Goal: Task Accomplishment & Management: Complete application form

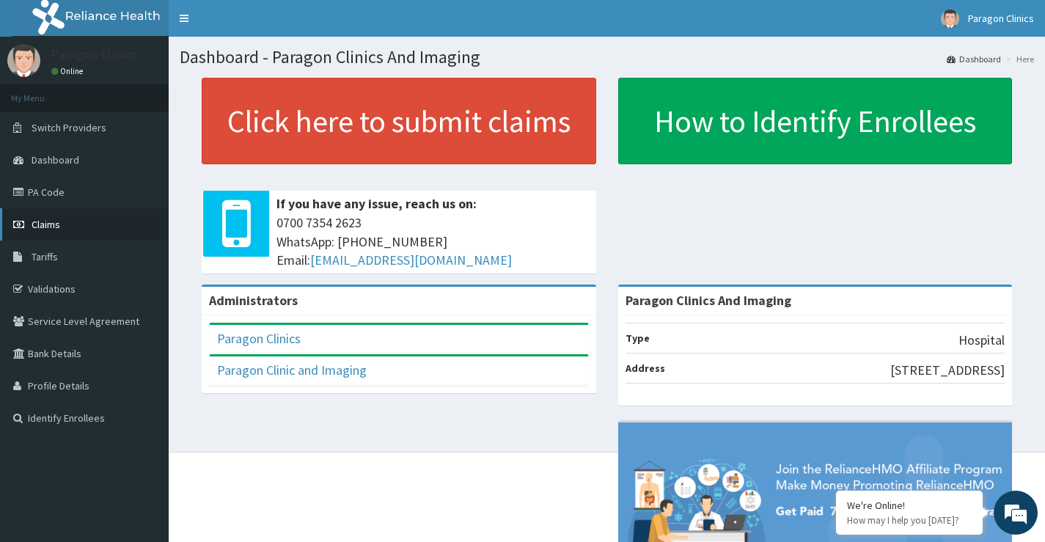
click at [48, 223] on span "Claims" at bounding box center [46, 224] width 29 height 13
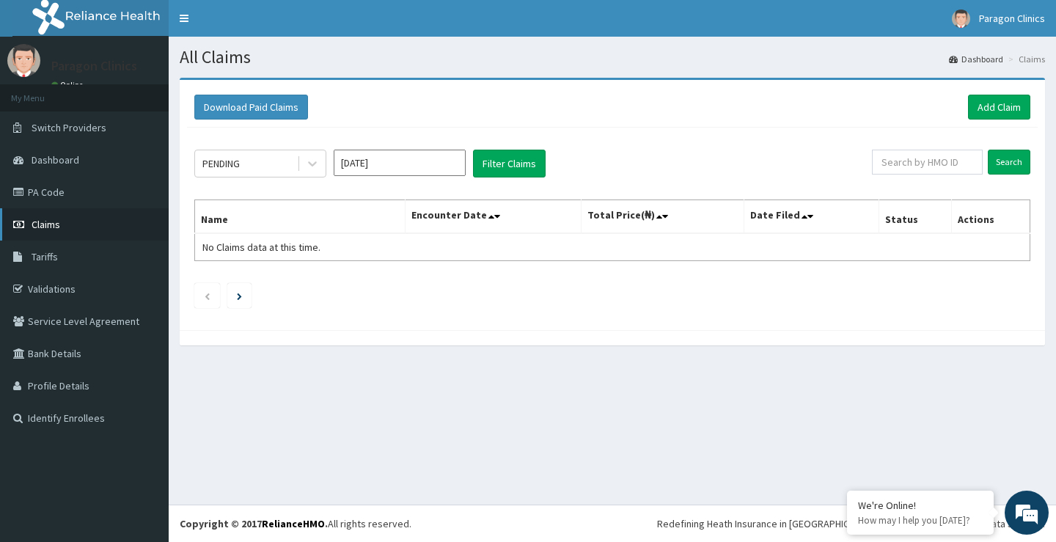
click at [51, 223] on span "Claims" at bounding box center [46, 224] width 29 height 13
click at [311, 169] on icon at bounding box center [312, 163] width 15 height 15
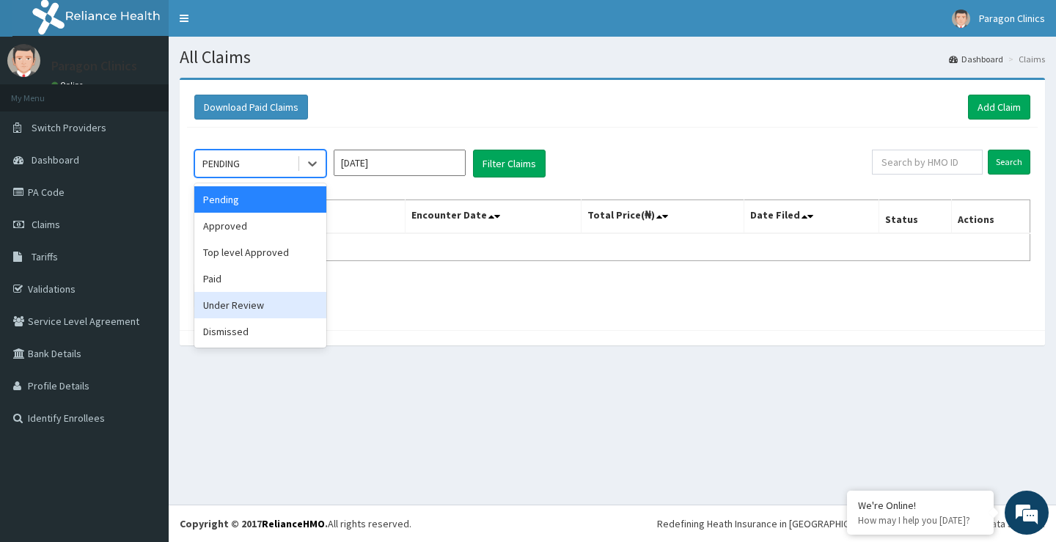
click at [238, 301] on div "Under Review" at bounding box center [260, 305] width 132 height 26
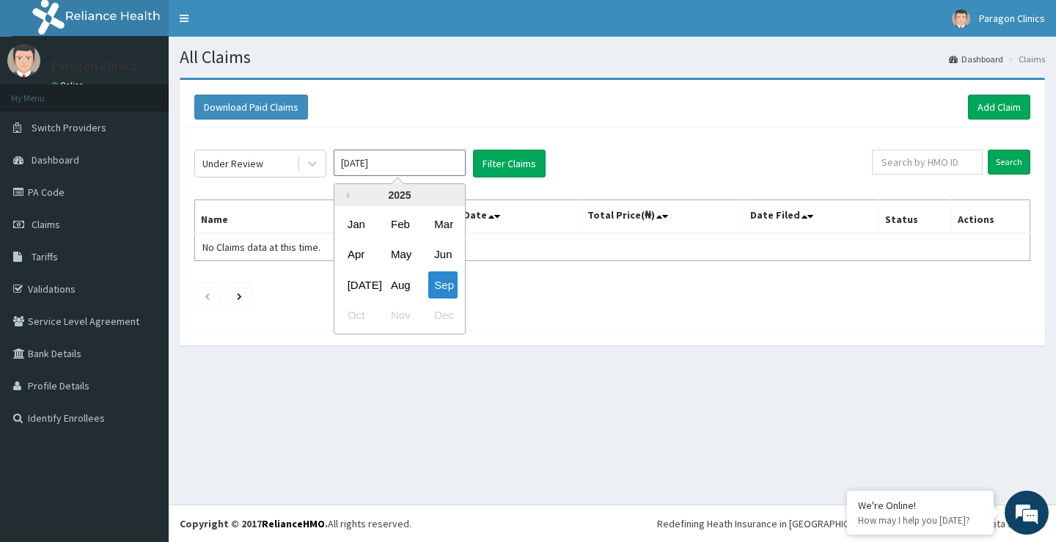
drag, startPoint x: 396, startPoint y: 166, endPoint x: 381, endPoint y: 186, distance: 25.1
click at [394, 171] on input "Sep 2025" at bounding box center [400, 163] width 132 height 26
click at [406, 287] on div "Aug" at bounding box center [399, 284] width 29 height 27
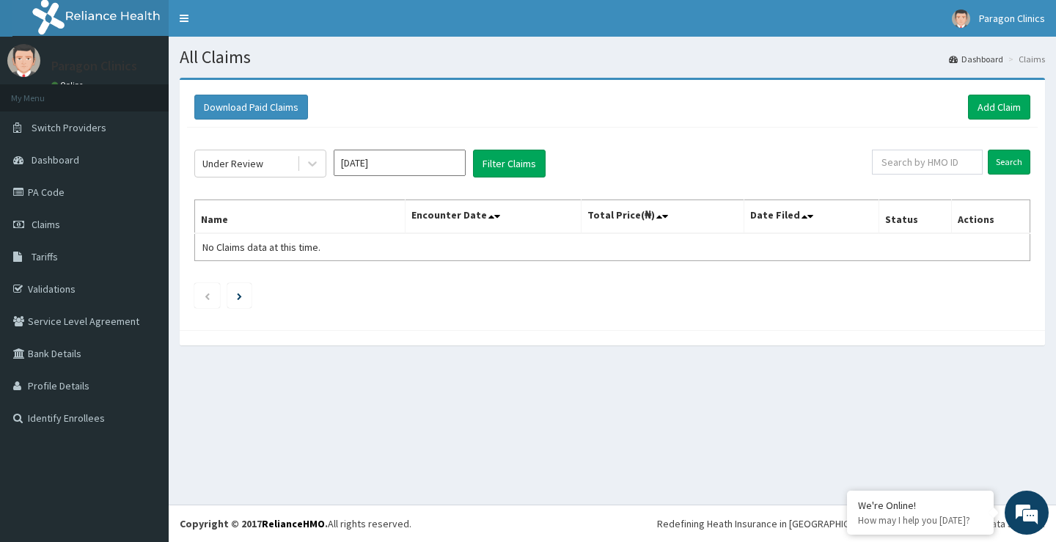
type input "Aug 2025"
click at [508, 161] on button "Filter Claims" at bounding box center [509, 164] width 73 height 28
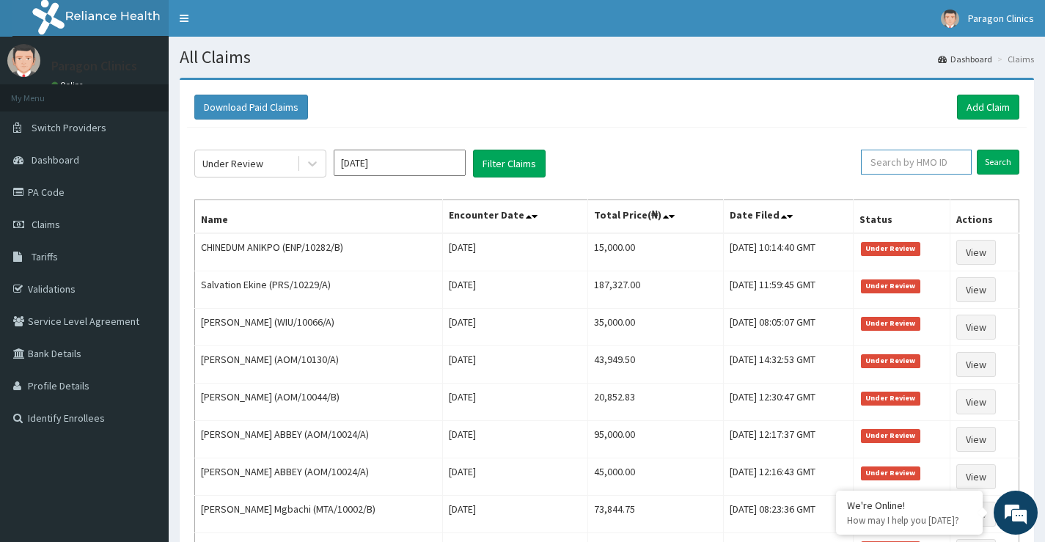
click at [938, 163] on input "text" at bounding box center [916, 162] width 111 height 25
paste input "NNANNA"
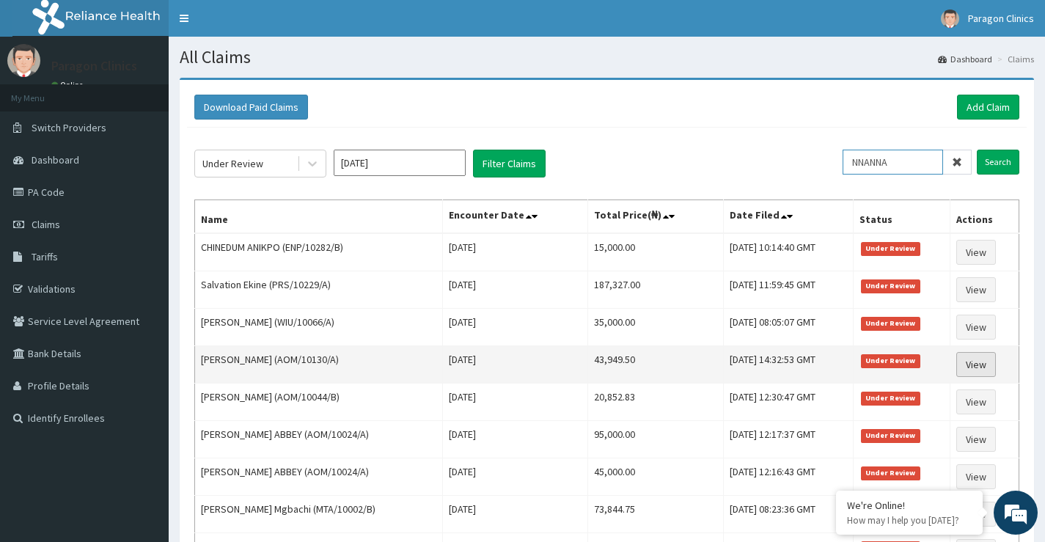
type input "NNANNA"
click at [982, 365] on link "View" at bounding box center [976, 364] width 40 height 25
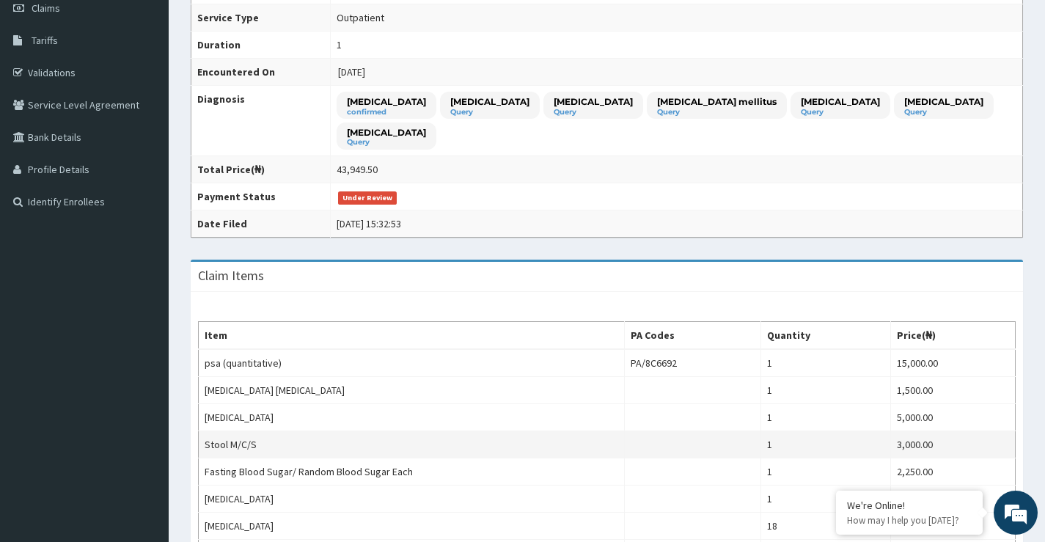
scroll to position [147, 0]
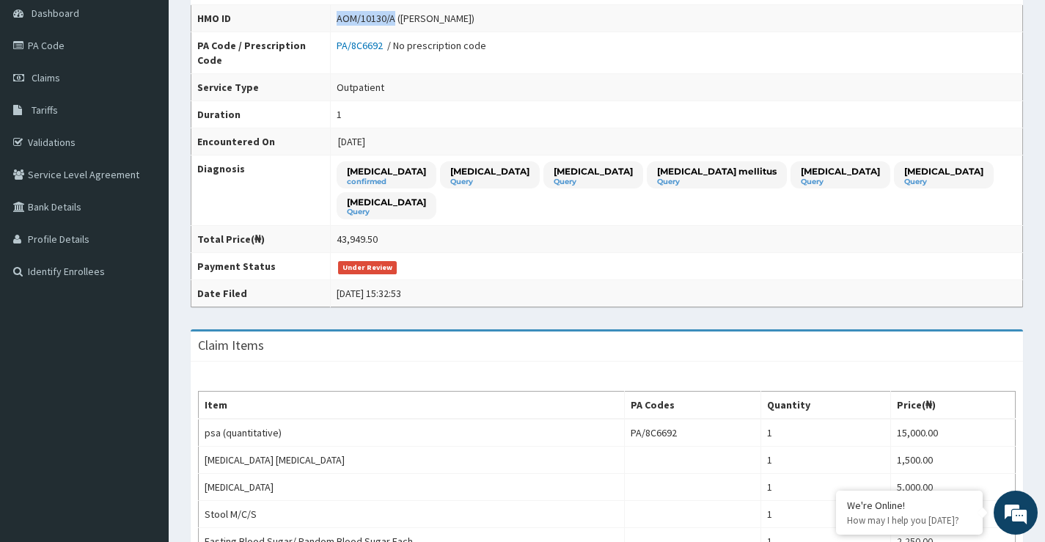
drag, startPoint x: 330, startPoint y: 19, endPoint x: 385, endPoint y: 15, distance: 55.2
click at [385, 15] on div "AOM/10130/A ([PERSON_NAME])" at bounding box center [406, 18] width 138 height 15
copy div "AOM/10130/A"
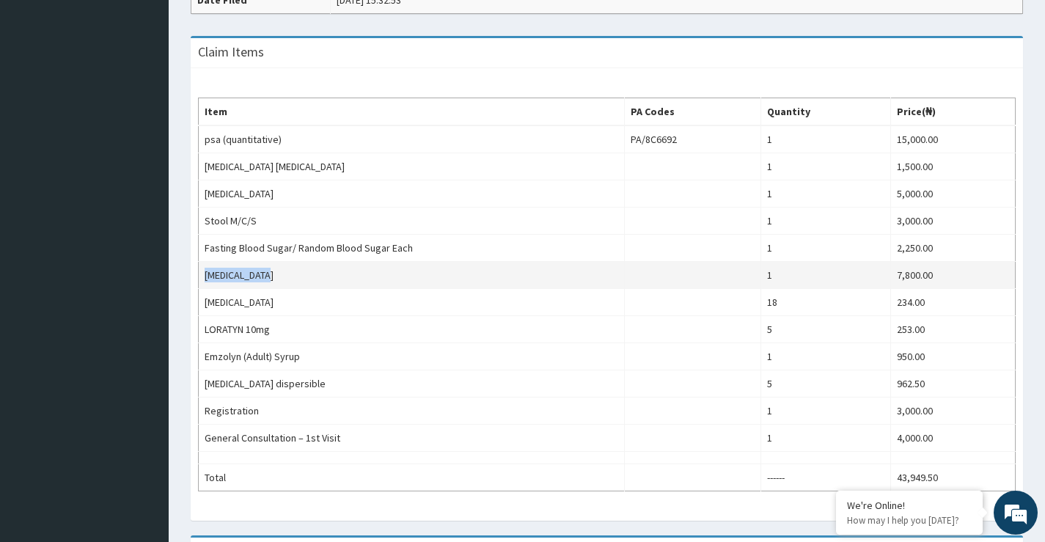
drag, startPoint x: 204, startPoint y: 273, endPoint x: 263, endPoint y: 274, distance: 58.7
click at [263, 274] on td "Lipid Profile" at bounding box center [412, 275] width 426 height 27
copy td "Lipid Profile"
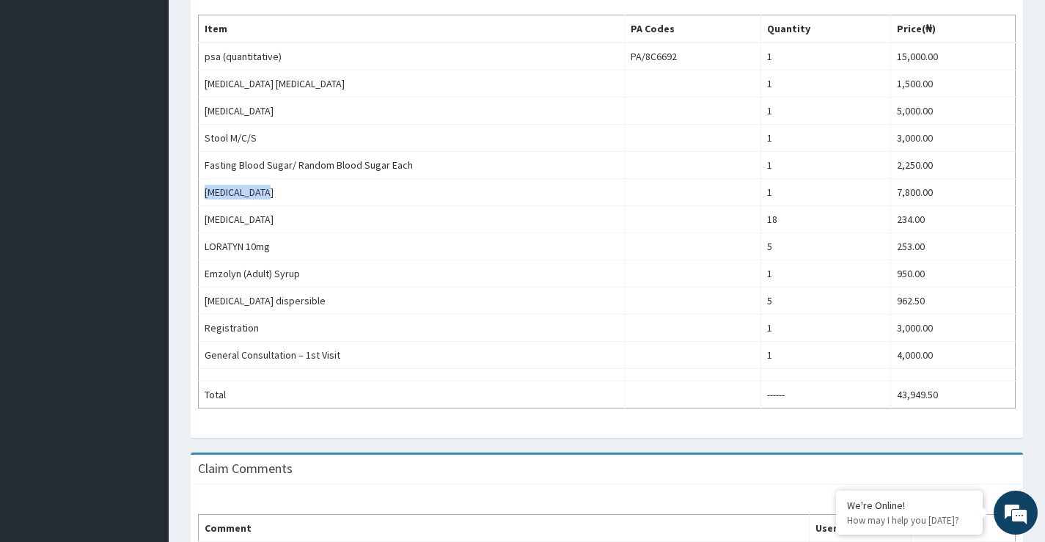
scroll to position [670, 0]
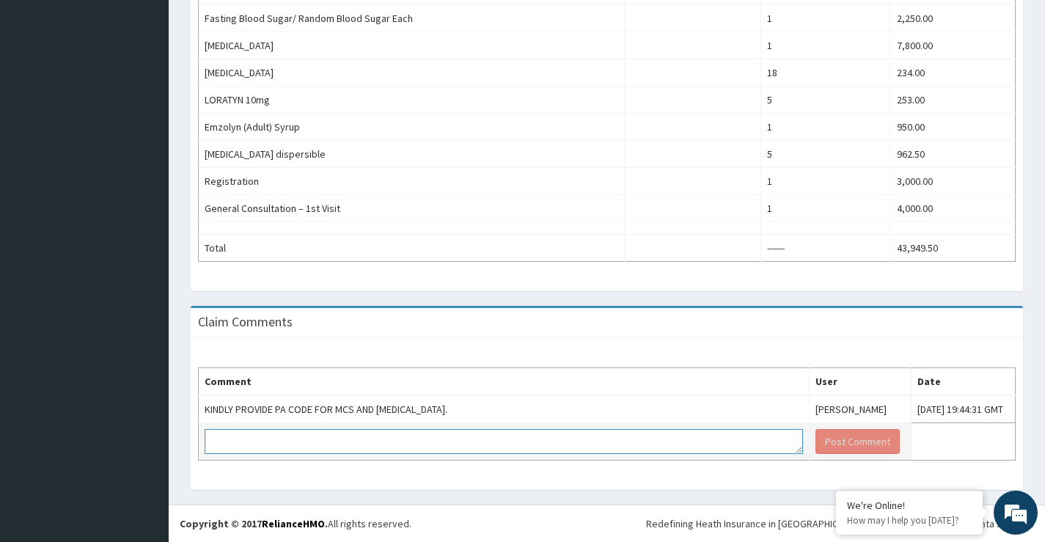
click at [229, 439] on textarea at bounding box center [504, 441] width 599 height 25
paste textarea "PA/4A306D"
type textarea "Find below investigation code PA/4A306D"
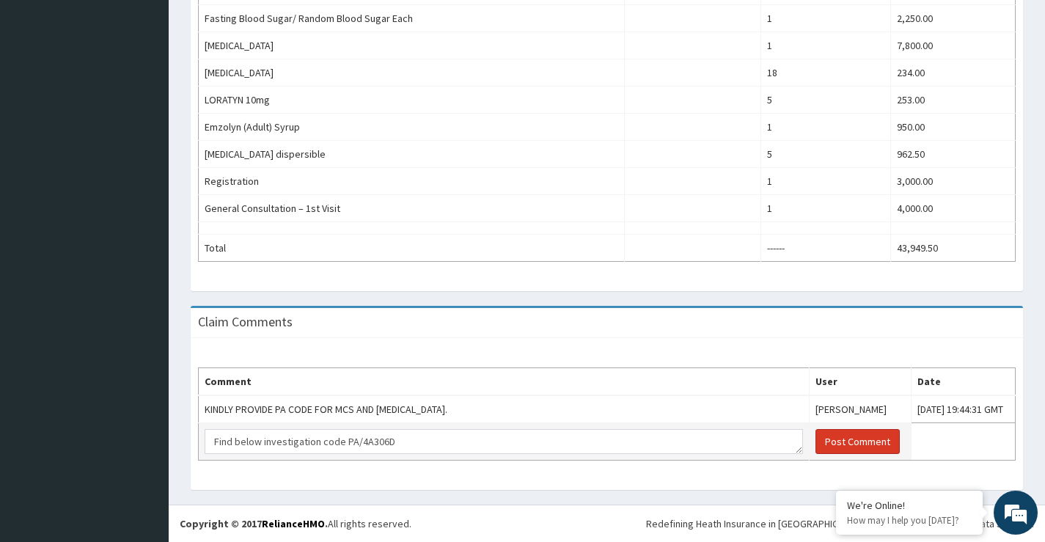
click at [816, 442] on button "Post Comment" at bounding box center [858, 441] width 84 height 25
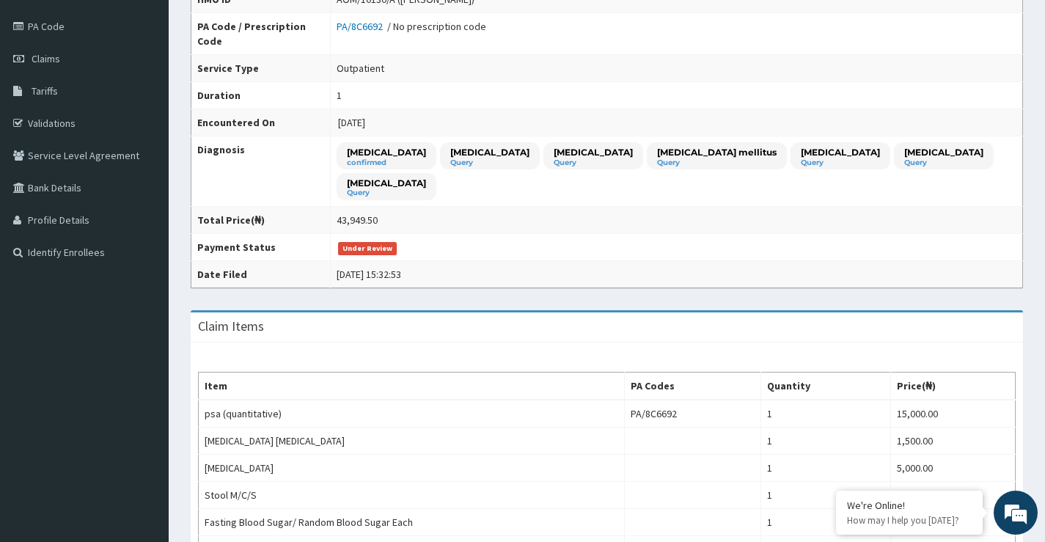
scroll to position [10, 0]
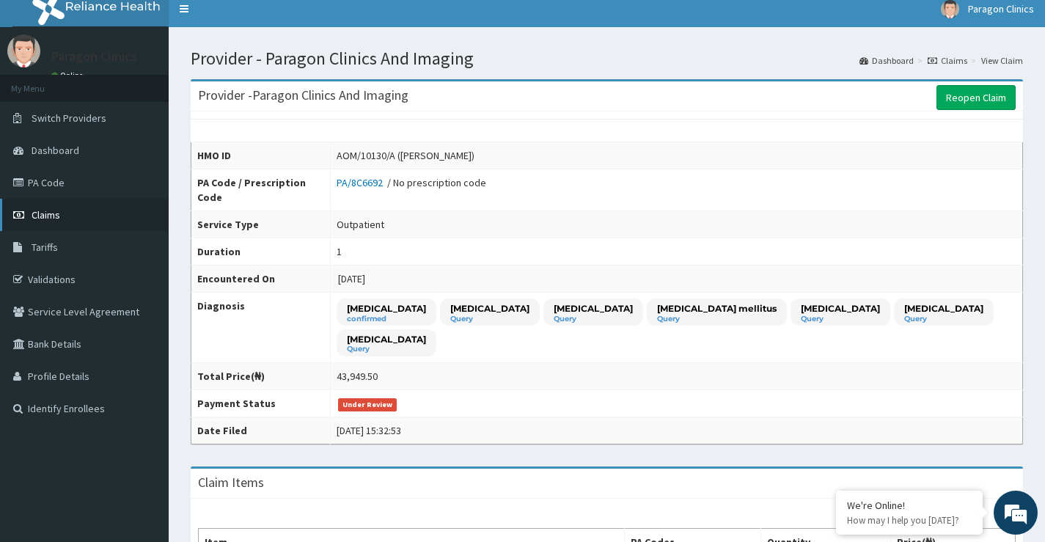
click at [50, 211] on span "Claims" at bounding box center [46, 214] width 29 height 13
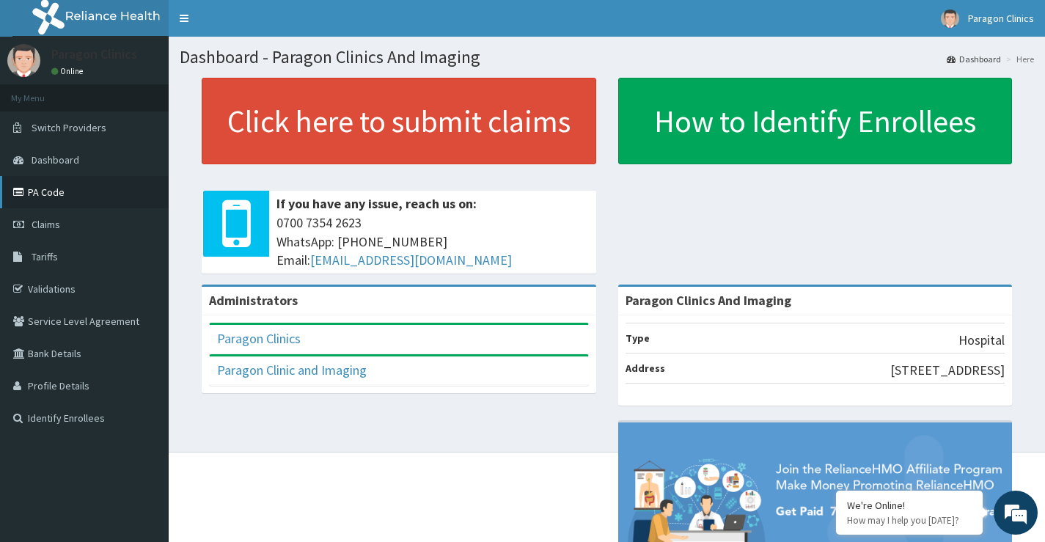
click at [45, 194] on link "PA Code" at bounding box center [84, 192] width 169 height 32
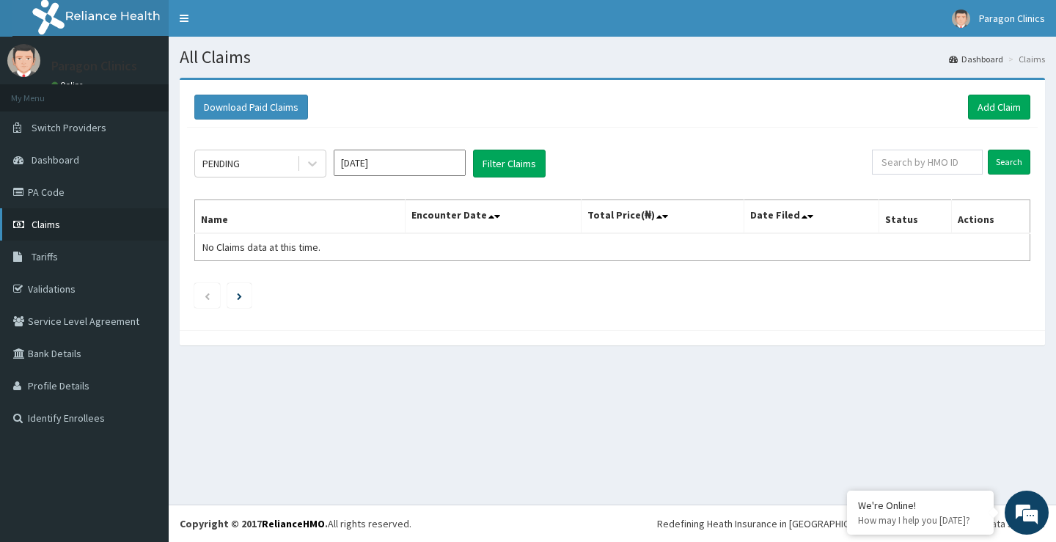
click at [51, 223] on span "Claims" at bounding box center [46, 224] width 29 height 13
click at [437, 169] on input "[DATE]" at bounding box center [400, 163] width 132 height 26
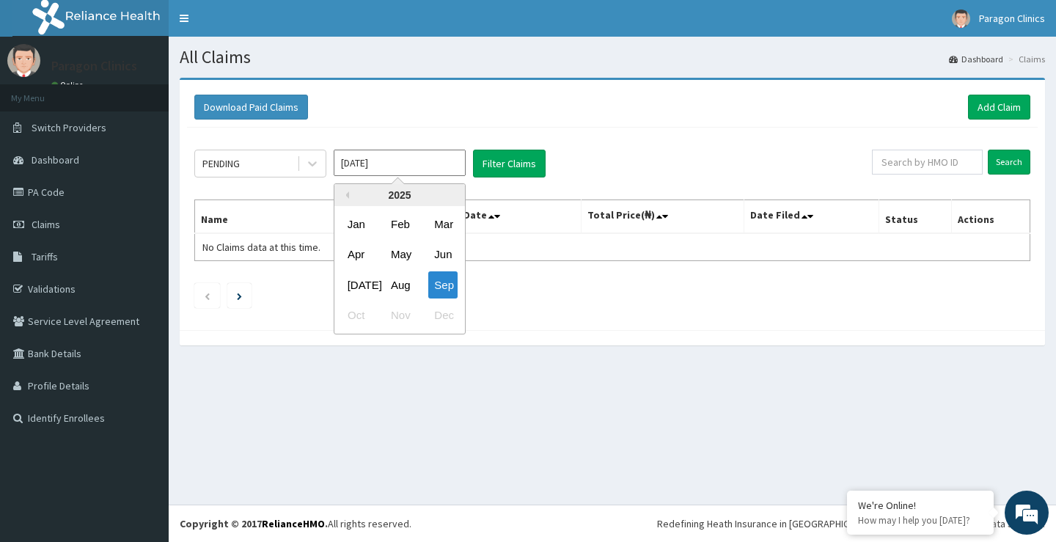
click at [437, 169] on input "[DATE]" at bounding box center [400, 163] width 132 height 26
click at [402, 285] on div "Aug" at bounding box center [399, 284] width 29 height 27
type input "Aug 2025"
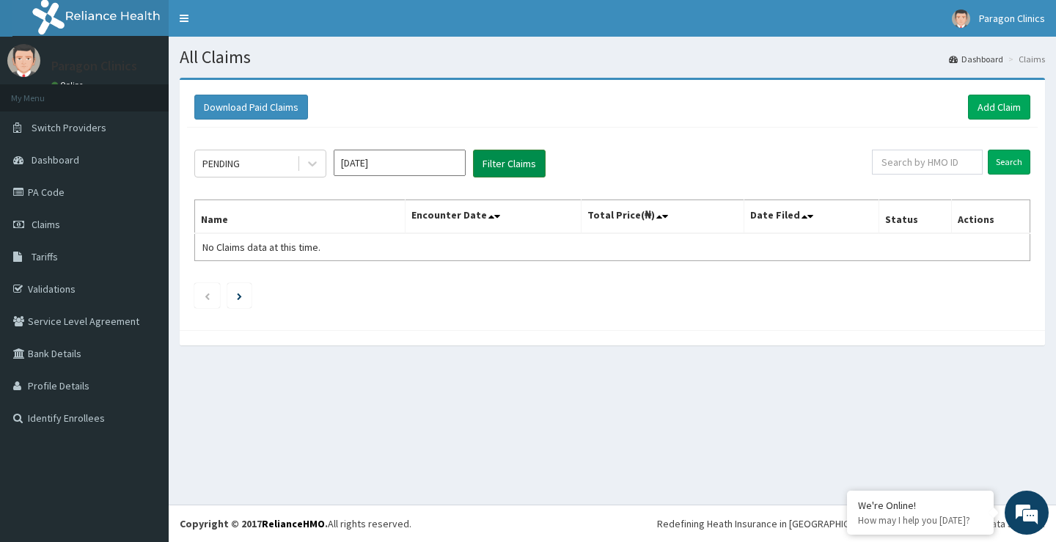
click at [519, 158] on button "Filter Claims" at bounding box center [509, 164] width 73 height 28
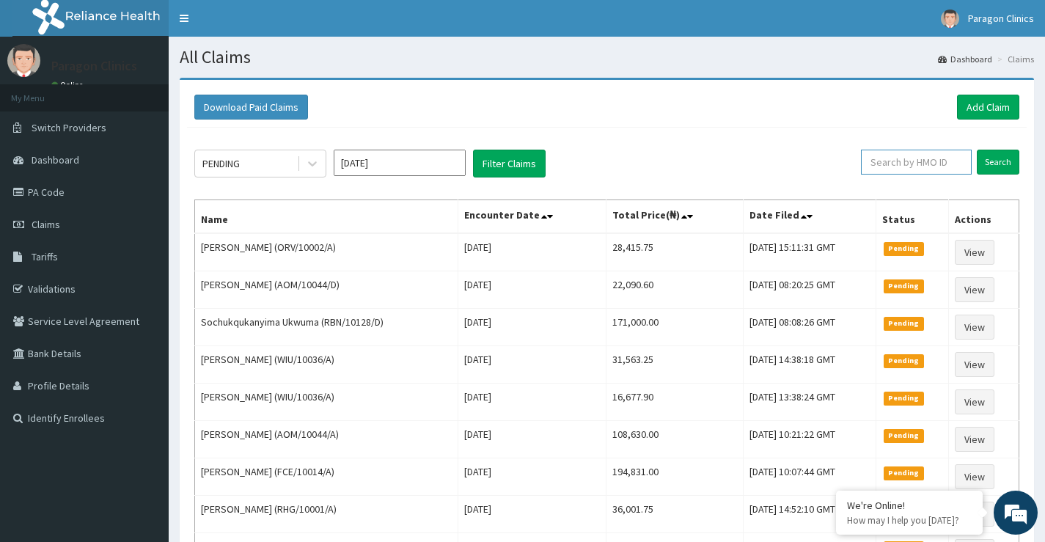
drag, startPoint x: 885, startPoint y: 175, endPoint x: 886, endPoint y: 167, distance: 8.2
click at [885, 173] on input "text" at bounding box center [916, 162] width 111 height 25
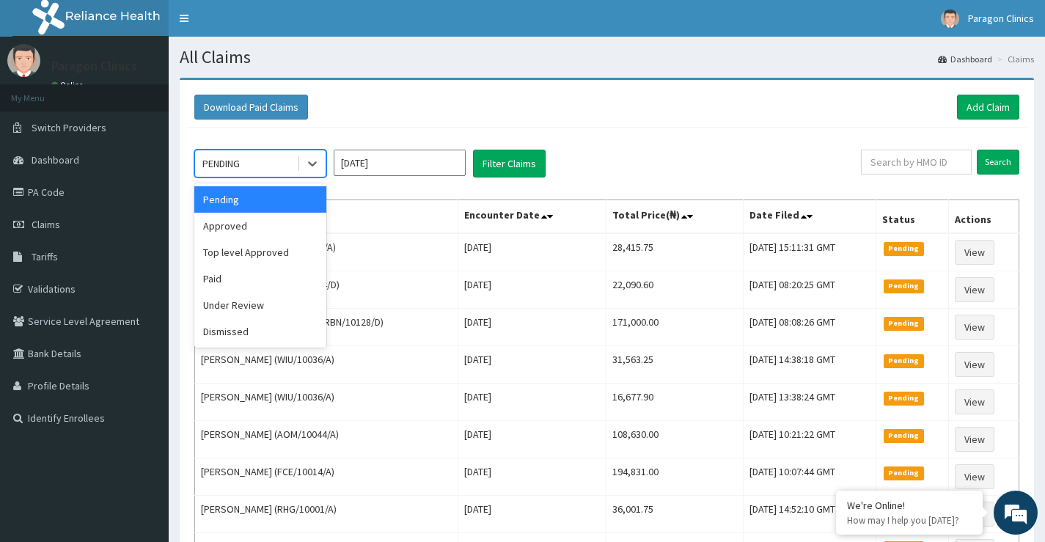
drag, startPoint x: 284, startPoint y: 158, endPoint x: 272, endPoint y: 191, distance: 35.0
click at [280, 165] on div "PENDING" at bounding box center [246, 163] width 102 height 23
click at [239, 312] on div "Under Review" at bounding box center [260, 305] width 132 height 26
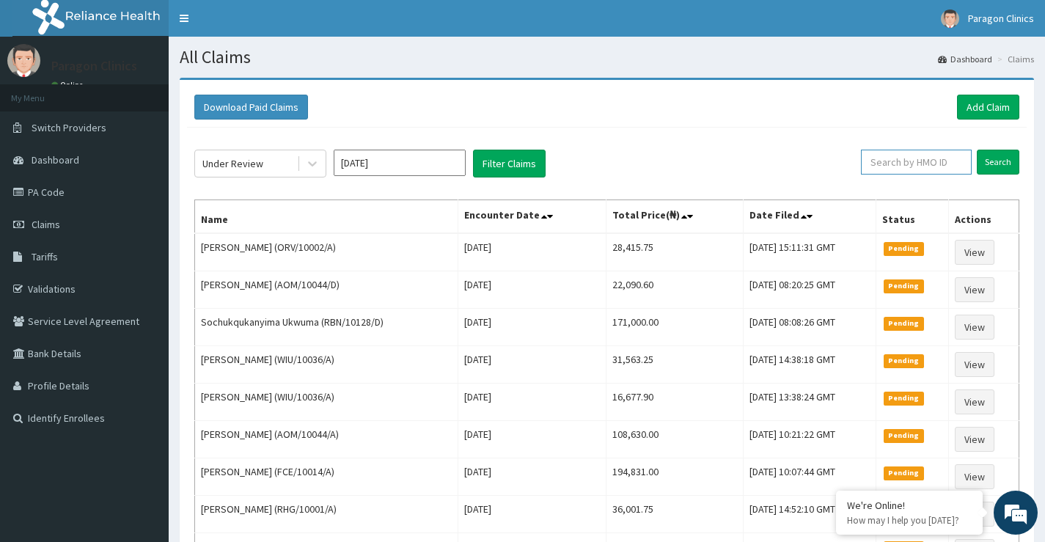
click at [914, 162] on input "text" at bounding box center [916, 162] width 111 height 25
paste input "PRS/10229/A"
type input "PRS/10229/A"
click at [510, 164] on button "Filter Claims" at bounding box center [509, 164] width 73 height 28
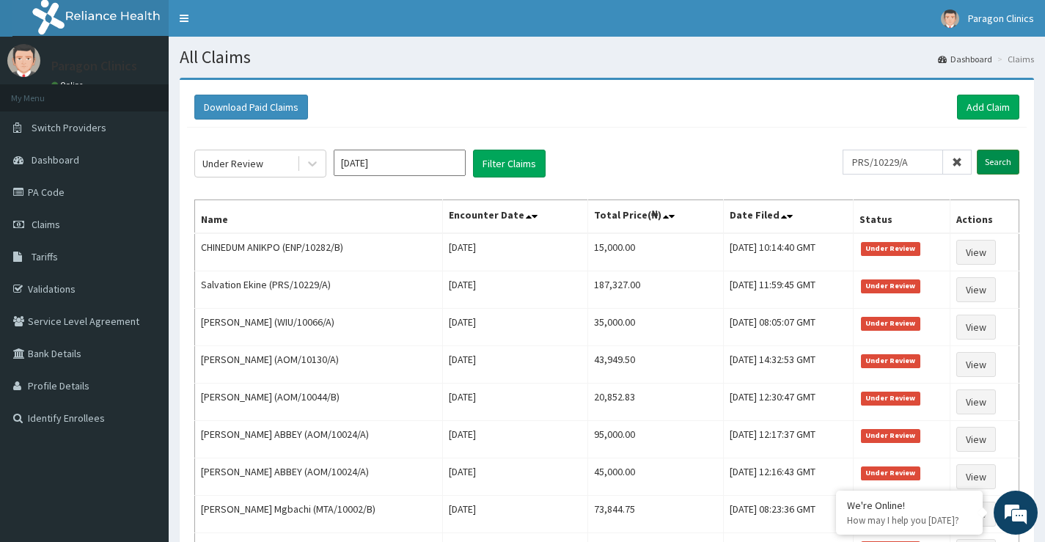
click at [995, 159] on input "Search" at bounding box center [998, 162] width 43 height 25
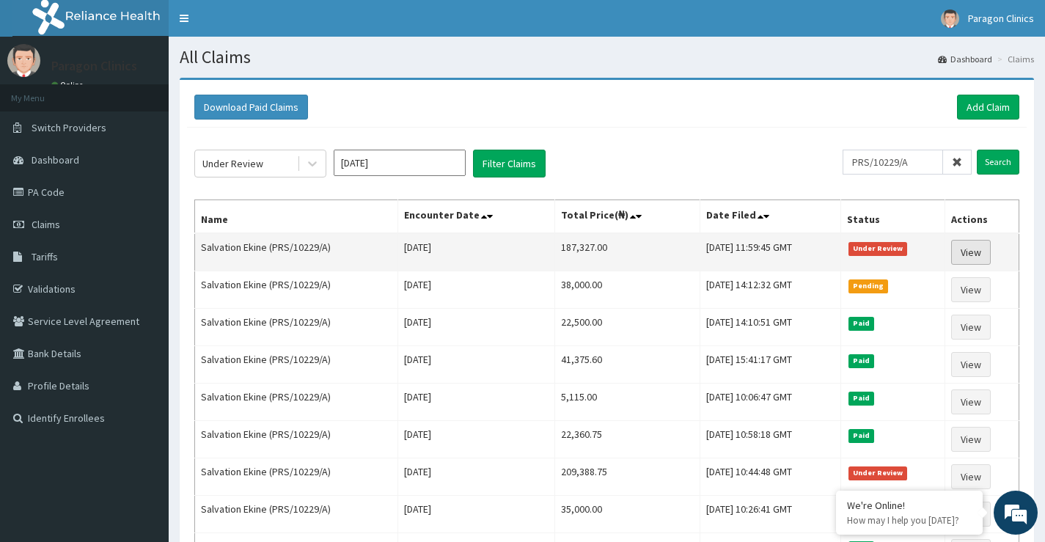
click at [981, 254] on link "View" at bounding box center [971, 252] width 40 height 25
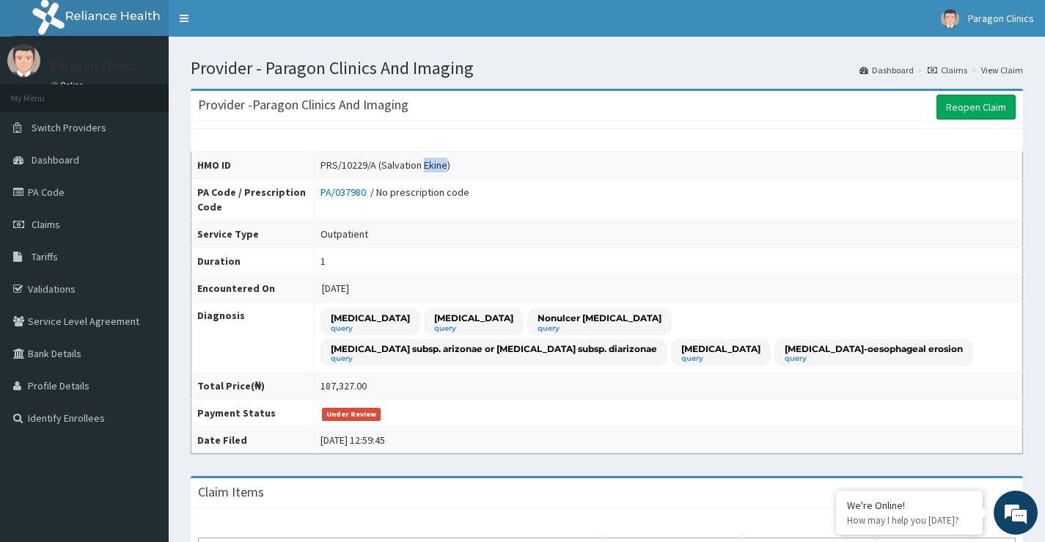
drag, startPoint x: 424, startPoint y: 165, endPoint x: 446, endPoint y: 165, distance: 22.0
click at [446, 165] on div "PRS/10229/A (Salvation Ekine)" at bounding box center [386, 165] width 130 height 15
copy div "Ekine"
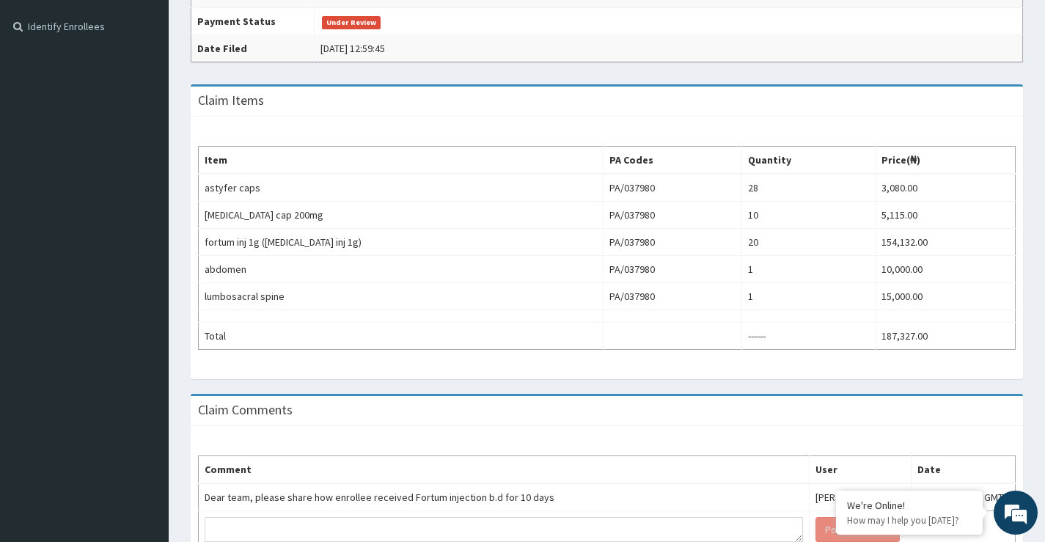
scroll to position [440, 0]
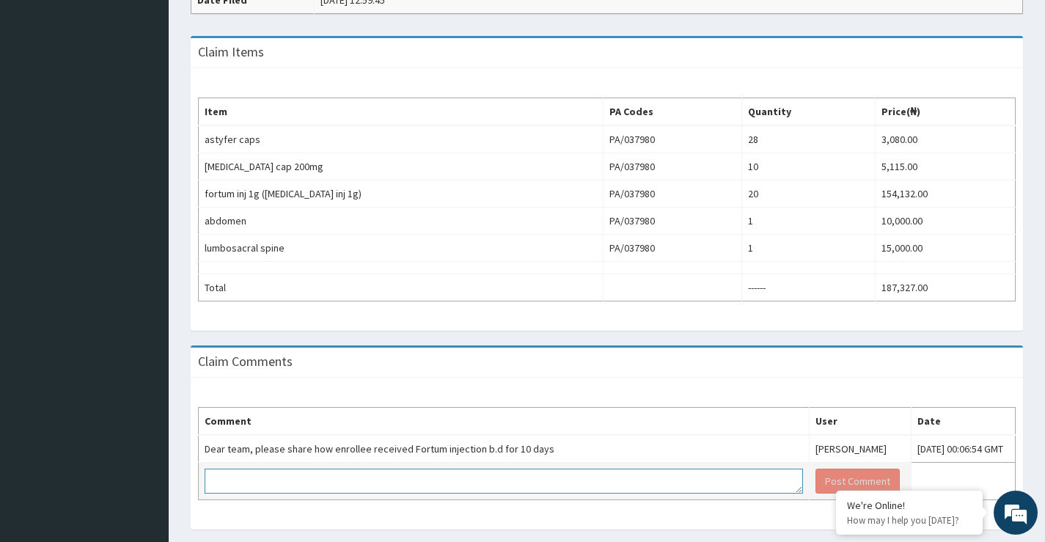
click at [274, 485] on textarea at bounding box center [504, 481] width 599 height 25
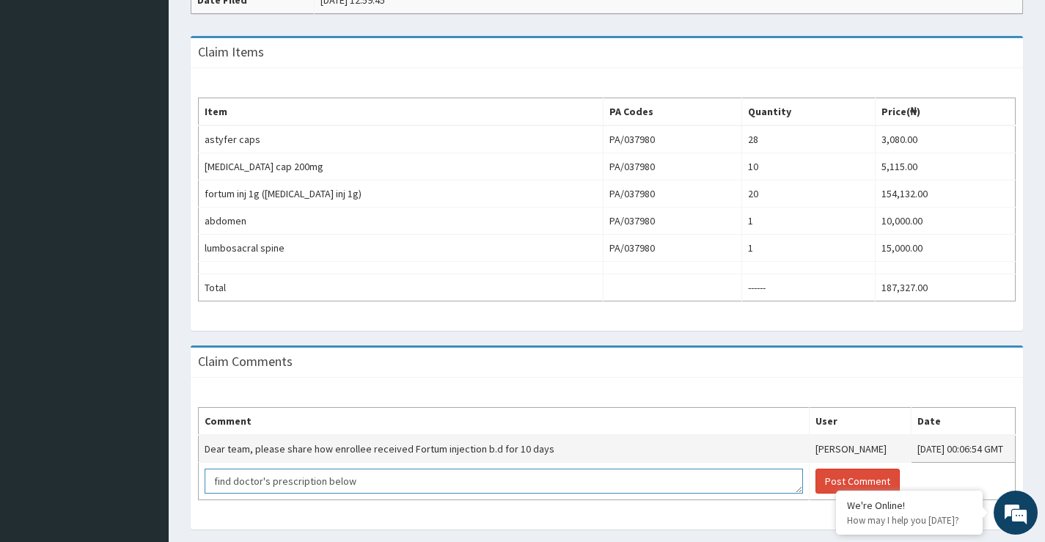
scroll to position [10, 0]
paste textarea "FORTUM INJ 1G (CEFTAZIDIME INJ 1G)]"
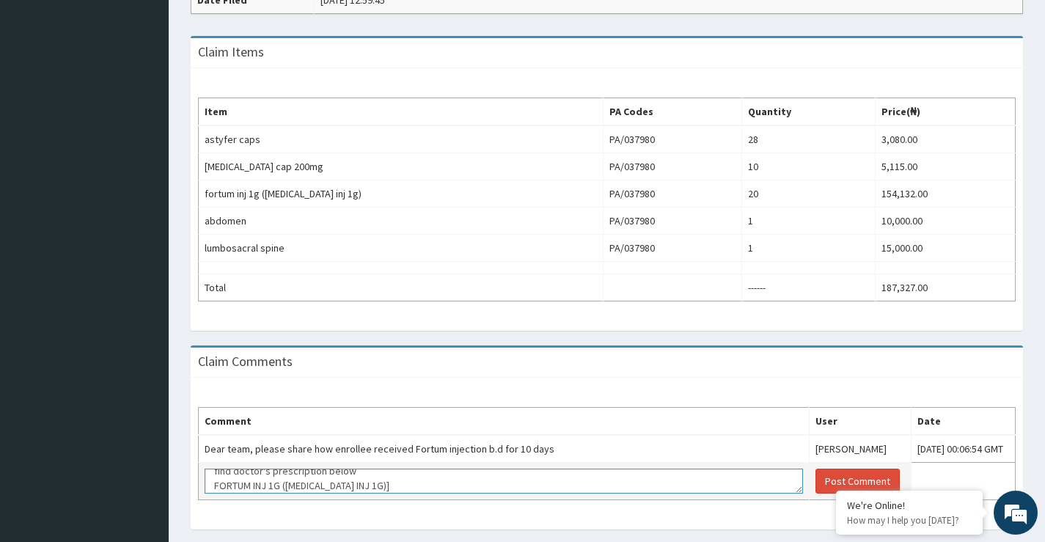
paste textarea "1gm powder [2 x daily] for 10 days"
click at [239, 472] on textarea "find doctor's prescription below FORTUM INJ 1G (CEFTAZIDIME INJ 1G)] 1gm powder…" at bounding box center [504, 481] width 599 height 25
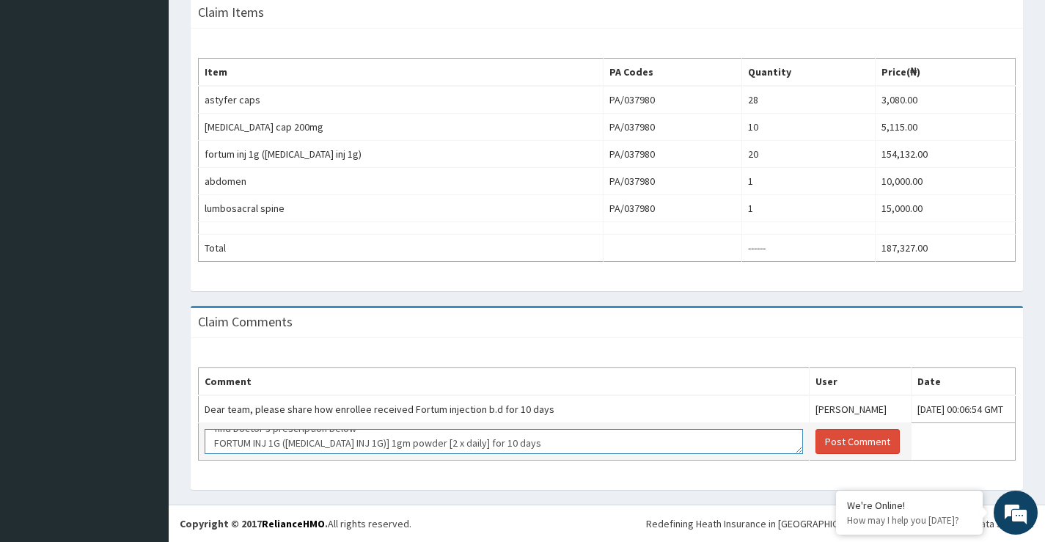
scroll to position [15, 0]
type textarea "find Doctor's prescription below FORTUM INJ 1G (CEFTAZIDIME INJ 1G)] 1gm powder…"
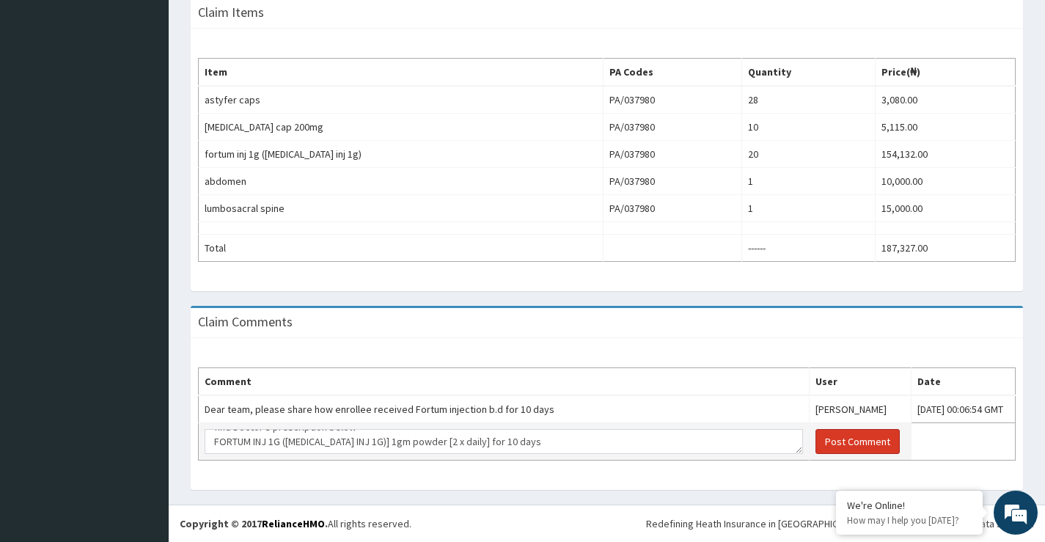
click at [816, 440] on button "Post Comment" at bounding box center [858, 441] width 84 height 25
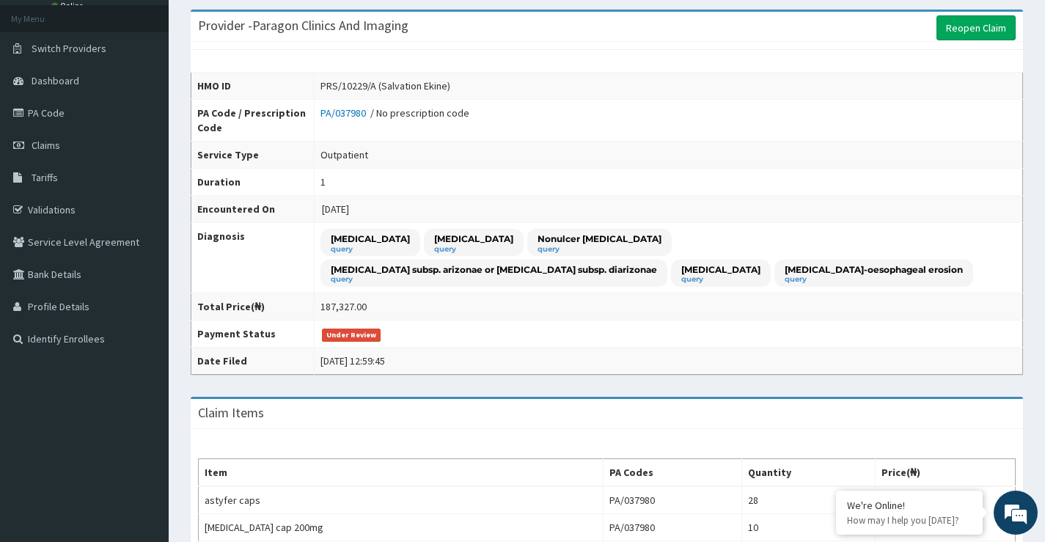
scroll to position [0, 0]
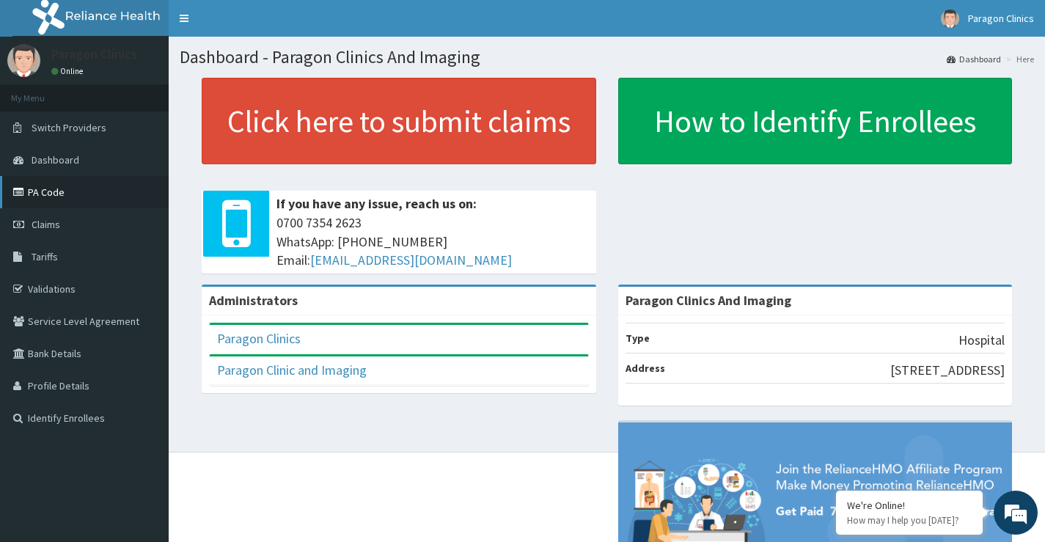
click at [32, 195] on link "PA Code" at bounding box center [84, 192] width 169 height 32
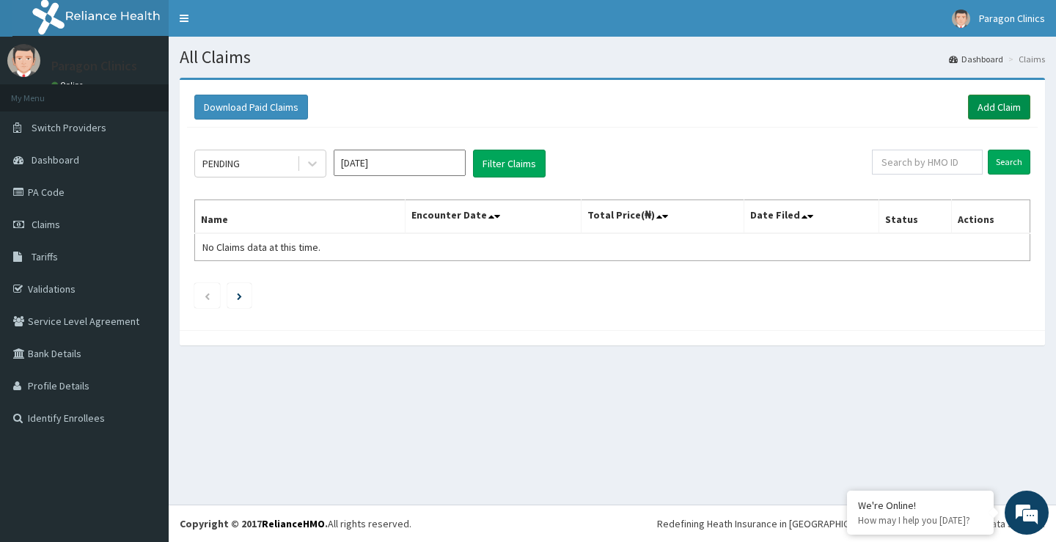
click at [998, 111] on link "Add Claim" at bounding box center [999, 107] width 62 height 25
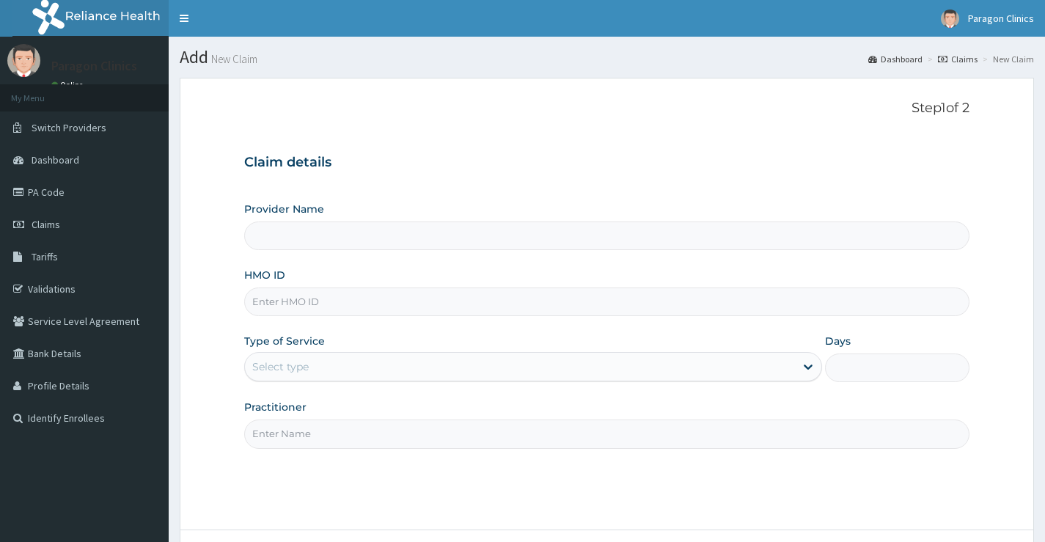
click at [306, 301] on input "HMO ID" at bounding box center [606, 302] width 725 height 29
paste input "SBL/10118/A"
type input "SBL/10118/A"
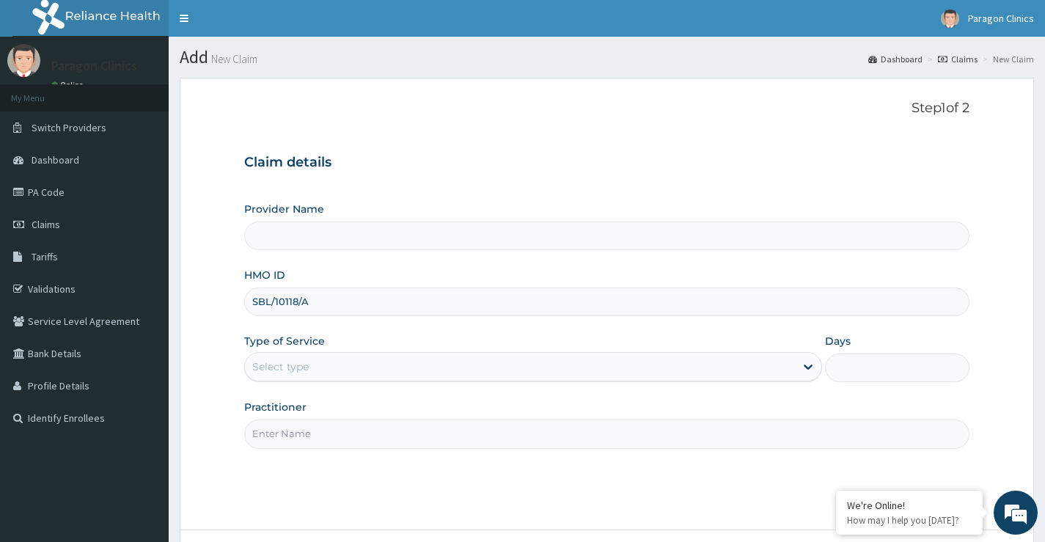
type input "Paragon Clinics And Imaging"
type input "SBL/10118/A"
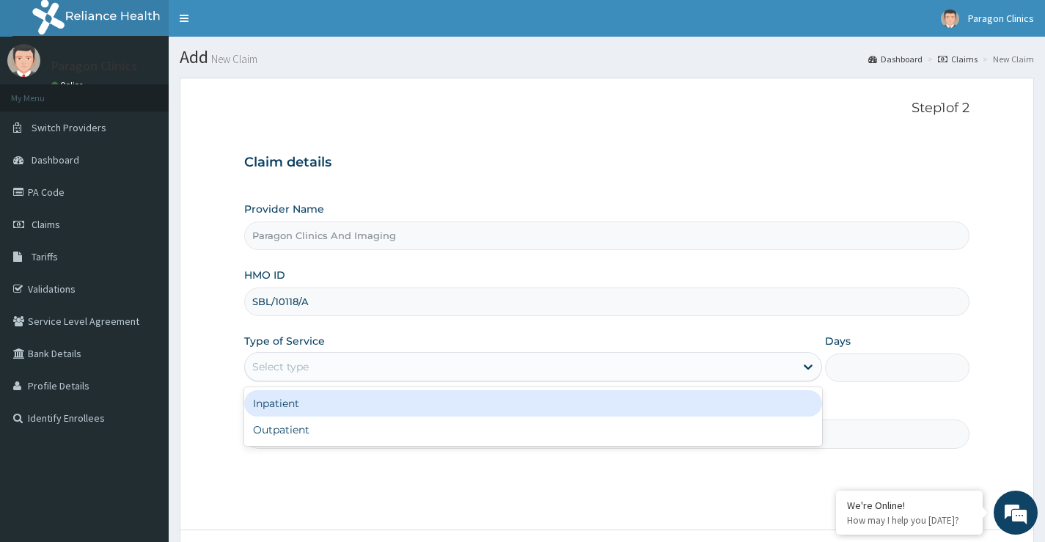
drag, startPoint x: 299, startPoint y: 367, endPoint x: 304, endPoint y: 409, distance: 42.2
click at [299, 369] on div "Select type" at bounding box center [280, 366] width 56 height 15
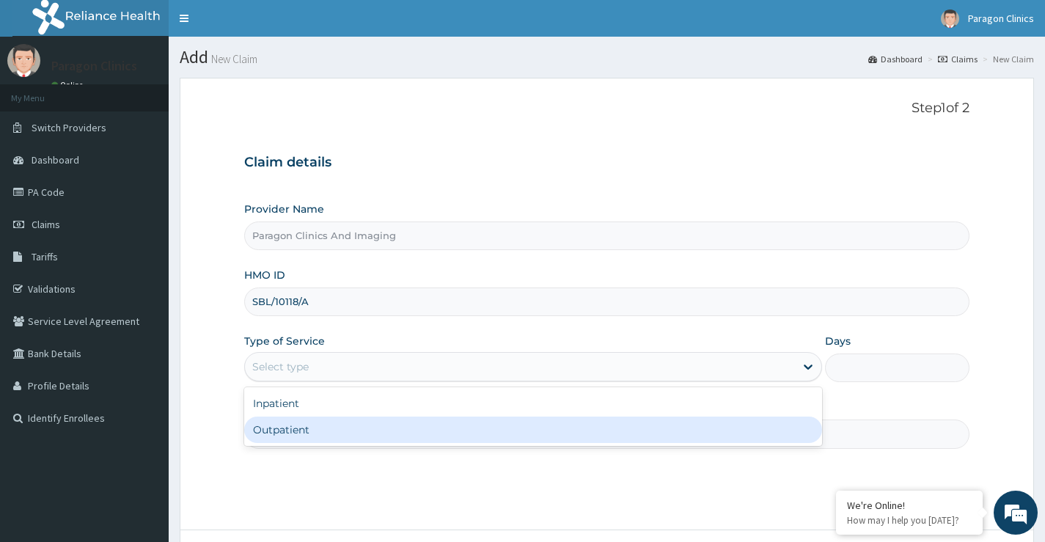
click at [296, 433] on div "Outpatient" at bounding box center [533, 430] width 578 height 26
type input "1"
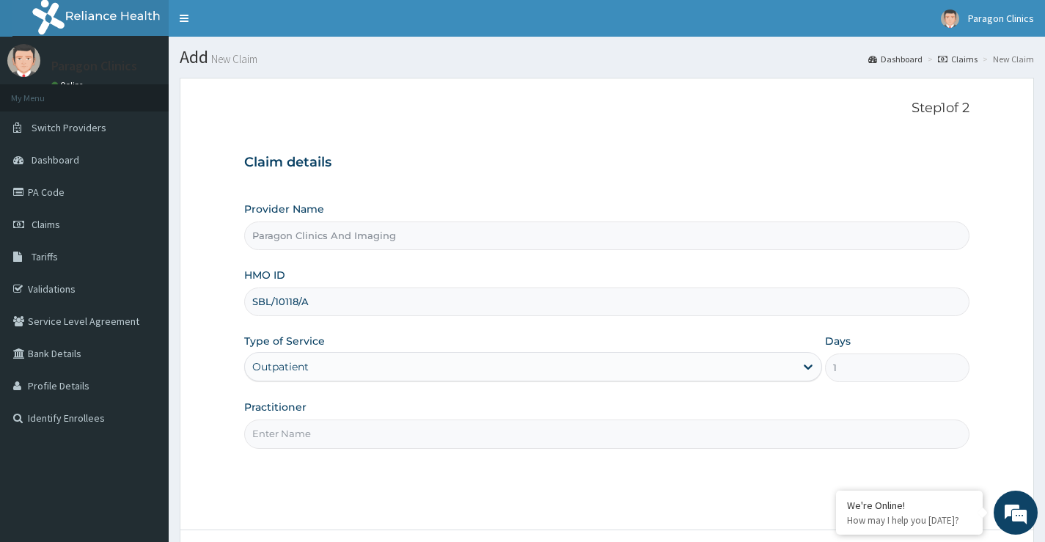
drag, startPoint x: 300, startPoint y: 425, endPoint x: 301, endPoint y: 433, distance: 8.2
click at [300, 427] on input "Practitioner" at bounding box center [606, 434] width 725 height 29
type input "dr"
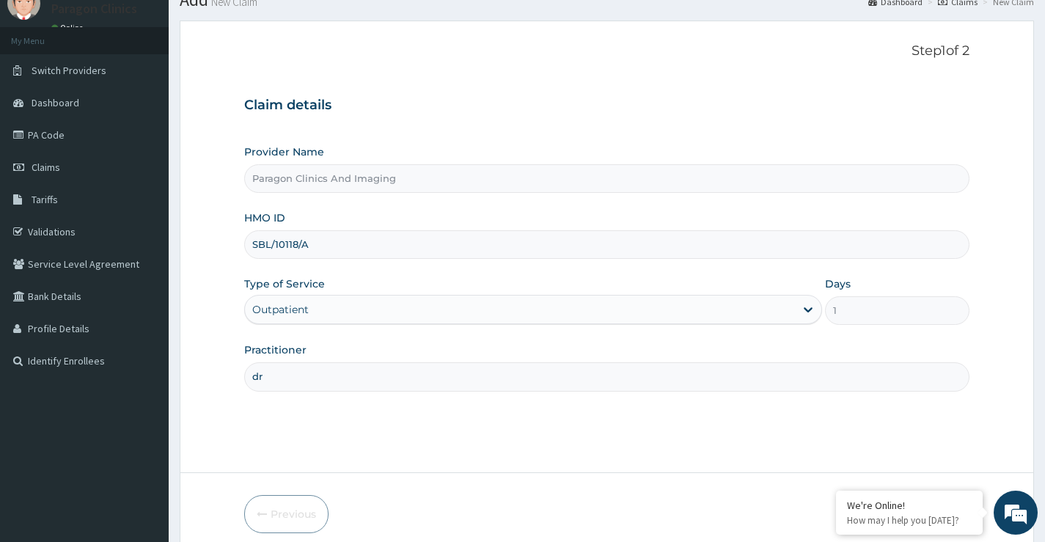
scroll to position [120, 0]
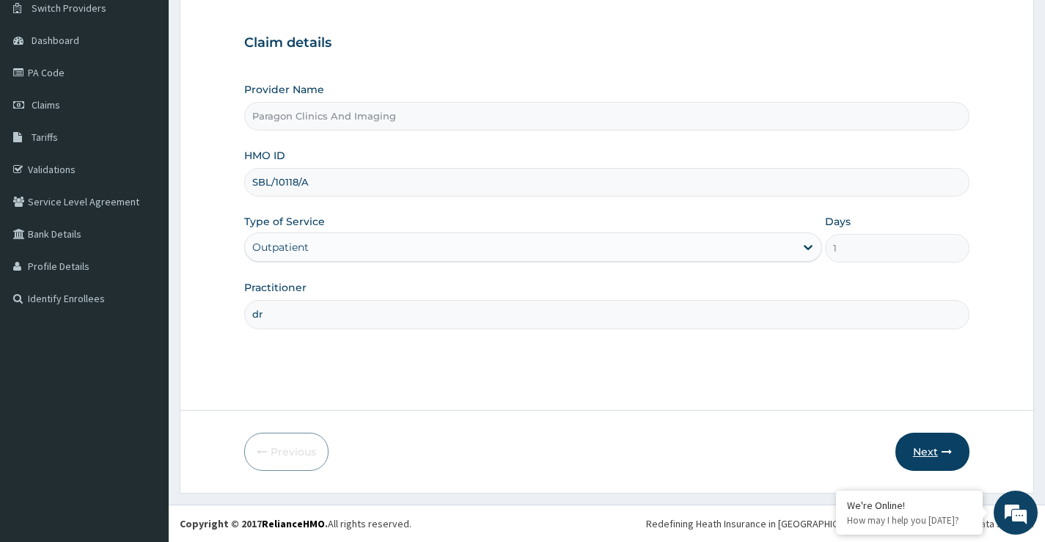
click at [921, 455] on button "Next" at bounding box center [933, 452] width 74 height 38
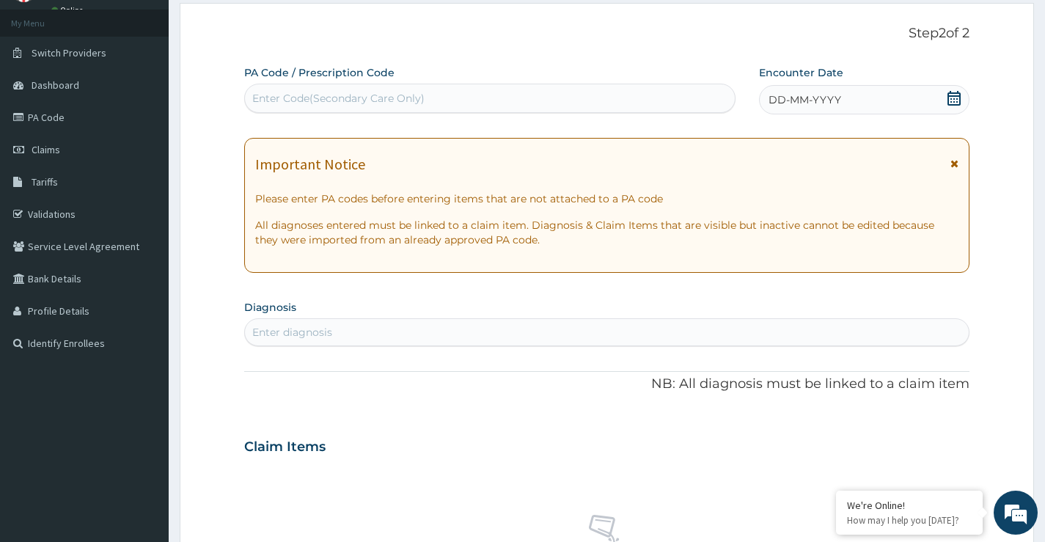
scroll to position [0, 0]
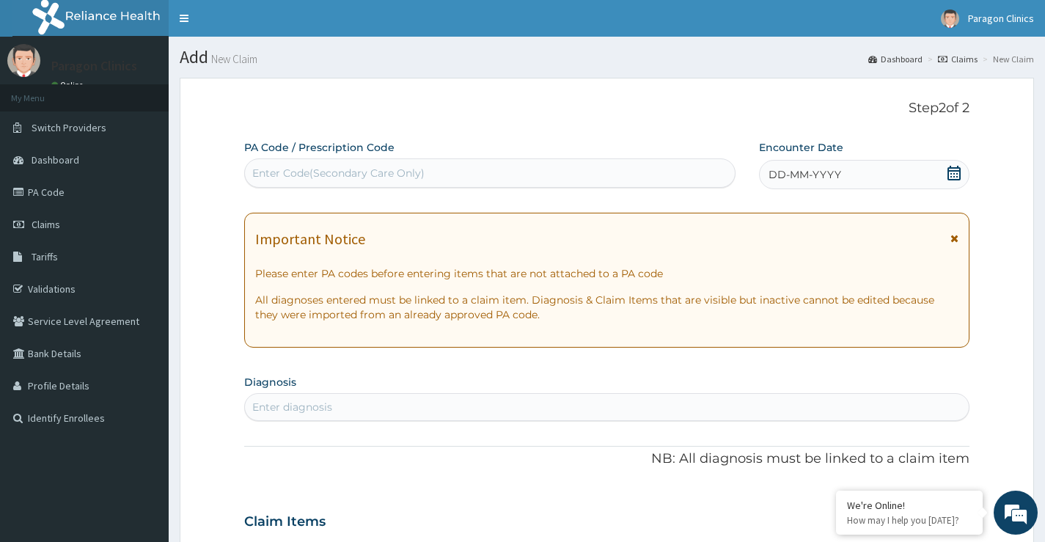
drag, startPoint x: 862, startPoint y: 175, endPoint x: 848, endPoint y: 196, distance: 25.4
click at [860, 177] on div "DD-MM-YYYY" at bounding box center [864, 174] width 211 height 29
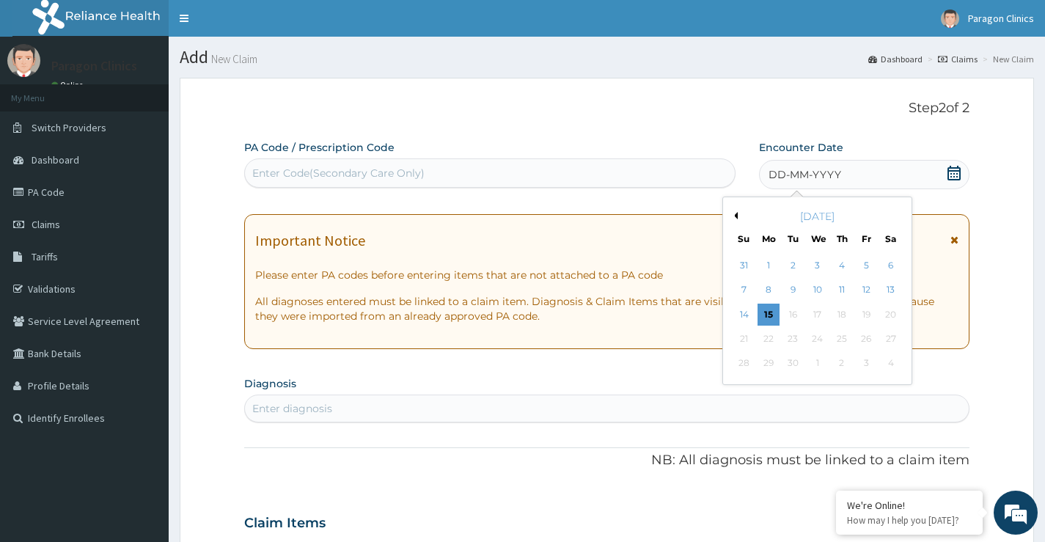
click at [733, 218] on button "Previous Month" at bounding box center [734, 215] width 7 height 7
drag, startPoint x: 744, startPoint y: 337, endPoint x: 736, endPoint y: 330, distance: 10.9
click at [741, 335] on div "17" at bounding box center [744, 339] width 22 height 22
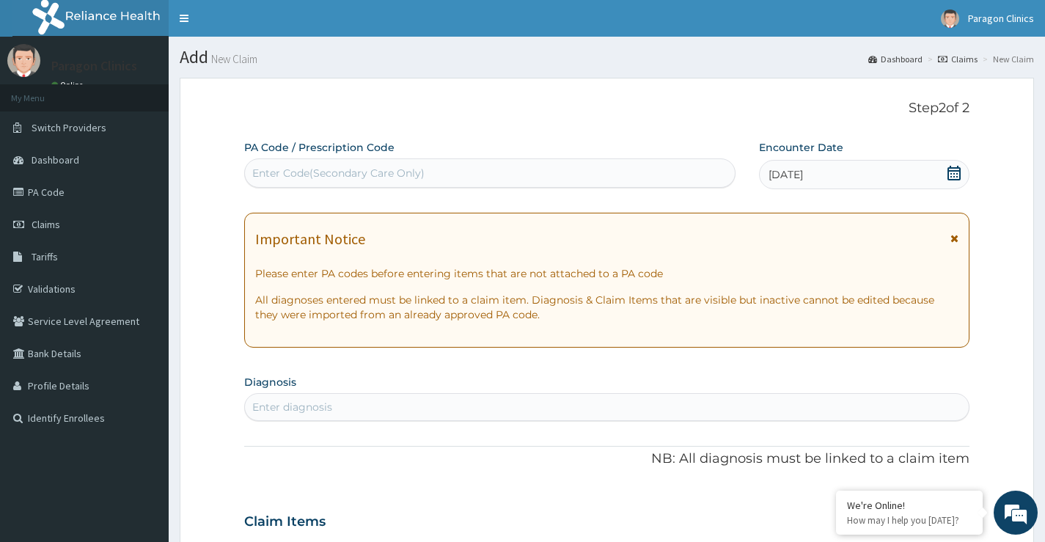
click at [393, 162] on div "Enter Code(Secondary Care Only)" at bounding box center [490, 172] width 490 height 23
type input "MALARIA"
click at [300, 381] on div "PA Code / Prescription Code Use Up and Down to choose options, press Enter to s…" at bounding box center [606, 519] width 725 height 759
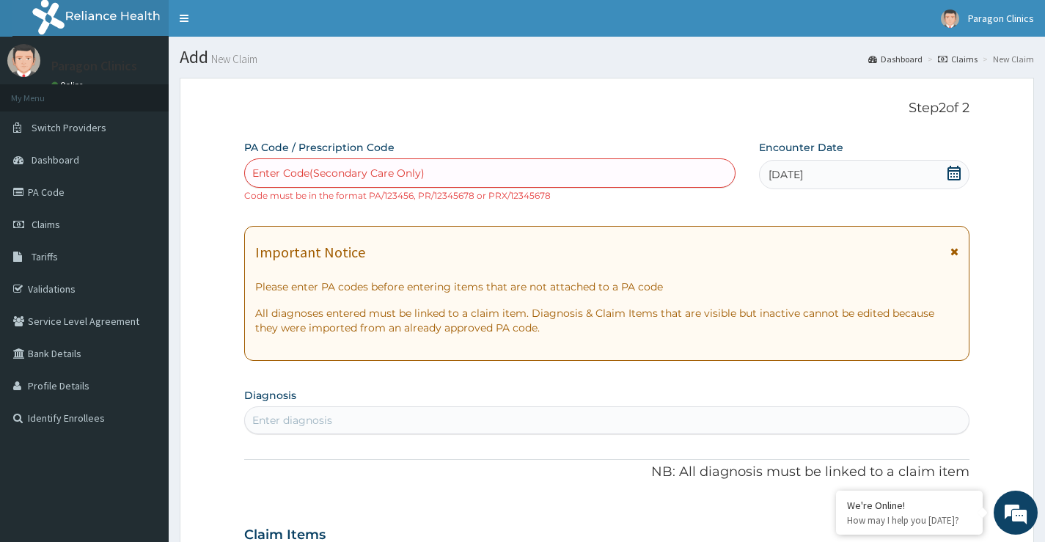
click at [293, 425] on div "Enter diagnosis" at bounding box center [292, 420] width 80 height 15
type input "malaria"
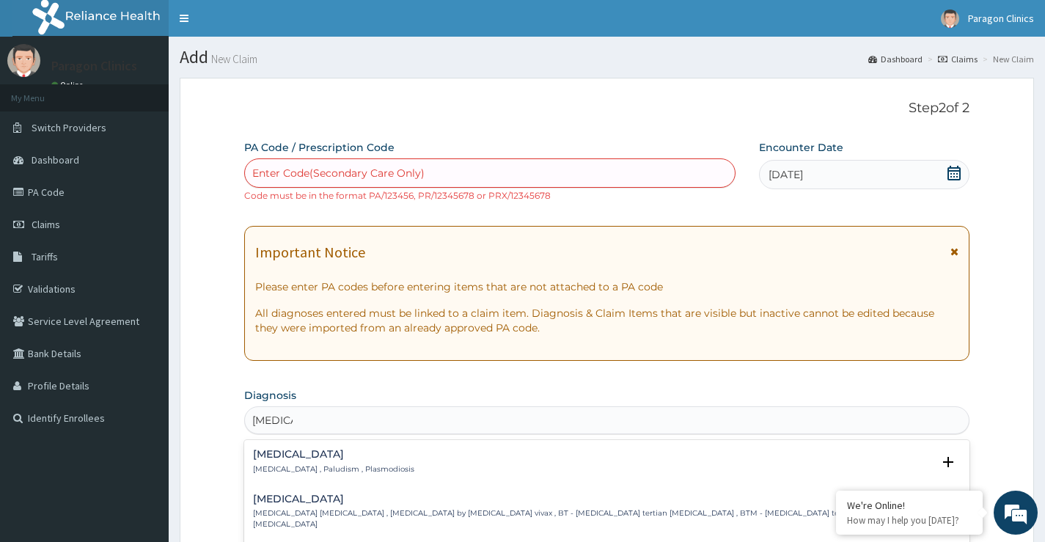
click at [278, 450] on h4 "Malaria" at bounding box center [333, 454] width 161 height 11
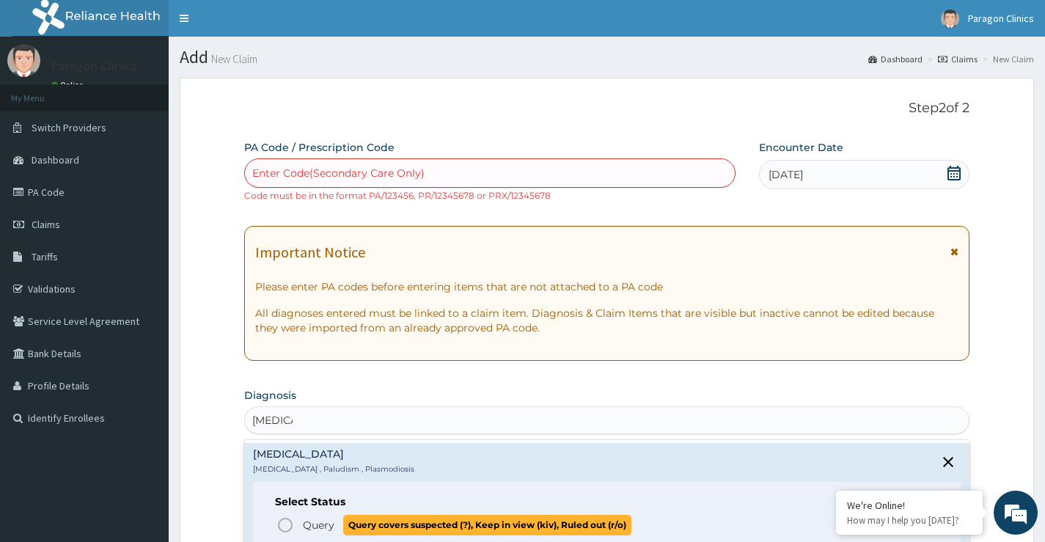
drag, startPoint x: 310, startPoint y: 524, endPoint x: 313, endPoint y: 508, distance: 17.3
click at [311, 524] on span "Query" at bounding box center [319, 525] width 32 height 15
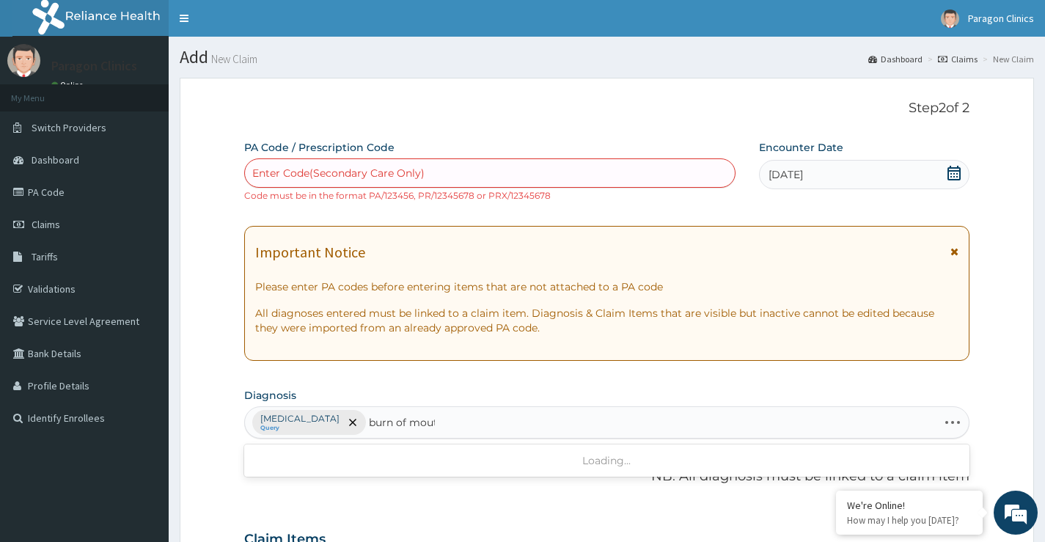
type input "burn of mouth"
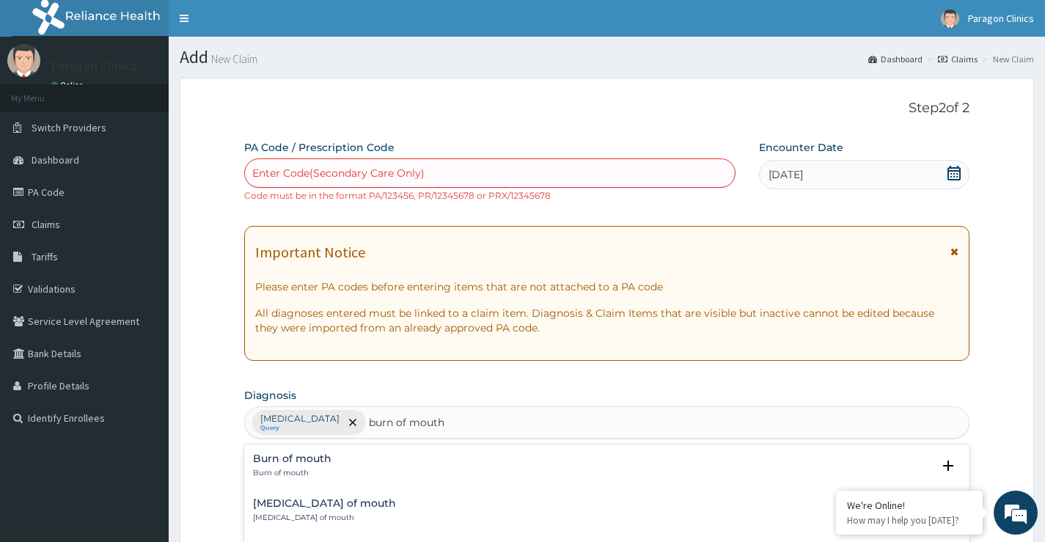
click at [307, 464] on h4 "Burn of mouth" at bounding box center [292, 458] width 78 height 11
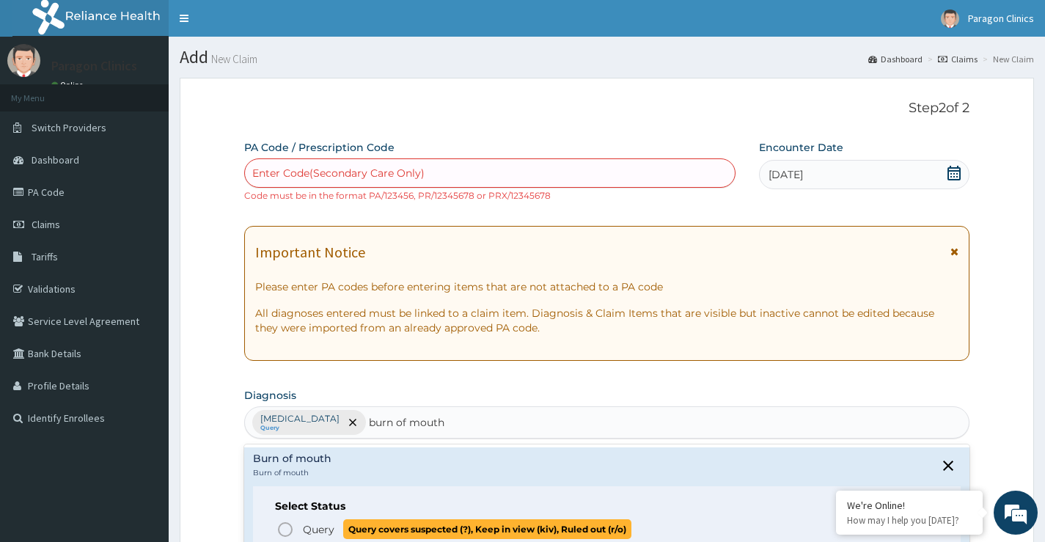
click at [288, 526] on icon "status option query" at bounding box center [286, 530] width 18 height 18
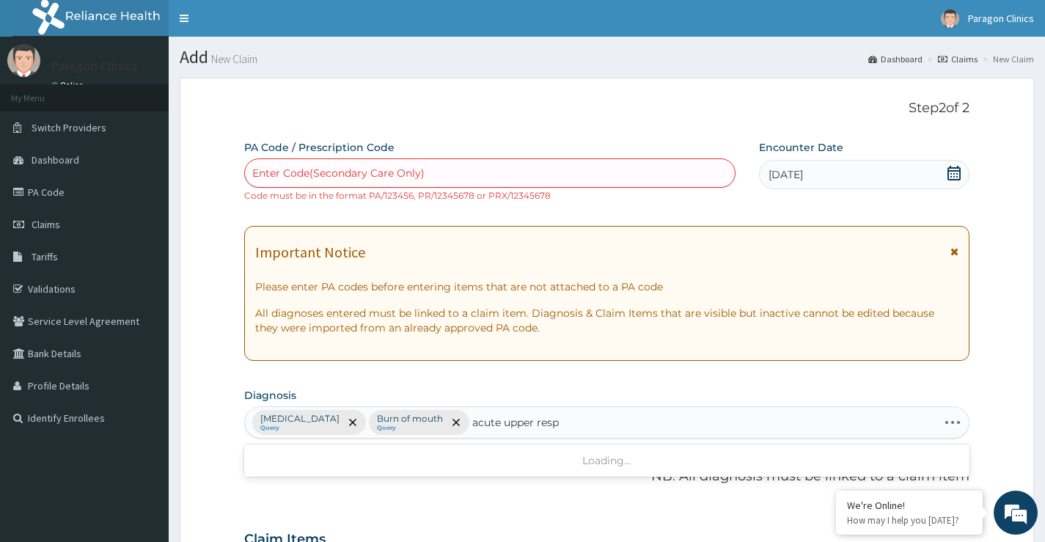
type input "acute upper respi"
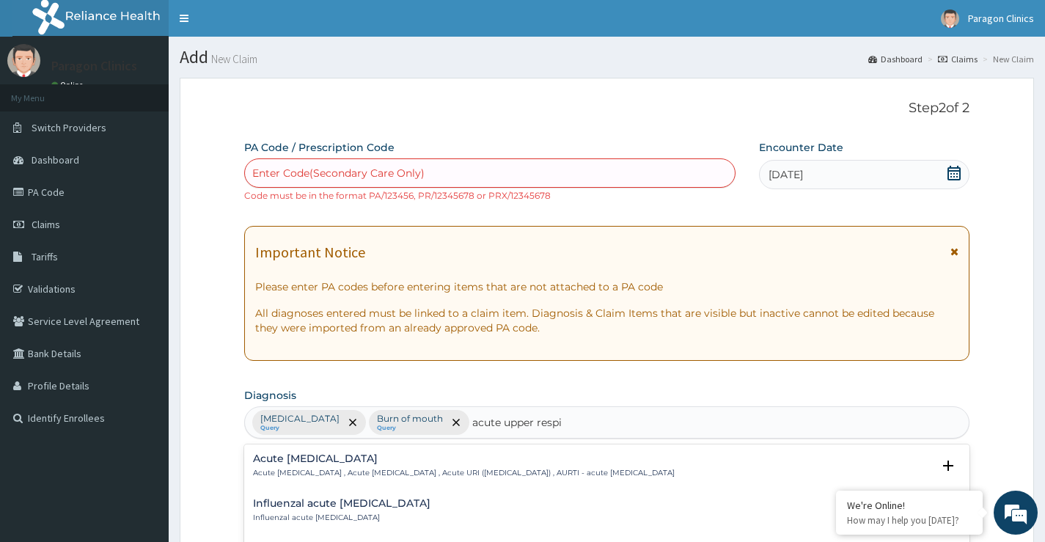
click at [344, 458] on h4 "Acute upper respiratory infection" at bounding box center [464, 458] width 422 height 11
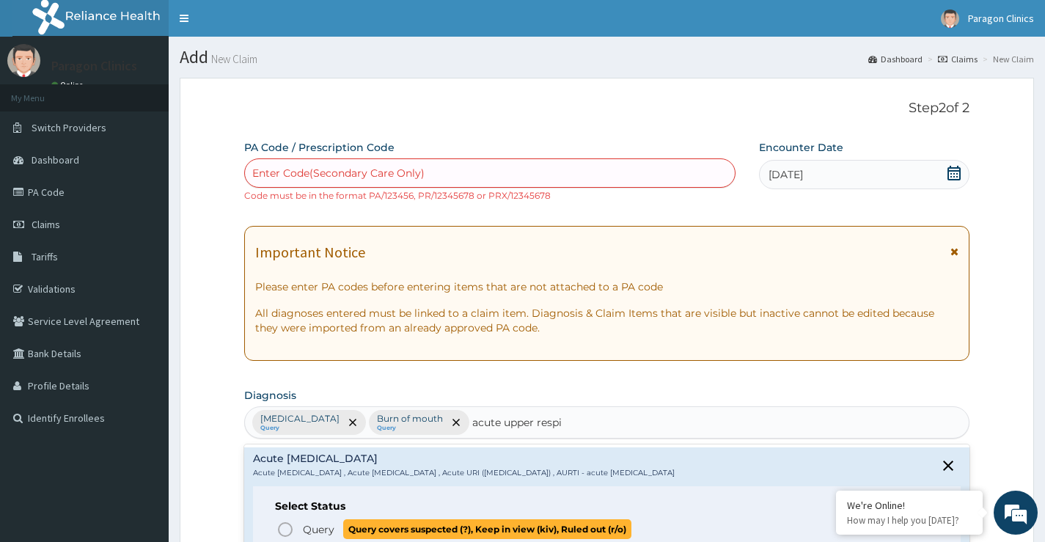
drag, startPoint x: 283, startPoint y: 532, endPoint x: 292, endPoint y: 526, distance: 10.6
click at [285, 530] on icon "status option query" at bounding box center [286, 530] width 18 height 18
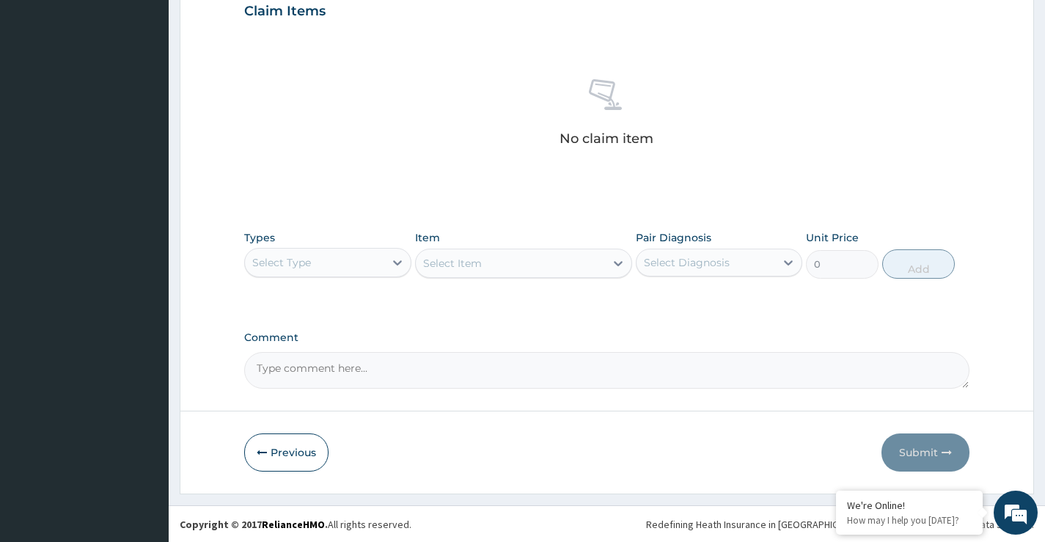
scroll to position [529, 0]
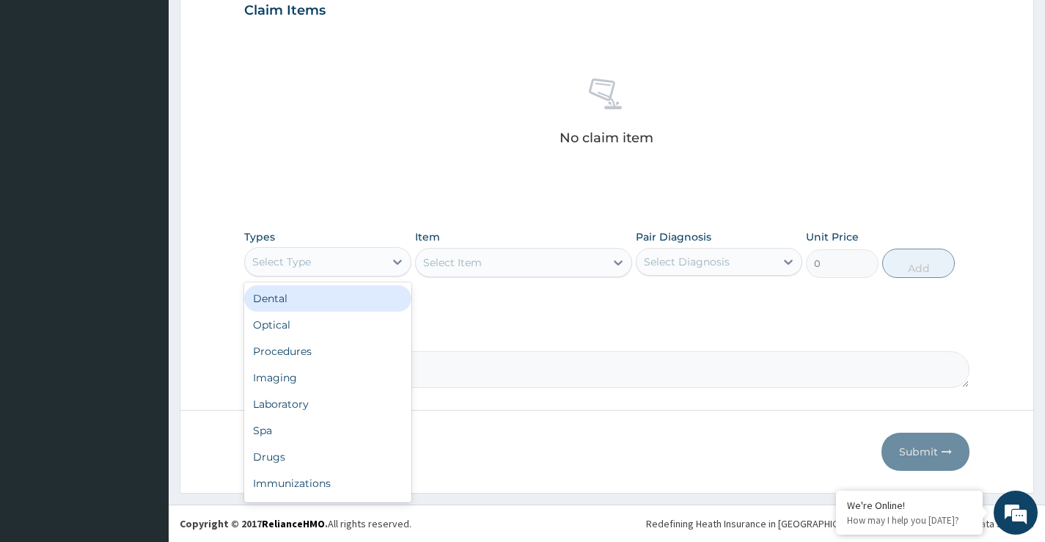
click at [356, 261] on div "Select Type" at bounding box center [314, 261] width 139 height 23
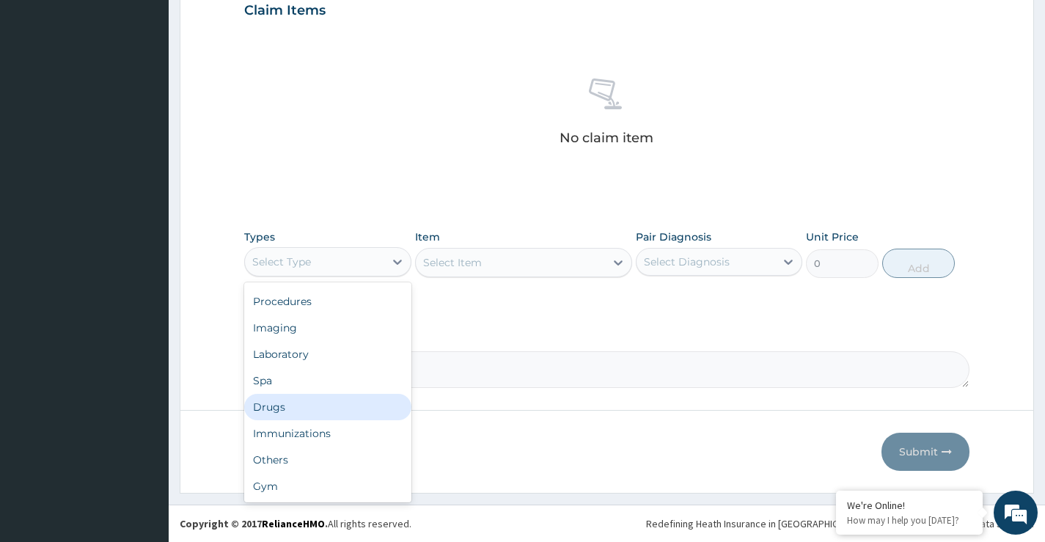
scroll to position [0, 0]
click at [290, 406] on div "Laboratory" at bounding box center [327, 404] width 167 height 26
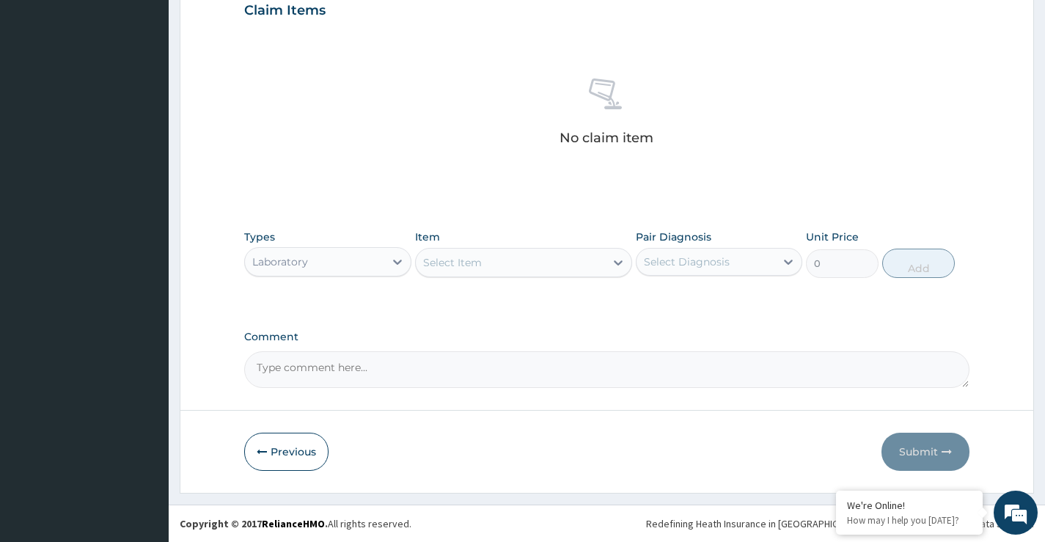
click at [467, 270] on div "Select Item" at bounding box center [511, 262] width 190 height 23
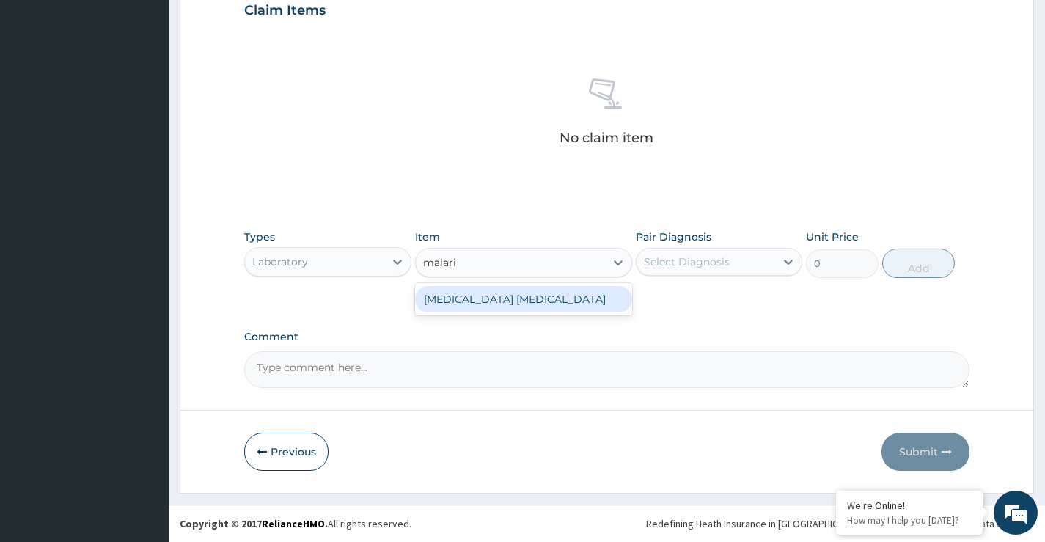
type input "malaria"
drag, startPoint x: 477, startPoint y: 286, endPoint x: 494, endPoint y: 304, distance: 24.9
click at [477, 287] on div "Malaria Parasite" at bounding box center [524, 299] width 218 height 26
type input "1500"
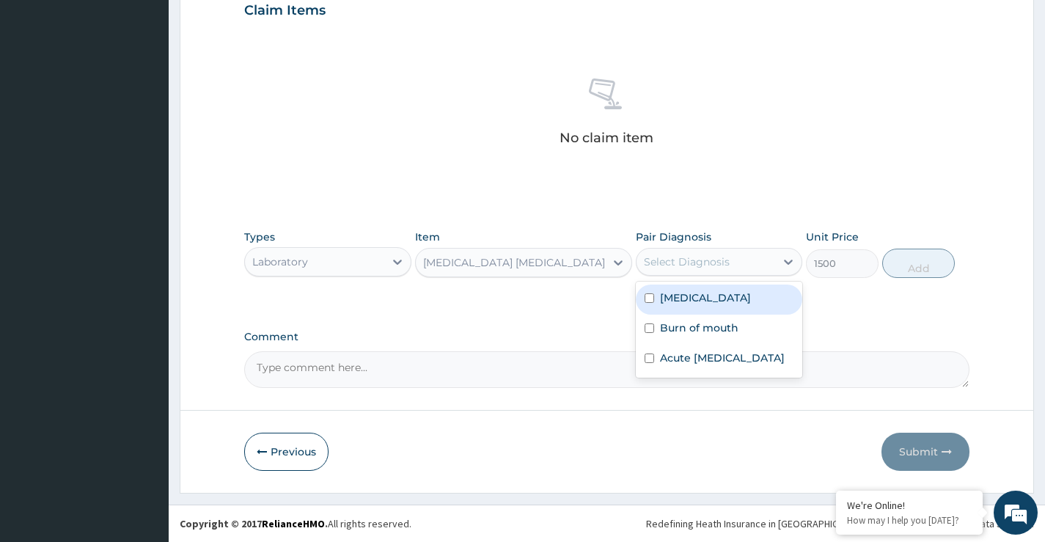
drag, startPoint x: 748, startPoint y: 251, endPoint x: 743, endPoint y: 310, distance: 58.9
click at [747, 251] on div "Select Diagnosis" at bounding box center [706, 261] width 139 height 23
drag, startPoint x: 682, startPoint y: 290, endPoint x: 863, endPoint y: 283, distance: 181.3
click at [683, 291] on label "Malaria" at bounding box center [705, 297] width 91 height 15
checkbox input "true"
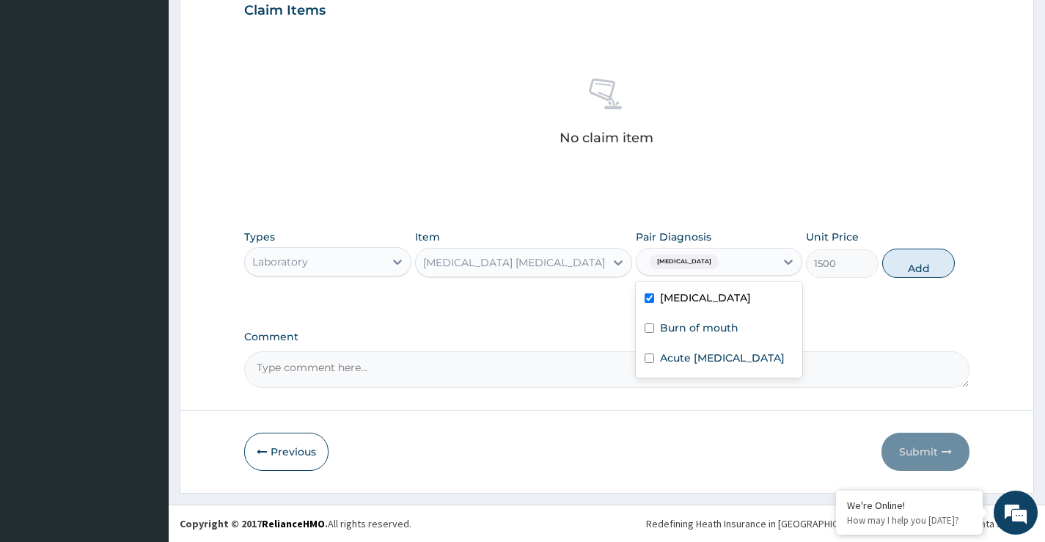
click at [901, 266] on button "Add" at bounding box center [918, 263] width 73 height 29
type input "0"
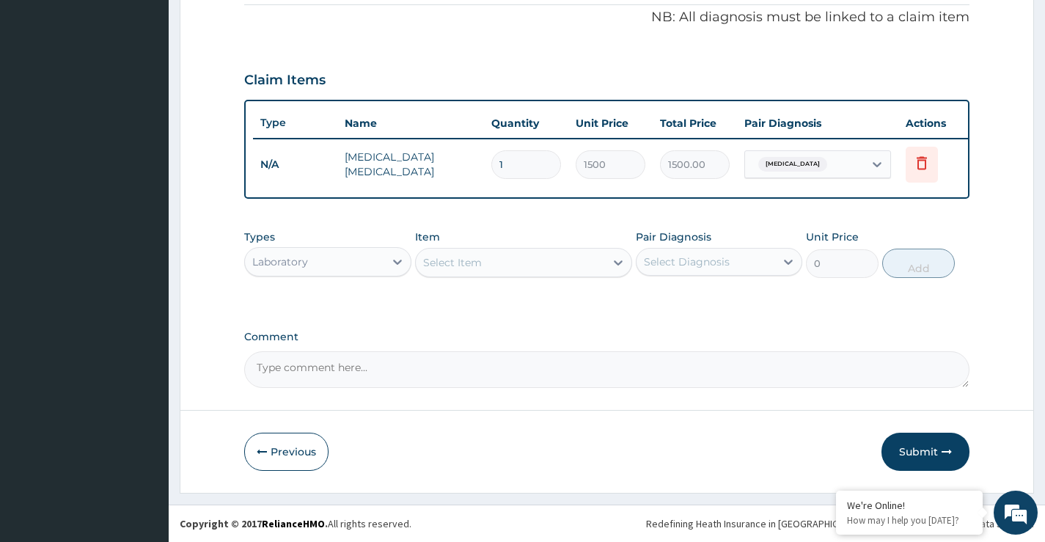
scroll to position [470, 0]
click at [348, 269] on div "Laboratory" at bounding box center [314, 261] width 139 height 23
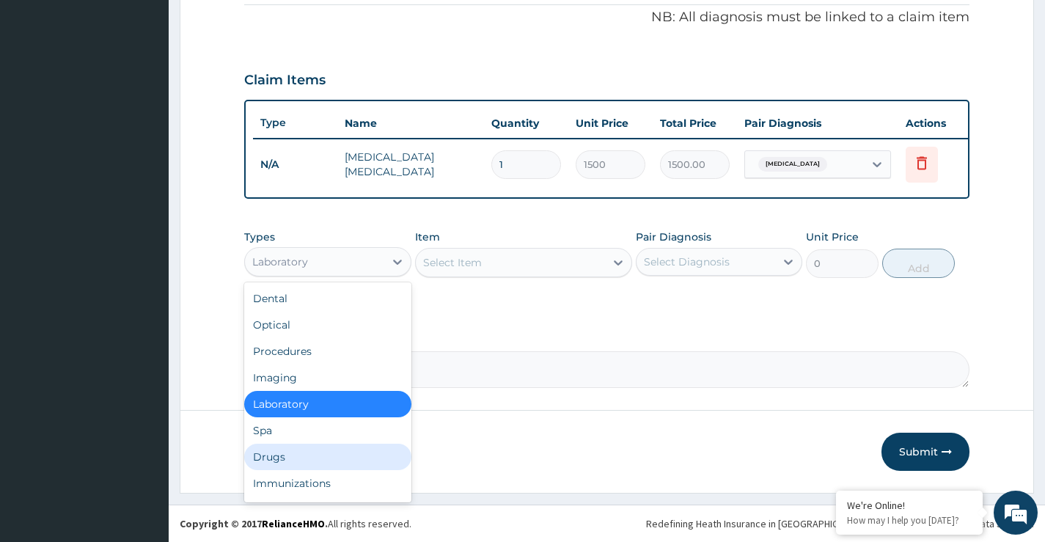
click at [268, 459] on div "Drugs" at bounding box center [327, 457] width 167 height 26
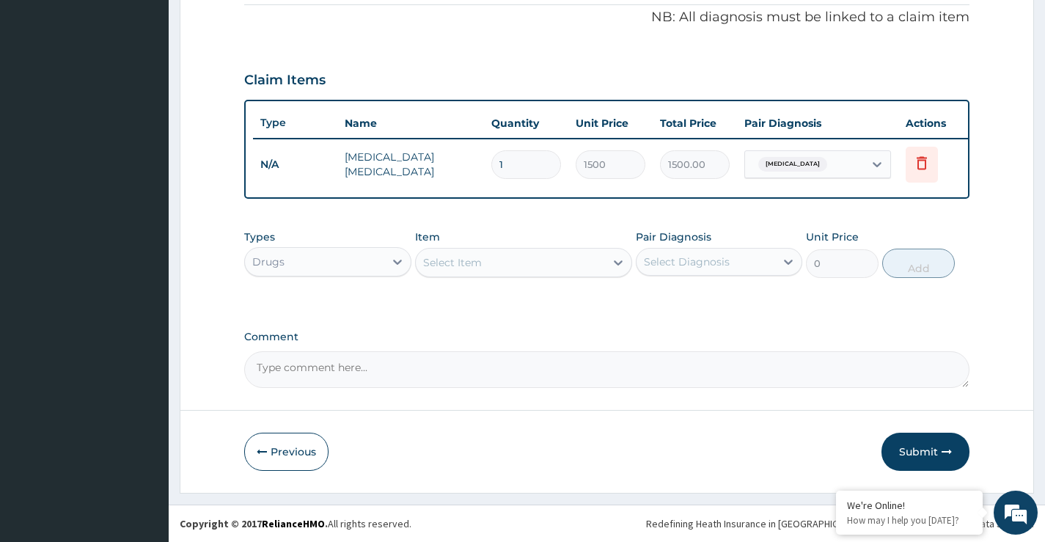
click at [474, 261] on div "Select Item" at bounding box center [452, 262] width 59 height 15
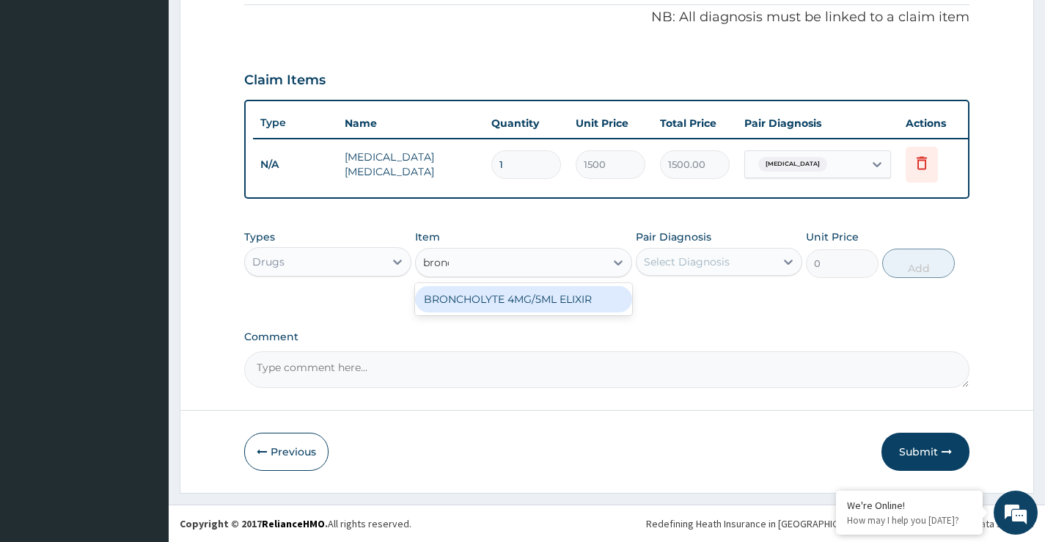
type input "bronch"
drag, startPoint x: 493, startPoint y: 296, endPoint x: 534, endPoint y: 302, distance: 41.6
click at [504, 299] on div "BRONCHOLYTE 4MG/5ML ELIXIR" at bounding box center [524, 299] width 218 height 26
type input "950"
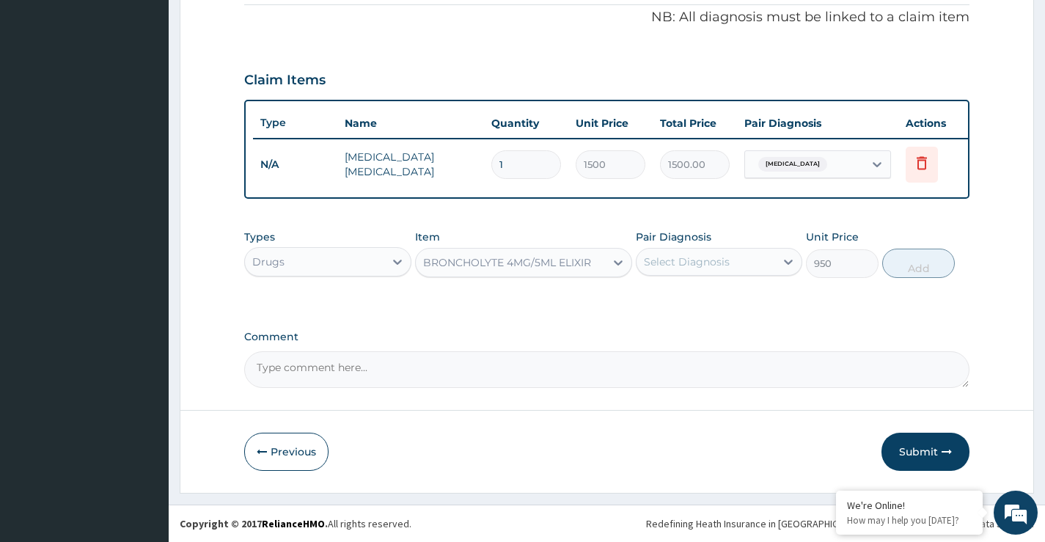
click at [673, 261] on div "Select Diagnosis" at bounding box center [687, 262] width 86 height 15
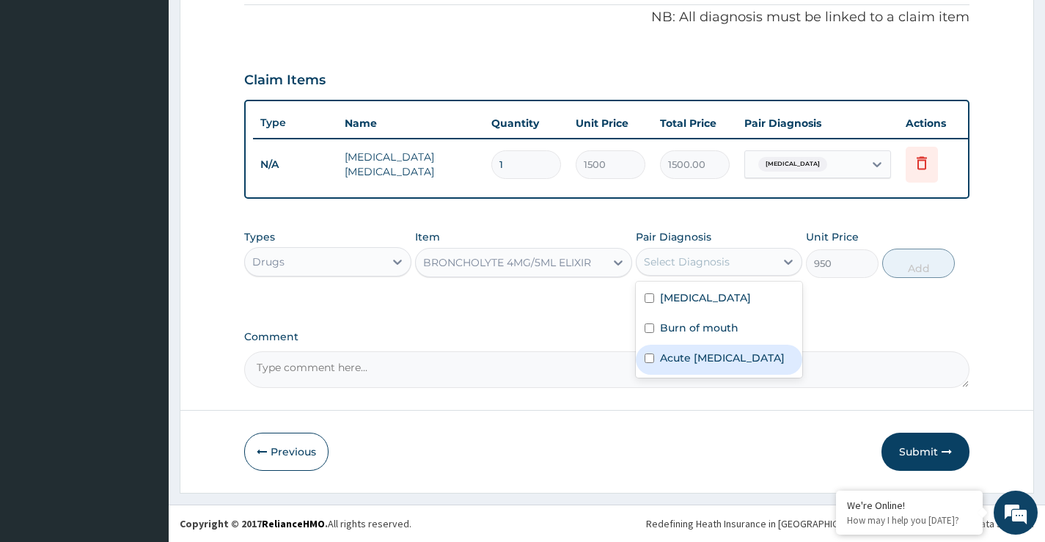
drag, startPoint x: 692, startPoint y: 366, endPoint x: 871, endPoint y: 295, distance: 193.3
click at [700, 365] on label "Acute upper respiratory infection" at bounding box center [722, 358] width 125 height 15
checkbox input "true"
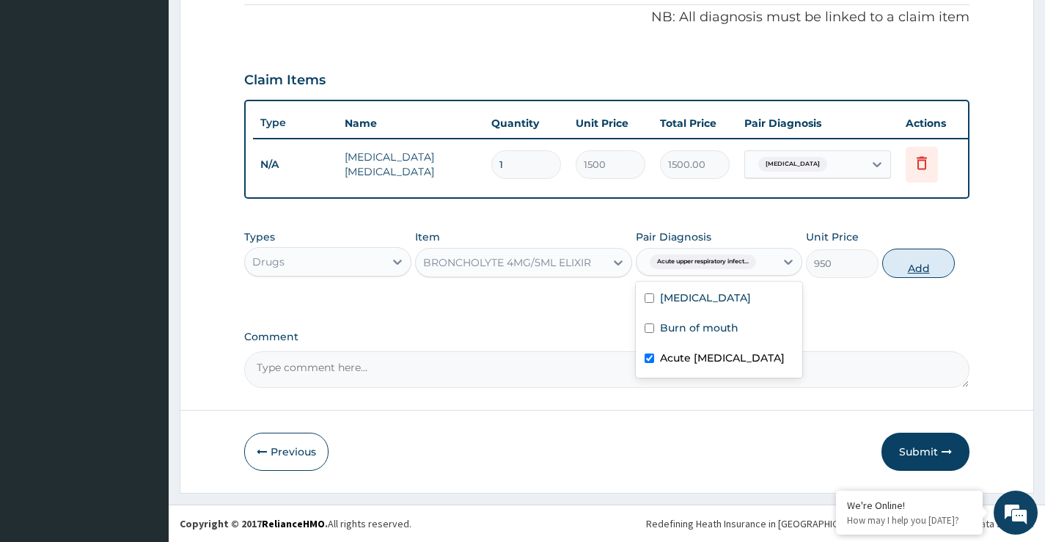
drag, startPoint x: 901, startPoint y: 266, endPoint x: 878, endPoint y: 259, distance: 23.7
click at [901, 265] on button "Add" at bounding box center [918, 263] width 73 height 29
type input "0"
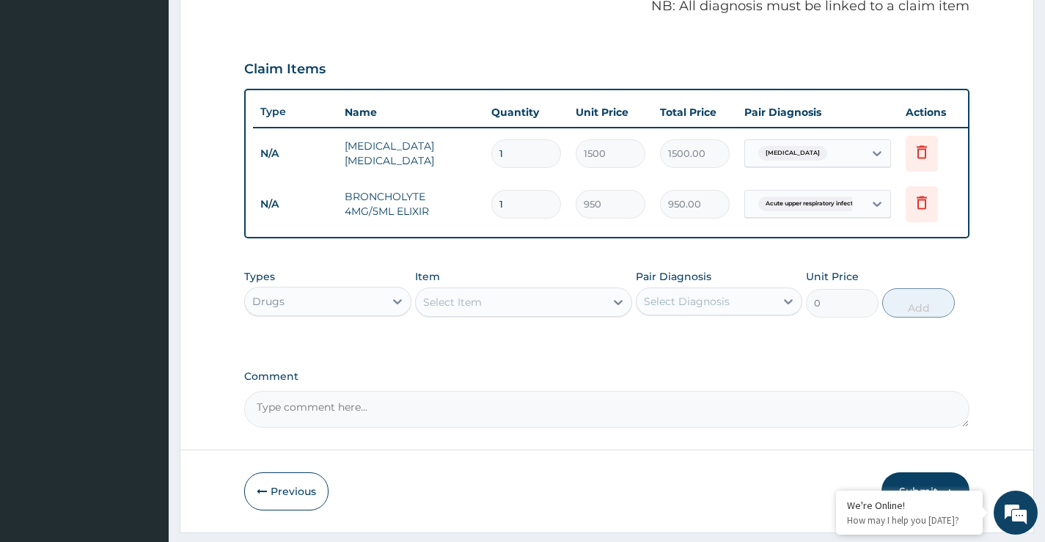
click at [469, 310] on div "Select Item" at bounding box center [452, 302] width 59 height 15
type input "bonje"
drag, startPoint x: 502, startPoint y: 358, endPoint x: 596, endPoint y: 357, distance: 93.9
click at [507, 352] on div "[MEDICAL_DATA] CREAM 10G" at bounding box center [524, 339] width 218 height 26
type input "632.5"
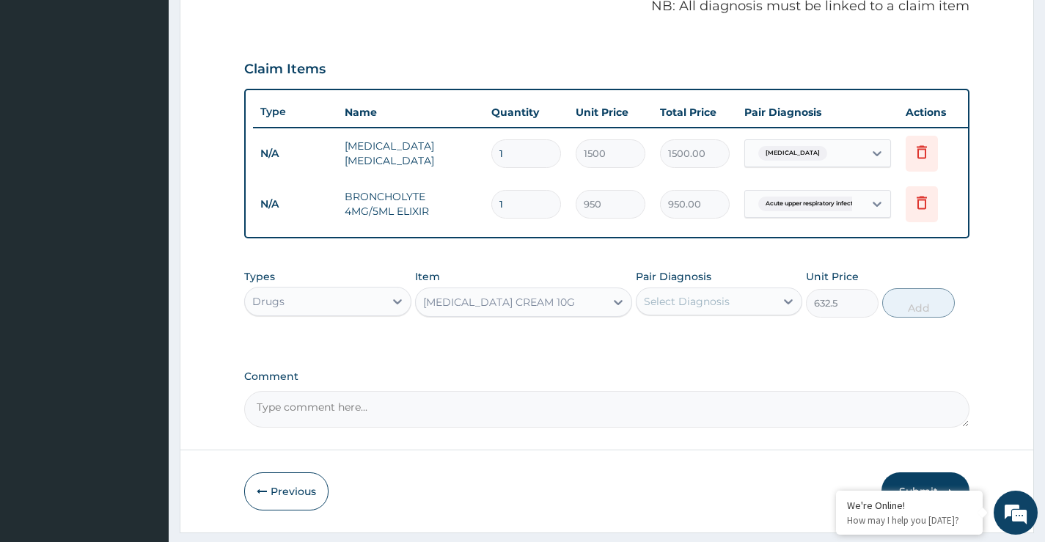
click at [717, 313] on div "Select Diagnosis" at bounding box center [706, 301] width 139 height 23
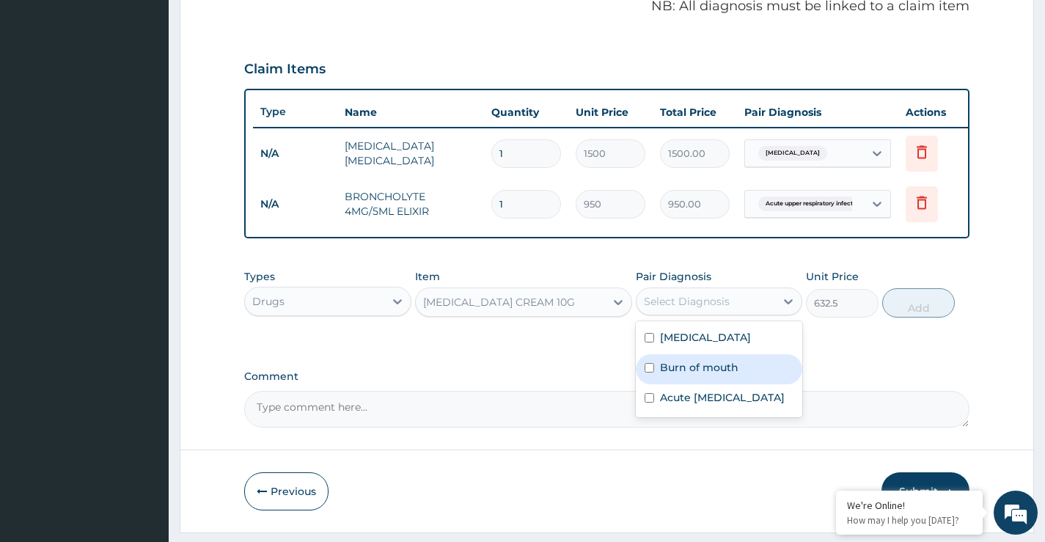
drag, startPoint x: 712, startPoint y: 384, endPoint x: 736, endPoint y: 378, distance: 24.2
click at [716, 375] on label "Burn of mouth" at bounding box center [699, 367] width 78 height 15
checkbox input "true"
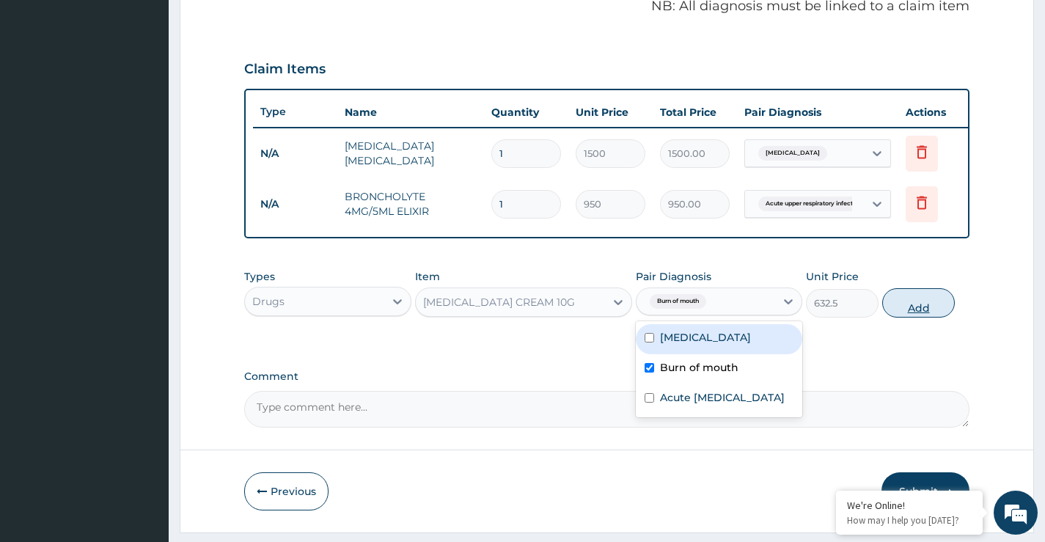
click at [910, 315] on button "Add" at bounding box center [918, 302] width 73 height 29
type input "0"
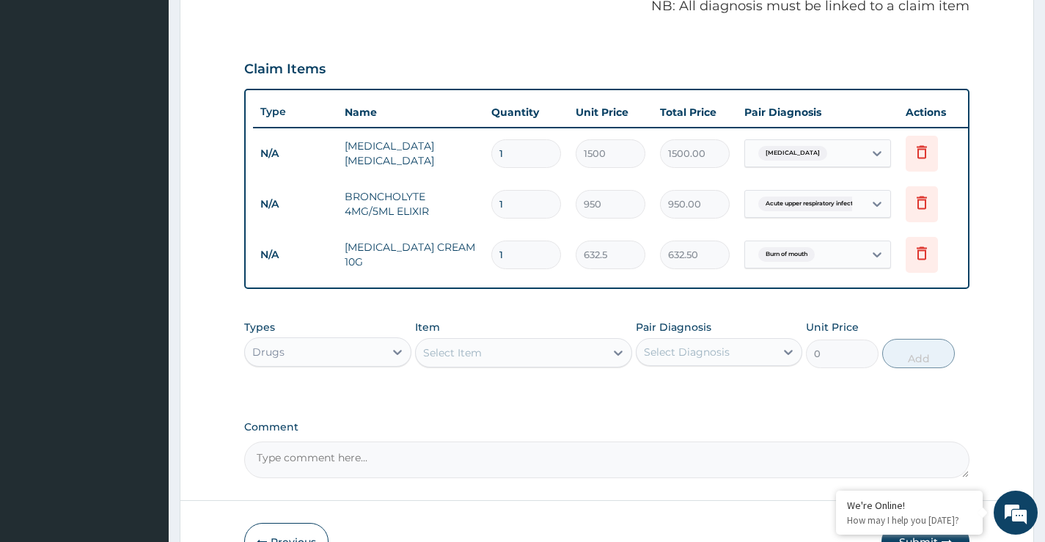
click at [458, 365] on div "Select Item" at bounding box center [511, 352] width 190 height 23
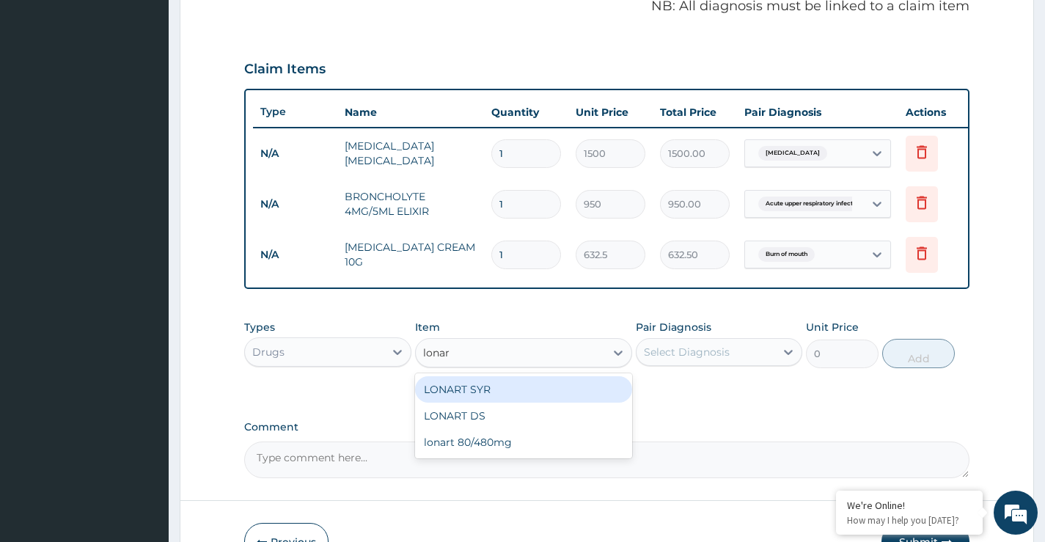
type input "lonart"
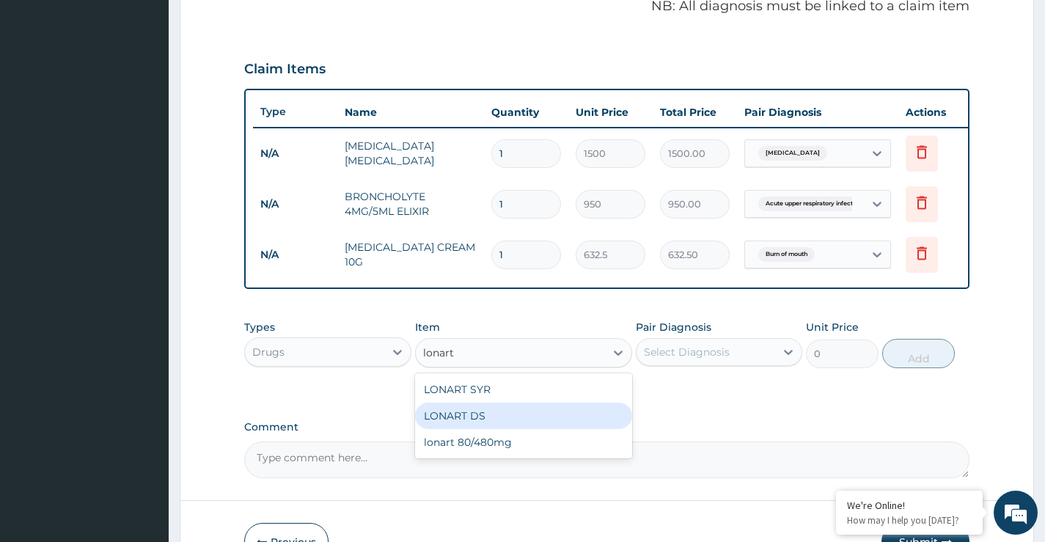
click at [530, 428] on div "LONART DS" at bounding box center [524, 416] width 218 height 26
type input "560"
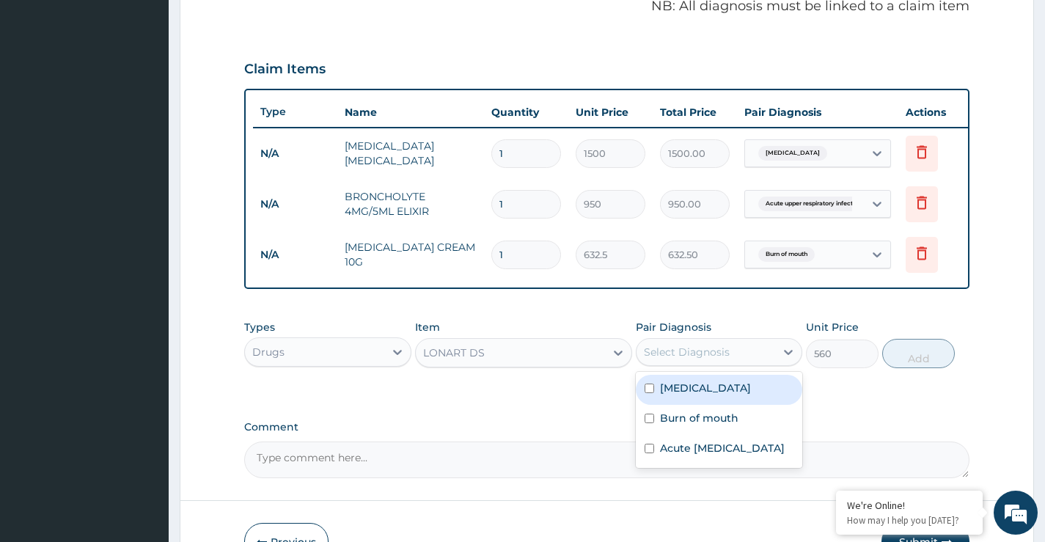
click at [698, 359] on div "Select Diagnosis" at bounding box center [687, 352] width 86 height 15
drag, startPoint x: 694, startPoint y: 401, endPoint x: 808, endPoint y: 375, distance: 117.4
click at [700, 400] on div "[MEDICAL_DATA]" at bounding box center [719, 390] width 167 height 30
checkbox input "true"
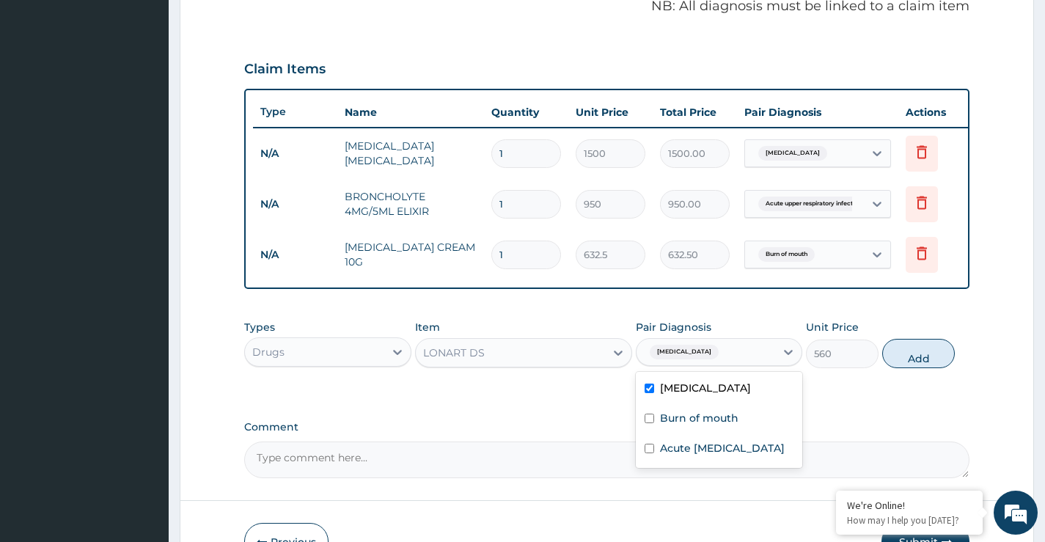
click at [912, 368] on button "Add" at bounding box center [918, 353] width 73 height 29
type input "0"
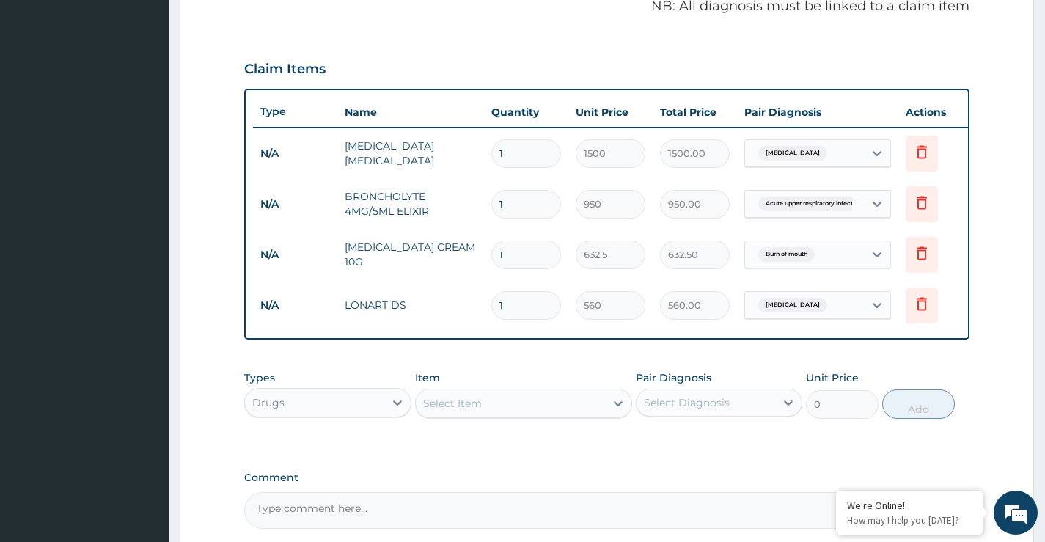
click at [462, 411] on div "Select Item" at bounding box center [452, 403] width 59 height 15
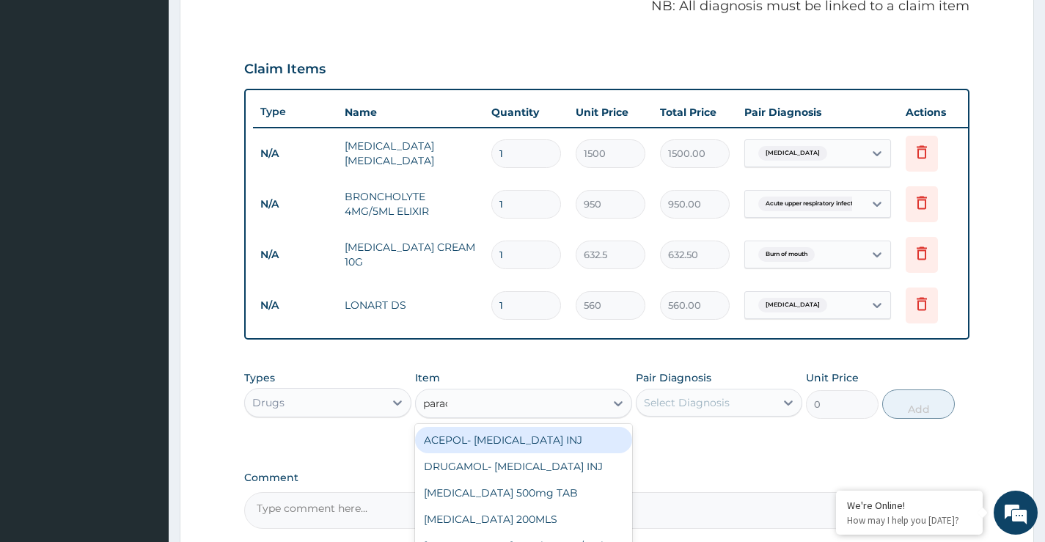
type input "parace"
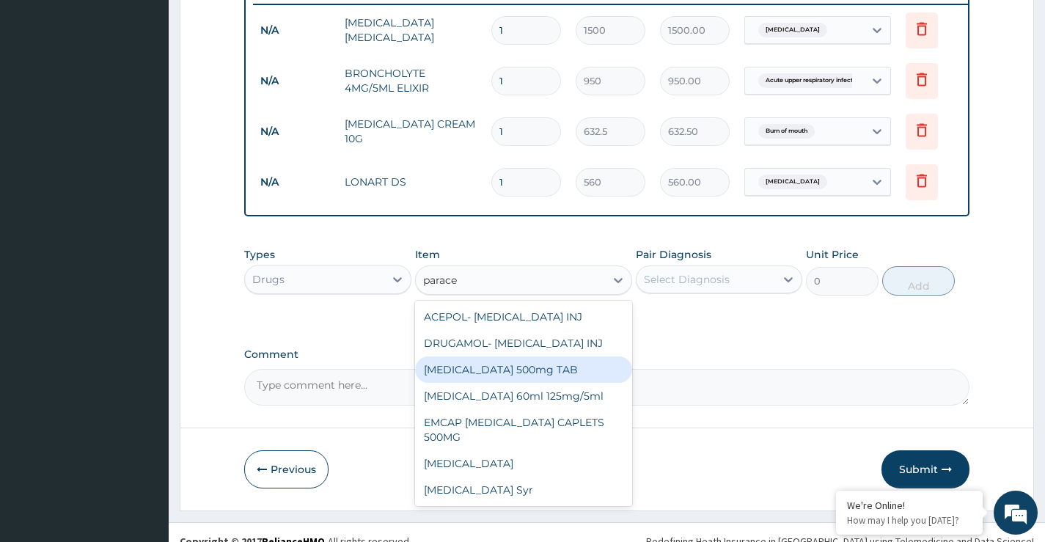
scroll to position [622, 0]
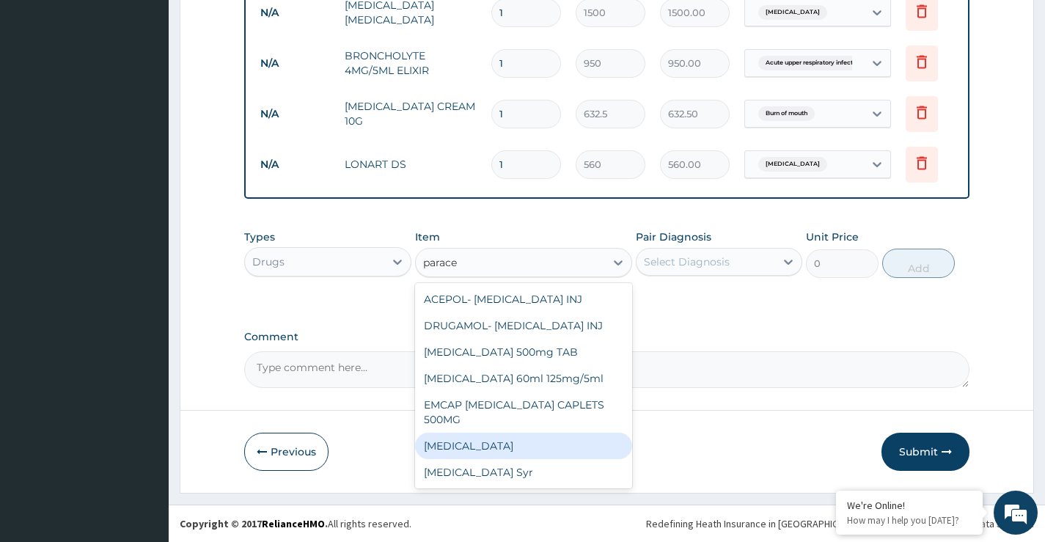
click at [489, 448] on div "[MEDICAL_DATA]" at bounding box center [524, 446] width 218 height 26
type input "13"
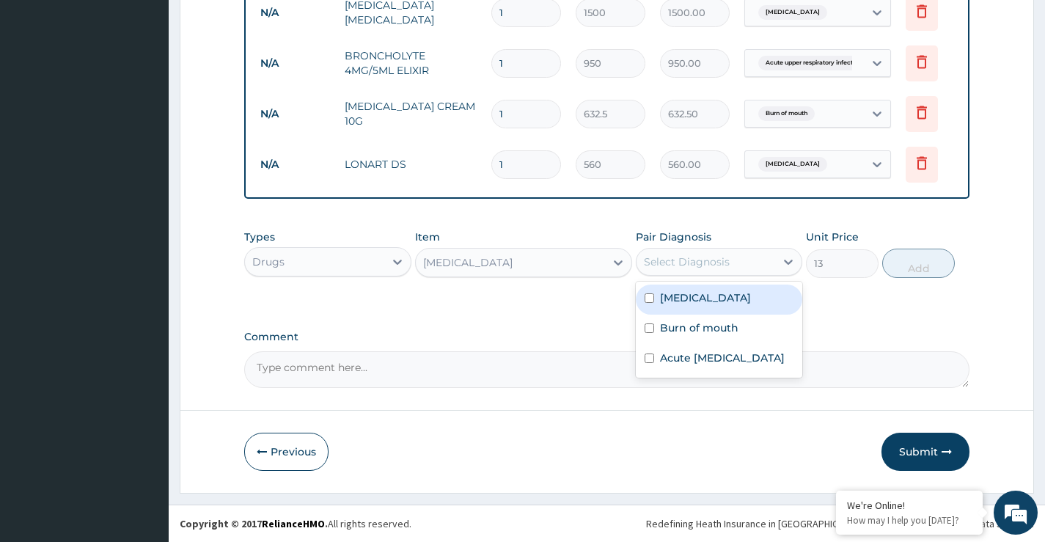
drag, startPoint x: 752, startPoint y: 268, endPoint x: 734, endPoint y: 305, distance: 41.3
click at [751, 268] on div "Select Diagnosis" at bounding box center [706, 261] width 139 height 23
click at [692, 293] on label "[MEDICAL_DATA]" at bounding box center [705, 297] width 91 height 15
checkbox input "true"
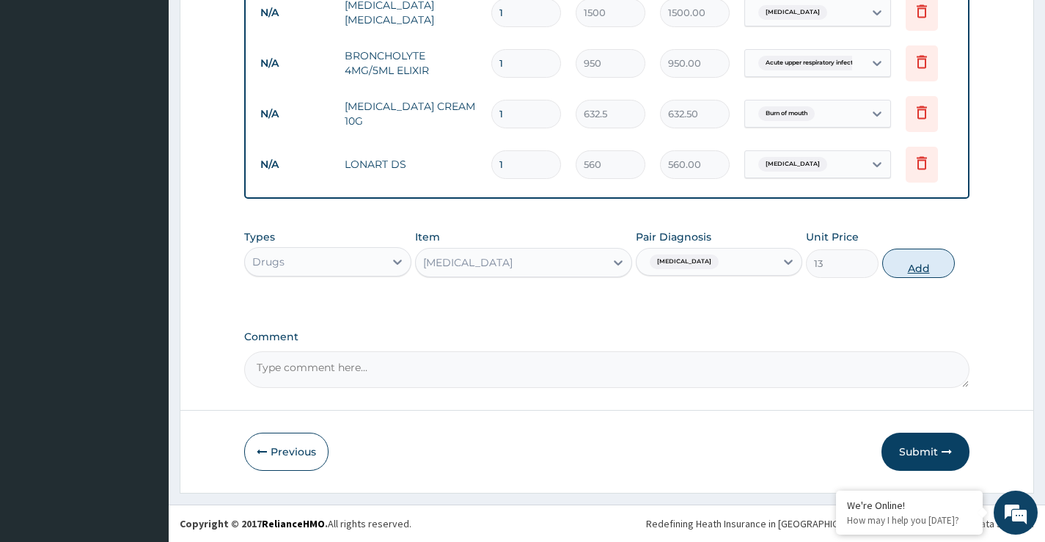
click at [915, 260] on button "Add" at bounding box center [918, 263] width 73 height 29
type input "0"
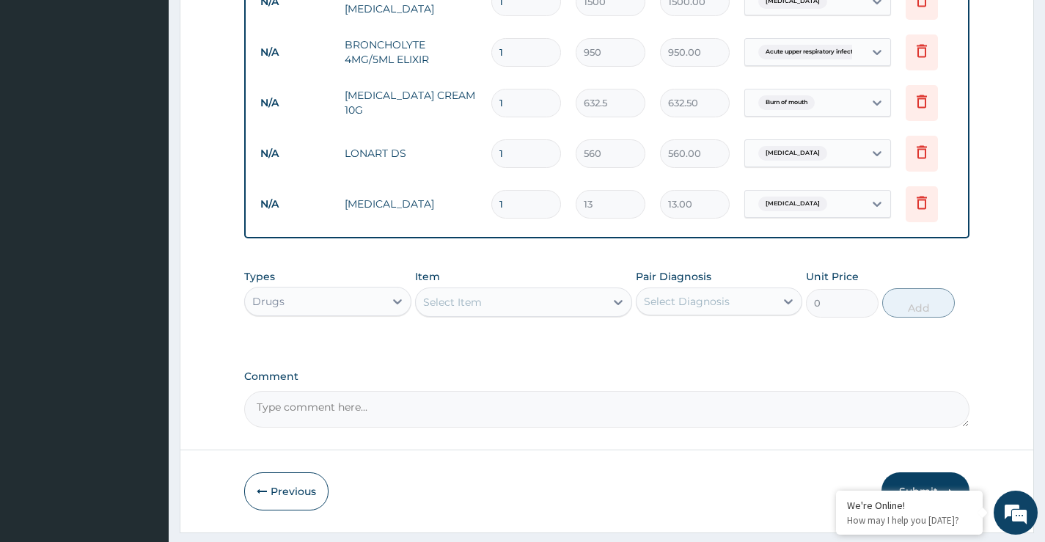
type input "18"
type input "234.00"
type input "18"
drag, startPoint x: 508, startPoint y: 150, endPoint x: 434, endPoint y: 150, distance: 73.3
click at [435, 150] on tr "N/A LONART DS 1 560 560.00 Malaria Delete" at bounding box center [612, 153] width 719 height 51
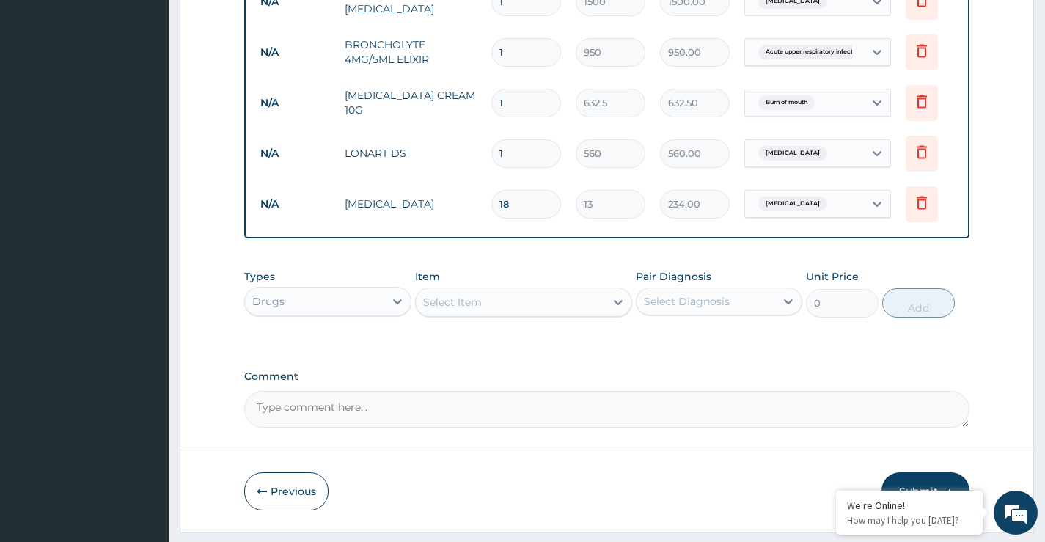
type input "6"
type input "3360.00"
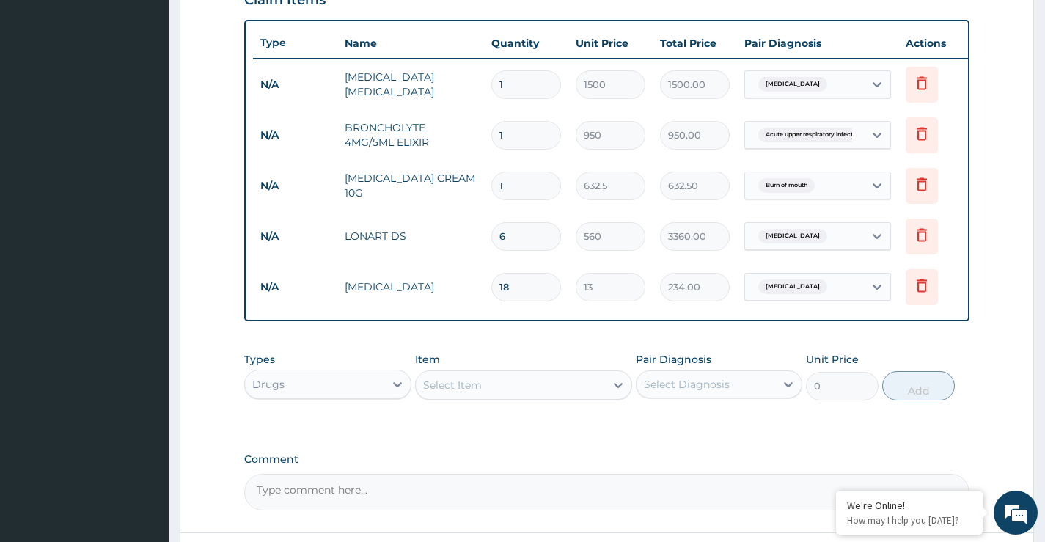
scroll to position [673, 0]
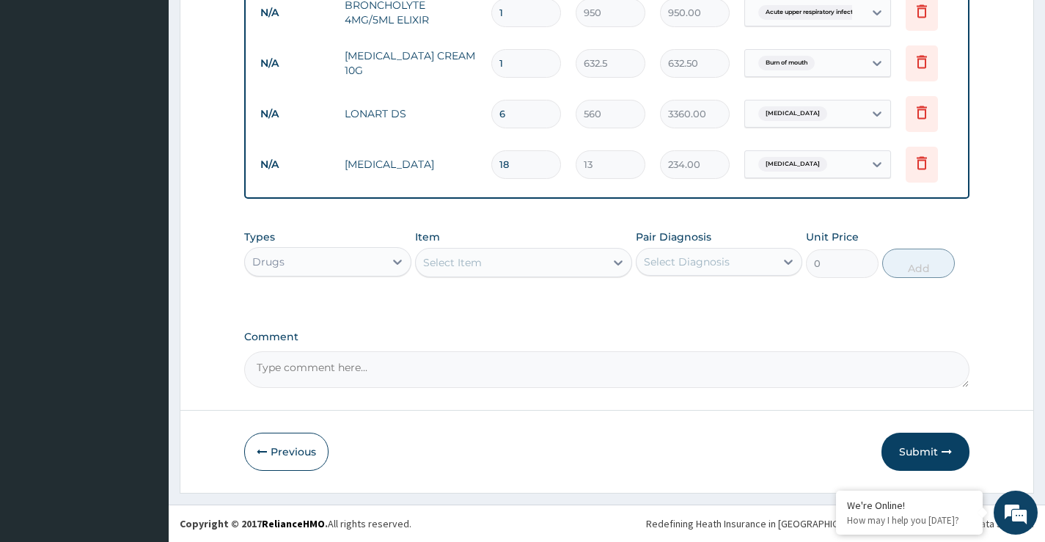
type input "6"
click at [318, 263] on div "Drugs" at bounding box center [314, 261] width 139 height 23
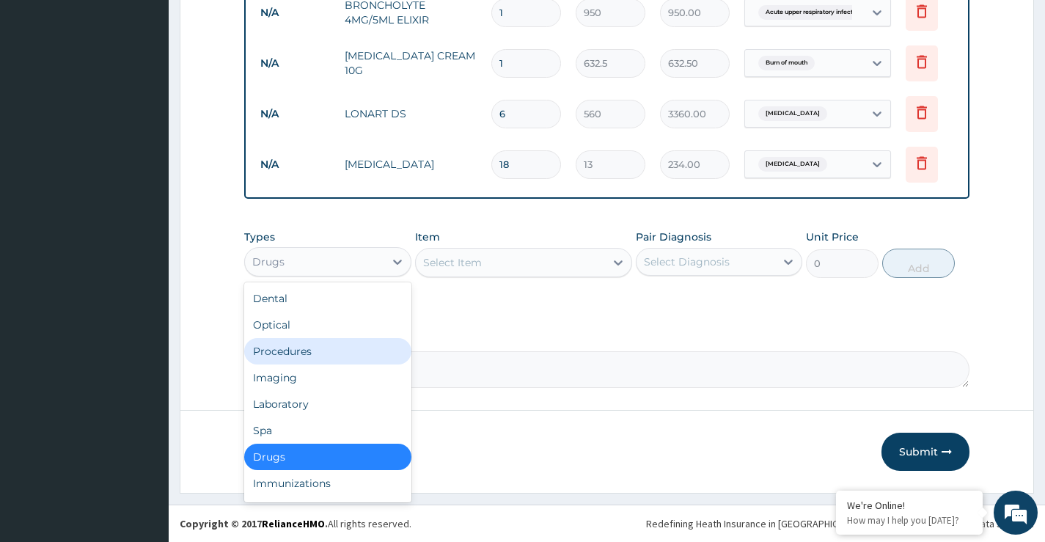
drag, startPoint x: 294, startPoint y: 352, endPoint x: 304, endPoint y: 237, distance: 115.6
click at [293, 353] on div "Procedures" at bounding box center [327, 351] width 167 height 26
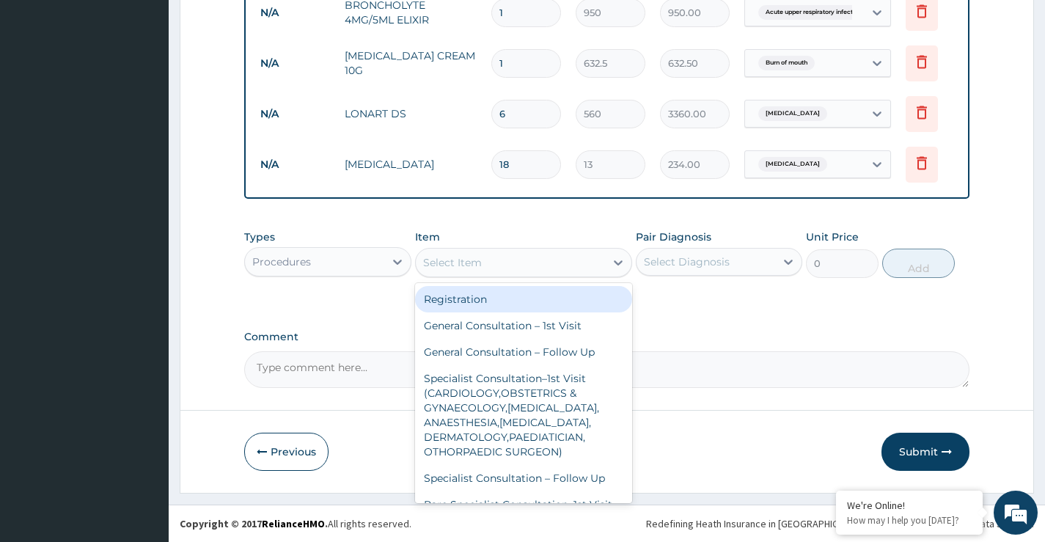
click at [516, 260] on div "Select Item" at bounding box center [511, 262] width 190 height 23
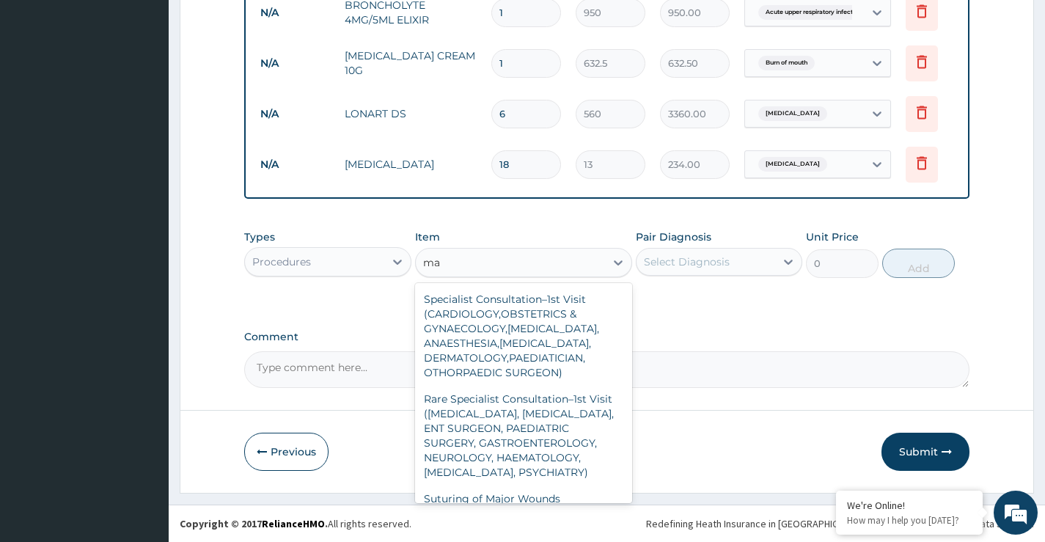
type input "m"
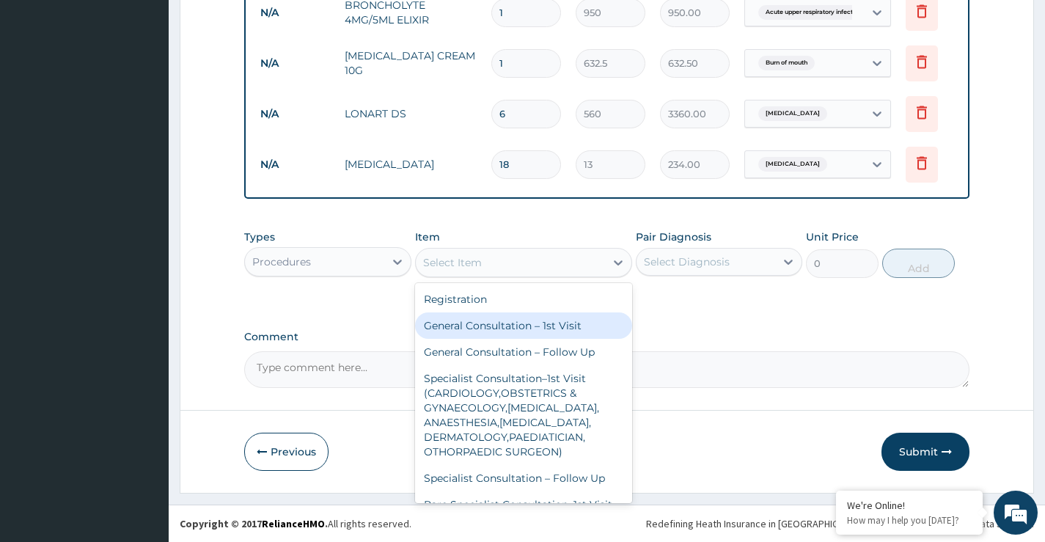
drag, startPoint x: 475, startPoint y: 329, endPoint x: 632, endPoint y: 298, distance: 160.7
click at [488, 328] on div "General Consultation – 1st Visit" at bounding box center [524, 325] width 218 height 26
type input "4000"
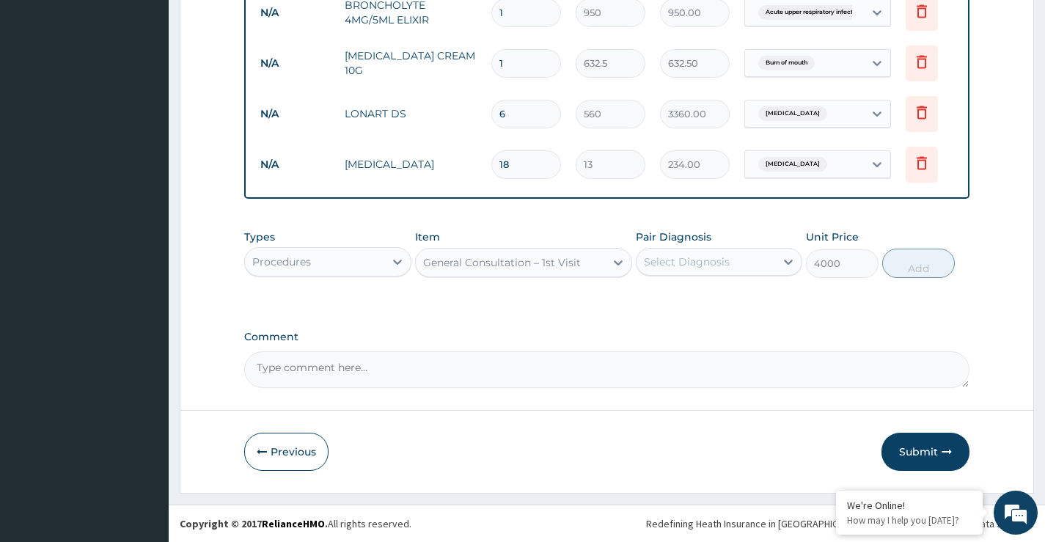
click at [694, 269] on div "Select Diagnosis" at bounding box center [706, 261] width 139 height 23
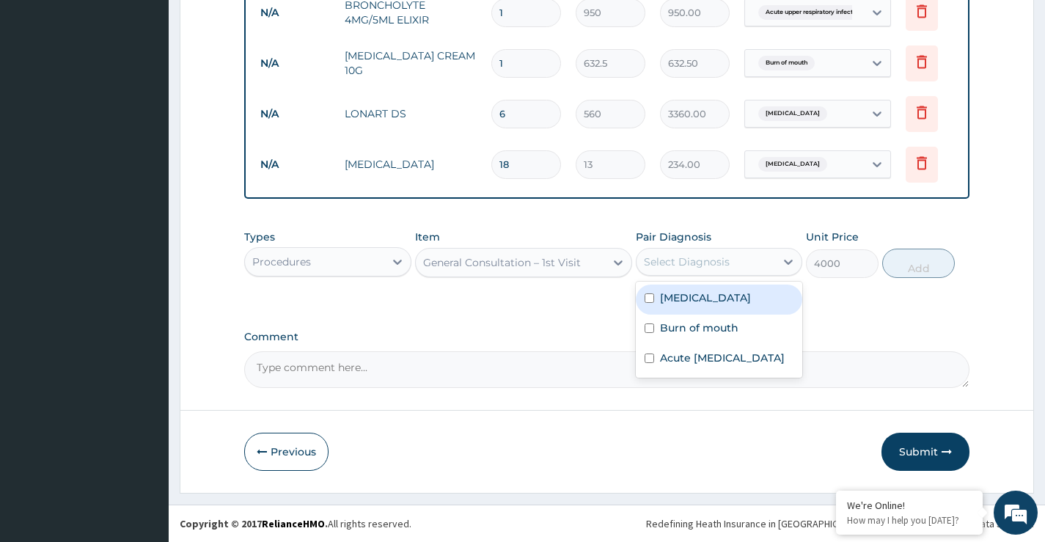
drag, startPoint x: 683, startPoint y: 296, endPoint x: 689, endPoint y: 325, distance: 29.4
click at [684, 303] on label "Malaria" at bounding box center [705, 297] width 91 height 15
checkbox input "true"
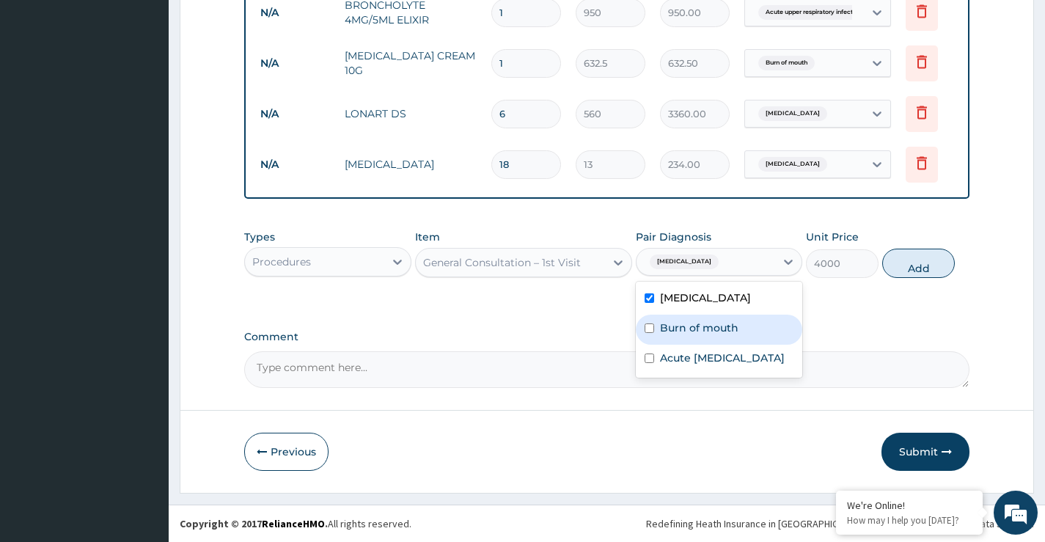
drag, startPoint x: 690, startPoint y: 328, endPoint x: 694, endPoint y: 340, distance: 13.0
click at [692, 333] on label "Burn of mouth" at bounding box center [699, 328] width 78 height 15
checkbox input "true"
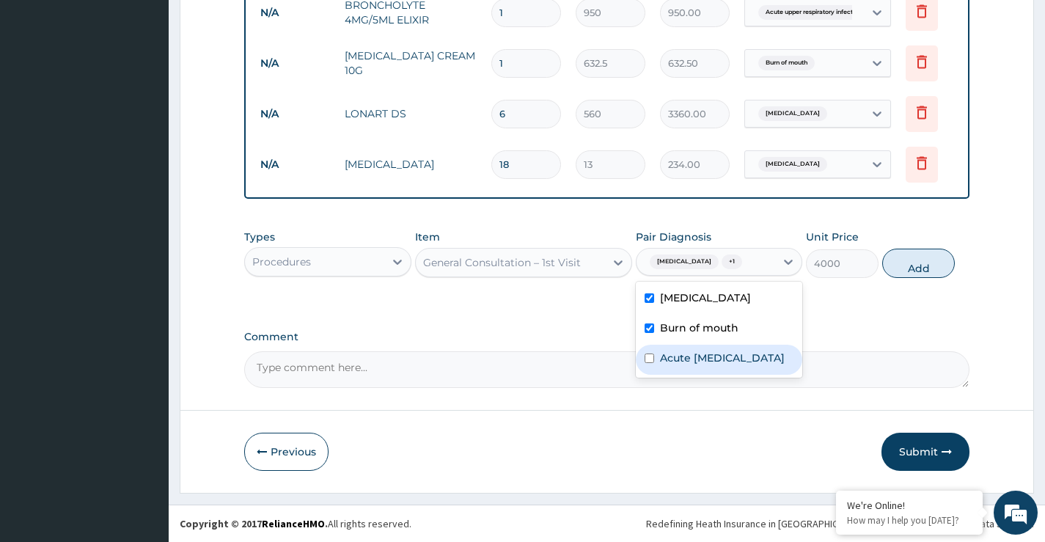
drag, startPoint x: 694, startPoint y: 362, endPoint x: 783, endPoint y: 324, distance: 96.6
click at [694, 363] on label "Acute upper respiratory infection" at bounding box center [722, 358] width 125 height 15
checkbox input "true"
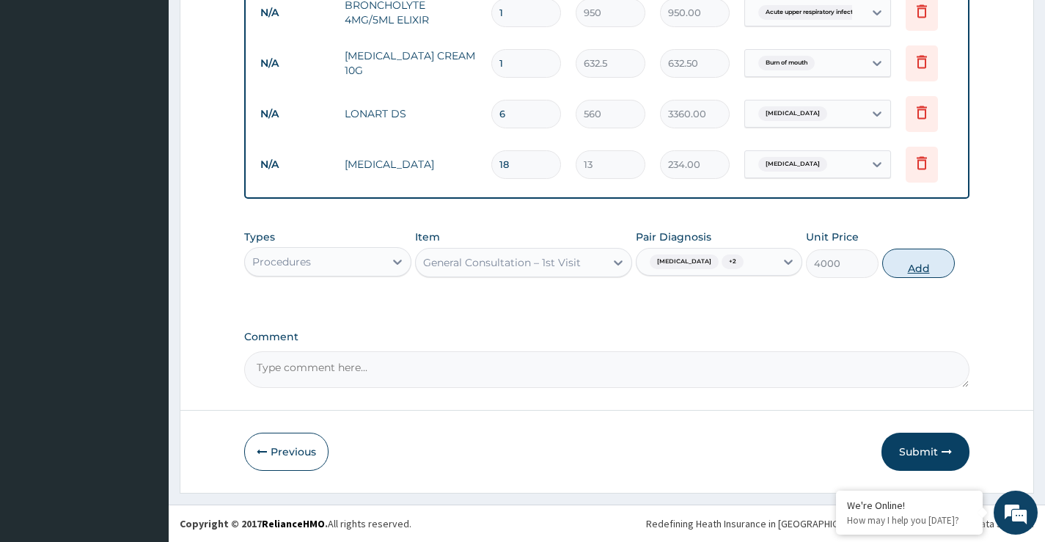
click at [909, 257] on button "Add" at bounding box center [918, 263] width 73 height 29
type input "0"
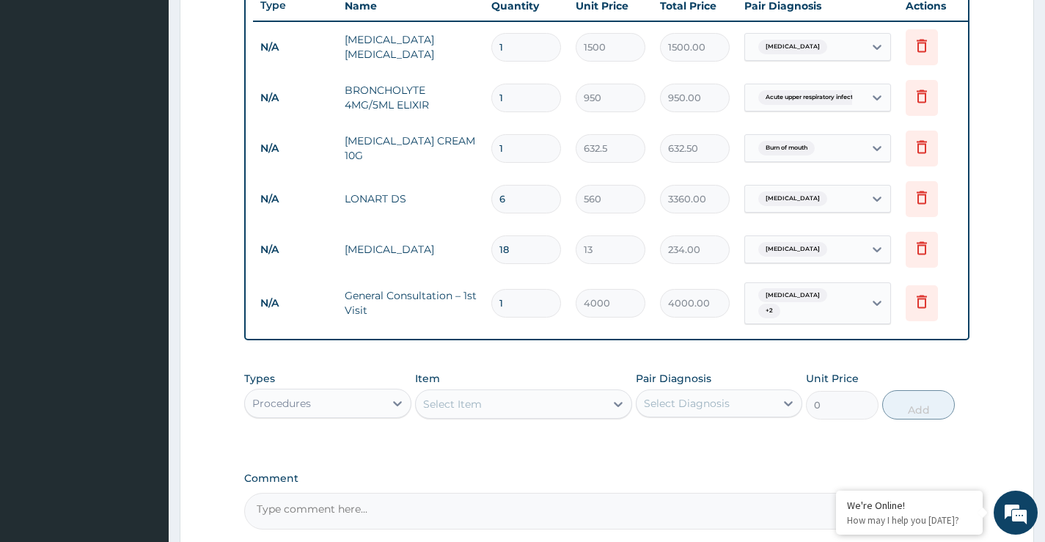
scroll to position [723, 0]
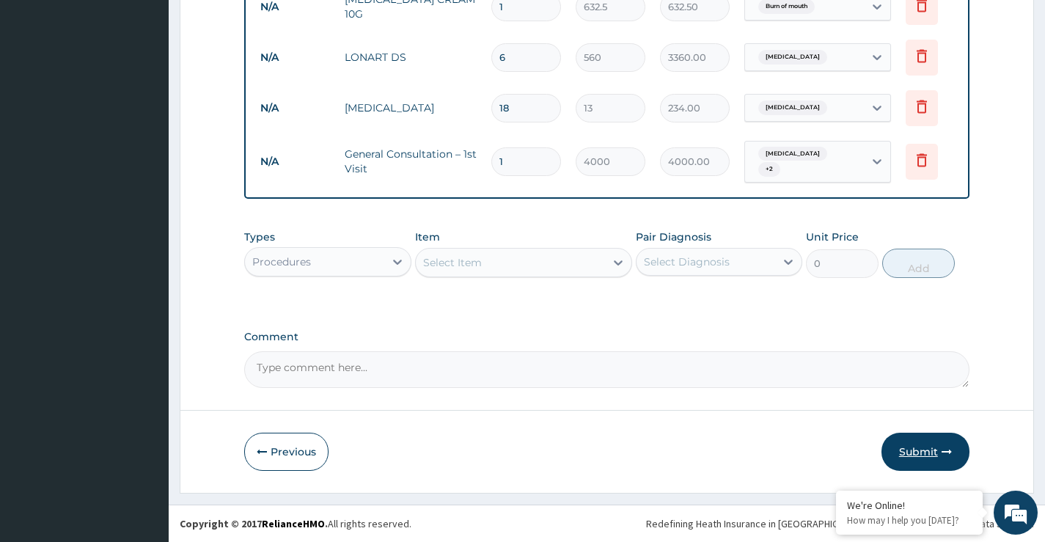
click at [919, 448] on button "Submit" at bounding box center [926, 452] width 88 height 38
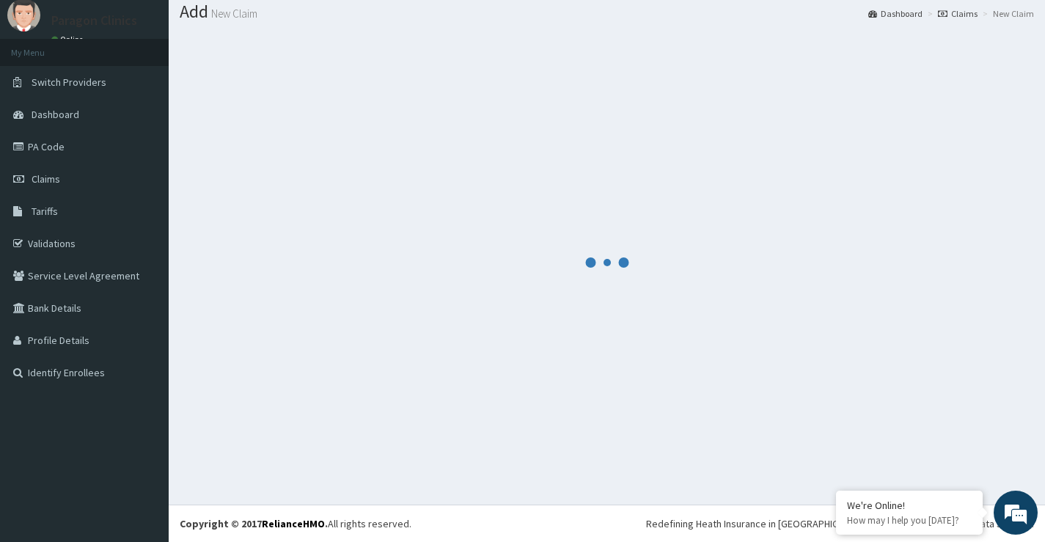
scroll to position [45, 0]
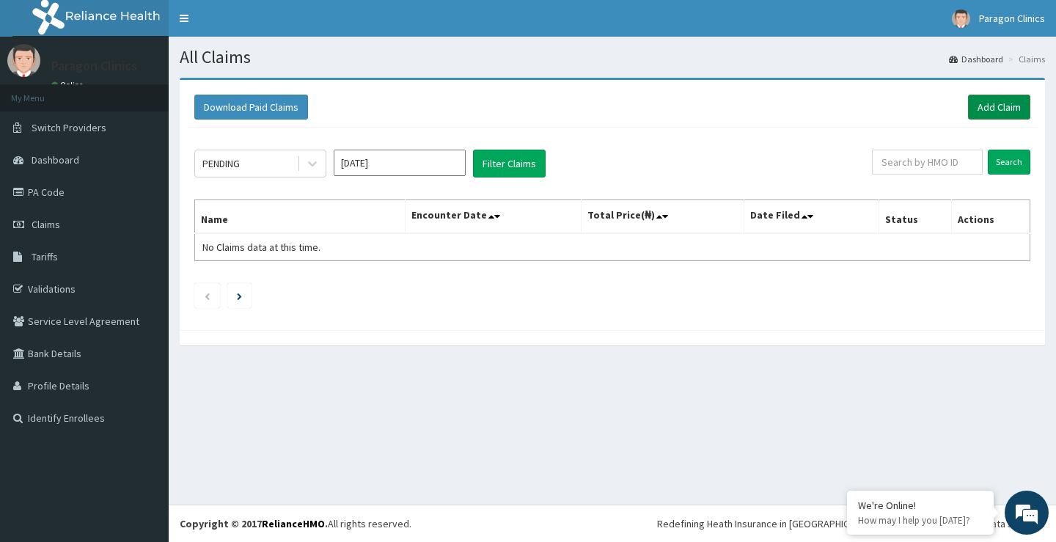
click at [992, 113] on link "Add Claim" at bounding box center [999, 107] width 62 height 25
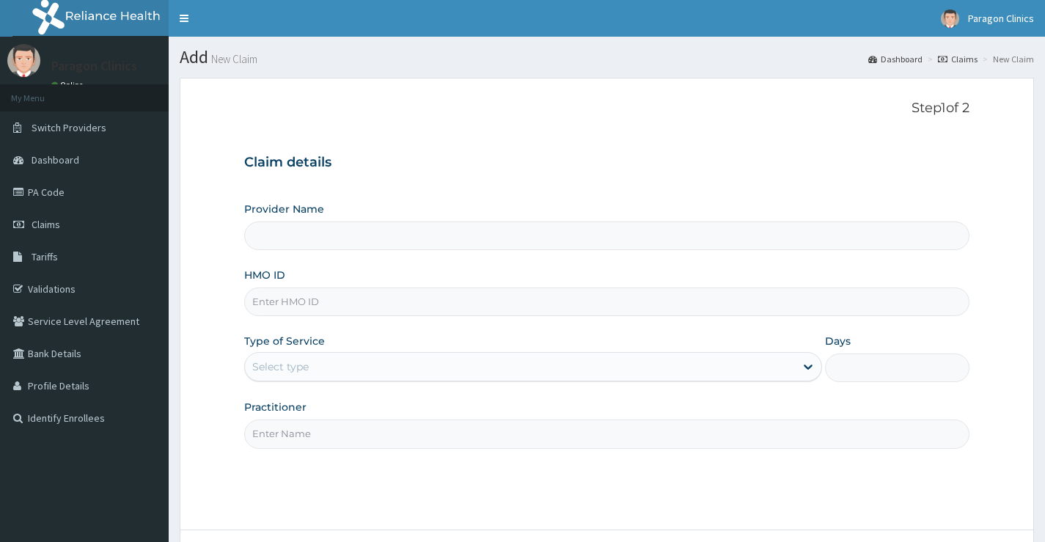
click at [301, 307] on input "HMO ID" at bounding box center [606, 302] width 725 height 29
paste input "ONYEKACHI"
type input "ONYEKACHI"
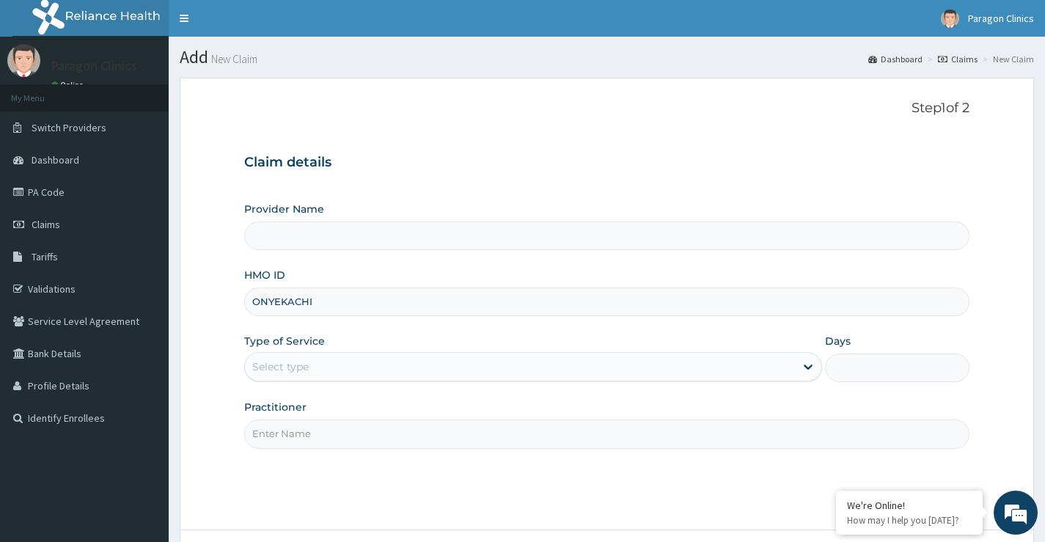
type input "Paragon Clinics And Imaging"
type input "ONYEKACHI"
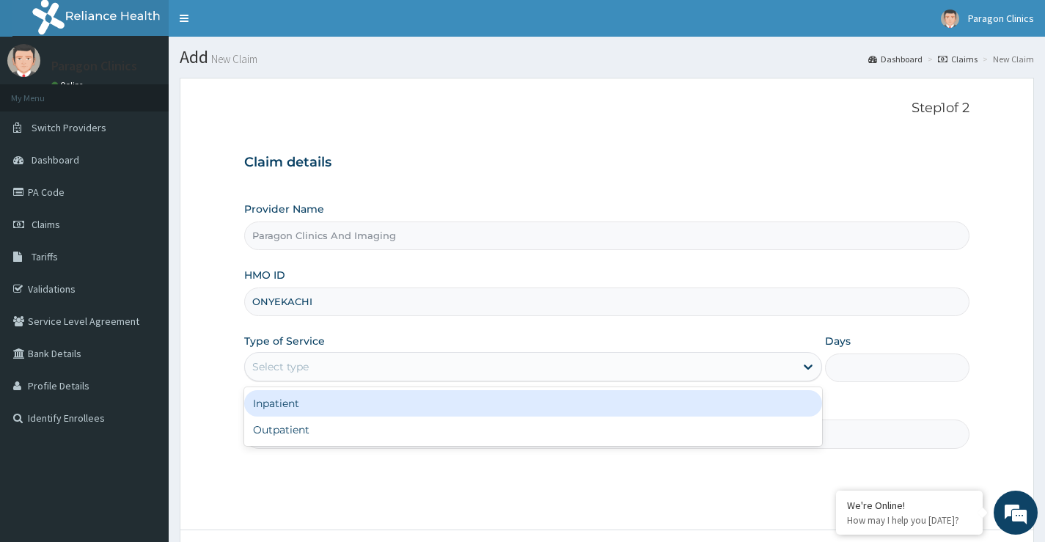
drag, startPoint x: 321, startPoint y: 361, endPoint x: 306, endPoint y: 383, distance: 26.4
click at [318, 365] on div "Select type" at bounding box center [520, 366] width 550 height 23
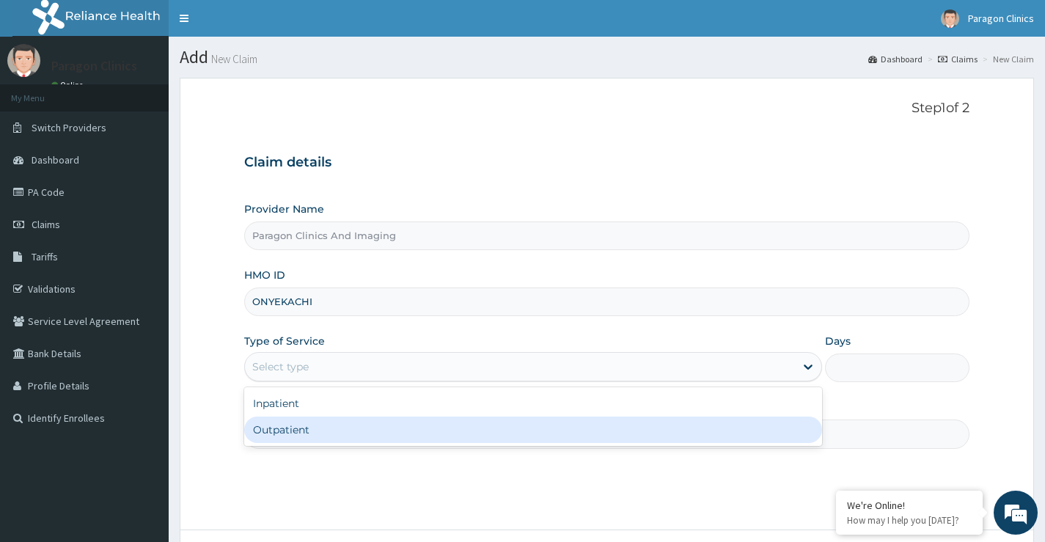
click at [286, 436] on div "Outpatient" at bounding box center [533, 430] width 578 height 26
type input "1"
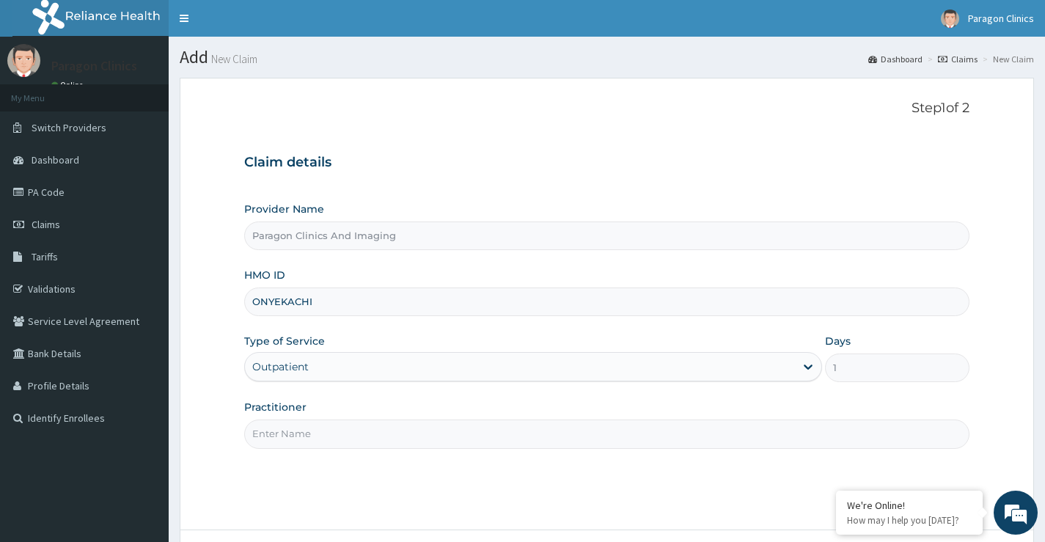
click at [300, 434] on input "Practitioner" at bounding box center [606, 434] width 725 height 29
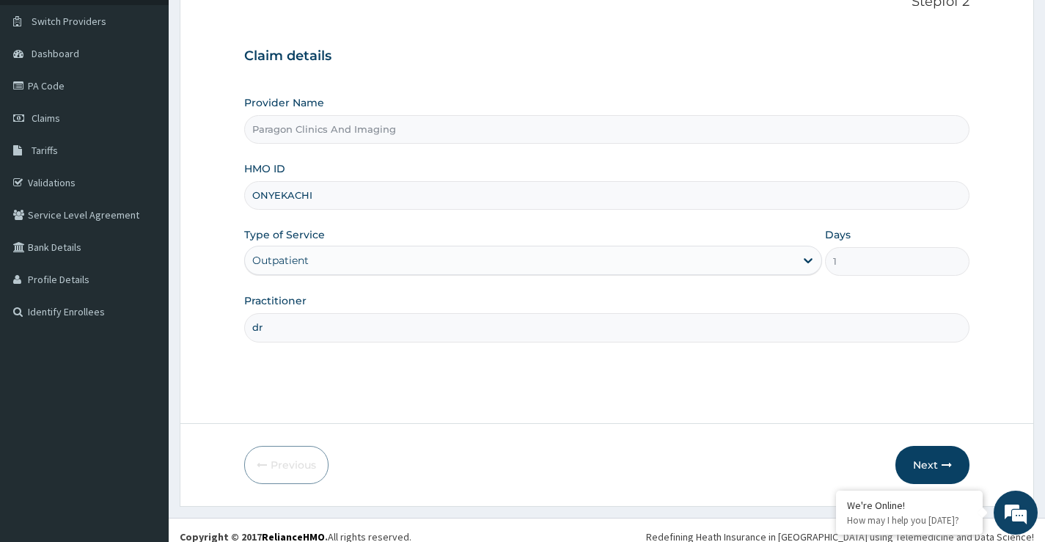
scroll to position [120, 0]
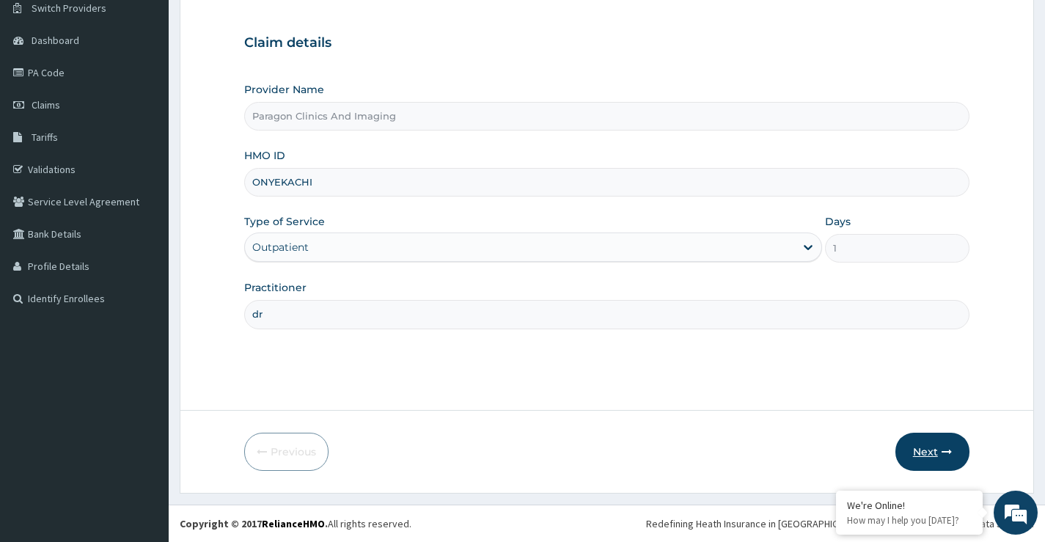
type input "dr"
click at [935, 447] on button "Next" at bounding box center [933, 452] width 74 height 38
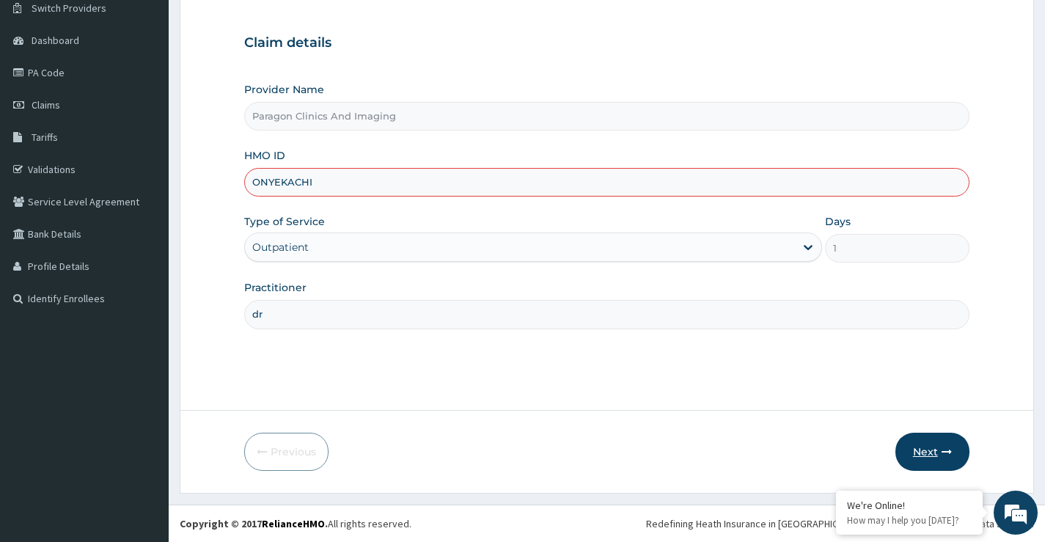
click at [932, 451] on button "Next" at bounding box center [933, 452] width 74 height 38
drag, startPoint x: 334, startPoint y: 184, endPoint x: 124, endPoint y: 175, distance: 210.0
click at [124, 175] on div "R EL Toggle navigation Paragon Clinics Paragon Clinics - paragonclinics@gmail.c…" at bounding box center [522, 211] width 1045 height 662
paste input "GPP/10050/A"
type input "GPP/10050/A"
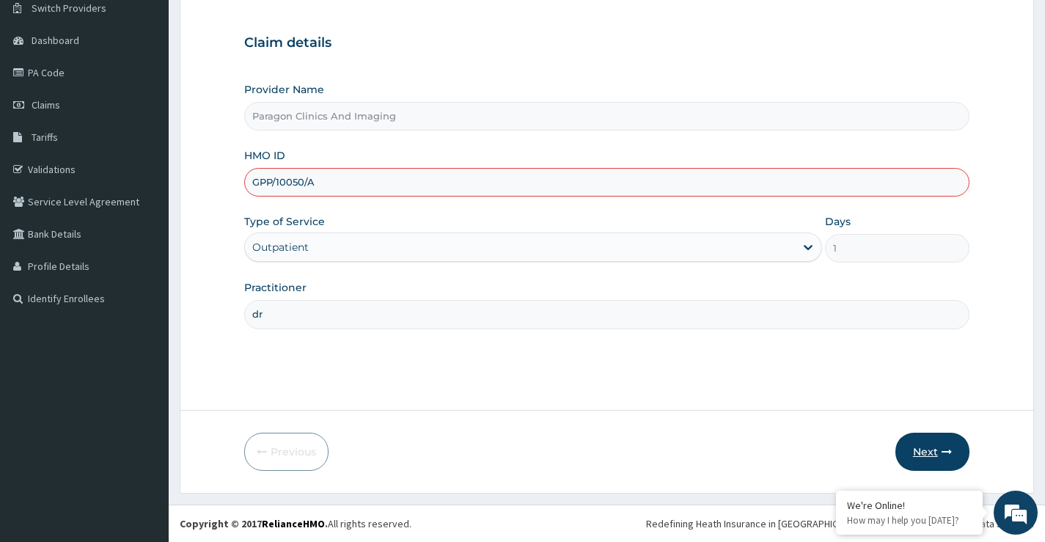
click at [929, 444] on button "Next" at bounding box center [933, 452] width 74 height 38
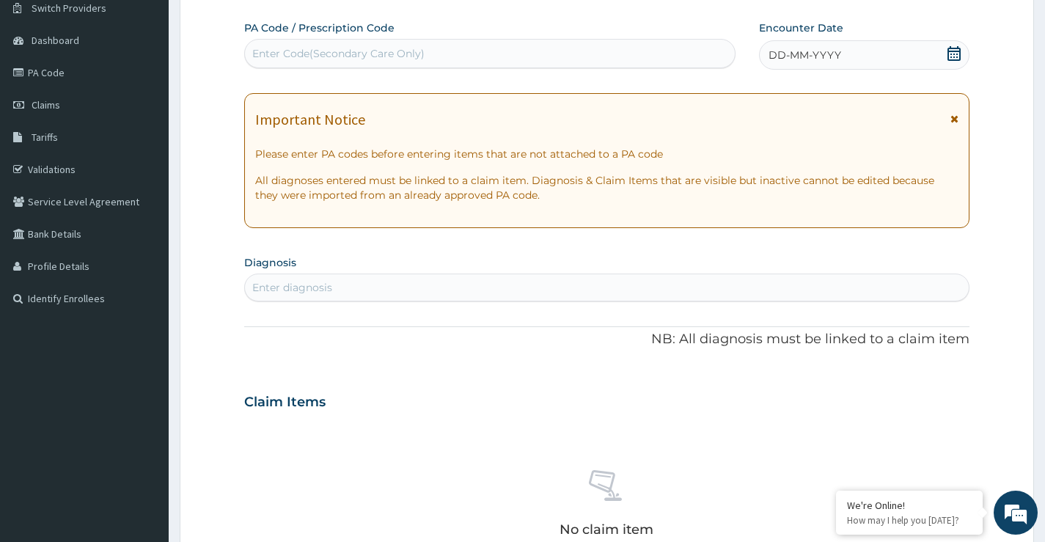
click at [956, 54] on icon at bounding box center [954, 53] width 15 height 15
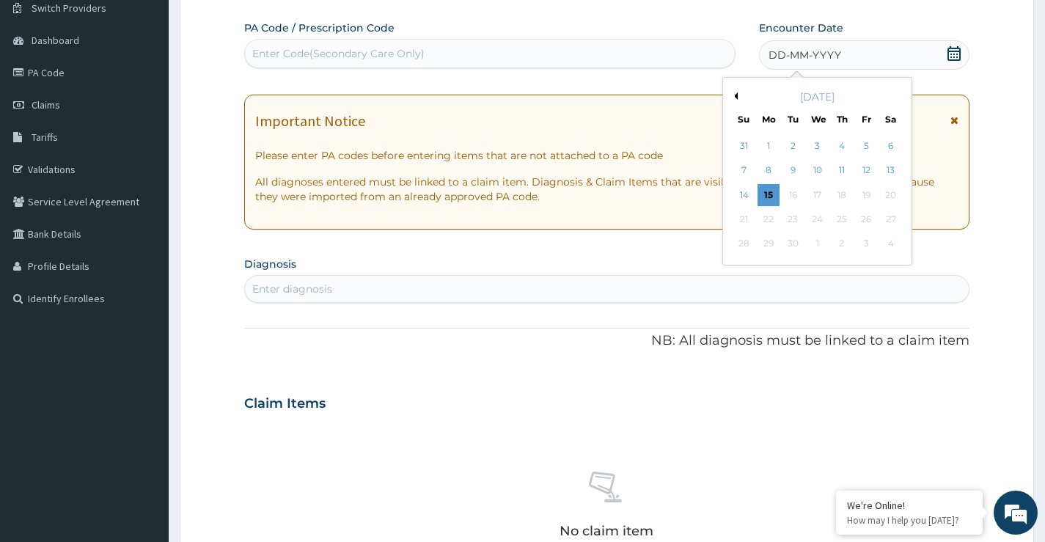
click at [736, 95] on button "Previous Month" at bounding box center [734, 95] width 7 height 7
click at [769, 220] on div "18" at bounding box center [769, 219] width 22 height 22
drag, startPoint x: 769, startPoint y: 220, endPoint x: 596, endPoint y: 433, distance: 274.7
click at [767, 224] on div "Important Notice Please enter PA codes before entering items that are not attac…" at bounding box center [606, 162] width 725 height 135
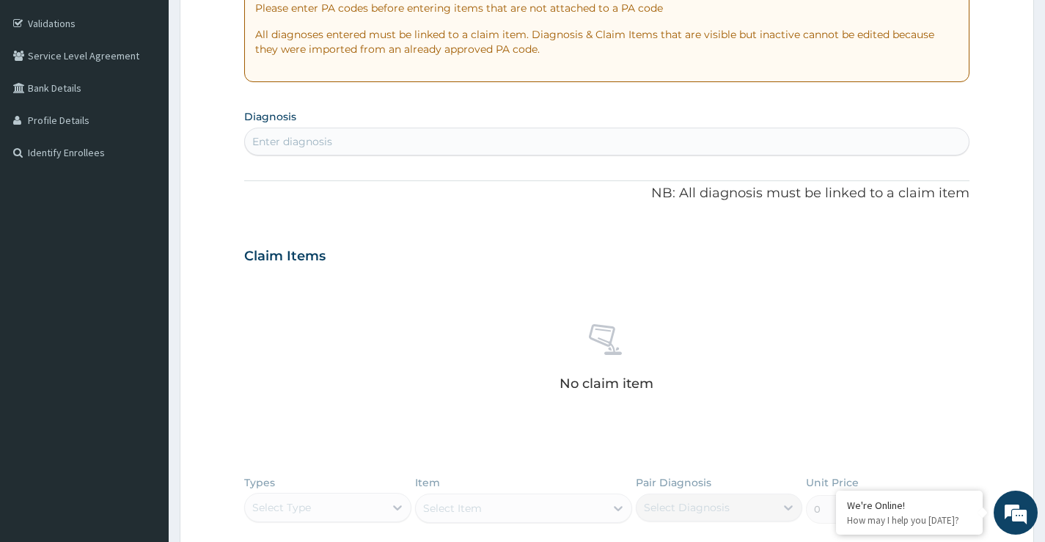
scroll to position [266, 0]
drag, startPoint x: 308, startPoint y: 140, endPoint x: 293, endPoint y: 15, distance: 125.6
click at [308, 139] on div "Enter diagnosis" at bounding box center [292, 140] width 80 height 15
type input "malaria"
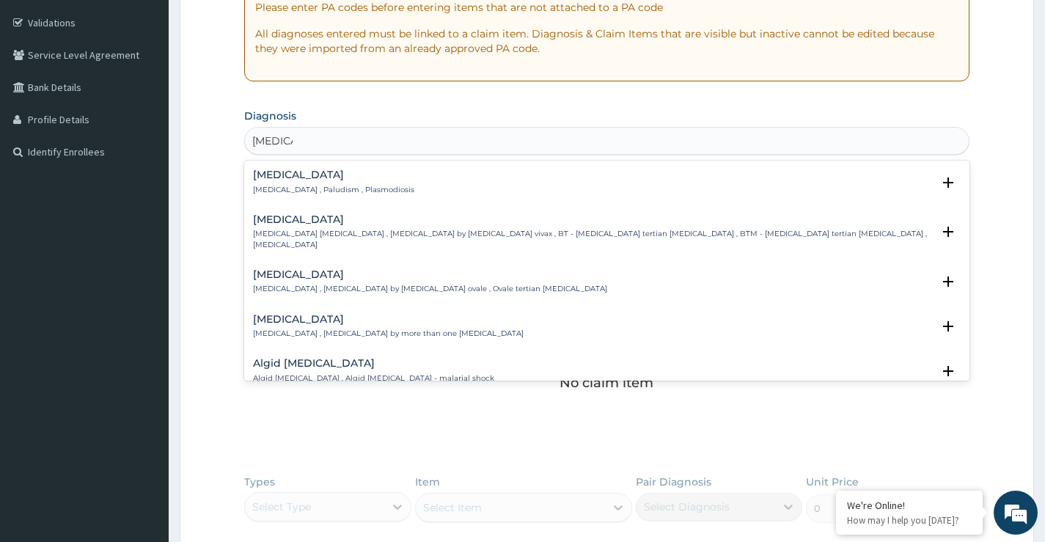
click at [282, 175] on h4 "Malaria" at bounding box center [333, 174] width 161 height 11
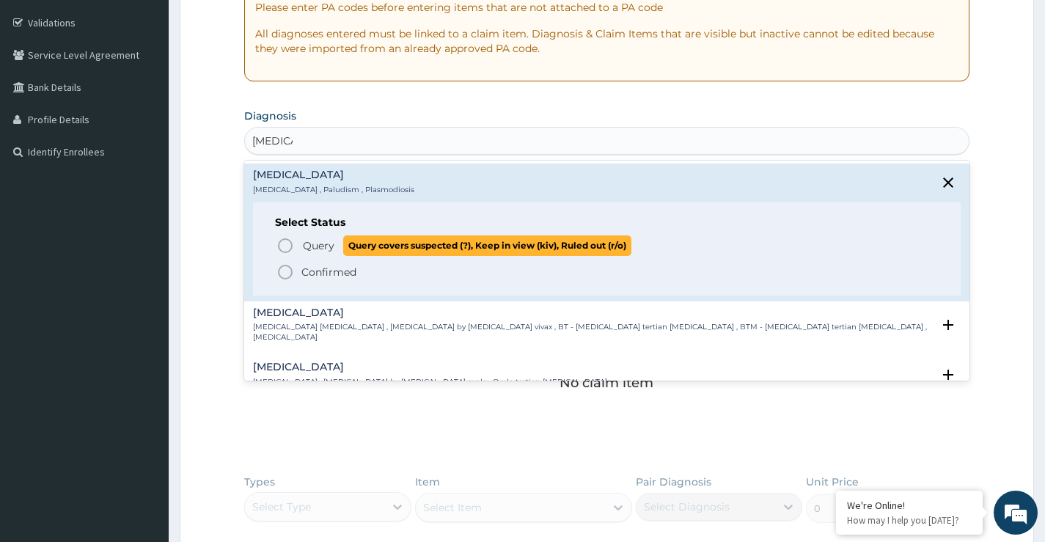
click at [285, 245] on icon "status option query" at bounding box center [286, 246] width 18 height 18
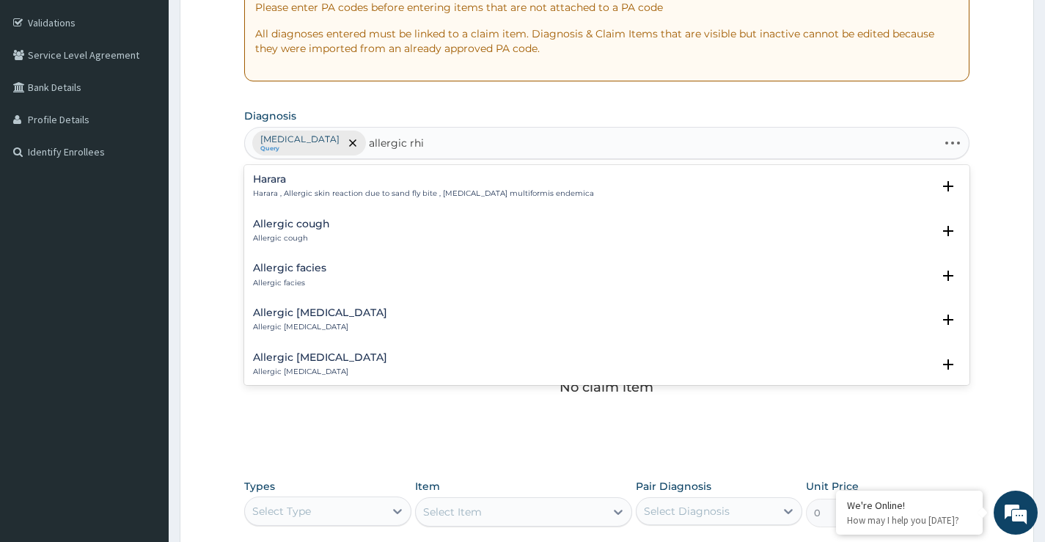
type input "allergic rhini"
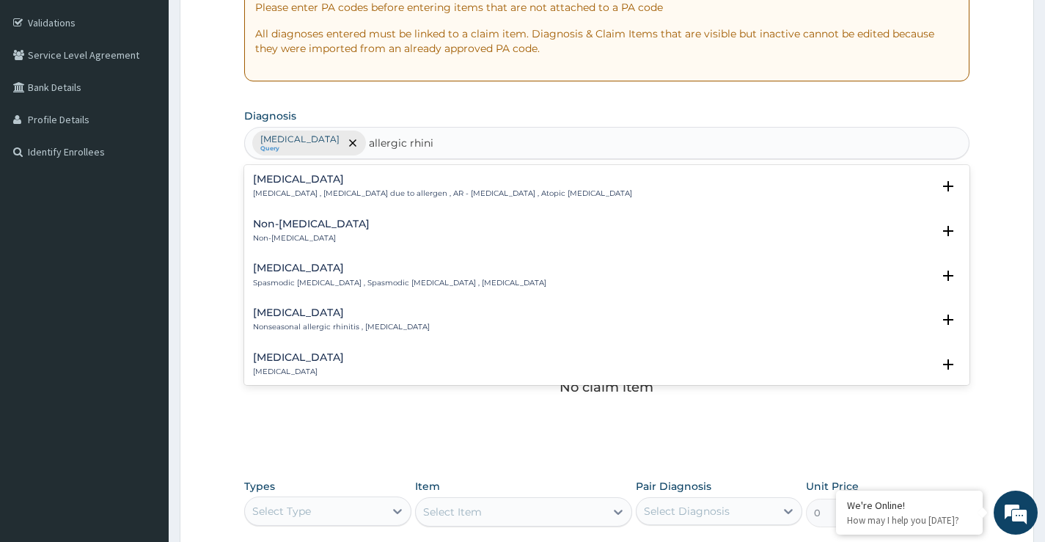
click at [308, 178] on h4 "Allergic rhinitis" at bounding box center [442, 179] width 379 height 11
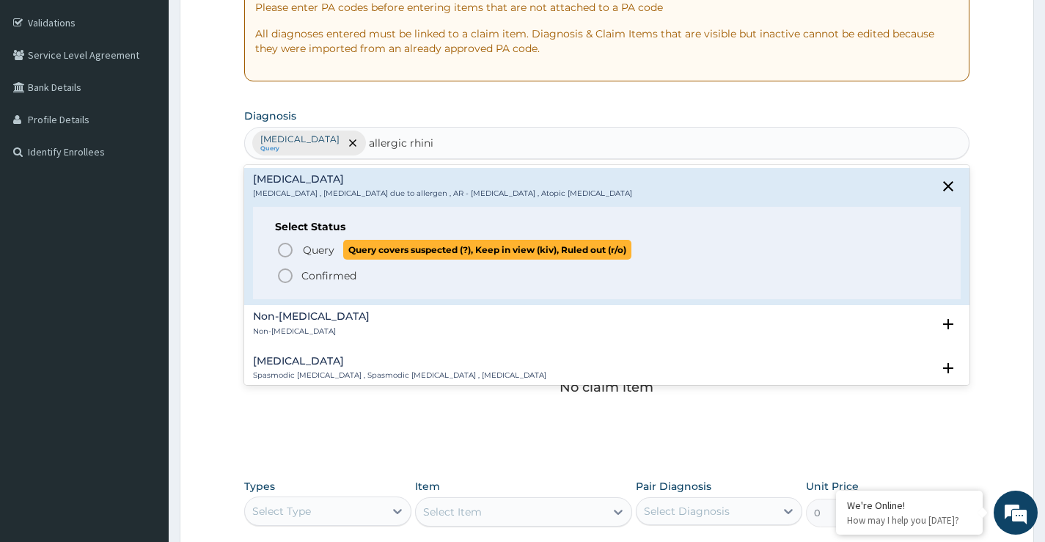
click at [309, 255] on span "Query" at bounding box center [319, 250] width 32 height 15
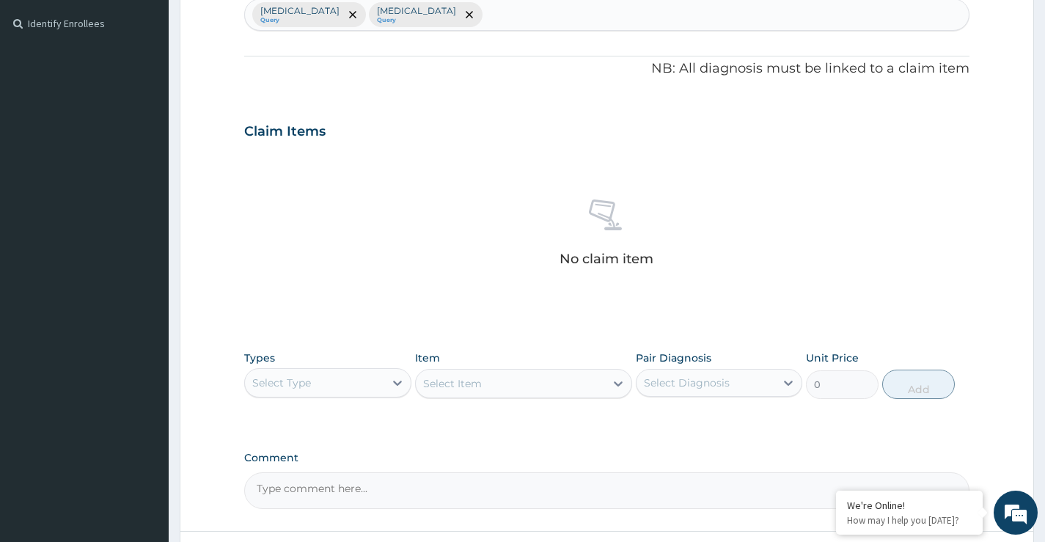
scroll to position [516, 0]
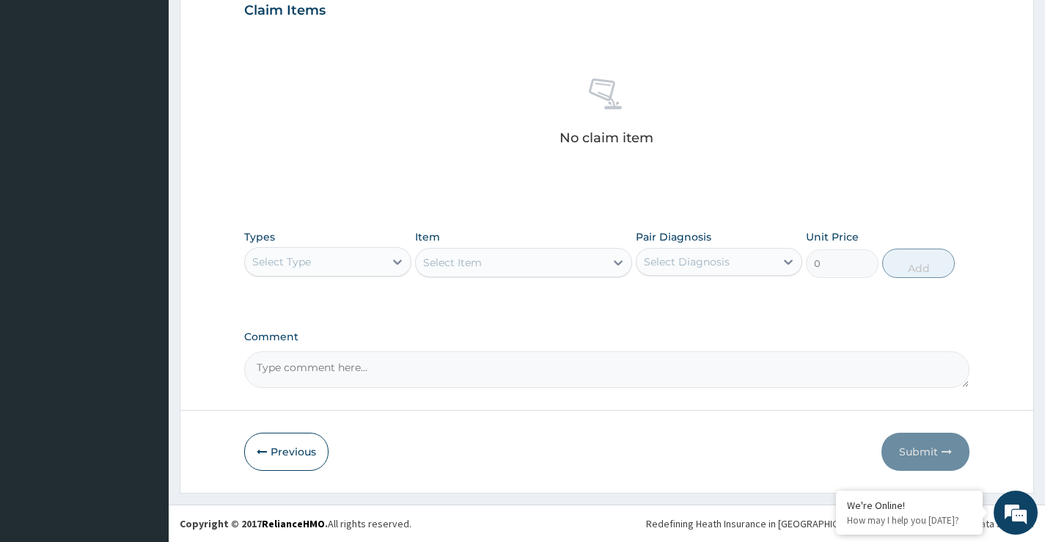
click at [339, 254] on div "Select Type" at bounding box center [314, 261] width 139 height 23
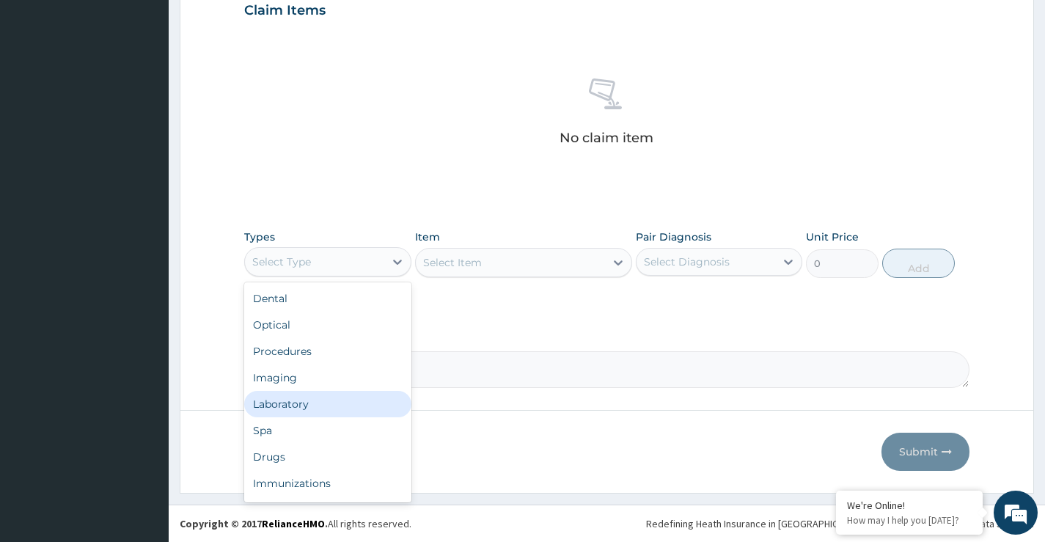
drag, startPoint x: 285, startPoint y: 407, endPoint x: 338, endPoint y: 357, distance: 72.6
click at [288, 406] on div "Laboratory" at bounding box center [327, 404] width 167 height 26
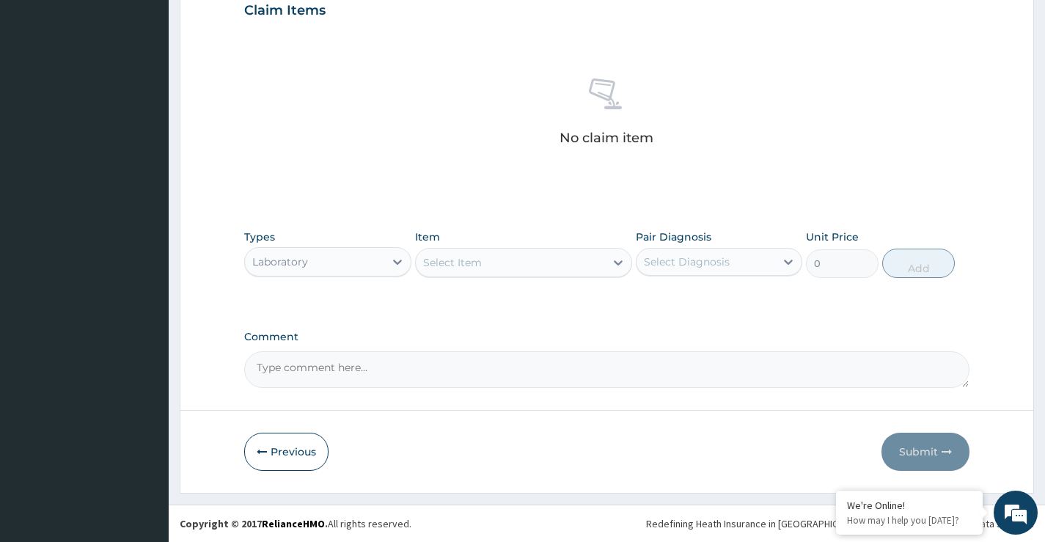
click at [489, 261] on div "Select Item" at bounding box center [511, 262] width 190 height 23
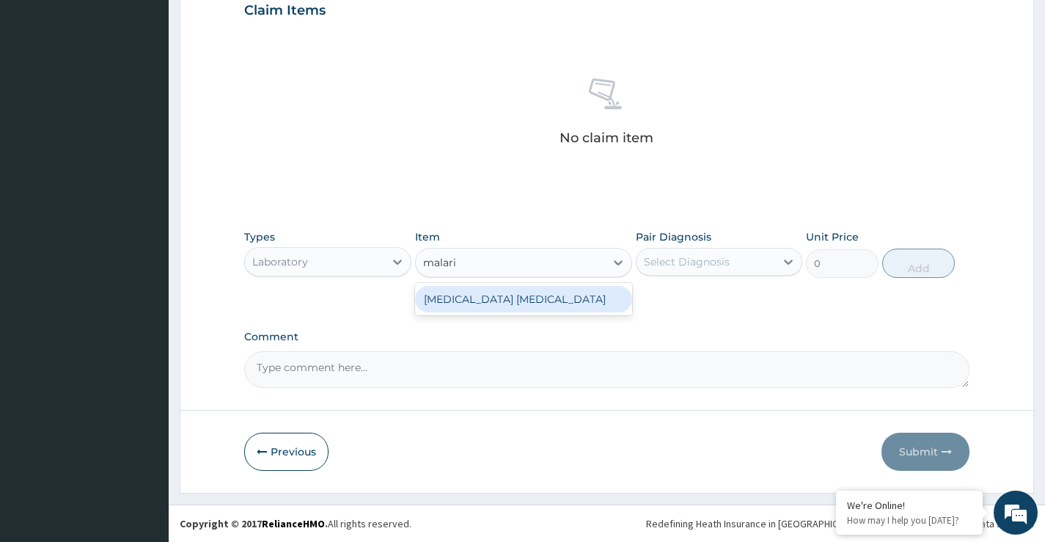
type input "malaria"
click at [506, 310] on div "Malaria Parasite" at bounding box center [524, 299] width 218 height 26
type input "1500"
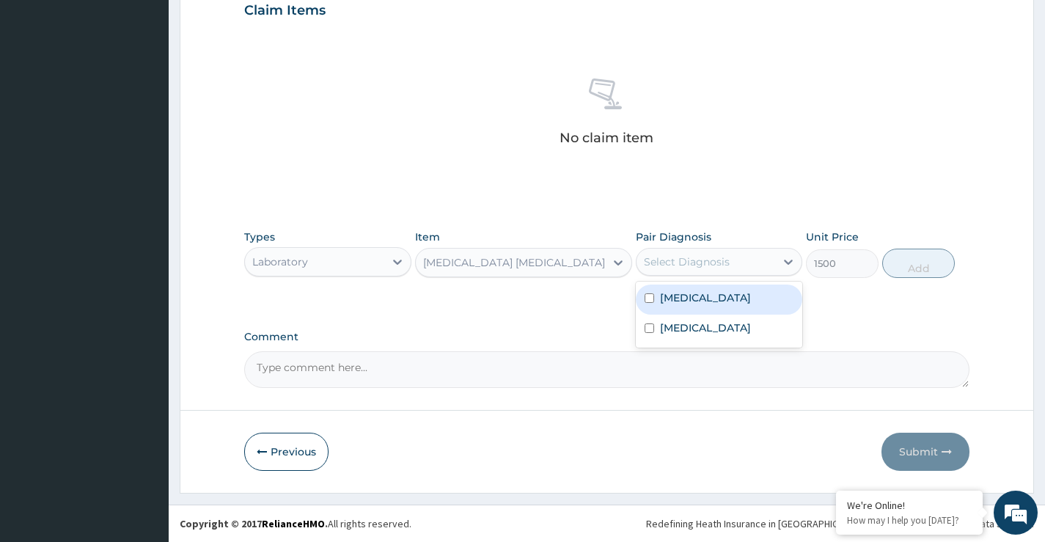
click at [681, 255] on div "Select Diagnosis" at bounding box center [687, 262] width 86 height 15
click at [684, 290] on label "Malaria" at bounding box center [705, 297] width 91 height 15
checkbox input "true"
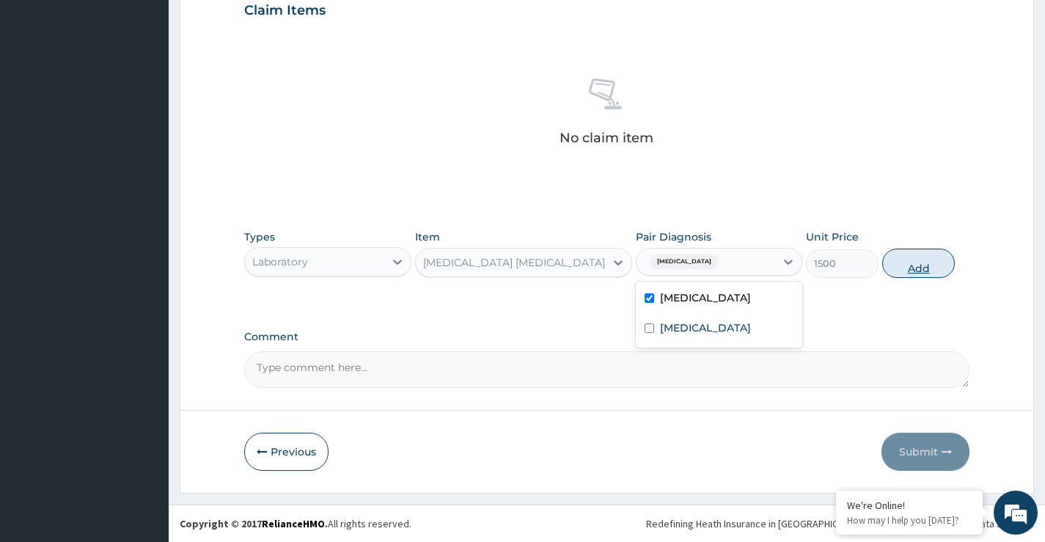
drag, startPoint x: 913, startPoint y: 259, endPoint x: 895, endPoint y: 249, distance: 21.0
click at [914, 260] on button "Add" at bounding box center [918, 263] width 73 height 29
type input "0"
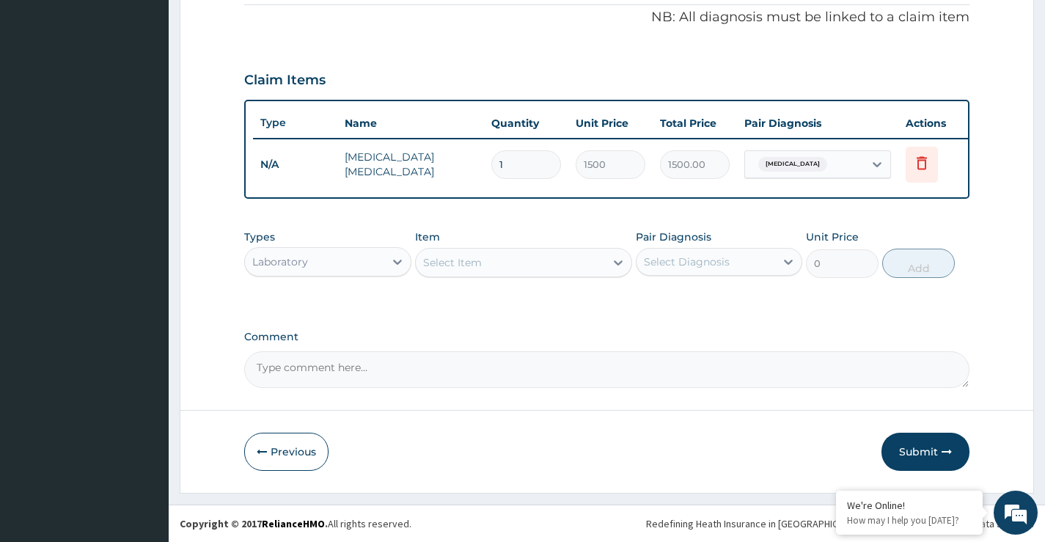
click at [345, 266] on div "Laboratory" at bounding box center [314, 261] width 139 height 23
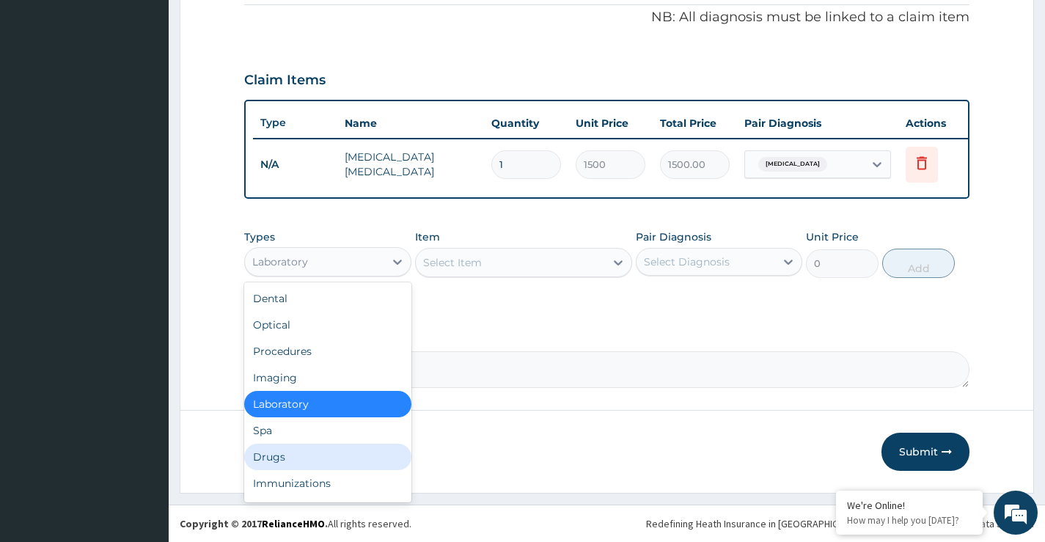
click at [268, 453] on div "Drugs" at bounding box center [327, 457] width 167 height 26
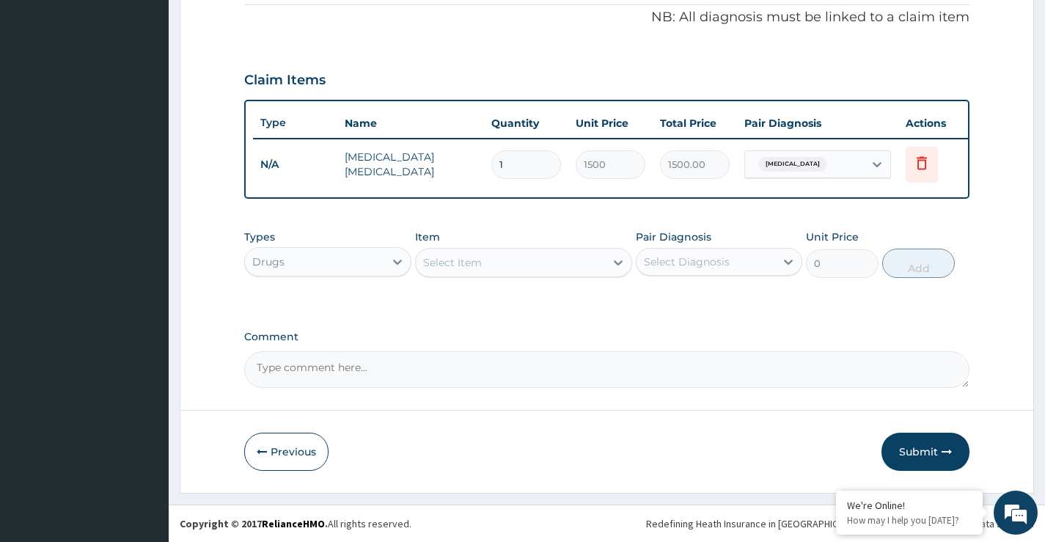
click at [486, 264] on div "Select Item" at bounding box center [511, 262] width 190 height 23
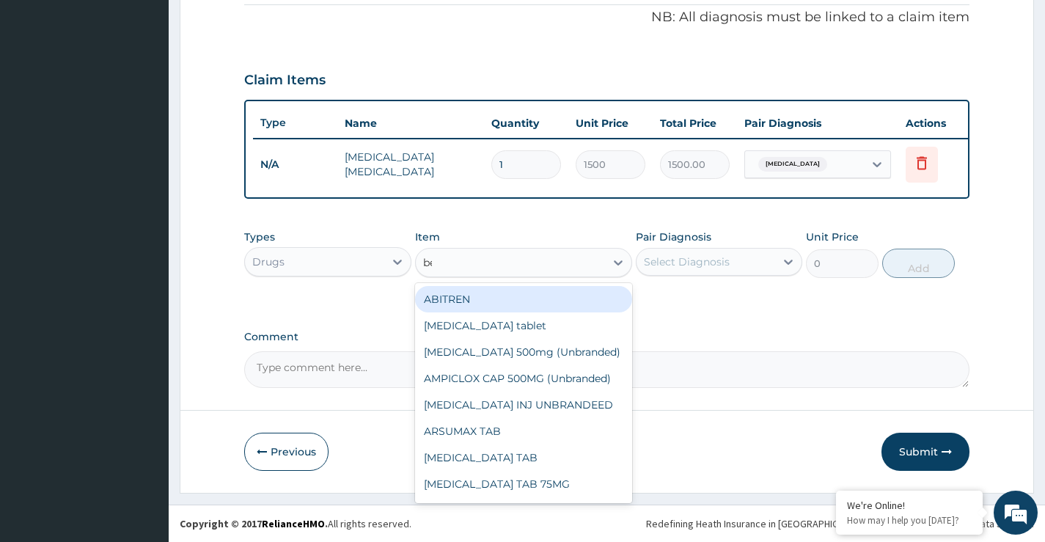
type input "bee"
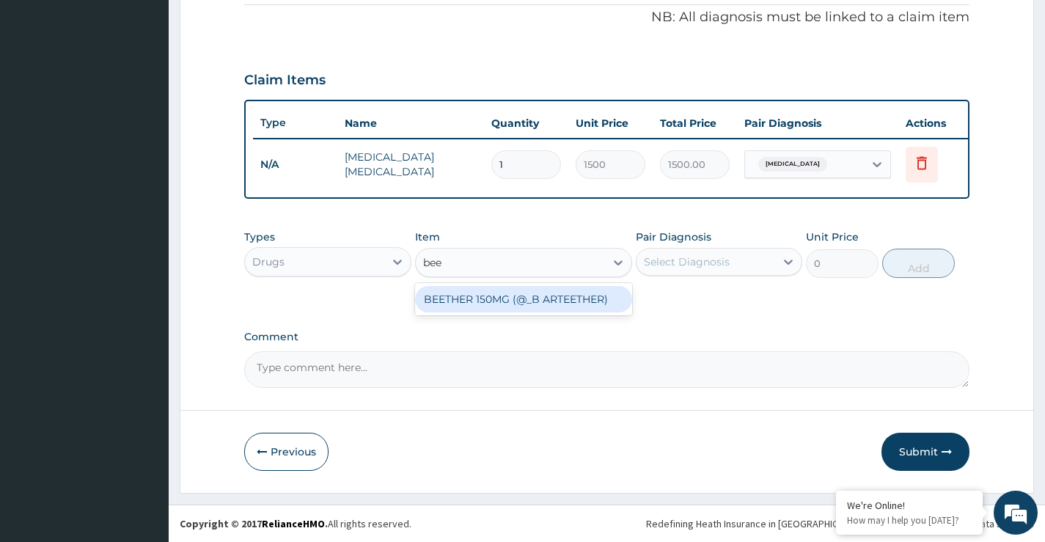
drag, startPoint x: 505, startPoint y: 297, endPoint x: 649, endPoint y: 298, distance: 143.8
click at [508, 301] on div "BEETHER 150MG (@_B ARTEETHER)" at bounding box center [524, 299] width 218 height 26
type input "1138.5"
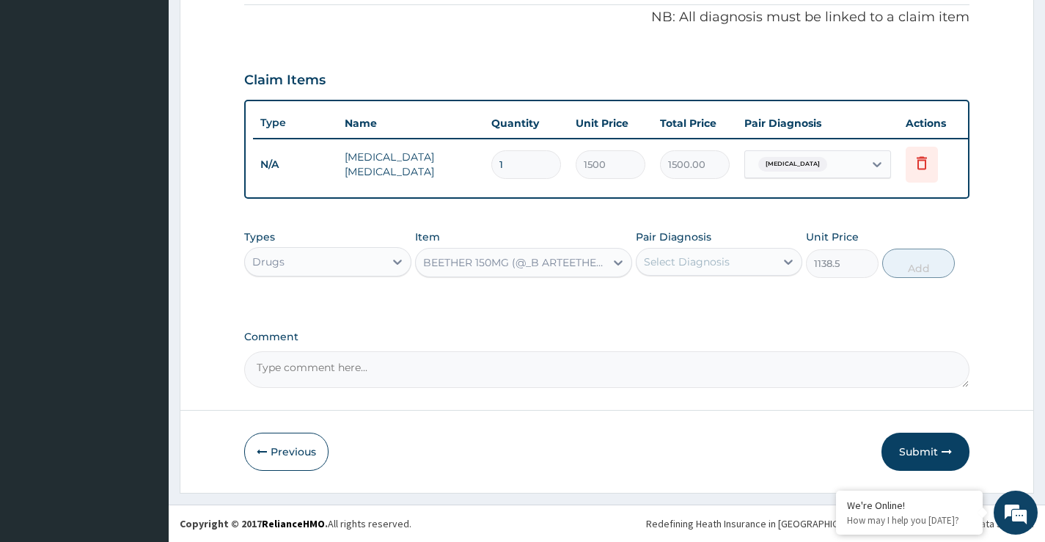
click at [716, 267] on div "Select Diagnosis" at bounding box center [687, 262] width 86 height 15
click at [686, 302] on label "Malaria" at bounding box center [705, 297] width 91 height 15
checkbox input "true"
click at [907, 267] on button "Add" at bounding box center [918, 263] width 73 height 29
type input "0"
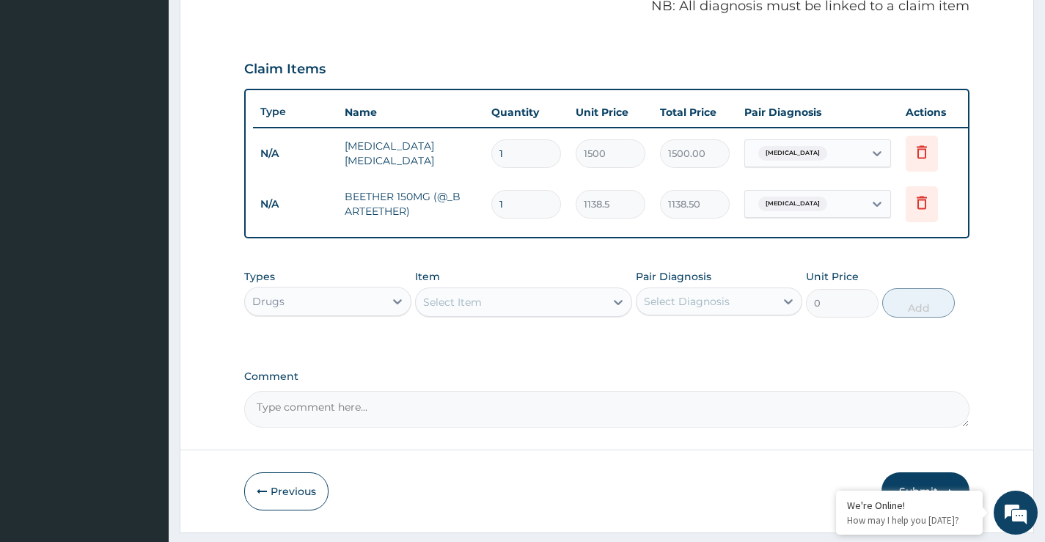
click at [472, 310] on div "Select Item" at bounding box center [452, 302] width 59 height 15
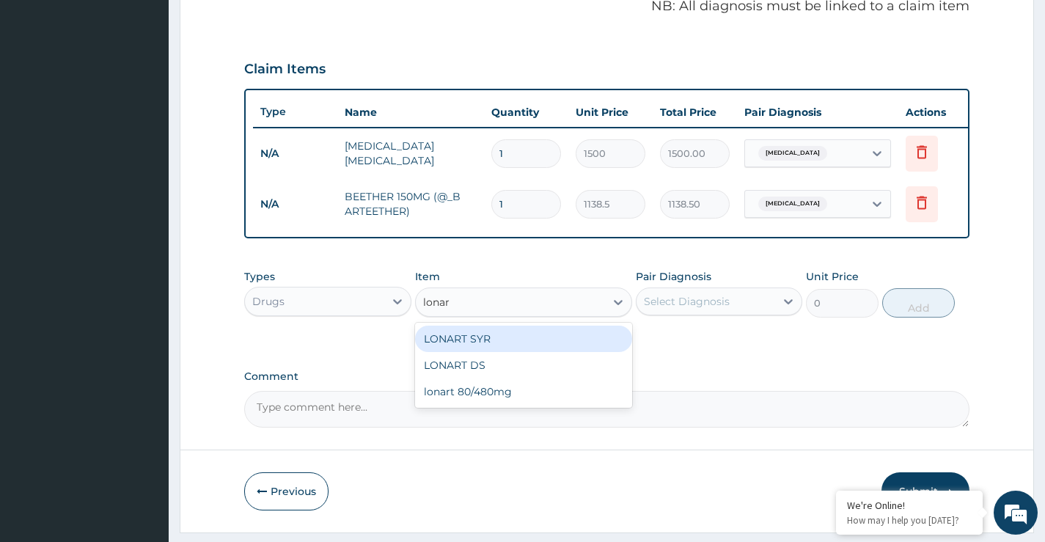
type input "lonart"
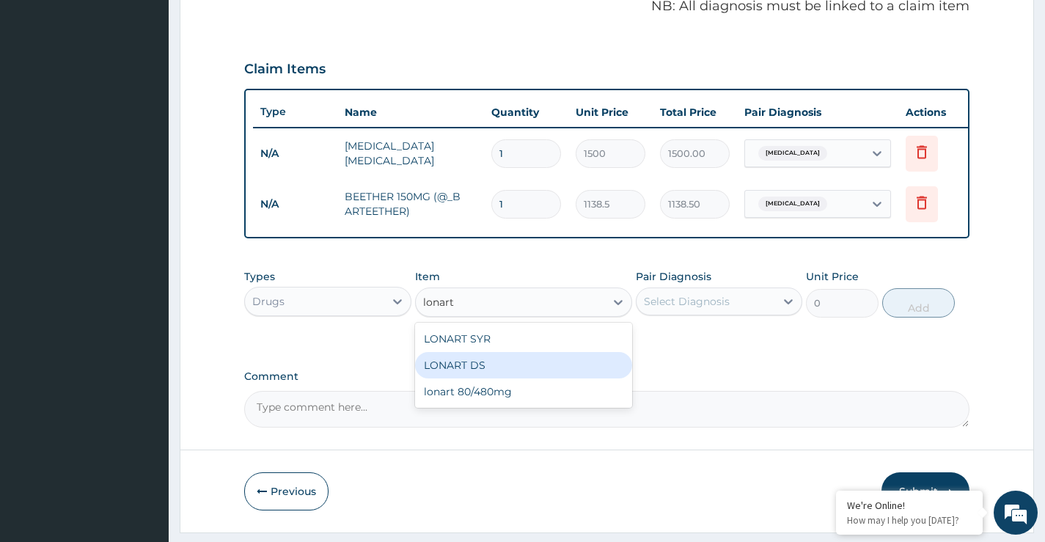
click at [479, 378] on div "LONART DS" at bounding box center [524, 365] width 218 height 26
type input "560"
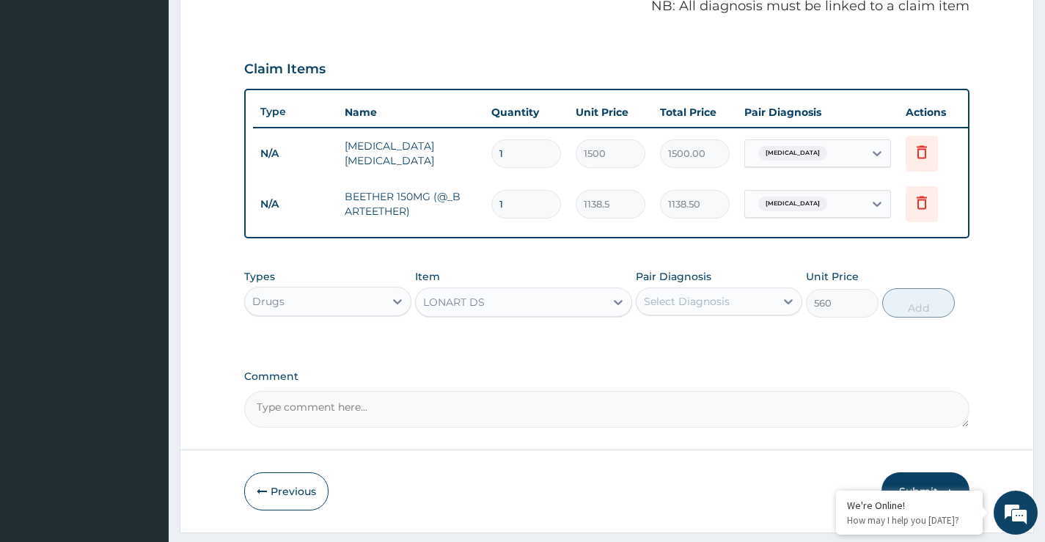
click at [667, 309] on div "Select Diagnosis" at bounding box center [687, 301] width 86 height 15
click at [691, 345] on label "[MEDICAL_DATA]" at bounding box center [705, 337] width 91 height 15
checkbox input "true"
click at [917, 318] on button "Add" at bounding box center [918, 302] width 73 height 29
type input "0"
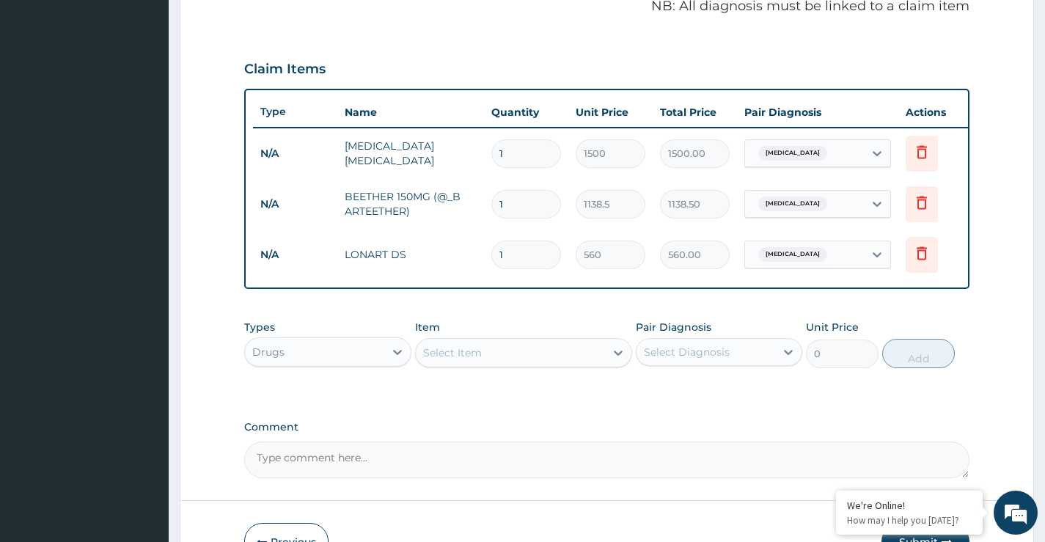
drag, startPoint x: 515, startPoint y: 200, endPoint x: 457, endPoint y: 221, distance: 61.5
click at [458, 220] on tr "N/A BEETHER 150MG (@_B ARTEETHER) 1 1138.5 1138.50 Malaria Delete" at bounding box center [612, 204] width 719 height 51
type input "3"
type input "3415.50"
type input "3"
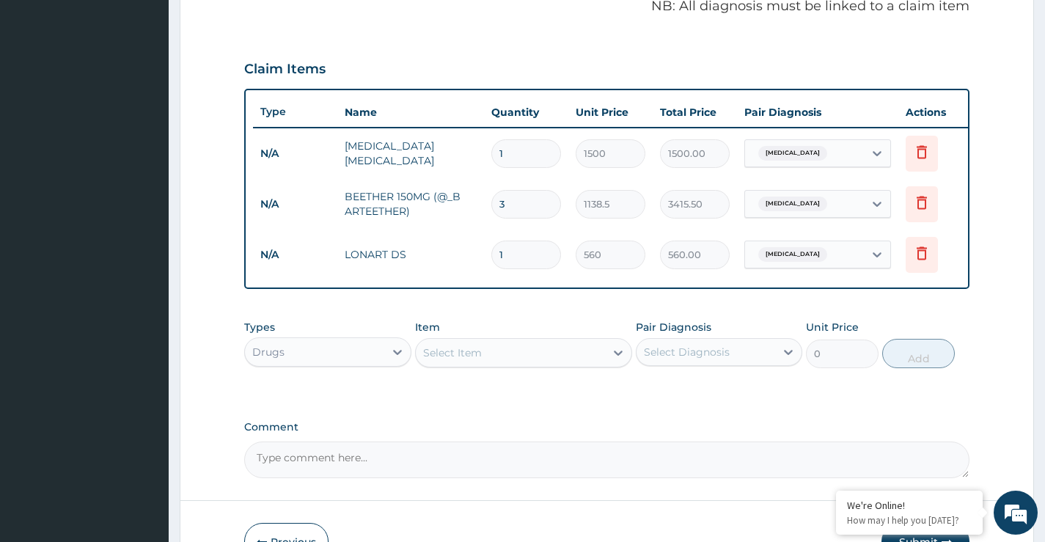
drag, startPoint x: 522, startPoint y: 261, endPoint x: 486, endPoint y: 262, distance: 35.2
click at [486, 262] on td "1" at bounding box center [526, 254] width 84 height 43
type input "6"
type input "3360.00"
type input "6"
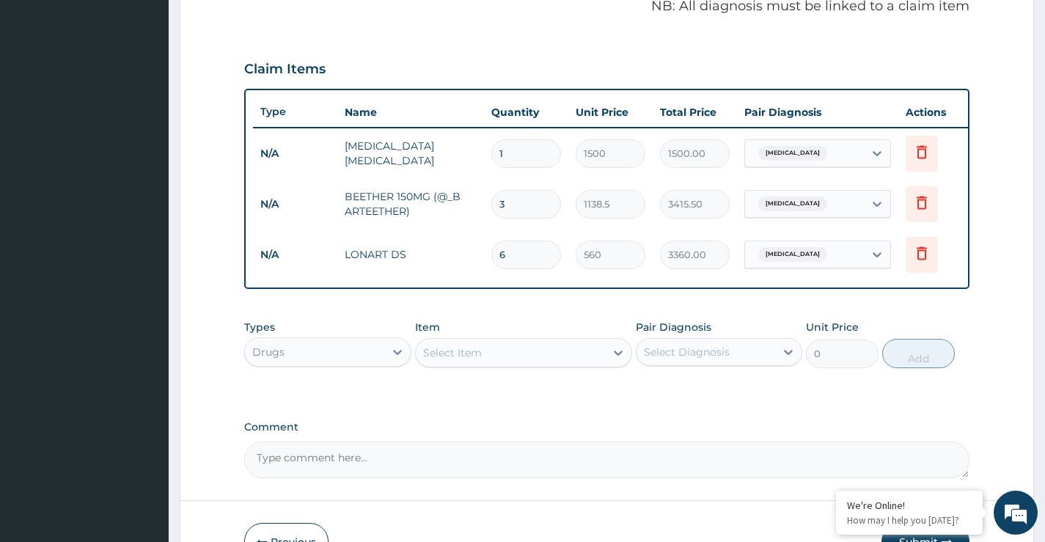
click at [427, 360] on div "Select Item" at bounding box center [452, 352] width 59 height 15
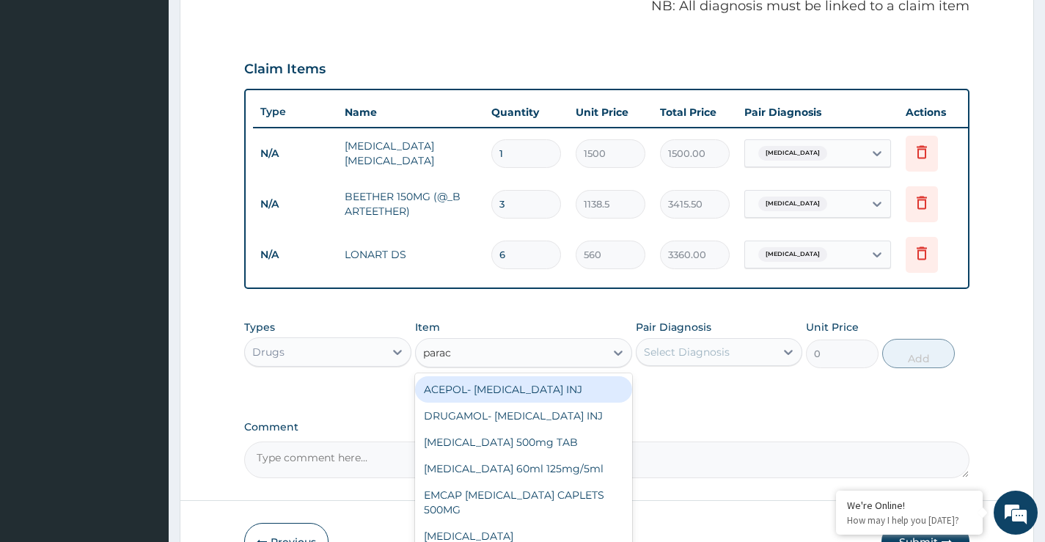
type input "parace"
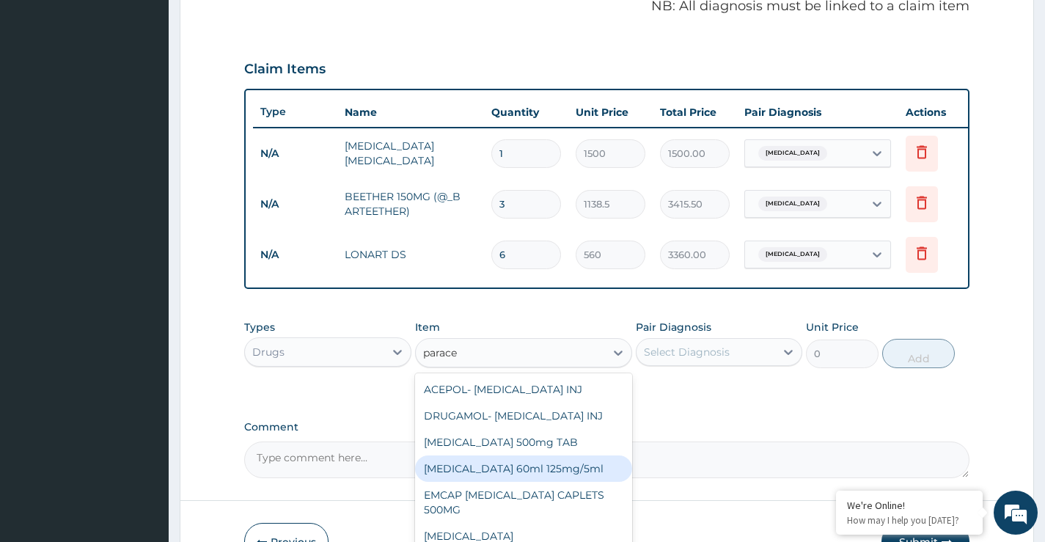
scroll to position [558, 0]
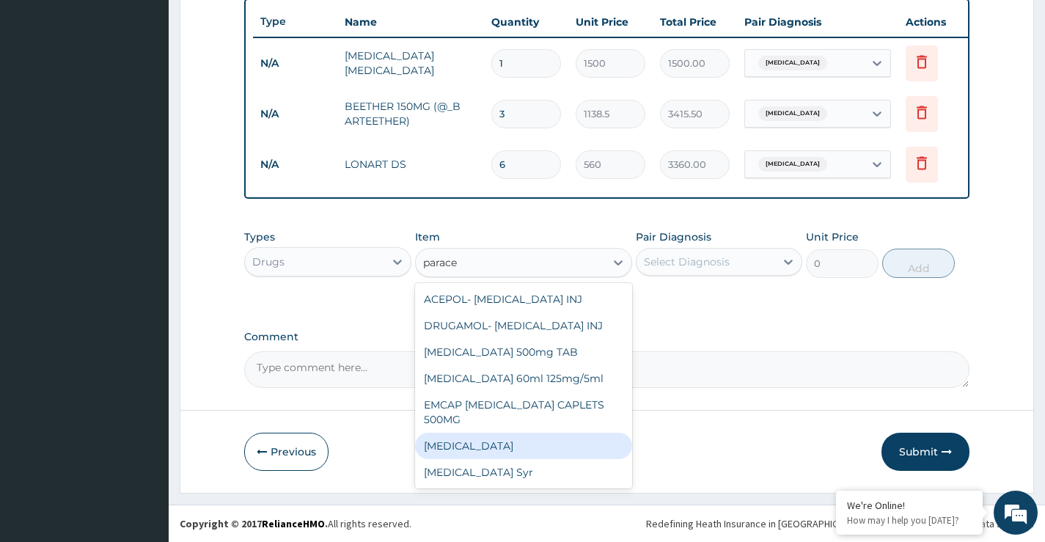
click at [482, 442] on div "[MEDICAL_DATA]" at bounding box center [524, 446] width 218 height 26
type input "13"
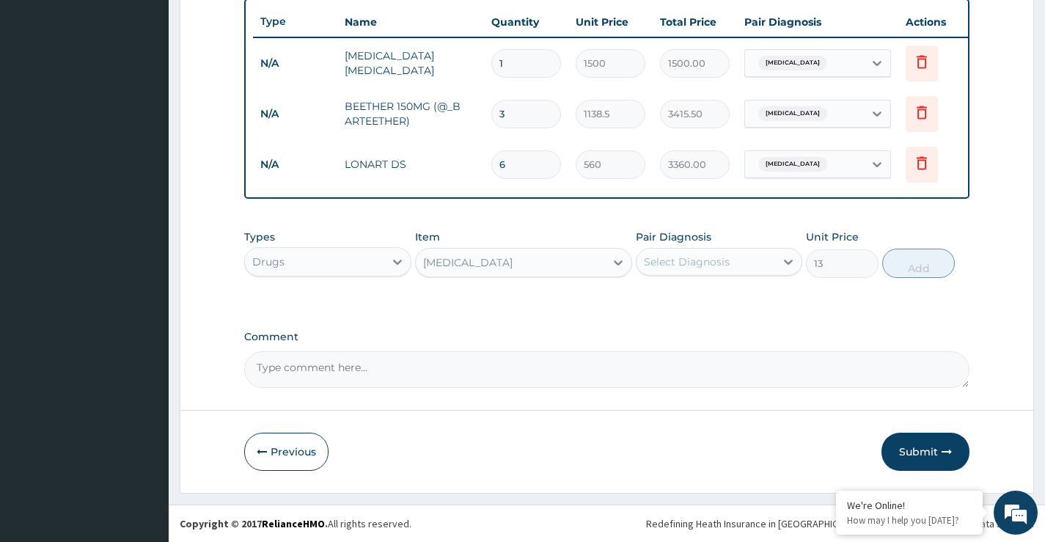
drag, startPoint x: 703, startPoint y: 251, endPoint x: 703, endPoint y: 258, distance: 7.4
click at [703, 254] on div "Select Diagnosis" at bounding box center [706, 261] width 139 height 23
drag, startPoint x: 703, startPoint y: 297, endPoint x: 803, endPoint y: 301, distance: 100.6
click at [709, 299] on div "[MEDICAL_DATA]" at bounding box center [719, 300] width 167 height 30
checkbox input "true"
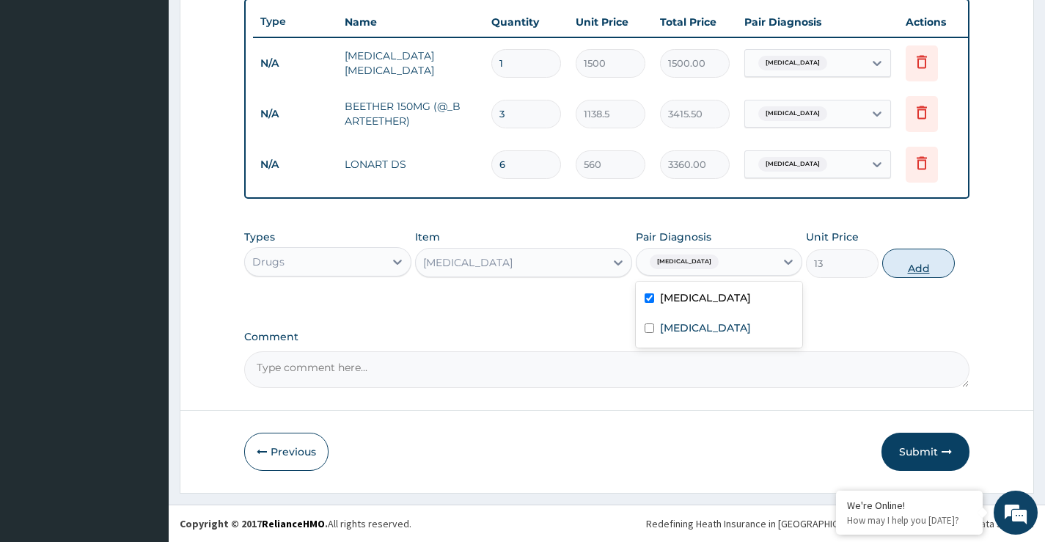
click at [915, 266] on button "Add" at bounding box center [918, 263] width 73 height 29
type input "0"
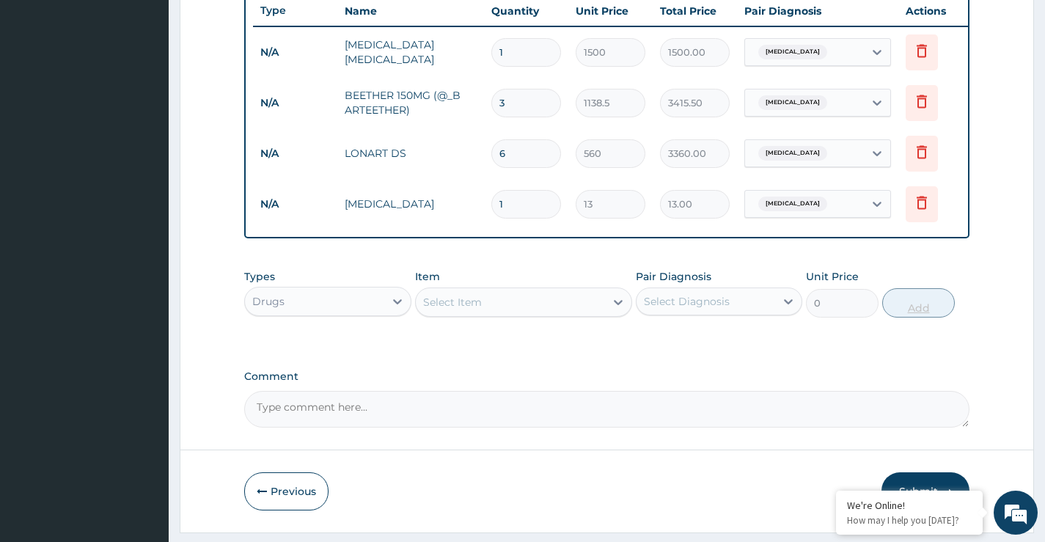
type input "18"
type input "234.00"
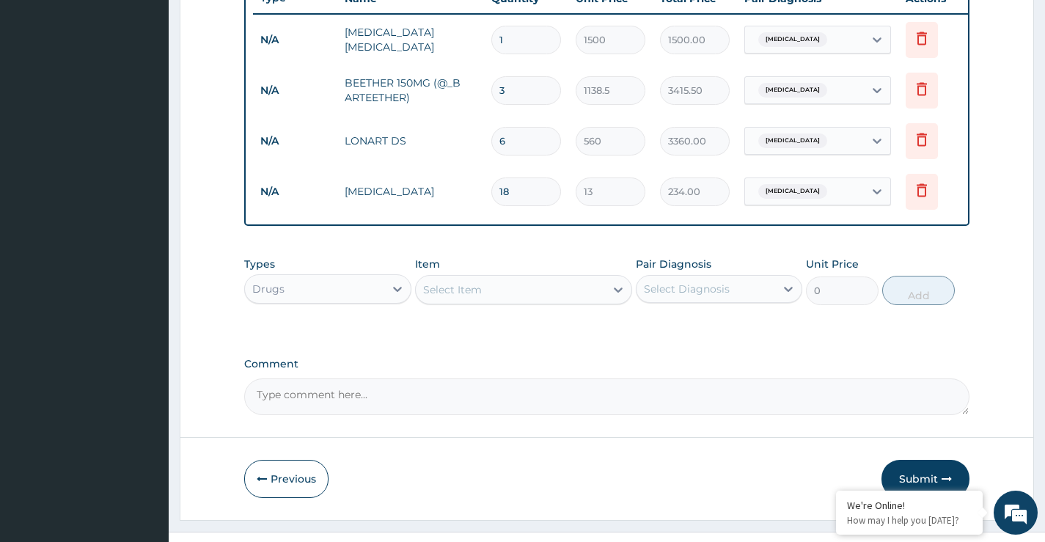
type input "17"
type input "221.00"
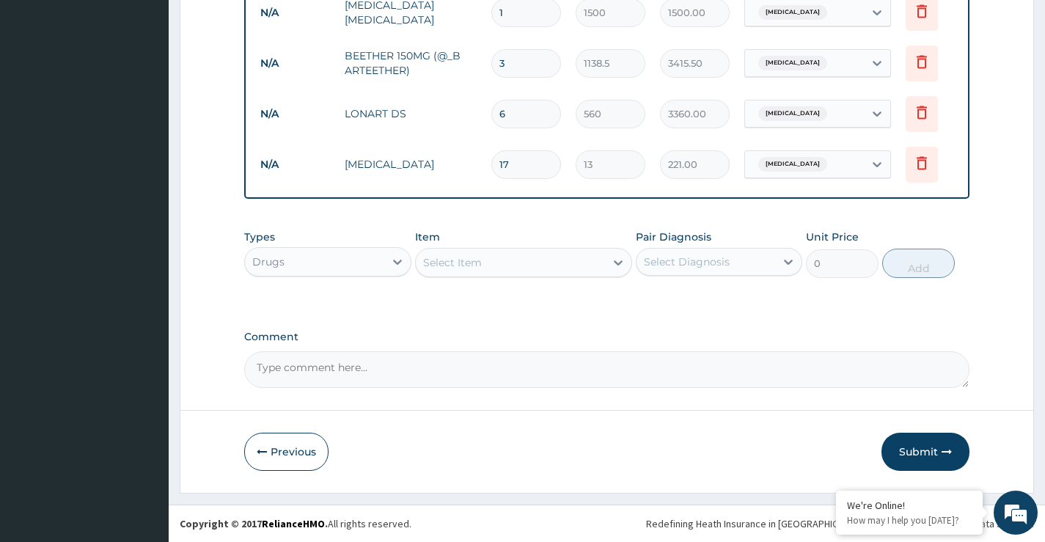
scroll to position [609, 0]
type input "17"
click at [312, 257] on div "Drugs" at bounding box center [314, 261] width 139 height 23
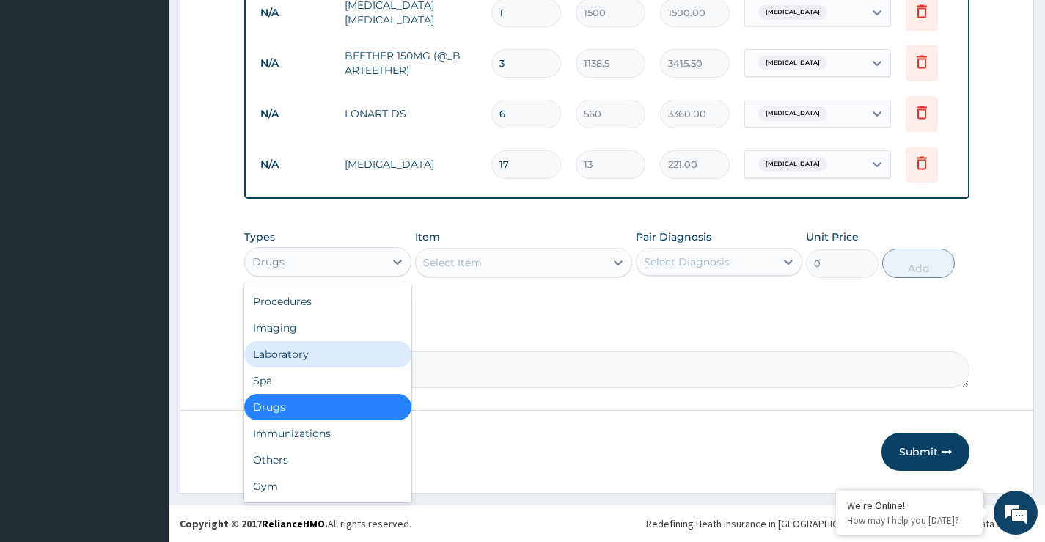
scroll to position [0, 0]
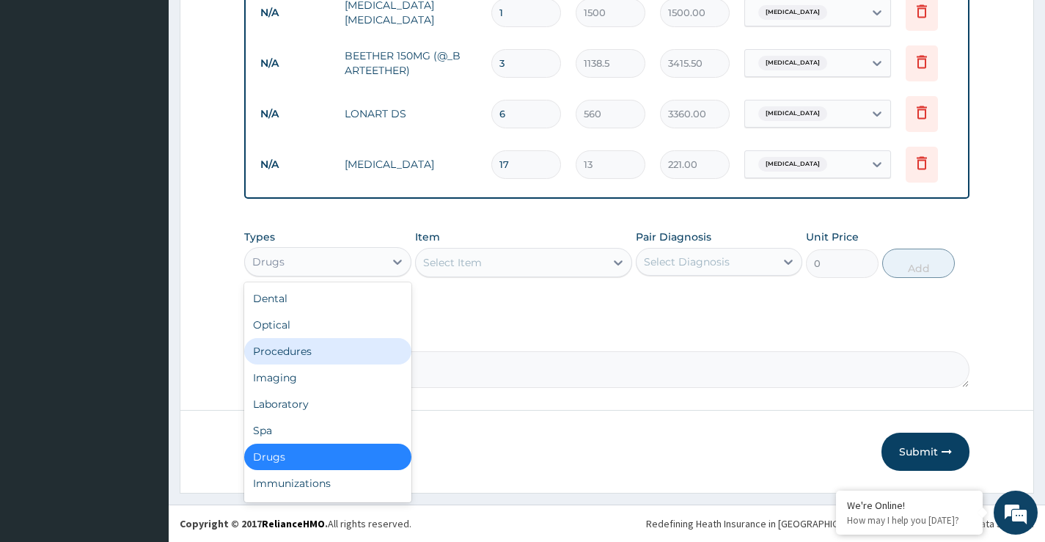
click at [281, 354] on div "Procedures" at bounding box center [327, 351] width 167 height 26
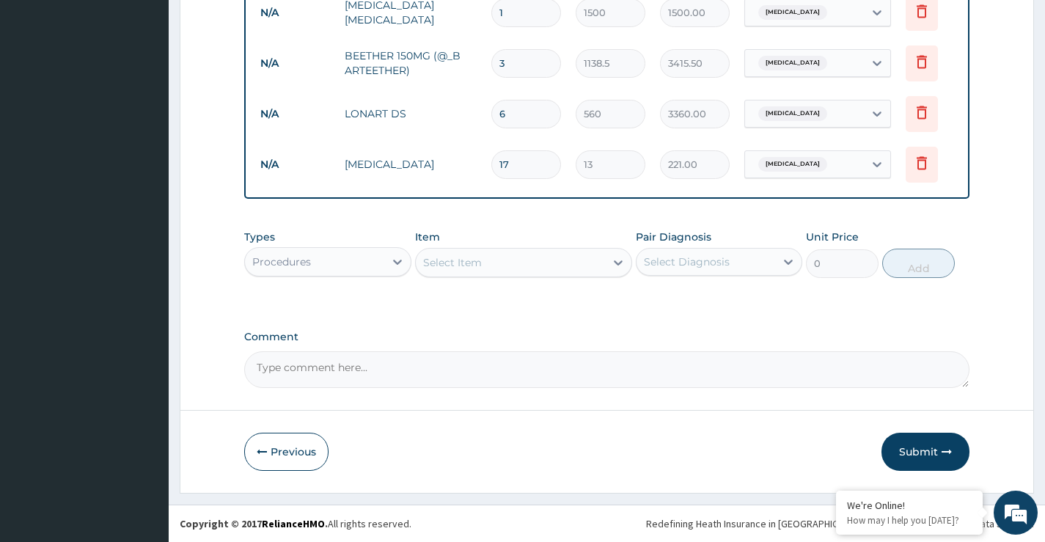
click at [491, 268] on div "Select Item" at bounding box center [511, 262] width 190 height 23
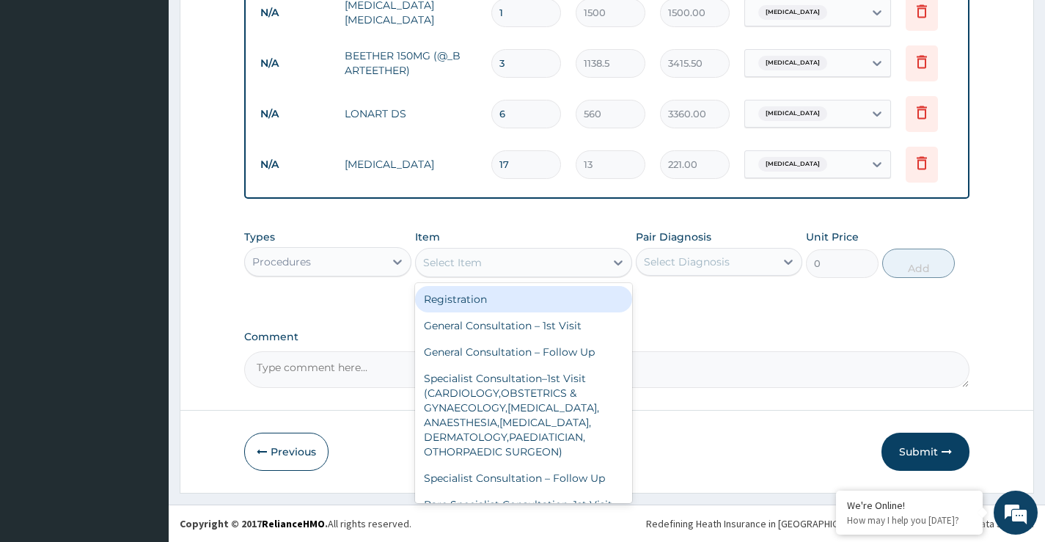
click at [463, 290] on div "Registration" at bounding box center [524, 299] width 218 height 26
type input "3000"
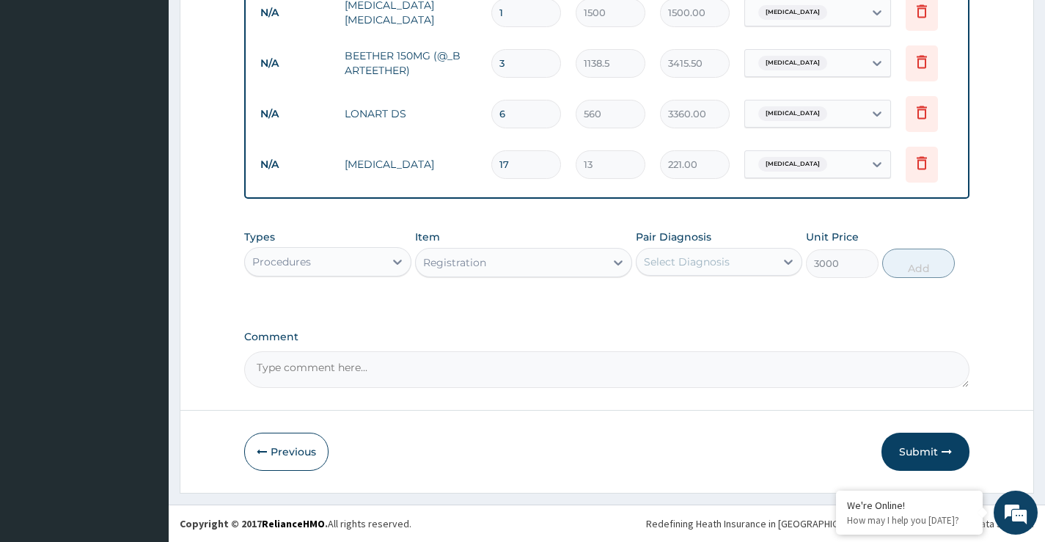
click at [655, 259] on div "Select Diagnosis" at bounding box center [687, 262] width 86 height 15
click at [678, 297] on label "[MEDICAL_DATA]" at bounding box center [705, 297] width 91 height 15
checkbox input "true"
click at [682, 318] on div "Allergic rhinitis" at bounding box center [719, 330] width 167 height 30
checkbox input "true"
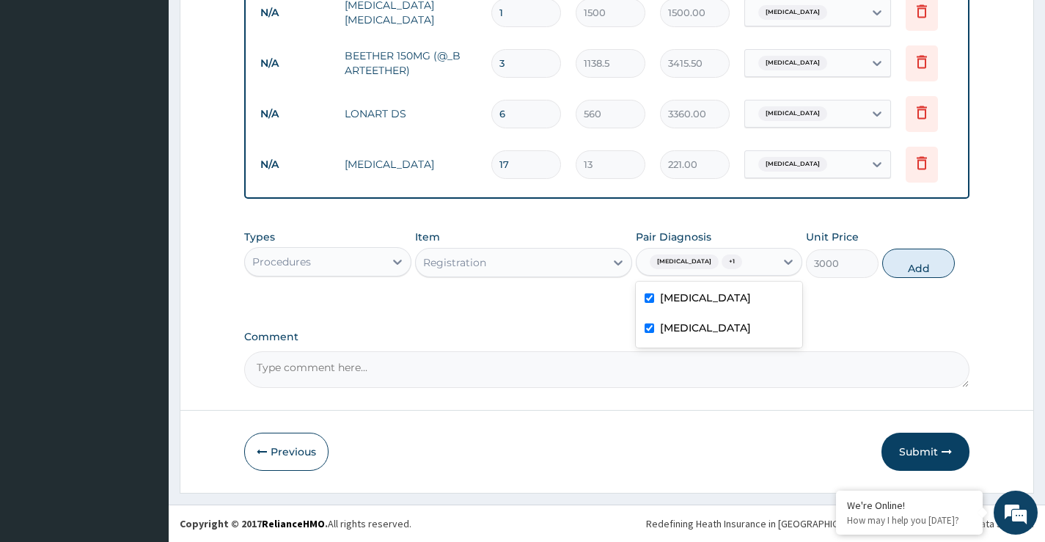
drag, startPoint x: 912, startPoint y: 268, endPoint x: 866, endPoint y: 278, distance: 46.6
click at [912, 269] on button "Add" at bounding box center [918, 263] width 73 height 29
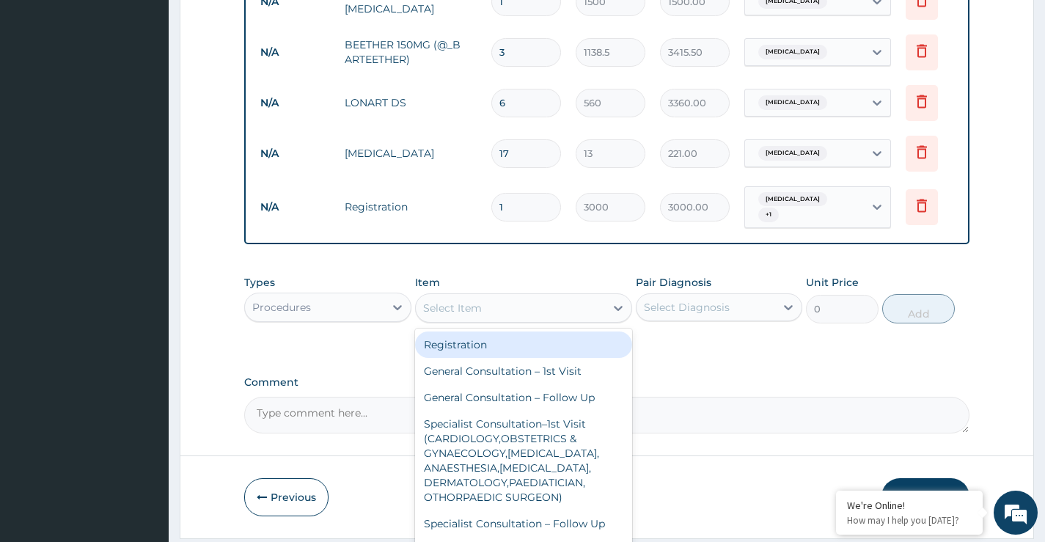
drag, startPoint x: 542, startPoint y: 319, endPoint x: 527, endPoint y: 341, distance: 26.4
click at [540, 320] on div "Select Item" at bounding box center [511, 307] width 190 height 23
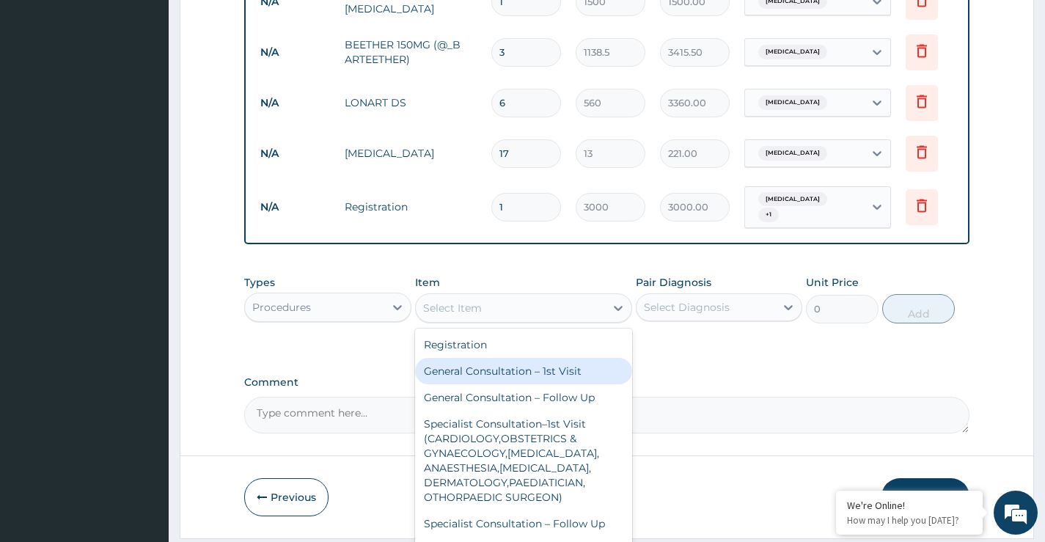
click at [492, 380] on div "General Consultation – 1st Visit" at bounding box center [524, 371] width 218 height 26
type input "4000"
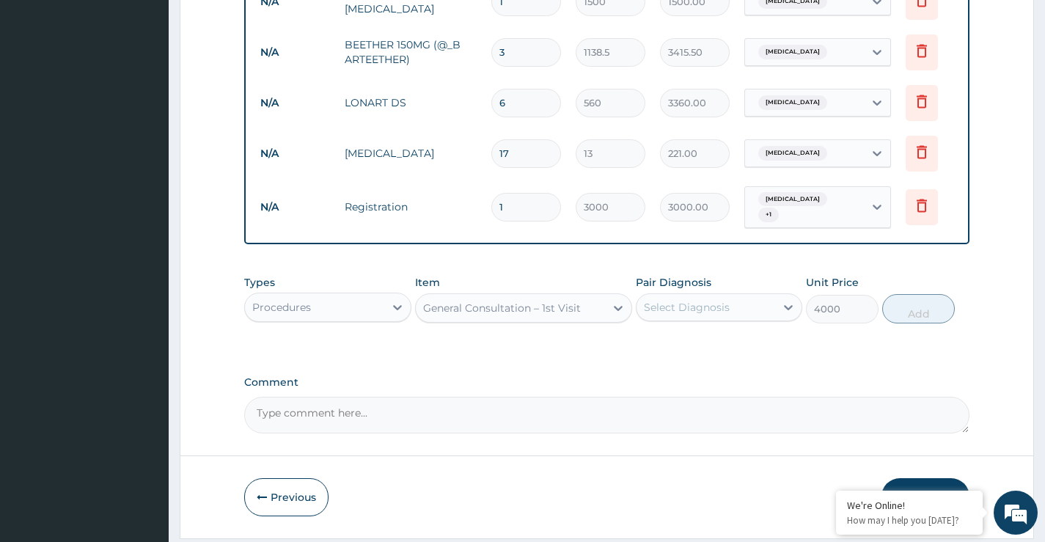
click at [695, 315] on div "Select Diagnosis" at bounding box center [687, 307] width 86 height 15
drag, startPoint x: 682, startPoint y: 360, endPoint x: 682, endPoint y: 381, distance: 21.3
click at [682, 360] on div "[MEDICAL_DATA]" at bounding box center [719, 345] width 167 height 30
checkbox input "true"
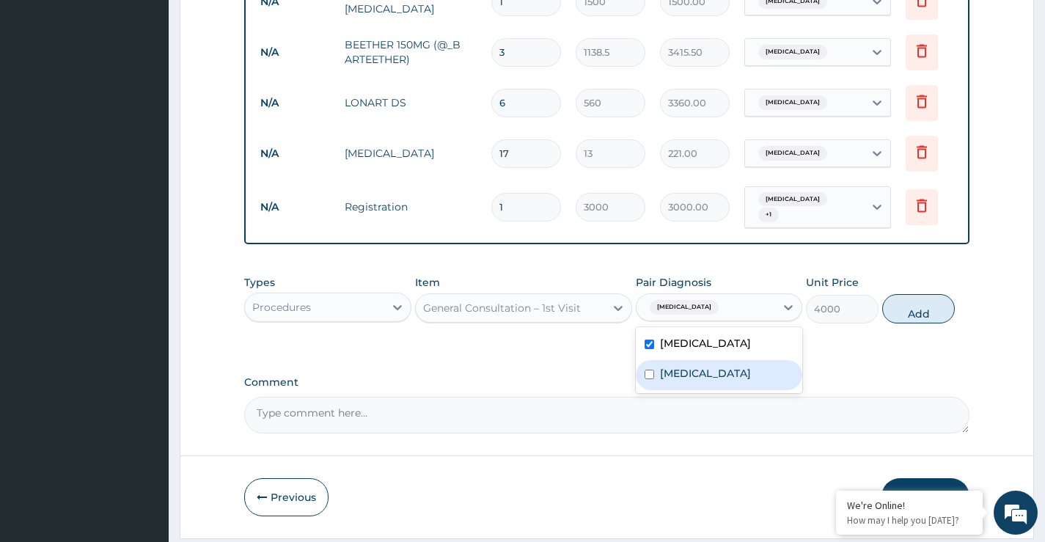
click at [682, 381] on label "Allergic rhinitis" at bounding box center [705, 373] width 91 height 15
checkbox input "true"
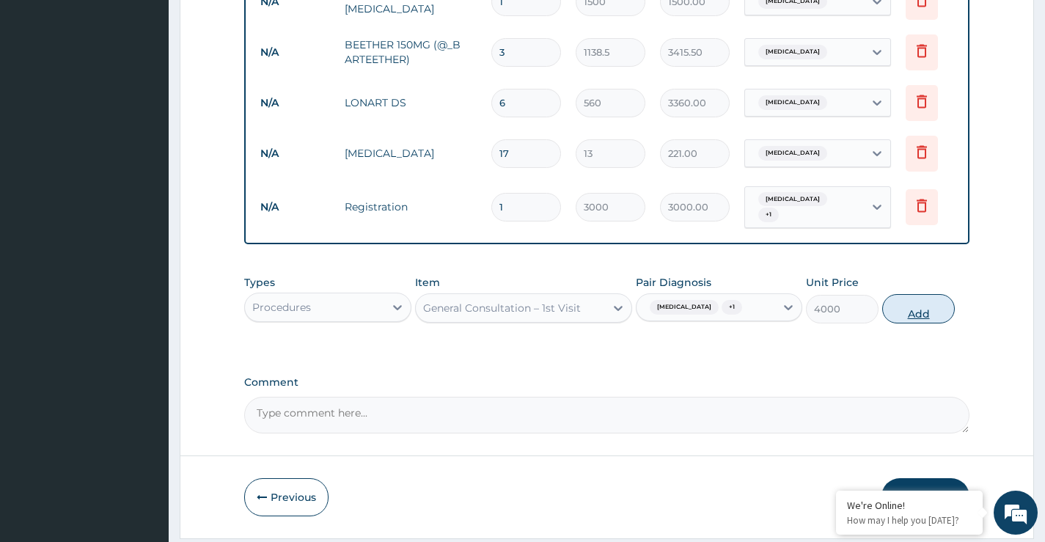
click at [910, 318] on button "Add" at bounding box center [918, 308] width 73 height 29
type input "0"
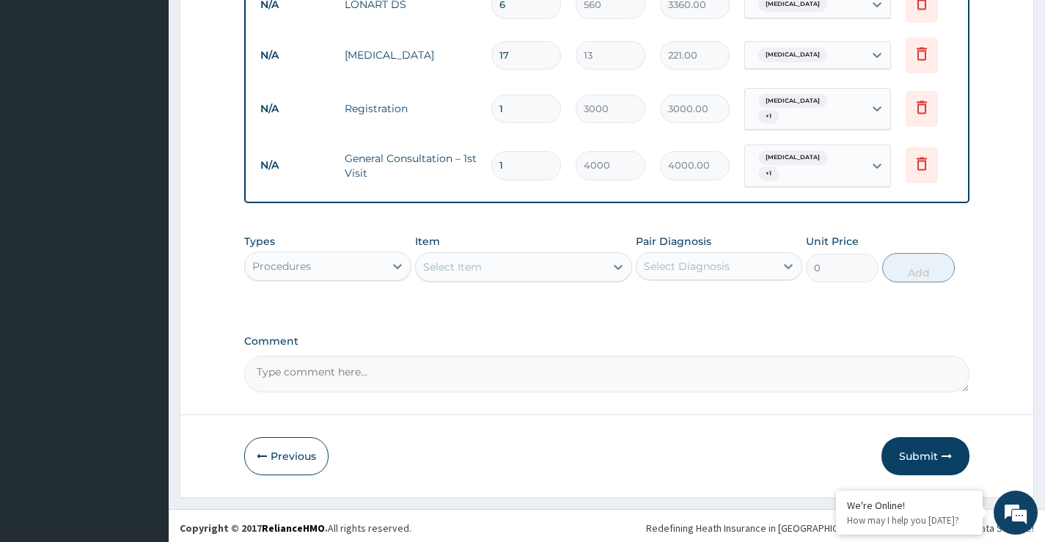
scroll to position [710, 0]
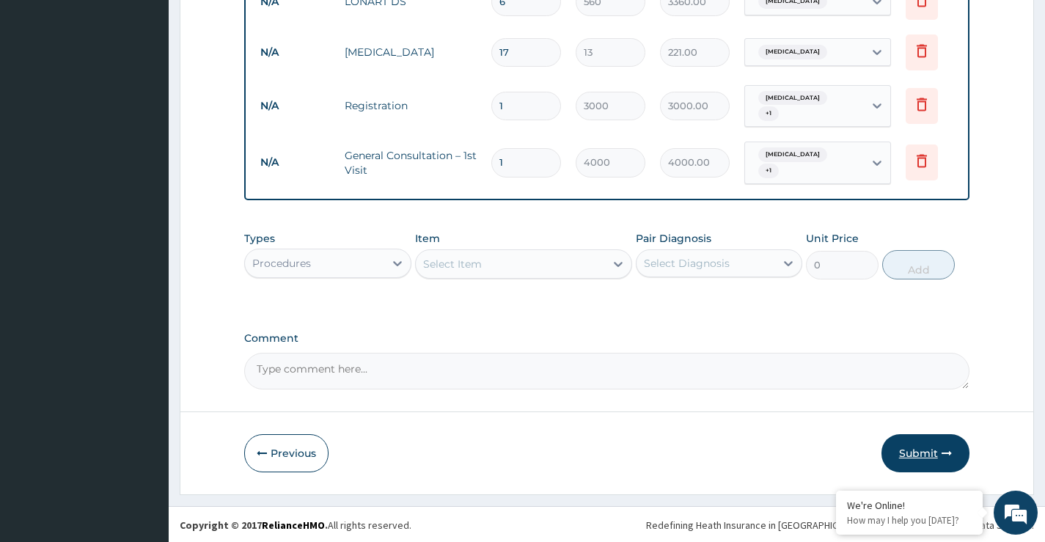
click at [910, 453] on button "Submit" at bounding box center [926, 453] width 88 height 38
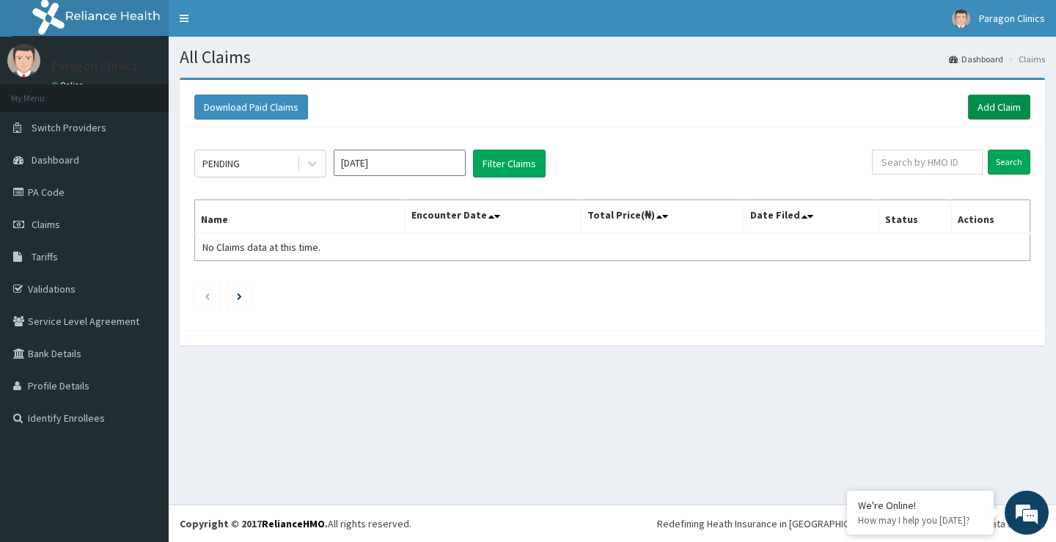
click at [992, 108] on link "Add Claim" at bounding box center [999, 107] width 62 height 25
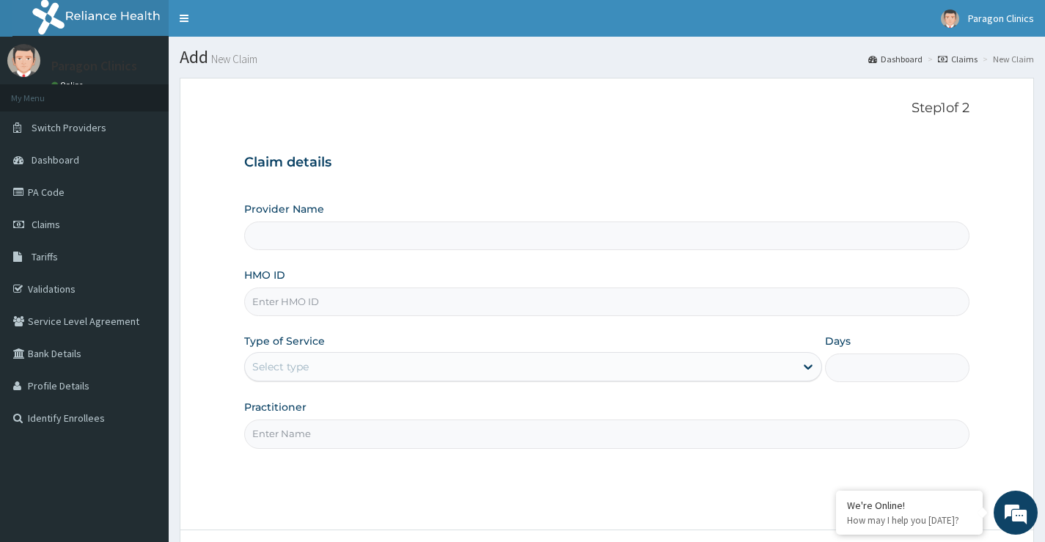
click at [289, 296] on input "HMO ID" at bounding box center [606, 302] width 725 height 29
paste input "AOM/10080/A"
type input "AOM/10080/A"
click at [349, 380] on div "Select type" at bounding box center [533, 366] width 578 height 29
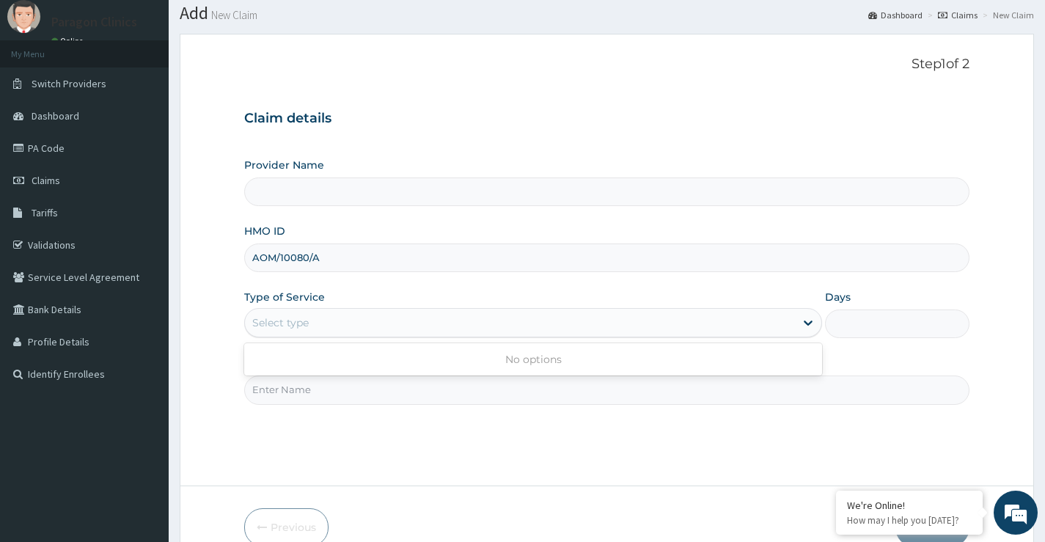
scroll to position [120, 0]
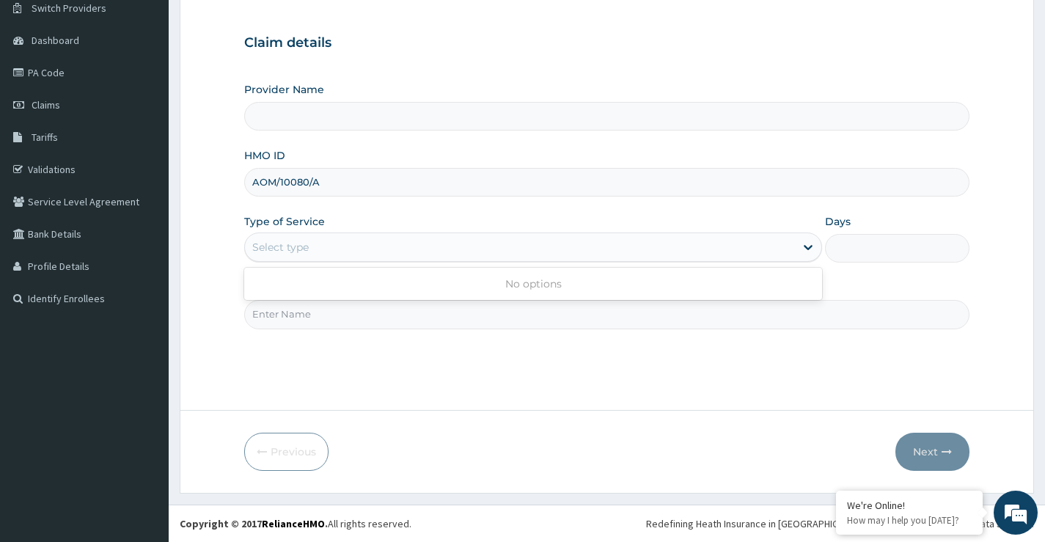
drag, startPoint x: 389, startPoint y: 316, endPoint x: 411, endPoint y: 387, distance: 74.3
click at [389, 318] on input "Practitioner" at bounding box center [606, 314] width 725 height 29
click at [411, 387] on div "Step 1 of 2 Claim details Provider Name HMO ID AOM/10080/A Type of Service Sele…" at bounding box center [606, 184] width 725 height 406
click at [336, 255] on div "Select type" at bounding box center [520, 246] width 550 height 23
drag, startPoint x: 290, startPoint y: 361, endPoint x: 381, endPoint y: 358, distance: 90.3
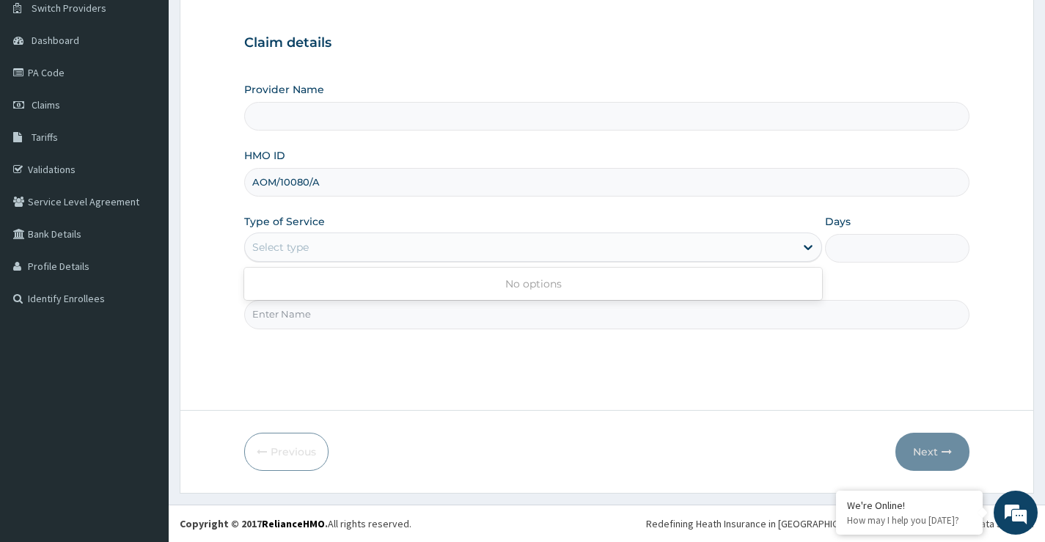
click at [304, 365] on div "Step 1 of 2 Claim details Provider Name HMO ID AOM/10080/A Type of Service Use …" at bounding box center [606, 184] width 725 height 406
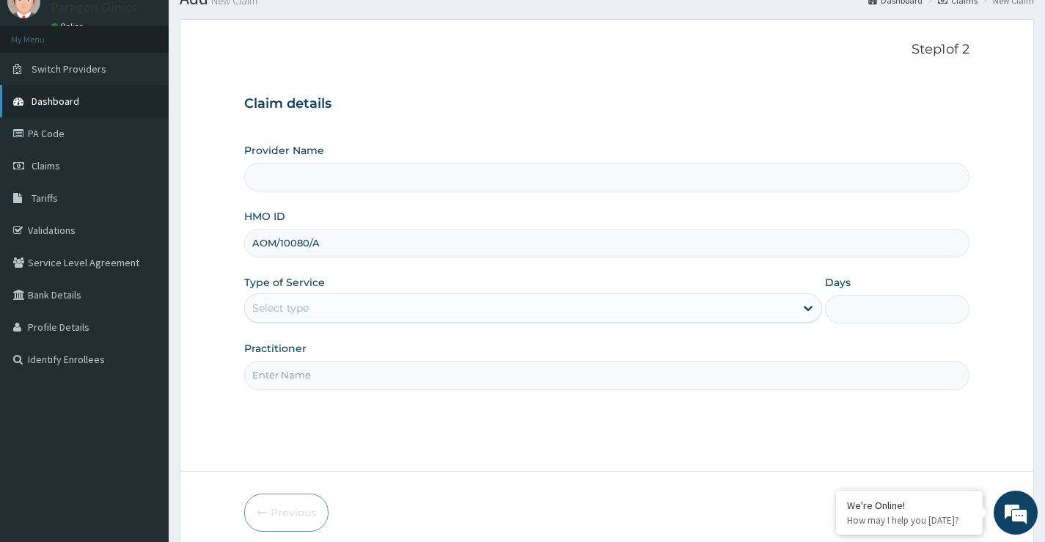
scroll to position [0, 0]
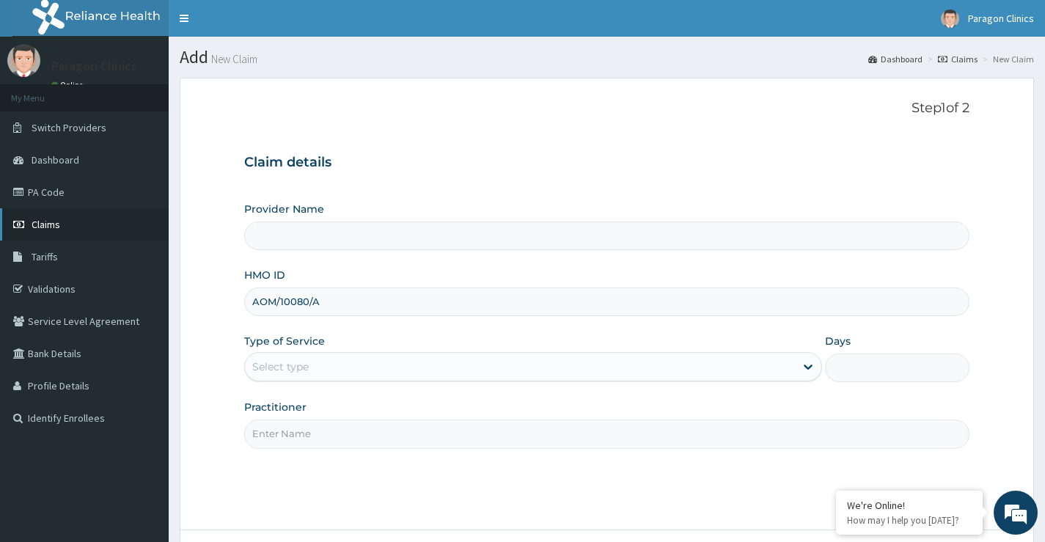
click at [44, 227] on span "Claims" at bounding box center [46, 224] width 29 height 13
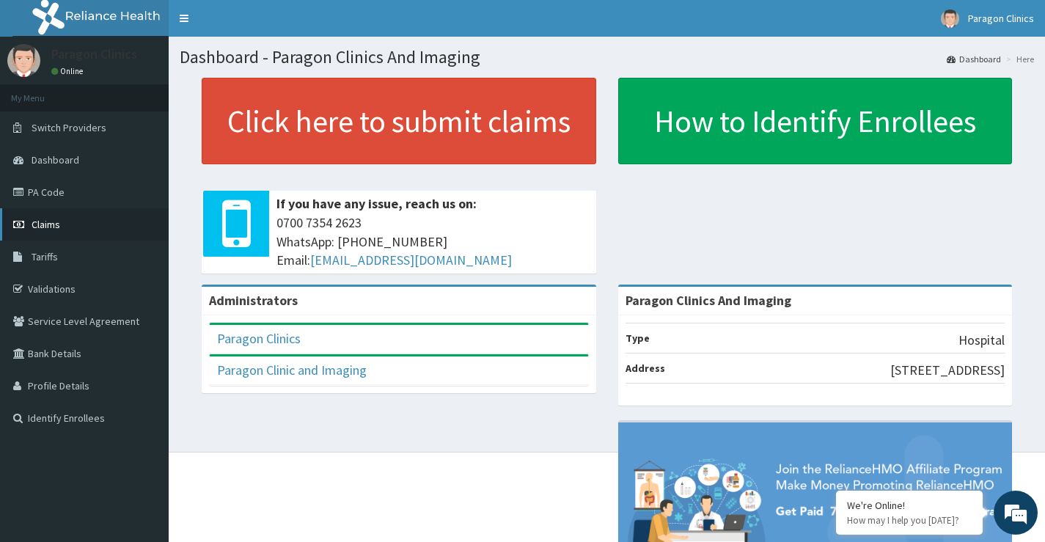
click at [52, 225] on span "Claims" at bounding box center [46, 224] width 29 height 13
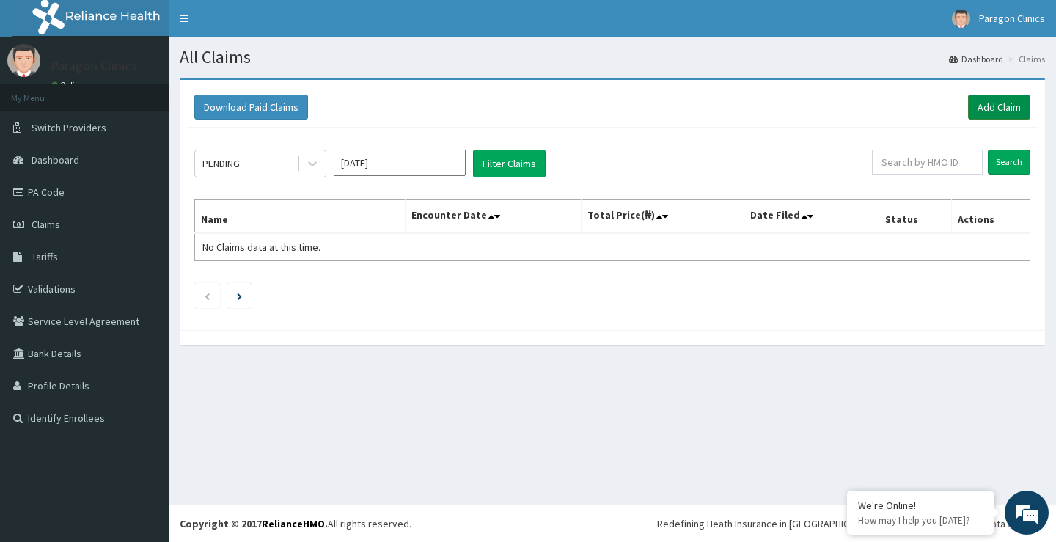
click at [992, 106] on link "Add Claim" at bounding box center [999, 107] width 62 height 25
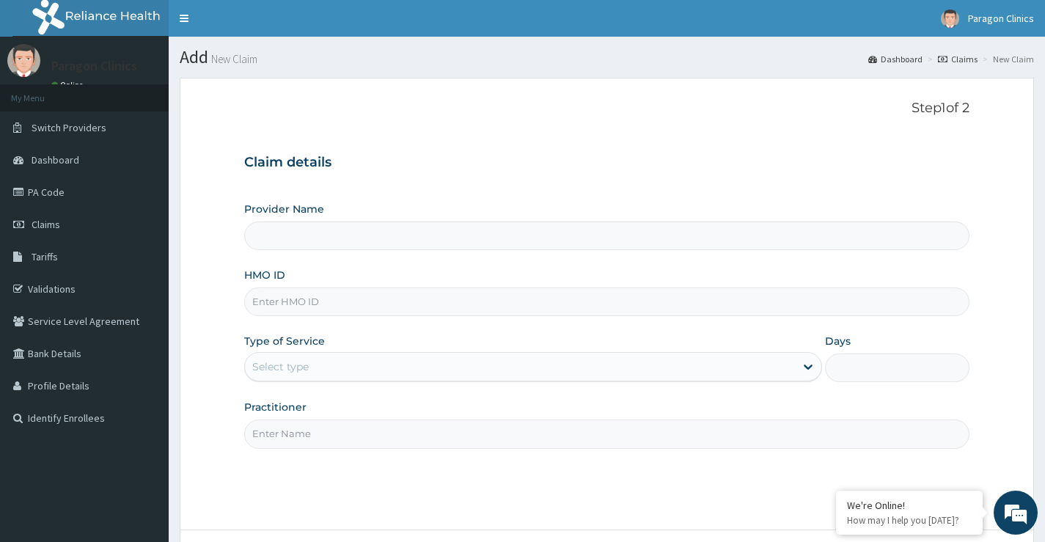
click at [293, 304] on input "HMO ID" at bounding box center [606, 302] width 725 height 29
paste input "AOM/10080/A"
type input "AOM/10080/A"
type input "Paragon Clinics And Imaging"
type input "AOM/10080/A"
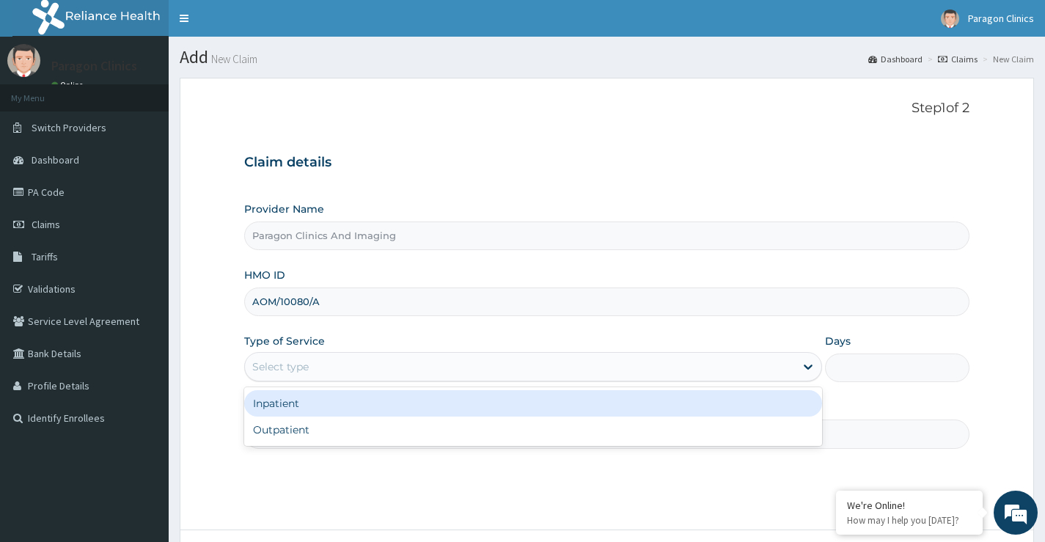
drag, startPoint x: 279, startPoint y: 360, endPoint x: 282, endPoint y: 382, distance: 22.1
click at [279, 361] on div "Select type" at bounding box center [280, 366] width 56 height 15
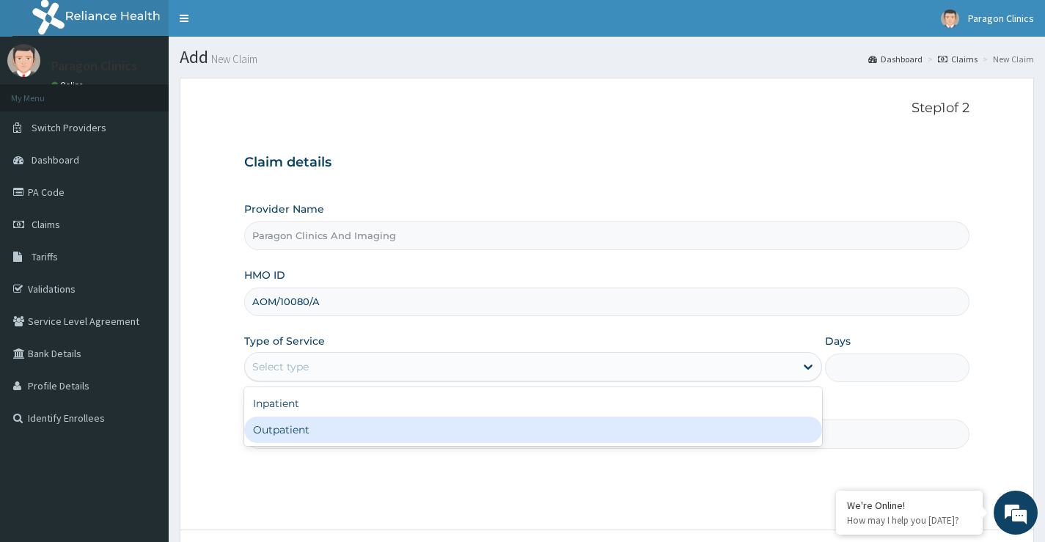
click at [284, 432] on div "Outpatient" at bounding box center [533, 430] width 578 height 26
type input "1"
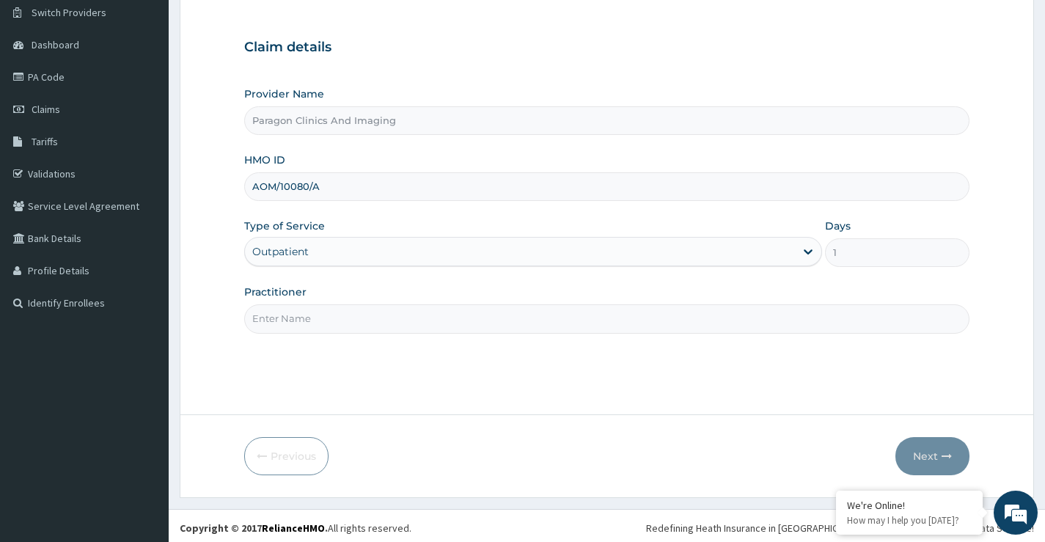
scroll to position [120, 0]
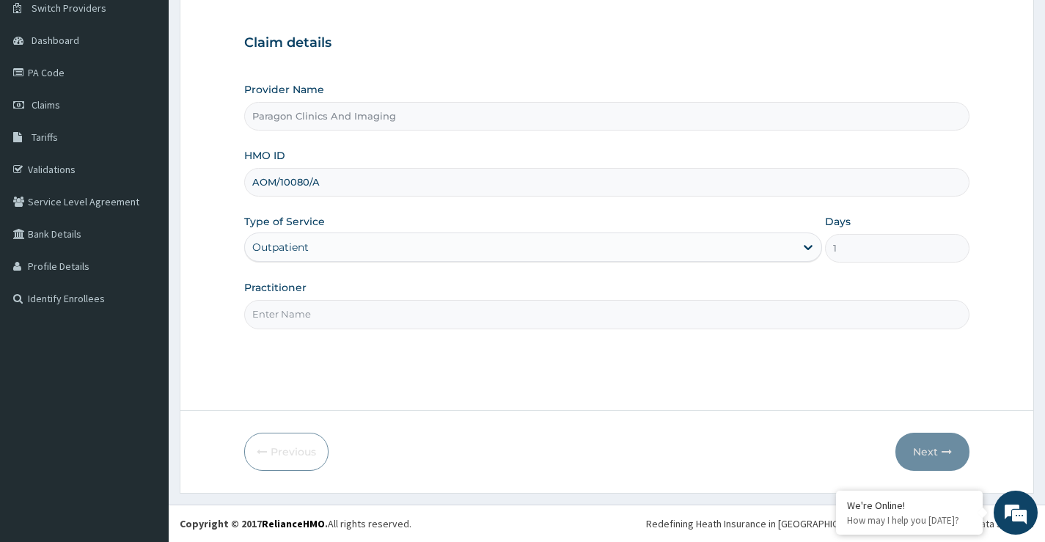
drag, startPoint x: 421, startPoint y: 323, endPoint x: 403, endPoint y: 334, distance: 20.8
click at [407, 333] on div "Step 1 of 2 Claim details Provider Name Paragon Clinics And Imaging HMO ID AOM/…" at bounding box center [606, 184] width 725 height 406
type input "dr"
click at [925, 447] on button "Next" at bounding box center [933, 452] width 74 height 38
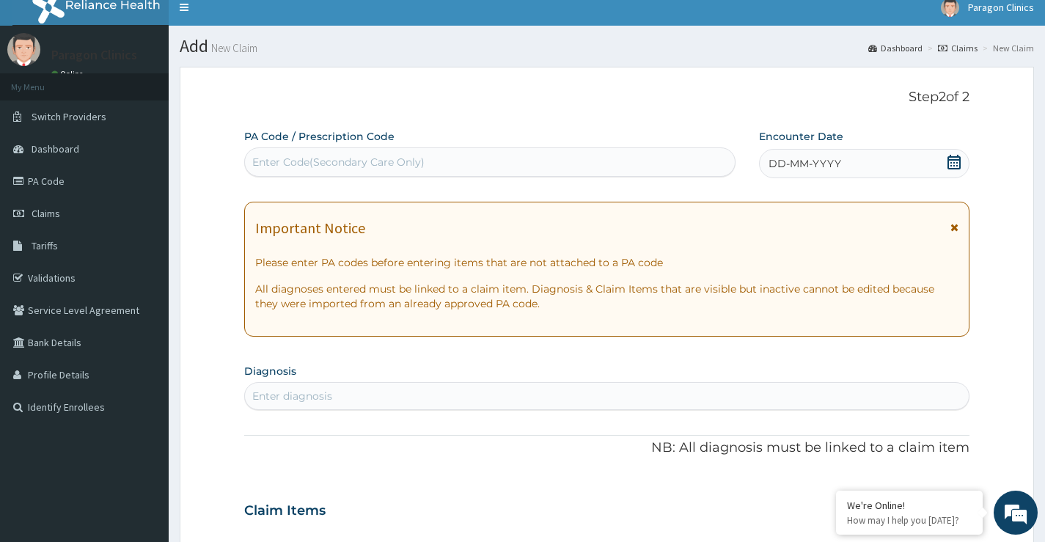
scroll to position [0, 0]
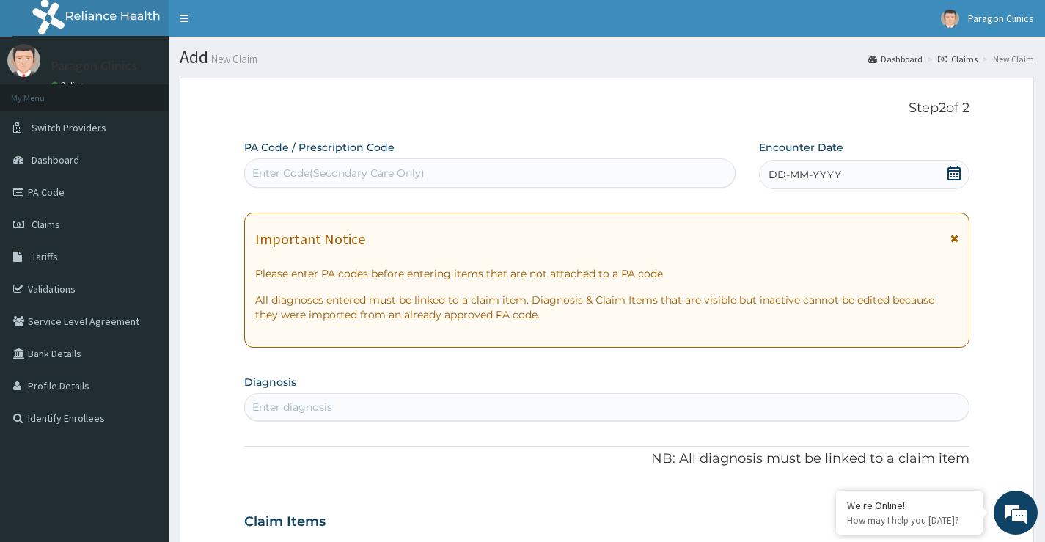
click at [955, 175] on icon at bounding box center [954, 173] width 15 height 15
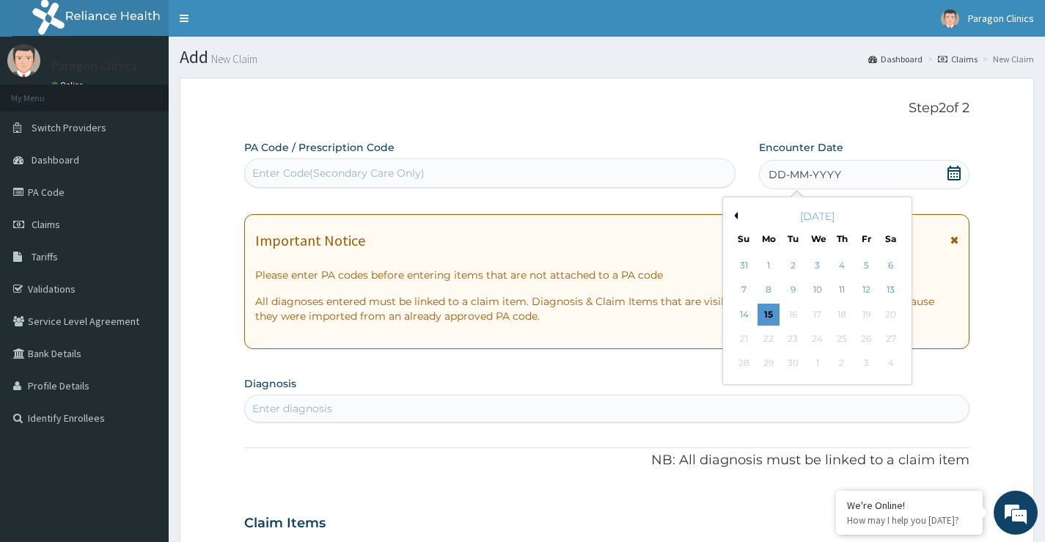
click at [732, 213] on button "Previous Month" at bounding box center [734, 215] width 7 height 7
click at [789, 340] on div "19" at bounding box center [793, 339] width 22 height 22
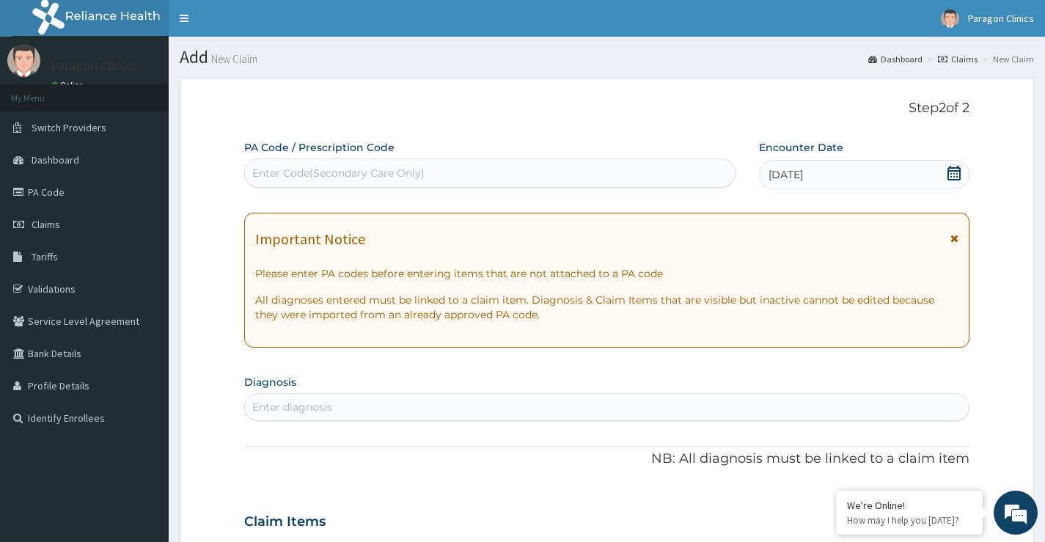
click at [290, 404] on div "Enter diagnosis" at bounding box center [292, 407] width 80 height 15
type input "[MEDICAL_DATA]"
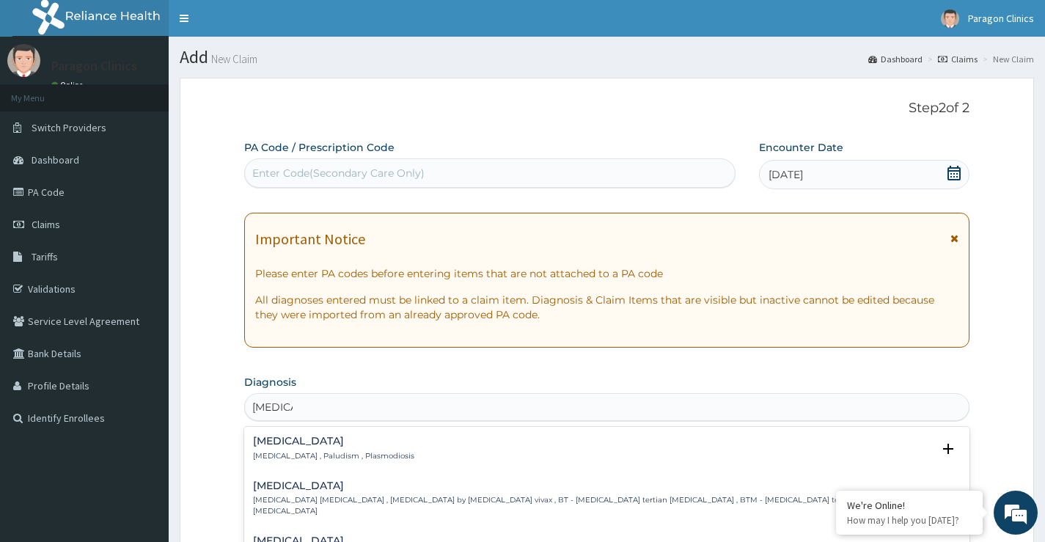
click at [277, 443] on h4 "[MEDICAL_DATA]" at bounding box center [333, 441] width 161 height 11
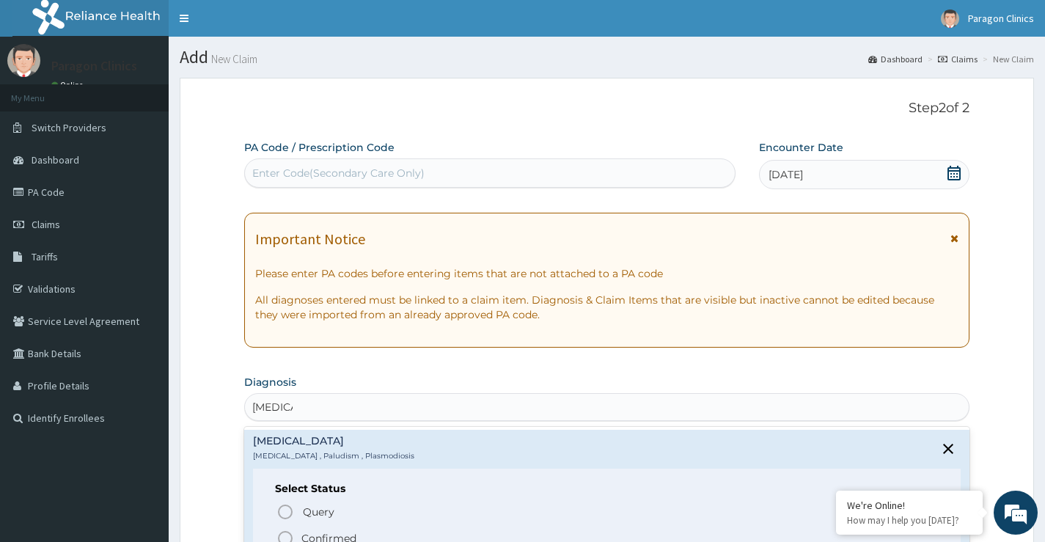
click at [279, 489] on h6 "Select Status" at bounding box center [607, 488] width 664 height 11
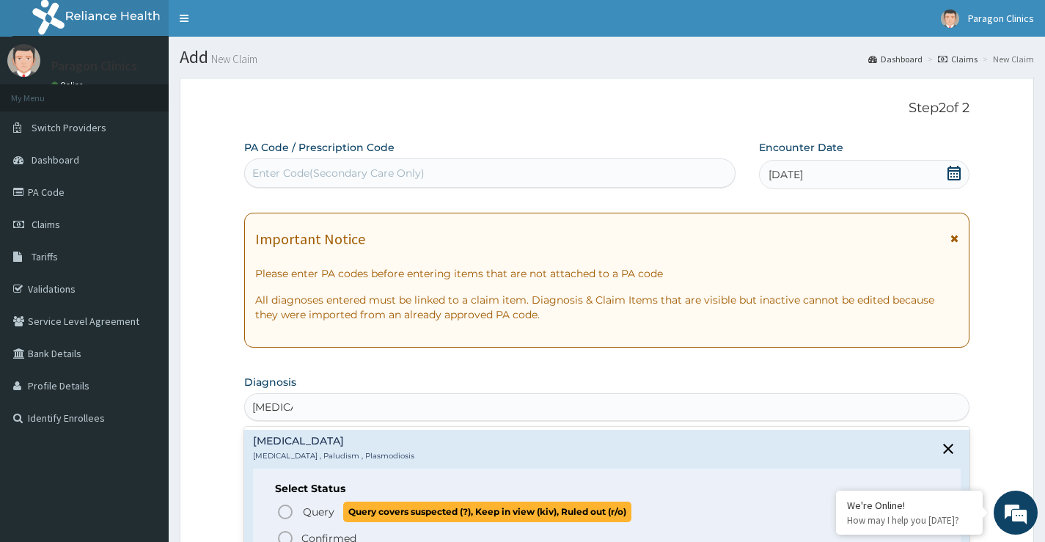
click at [285, 508] on icon "status option query" at bounding box center [286, 512] width 18 height 18
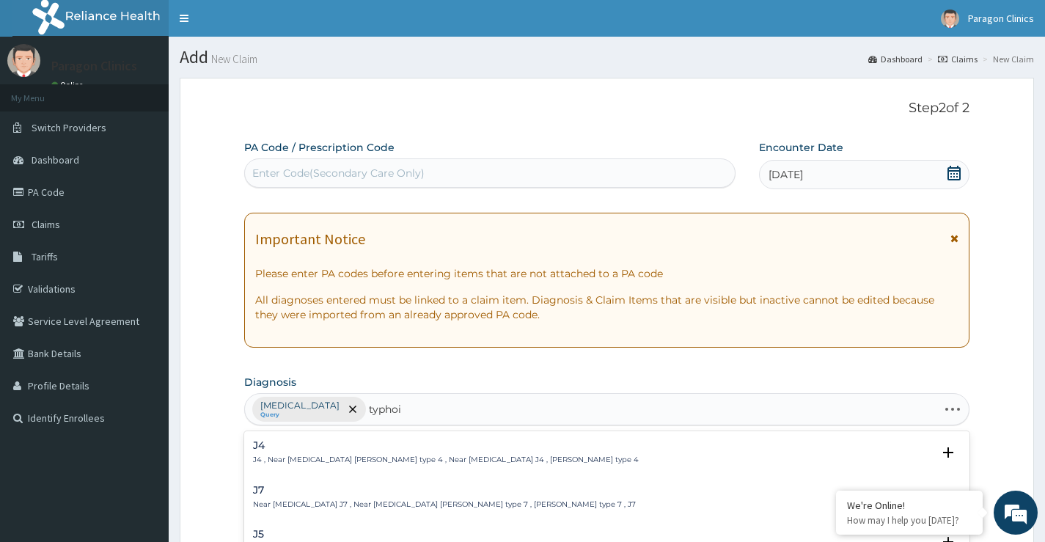
type input "[MEDICAL_DATA]"
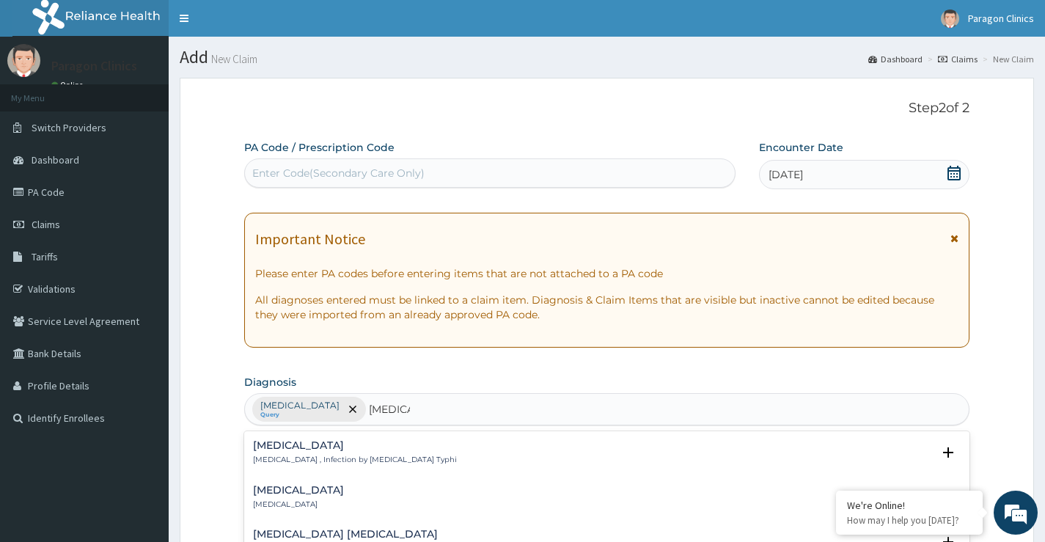
click at [270, 444] on h4 "[MEDICAL_DATA]" at bounding box center [355, 445] width 204 height 11
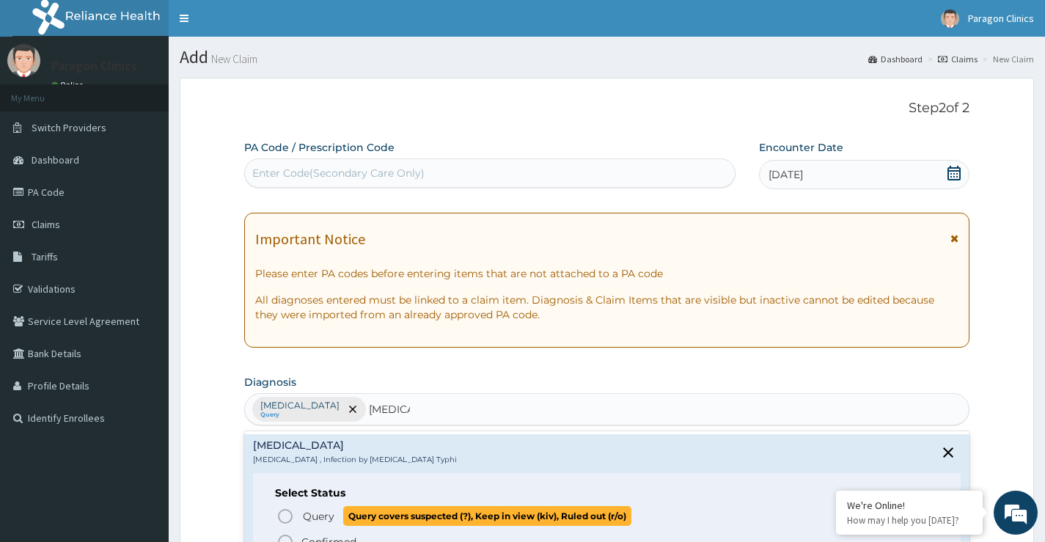
click at [281, 514] on icon "status option query" at bounding box center [286, 517] width 18 height 18
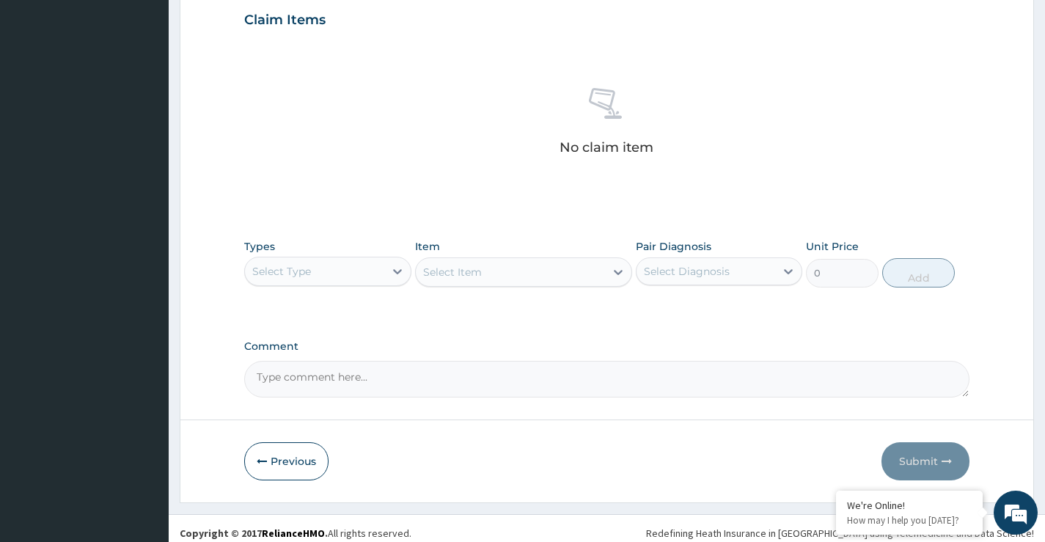
scroll to position [516, 0]
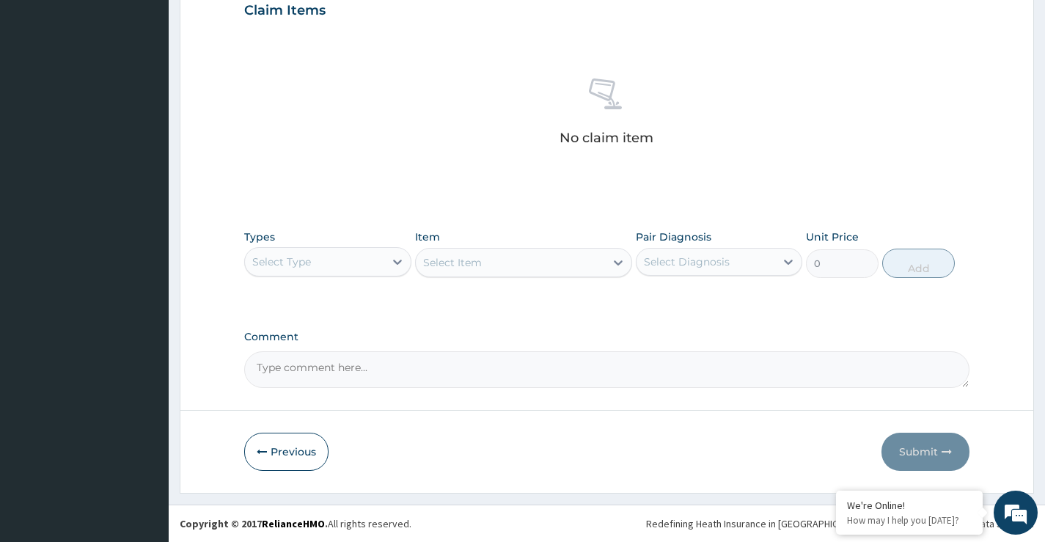
click at [343, 271] on div "Select Type" at bounding box center [314, 261] width 139 height 23
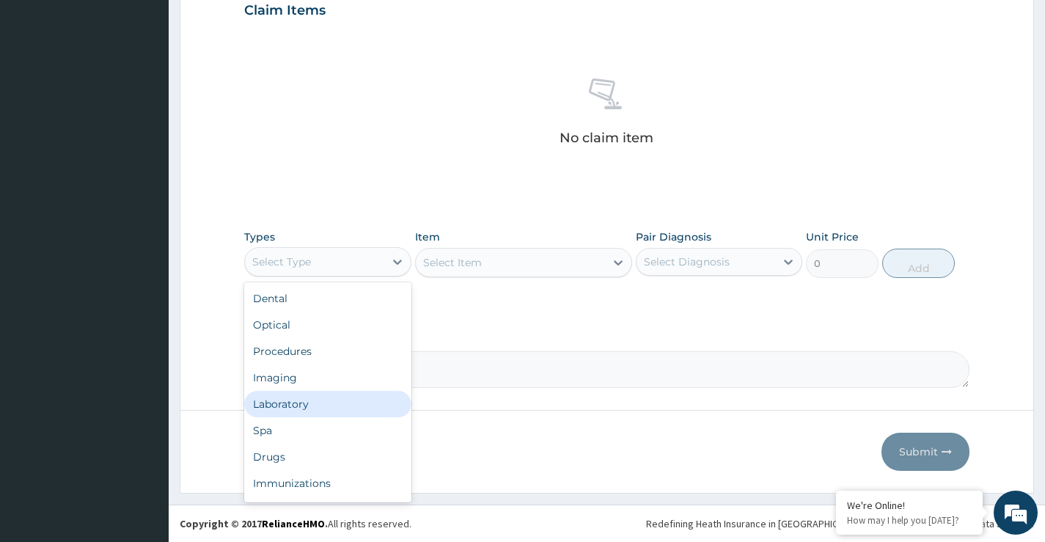
click at [281, 409] on div "Laboratory" at bounding box center [327, 404] width 167 height 26
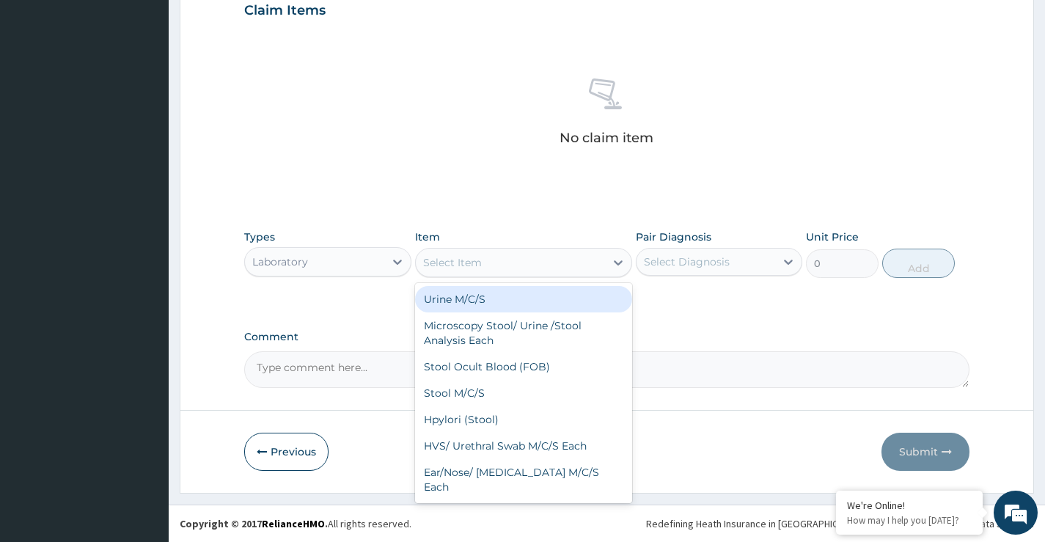
click at [527, 268] on div "Select Item" at bounding box center [511, 262] width 190 height 23
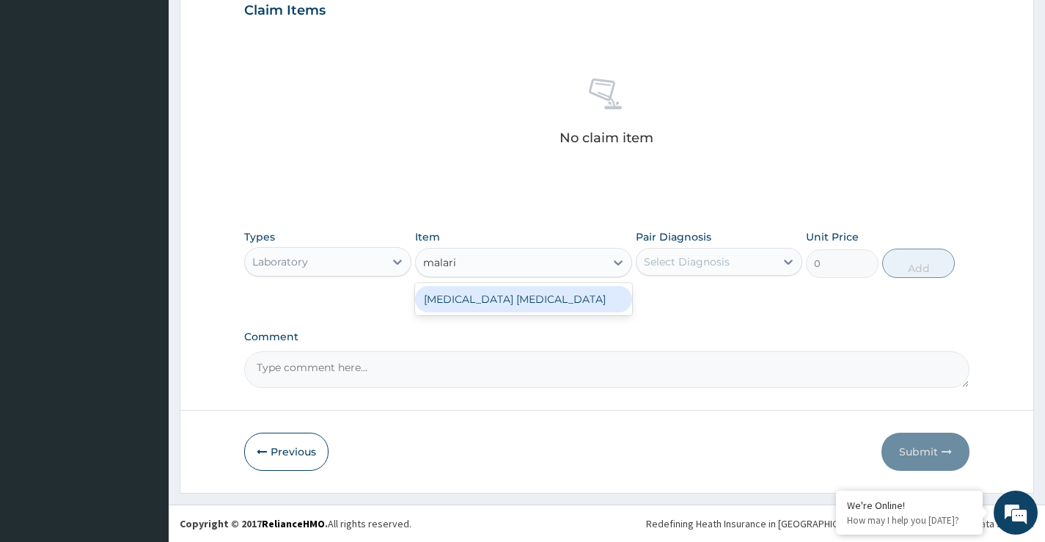
type input "[MEDICAL_DATA]"
click at [472, 296] on div "[MEDICAL_DATA] [MEDICAL_DATA]" at bounding box center [524, 299] width 218 height 26
type input "1500"
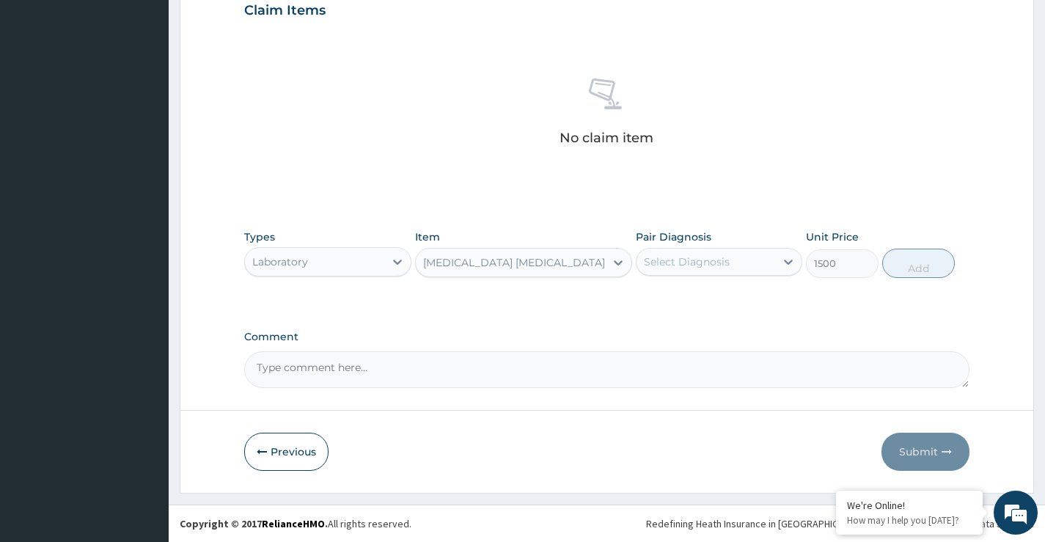
drag, startPoint x: 711, startPoint y: 236, endPoint x: 720, endPoint y: 263, distance: 28.5
click at [711, 240] on div "Pair Diagnosis Select Diagnosis" at bounding box center [719, 254] width 167 height 48
click at [720, 265] on div "Select Diagnosis" at bounding box center [687, 262] width 86 height 15
click at [700, 297] on div "Malaria" at bounding box center [719, 300] width 167 height 30
checkbox input "true"
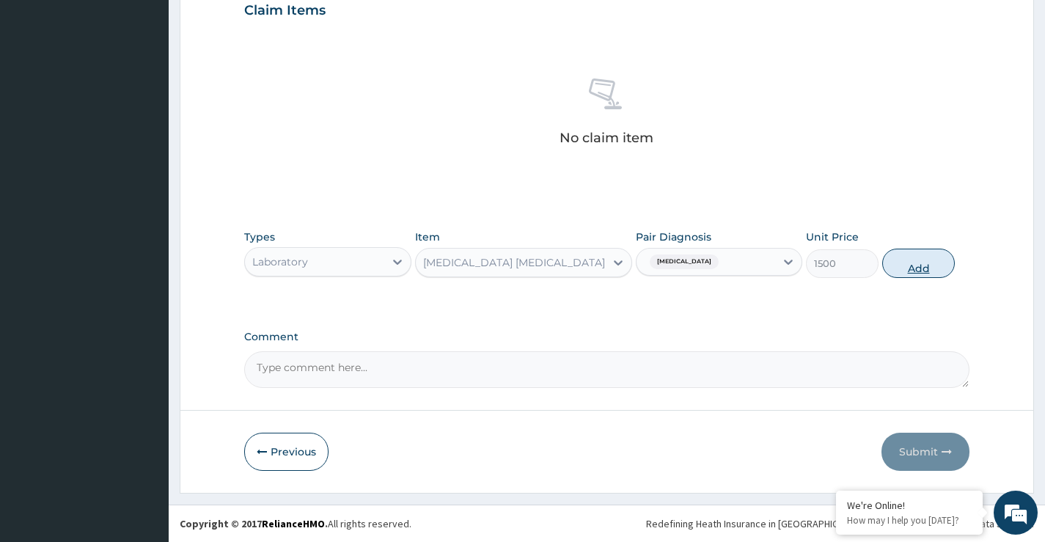
click at [904, 260] on button "Add" at bounding box center [918, 263] width 73 height 29
type input "0"
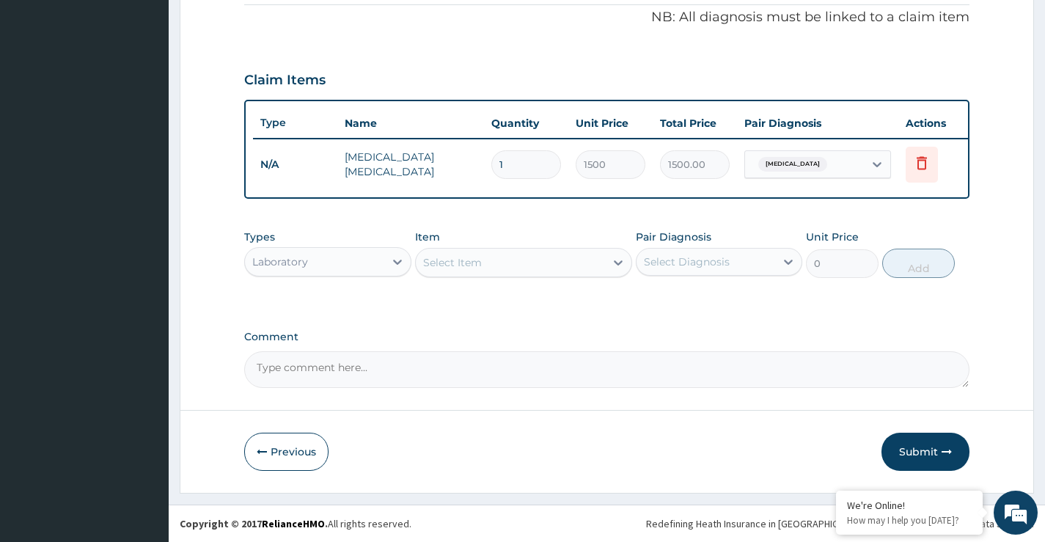
click at [452, 282] on div "Types Laboratory Item Select Item Pair Diagnosis Select Diagnosis Unit Price 0 …" at bounding box center [606, 253] width 725 height 63
click at [450, 266] on div "Select Item" at bounding box center [452, 262] width 59 height 15
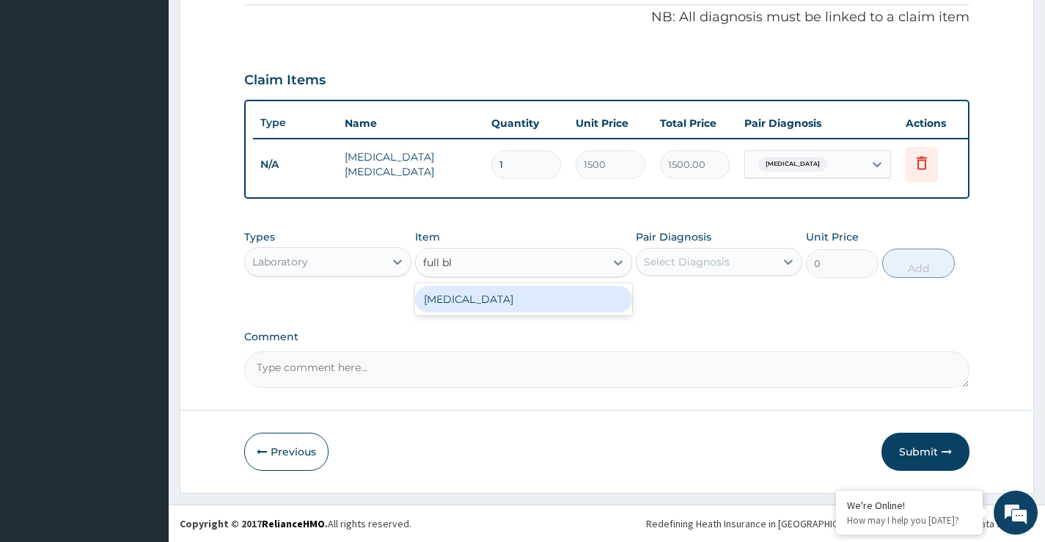
type input "full blo"
click at [461, 293] on div "Full Blood Count" at bounding box center [524, 299] width 218 height 26
type input "5000"
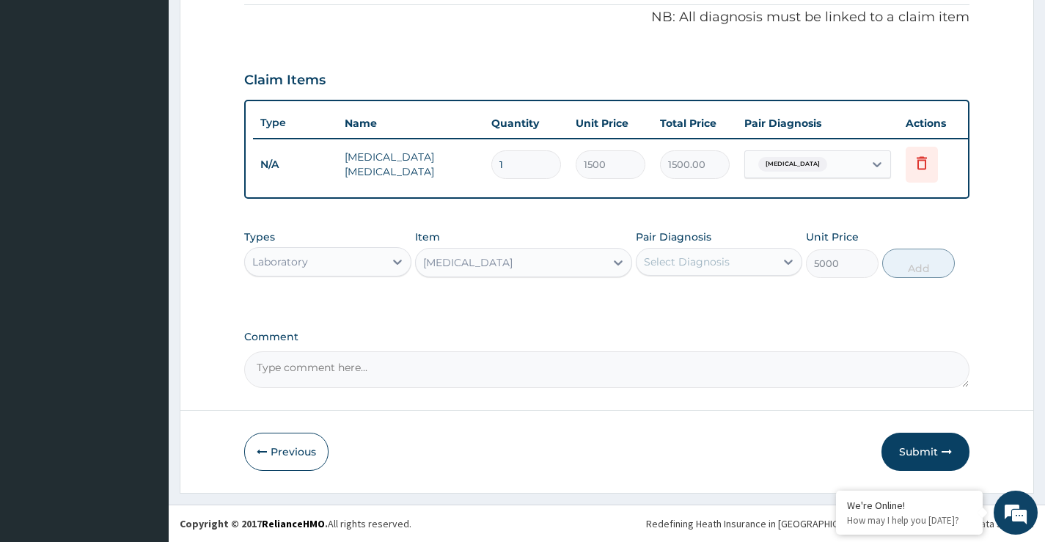
click at [659, 261] on div "Select Diagnosis" at bounding box center [687, 262] width 86 height 15
drag, startPoint x: 689, startPoint y: 321, endPoint x: 788, endPoint y: 310, distance: 99.6
click at [692, 323] on label "Typhoid fever" at bounding box center [705, 328] width 91 height 15
checkbox input "true"
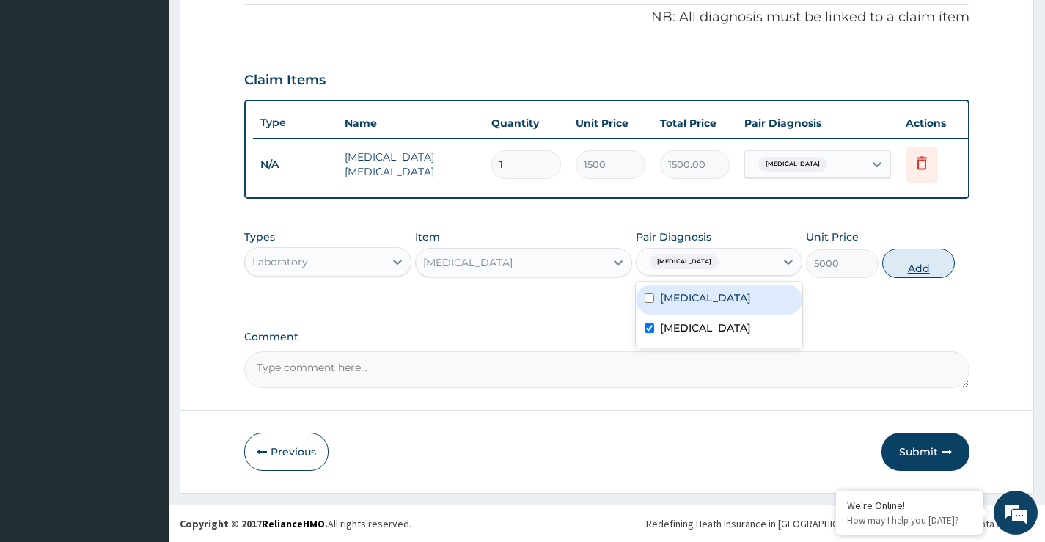
click at [910, 268] on button "Add" at bounding box center [918, 263] width 73 height 29
type input "0"
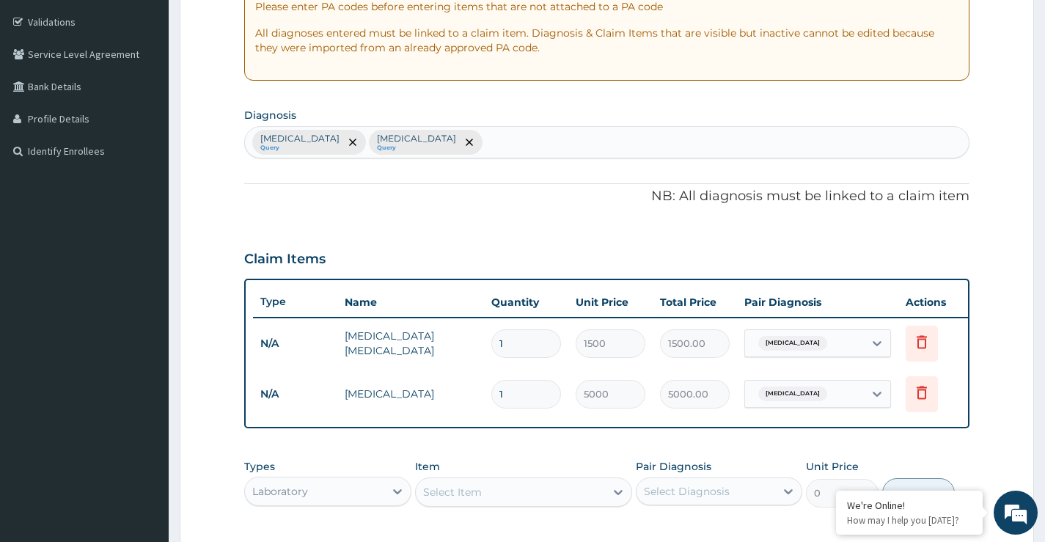
scroll to position [237, 0]
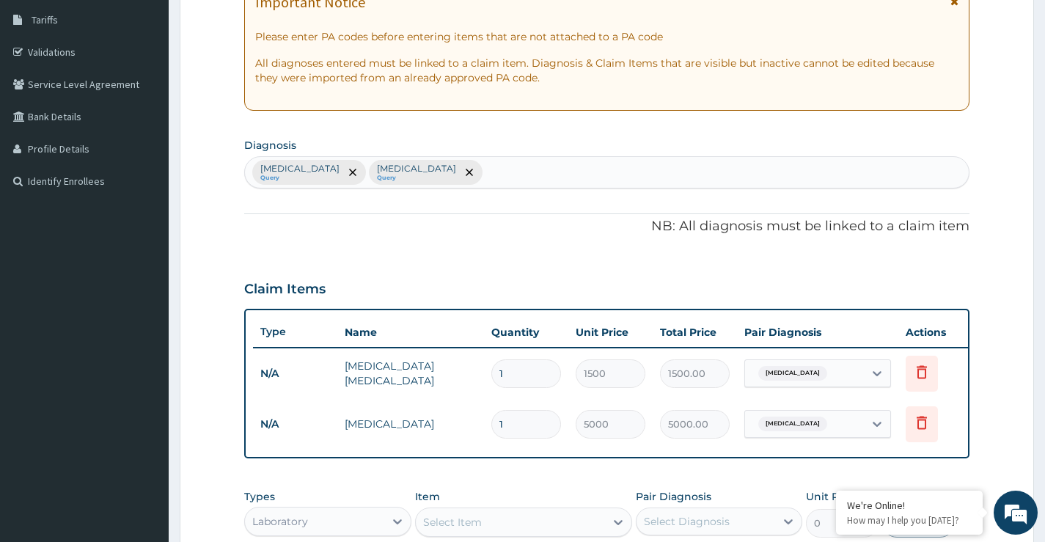
click at [443, 181] on div "Malaria Query Typhoid fever Query" at bounding box center [607, 172] width 724 height 31
type input "sepsis"
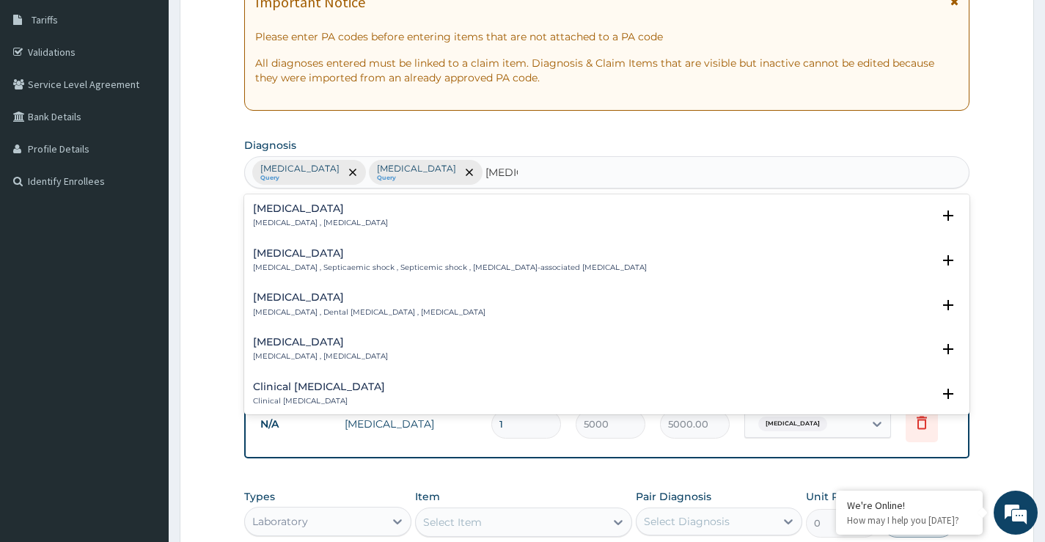
click at [258, 210] on h4 "Sepsis" at bounding box center [320, 208] width 135 height 11
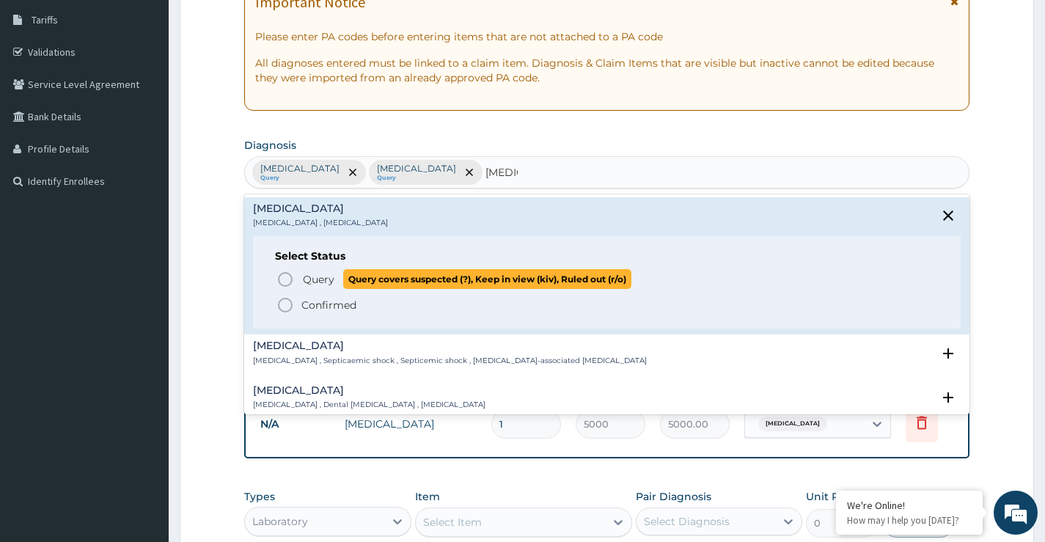
click at [279, 277] on circle "status option query" at bounding box center [285, 279] width 13 height 13
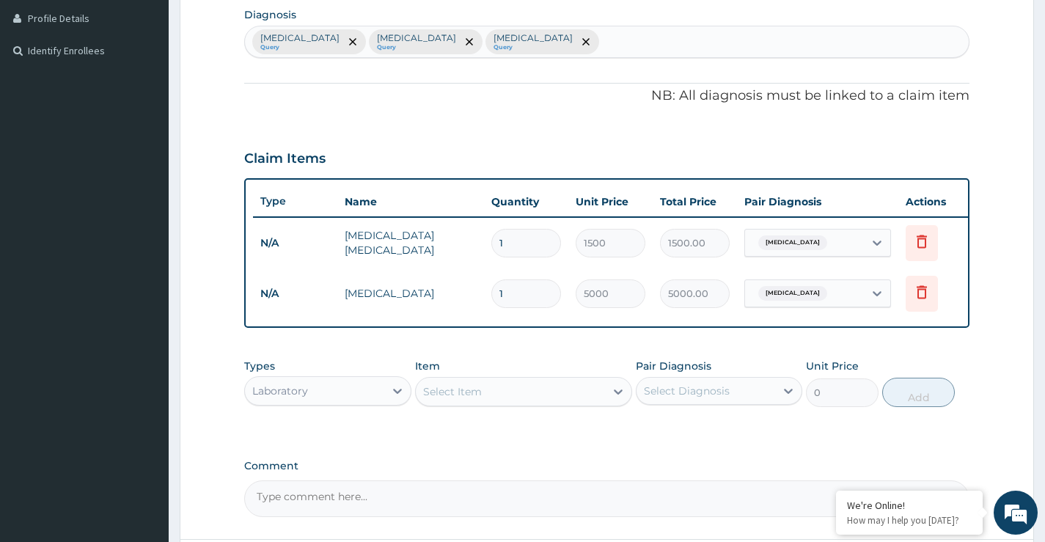
scroll to position [508, 0]
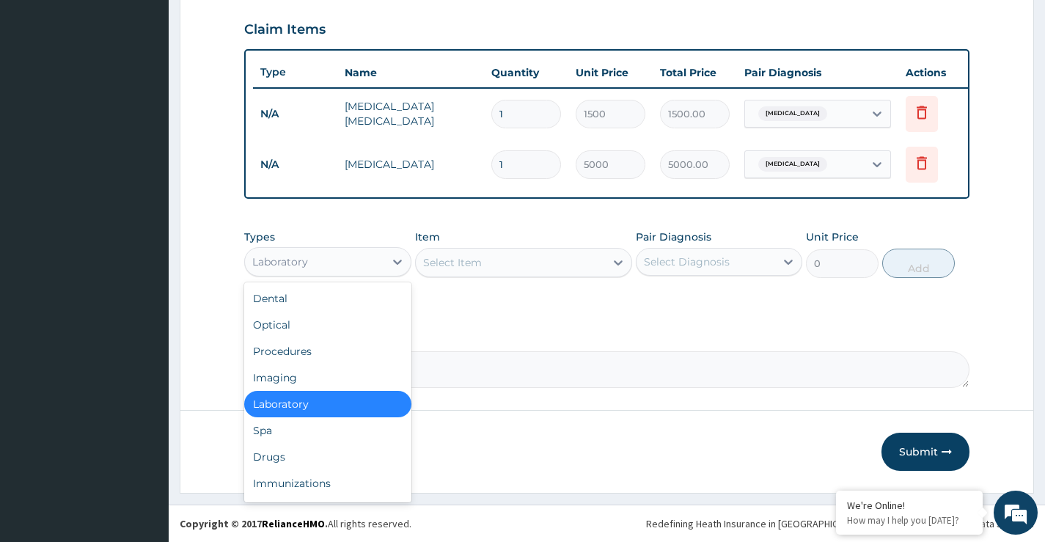
click at [318, 254] on div "Laboratory" at bounding box center [314, 261] width 139 height 23
drag, startPoint x: 271, startPoint y: 458, endPoint x: 280, endPoint y: 458, distance: 8.8
click at [273, 458] on div "Drugs" at bounding box center [327, 457] width 167 height 26
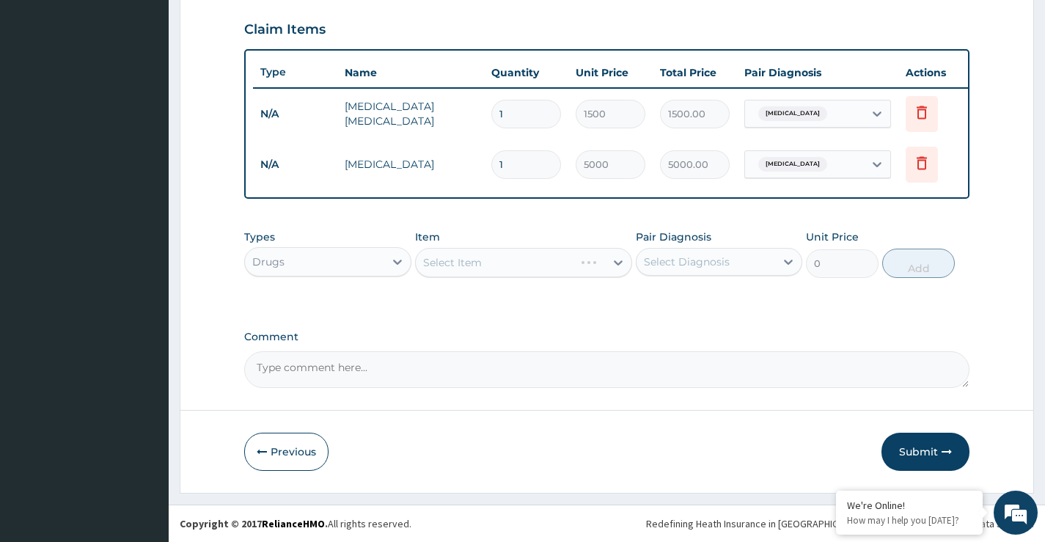
click at [464, 263] on div "Select Item" at bounding box center [524, 262] width 218 height 29
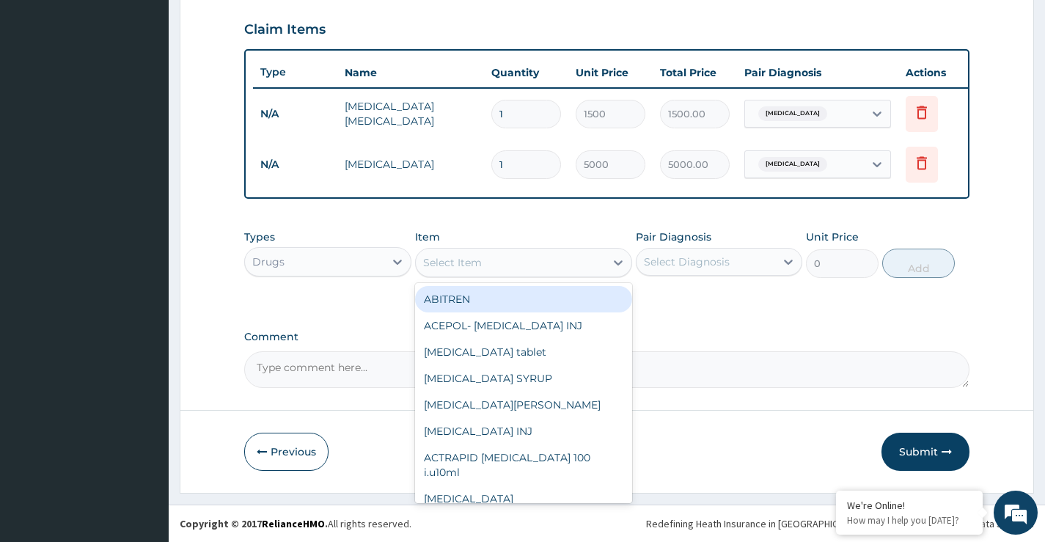
click at [464, 263] on div "Select Item" at bounding box center [452, 262] width 59 height 15
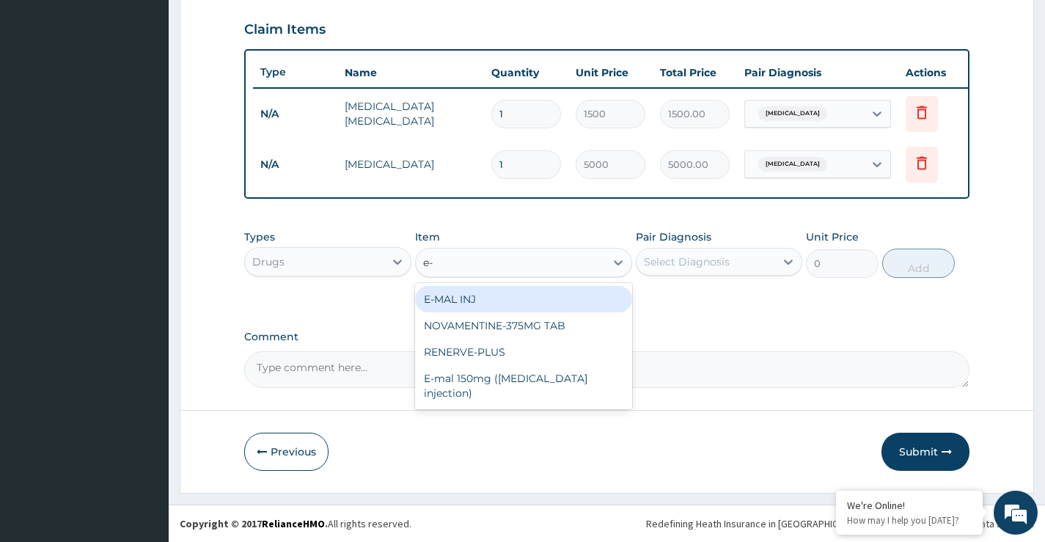
type input "e-m"
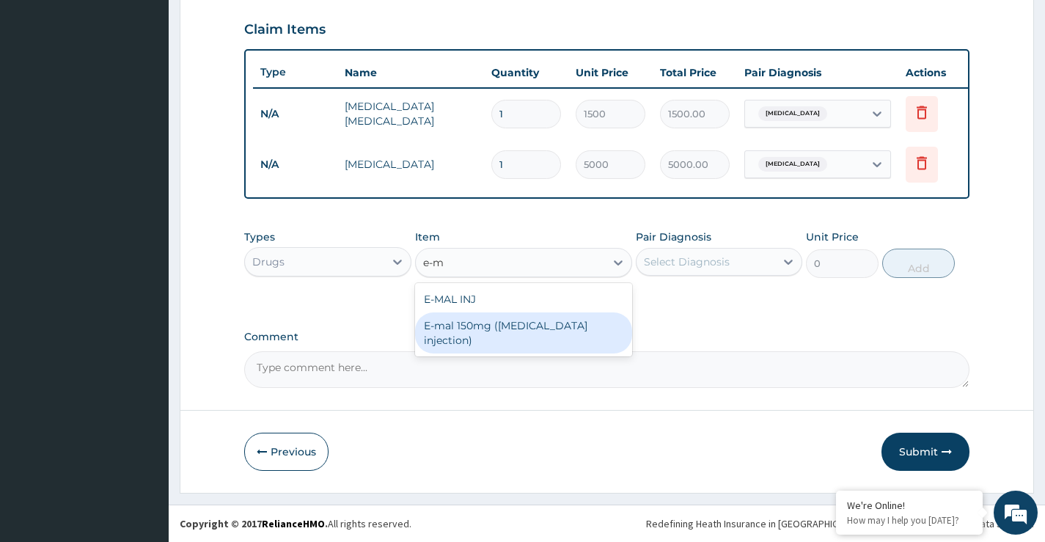
drag, startPoint x: 462, startPoint y: 317, endPoint x: 464, endPoint y: 326, distance: 9.6
click at [462, 324] on div "E-mal 150mg (Artemether injection)" at bounding box center [524, 332] width 218 height 41
type input "1950"
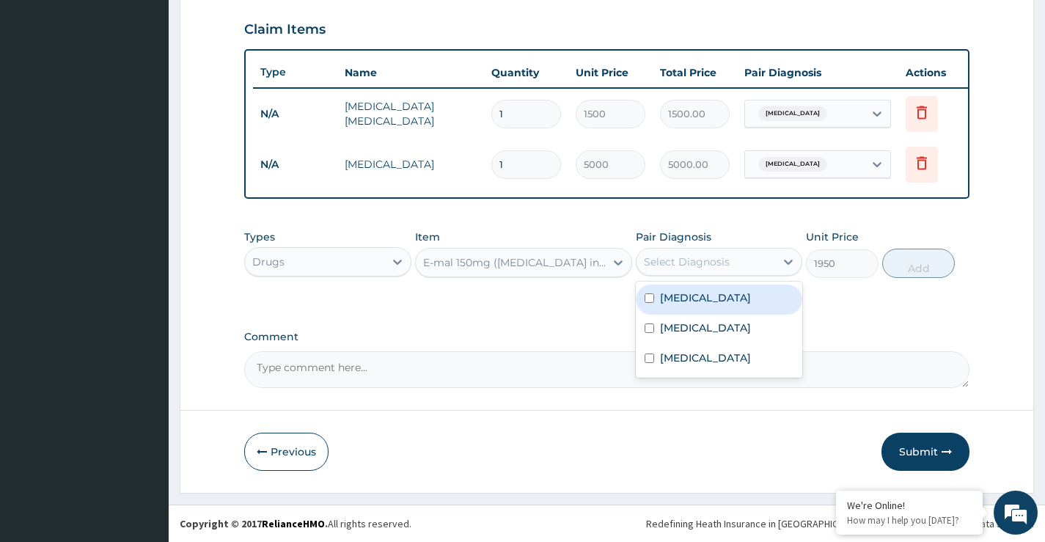
click at [717, 260] on div "Select Diagnosis" at bounding box center [687, 262] width 86 height 15
drag, startPoint x: 698, startPoint y: 297, endPoint x: 842, endPoint y: 305, distance: 144.7
click at [707, 298] on div "Malaria" at bounding box center [719, 300] width 167 height 30
checkbox input "true"
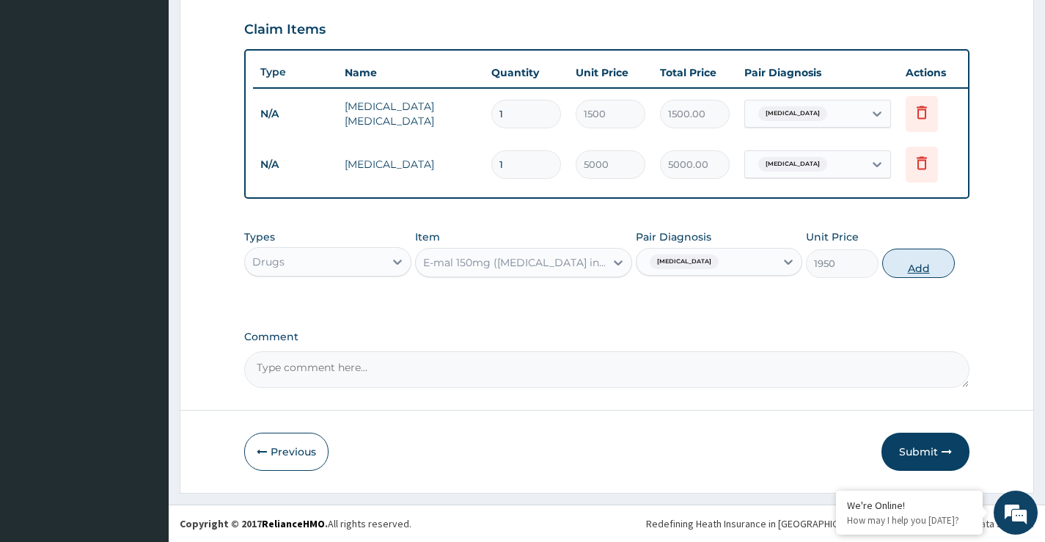
click at [927, 266] on button "Add" at bounding box center [918, 263] width 73 height 29
type input "0"
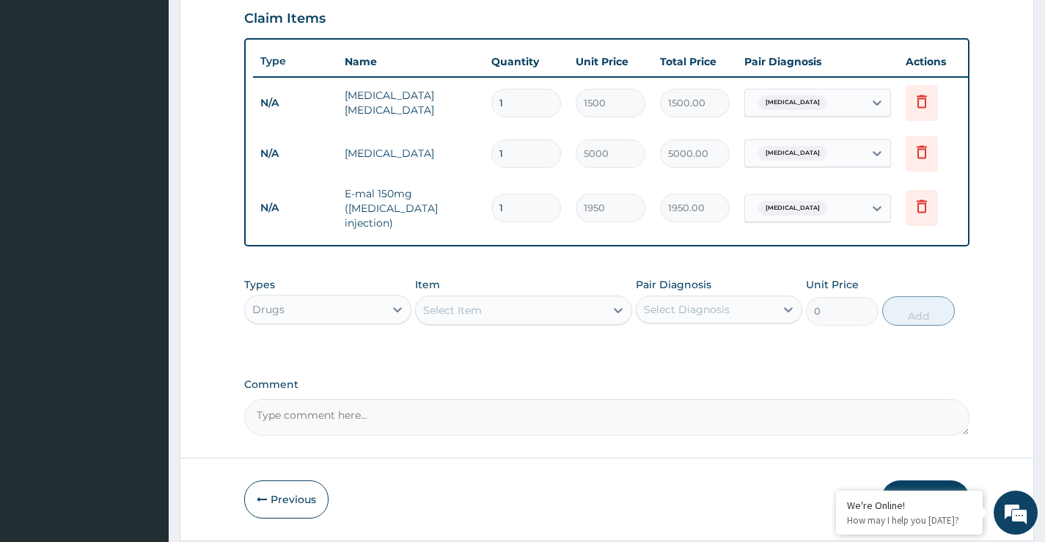
click at [444, 317] on div "Select Item" at bounding box center [452, 310] width 59 height 15
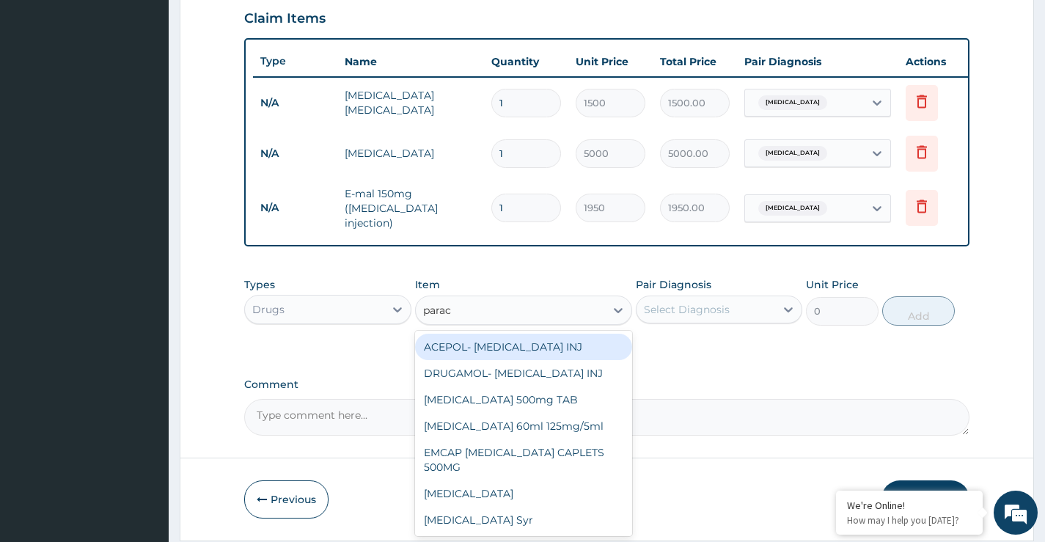
type input "parace"
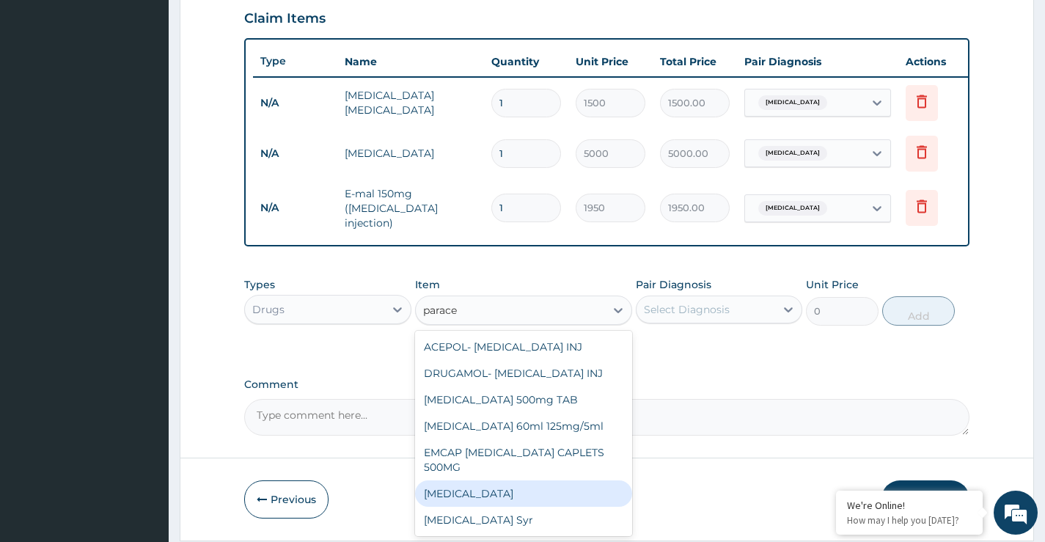
click at [460, 497] on div "Paracetamol" at bounding box center [524, 493] width 218 height 26
type input "13"
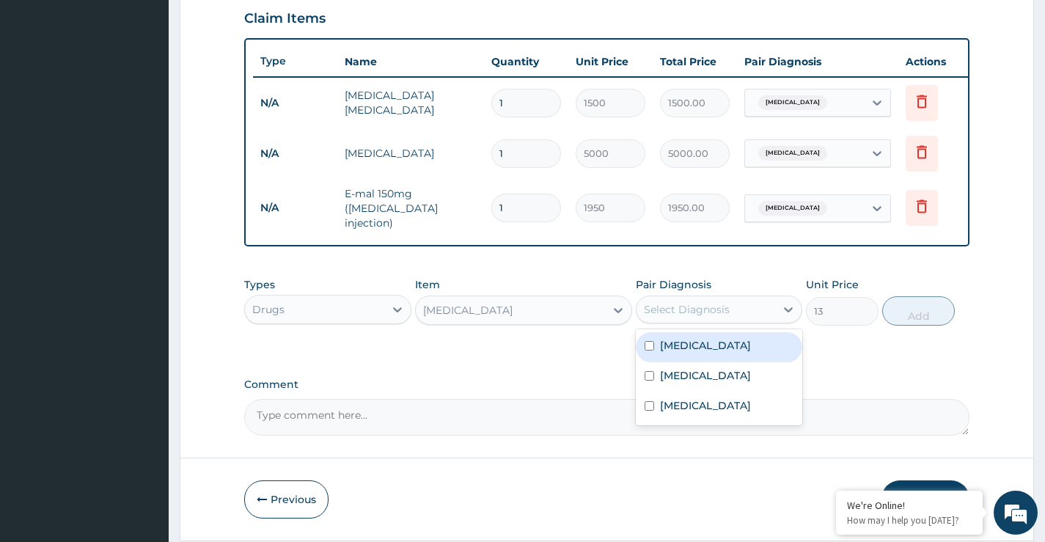
click at [694, 310] on div "Select Diagnosis" at bounding box center [687, 309] width 86 height 15
click at [695, 348] on label "[MEDICAL_DATA]" at bounding box center [705, 345] width 91 height 15
checkbox input "true"
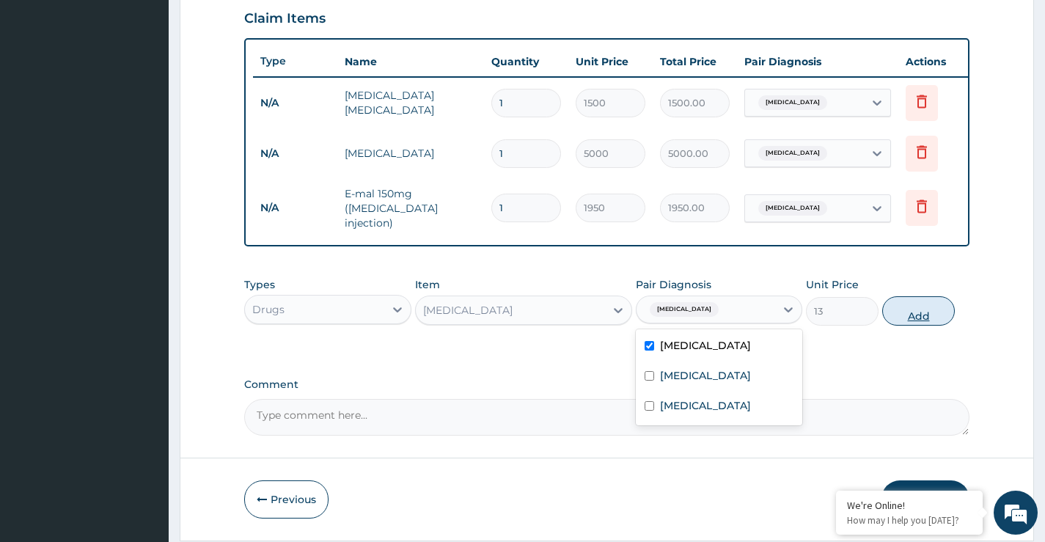
click at [926, 325] on button "Add" at bounding box center [918, 310] width 73 height 29
type input "0"
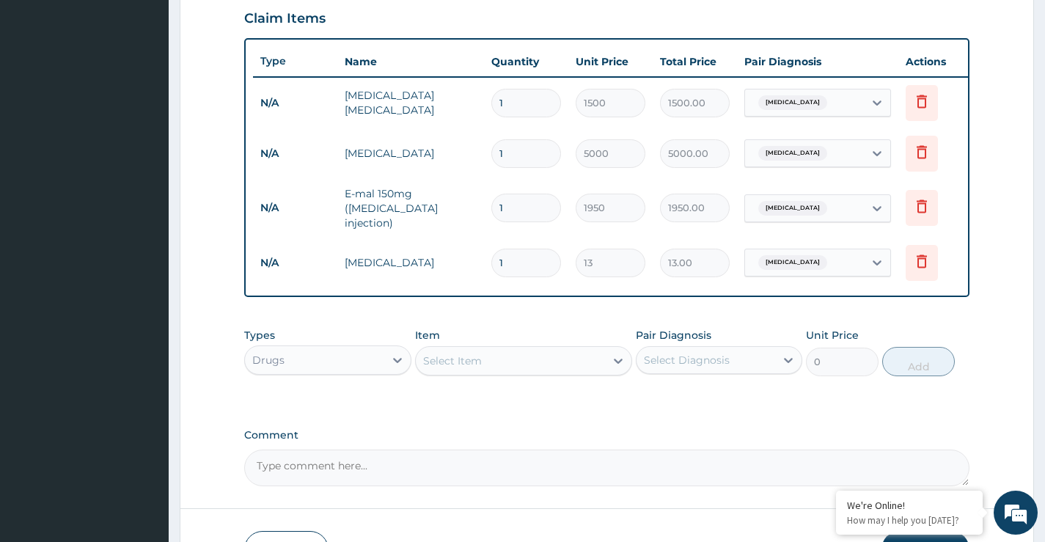
type input "18"
type input "234.00"
type input "18"
drag, startPoint x: 513, startPoint y: 206, endPoint x: 498, endPoint y: 226, distance: 25.1
click at [498, 226] on tr "N/A E-mal 150mg (Artemether injection) 1 1950 1950.00 Malaria Delete" at bounding box center [612, 208] width 719 height 59
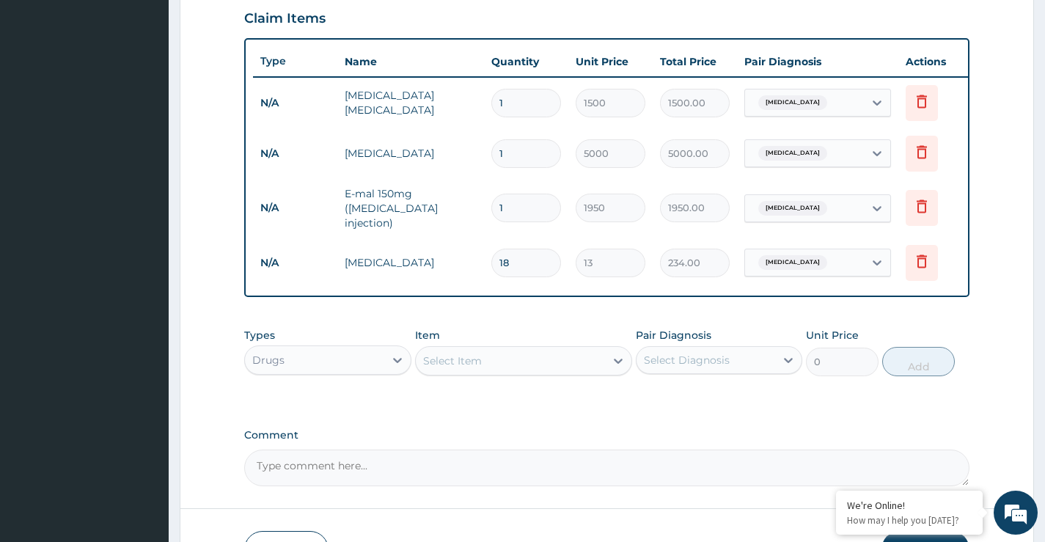
type input "3"
type input "5850.00"
type input "3"
click at [468, 367] on div "Select Item" at bounding box center [452, 361] width 59 height 15
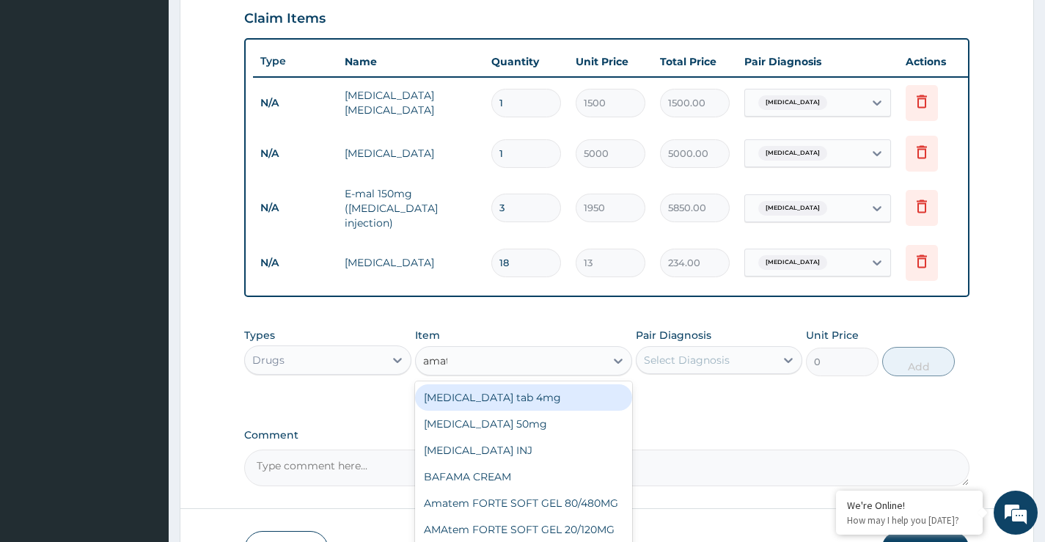
type input "amate"
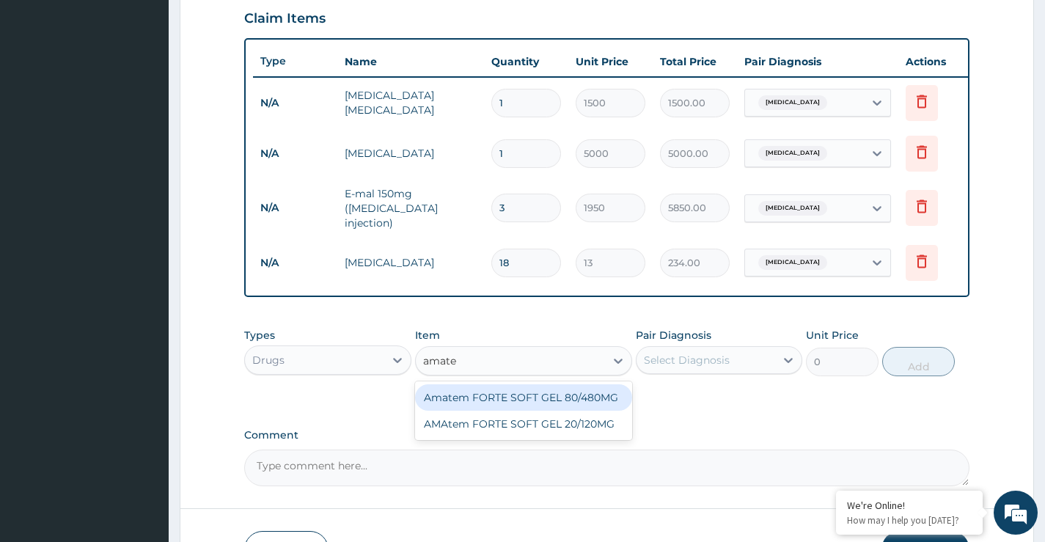
click at [525, 394] on div "Amatem FORTE SOFT GEL 80/480MG" at bounding box center [524, 397] width 218 height 26
type input "560"
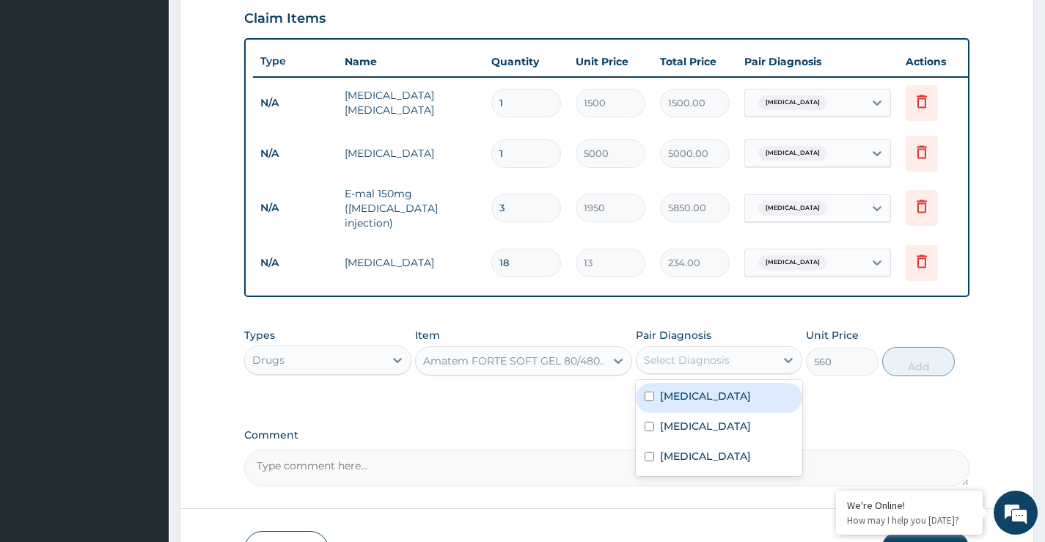
click at [736, 363] on div "Select Diagnosis" at bounding box center [706, 359] width 139 height 23
click at [689, 399] on label "Malaria" at bounding box center [705, 396] width 91 height 15
checkbox input "true"
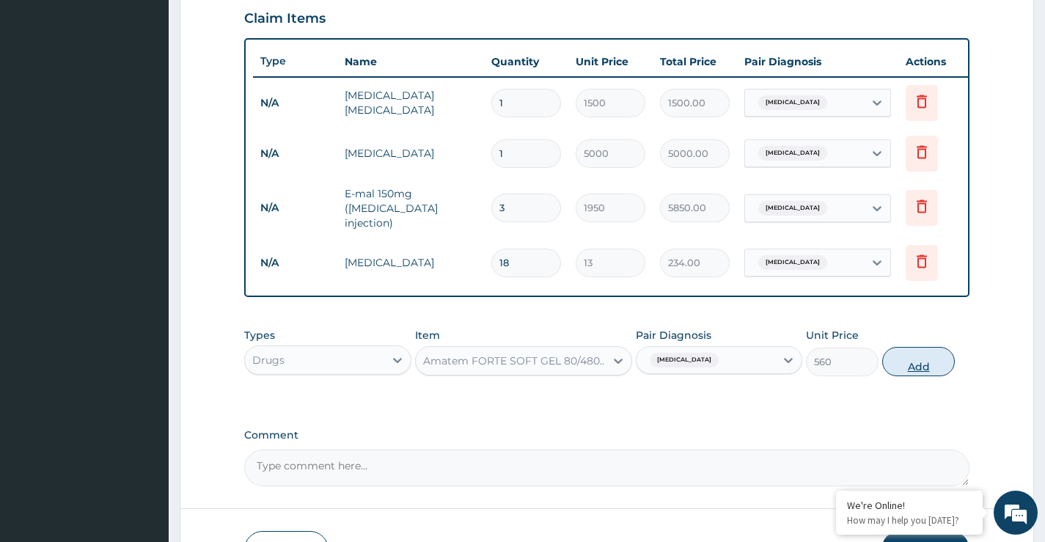
click at [907, 366] on button "Add" at bounding box center [918, 361] width 73 height 29
type input "0"
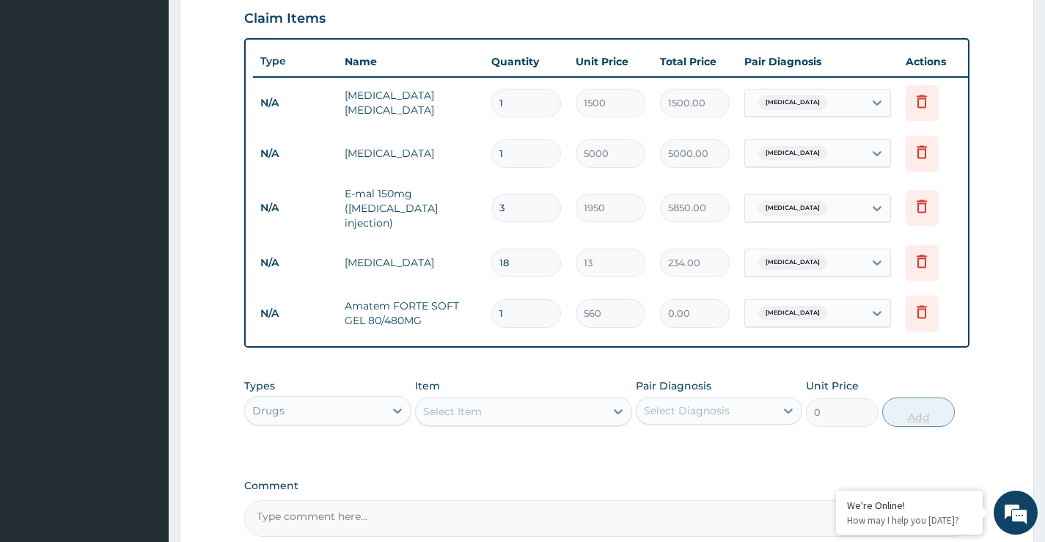
type input "0.00"
type input "6"
type input "3360.00"
type input "6"
click at [466, 425] on div "Select Item" at bounding box center [524, 411] width 218 height 29
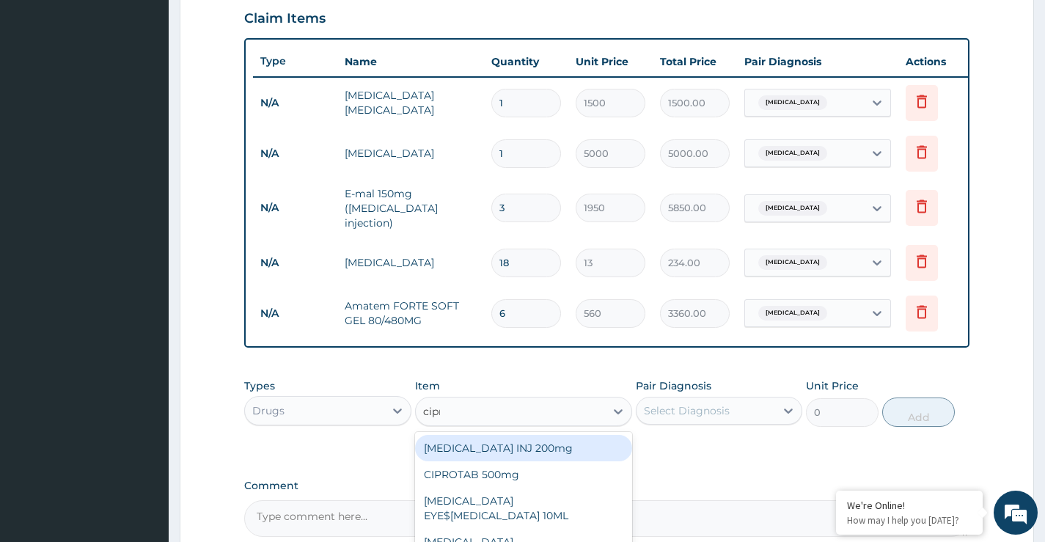
type input "cipro"
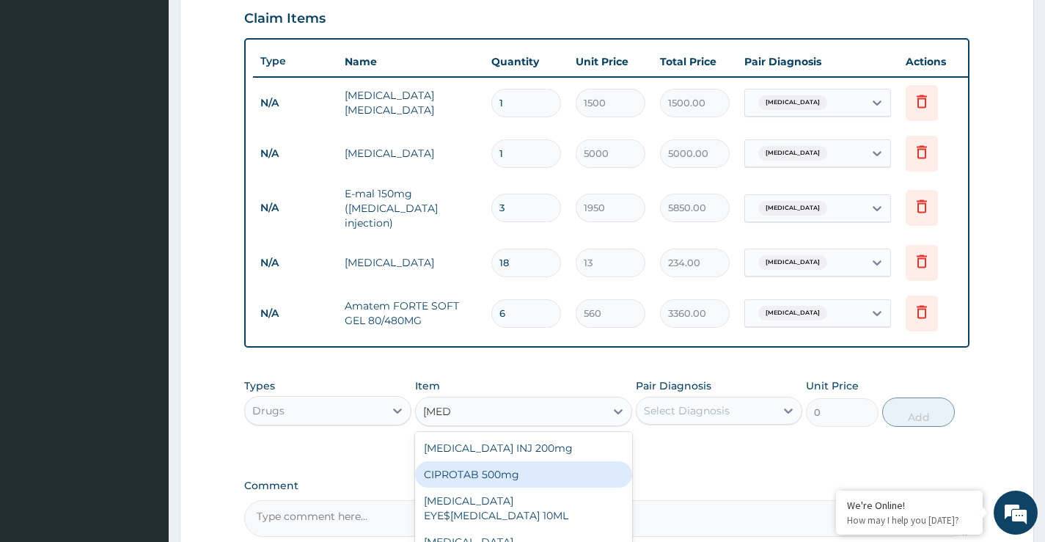
click at [469, 475] on div "CIPROTAB 500mg" at bounding box center [524, 474] width 218 height 26
type input "377"
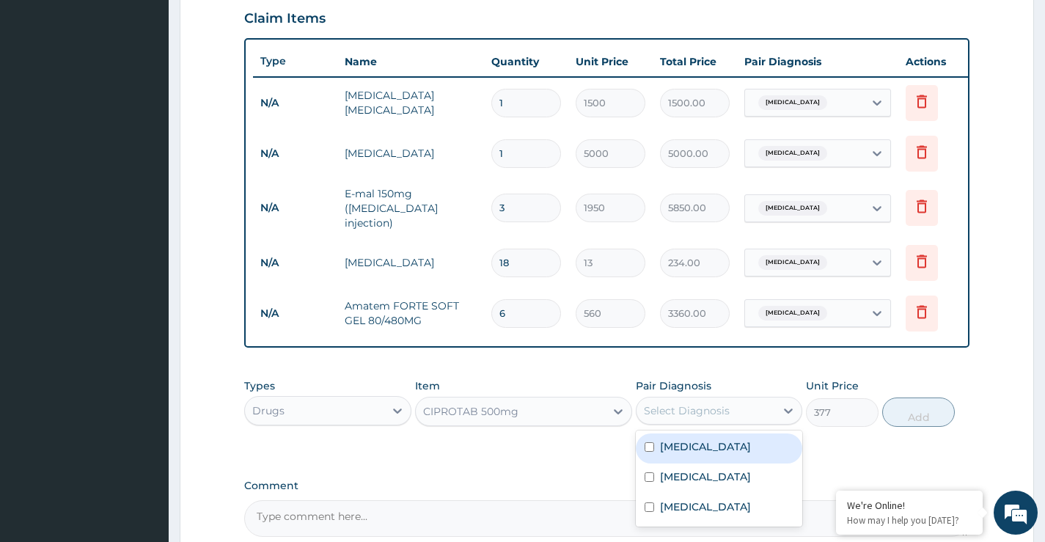
click at [674, 412] on div "Select Diagnosis" at bounding box center [687, 410] width 86 height 15
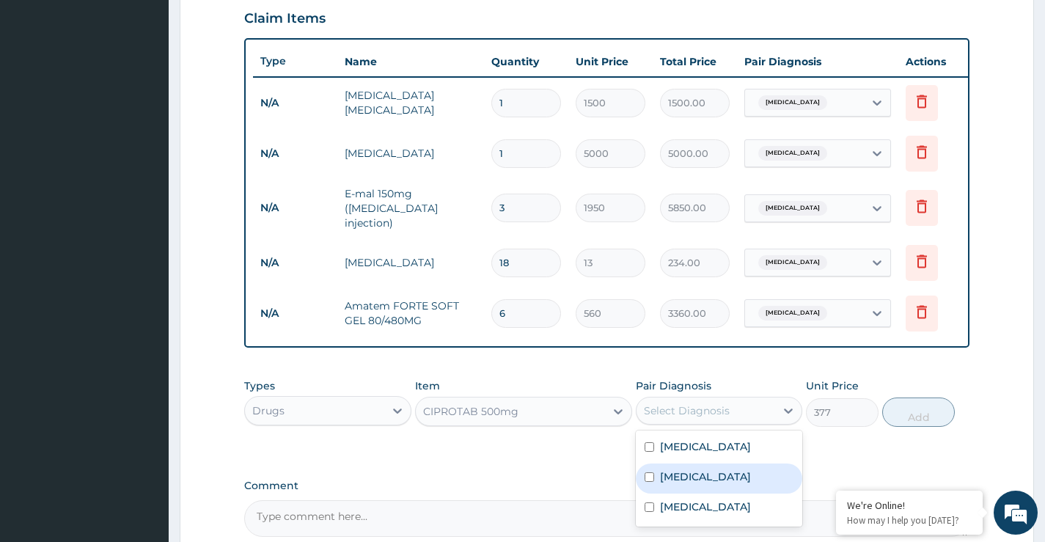
drag, startPoint x: 701, startPoint y: 482, endPoint x: 702, endPoint y: 498, distance: 16.2
click at [701, 483] on label "Typhoid fever" at bounding box center [705, 476] width 91 height 15
checkbox input "true"
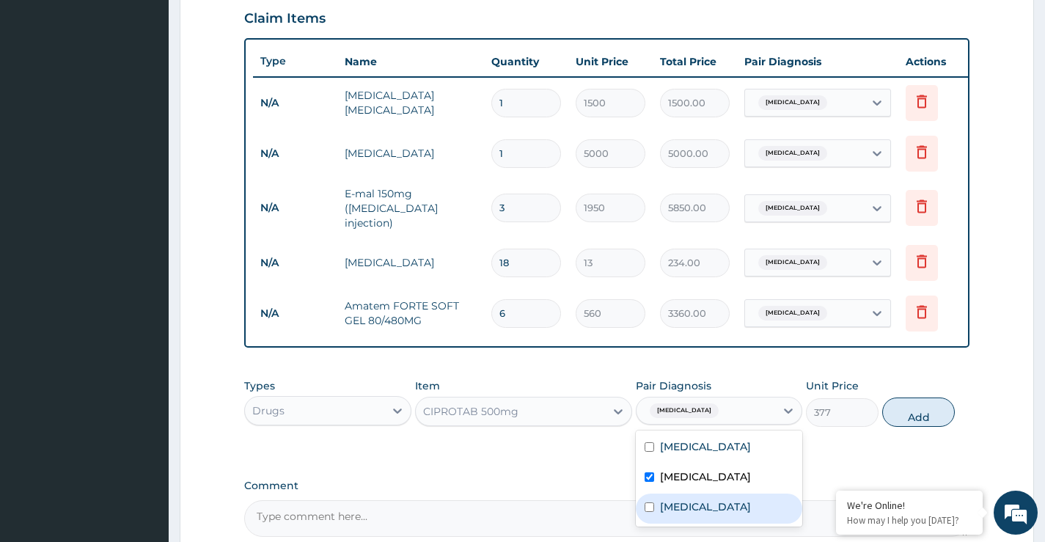
drag, startPoint x: 697, startPoint y: 515, endPoint x: 851, endPoint y: 435, distance: 173.5
click at [698, 514] on div "Sepsis" at bounding box center [719, 509] width 167 height 30
checkbox input "true"
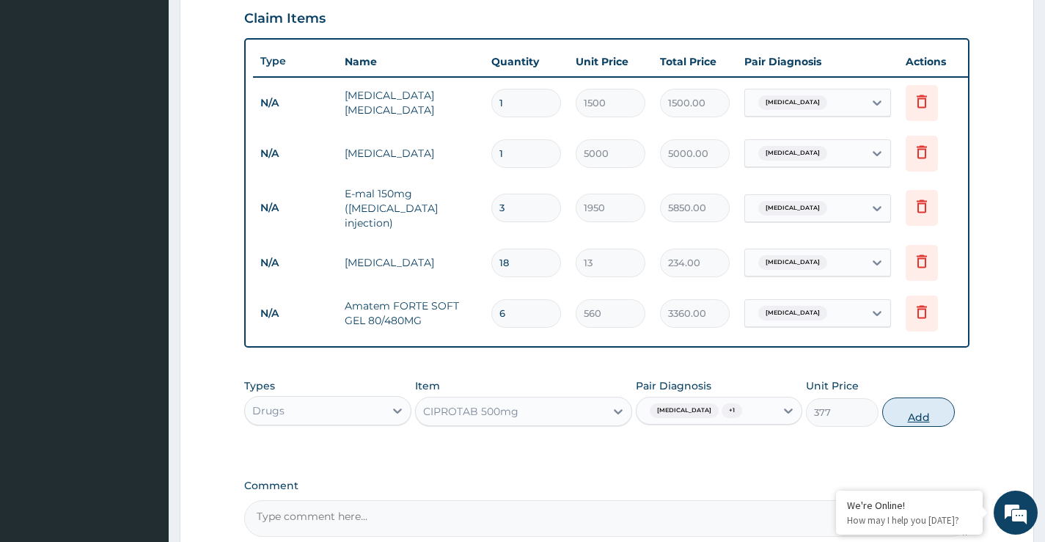
click at [907, 411] on button "Add" at bounding box center [918, 412] width 73 height 29
type input "0"
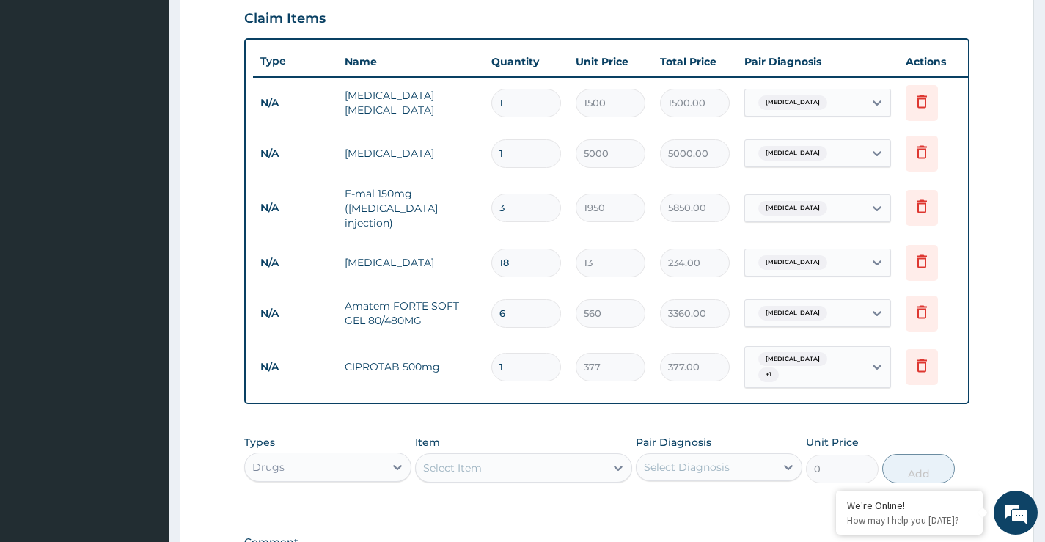
type input "10"
type input "3770.00"
type input "10"
click at [477, 469] on div "Select Item" at bounding box center [452, 468] width 59 height 15
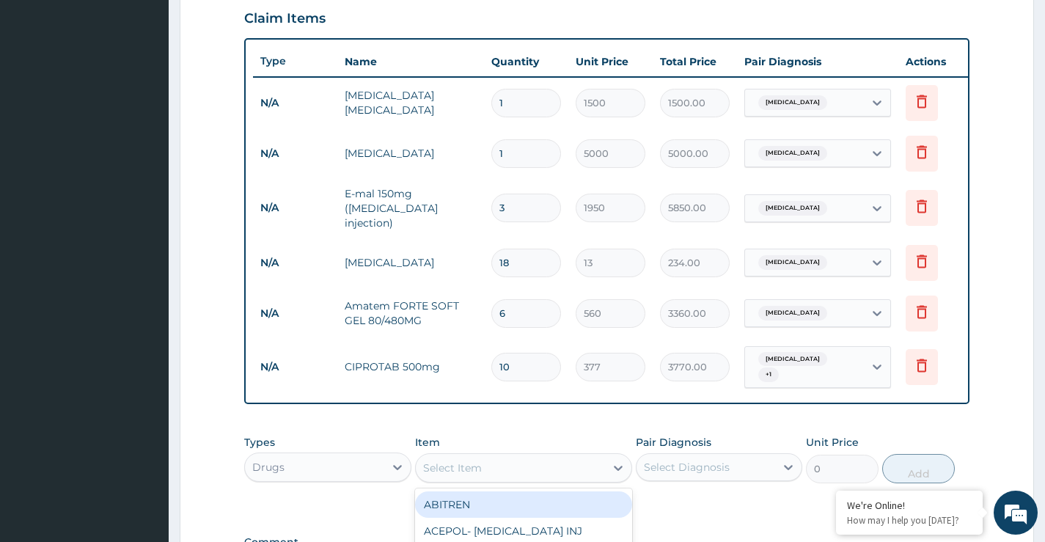
paste input "IBUPROFEN"
type input "IBUPROFEN"
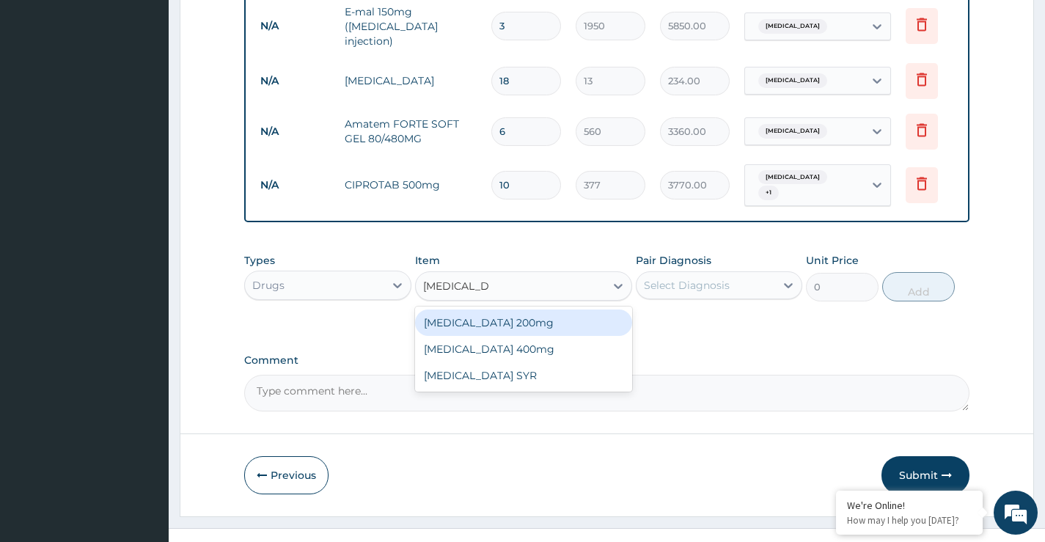
scroll to position [710, 0]
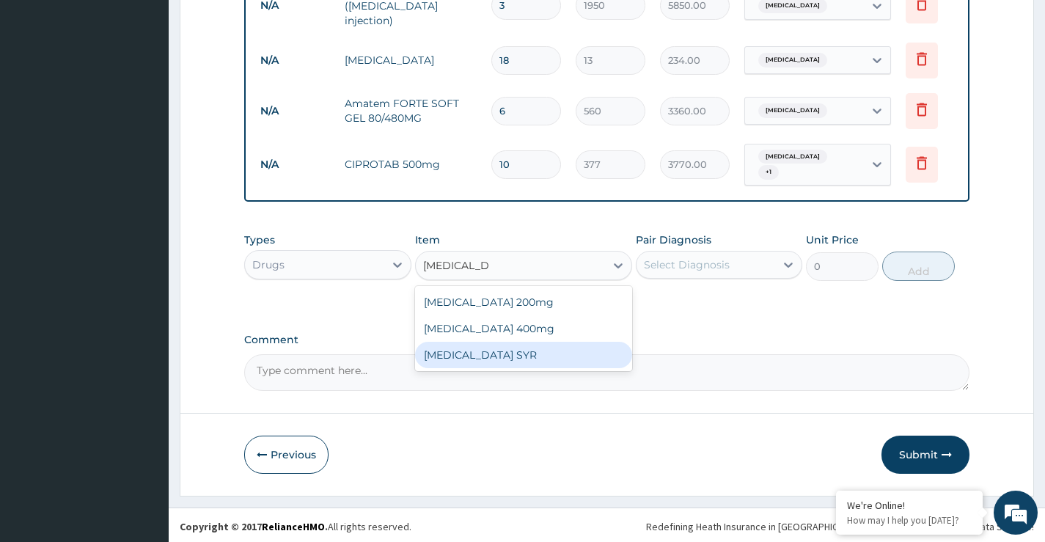
click at [498, 348] on div "IBUPROFEN SYR" at bounding box center [524, 355] width 218 height 26
type input "704"
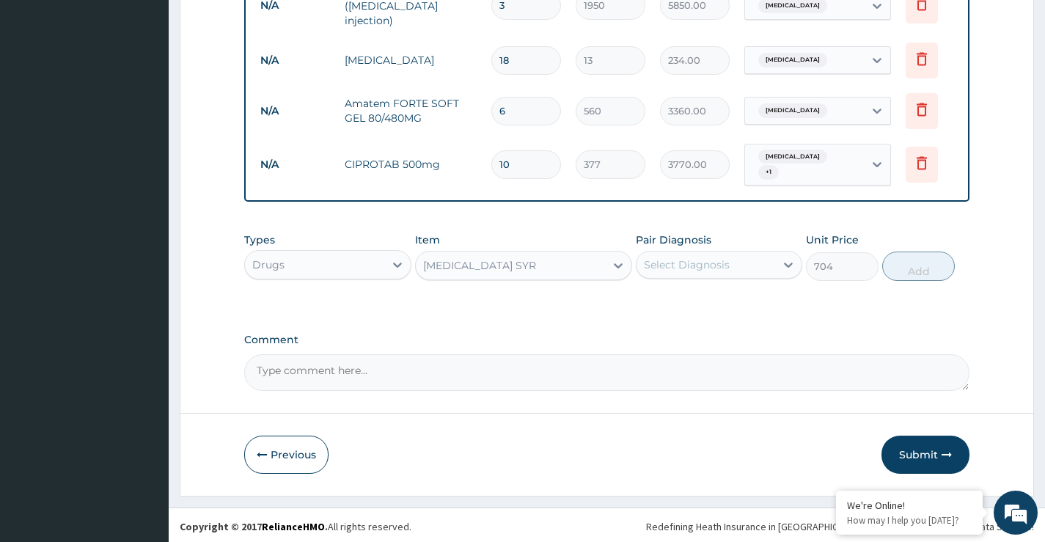
click at [507, 263] on div "IBUPROFEN SYR" at bounding box center [479, 265] width 113 height 15
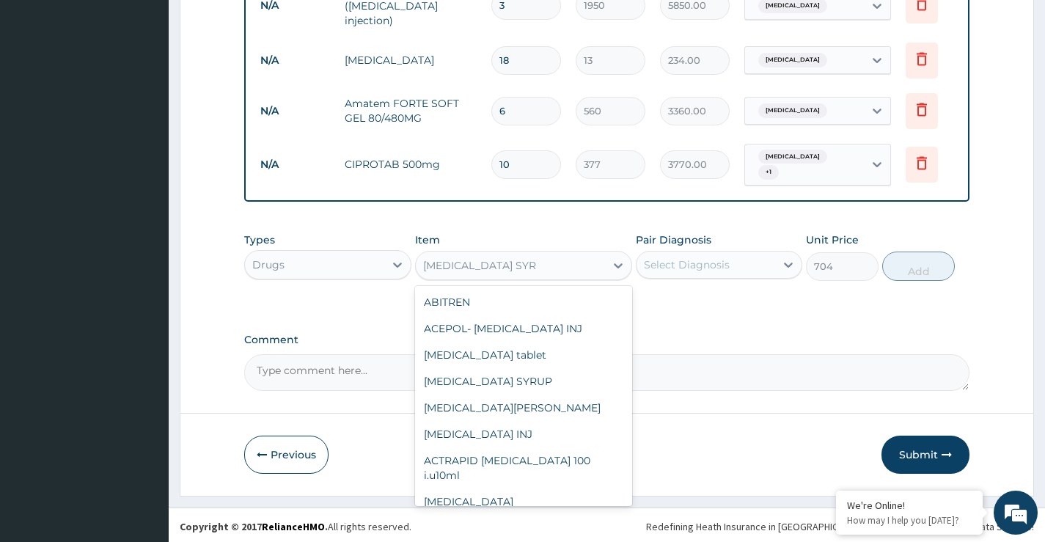
scroll to position [2731, 0]
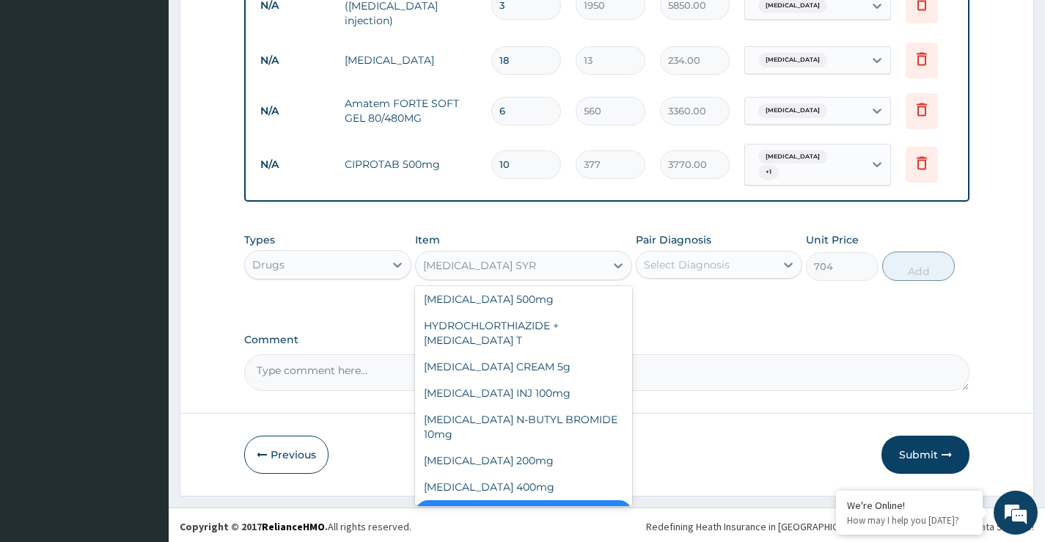
paste input "IBUPROFEN"
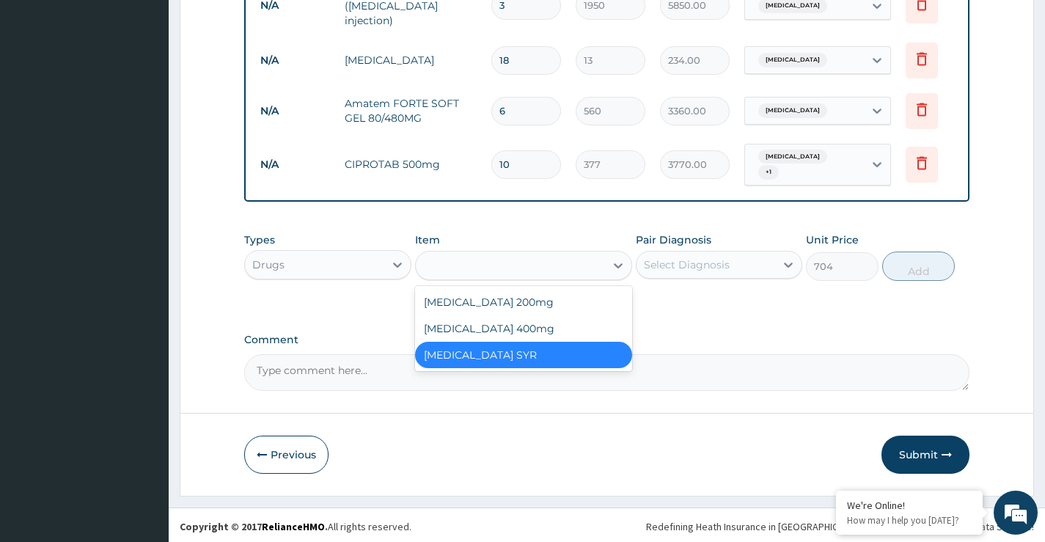
type input "IBUPROFEN"
click at [516, 319] on div "IBUPROFEN 400mg" at bounding box center [524, 328] width 218 height 26
type input "37.95"
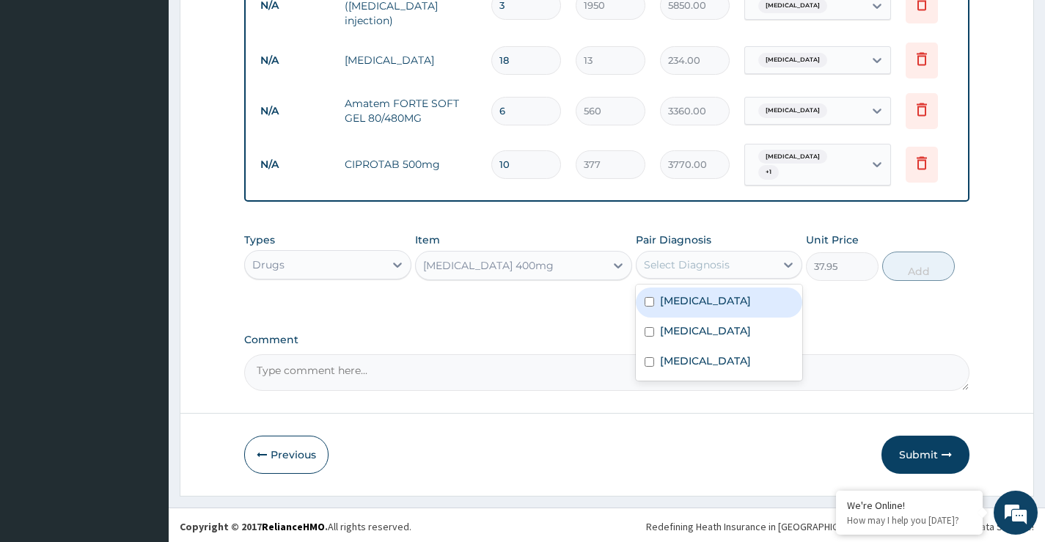
drag, startPoint x: 654, startPoint y: 255, endPoint x: 699, endPoint y: 277, distance: 49.5
click at [658, 257] on div "Select Diagnosis" at bounding box center [687, 264] width 86 height 15
click at [694, 289] on div "[MEDICAL_DATA]" at bounding box center [719, 303] width 167 height 30
checkbox input "true"
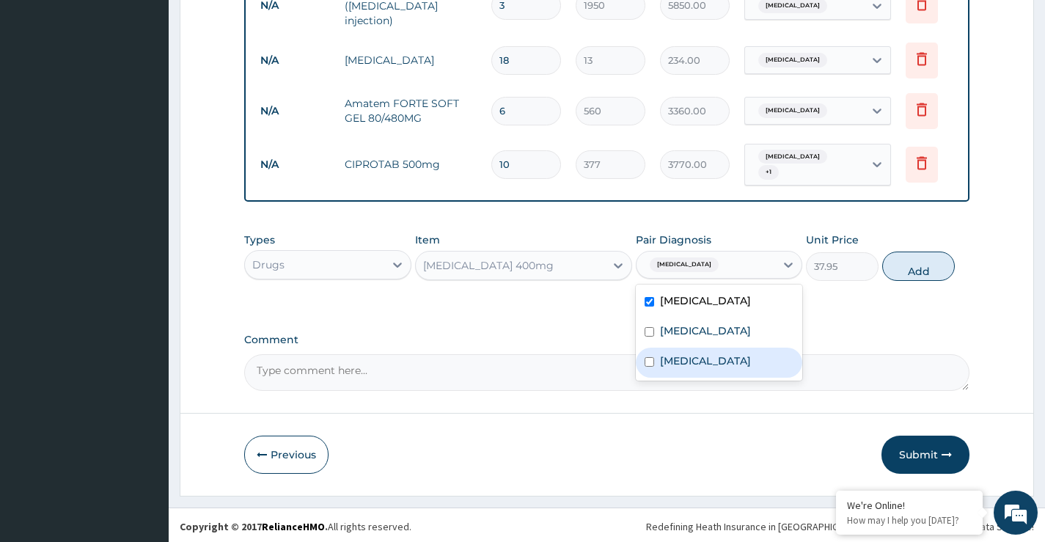
click at [689, 359] on label "Sepsis" at bounding box center [705, 361] width 91 height 15
checkbox input "true"
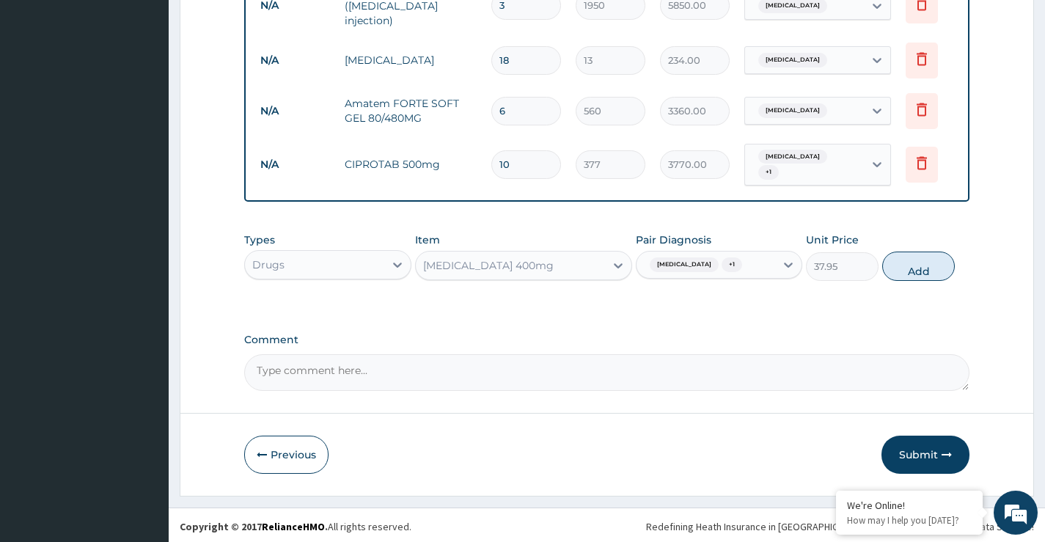
drag, startPoint x: 725, startPoint y: 266, endPoint x: 729, endPoint y: 280, distance: 15.1
click at [727, 268] on div "Malaria + 1" at bounding box center [706, 264] width 139 height 25
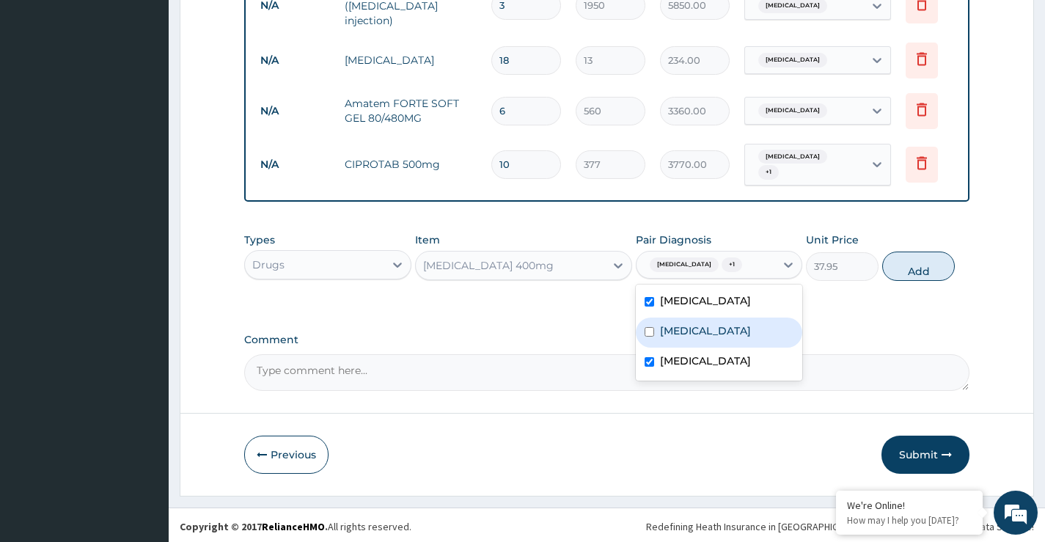
click at [706, 329] on label "Typhoid fever" at bounding box center [705, 330] width 91 height 15
checkbox input "true"
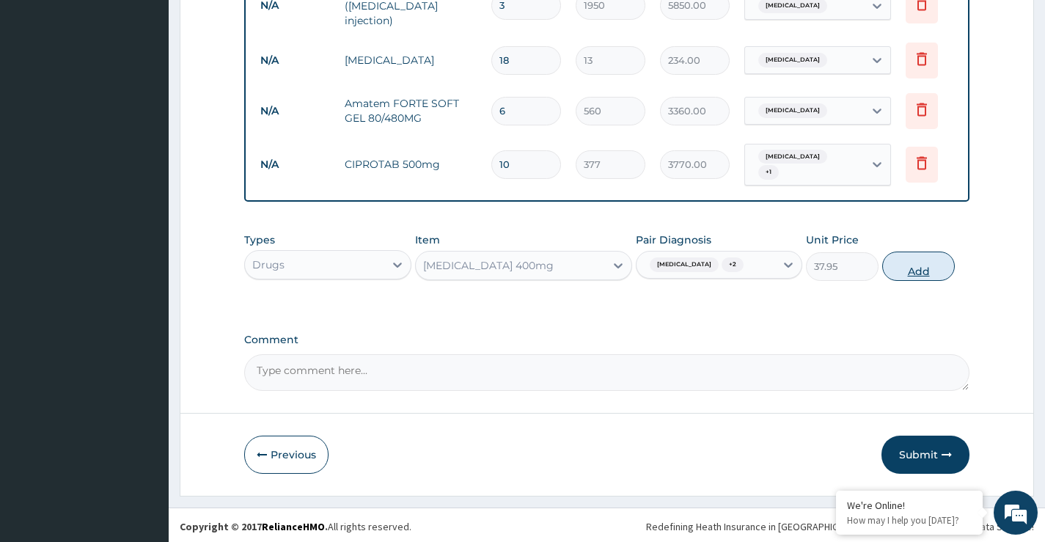
click at [927, 269] on button "Add" at bounding box center [918, 266] width 73 height 29
type input "0"
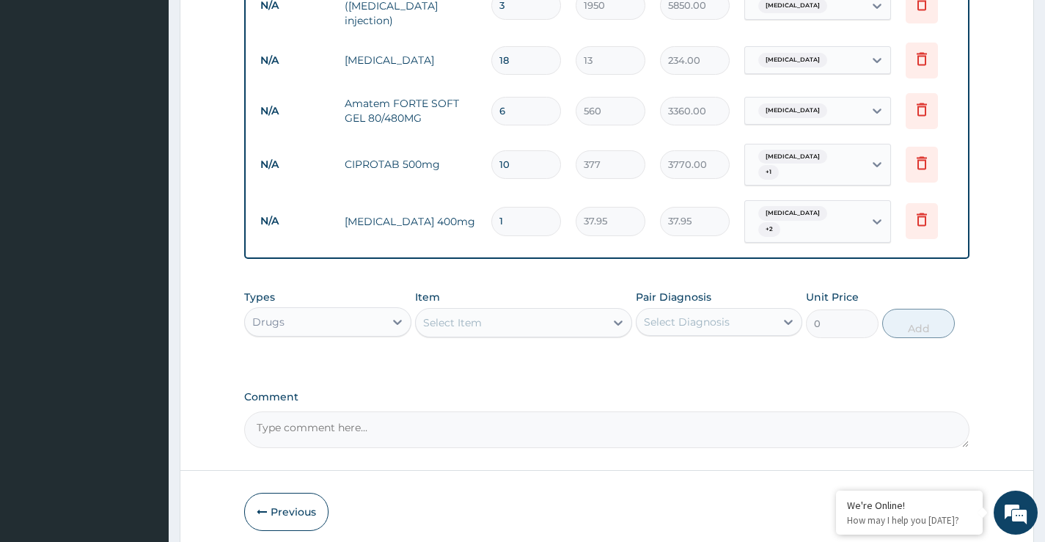
type input "10"
type input "379.50"
type input "10"
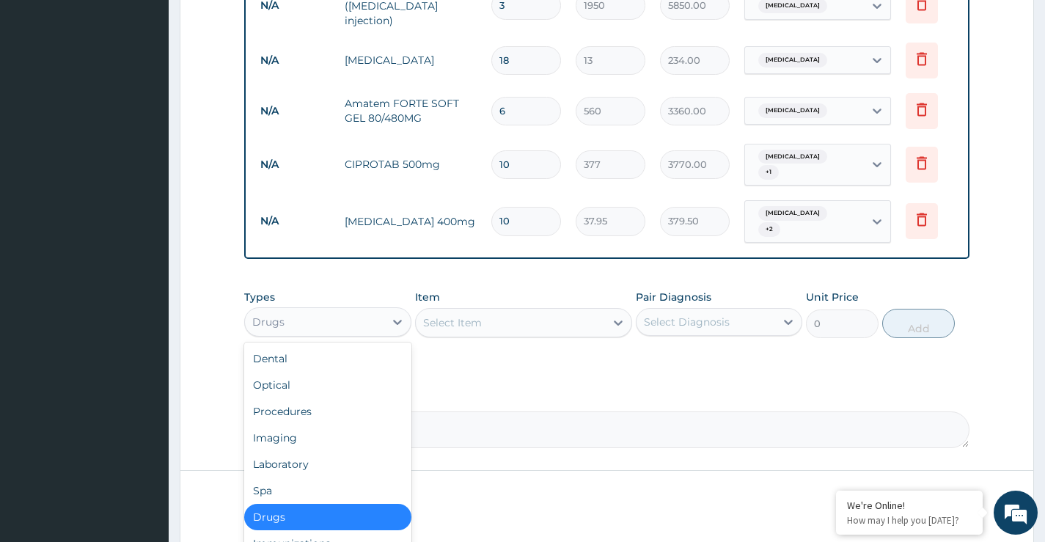
click at [307, 315] on div "Drugs" at bounding box center [314, 321] width 139 height 23
click at [287, 398] on div "Procedures" at bounding box center [327, 411] width 167 height 26
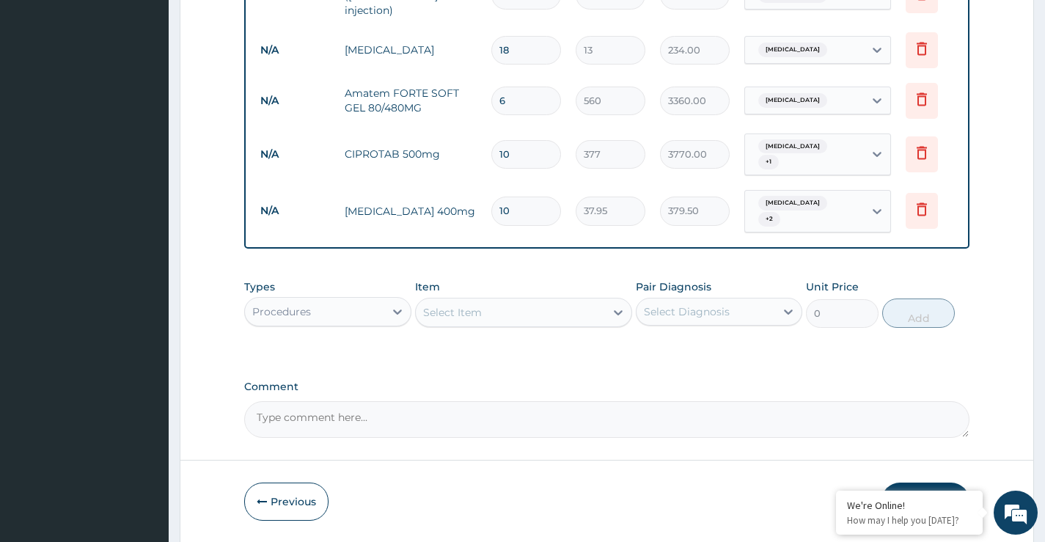
scroll to position [761, 0]
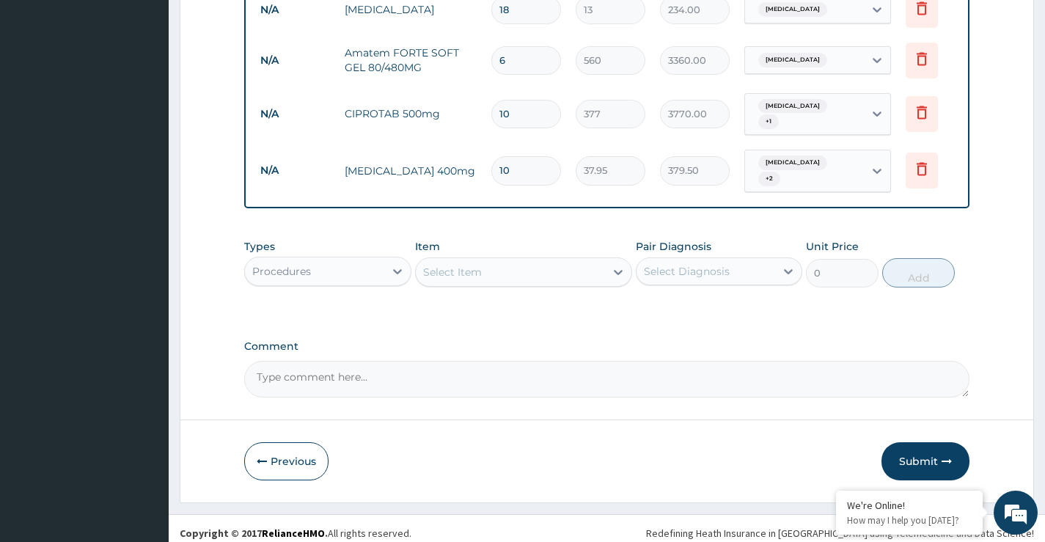
click at [477, 243] on div "Item Select Item" at bounding box center [524, 263] width 218 height 48
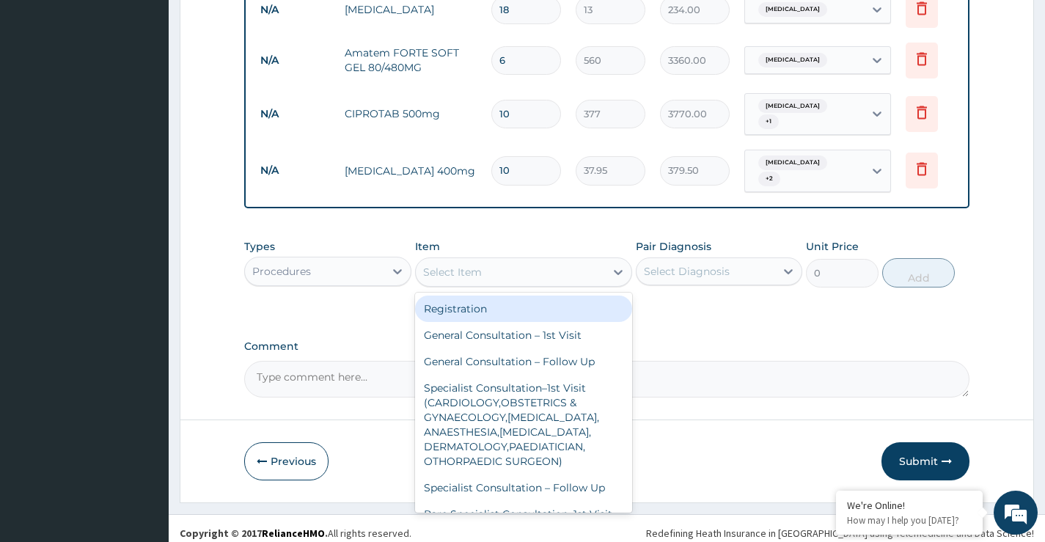
click at [477, 265] on div "Select Item" at bounding box center [452, 272] width 59 height 15
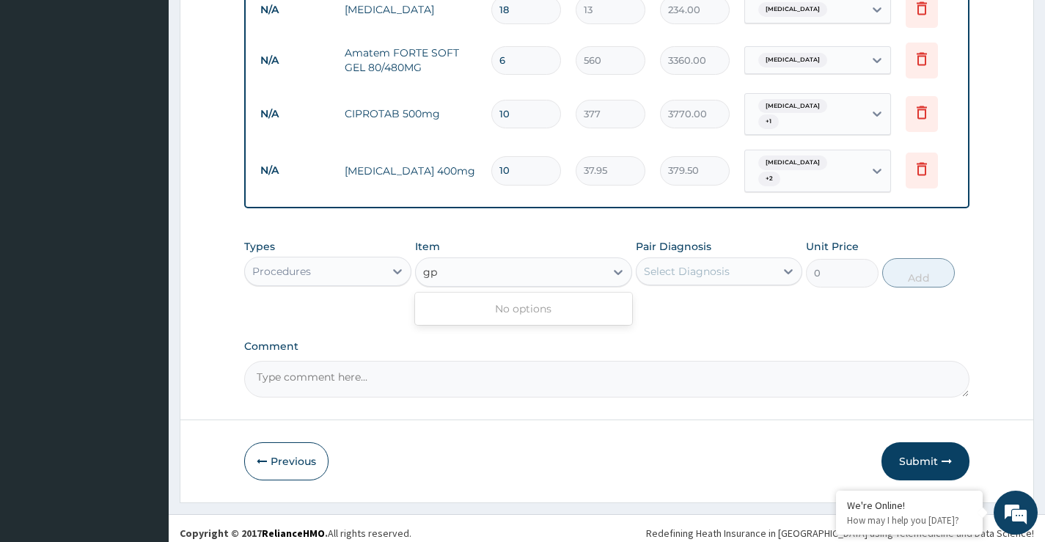
type input "g"
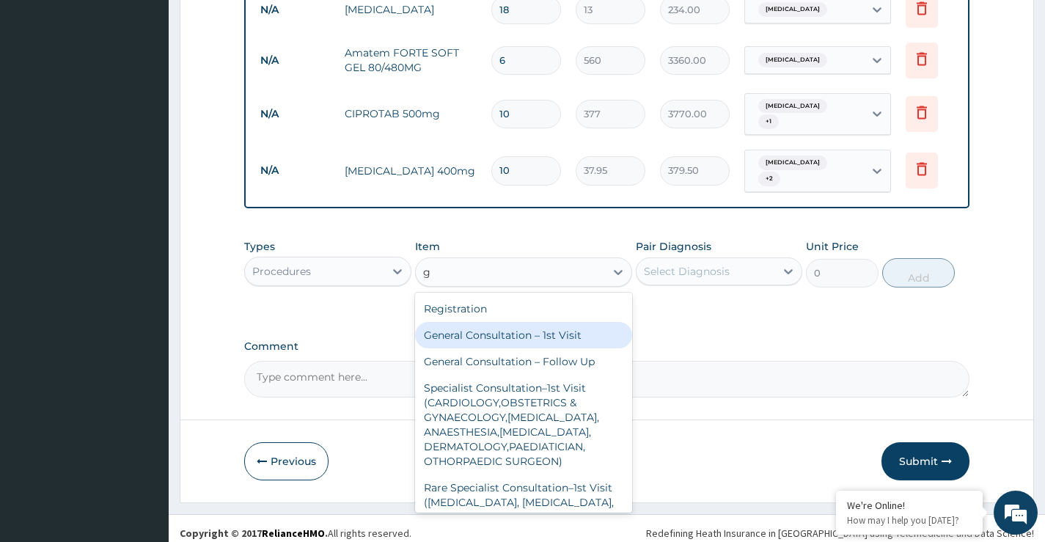
drag, startPoint x: 533, startPoint y: 332, endPoint x: 621, endPoint y: 326, distance: 88.3
click at [539, 332] on div "General Consultation – 1st Visit" at bounding box center [524, 335] width 218 height 26
type input "4000"
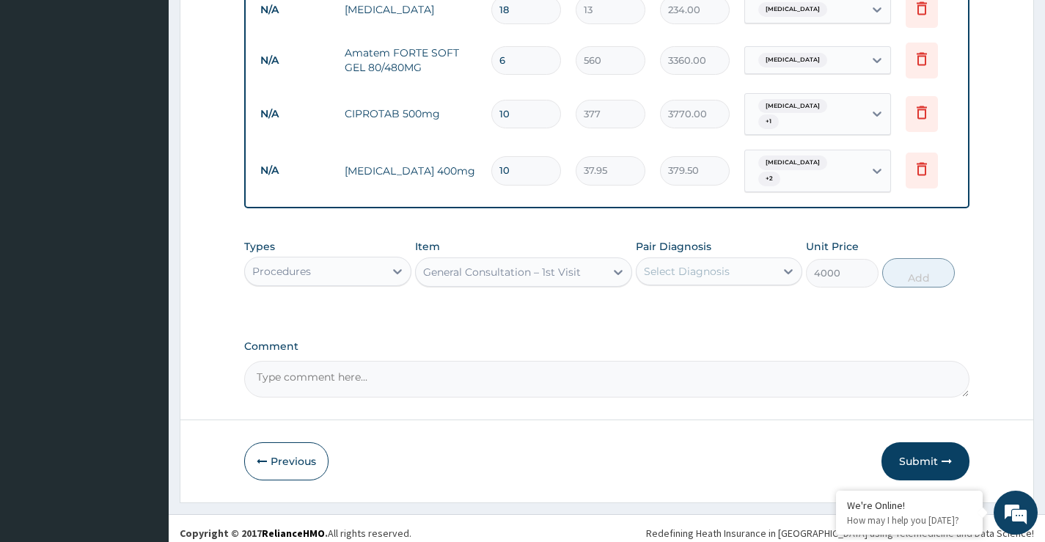
click at [696, 257] on div "Select Diagnosis" at bounding box center [719, 271] width 167 height 28
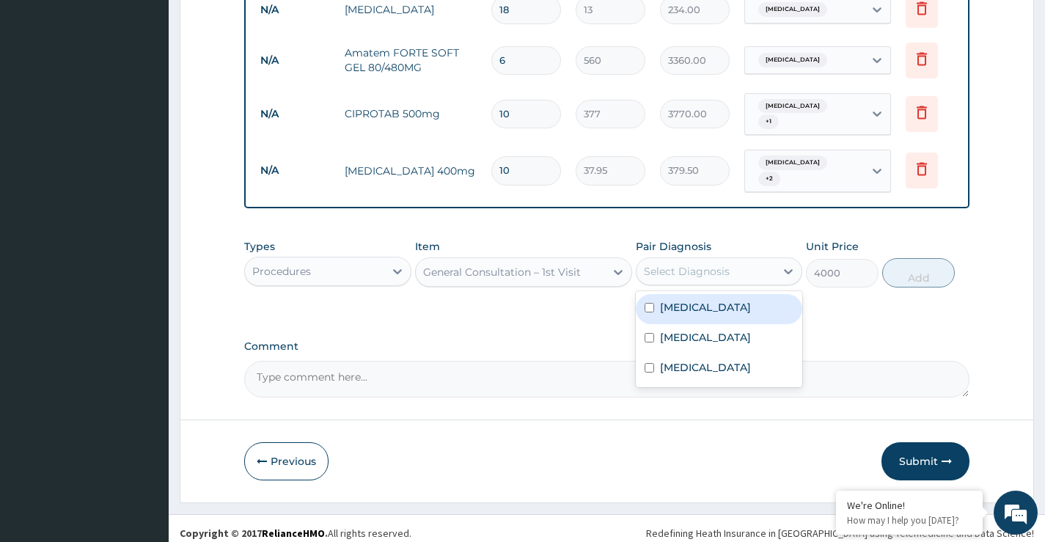
click at [706, 300] on div "[MEDICAL_DATA]" at bounding box center [719, 309] width 167 height 30
checkbox input "true"
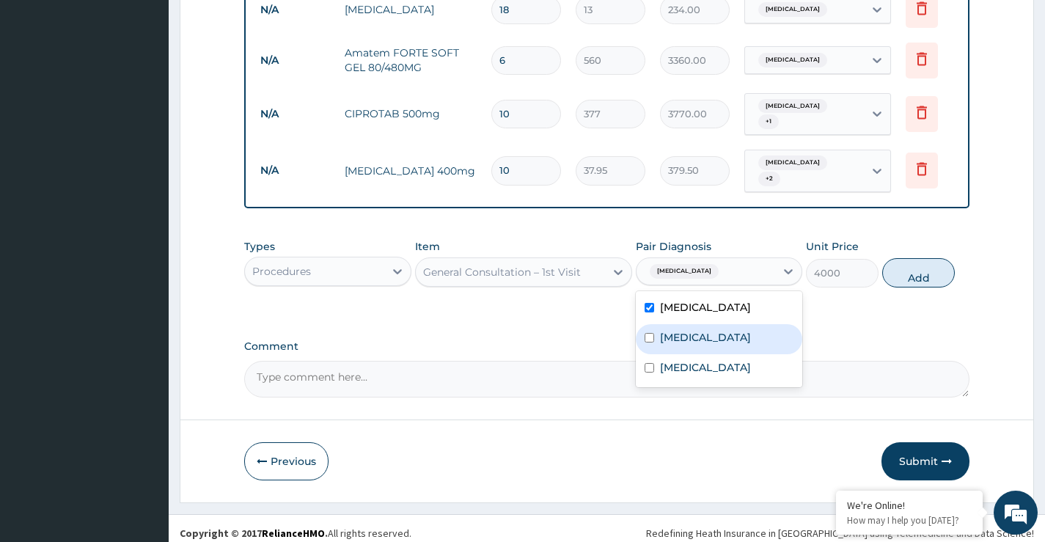
drag, startPoint x: 704, startPoint y: 323, endPoint x: 705, endPoint y: 354, distance: 30.8
click at [704, 330] on label "Typhoid fever" at bounding box center [705, 337] width 91 height 15
checkbox input "true"
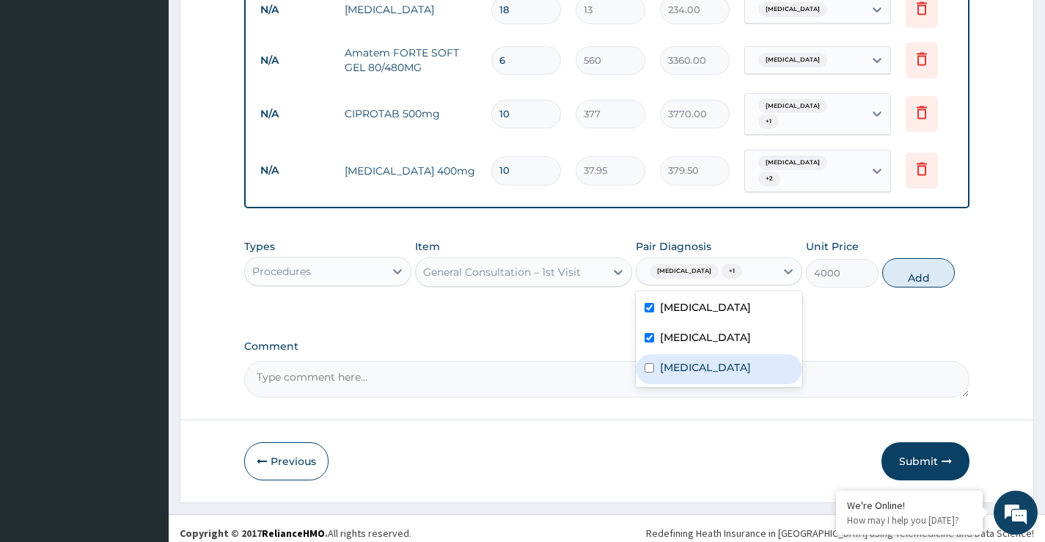
click at [705, 354] on div "Sepsis" at bounding box center [719, 369] width 167 height 30
checkbox input "true"
click at [918, 262] on button "Add" at bounding box center [918, 272] width 73 height 29
type input "0"
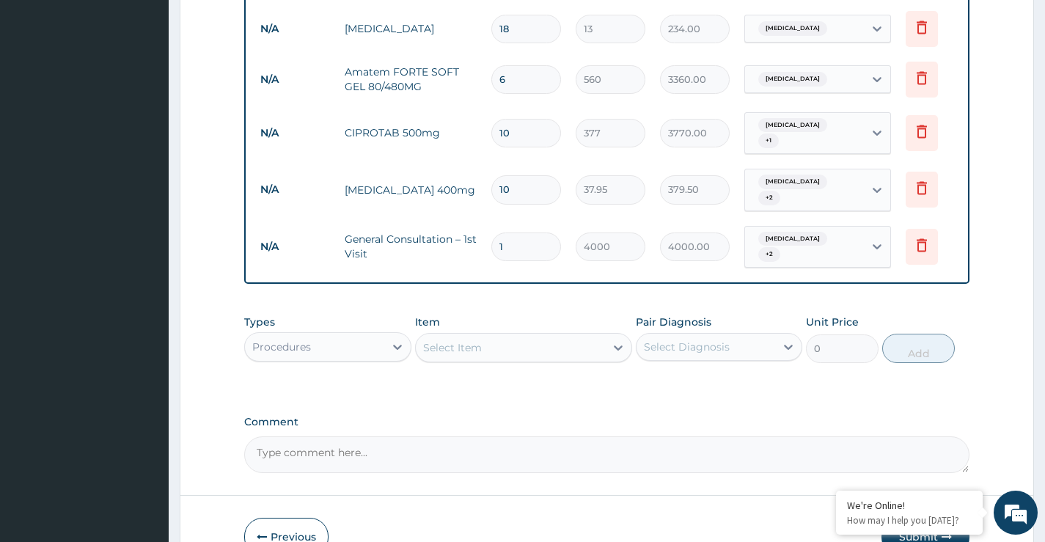
scroll to position [811, 0]
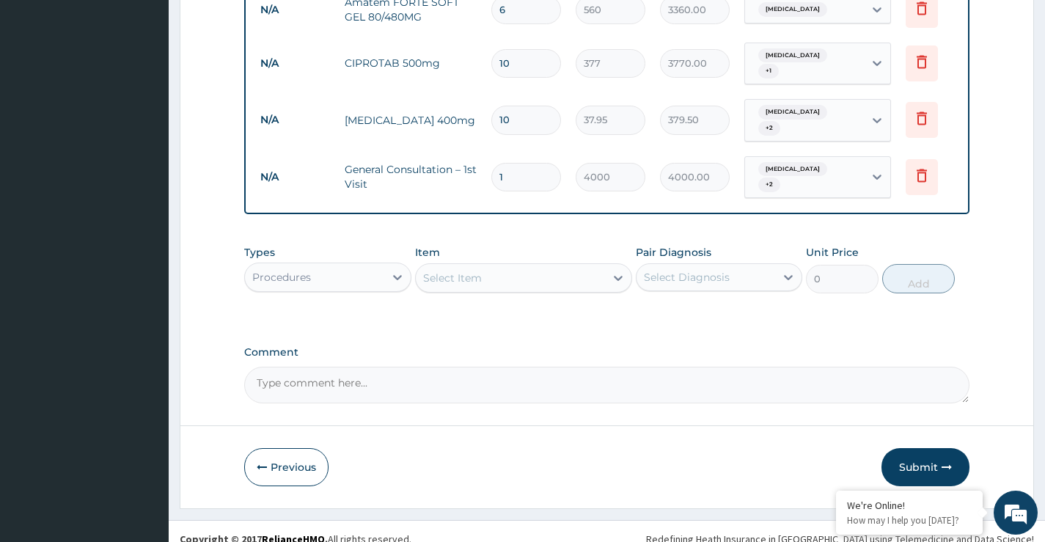
drag, startPoint x: 911, startPoint y: 455, endPoint x: 772, endPoint y: 497, distance: 145.5
click at [910, 455] on button "Submit" at bounding box center [926, 467] width 88 height 38
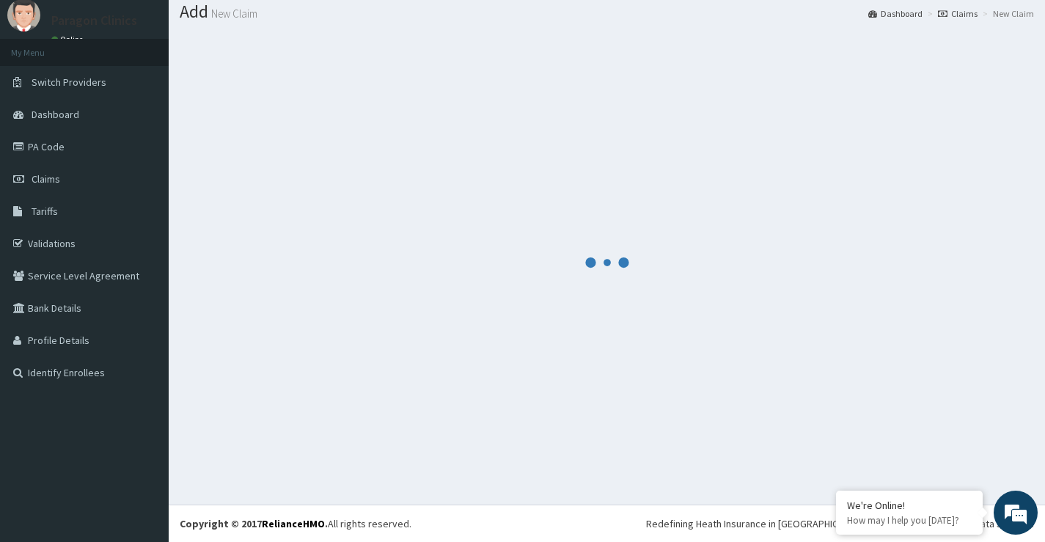
scroll to position [45, 0]
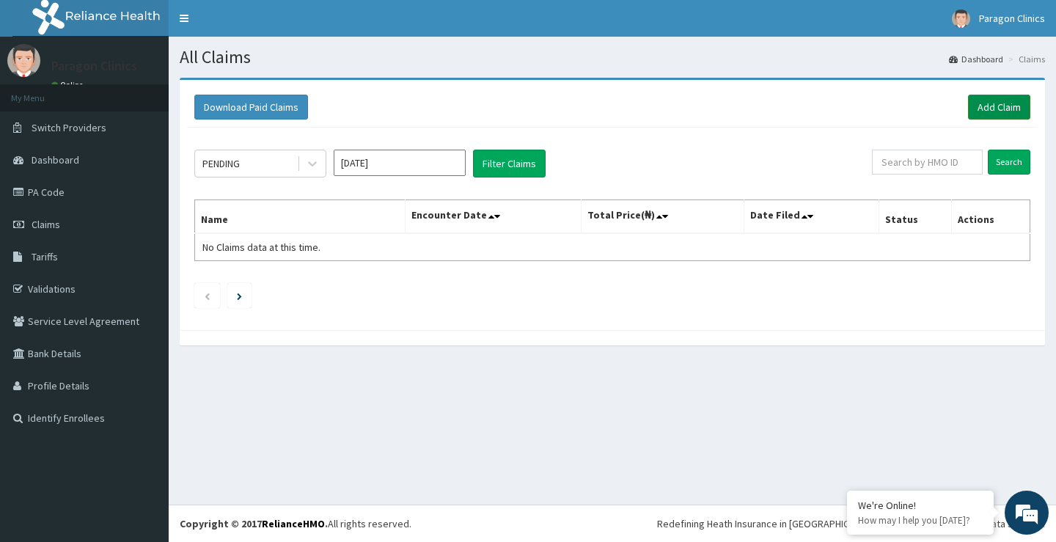
click at [1009, 108] on link "Add Claim" at bounding box center [999, 107] width 62 height 25
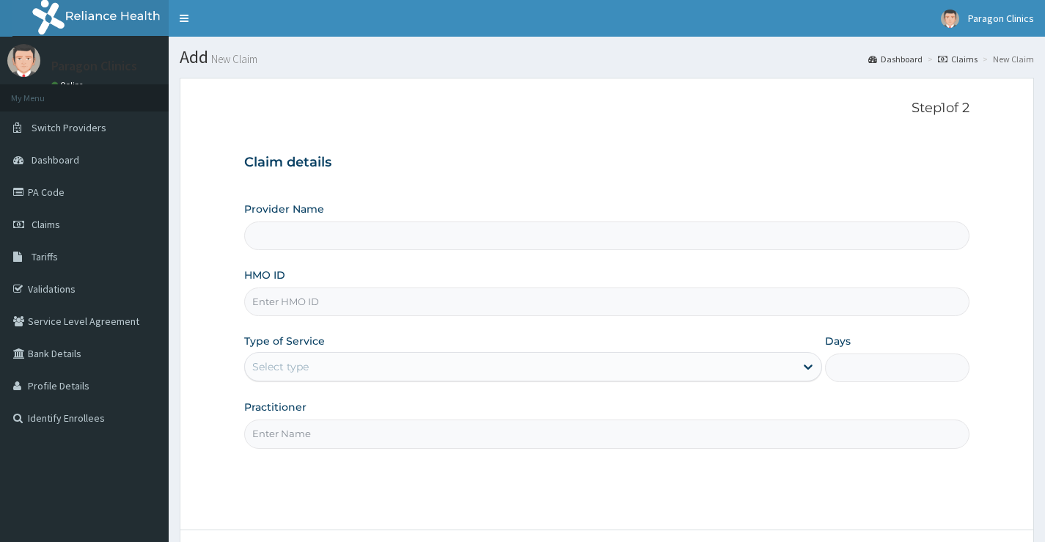
click at [290, 298] on input "HMO ID" at bounding box center [606, 302] width 725 height 29
paste input "PGE/10003/B"
type input "PGE/10003/B"
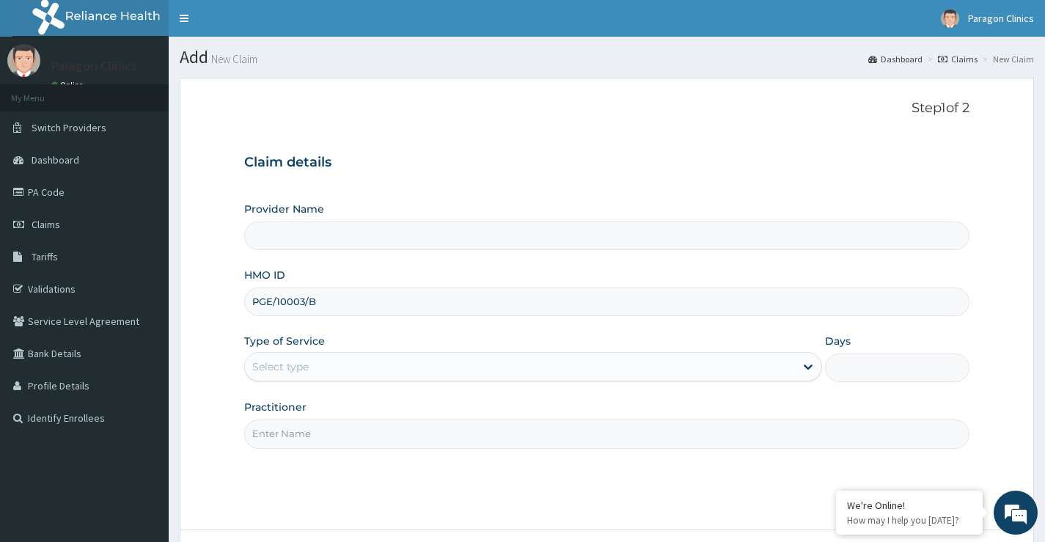
type input "Paragon Clinics And Imaging"
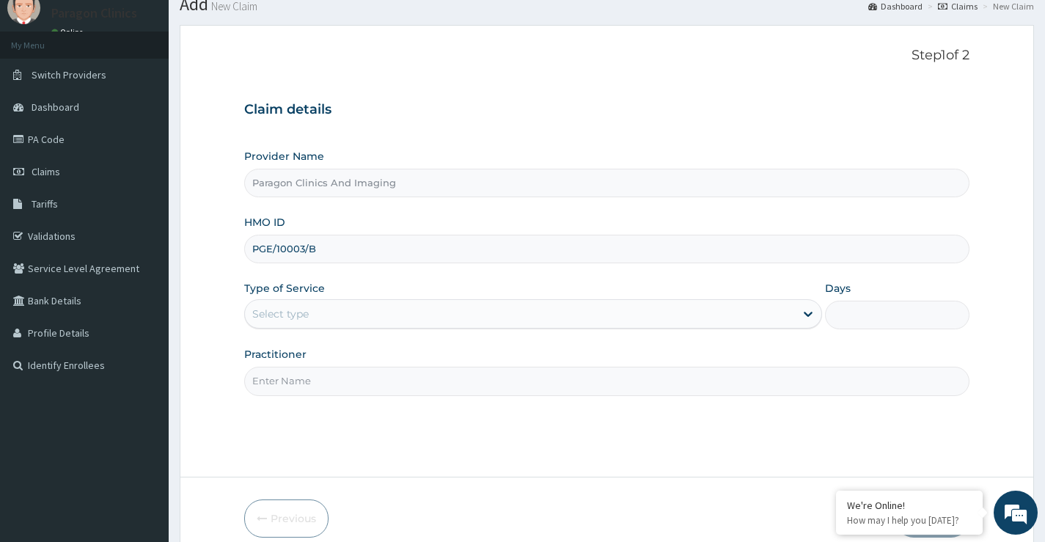
scroll to position [120, 0]
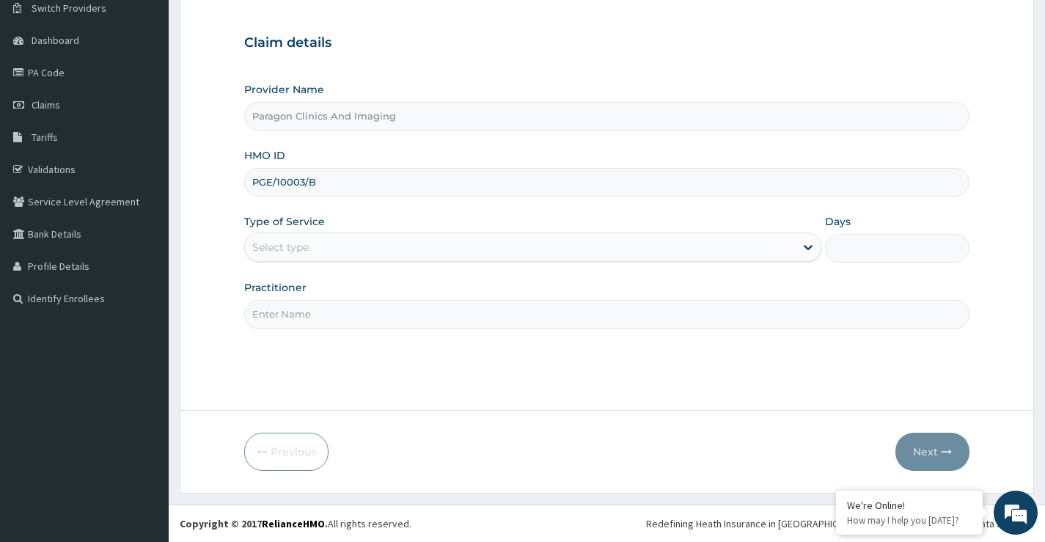
type input "PGE/10003/B"
click at [304, 241] on div "Select type" at bounding box center [280, 247] width 56 height 15
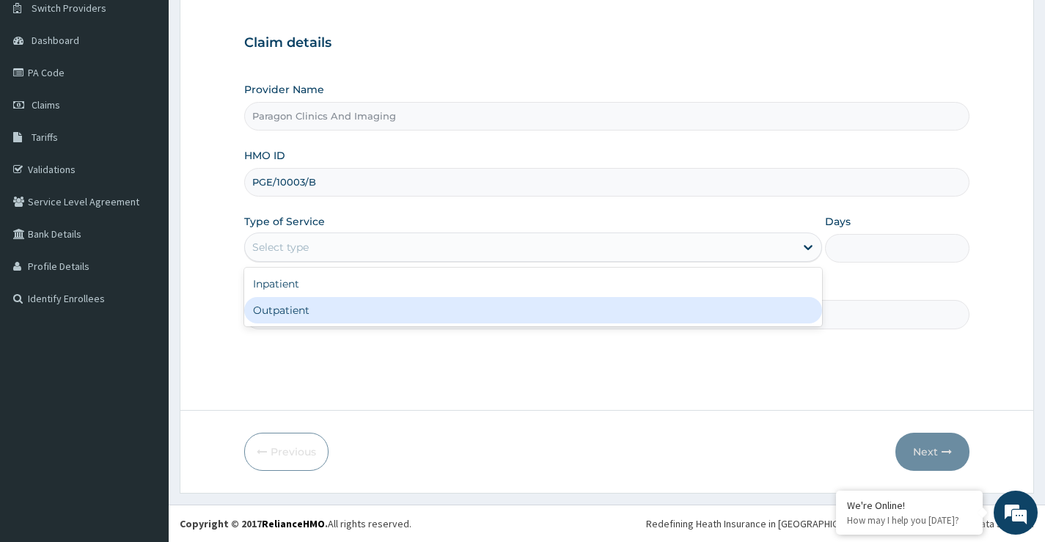
click at [279, 308] on div "Outpatient" at bounding box center [533, 310] width 578 height 26
type input "1"
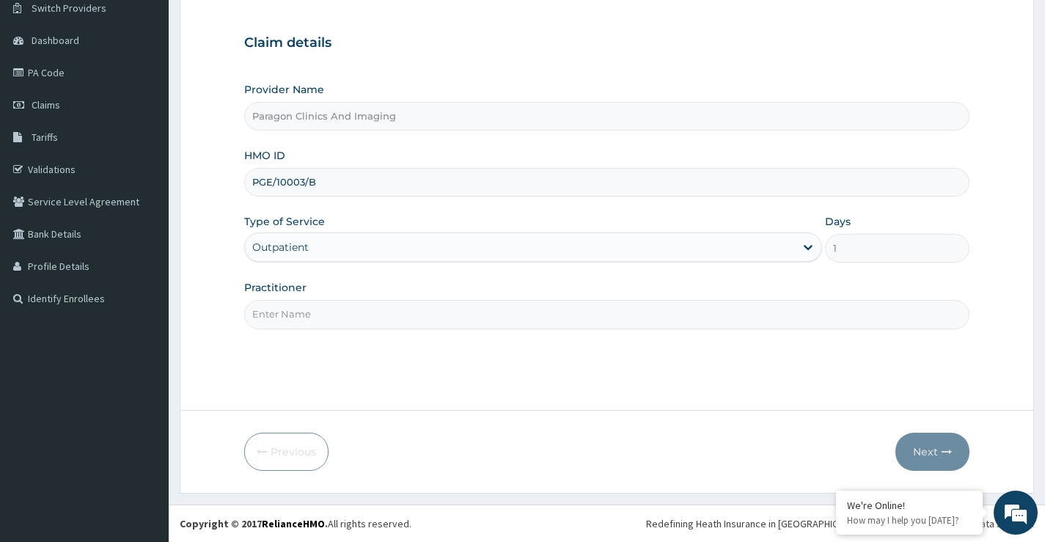
click at [351, 318] on input "Practitioner" at bounding box center [606, 314] width 725 height 29
type input "dr"
click at [921, 453] on button "Next" at bounding box center [933, 452] width 74 height 38
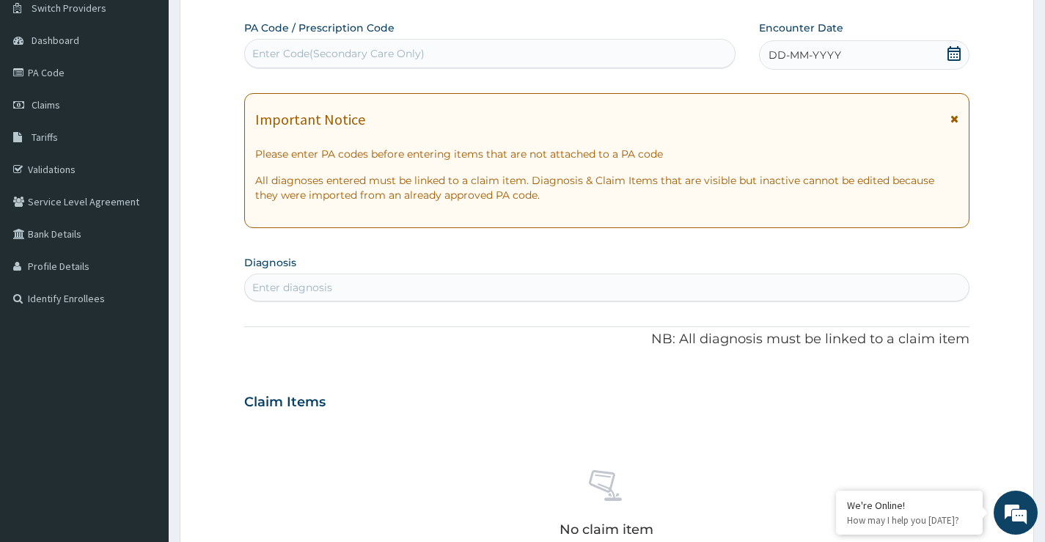
scroll to position [0, 0]
click at [954, 56] on icon at bounding box center [954, 53] width 13 height 15
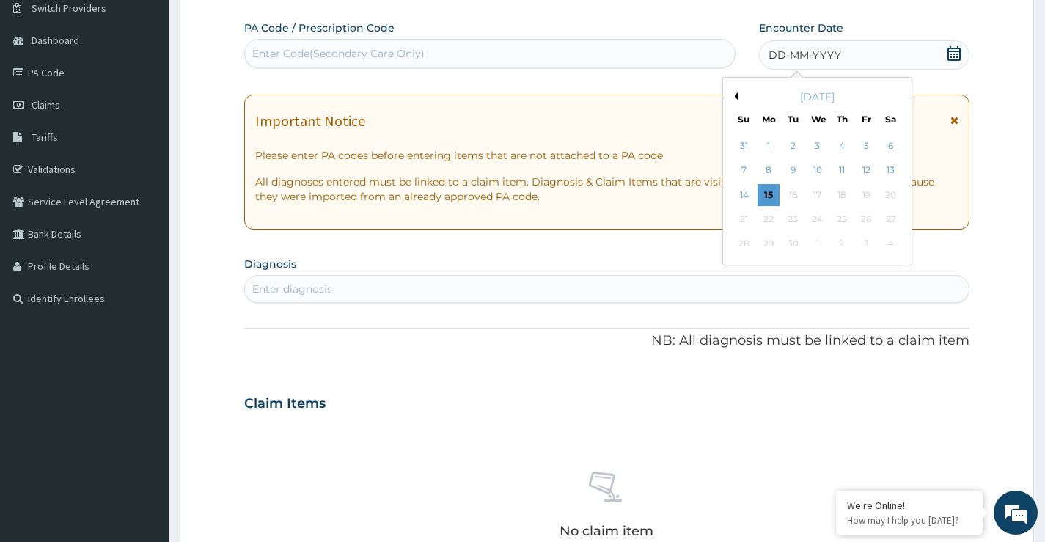
click at [737, 93] on button "Previous Month" at bounding box center [734, 95] width 7 height 7
click at [767, 220] on div "18" at bounding box center [769, 219] width 22 height 22
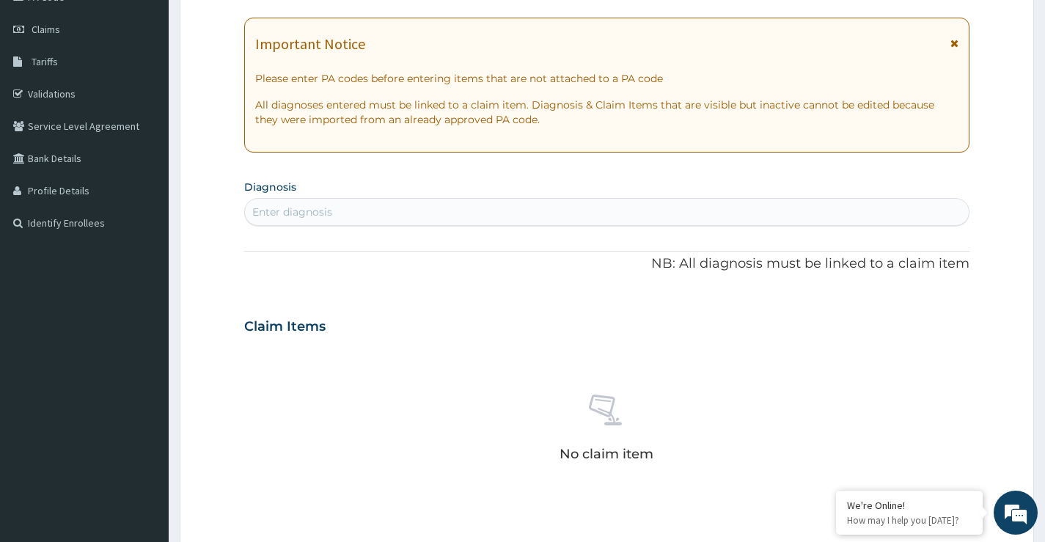
scroll to position [193, 0]
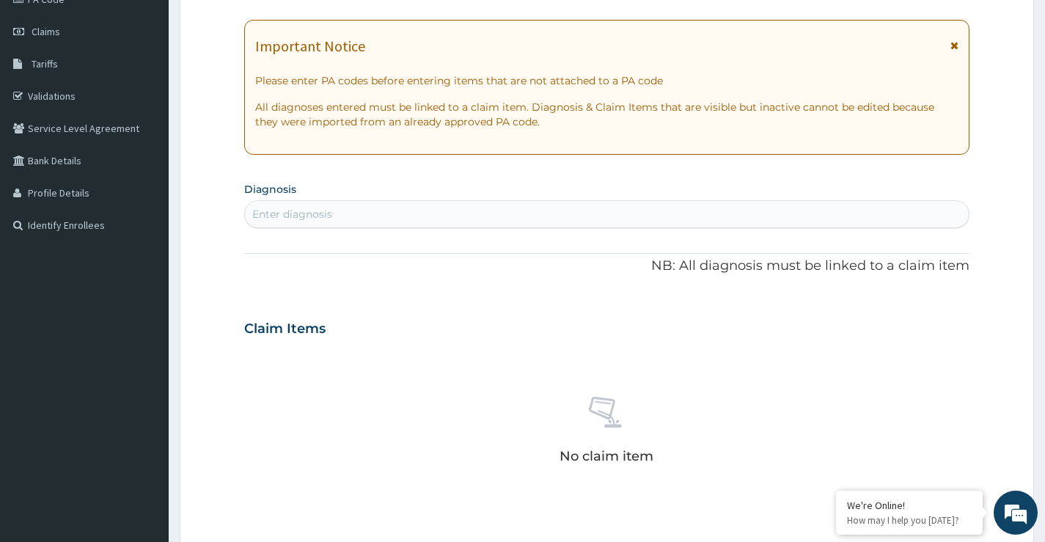
click at [327, 206] on div "Enter diagnosis" at bounding box center [607, 213] width 724 height 23
type input "hyperlipi"
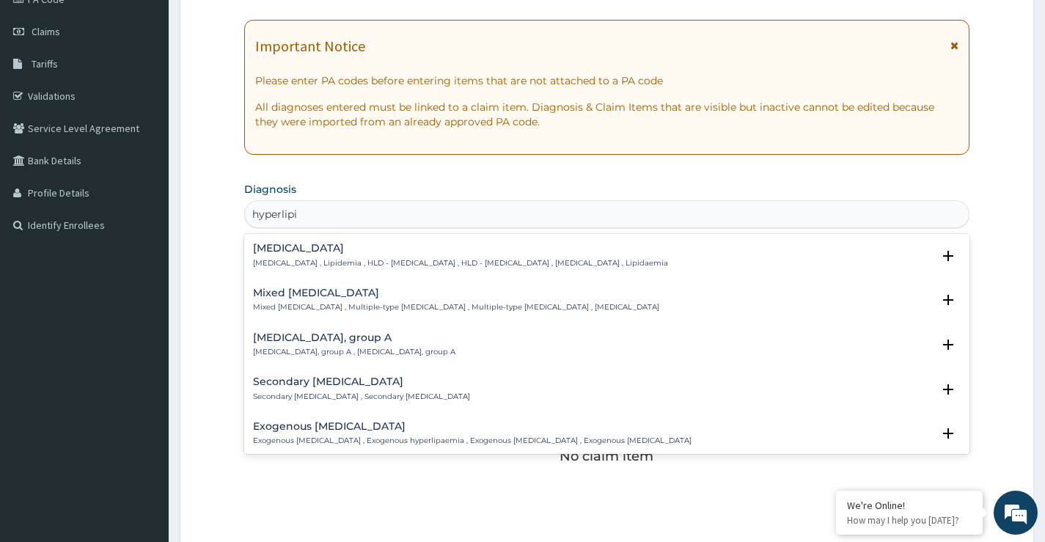
click at [303, 251] on h4 "Hyperlipidemia" at bounding box center [460, 248] width 415 height 11
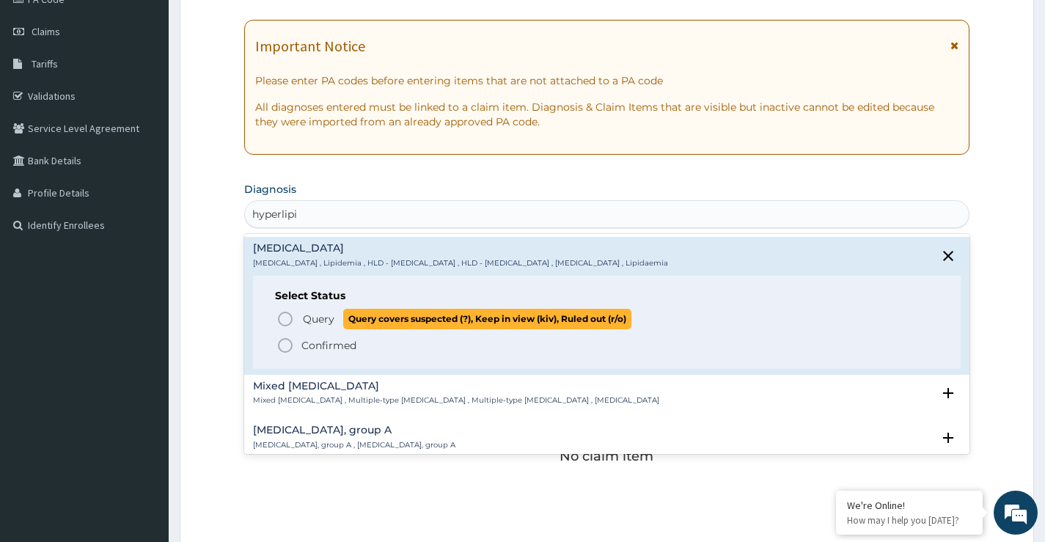
click at [285, 315] on icon "status option query" at bounding box center [286, 319] width 18 height 18
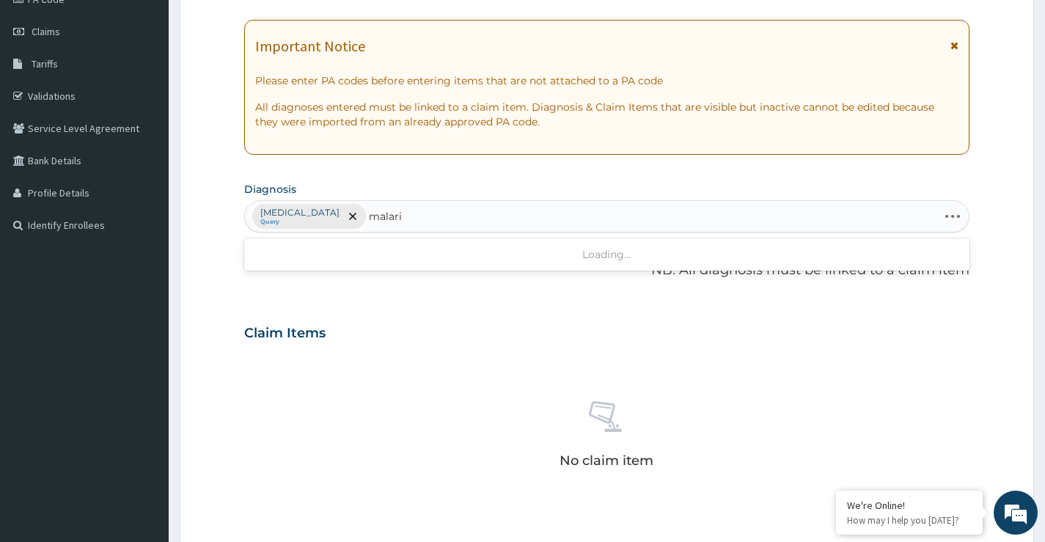
type input "malaria"
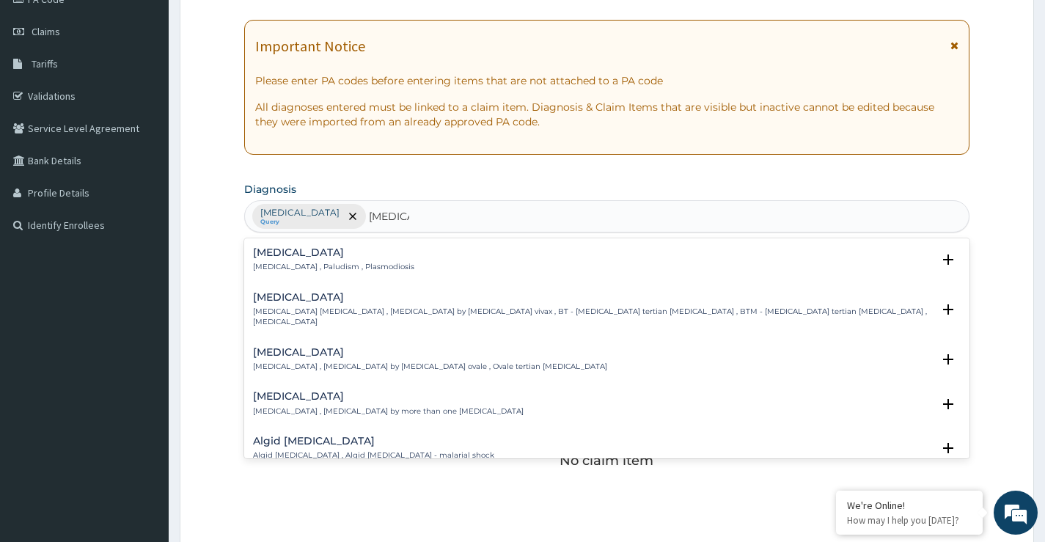
click at [267, 252] on h4 "[MEDICAL_DATA]" at bounding box center [333, 252] width 161 height 11
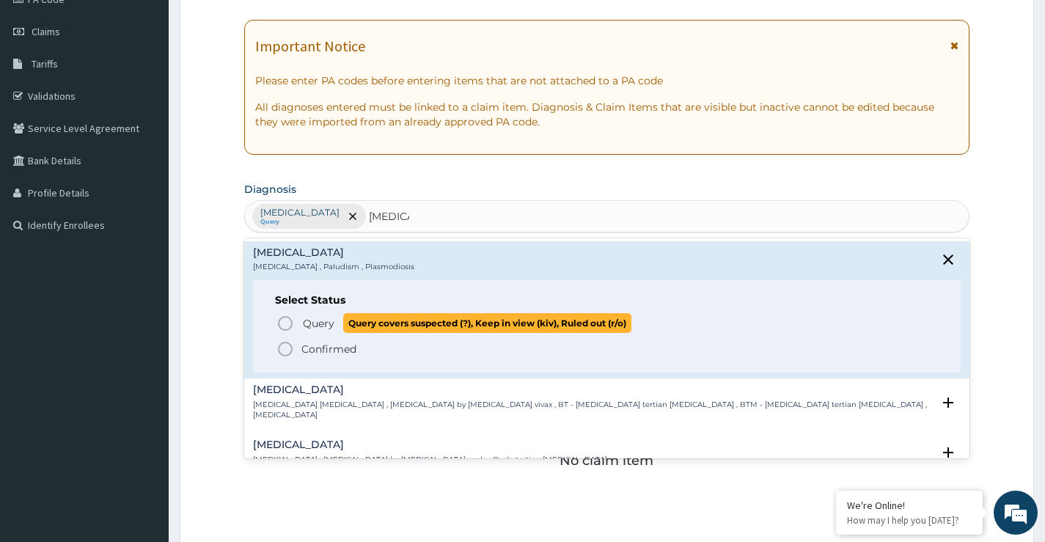
click at [287, 317] on circle "status option query" at bounding box center [285, 323] width 13 height 13
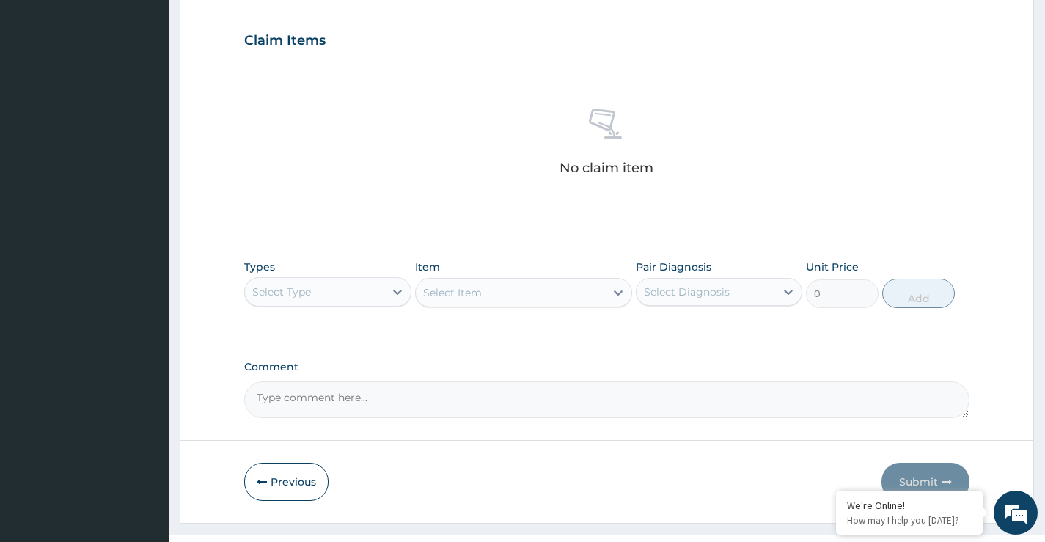
scroll to position [486, 0]
click at [319, 271] on div "Types Select Type" at bounding box center [327, 283] width 167 height 48
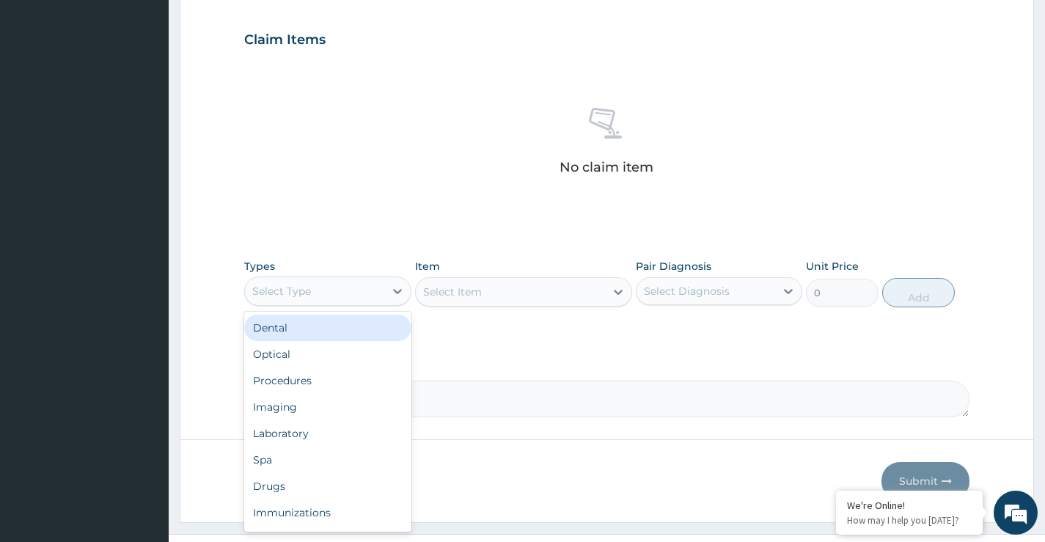
click at [319, 290] on div "Select Type" at bounding box center [314, 290] width 139 height 23
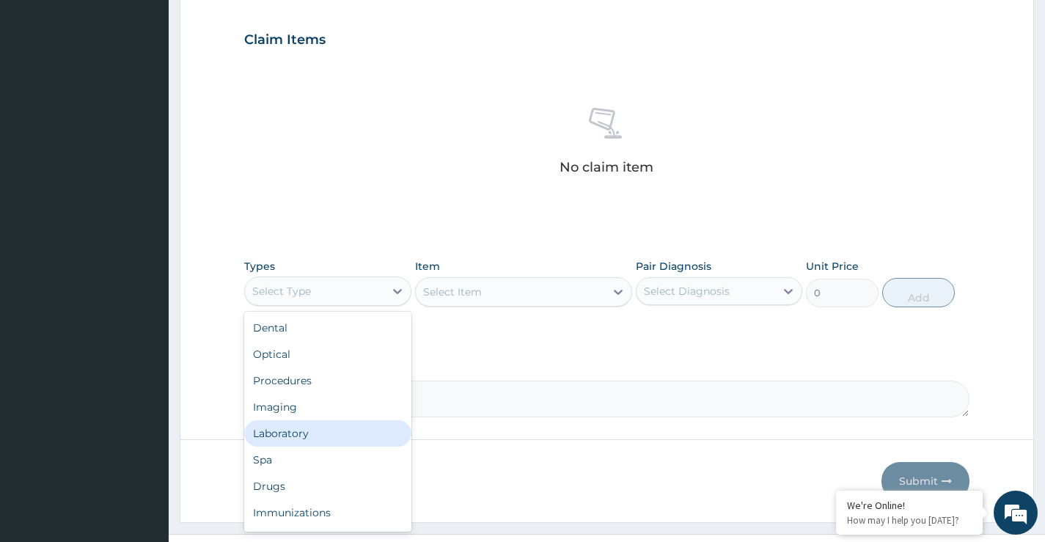
click at [293, 428] on div "Laboratory" at bounding box center [327, 433] width 167 height 26
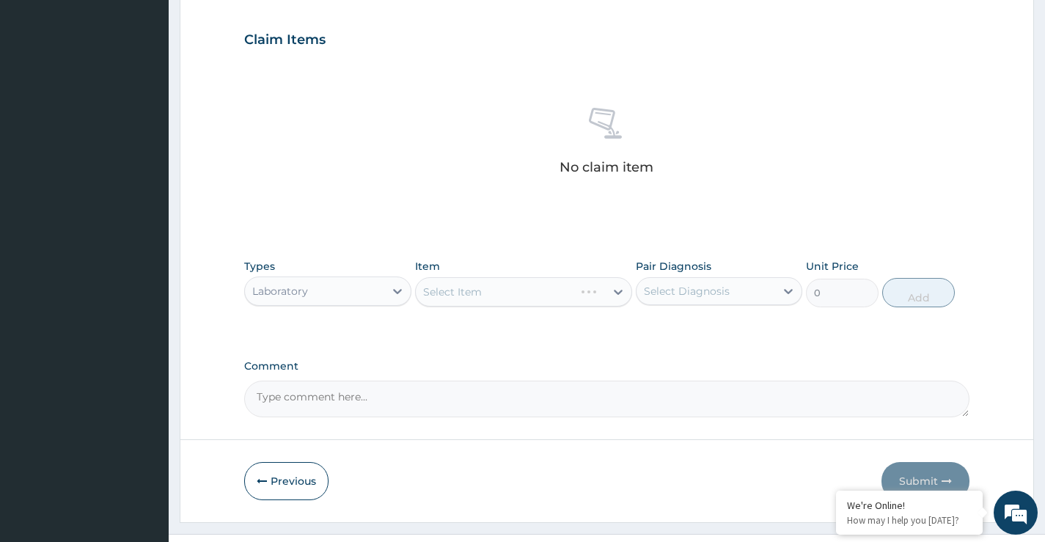
click at [502, 294] on div "Select Item" at bounding box center [524, 291] width 218 height 29
click at [495, 300] on div "Select Item" at bounding box center [511, 291] width 190 height 23
type input "lipi"
click at [560, 329] on div "[MEDICAL_DATA]" at bounding box center [524, 328] width 218 height 26
type input "7800"
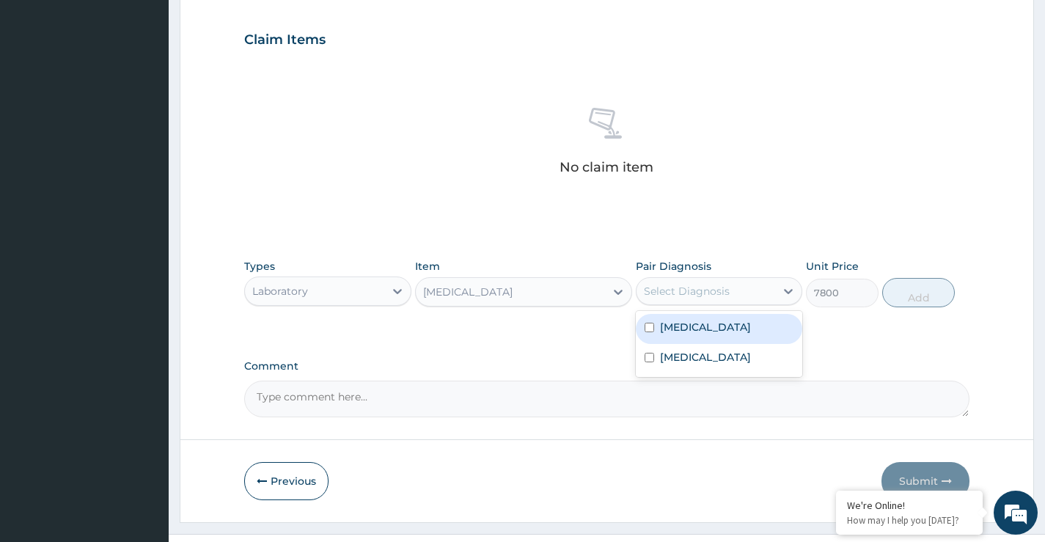
click at [684, 296] on div "Select Diagnosis" at bounding box center [687, 291] width 86 height 15
click at [691, 332] on label "Hyperlipidemia" at bounding box center [705, 327] width 91 height 15
checkbox input "true"
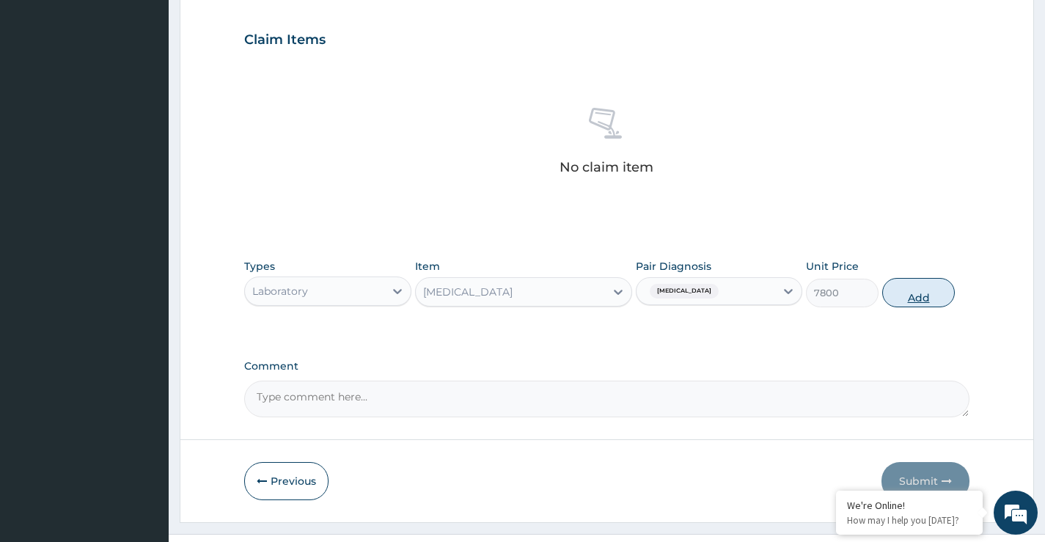
click at [921, 290] on button "Add" at bounding box center [918, 292] width 73 height 29
type input "0"
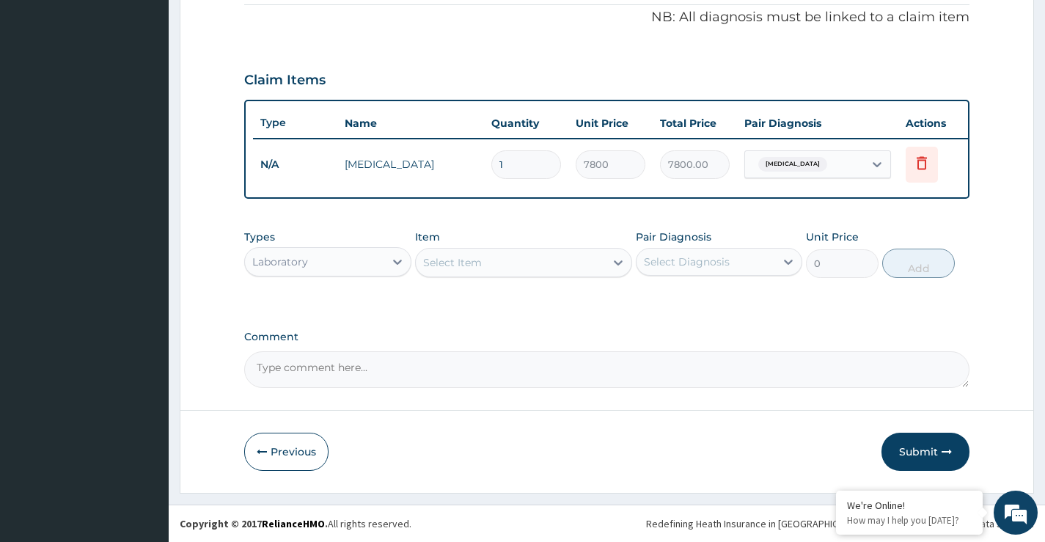
click at [477, 263] on div "Select Item" at bounding box center [452, 262] width 59 height 15
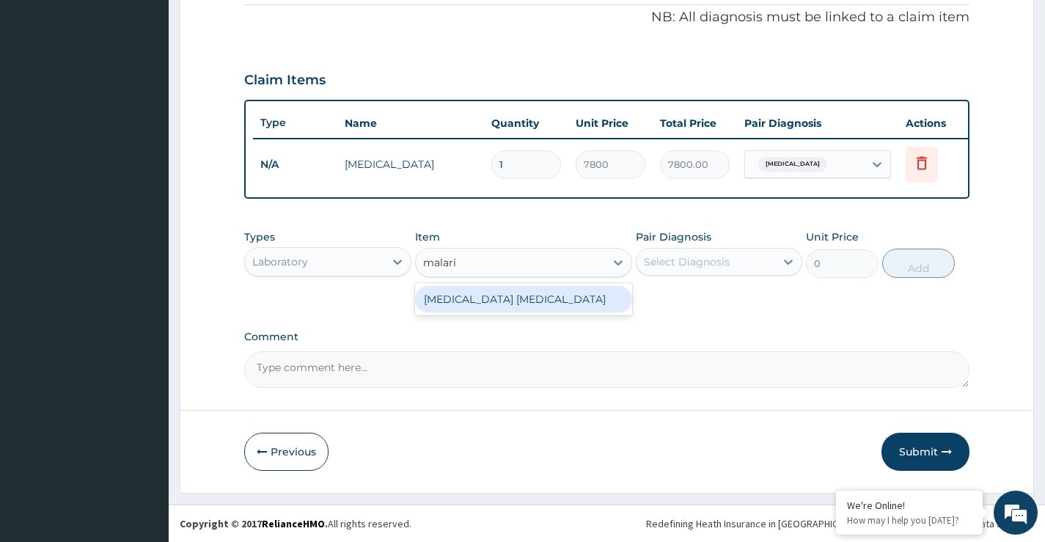
type input "[MEDICAL_DATA]"
click at [486, 304] on div "[MEDICAL_DATA] [MEDICAL_DATA]" at bounding box center [524, 299] width 218 height 26
type input "1500"
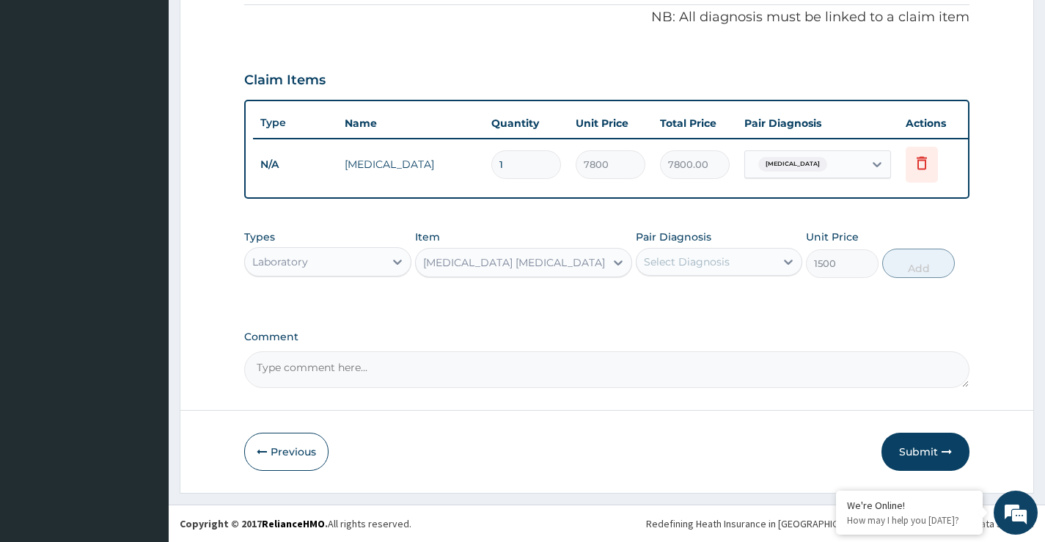
click at [703, 274] on div "Select Diagnosis" at bounding box center [719, 262] width 167 height 28
click at [680, 329] on label "[MEDICAL_DATA]" at bounding box center [705, 328] width 91 height 15
checkbox input "true"
click at [923, 256] on button "Add" at bounding box center [918, 263] width 73 height 29
type input "0"
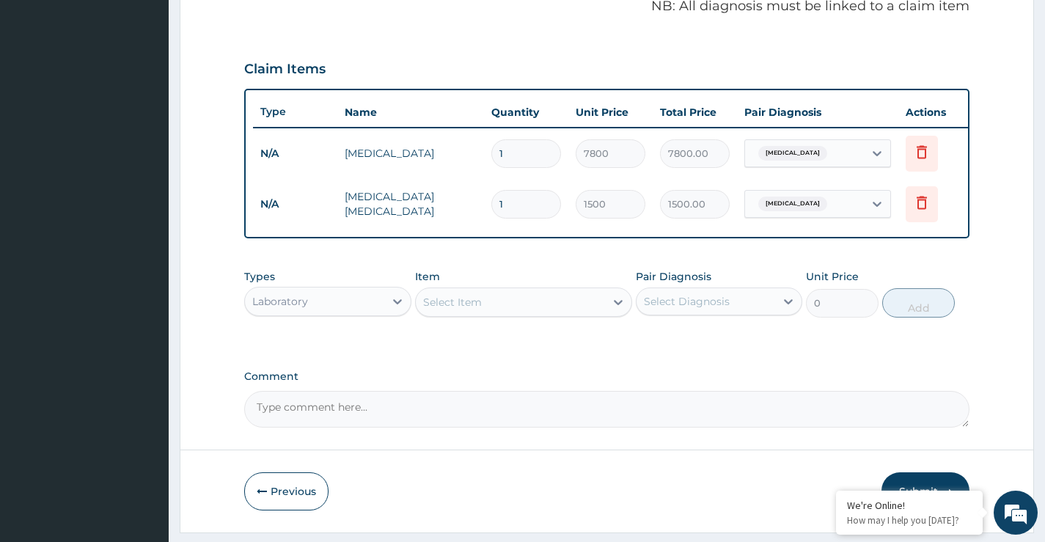
drag, startPoint x: 338, startPoint y: 321, endPoint x: 335, endPoint y: 329, distance: 8.6
click at [337, 313] on div "Laboratory" at bounding box center [314, 301] width 139 height 23
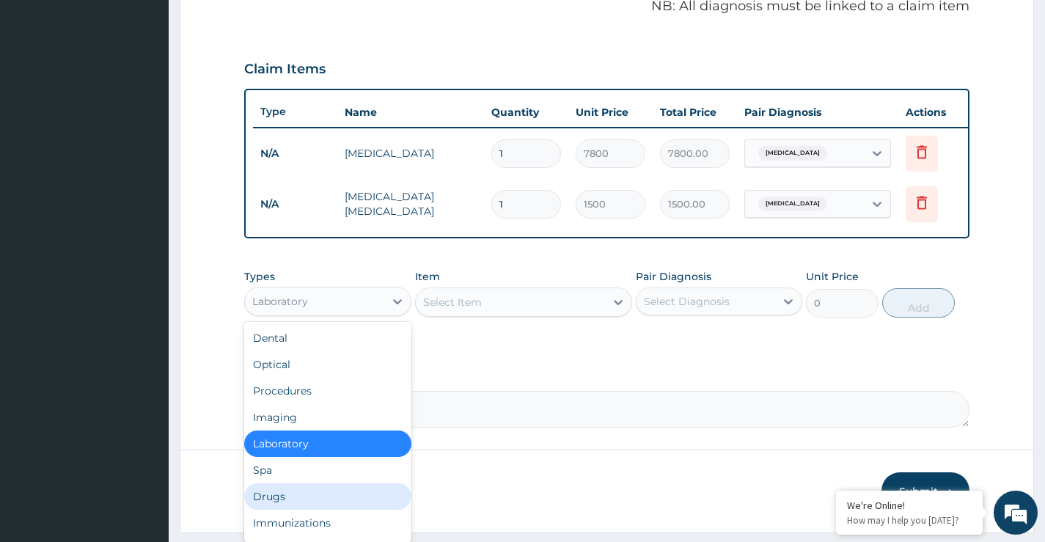
click at [275, 508] on div "Drugs" at bounding box center [327, 496] width 167 height 26
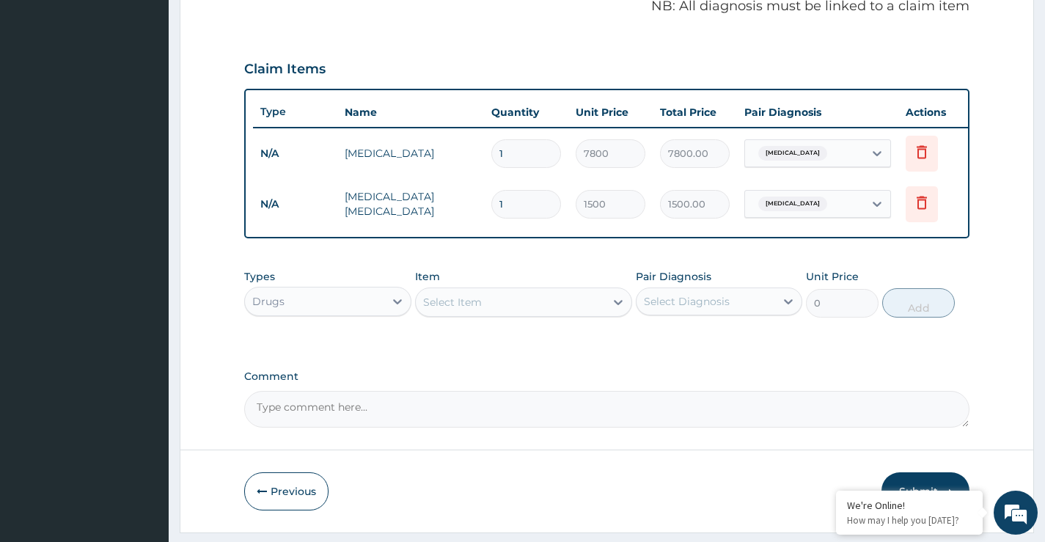
click at [490, 314] on div "Select Item" at bounding box center [511, 301] width 190 height 23
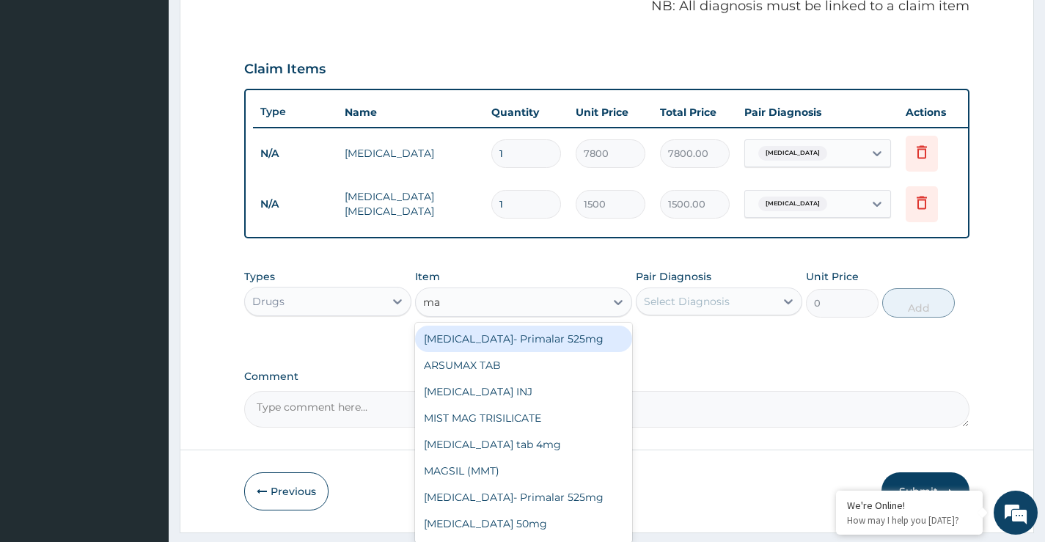
type input "m"
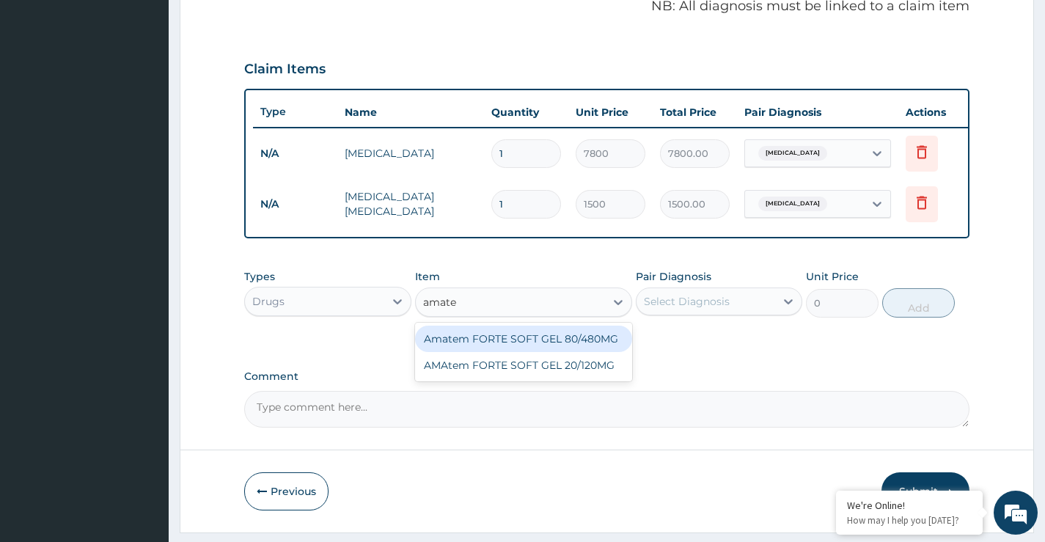
type input "amatem"
drag, startPoint x: 549, startPoint y: 347, endPoint x: 655, endPoint y: 345, distance: 105.6
click at [549, 346] on div "Amatem FORTE SOFT GEL 80/480MG" at bounding box center [524, 339] width 218 height 26
type input "560"
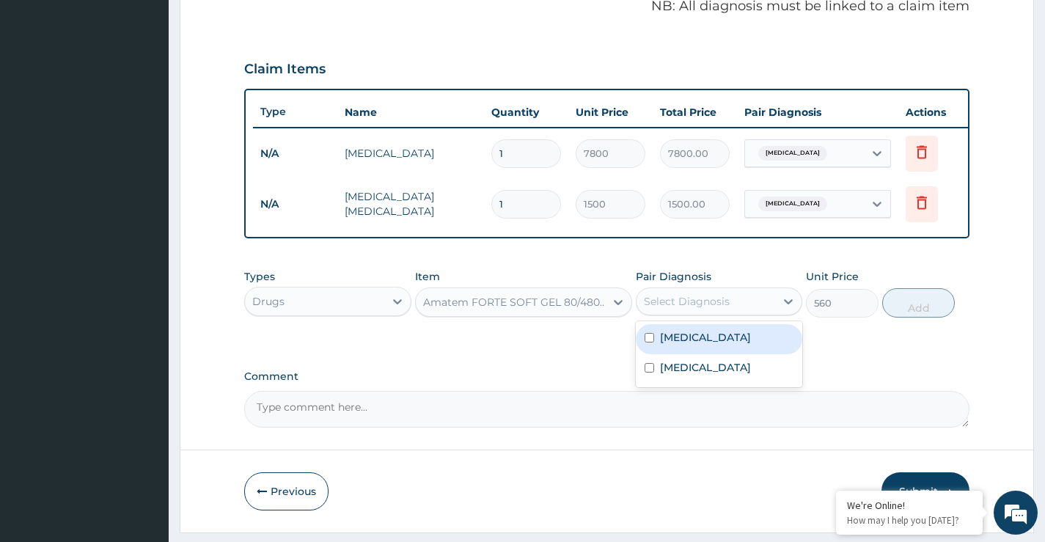
drag, startPoint x: 711, startPoint y: 314, endPoint x: 698, endPoint y: 343, distance: 31.9
click at [710, 309] on div "Select Diagnosis" at bounding box center [687, 301] width 86 height 15
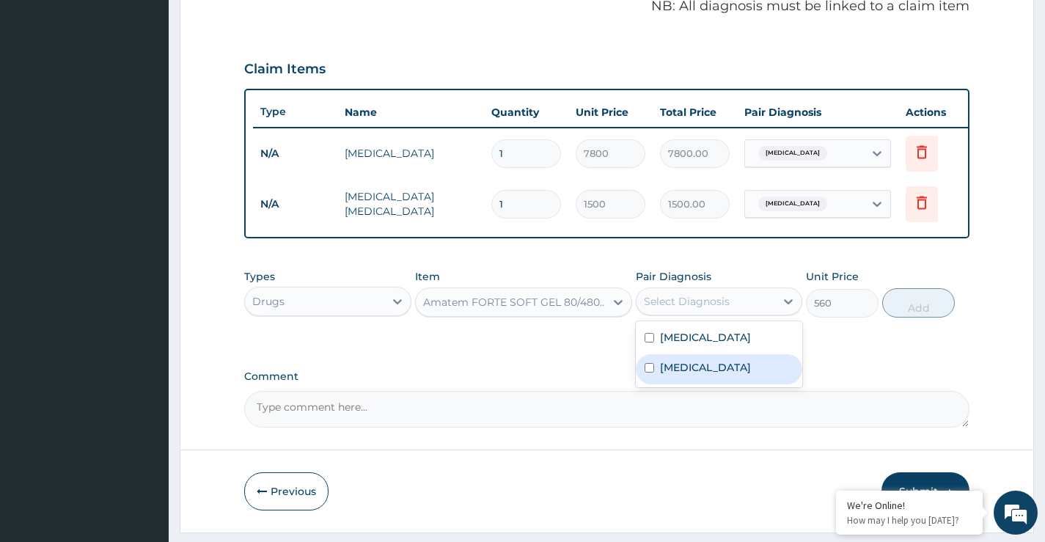
drag, startPoint x: 695, startPoint y: 377, endPoint x: 711, endPoint y: 373, distance: 16.5
click at [696, 375] on label "[MEDICAL_DATA]" at bounding box center [705, 367] width 91 height 15
checkbox input "true"
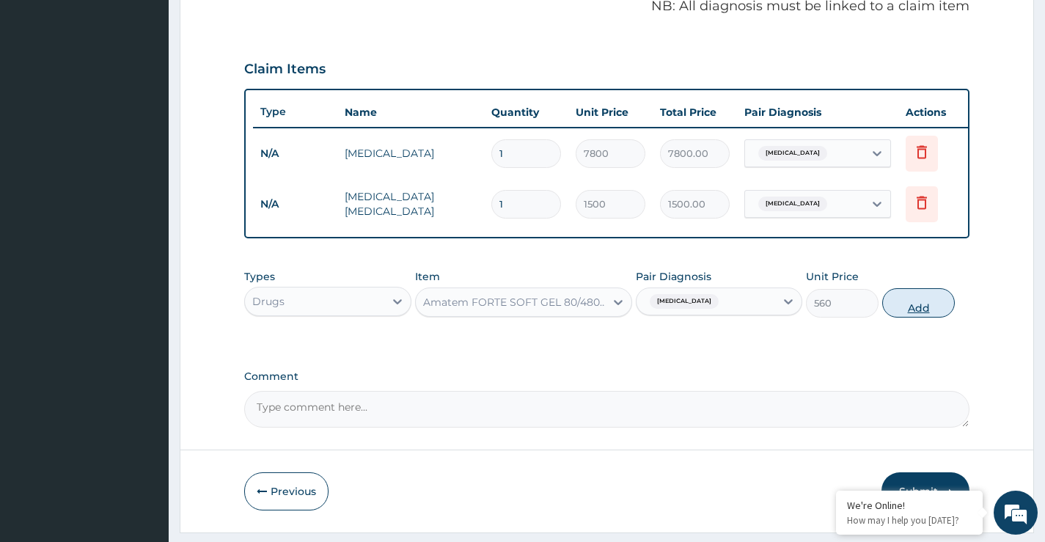
click at [917, 317] on button "Add" at bounding box center [918, 302] width 73 height 29
type input "0"
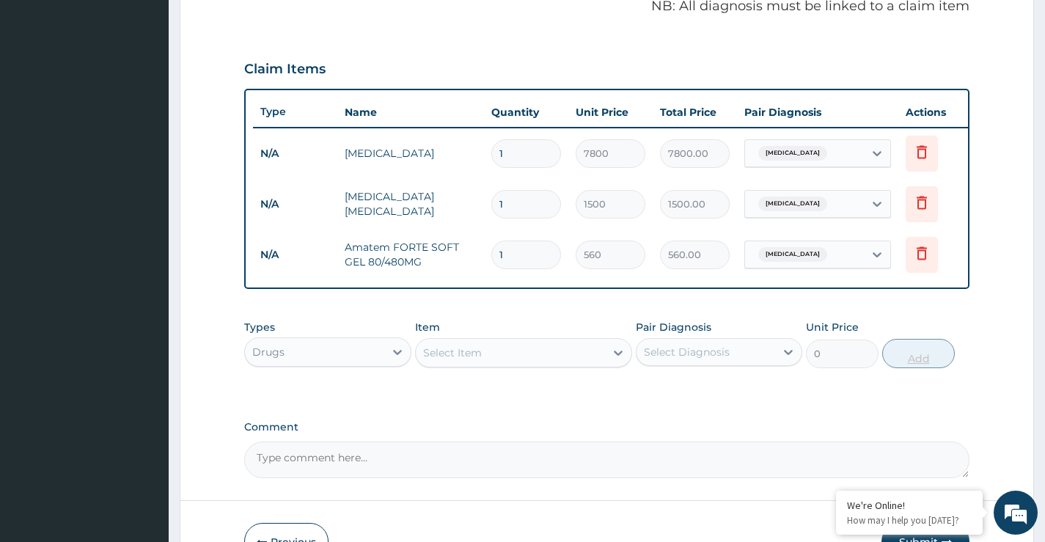
type input "0.00"
type input "6"
type input "3360.00"
type input "6"
click at [504, 362] on div "Select Item" at bounding box center [511, 352] width 190 height 23
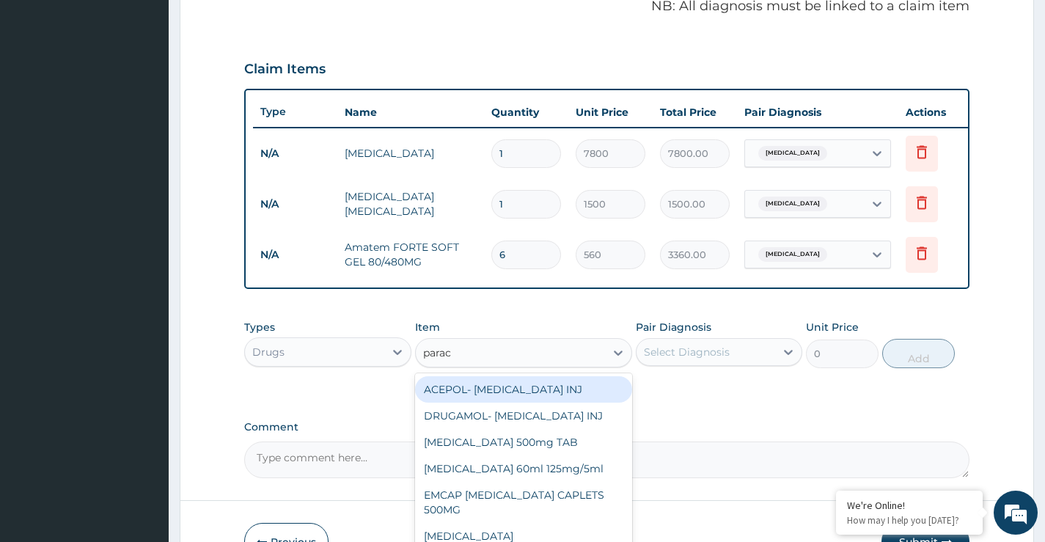
type input "parace"
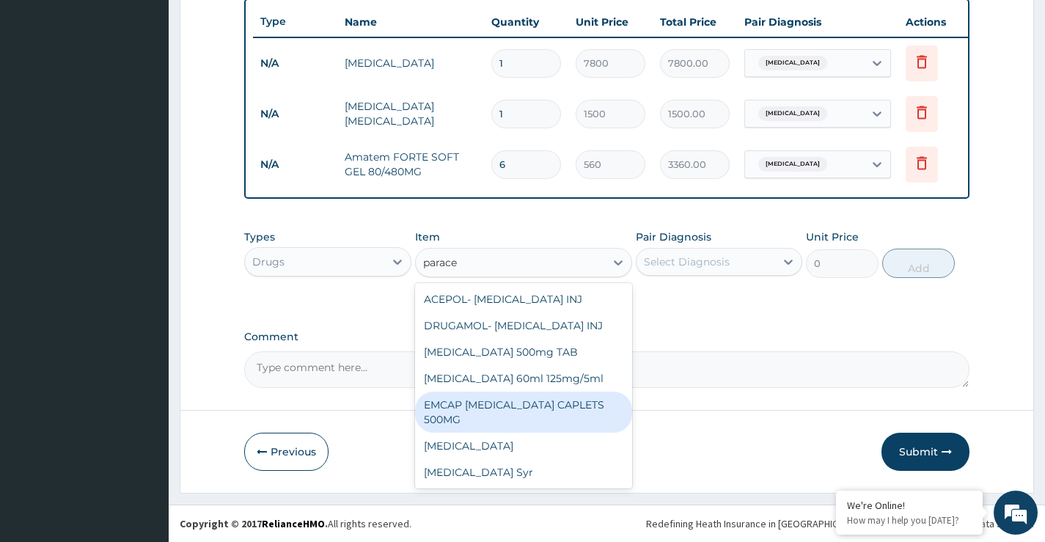
scroll to position [558, 0]
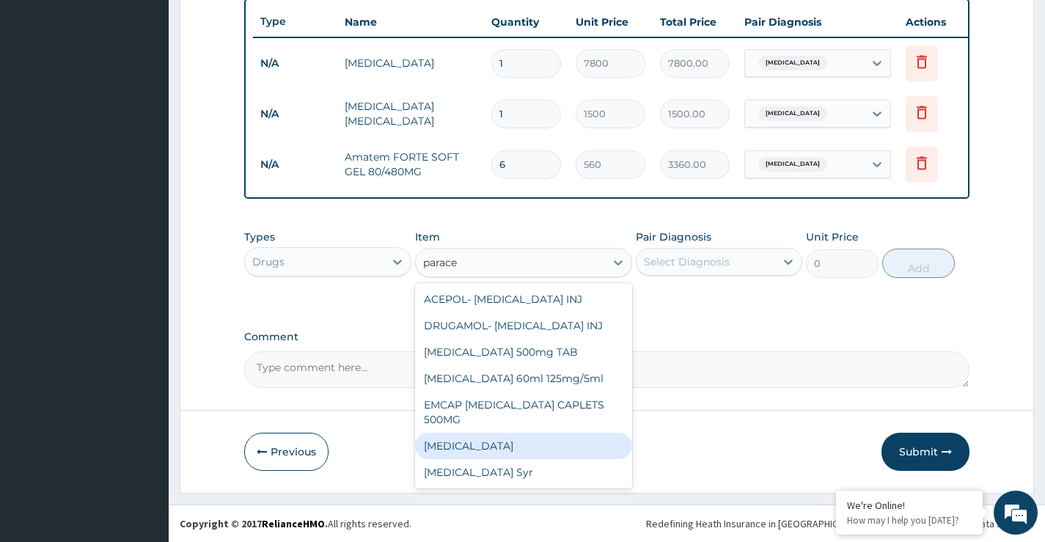
click at [469, 449] on div "[MEDICAL_DATA]" at bounding box center [524, 446] width 218 height 26
type input "13"
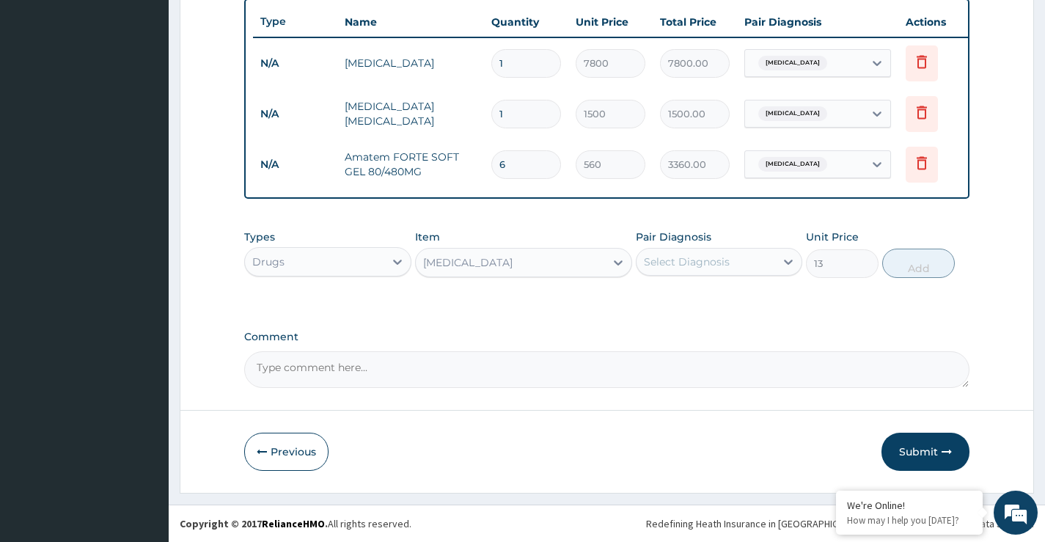
click at [689, 255] on div "Select Diagnosis" at bounding box center [687, 262] width 86 height 15
click at [689, 327] on label "[MEDICAL_DATA]" at bounding box center [705, 328] width 91 height 15
checkbox input "true"
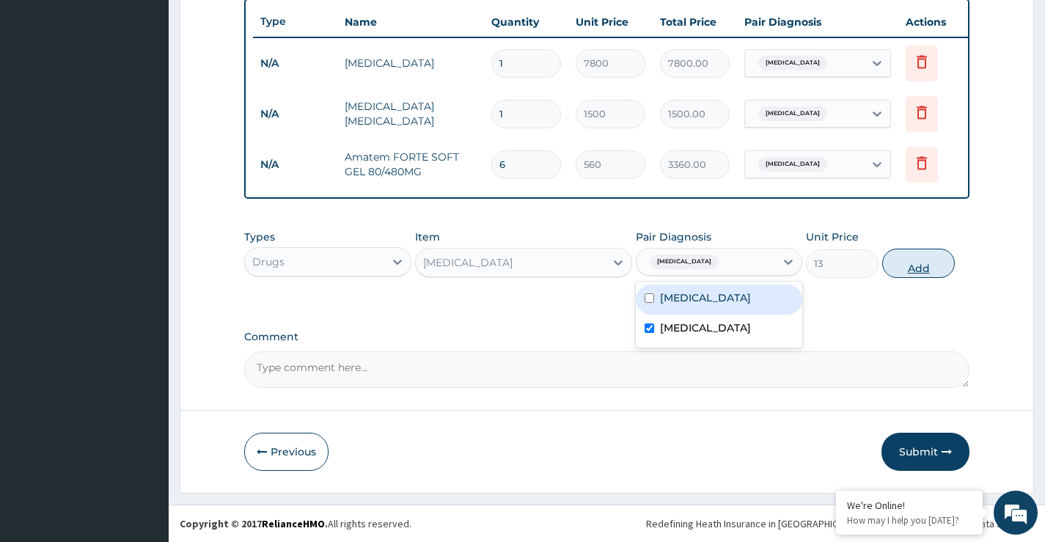
click at [933, 270] on button "Add" at bounding box center [918, 263] width 73 height 29
type input "0"
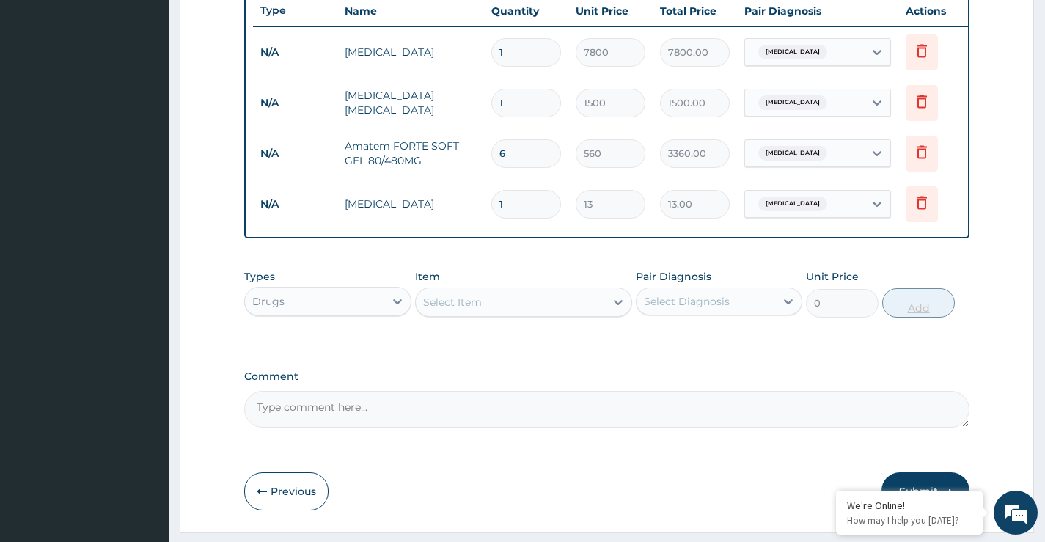
type input "18"
type input "234.00"
type input "18"
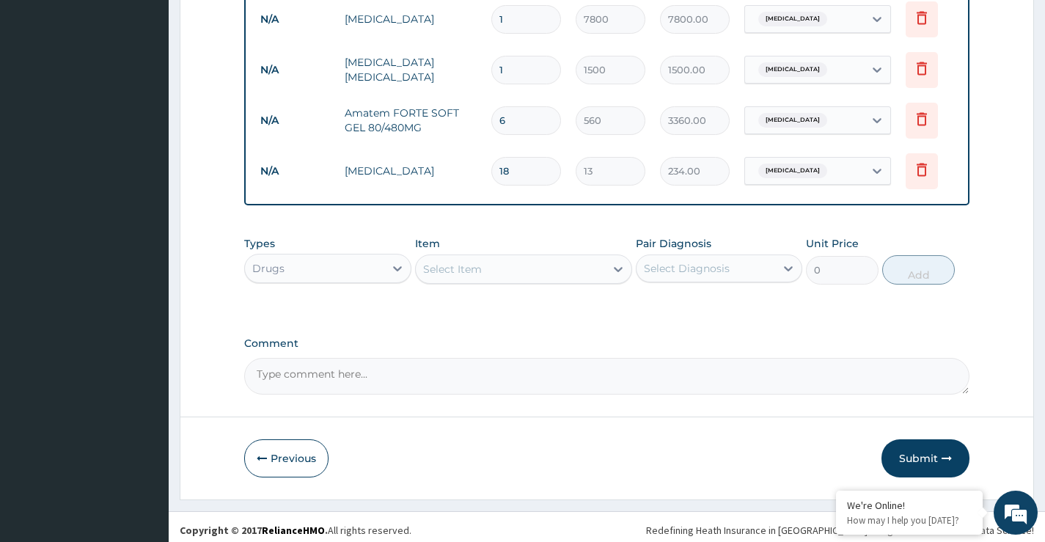
scroll to position [609, 0]
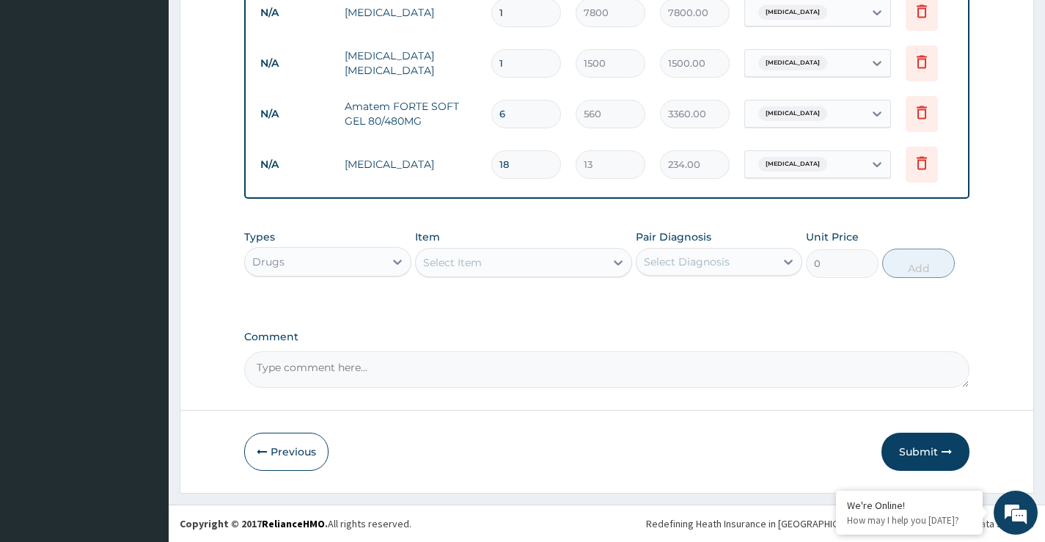
click at [478, 263] on div "Select Item" at bounding box center [452, 262] width 59 height 15
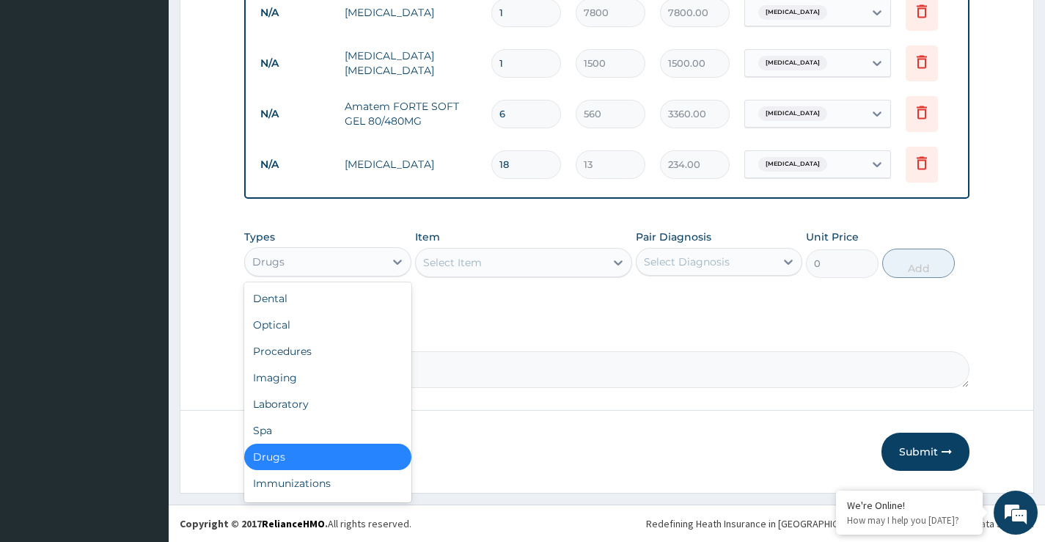
drag, startPoint x: 310, startPoint y: 262, endPoint x: 308, endPoint y: 319, distance: 57.2
click at [312, 266] on div "Drugs" at bounding box center [314, 261] width 139 height 23
click at [294, 351] on div "Procedures" at bounding box center [327, 351] width 167 height 26
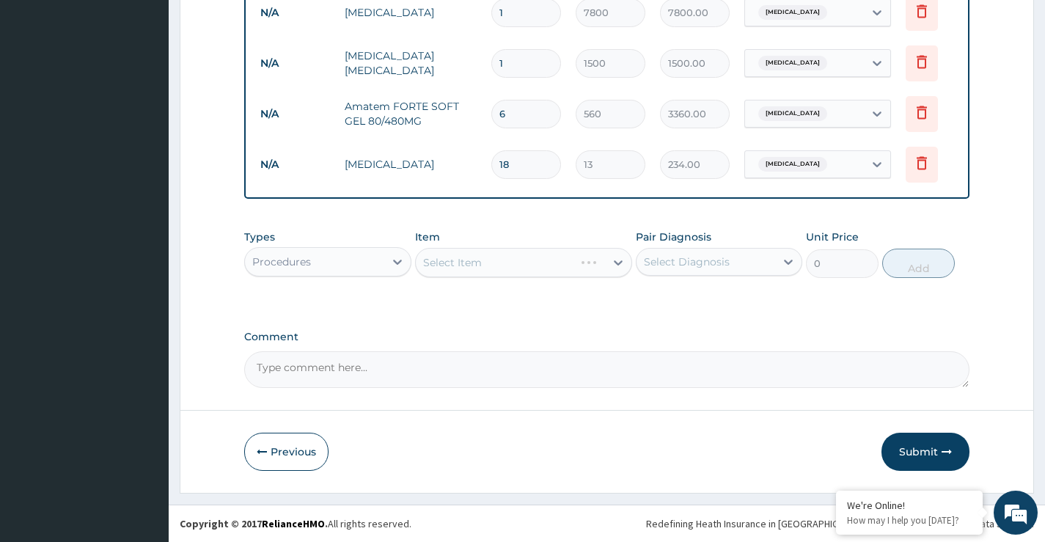
click at [453, 267] on div "Select Item" at bounding box center [524, 262] width 218 height 29
drag, startPoint x: 466, startPoint y: 247, endPoint x: 466, endPoint y: 255, distance: 8.1
click at [466, 255] on div "Item Select Item" at bounding box center [524, 254] width 218 height 48
click at [464, 267] on div "Select Item" at bounding box center [452, 262] width 59 height 15
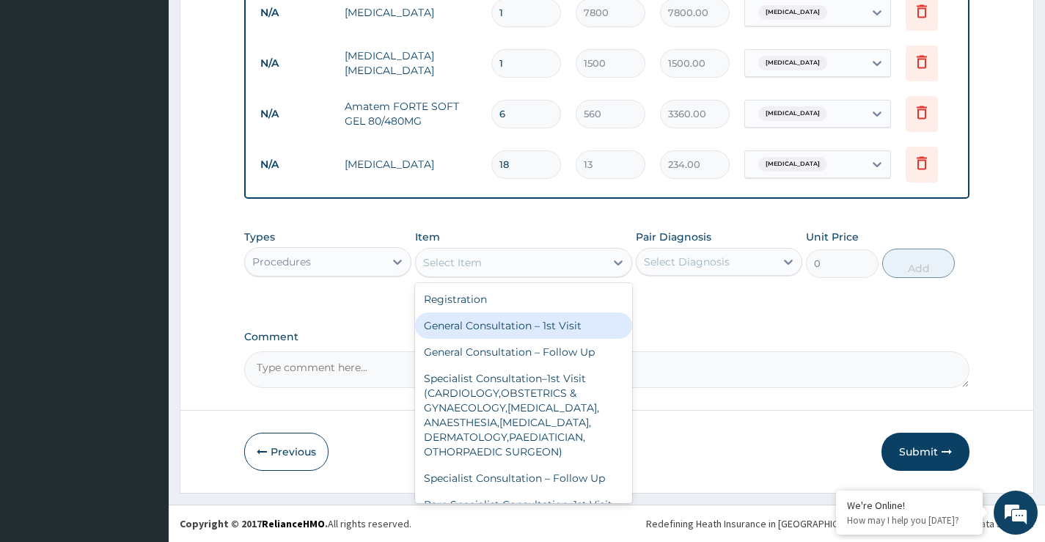
drag, startPoint x: 491, startPoint y: 332, endPoint x: 500, endPoint y: 329, distance: 9.3
click at [494, 331] on div "General Consultation – 1st Visit" at bounding box center [524, 325] width 218 height 26
type input "4000"
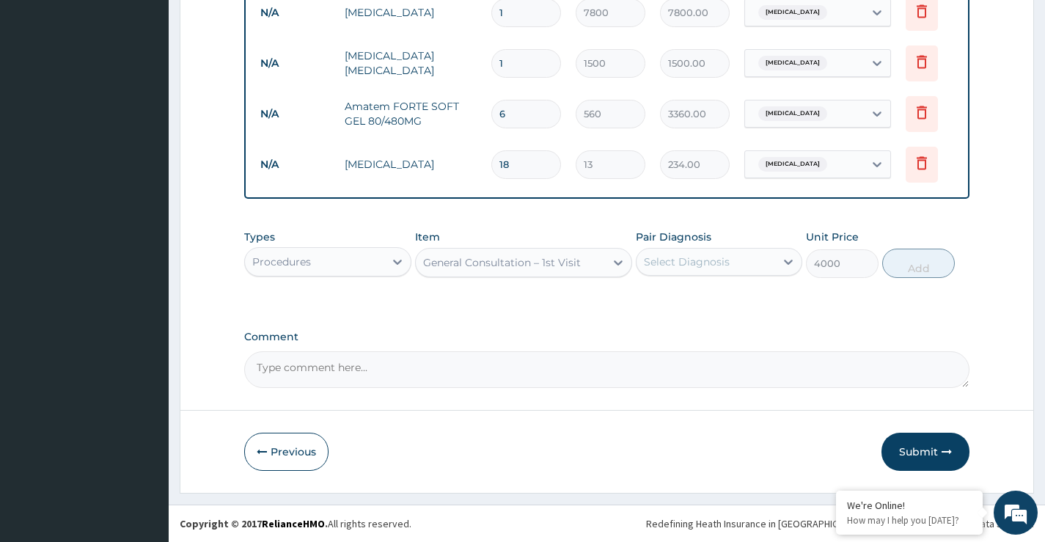
click at [647, 259] on div "Select Diagnosis" at bounding box center [706, 261] width 139 height 23
click at [678, 317] on div "Malaria" at bounding box center [719, 330] width 167 height 30
click at [680, 329] on label "Malaria" at bounding box center [705, 328] width 91 height 15
checkbox input "false"
click at [687, 295] on label "Hyperlipidemia" at bounding box center [705, 297] width 91 height 15
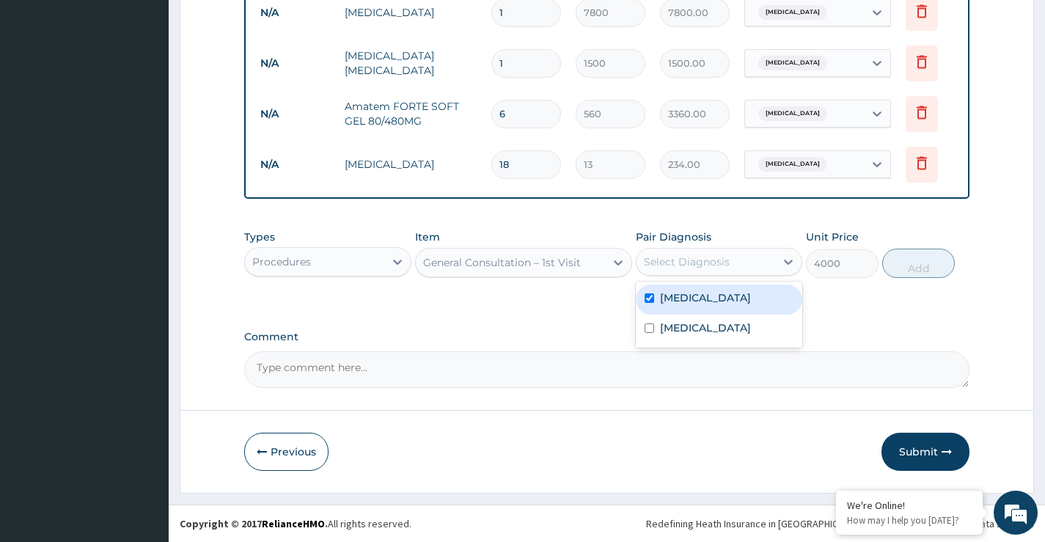
checkbox input "true"
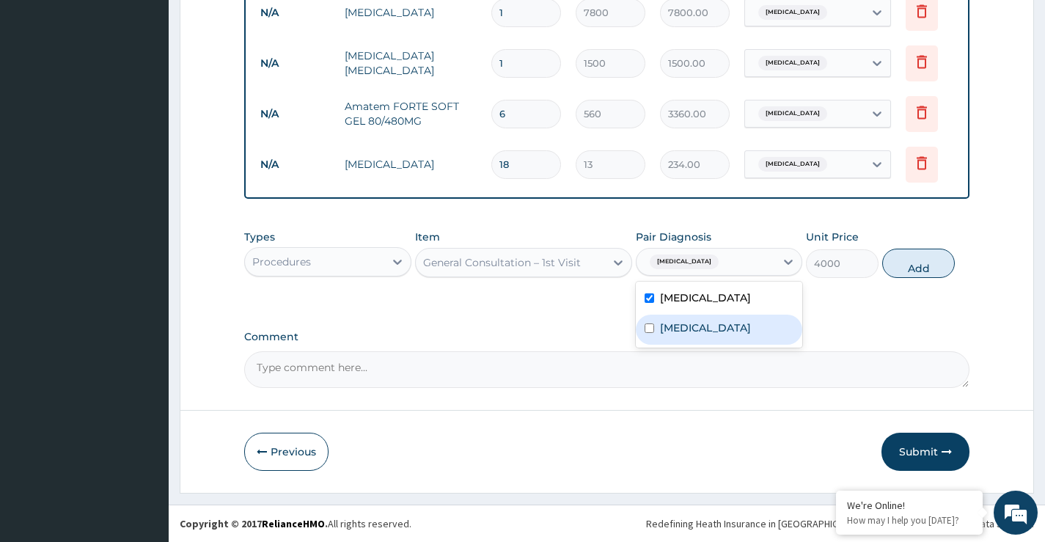
drag, startPoint x: 676, startPoint y: 320, endPoint x: 681, endPoint y: 326, distance: 7.8
click at [676, 322] on label "Malaria" at bounding box center [705, 328] width 91 height 15
checkbox input "true"
click at [945, 266] on button "Add" at bounding box center [918, 263] width 73 height 29
type input "0"
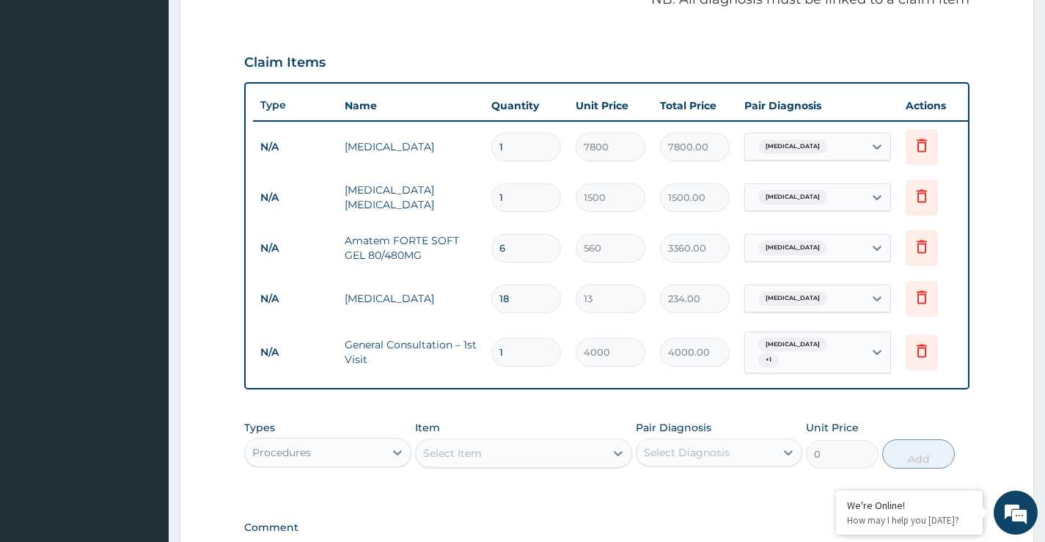
scroll to position [462, 0]
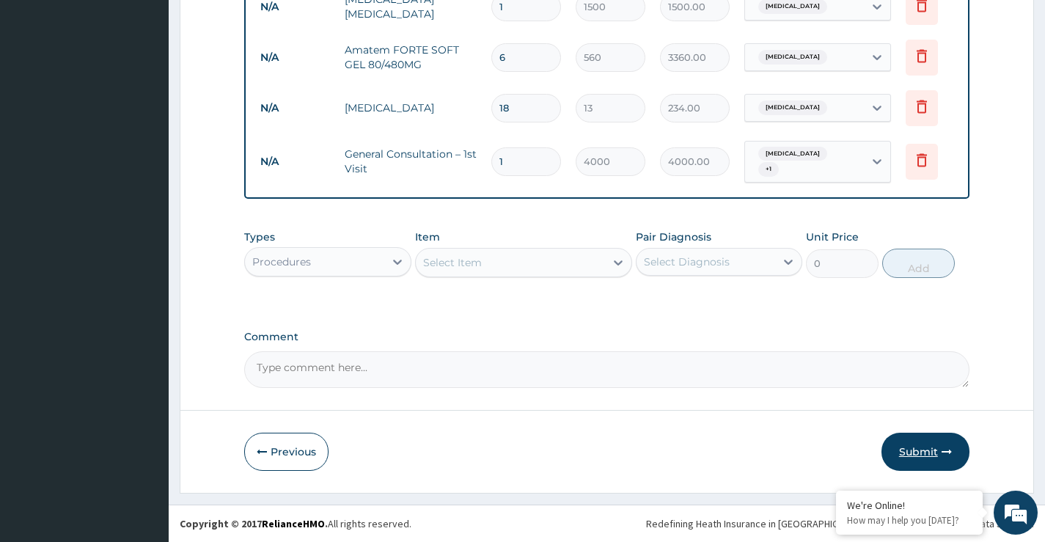
click at [920, 450] on button "Submit" at bounding box center [926, 452] width 88 height 38
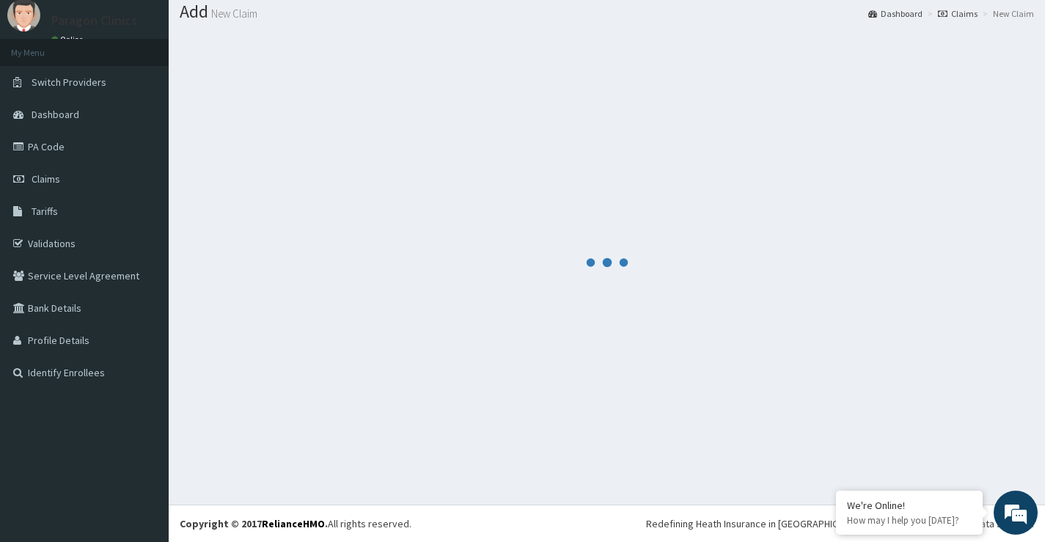
scroll to position [45, 0]
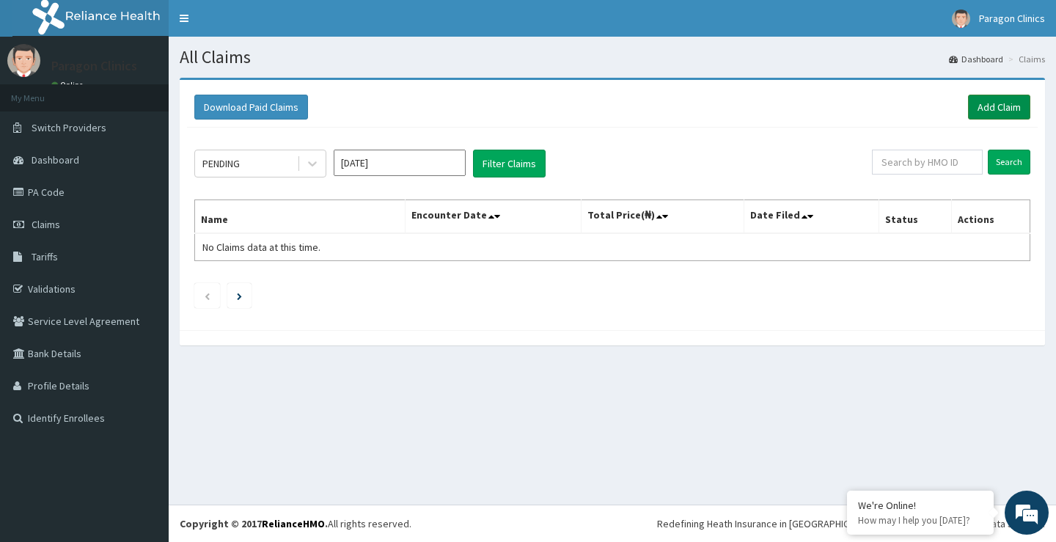
click at [995, 107] on link "Add Claim" at bounding box center [999, 107] width 62 height 25
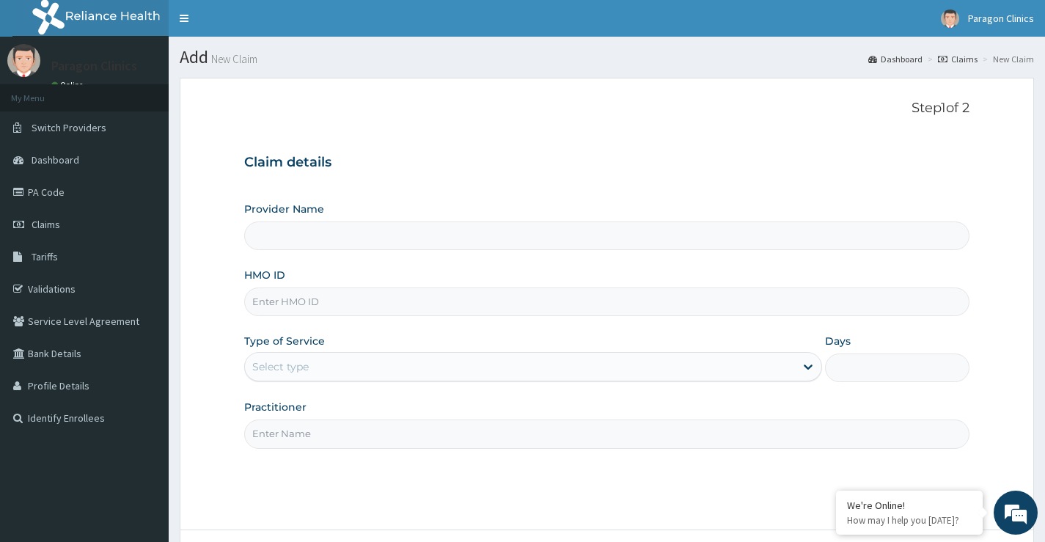
type input "Paragon Clinics And Imaging"
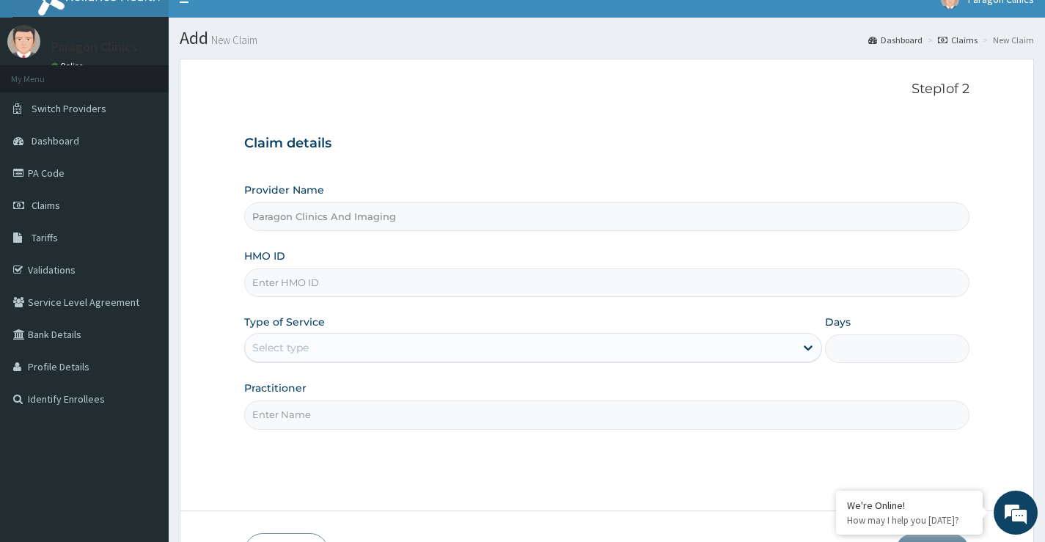
scroll to position [73, 0]
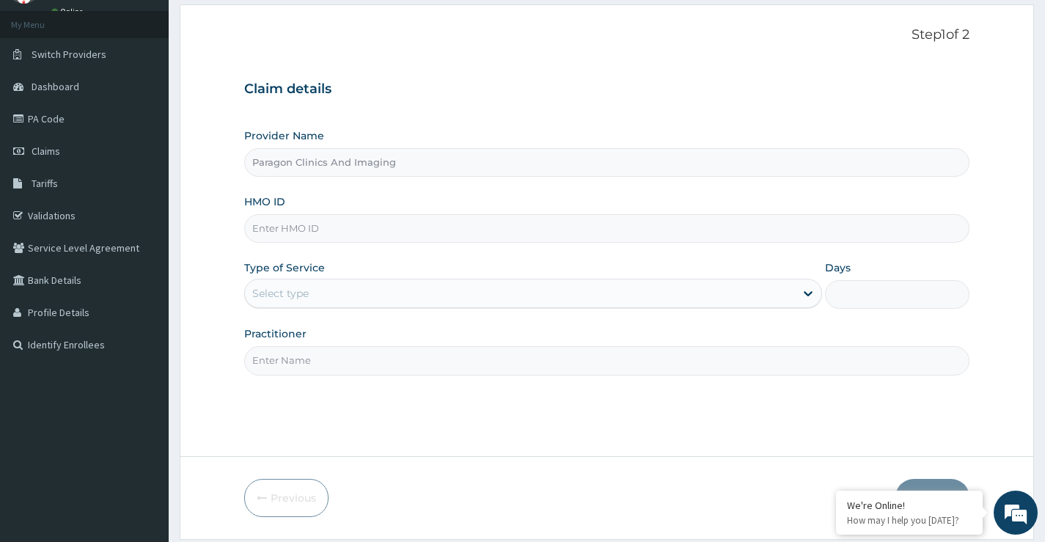
click at [292, 233] on input "HMO ID" at bounding box center [606, 228] width 725 height 29
paste input "WOS/10022/B"
type input "WOS/10022/B"
click at [304, 299] on div "Select type" at bounding box center [280, 293] width 56 height 15
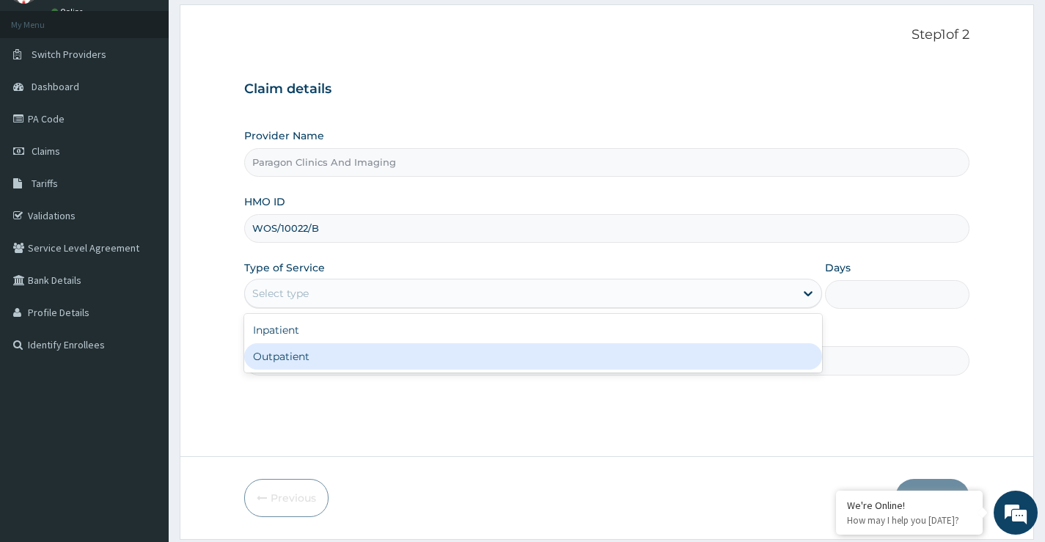
click at [312, 361] on div "Outpatient" at bounding box center [533, 356] width 578 height 26
type input "1"
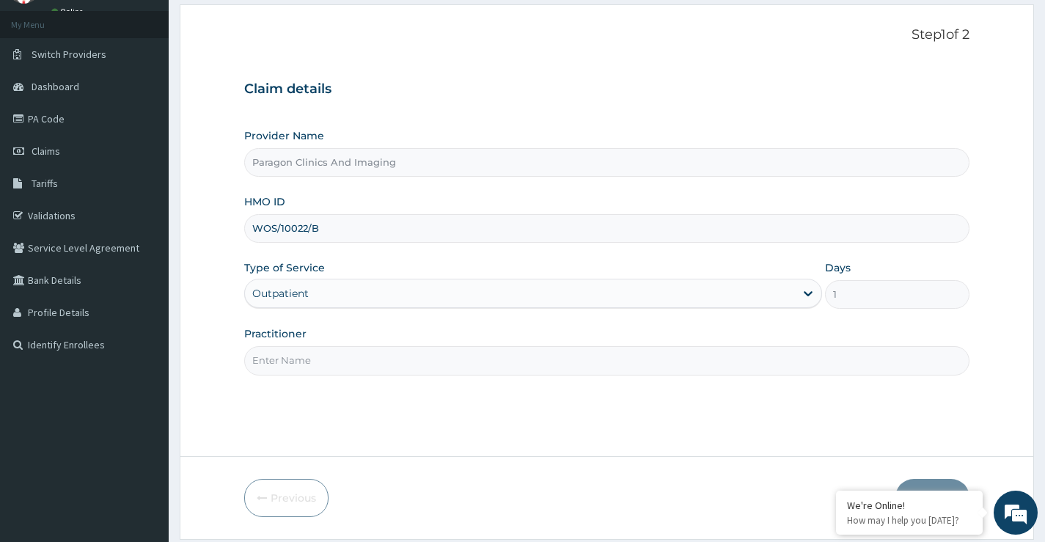
click at [345, 368] on input "Practitioner" at bounding box center [606, 360] width 725 height 29
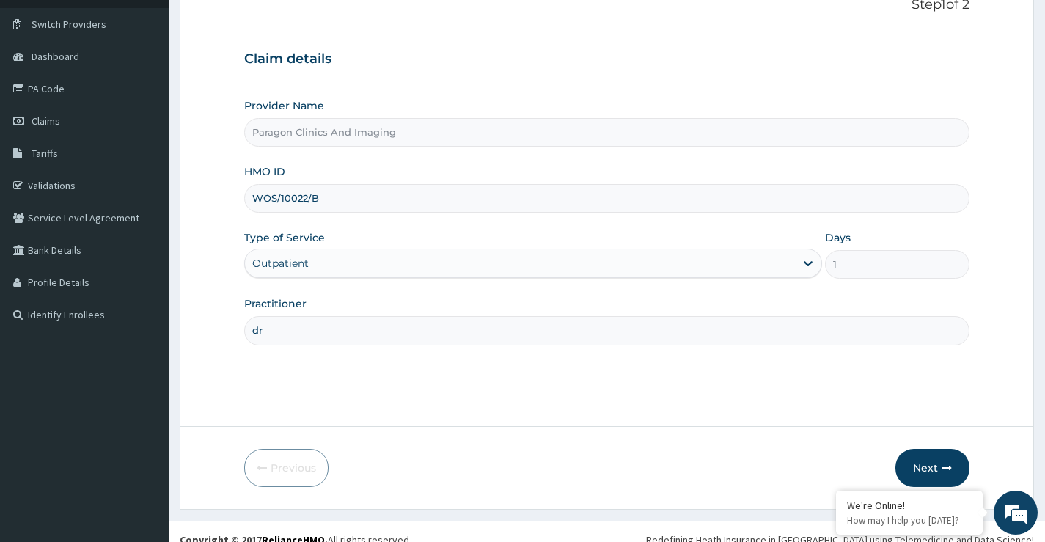
scroll to position [120, 0]
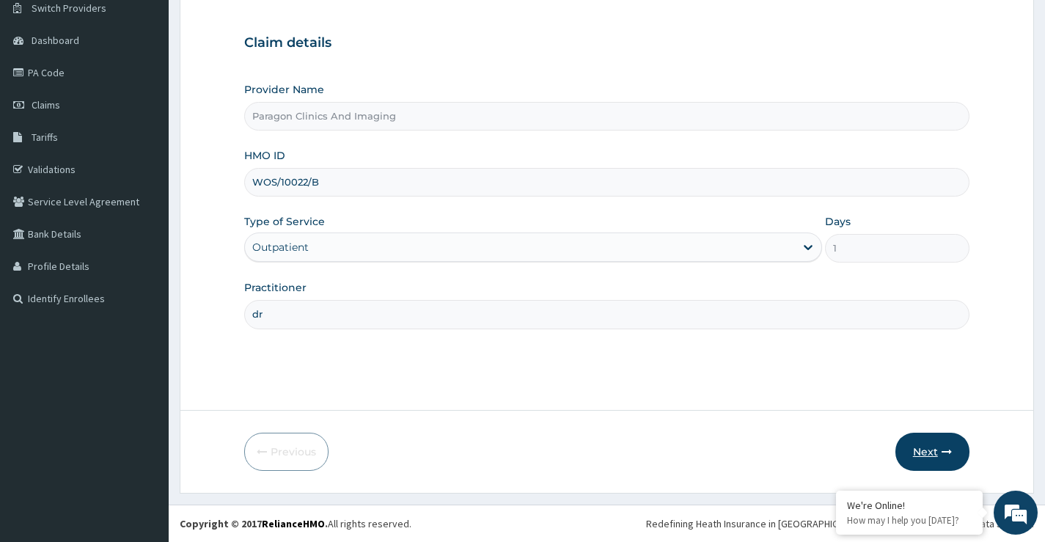
type input "dr"
click at [937, 448] on button "Next" at bounding box center [933, 452] width 74 height 38
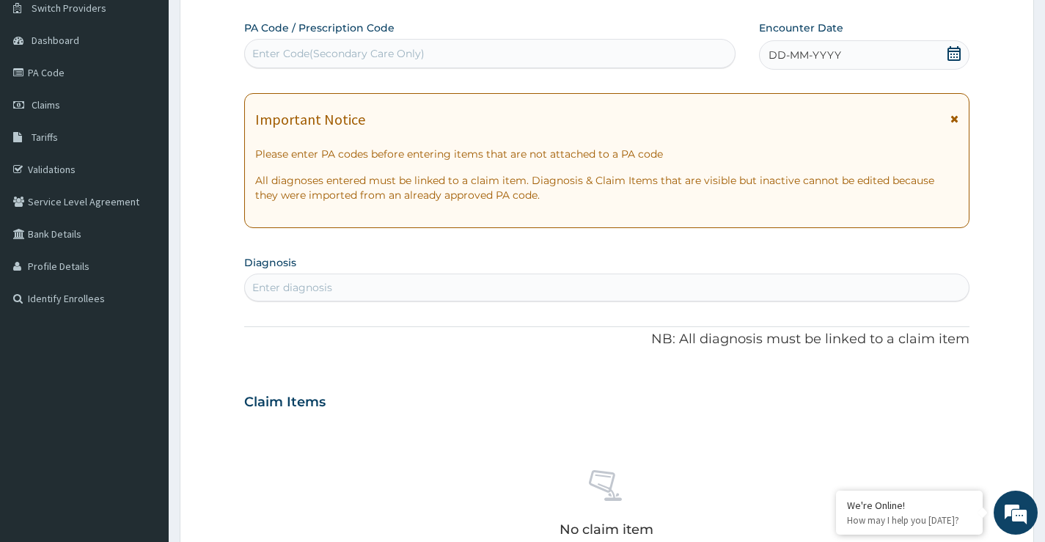
click at [950, 56] on icon at bounding box center [954, 53] width 15 height 15
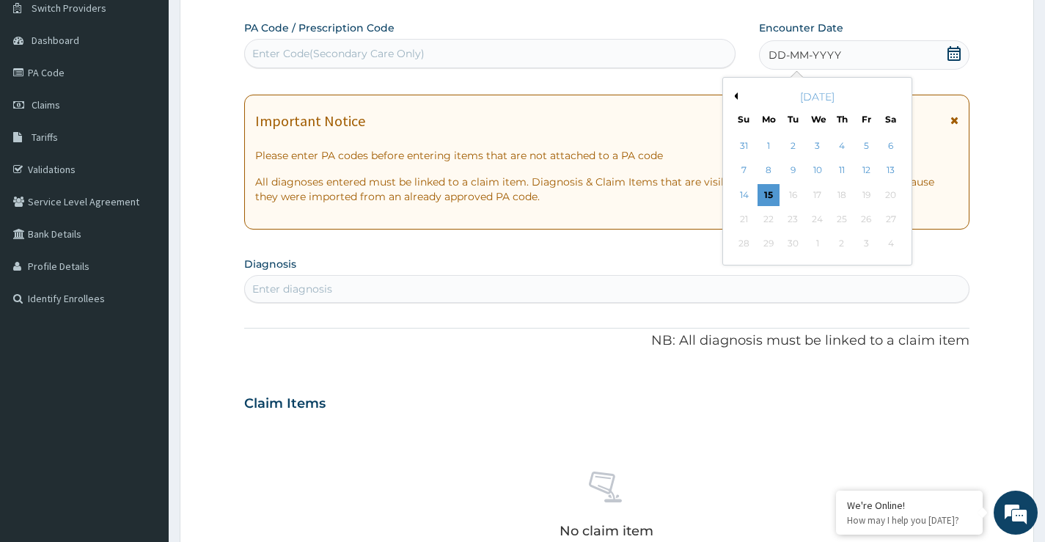
click at [739, 99] on div "September 2025" at bounding box center [817, 96] width 177 height 15
click at [735, 96] on button "Previous Month" at bounding box center [734, 95] width 7 height 7
click at [819, 220] on div "20" at bounding box center [817, 219] width 22 height 22
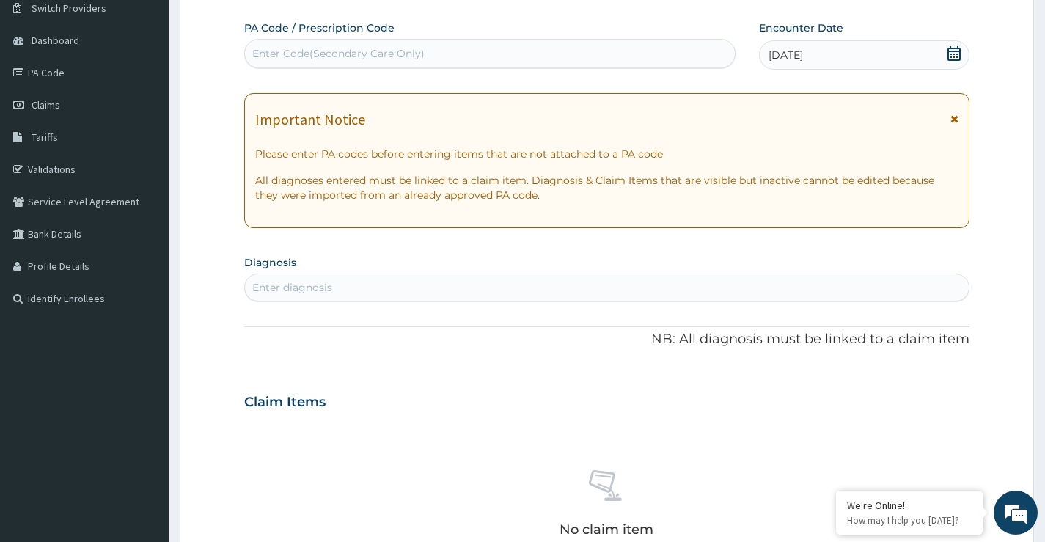
click at [322, 292] on div "Enter diagnosis" at bounding box center [292, 287] width 80 height 15
type input "malaria"
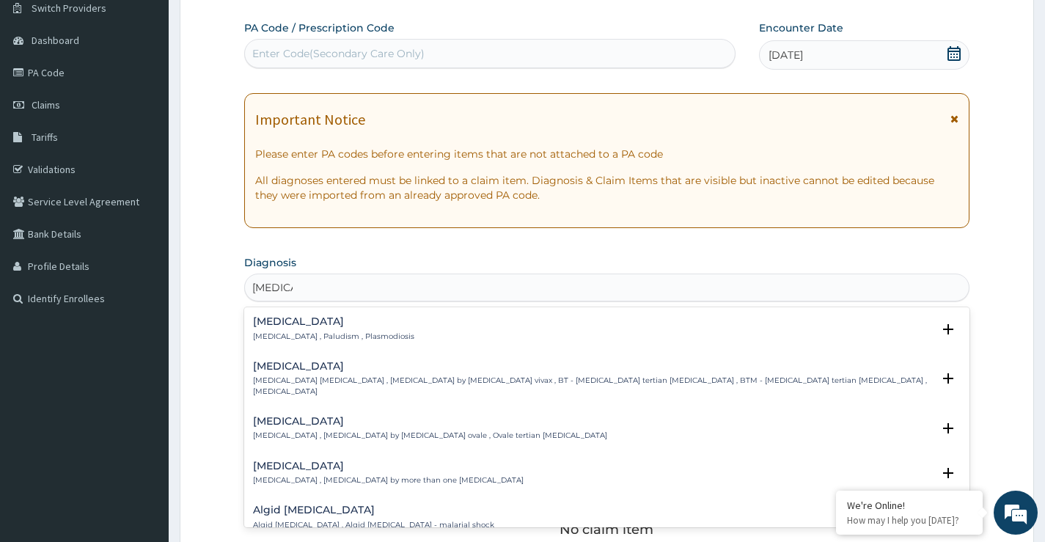
click at [285, 332] on p "Malaria , Paludism , Plasmodiosis" at bounding box center [333, 337] width 161 height 10
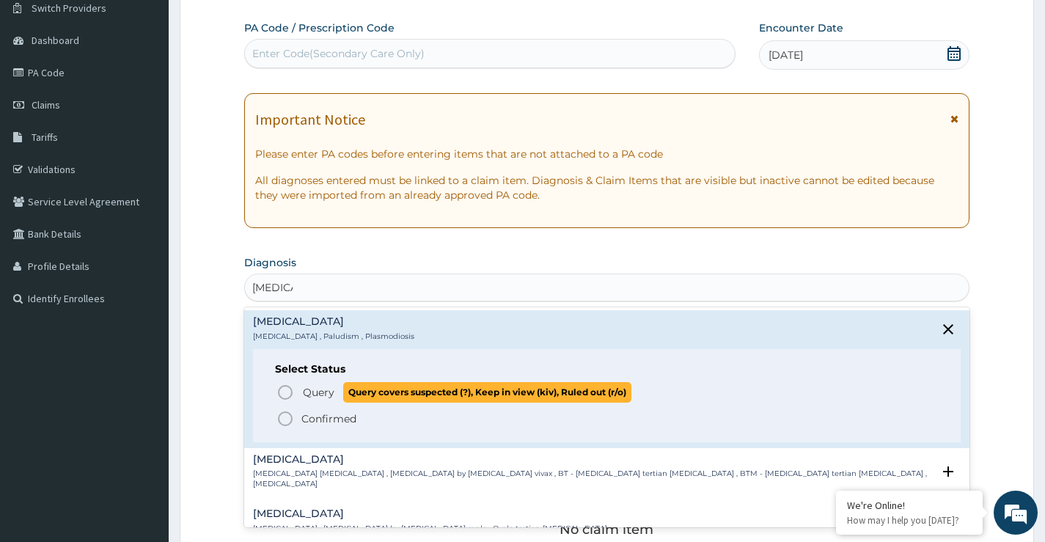
click at [279, 392] on circle "status option query" at bounding box center [285, 392] width 13 height 13
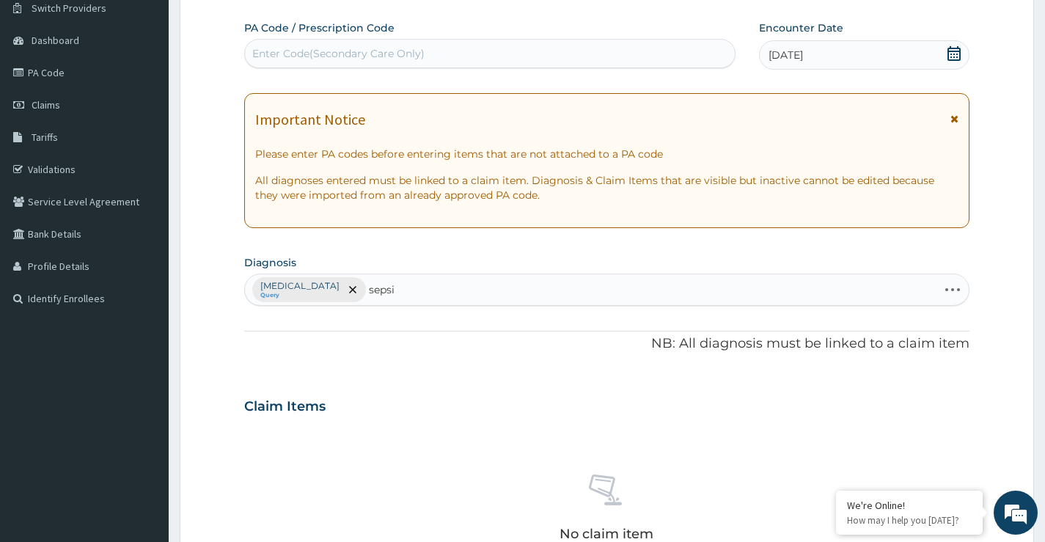
type input "sepsis"
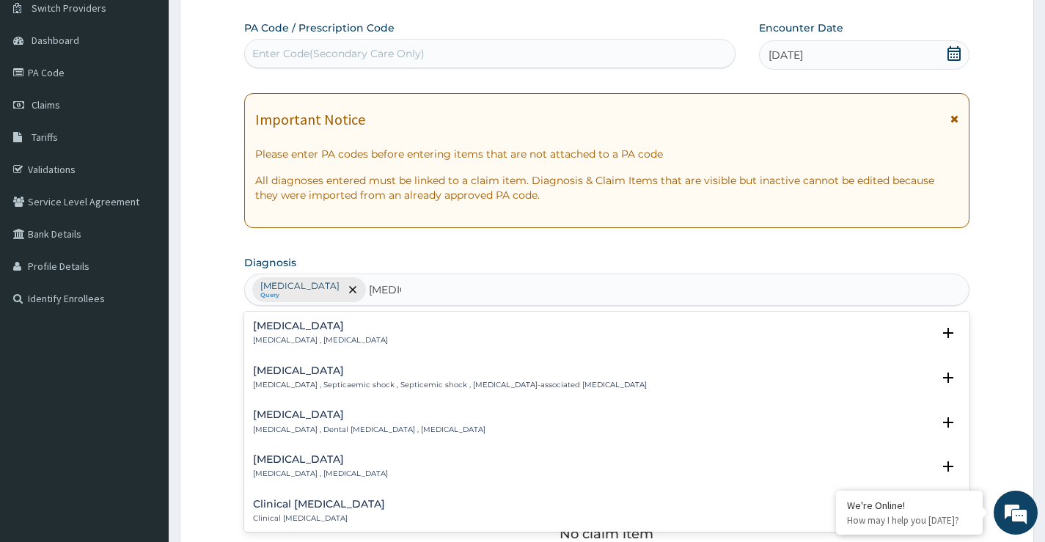
click at [272, 332] on div "Sepsis Systemic infection , Sepsis" at bounding box center [320, 334] width 135 height 26
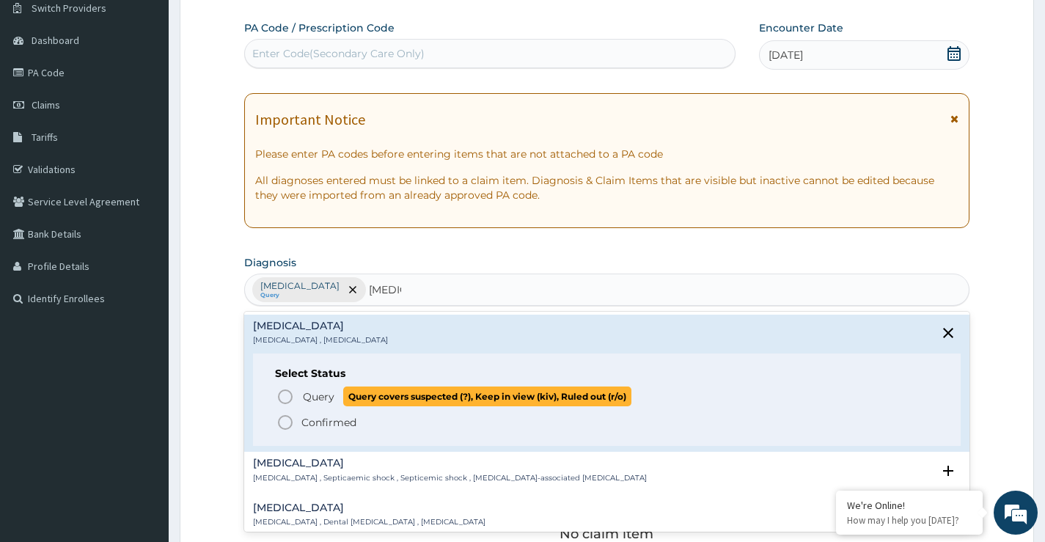
click at [288, 395] on icon "status option query" at bounding box center [286, 397] width 18 height 18
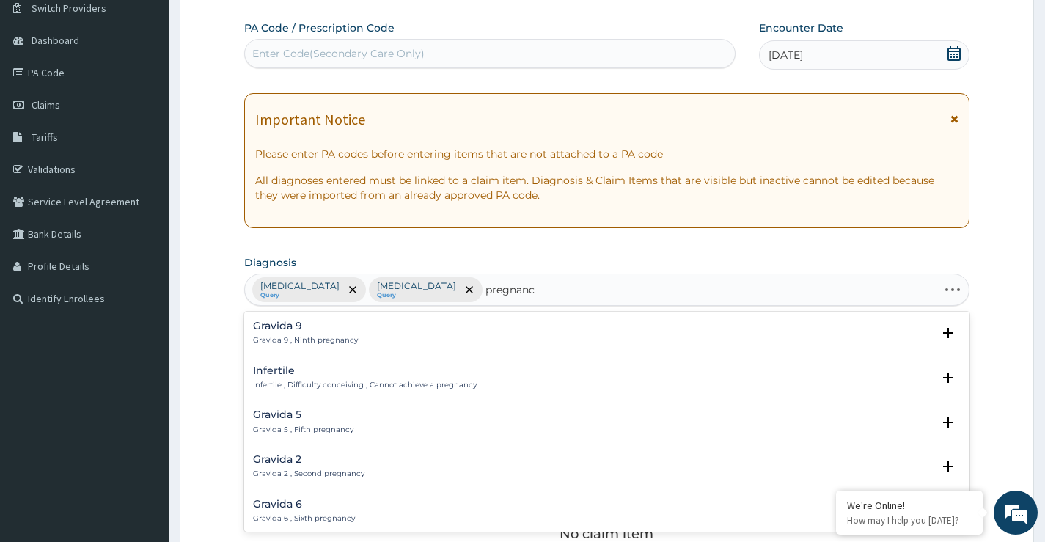
type input "pregnancy"
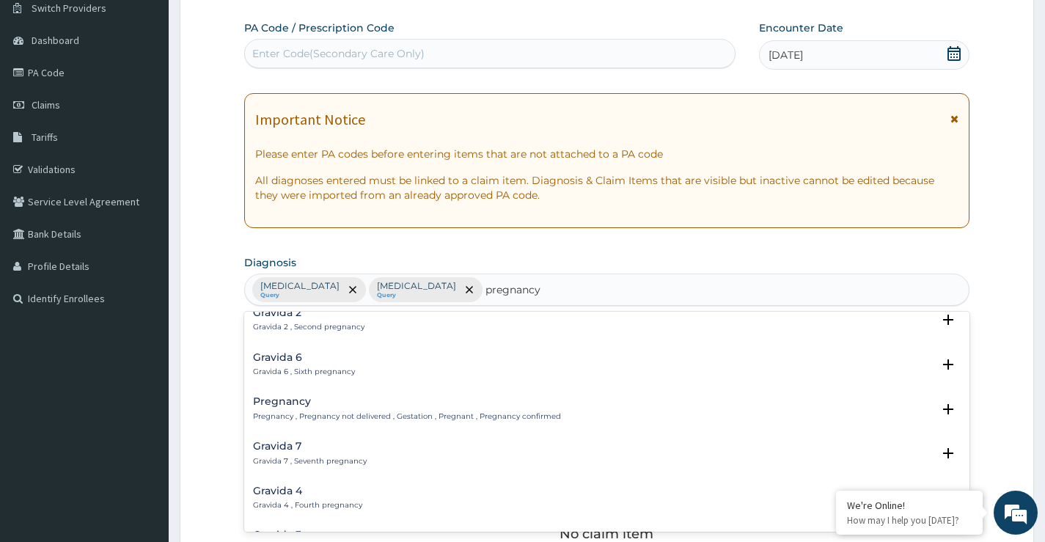
click at [293, 406] on h4 "Pregnancy" at bounding box center [407, 401] width 308 height 11
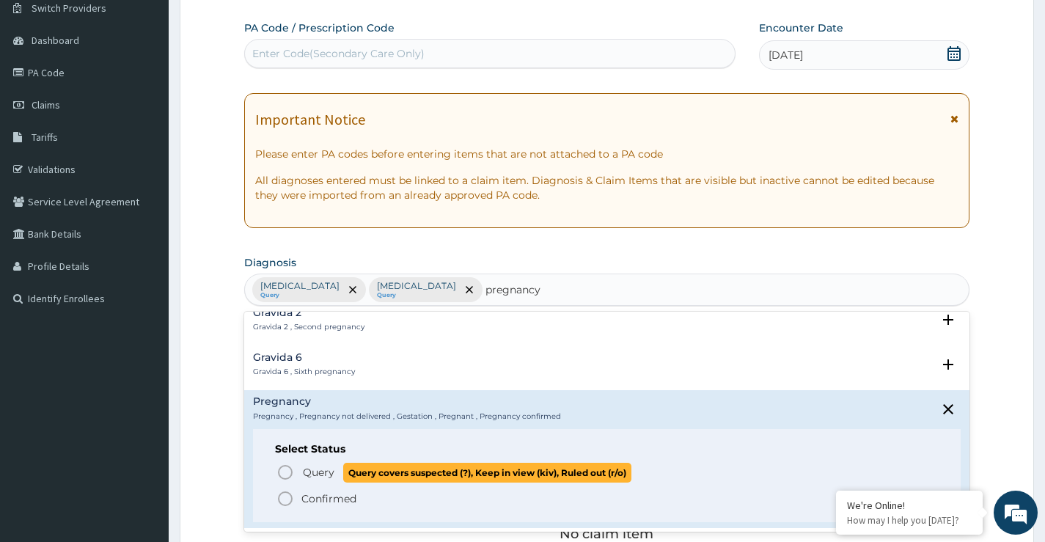
click at [310, 475] on span "Query" at bounding box center [319, 472] width 32 height 15
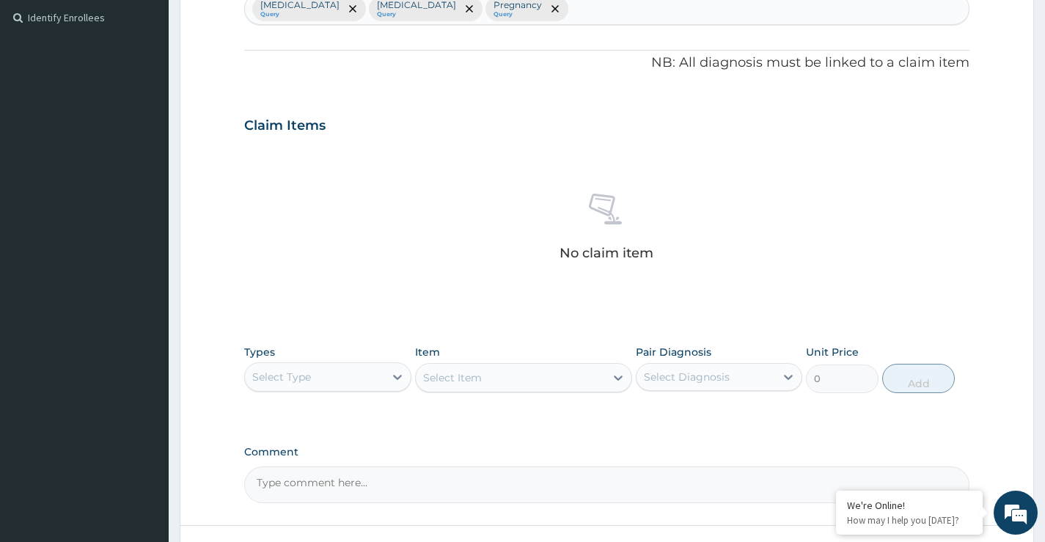
scroll to position [413, 0]
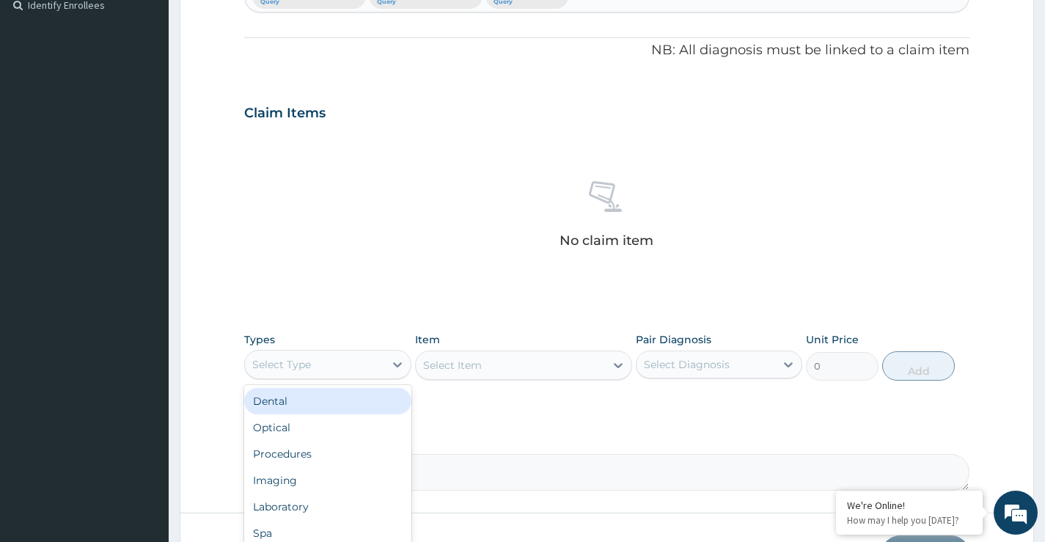
click at [327, 370] on div "Select Type" at bounding box center [314, 364] width 139 height 23
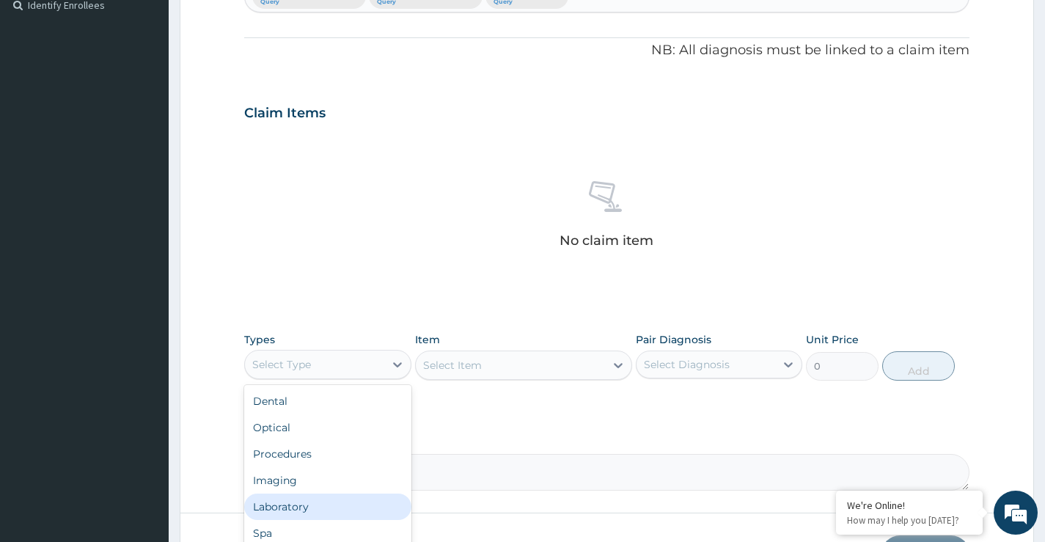
click at [296, 504] on div "Laboratory" at bounding box center [327, 507] width 167 height 26
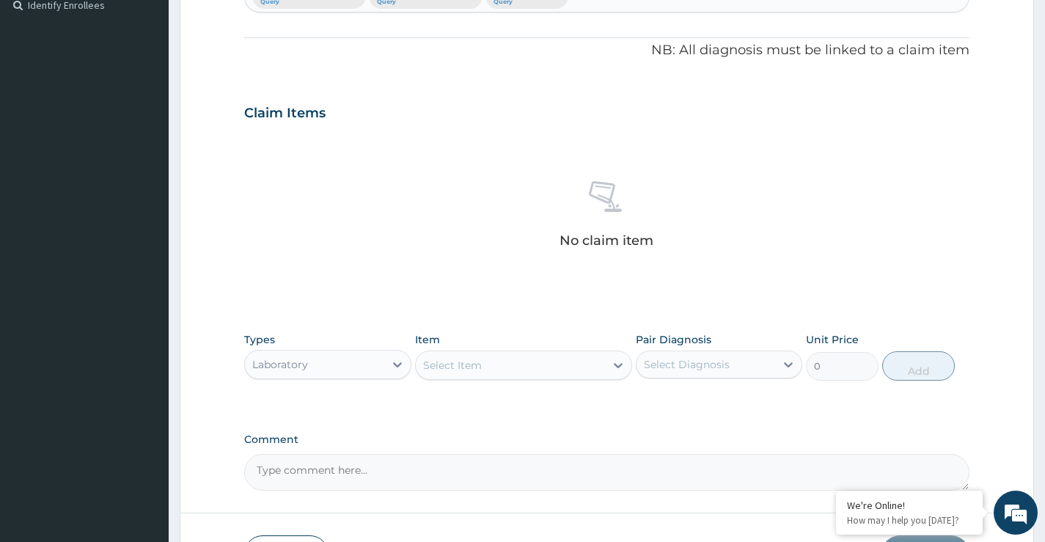
click at [487, 367] on div "Select Item" at bounding box center [511, 365] width 190 height 23
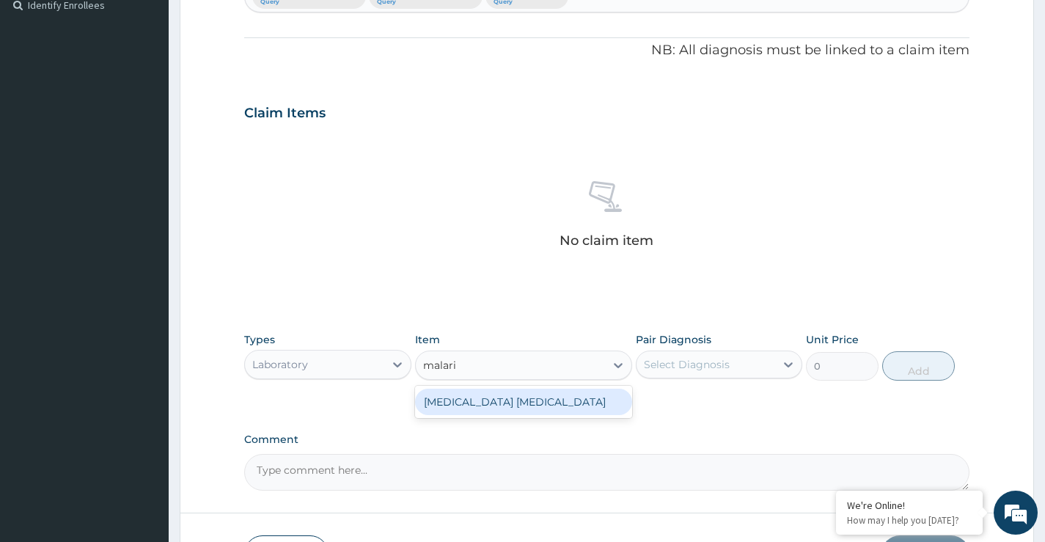
type input "[MEDICAL_DATA]"
click at [486, 394] on div "[MEDICAL_DATA] [MEDICAL_DATA]" at bounding box center [524, 402] width 218 height 26
type input "1500"
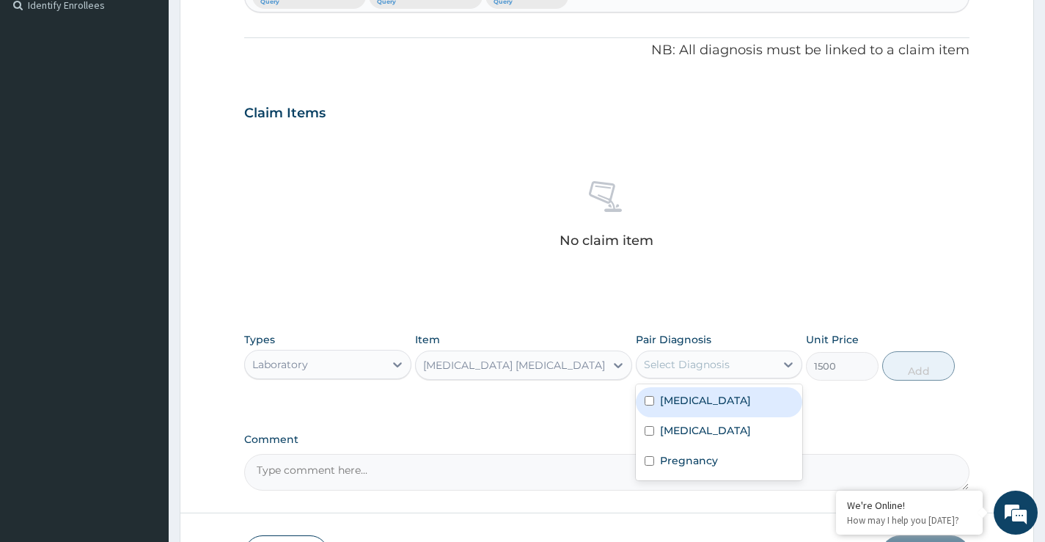
drag, startPoint x: 716, startPoint y: 361, endPoint x: 709, endPoint y: 401, distance: 40.9
click at [715, 361] on div "Select Diagnosis" at bounding box center [687, 364] width 86 height 15
click at [703, 403] on div "[MEDICAL_DATA]" at bounding box center [719, 402] width 167 height 30
checkbox input "true"
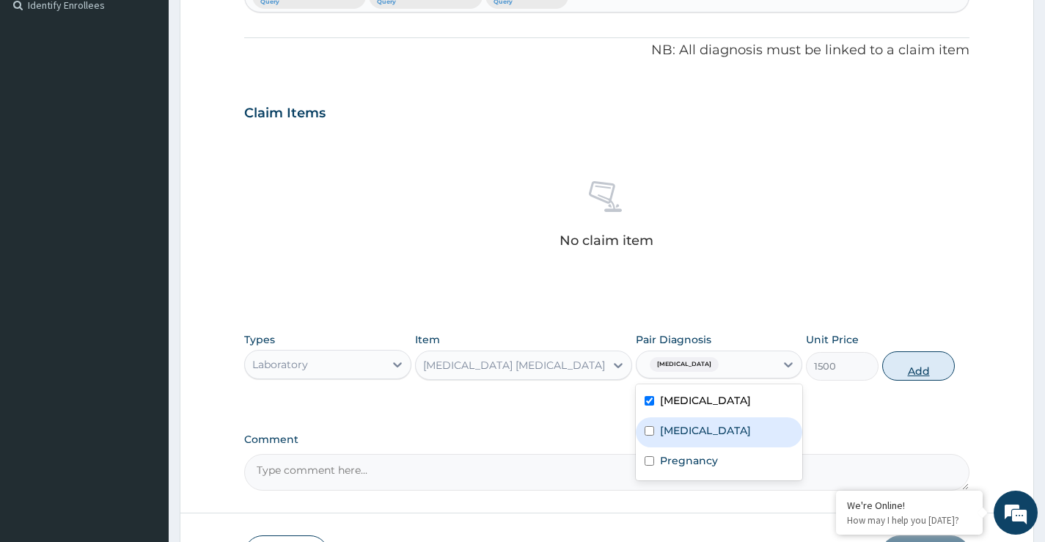
click at [914, 368] on button "Add" at bounding box center [918, 365] width 73 height 29
type input "0"
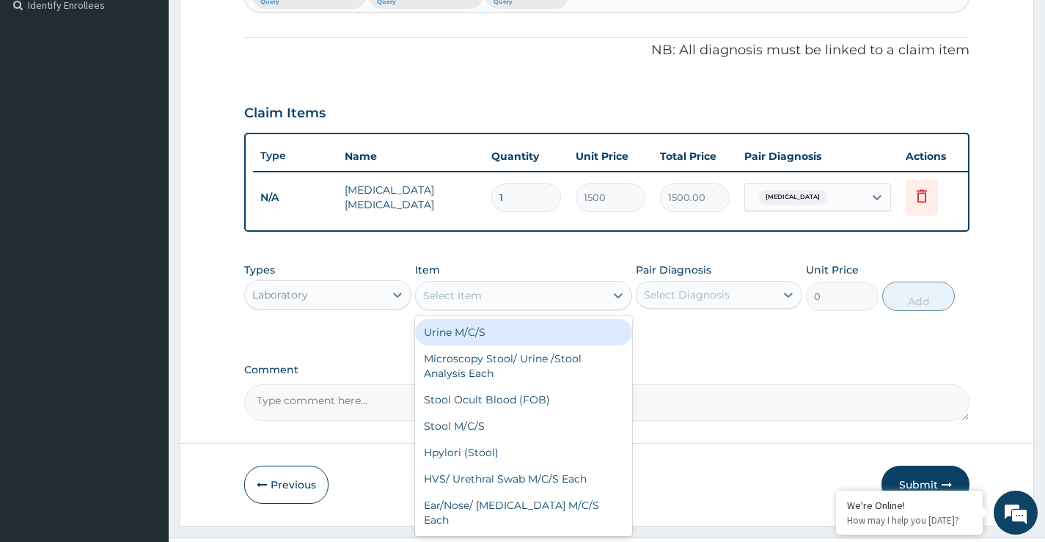
click at [477, 303] on div "Select Item" at bounding box center [452, 295] width 59 height 15
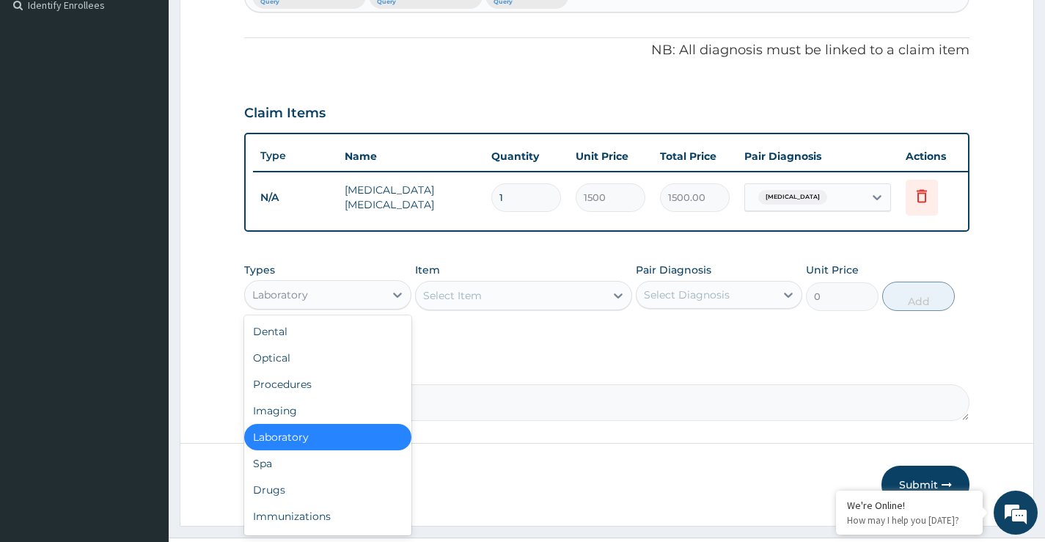
click at [287, 307] on div "Laboratory" at bounding box center [314, 294] width 139 height 23
click at [271, 502] on div "Drugs" at bounding box center [327, 490] width 167 height 26
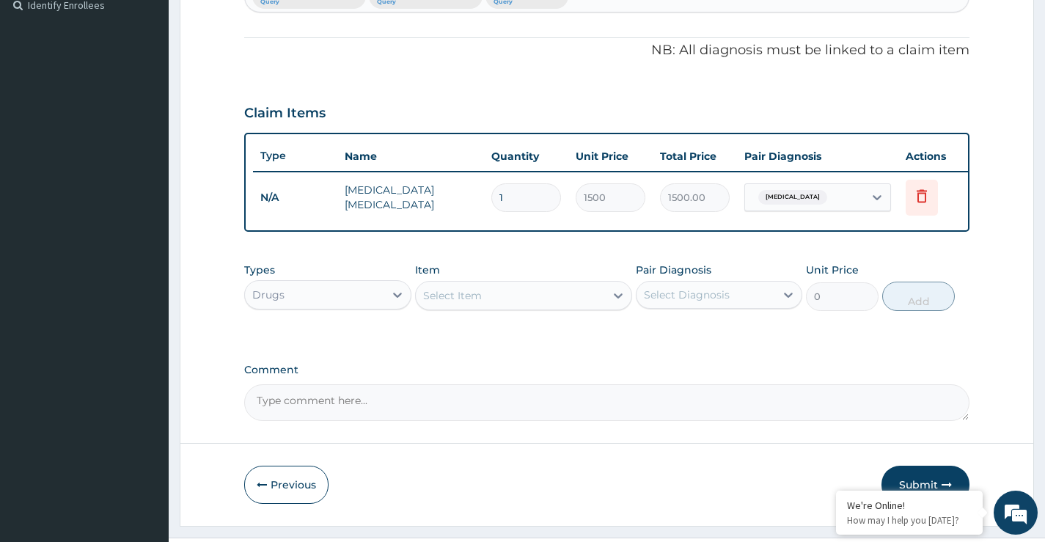
click at [458, 291] on div "Select Item" at bounding box center [524, 295] width 218 height 29
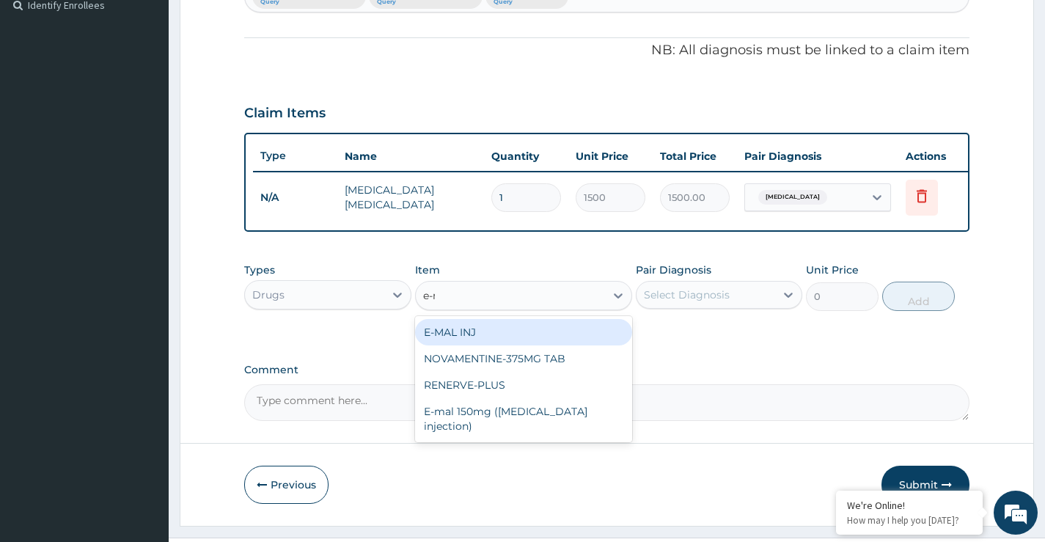
type input "e-ma"
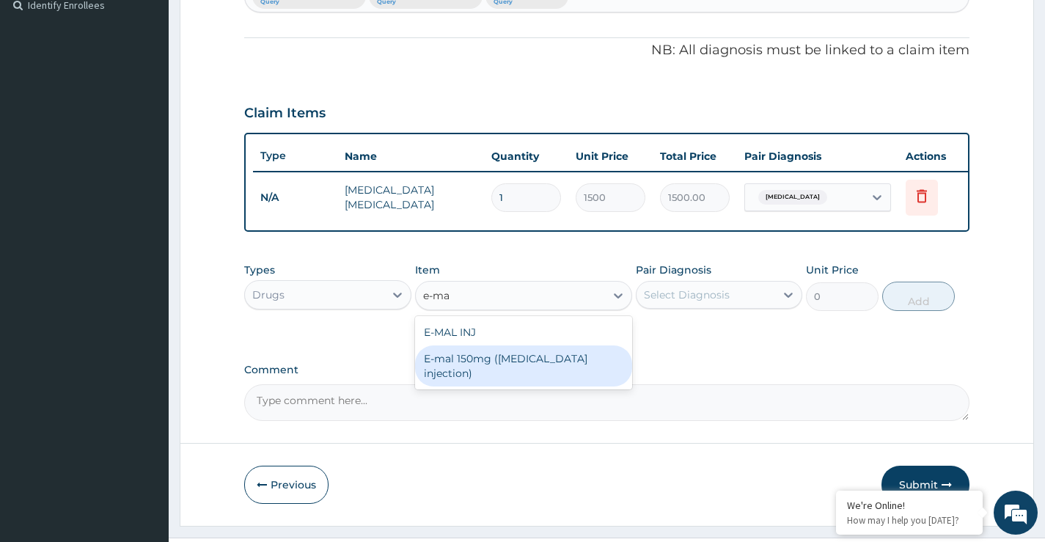
click at [468, 371] on div "E-mal 150mg (Artemether injection)" at bounding box center [524, 365] width 218 height 41
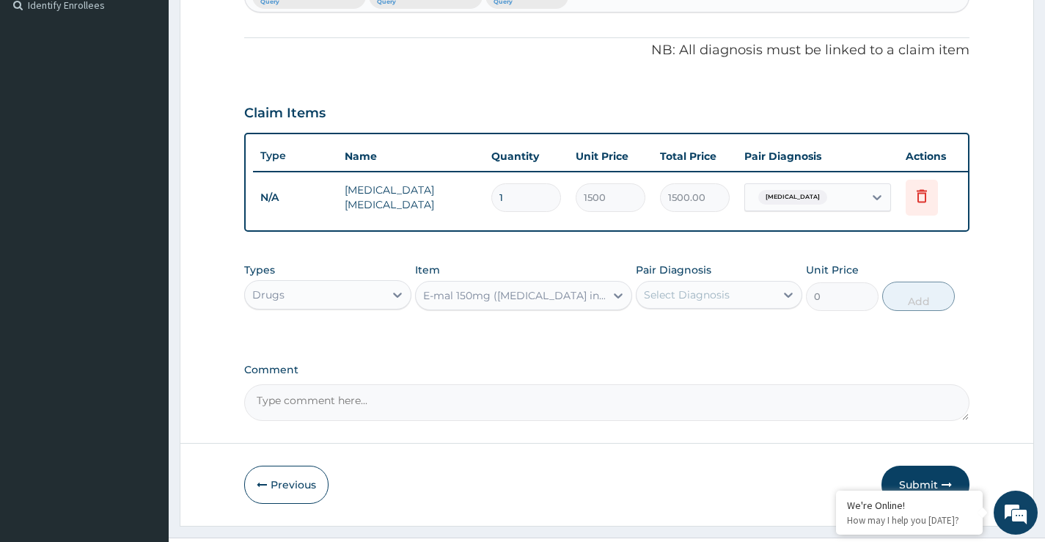
type input "1950"
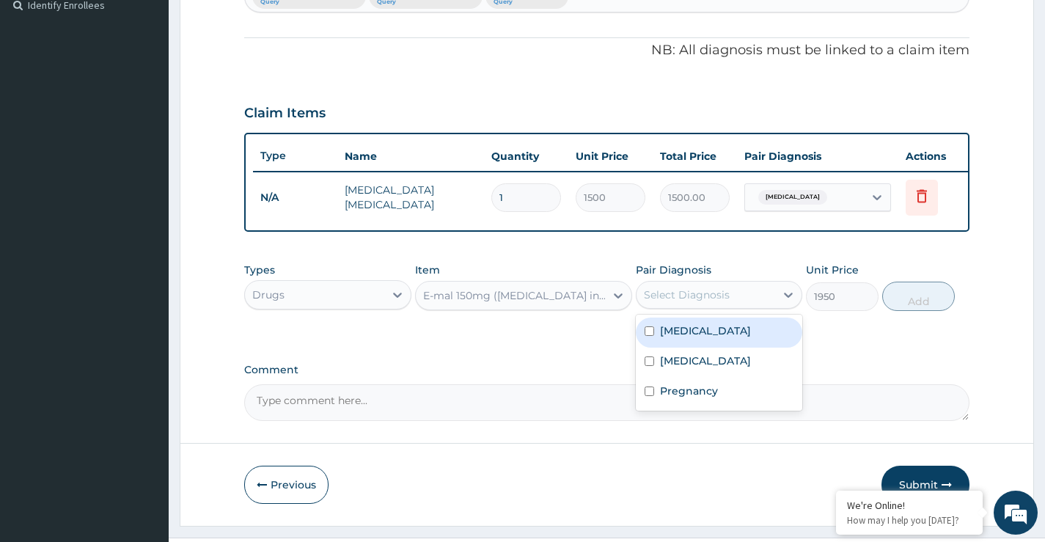
click at [711, 302] on div "Select Diagnosis" at bounding box center [687, 295] width 86 height 15
click at [706, 343] on div "[MEDICAL_DATA]" at bounding box center [719, 333] width 167 height 30
checkbox input "true"
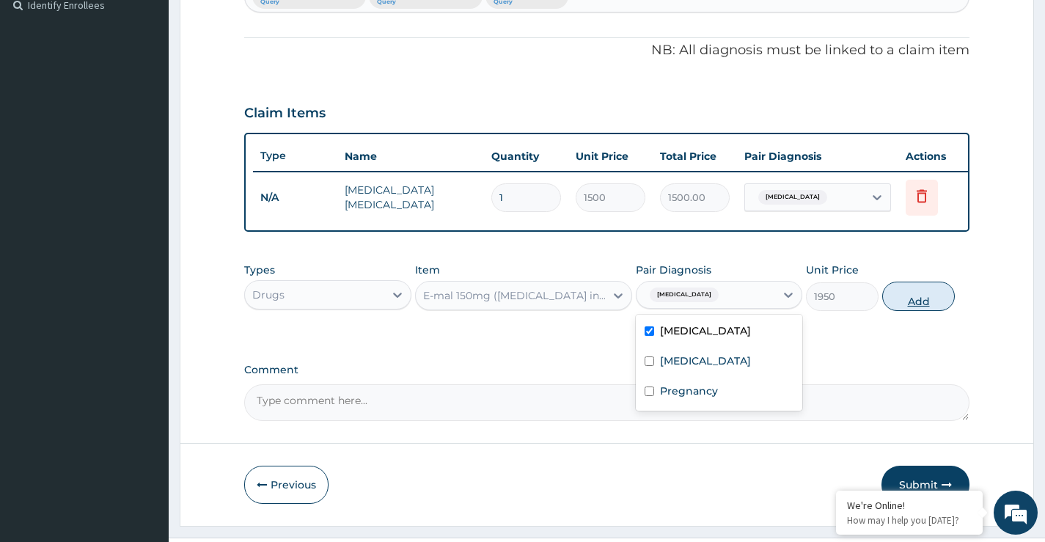
click at [937, 306] on button "Add" at bounding box center [918, 296] width 73 height 29
type input "0"
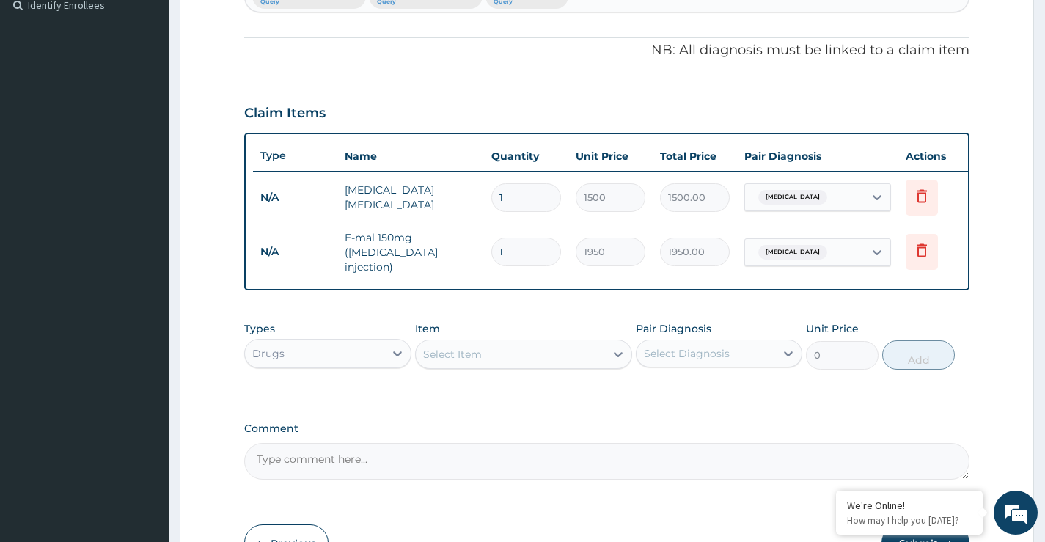
type input "0.00"
type input "3"
type input "5850.00"
type input "3"
click at [473, 354] on div "Select Item" at bounding box center [452, 354] width 59 height 15
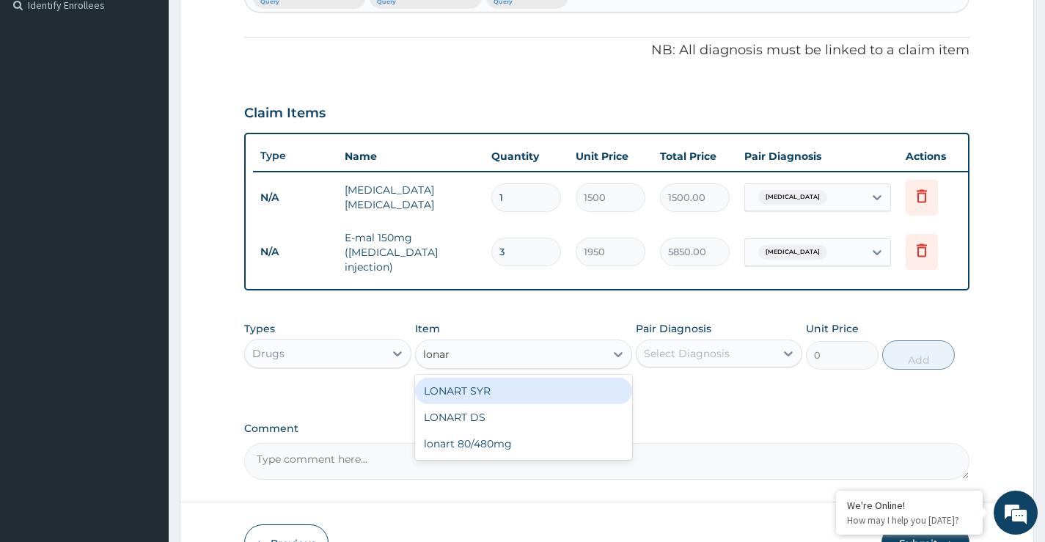
type input "lonart"
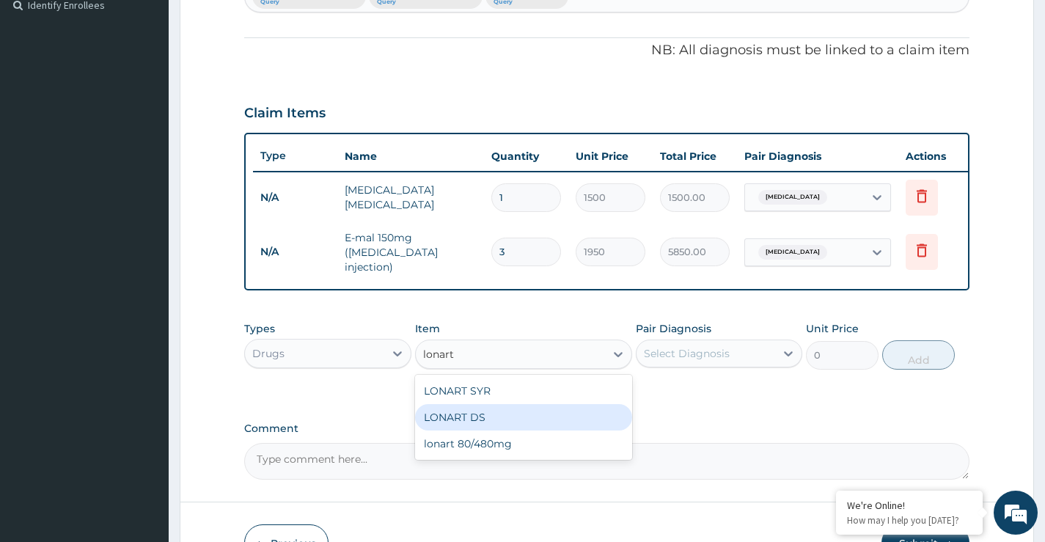
click at [480, 420] on div "LONART DS" at bounding box center [524, 417] width 218 height 26
type input "560"
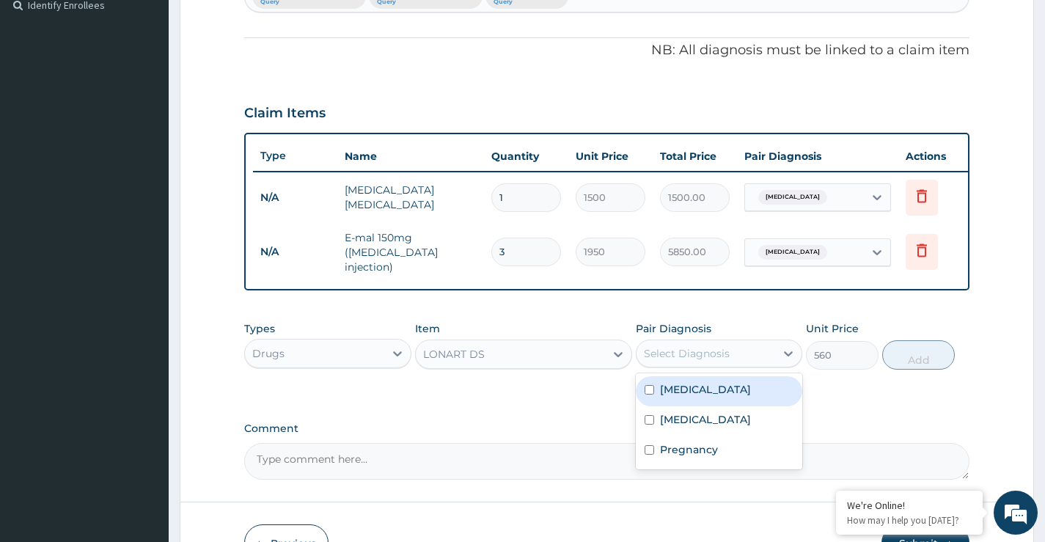
click at [689, 361] on div "Select Diagnosis" at bounding box center [687, 353] width 86 height 15
click at [688, 397] on label "[MEDICAL_DATA]" at bounding box center [705, 389] width 91 height 15
checkbox input "true"
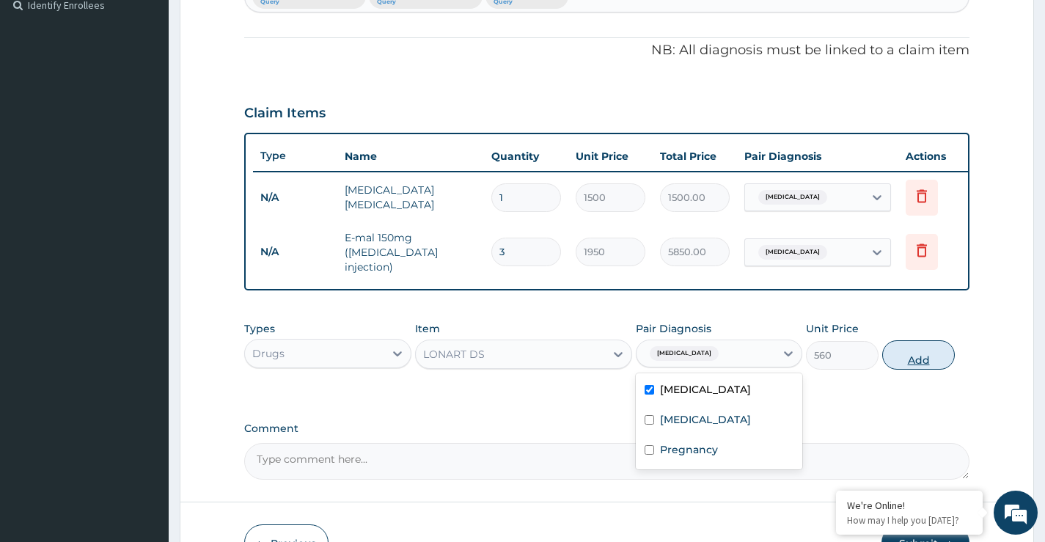
click at [916, 359] on button "Add" at bounding box center [918, 354] width 73 height 29
type input "0"
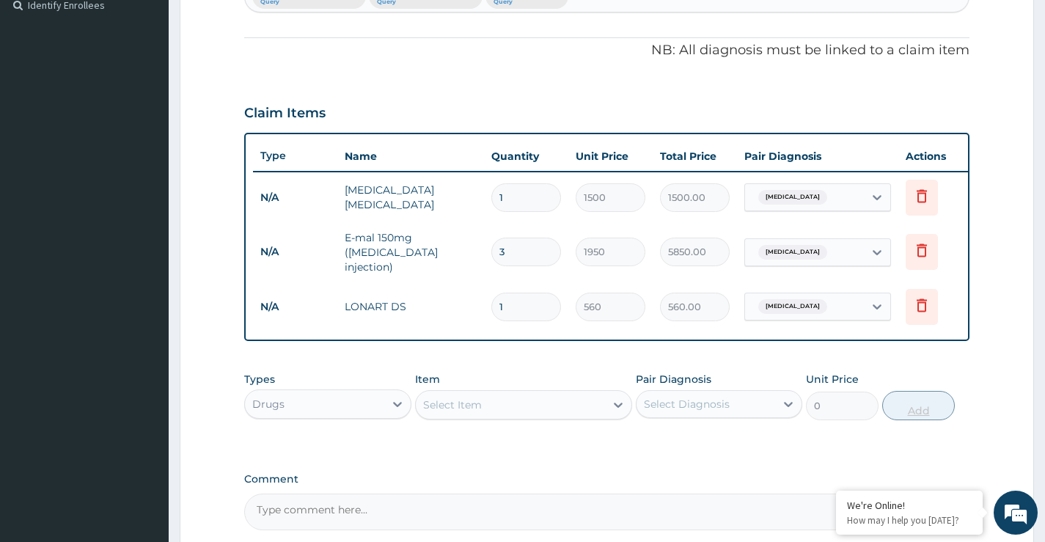
type input "0.00"
type input "6"
type input "3360.00"
type input "6"
click at [467, 412] on div "Select Item" at bounding box center [452, 405] width 59 height 15
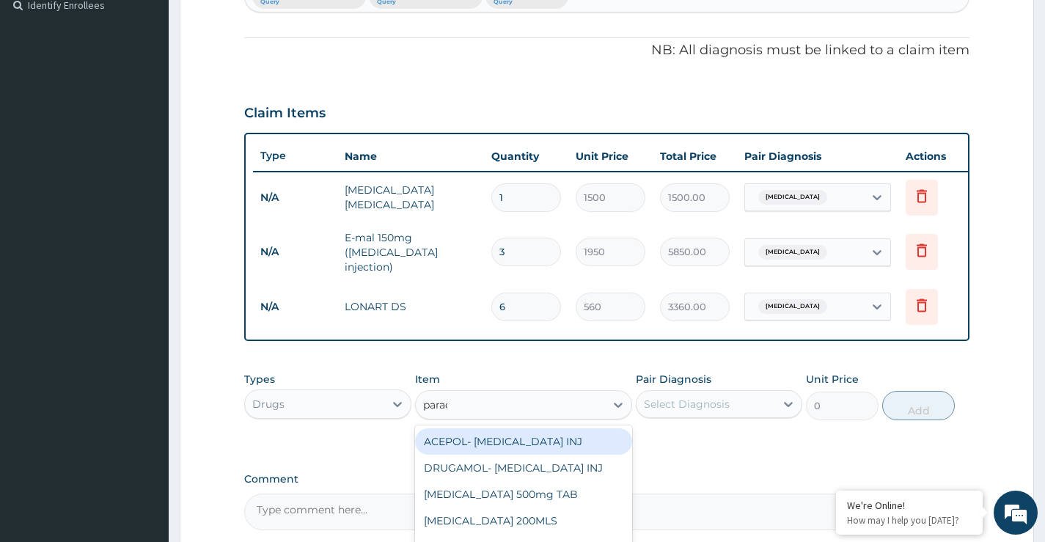
type input "parace"
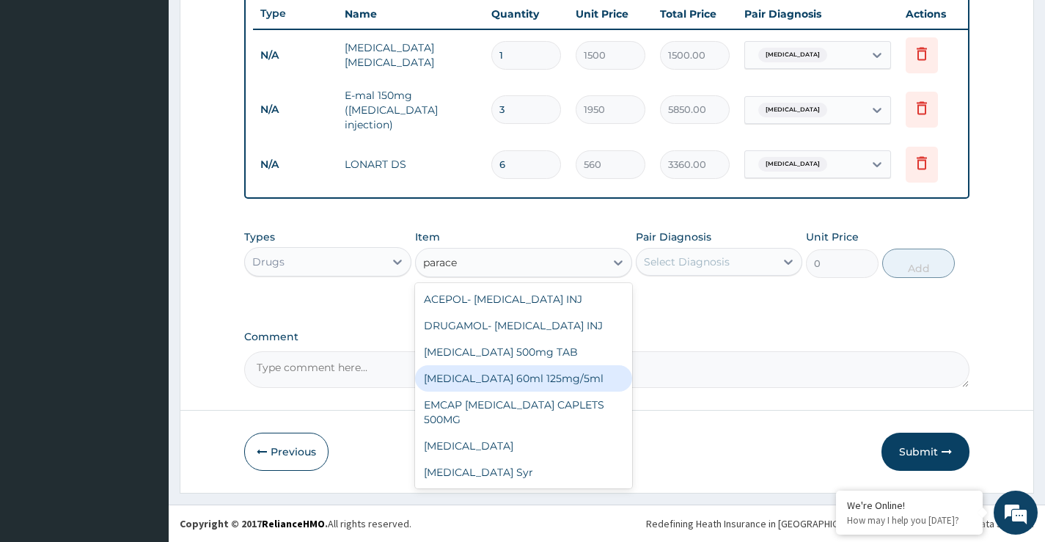
scroll to position [558, 0]
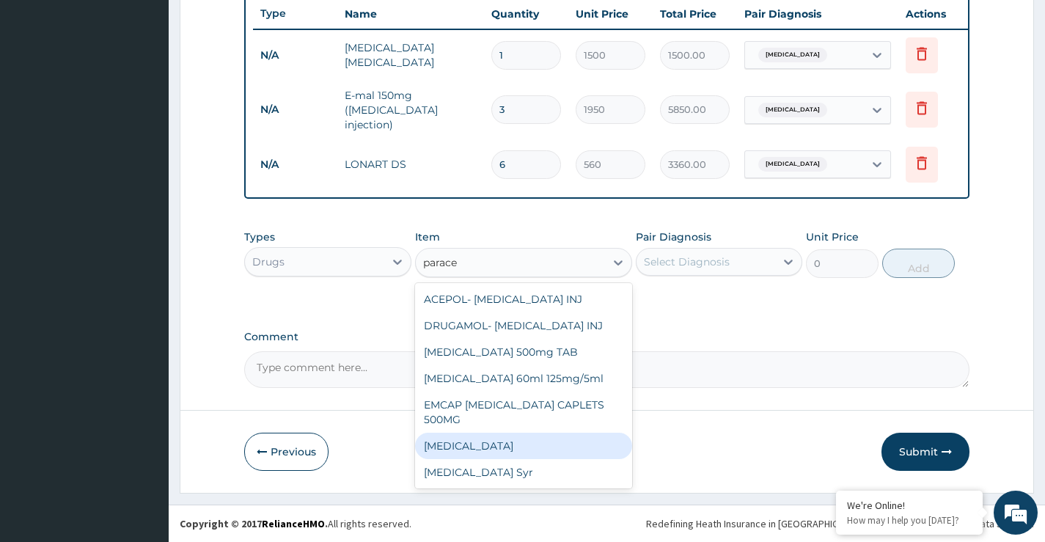
click at [477, 447] on div "Paracetamol" at bounding box center [524, 446] width 218 height 26
type input "13"
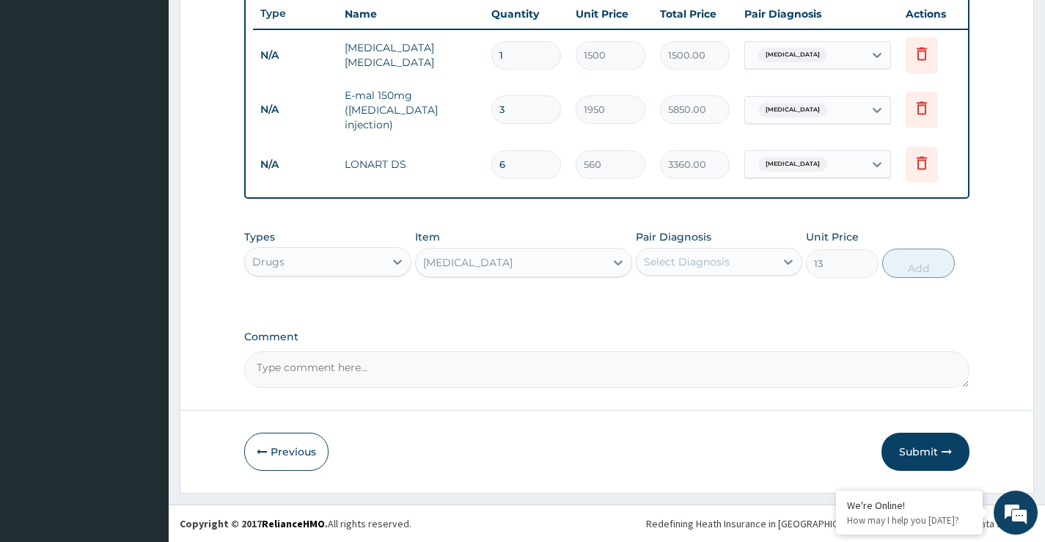
click at [728, 261] on div "Select Diagnosis" at bounding box center [687, 262] width 86 height 15
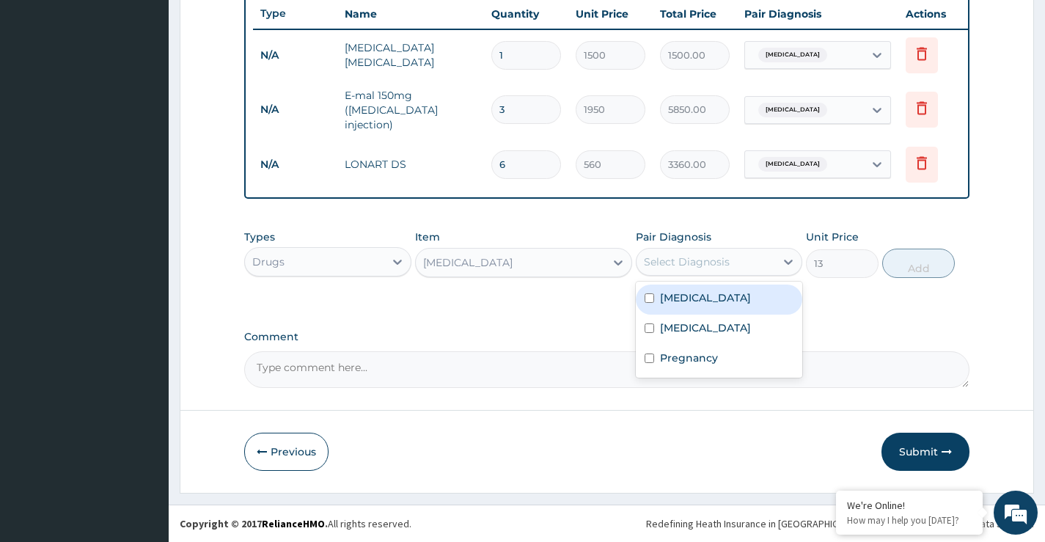
click at [690, 294] on label "[MEDICAL_DATA]" at bounding box center [705, 297] width 91 height 15
checkbox input "true"
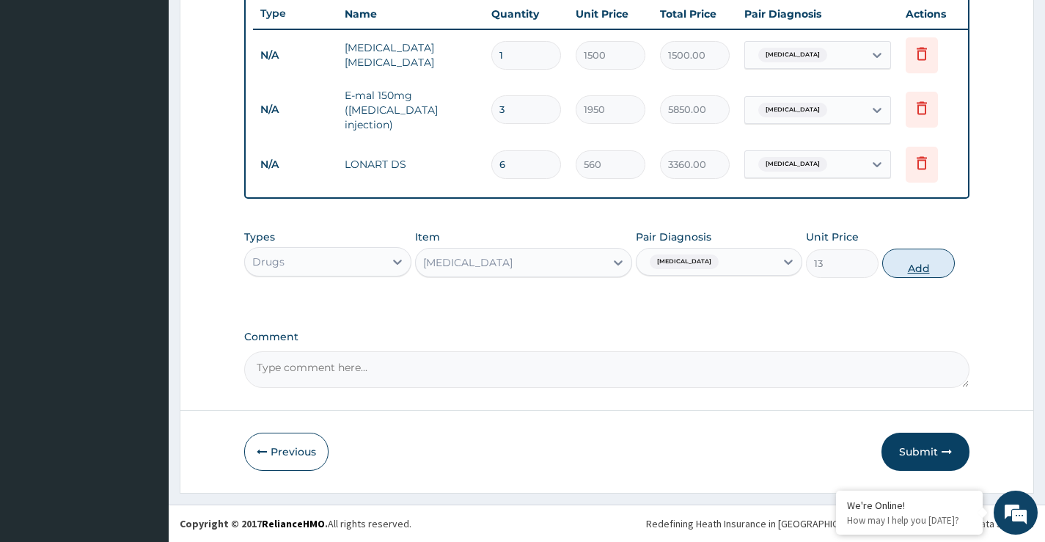
click at [921, 270] on button "Add" at bounding box center [918, 263] width 73 height 29
type input "0"
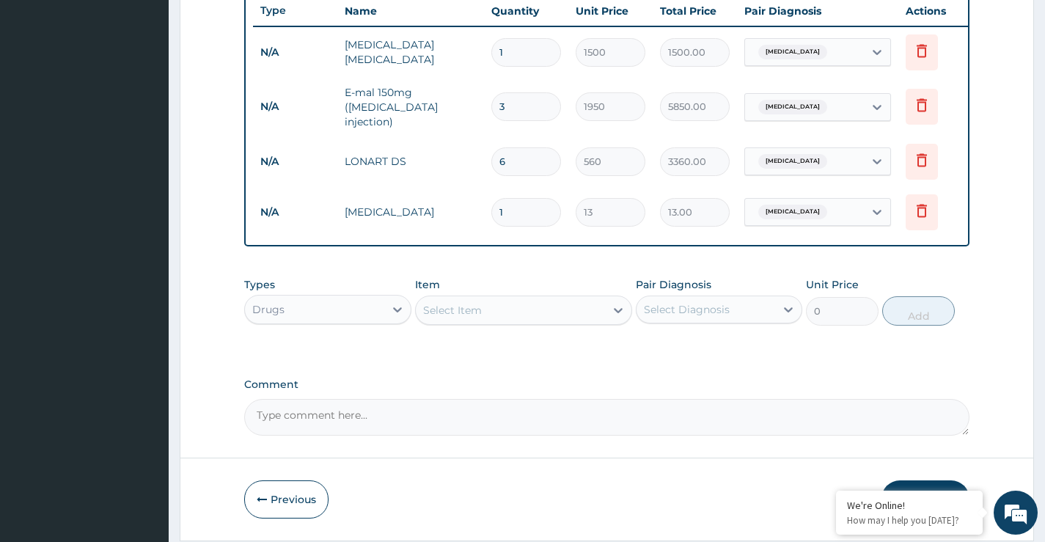
type input "18"
type input "234.00"
type input "18"
click at [474, 316] on div "Select Item" at bounding box center [452, 310] width 59 height 15
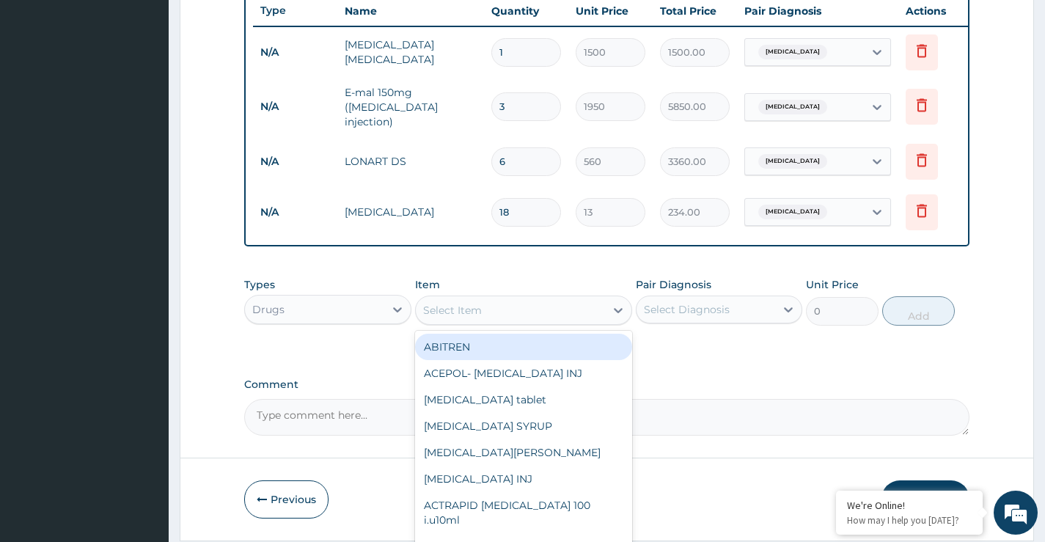
paste input "NEUROGESIC"
type input "NEUROGESIC"
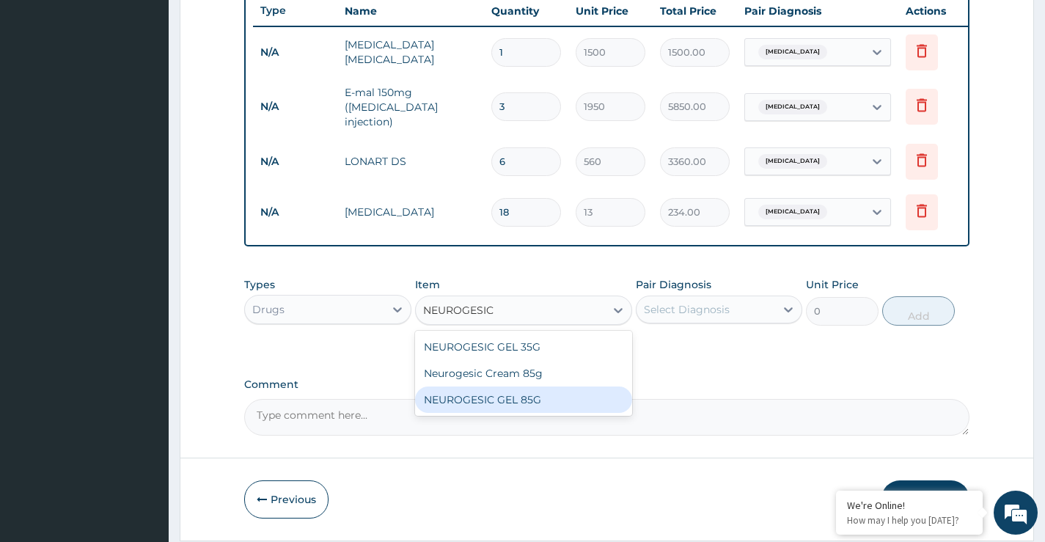
click at [519, 402] on div "NEUROGESIC GEL 85G" at bounding box center [524, 400] width 218 height 26
type input "1897.5"
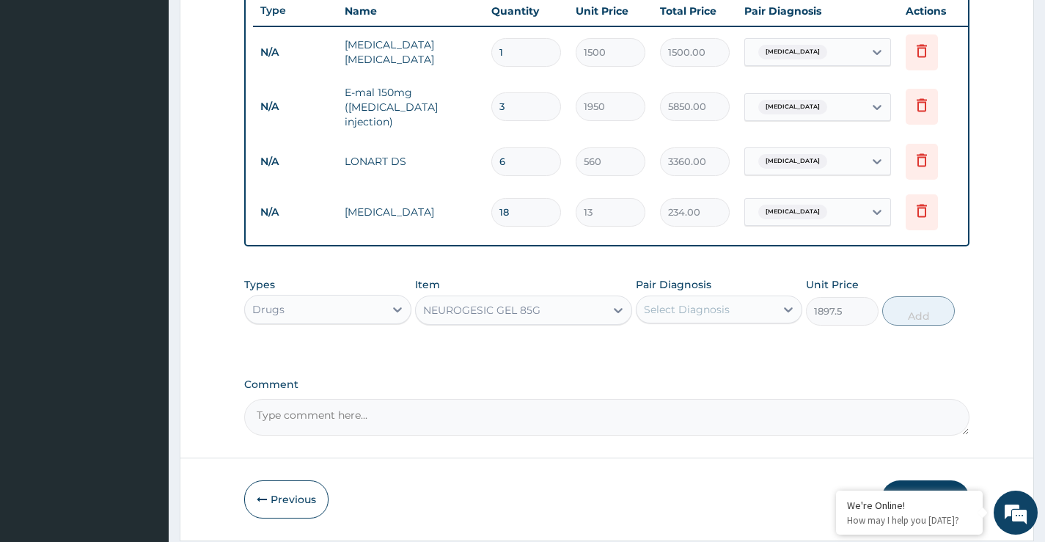
click at [543, 317] on div "NEUROGESIC GEL 85G" at bounding box center [511, 310] width 190 height 23
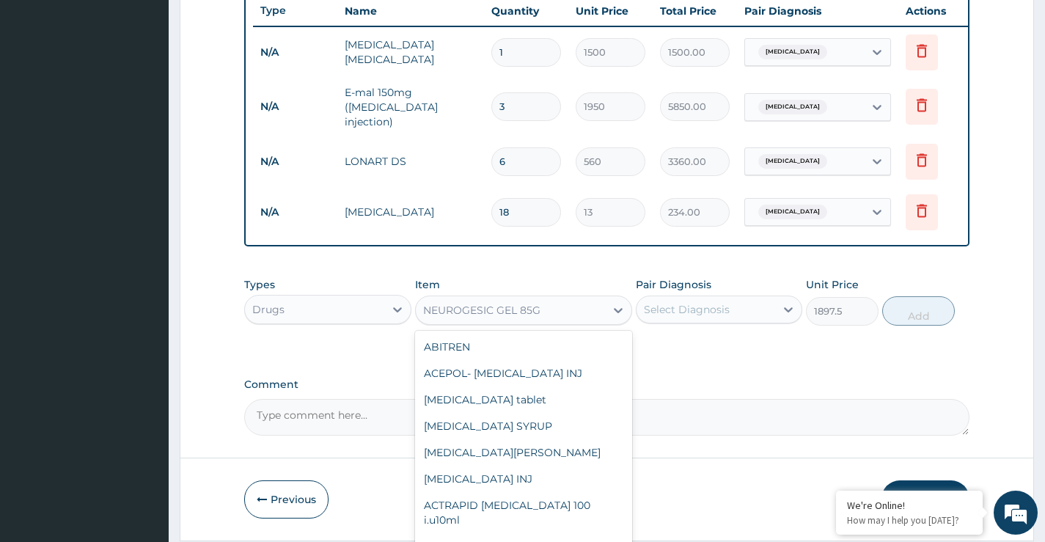
scroll to position [22653, 0]
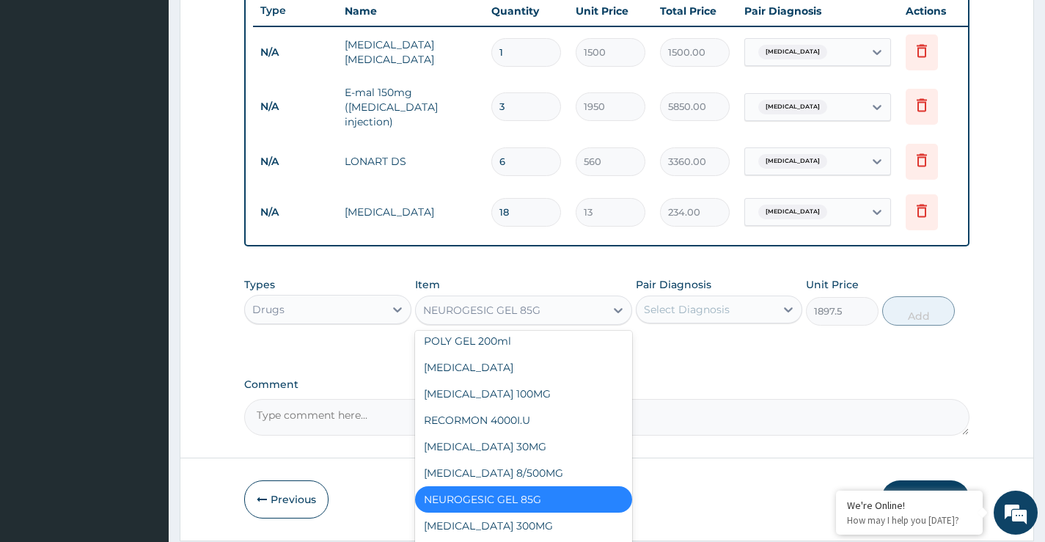
paste input "NEUROGESIC"
type input "NEUROGESIC"
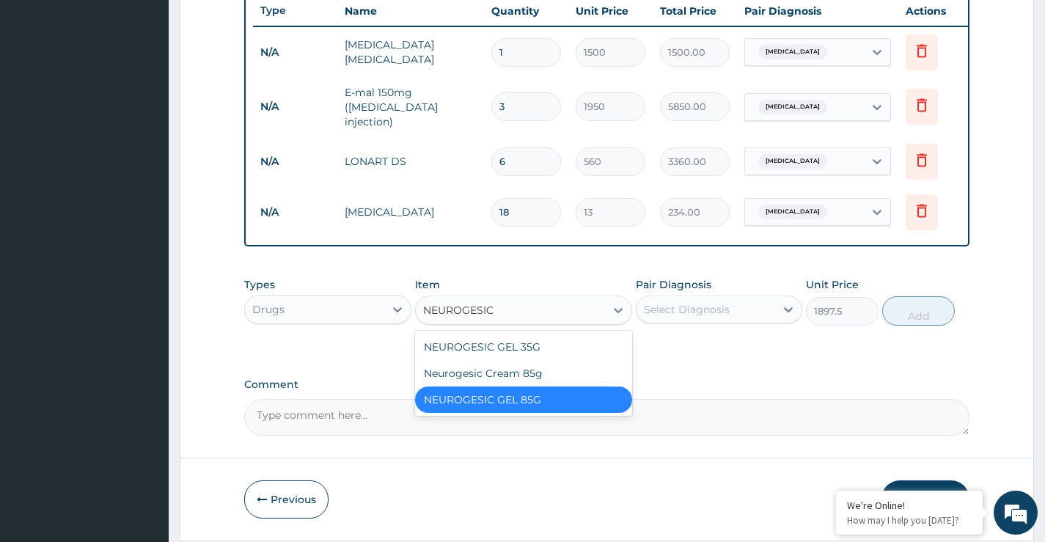
scroll to position [0, 0]
click at [511, 351] on div "NEUROGESIC GEL 35G" at bounding box center [524, 347] width 218 height 26
type input "1960"
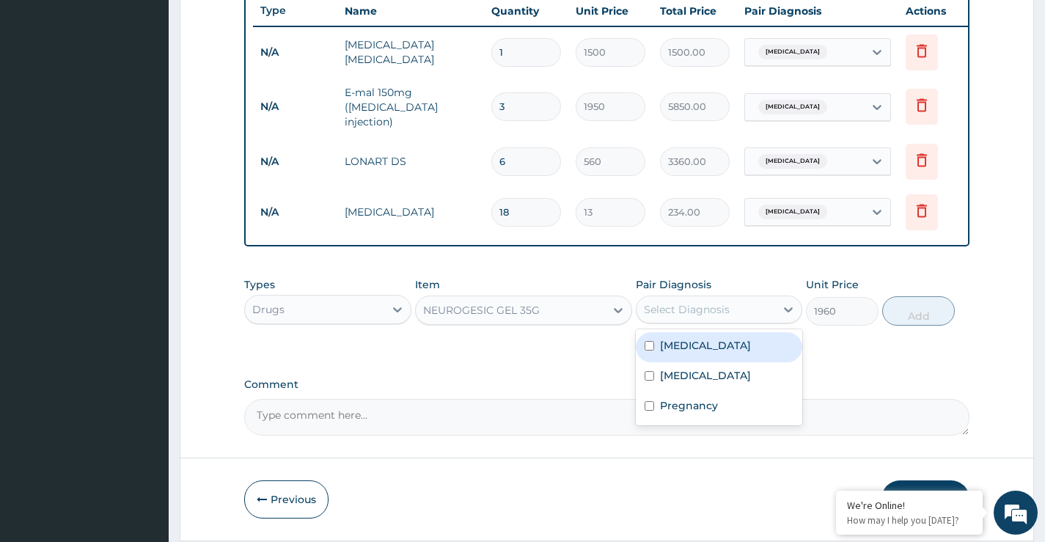
click at [694, 307] on div "Select Diagnosis" at bounding box center [687, 309] width 86 height 15
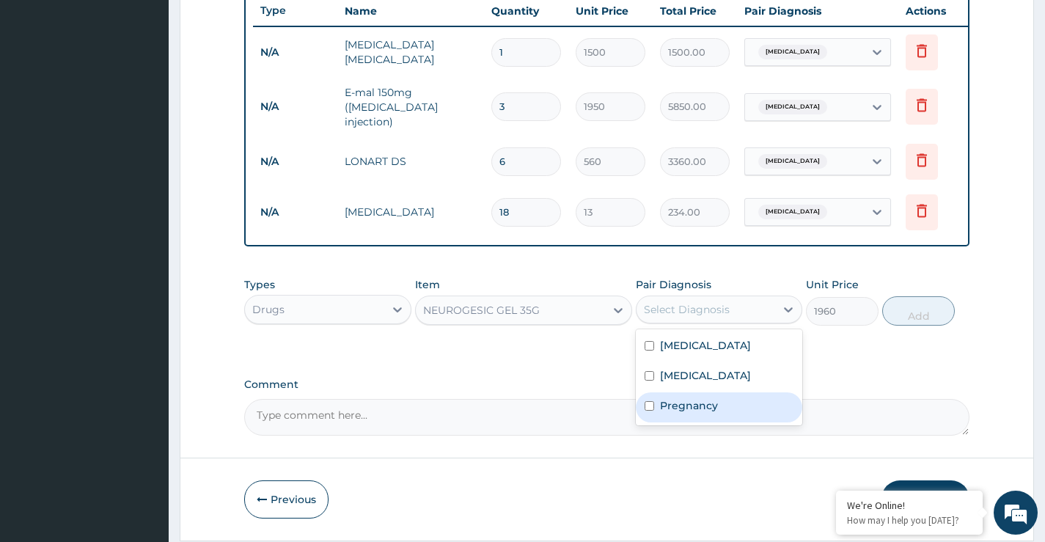
click at [679, 411] on label "Pregnancy" at bounding box center [689, 405] width 58 height 15
checkbox input "true"
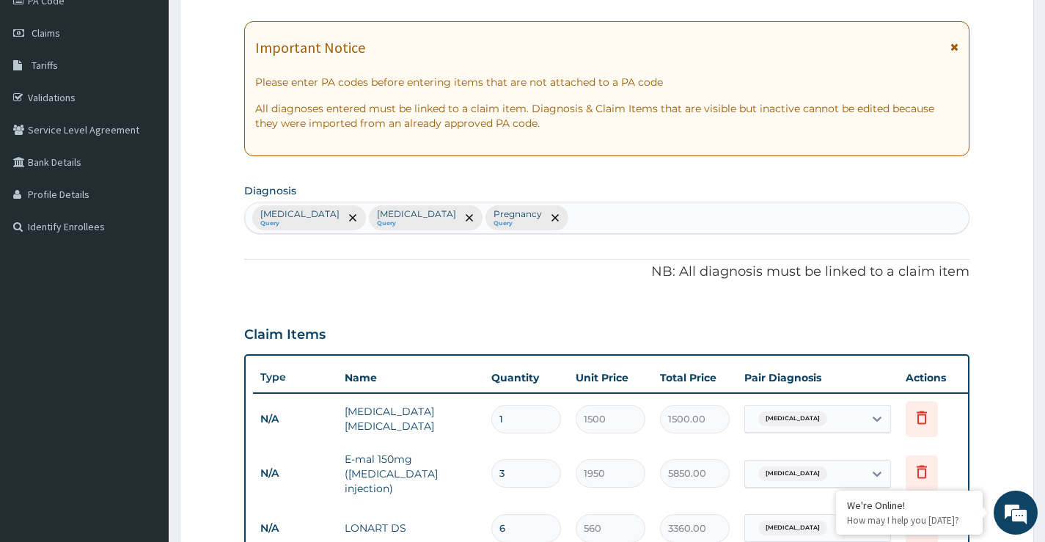
scroll to position [118, 0]
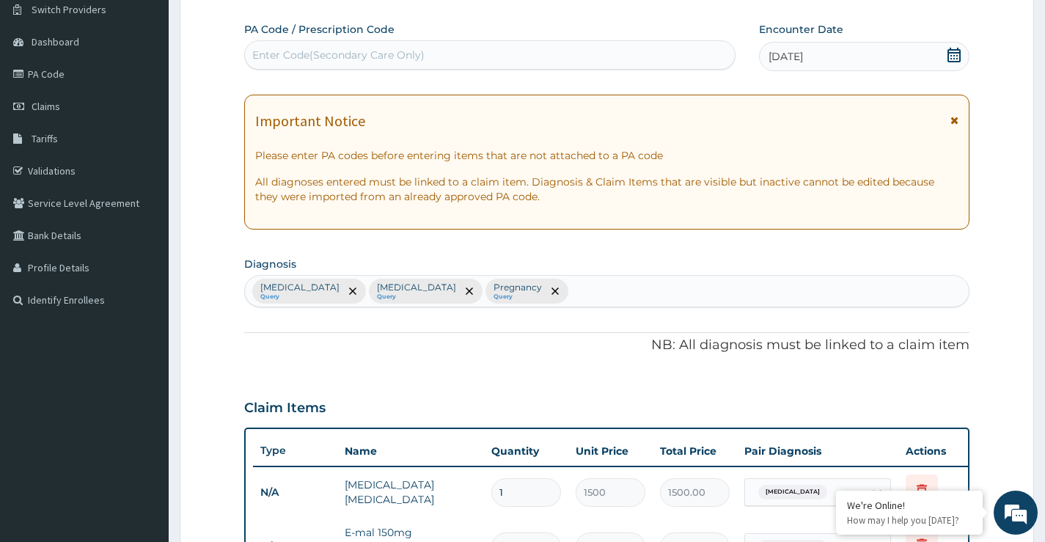
click at [497, 289] on div "Malaria Query Sepsis Query Pregnancy Query" at bounding box center [607, 291] width 724 height 31
type input "myal"
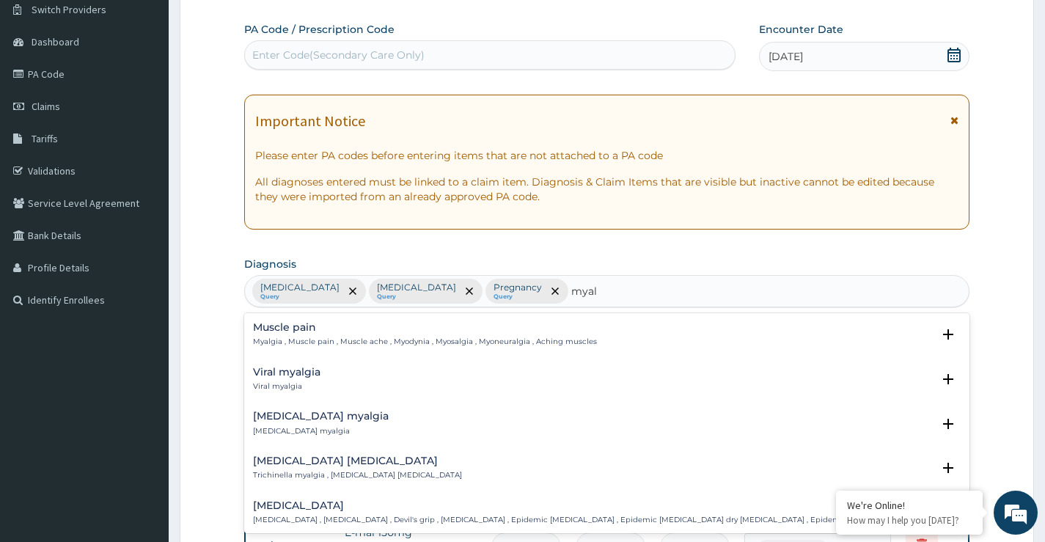
click at [276, 330] on h4 "Muscle pain" at bounding box center [425, 327] width 344 height 11
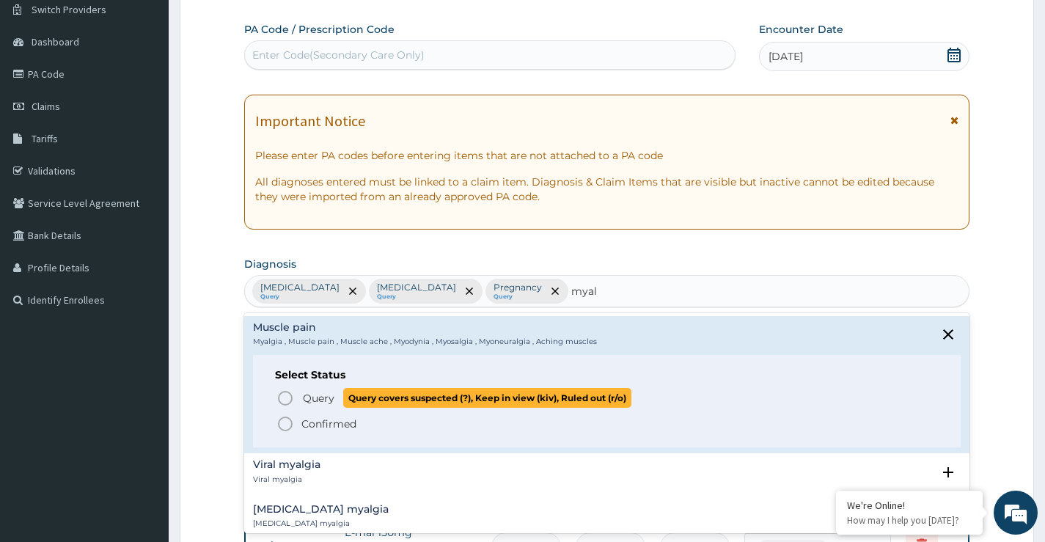
click at [292, 402] on icon "status option query" at bounding box center [286, 398] width 18 height 18
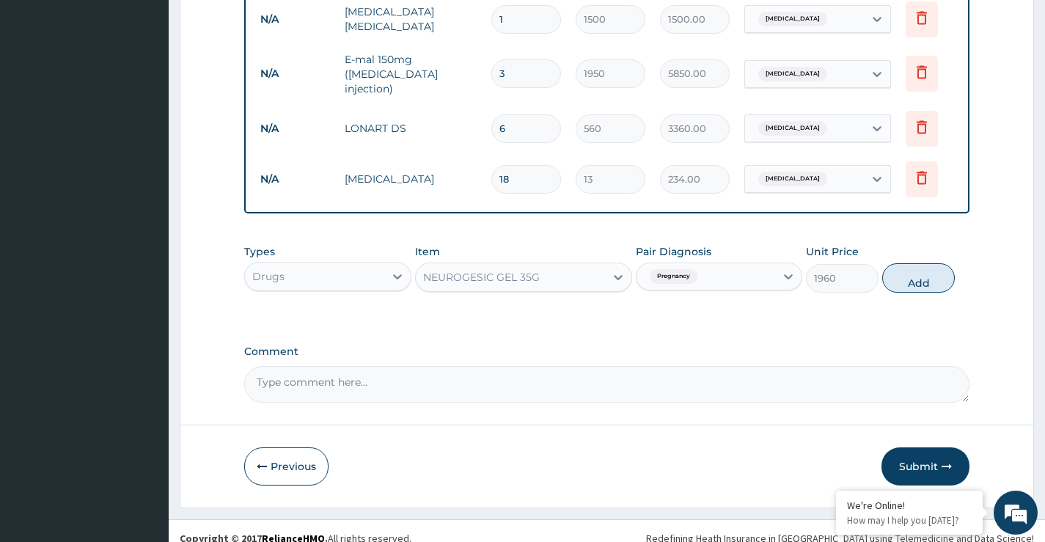
scroll to position [609, 0]
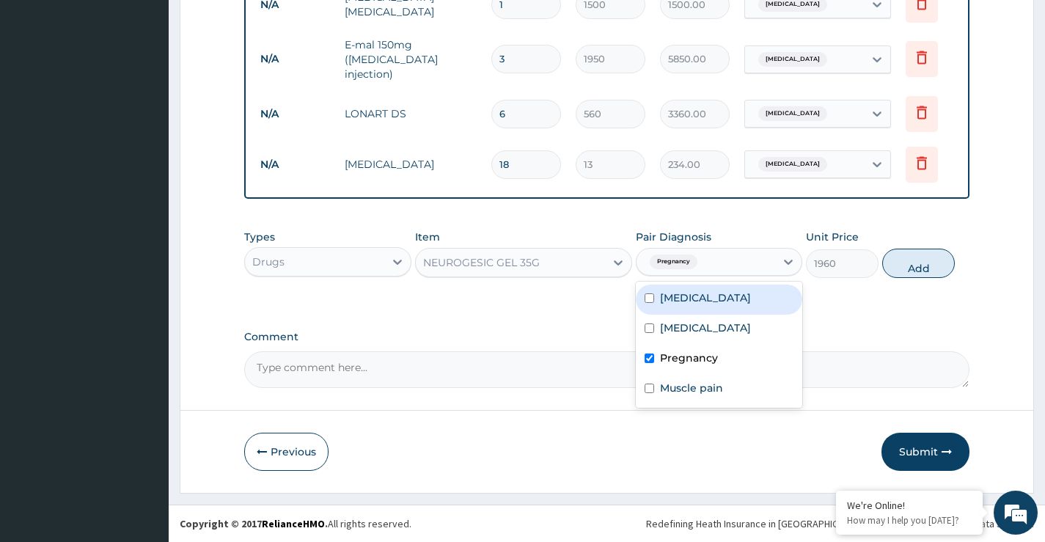
click at [673, 263] on span "Pregnancy" at bounding box center [674, 262] width 48 height 15
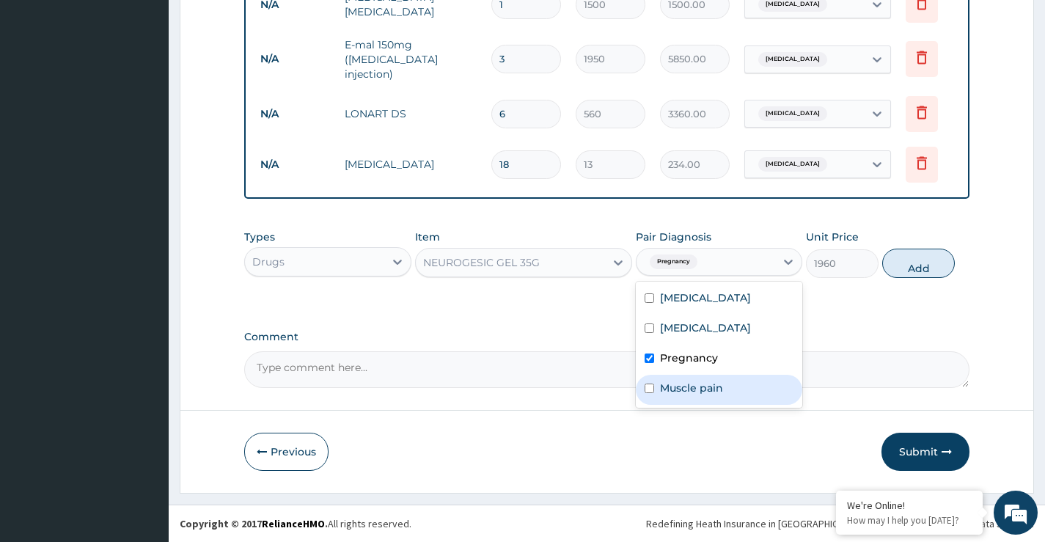
click at [689, 391] on label "Muscle pain" at bounding box center [691, 388] width 63 height 15
checkbox input "true"
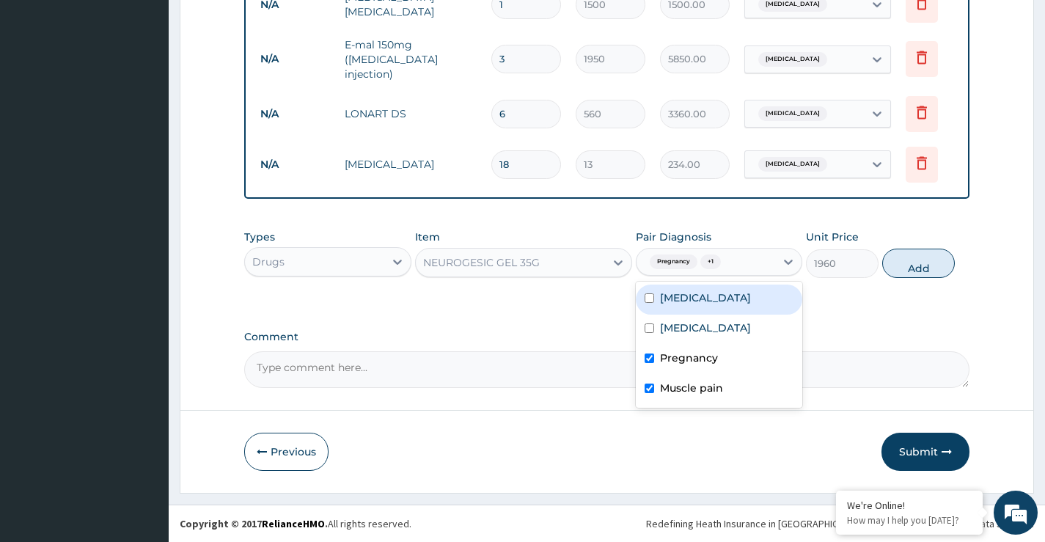
click at [701, 266] on span "+ 1" at bounding box center [710, 262] width 21 height 15
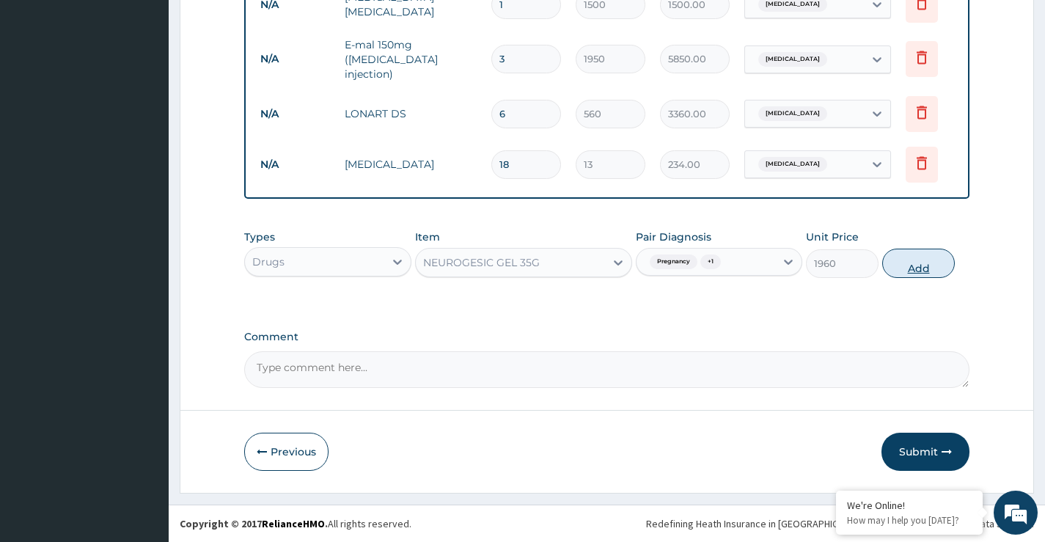
click at [921, 269] on button "Add" at bounding box center [918, 263] width 73 height 29
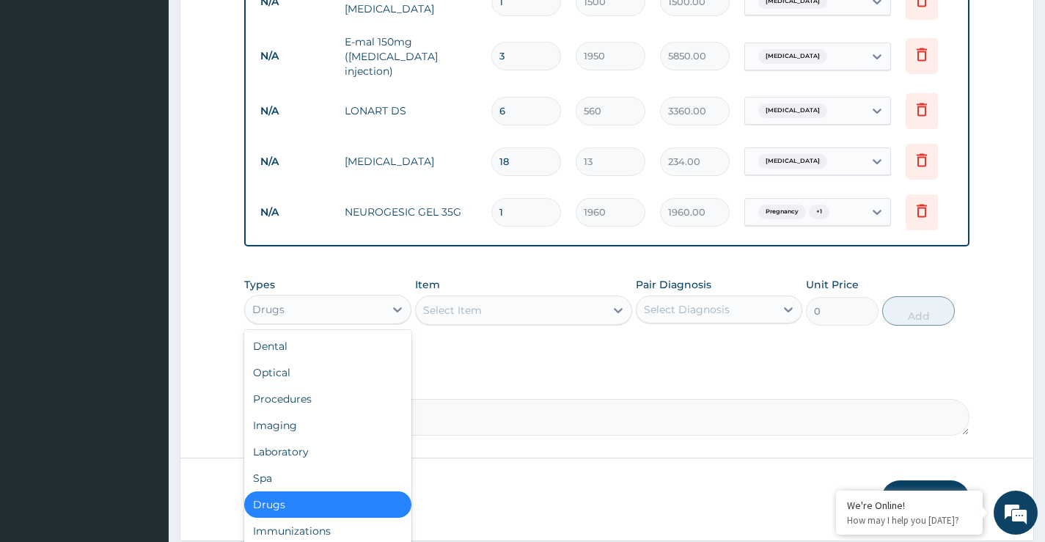
drag, startPoint x: 296, startPoint y: 314, endPoint x: 301, endPoint y: 350, distance: 36.3
click at [296, 315] on div "Drugs" at bounding box center [314, 309] width 139 height 23
drag, startPoint x: 296, startPoint y: 404, endPoint x: 304, endPoint y: 398, distance: 10.0
click at [295, 405] on div "Procedures" at bounding box center [327, 399] width 167 height 26
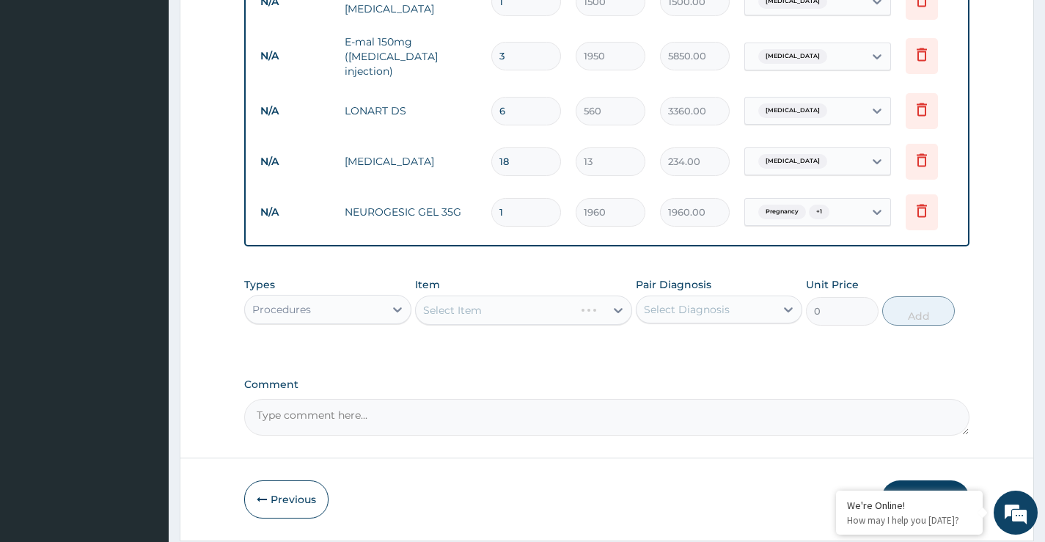
click at [512, 317] on div "Select Item" at bounding box center [524, 310] width 218 height 29
click at [522, 321] on div "Select Item" at bounding box center [524, 310] width 218 height 29
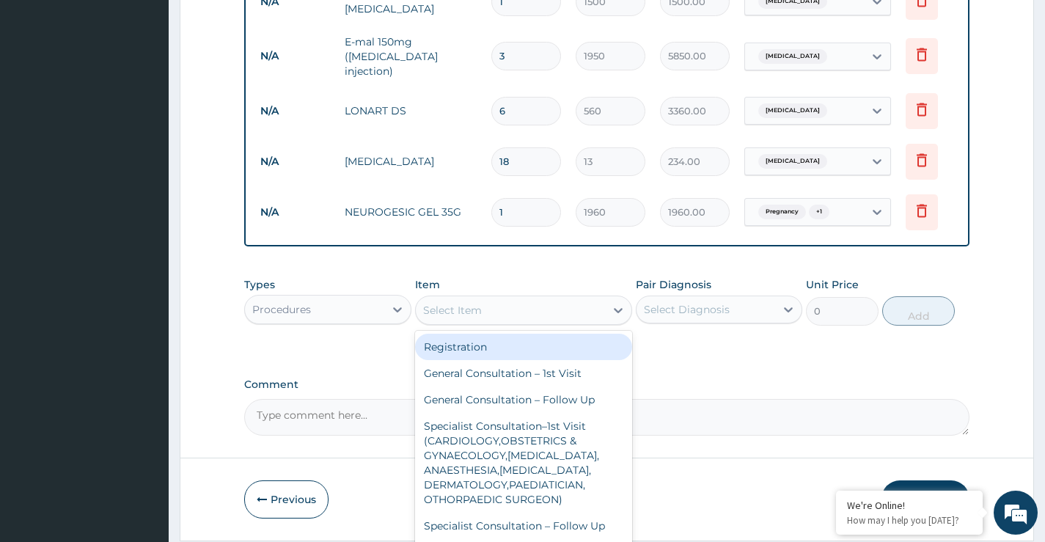
click at [525, 318] on div "Select Item" at bounding box center [511, 310] width 190 height 23
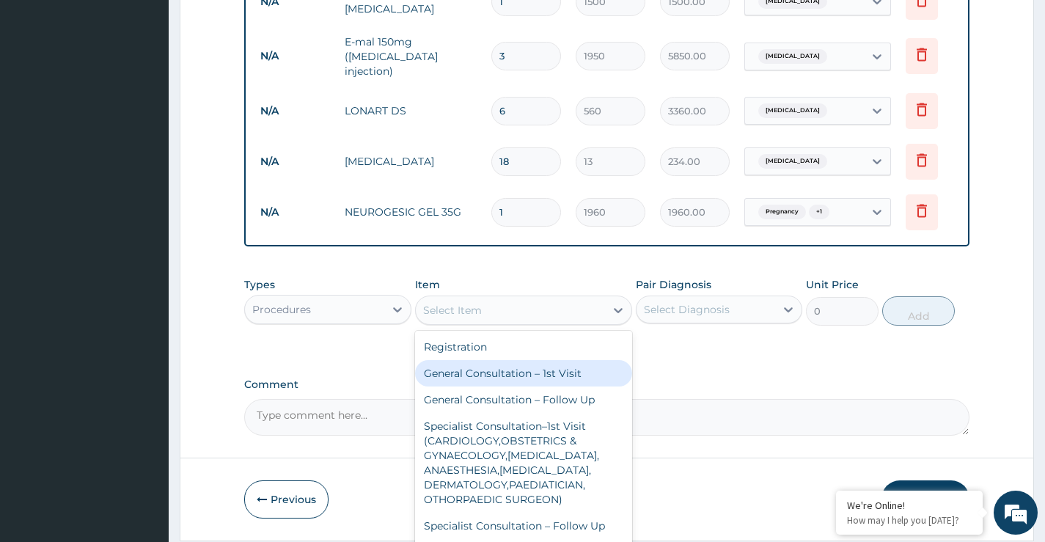
drag, startPoint x: 504, startPoint y: 380, endPoint x: 643, endPoint y: 359, distance: 141.0
click at [508, 381] on div "General Consultation – 1st Visit" at bounding box center [524, 373] width 218 height 26
type input "4000"
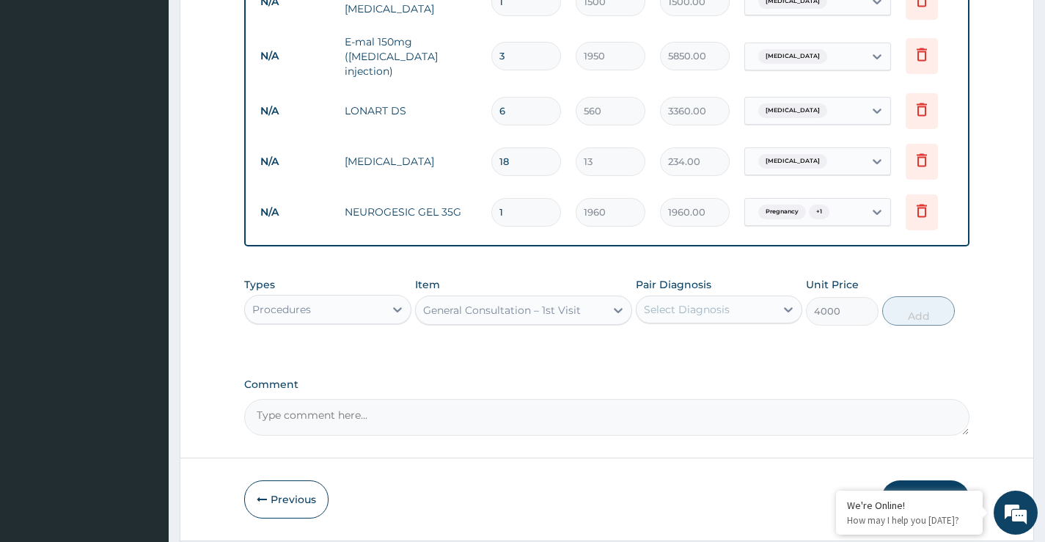
click at [695, 304] on div "Select Diagnosis" at bounding box center [687, 309] width 86 height 15
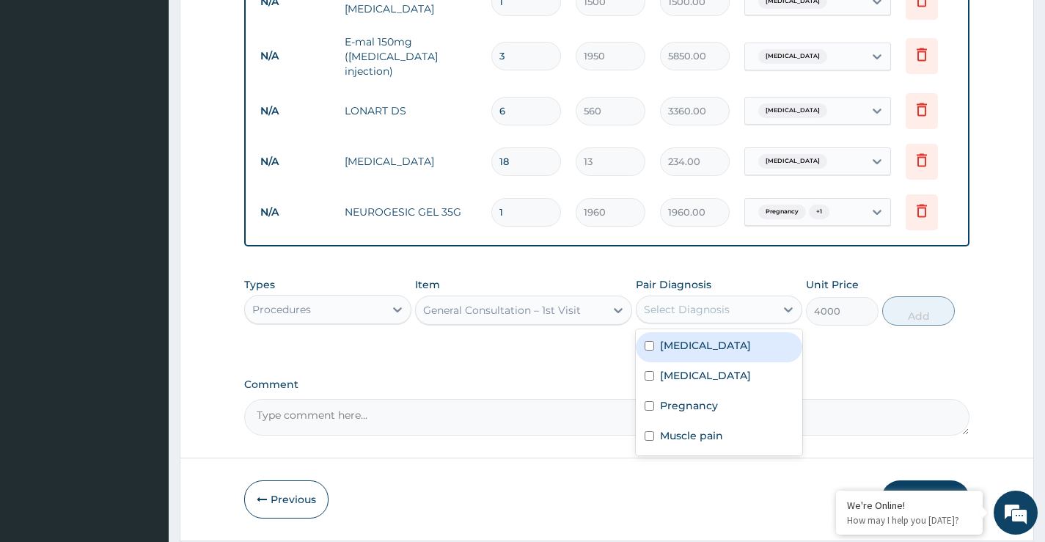
drag, startPoint x: 695, startPoint y: 353, endPoint x: 695, endPoint y: 381, distance: 28.6
click at [695, 356] on div "Malaria" at bounding box center [719, 347] width 167 height 30
checkbox input "true"
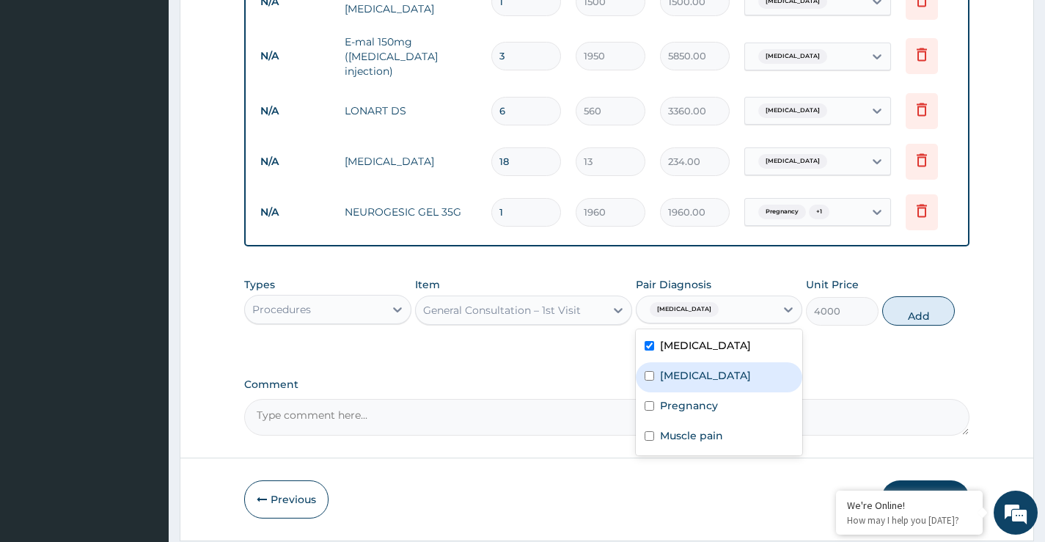
click at [697, 390] on div "Sepsis" at bounding box center [719, 377] width 167 height 30
checkbox input "true"
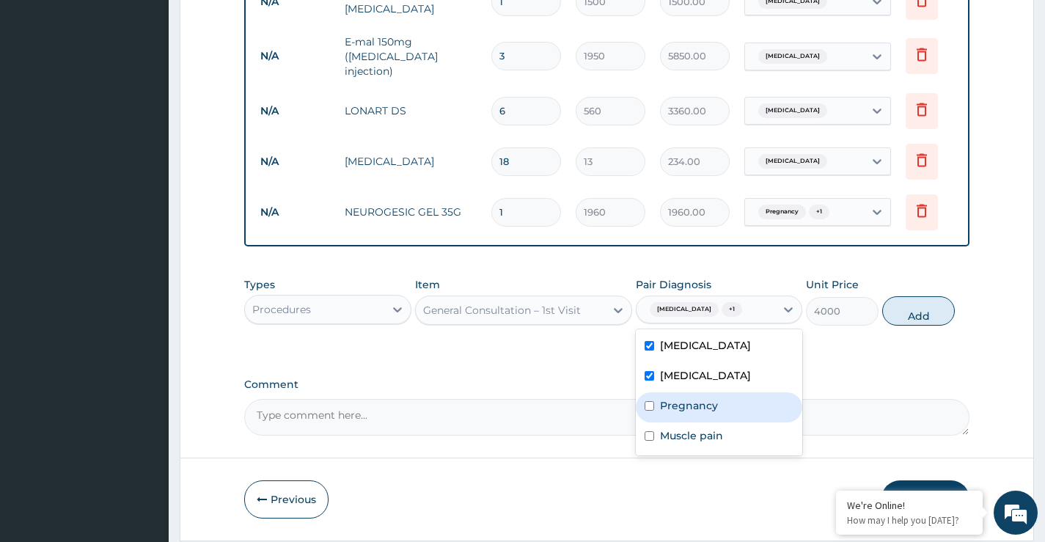
drag, startPoint x: 705, startPoint y: 417, endPoint x: 706, endPoint y: 443, distance: 25.7
click at [705, 427] on div "Malaria Sepsis Pregnancy Muscle pain" at bounding box center [719, 392] width 167 height 126
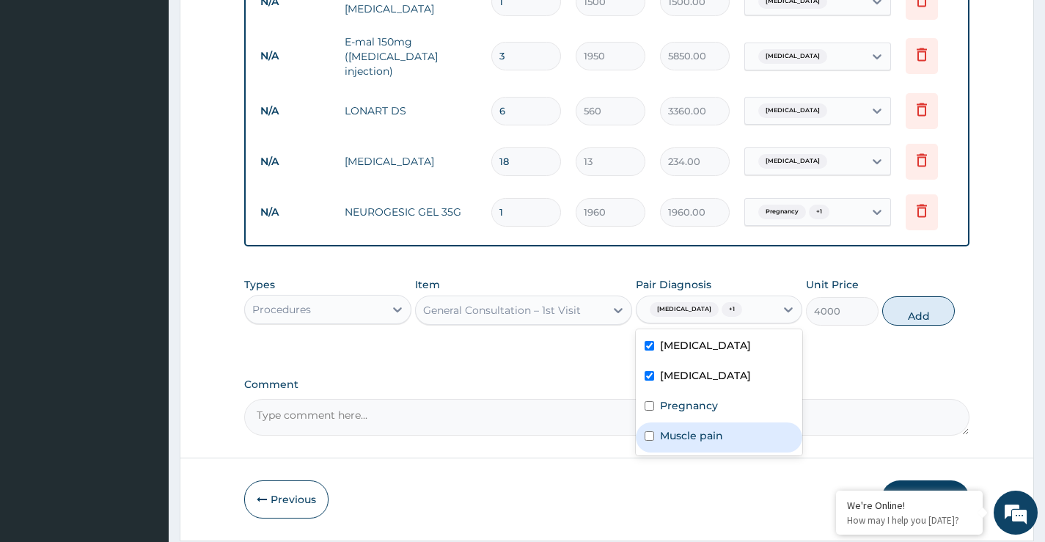
click at [706, 443] on label "Muscle pain" at bounding box center [691, 435] width 63 height 15
checkbox input "true"
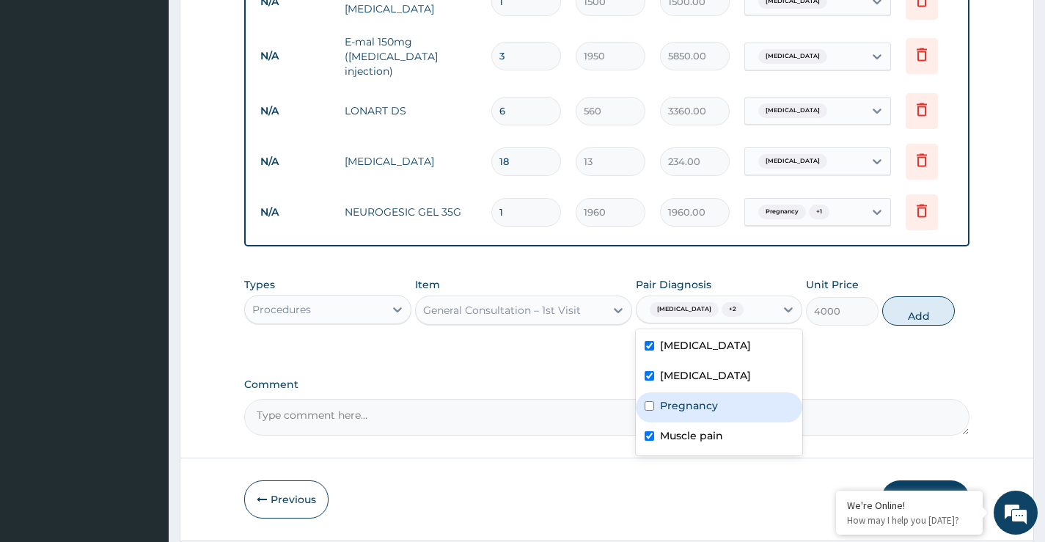
click at [692, 409] on label "Pregnancy" at bounding box center [689, 405] width 58 height 15
checkbox input "true"
click at [921, 318] on button "Add" at bounding box center [918, 310] width 73 height 29
type input "0"
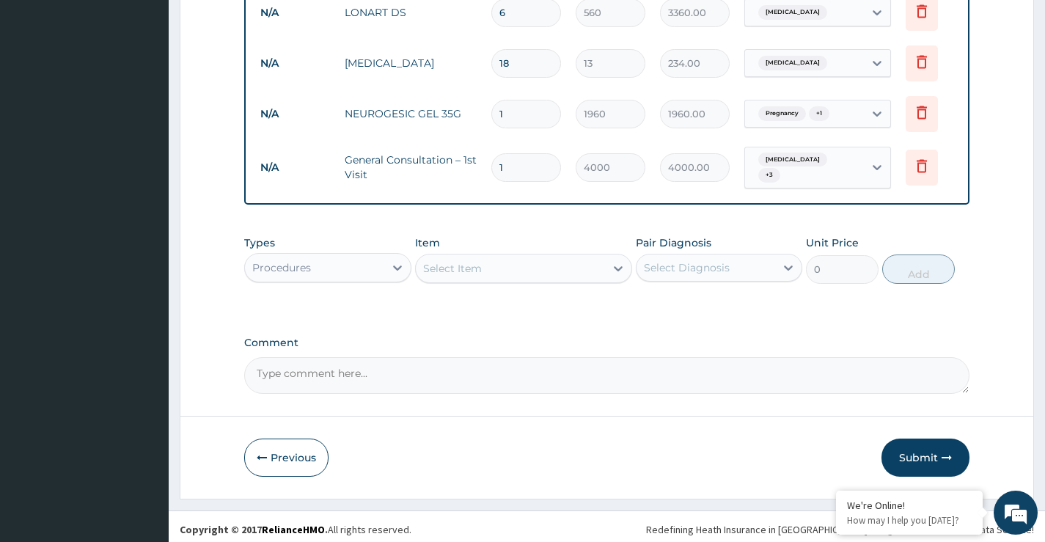
scroll to position [710, 0]
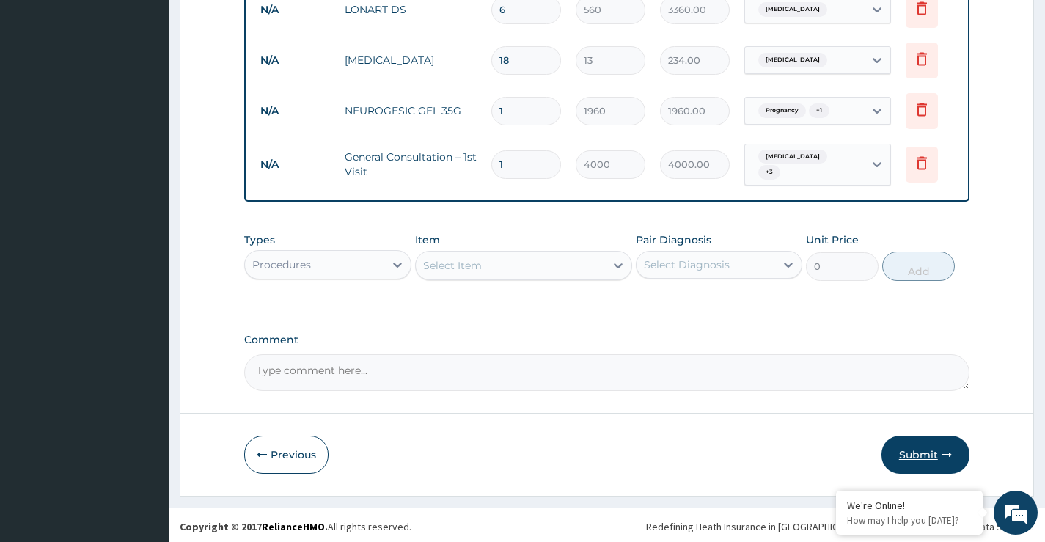
click at [910, 458] on button "Submit" at bounding box center [926, 455] width 88 height 38
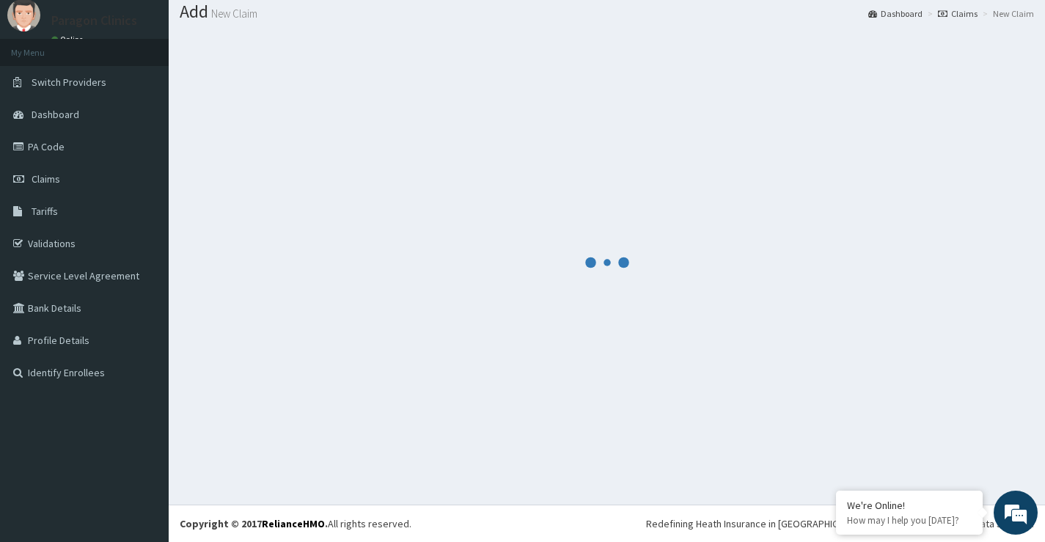
scroll to position [45, 0]
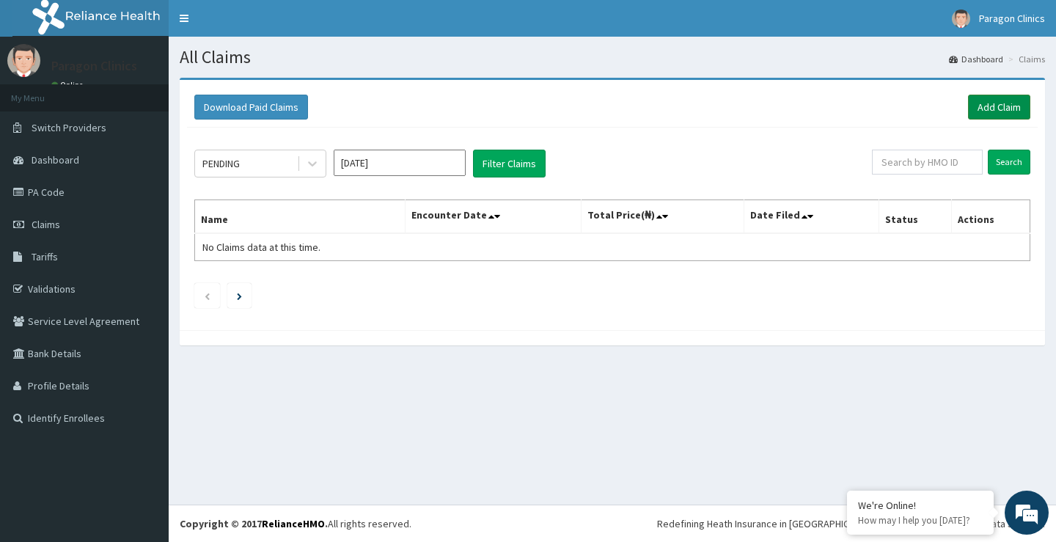
click at [1009, 113] on link "Add Claim" at bounding box center [999, 107] width 62 height 25
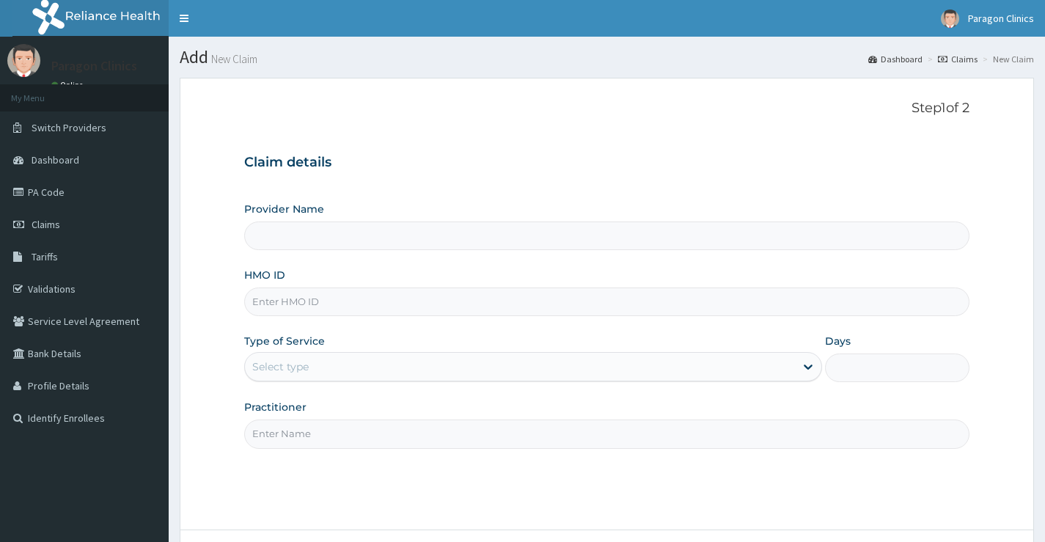
click at [322, 312] on input "HMO ID" at bounding box center [606, 302] width 725 height 29
paste input "AOM/10150/B"
type input "AOM/10150/B"
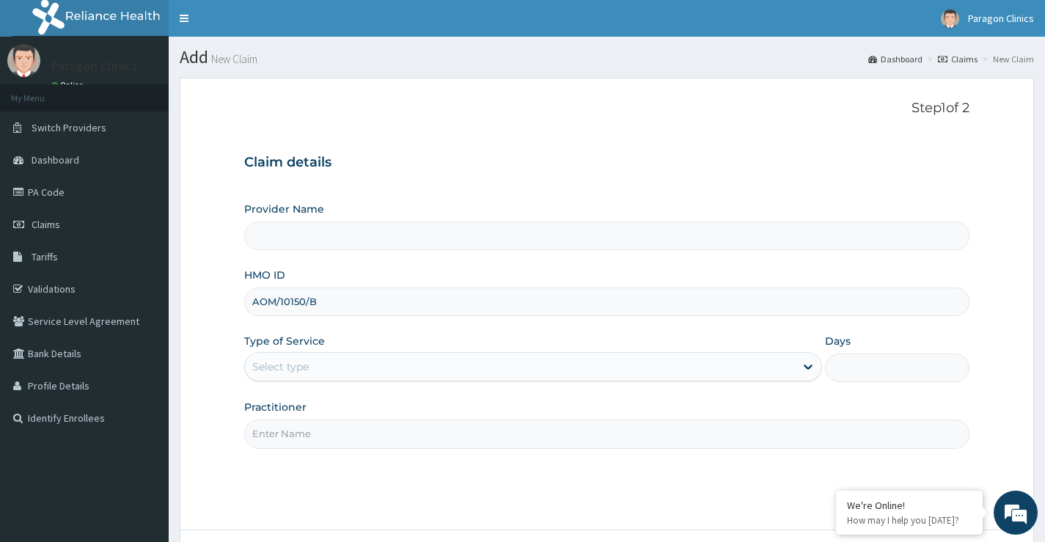
type input "Paragon Clinics And Imaging"
type input "AOM/10150/B"
click at [284, 374] on div "Select type" at bounding box center [280, 366] width 56 height 15
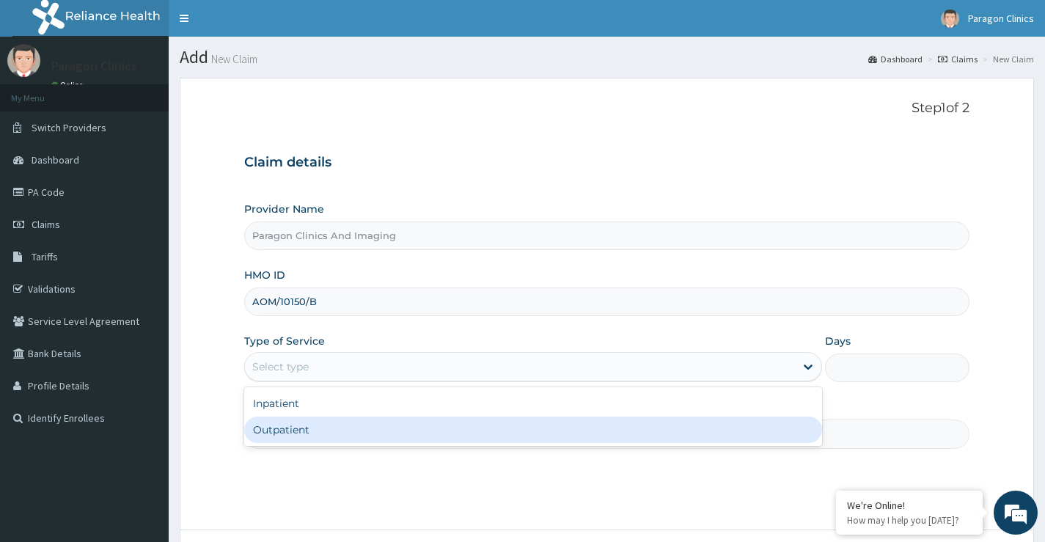
drag, startPoint x: 295, startPoint y: 431, endPoint x: 294, endPoint y: 439, distance: 8.8
click at [295, 431] on div "Outpatient" at bounding box center [533, 430] width 578 height 26
type input "1"
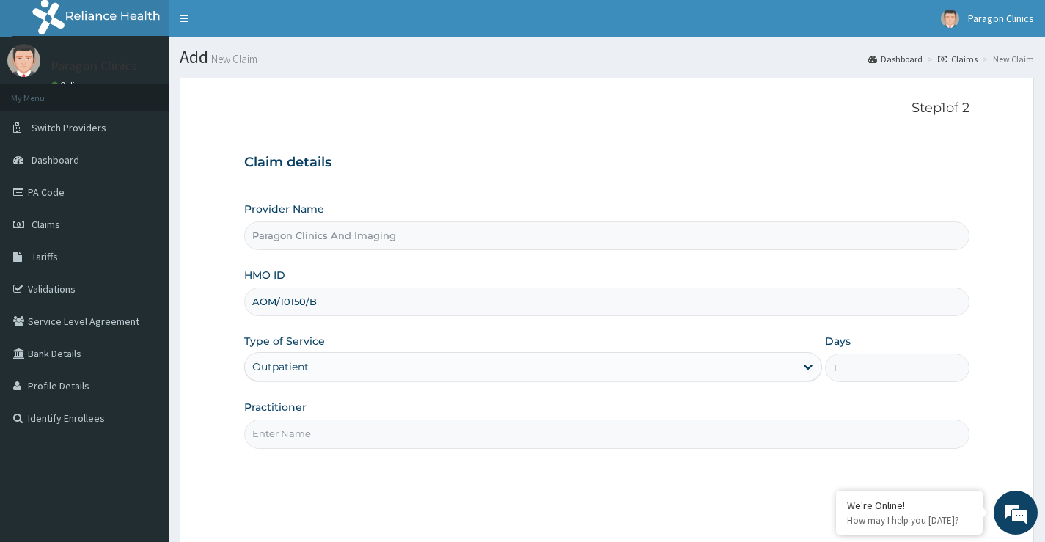
click at [298, 444] on input "Practitioner" at bounding box center [606, 434] width 725 height 29
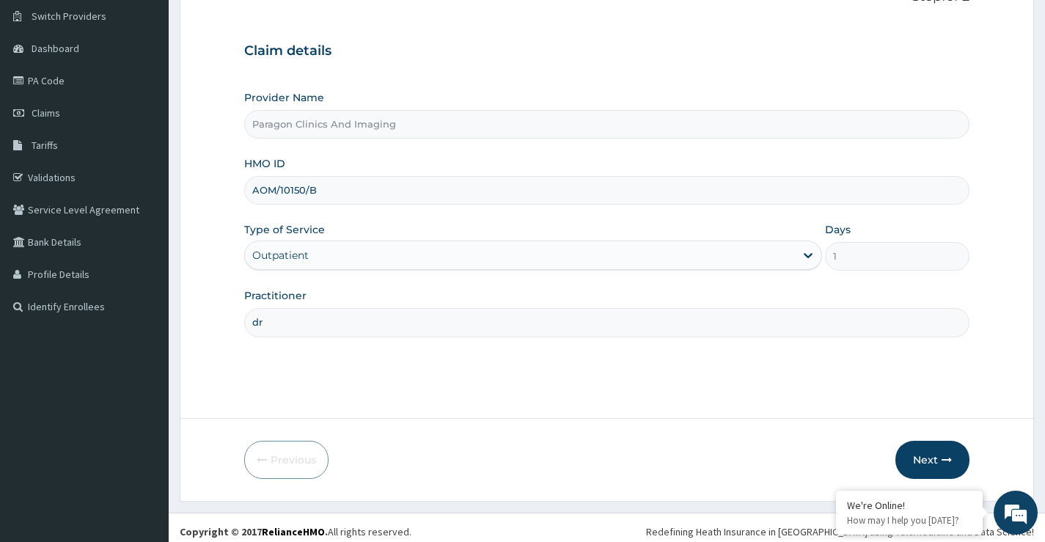
scroll to position [120, 0]
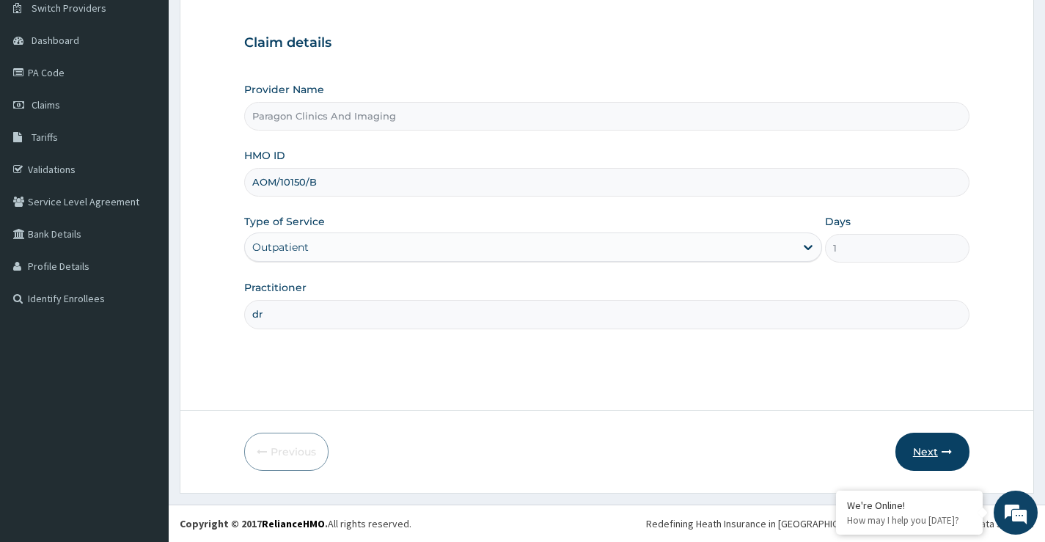
type input "dr"
click at [932, 451] on button "Next" at bounding box center [933, 452] width 74 height 38
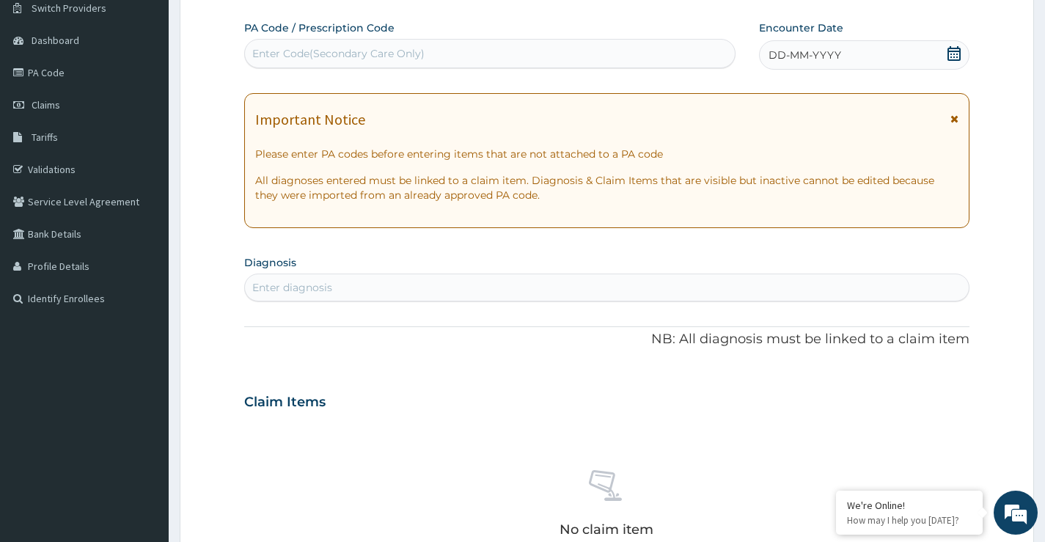
scroll to position [0, 0]
click at [301, 283] on div "Enter diagnosis" at bounding box center [292, 287] width 80 height 15
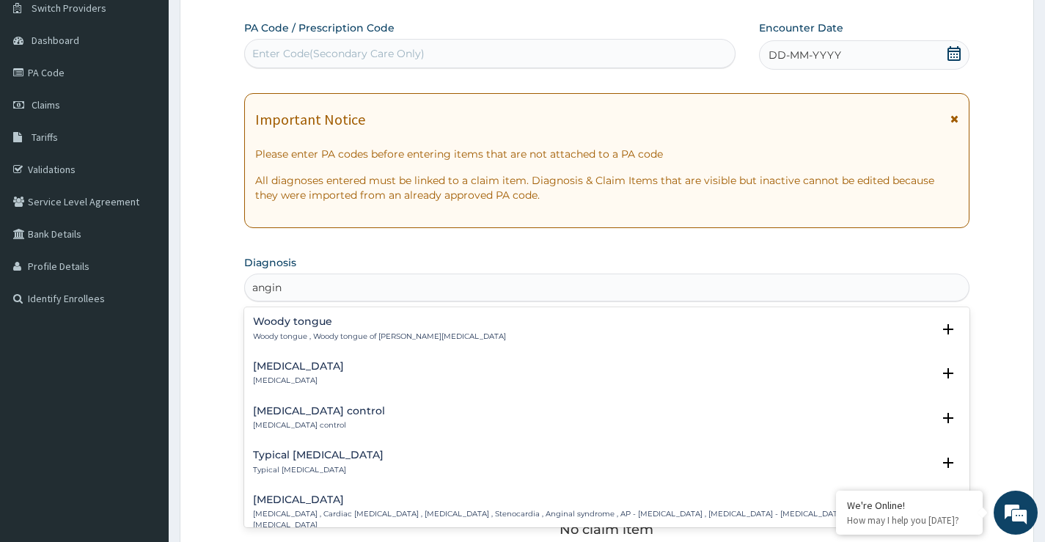
type input "angina"
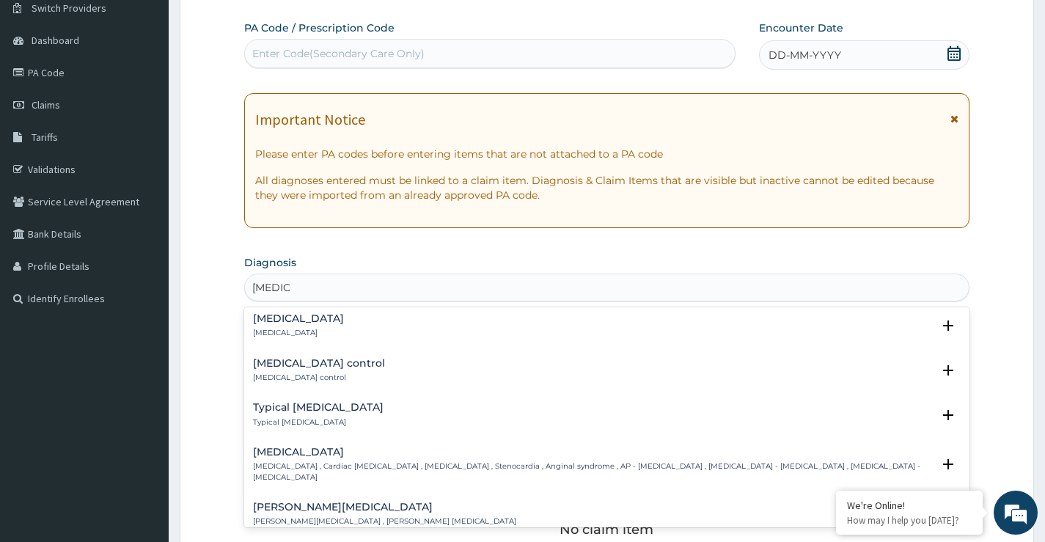
scroll to position [73, 0]
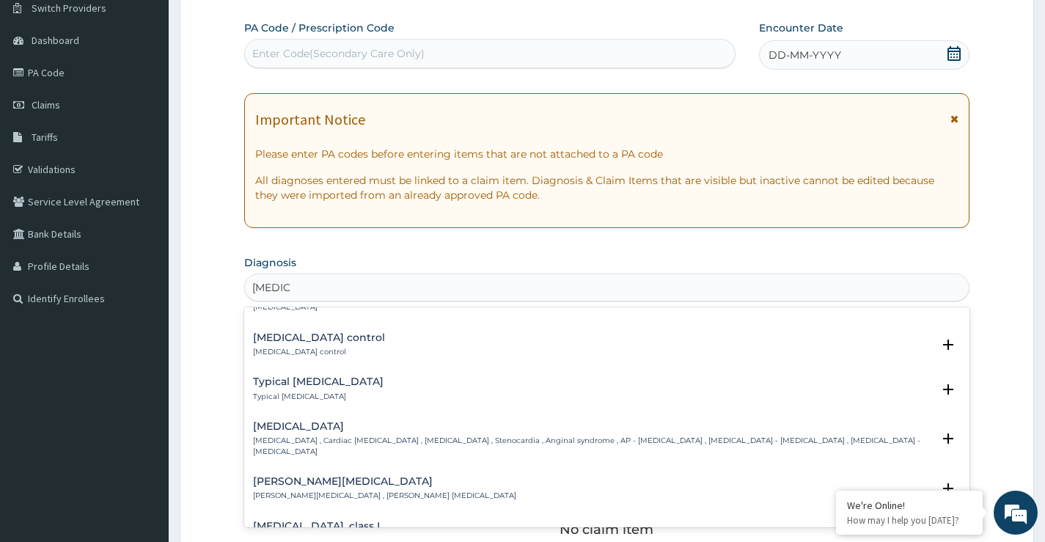
click at [299, 428] on h4 "Angina pectoris" at bounding box center [592, 426] width 679 height 11
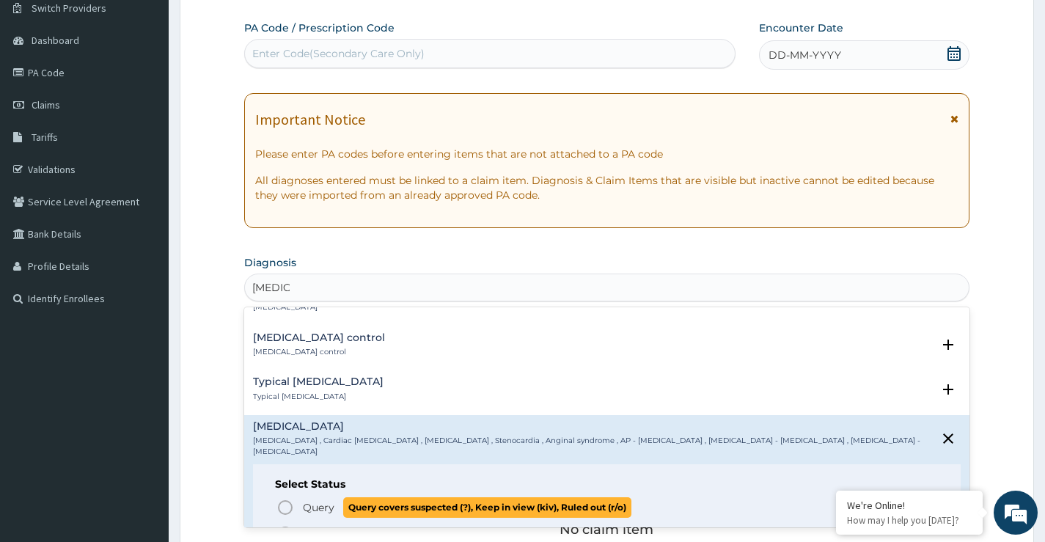
click at [290, 499] on icon "status option query" at bounding box center [286, 508] width 18 height 18
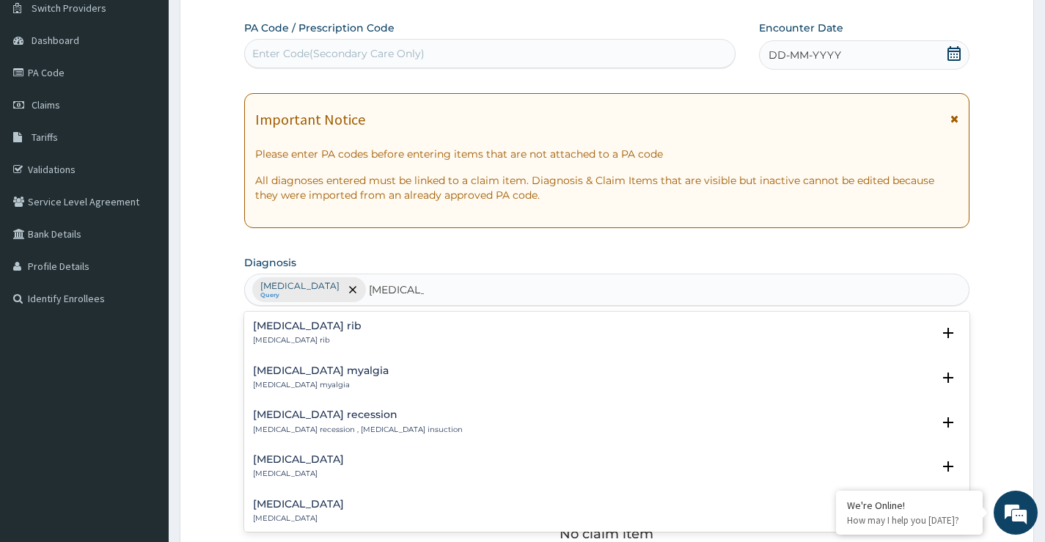
type input "intercostal"
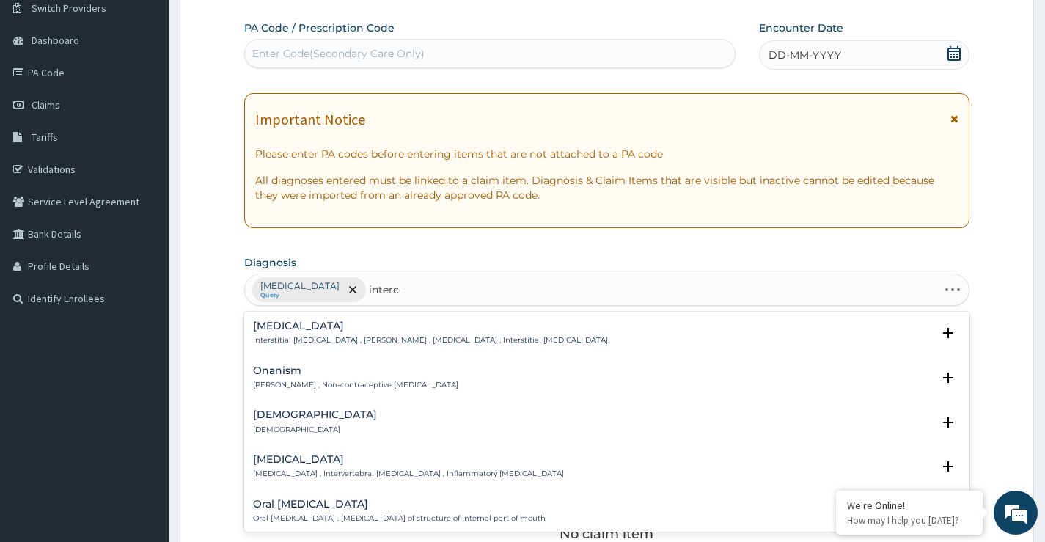
type input "intercos"
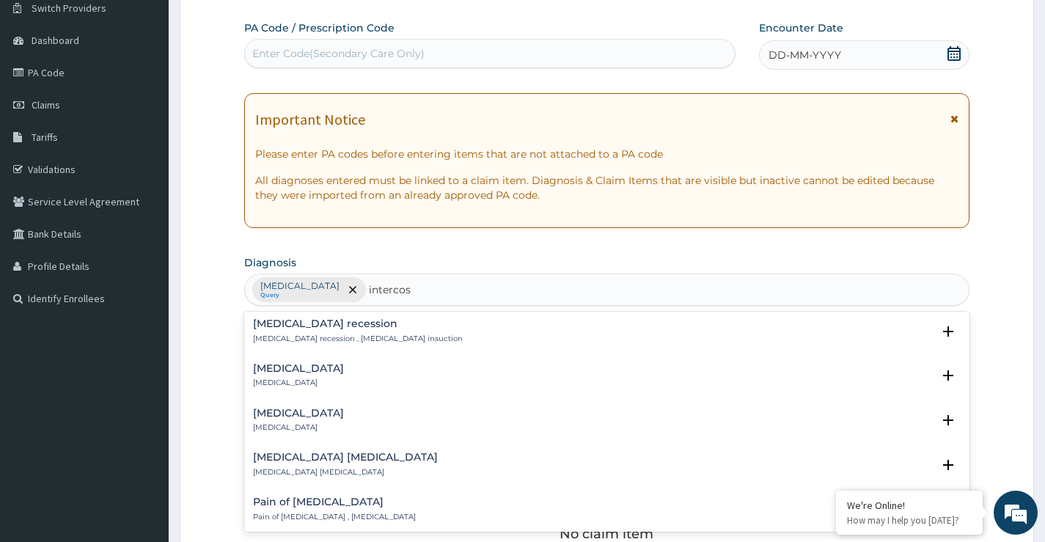
scroll to position [0, 0]
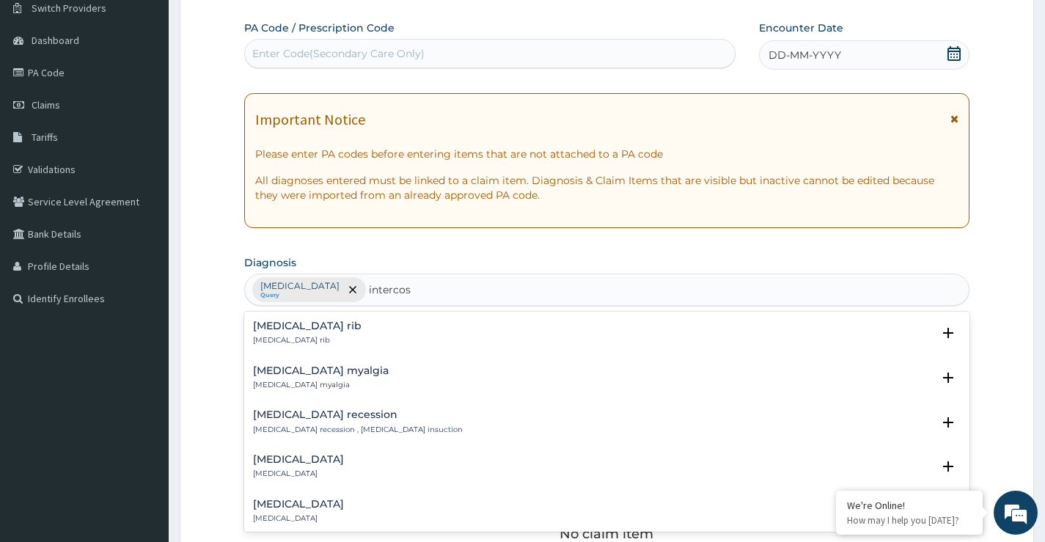
click at [288, 376] on h4 "Intercostal myalgia" at bounding box center [321, 370] width 136 height 11
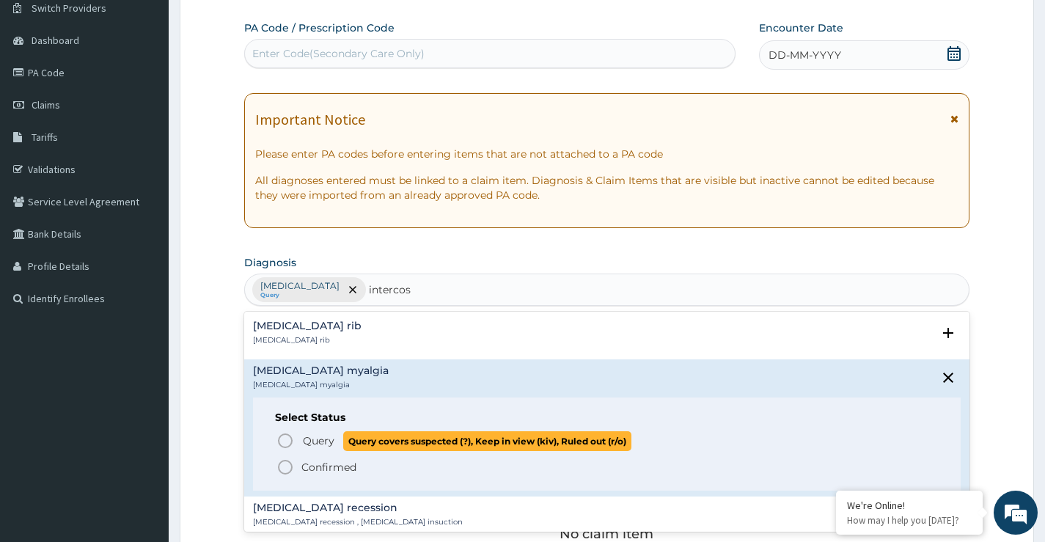
click at [307, 438] on span "Query" at bounding box center [319, 440] width 32 height 15
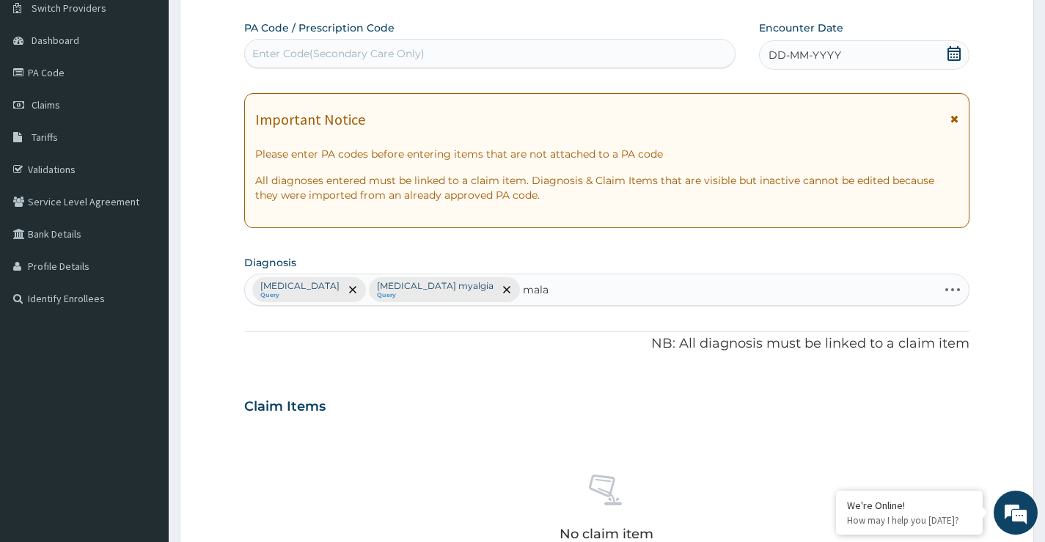
type input "malar"
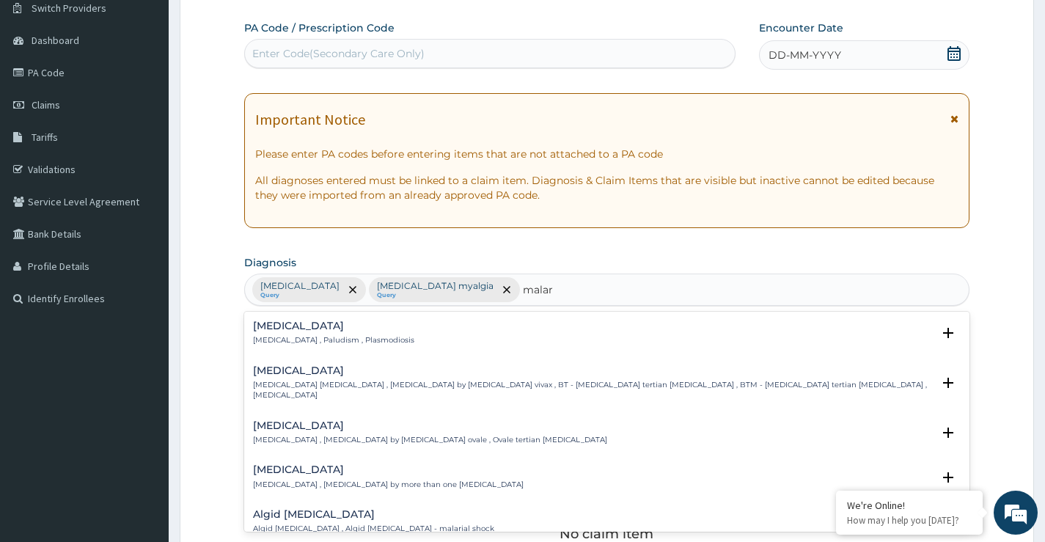
click at [260, 332] on div "[MEDICAL_DATA] [MEDICAL_DATA] , Paludism , Plasmodiosis" at bounding box center [333, 334] width 161 height 26
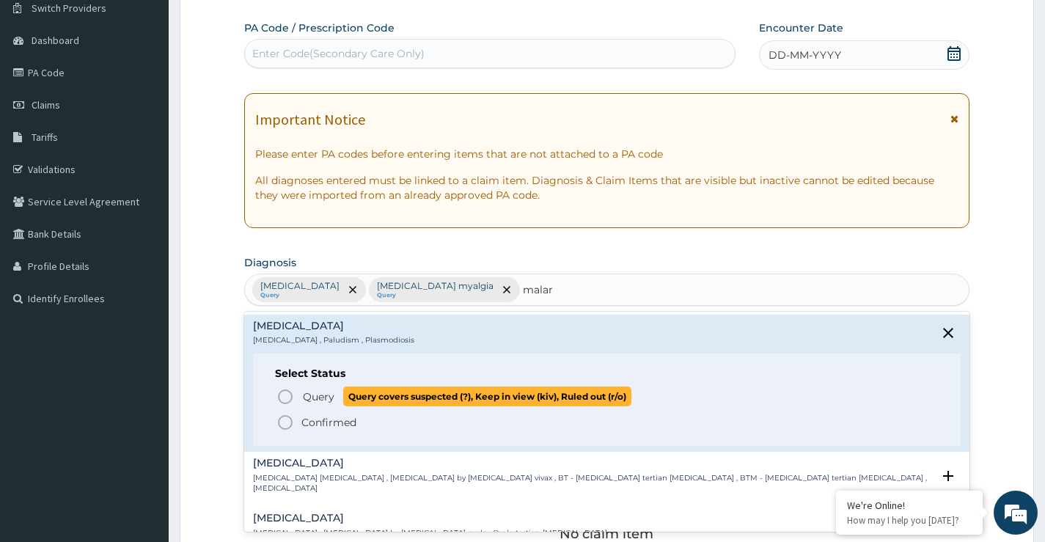
click at [291, 395] on circle "status option query" at bounding box center [285, 396] width 13 height 13
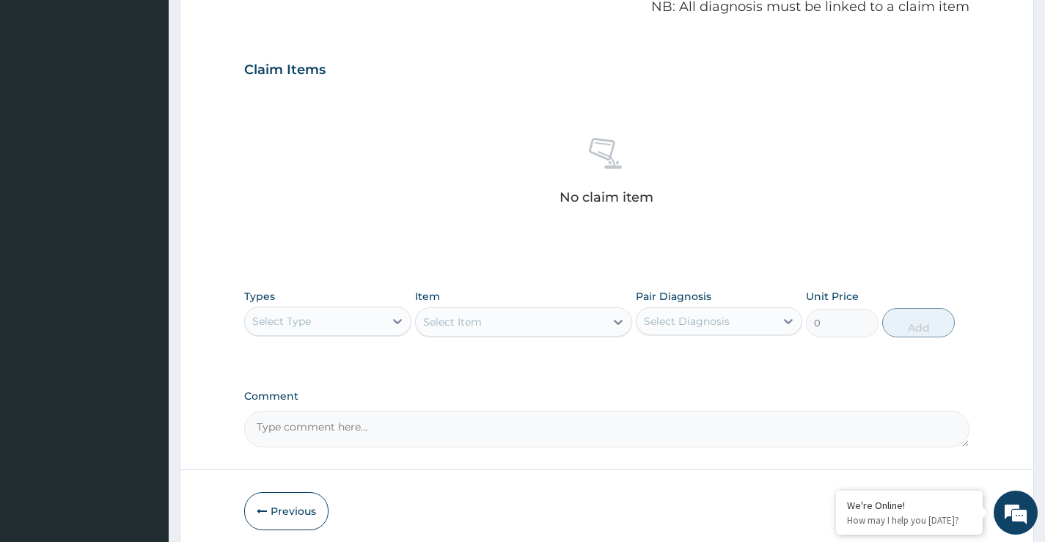
scroll to position [486, 0]
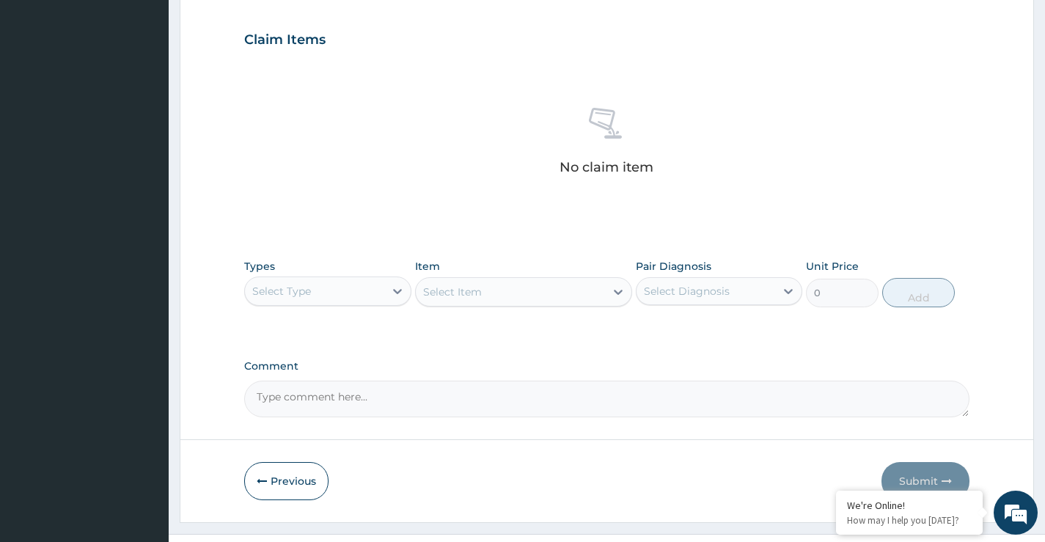
click at [366, 298] on div "Select Type" at bounding box center [314, 290] width 139 height 23
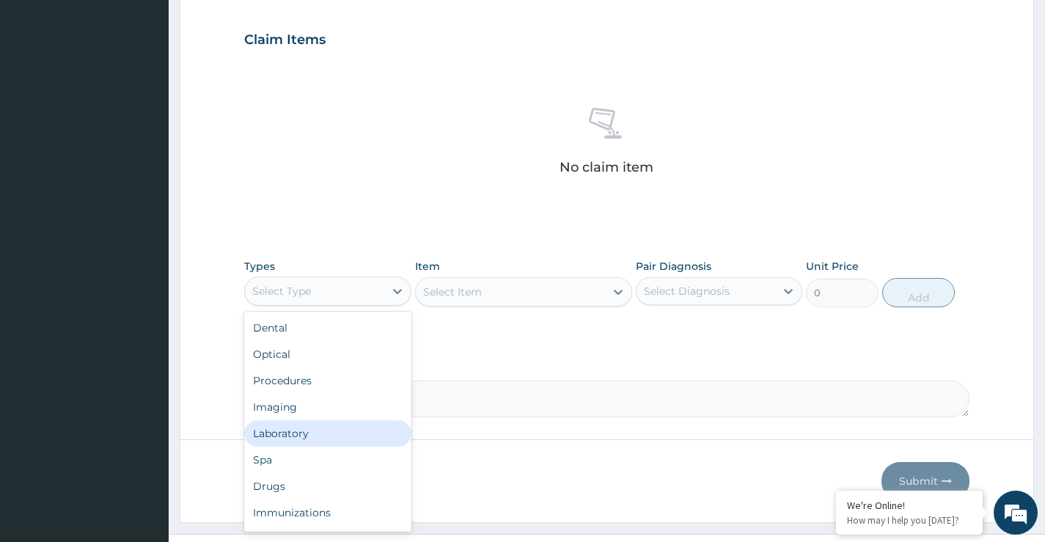
click at [283, 436] on div "Laboratory" at bounding box center [327, 433] width 167 height 26
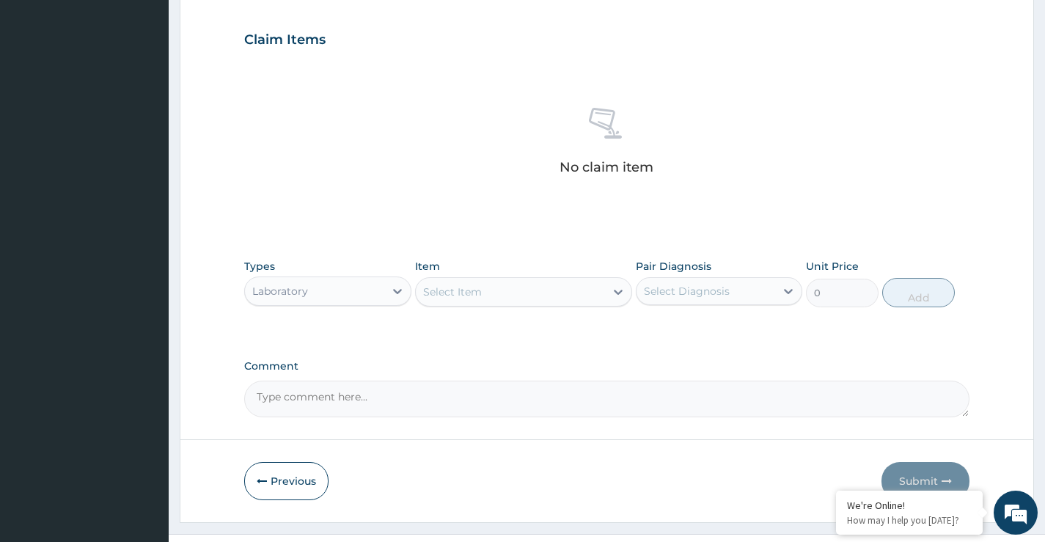
click at [435, 294] on div "Select Item" at bounding box center [452, 292] width 59 height 15
type input "[MEDICAL_DATA]"
click at [491, 326] on div "[MEDICAL_DATA] [MEDICAL_DATA]" at bounding box center [524, 328] width 218 height 26
type input "1500"
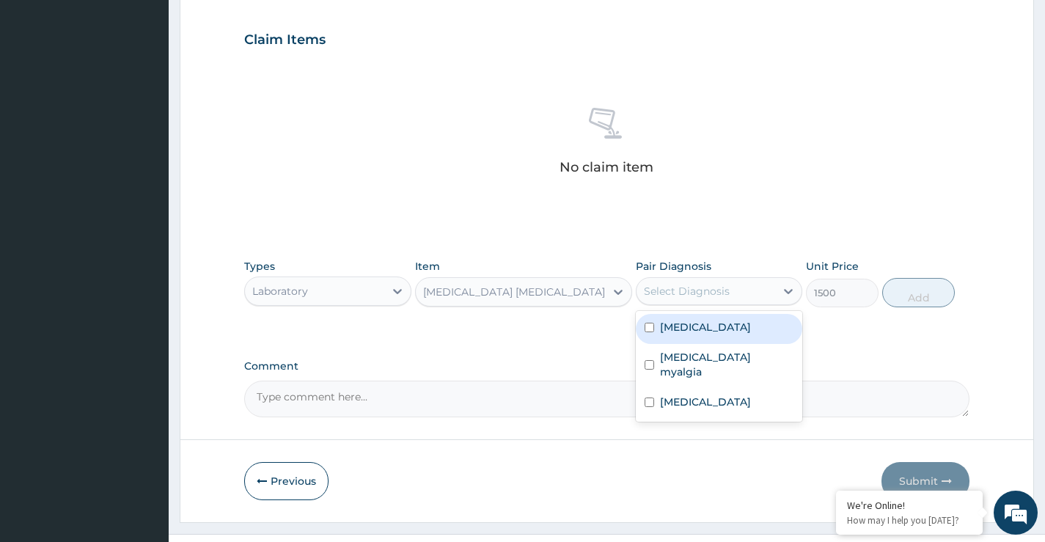
click at [699, 293] on div "Select Diagnosis" at bounding box center [687, 291] width 86 height 15
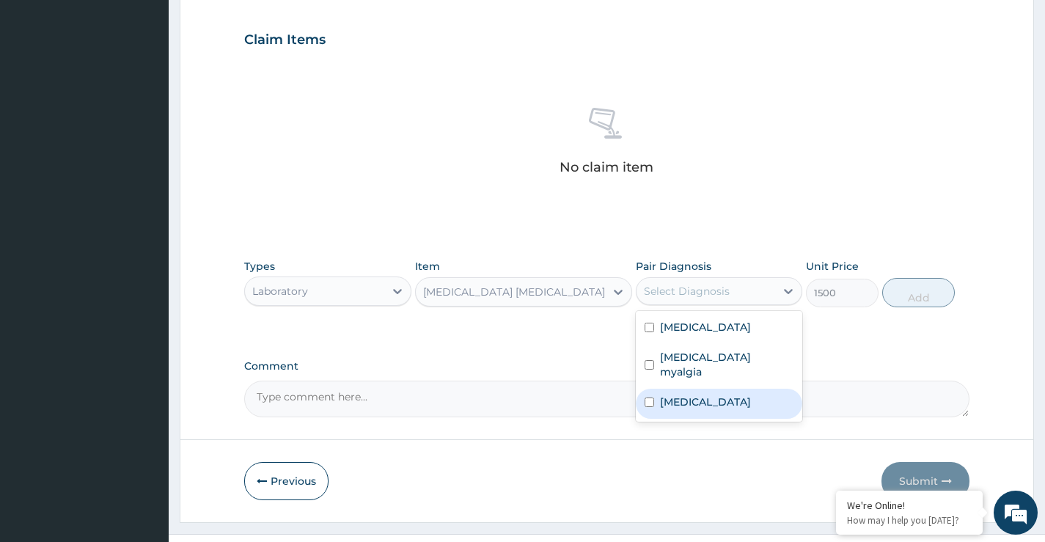
click at [697, 395] on label "[MEDICAL_DATA]" at bounding box center [705, 402] width 91 height 15
checkbox input "true"
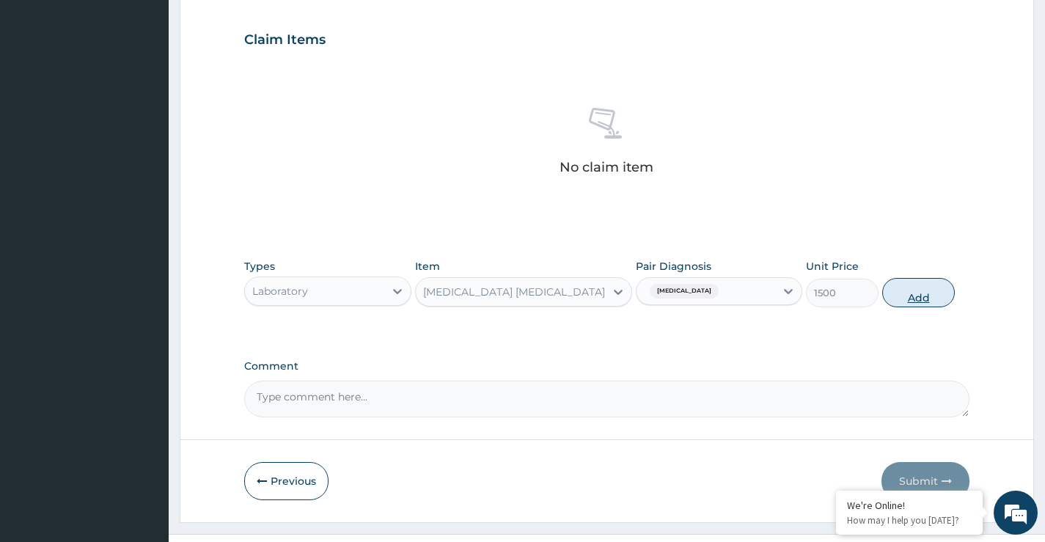
click at [922, 294] on button "Add" at bounding box center [918, 292] width 73 height 29
type input "0"
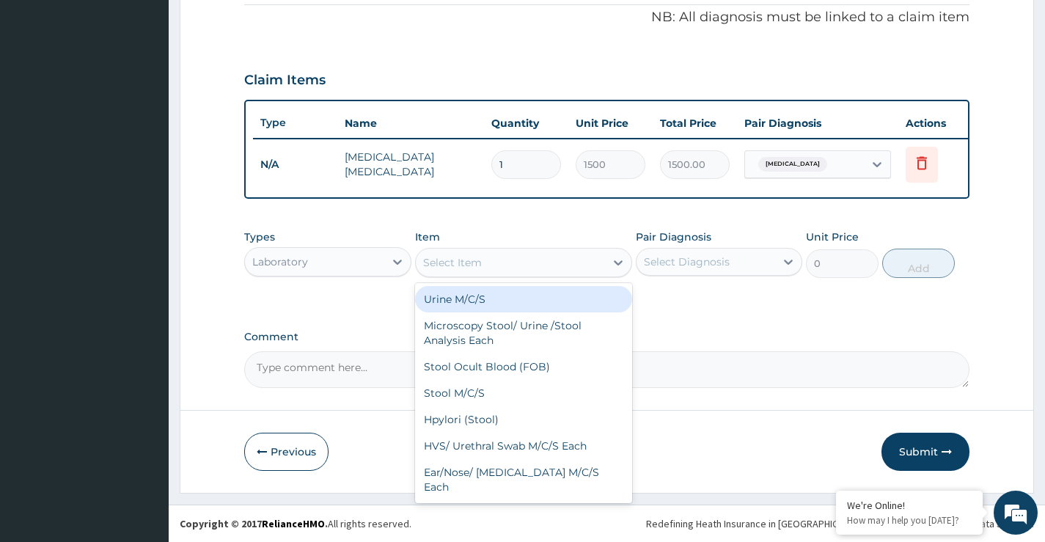
click at [442, 254] on div "Select Item" at bounding box center [511, 262] width 190 height 23
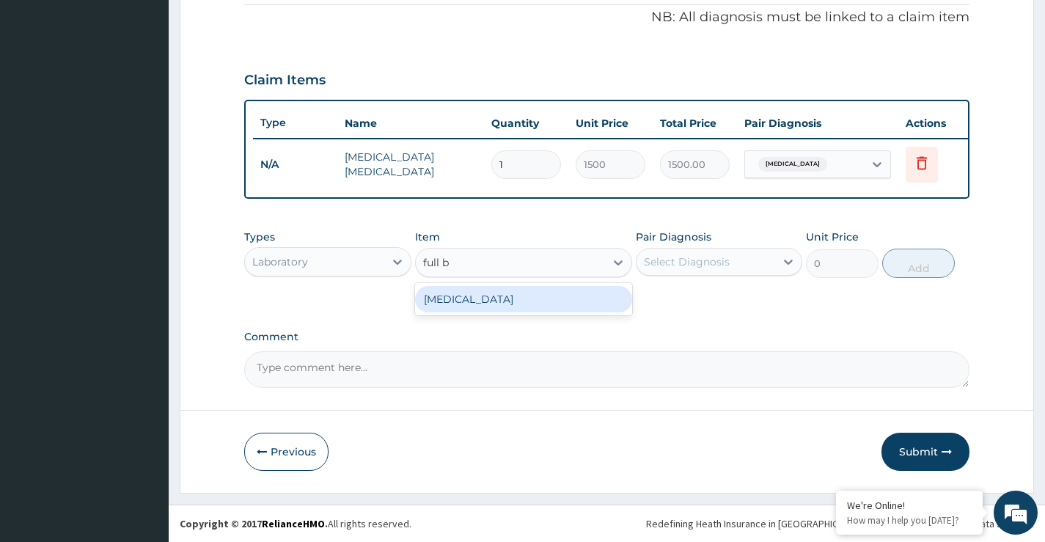
type input "full bl"
drag, startPoint x: 461, startPoint y: 302, endPoint x: 713, endPoint y: 296, distance: 251.7
click at [468, 302] on div "Full Blood Count" at bounding box center [524, 299] width 218 height 26
type input "5000"
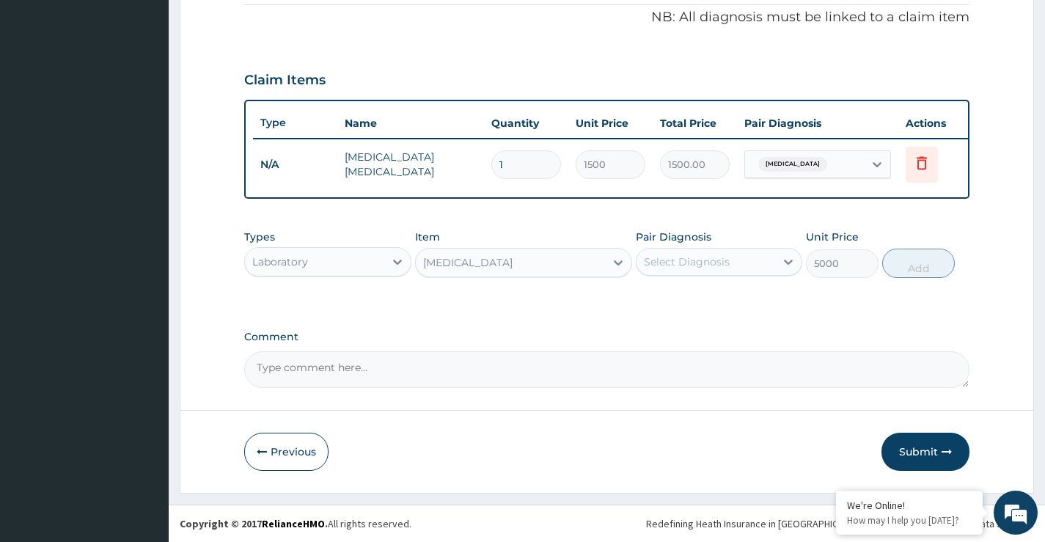
drag, startPoint x: 717, startPoint y: 238, endPoint x: 731, endPoint y: 299, distance: 63.3
click at [722, 267] on div "Pair Diagnosis Select Diagnosis" at bounding box center [719, 254] width 167 height 48
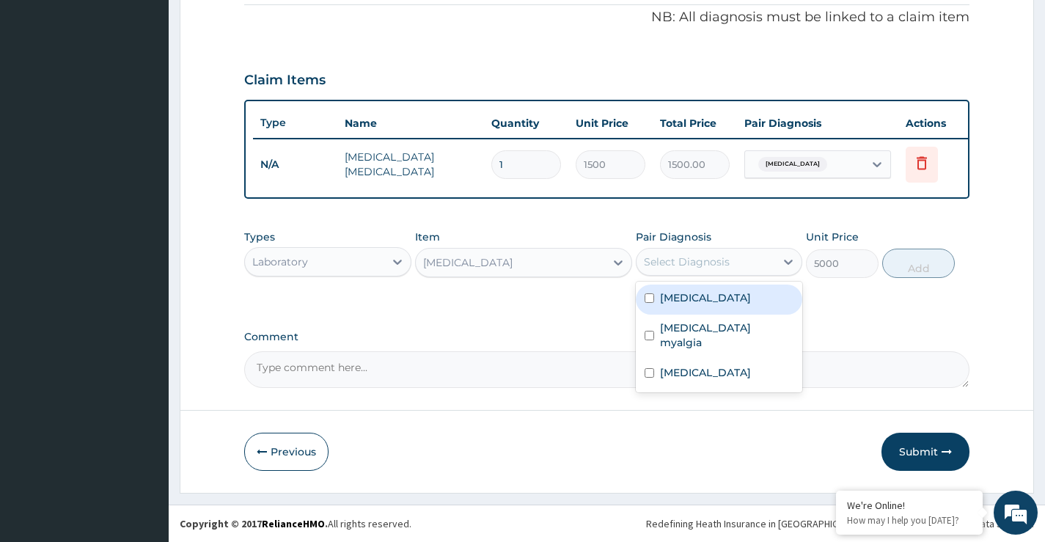
click at [733, 268] on div "Select Diagnosis" at bounding box center [706, 261] width 139 height 23
click at [708, 301] on label "Angina pectoris" at bounding box center [705, 297] width 91 height 15
checkbox input "true"
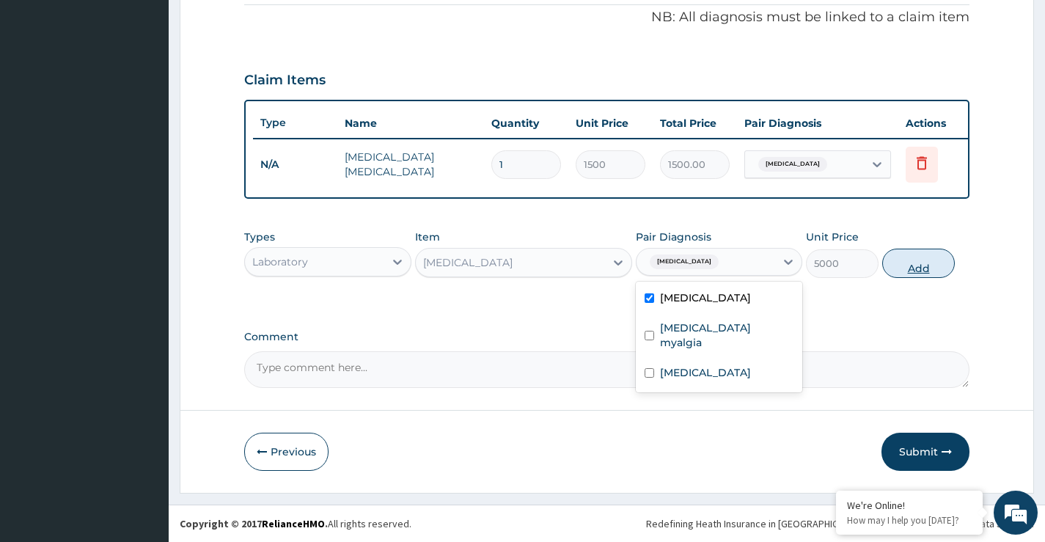
click at [918, 264] on button "Add" at bounding box center [918, 263] width 73 height 29
type input "0"
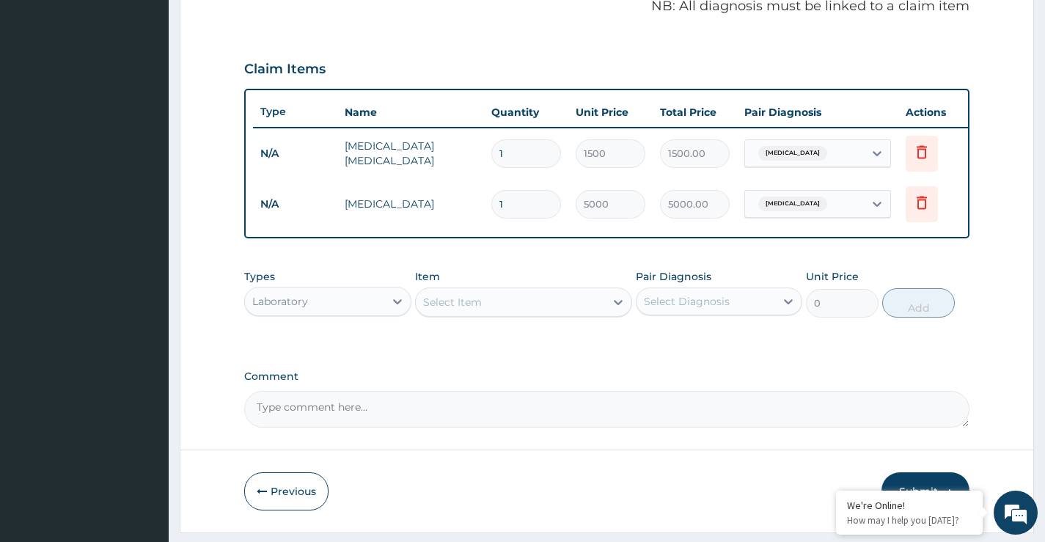
click at [470, 314] on div "Select Item" at bounding box center [511, 301] width 190 height 23
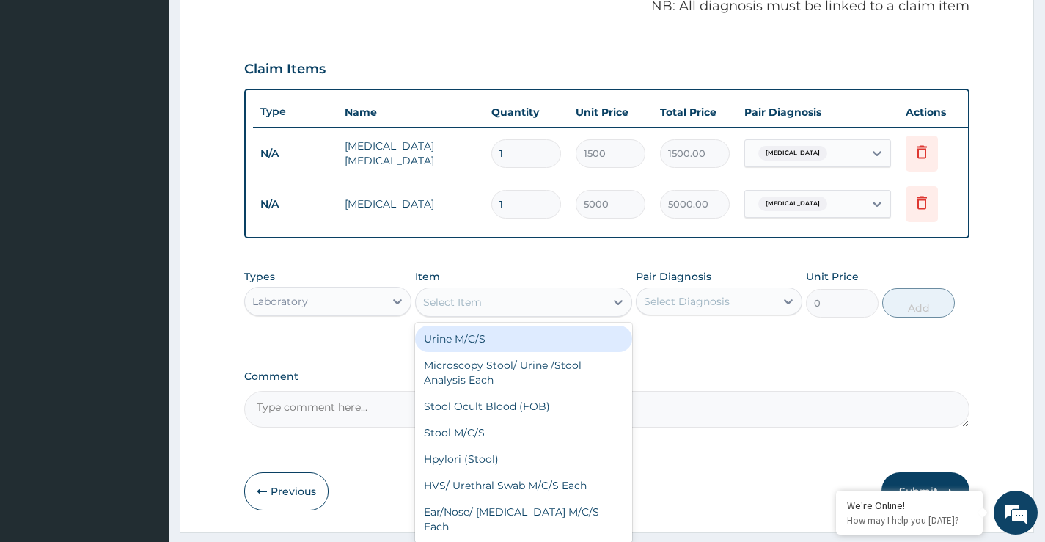
paste input "Chest"
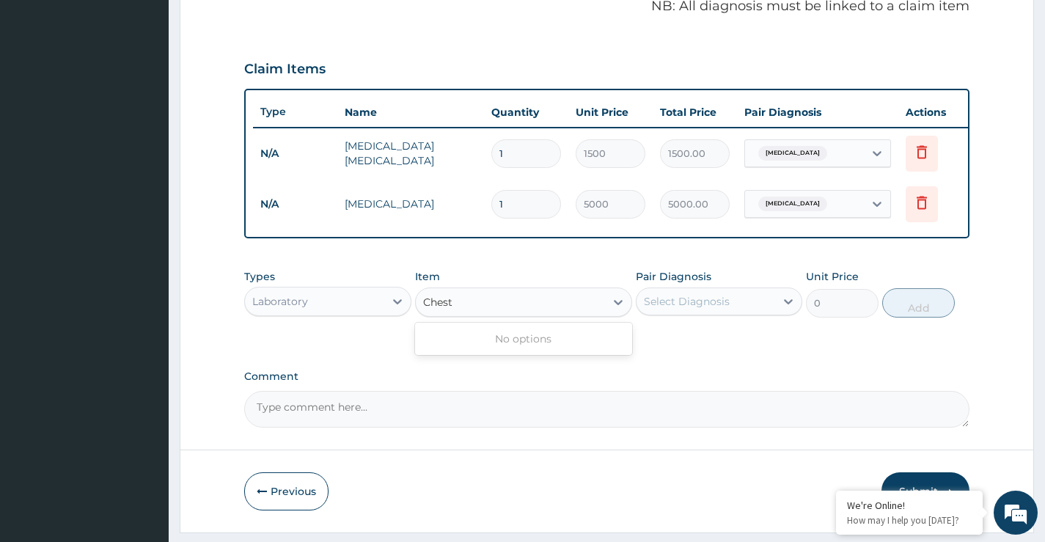
type input "Chest"
click at [376, 313] on div "Laboratory" at bounding box center [314, 301] width 139 height 23
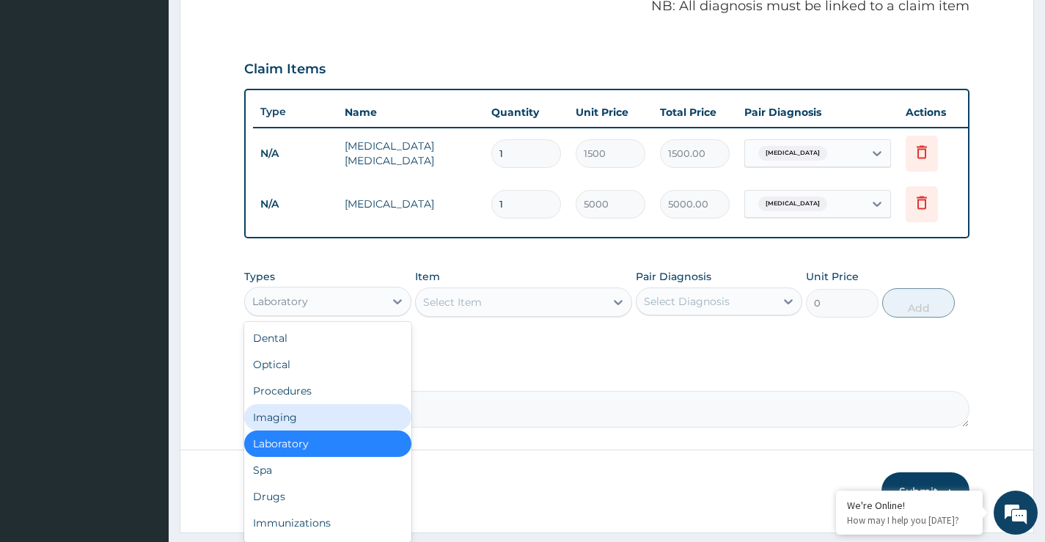
click at [275, 431] on div "Imaging" at bounding box center [327, 417] width 167 height 26
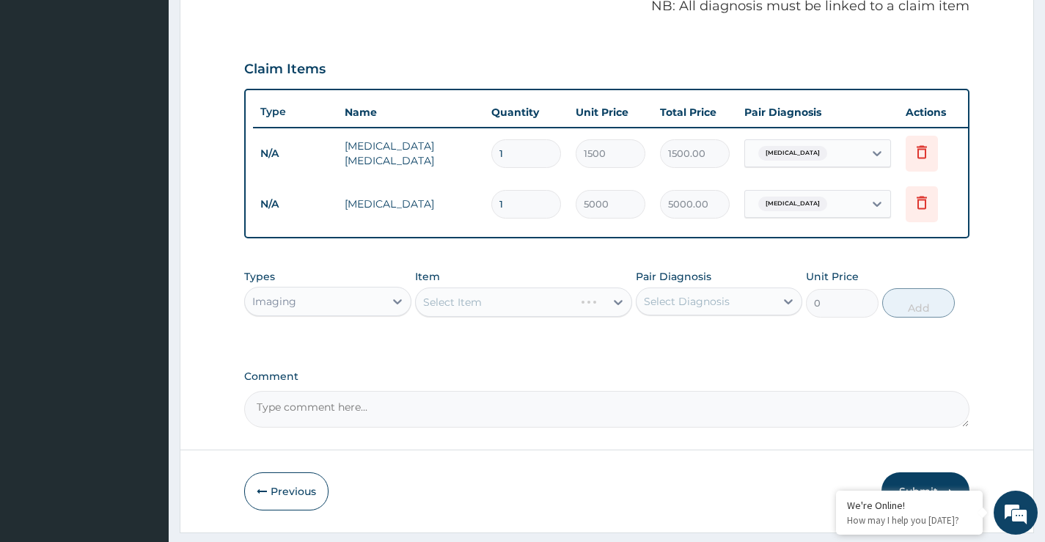
click at [480, 315] on div "Select Item" at bounding box center [524, 302] width 218 height 29
click at [479, 314] on div "Select Item" at bounding box center [524, 302] width 218 height 29
click at [549, 317] on div "Select Item" at bounding box center [524, 302] width 218 height 29
click at [491, 316] on div "Select Item" at bounding box center [524, 302] width 218 height 29
click at [533, 317] on div "Select Item" at bounding box center [524, 302] width 218 height 29
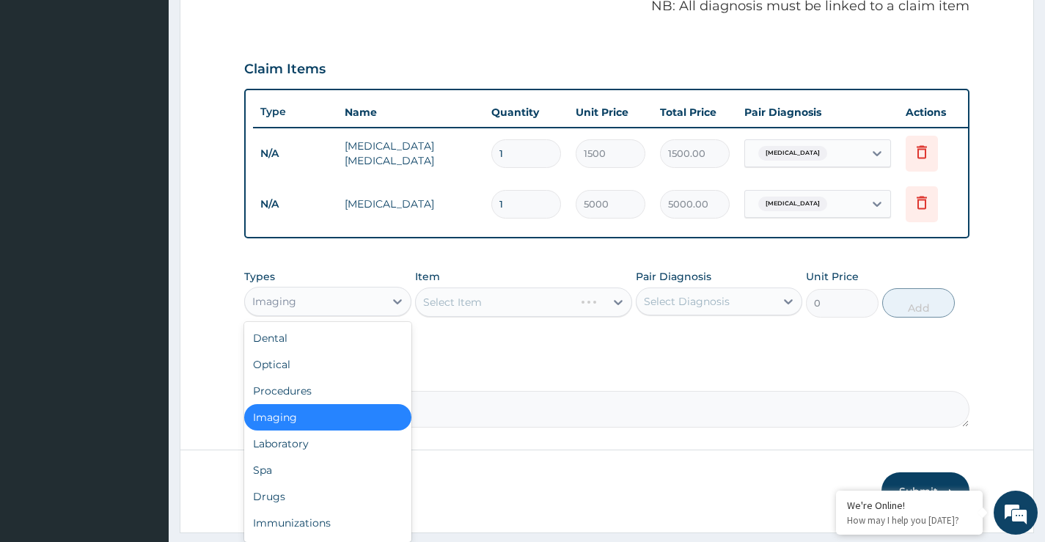
click at [328, 301] on div "Imaging" at bounding box center [314, 301] width 139 height 23
click at [295, 431] on div "Imaging" at bounding box center [327, 417] width 167 height 26
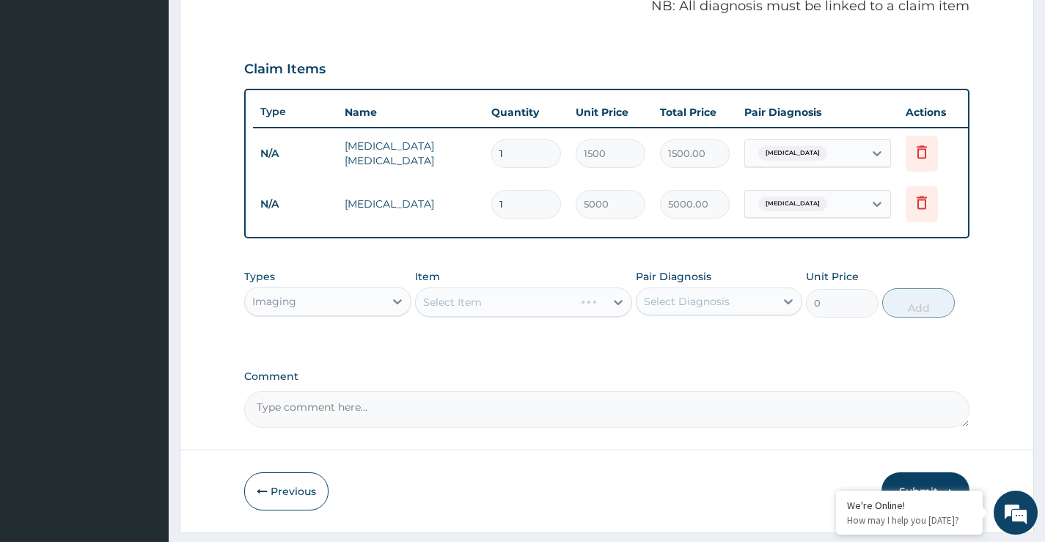
click at [499, 313] on div "Select Item" at bounding box center [524, 302] width 218 height 29
drag, startPoint x: 472, startPoint y: 333, endPoint x: 472, endPoint y: 301, distance: 32.3
click at [472, 319] on div "Types Imaging Item Select Item Pair Diagnosis Select Diagnosis Unit Price 0 Add" at bounding box center [606, 293] width 725 height 63
click at [472, 301] on div "Select Item" at bounding box center [524, 302] width 218 height 29
click at [480, 316] on div "Select Item" at bounding box center [524, 302] width 218 height 29
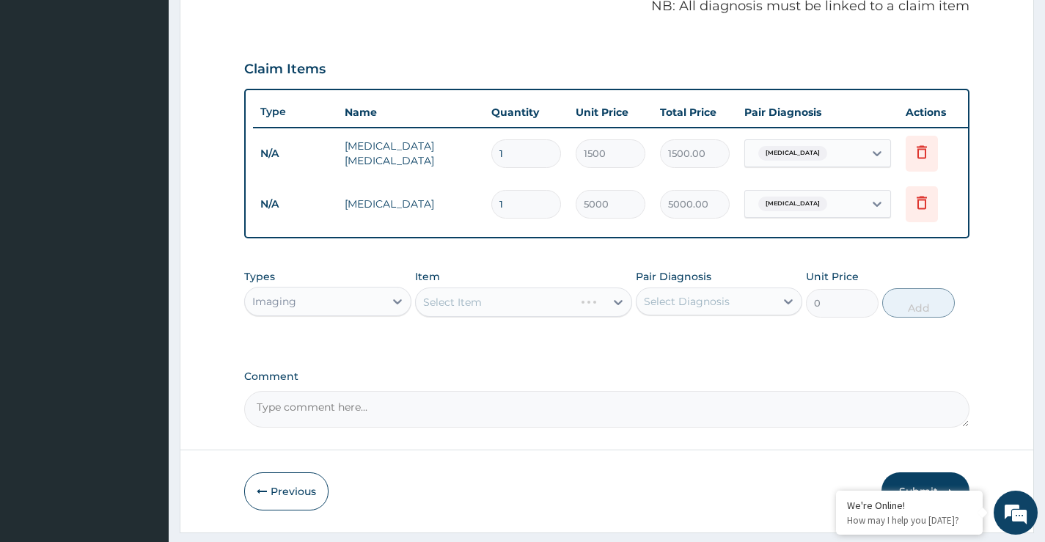
click at [552, 317] on div "Select Item" at bounding box center [524, 302] width 218 height 29
click at [550, 309] on div "Select Item" at bounding box center [524, 302] width 218 height 29
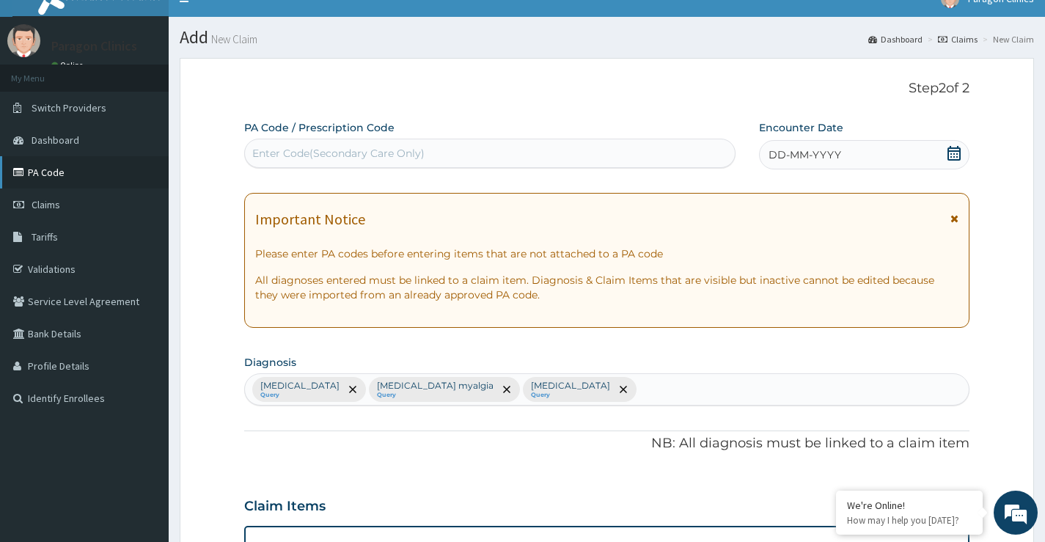
scroll to position [0, 0]
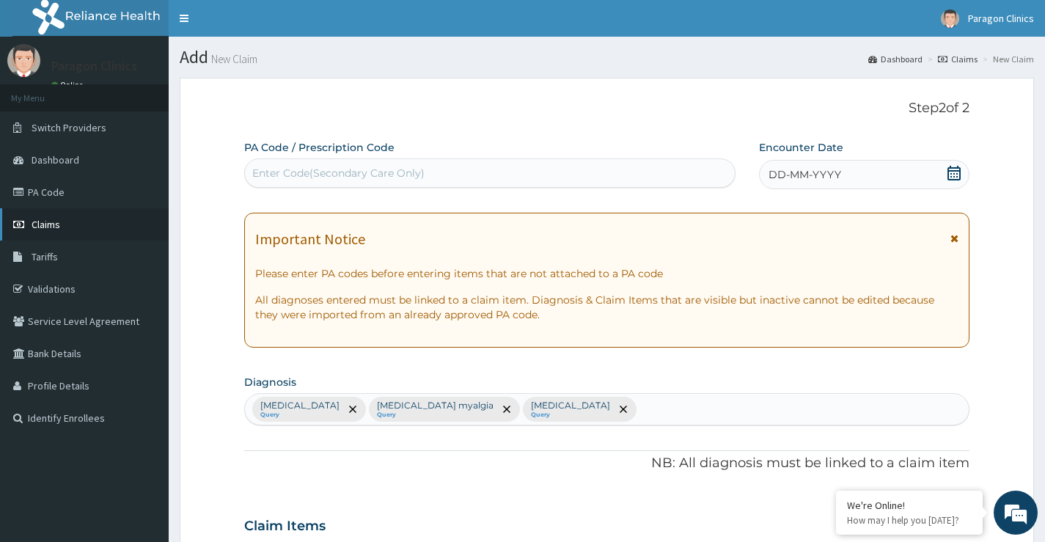
click at [50, 220] on span "Claims" at bounding box center [46, 224] width 29 height 13
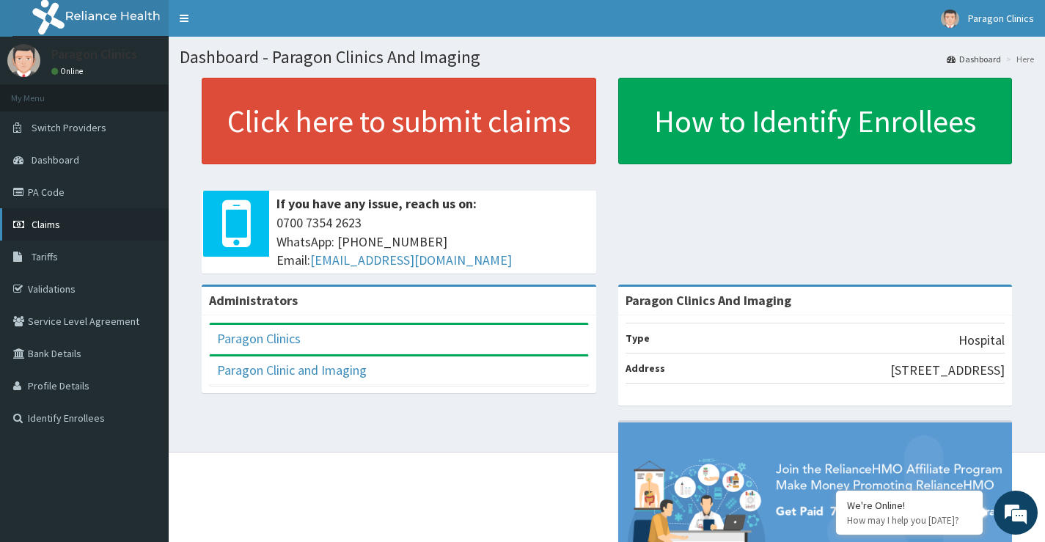
click at [47, 226] on span "Claims" at bounding box center [46, 224] width 29 height 13
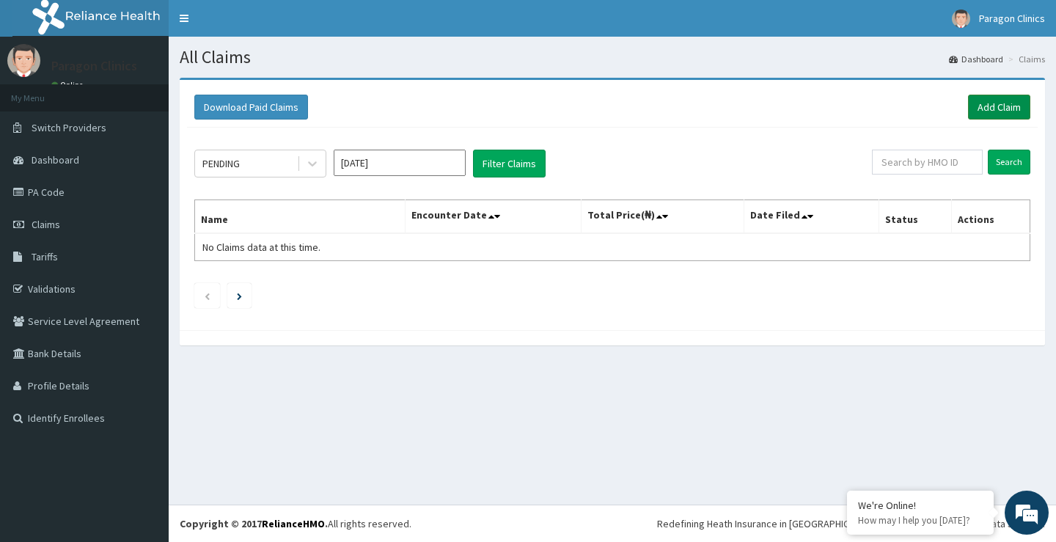
click at [1011, 109] on link "Add Claim" at bounding box center [999, 107] width 62 height 25
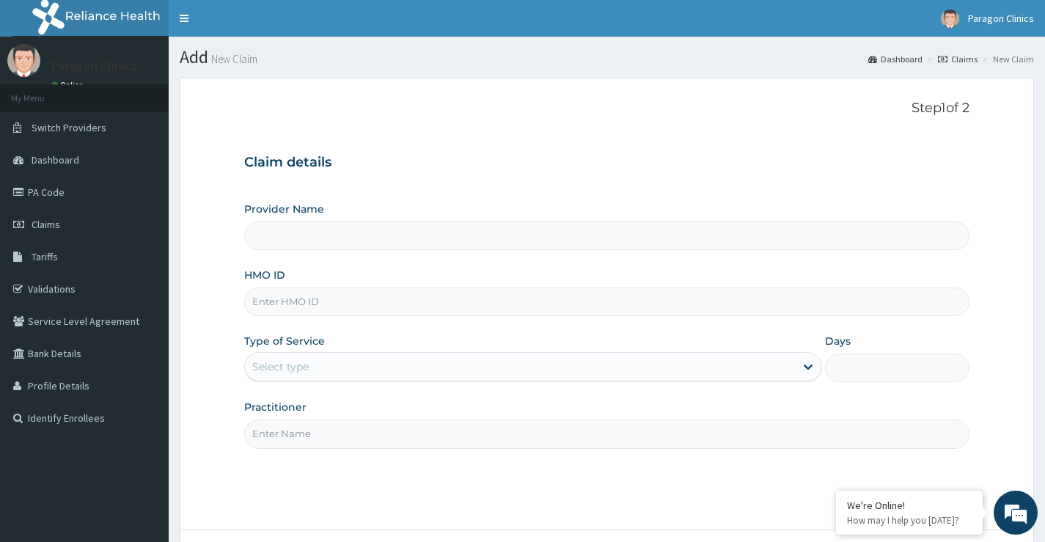
click at [298, 305] on input "HMO ID" at bounding box center [606, 302] width 725 height 29
paste input "AOM/10150/B"
type input "AOM/10150/B"
type input "Paragon Clinics And Imaging"
click at [274, 304] on input "AOM/10150/B" at bounding box center [606, 302] width 725 height 29
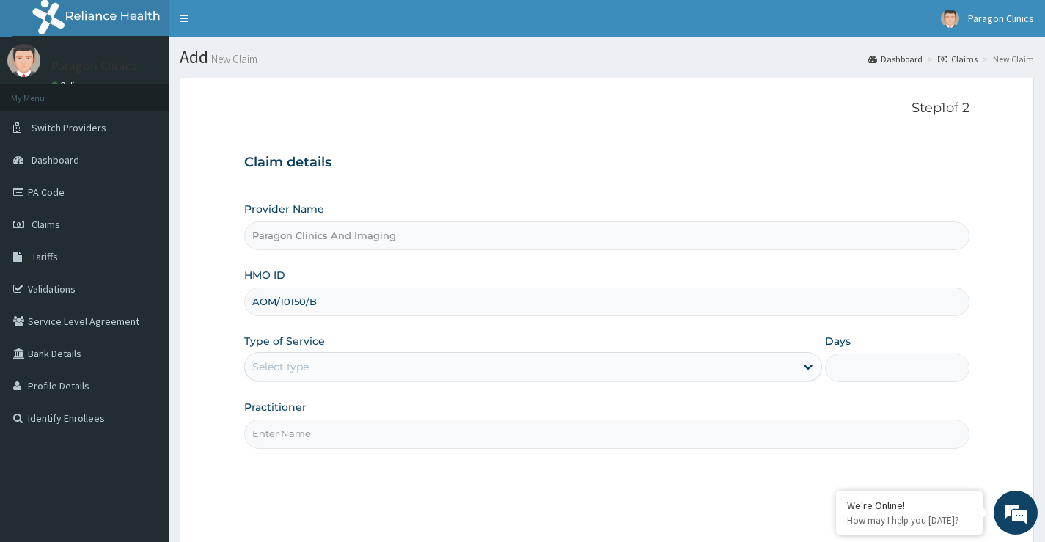
type input "AOM/10150/B"
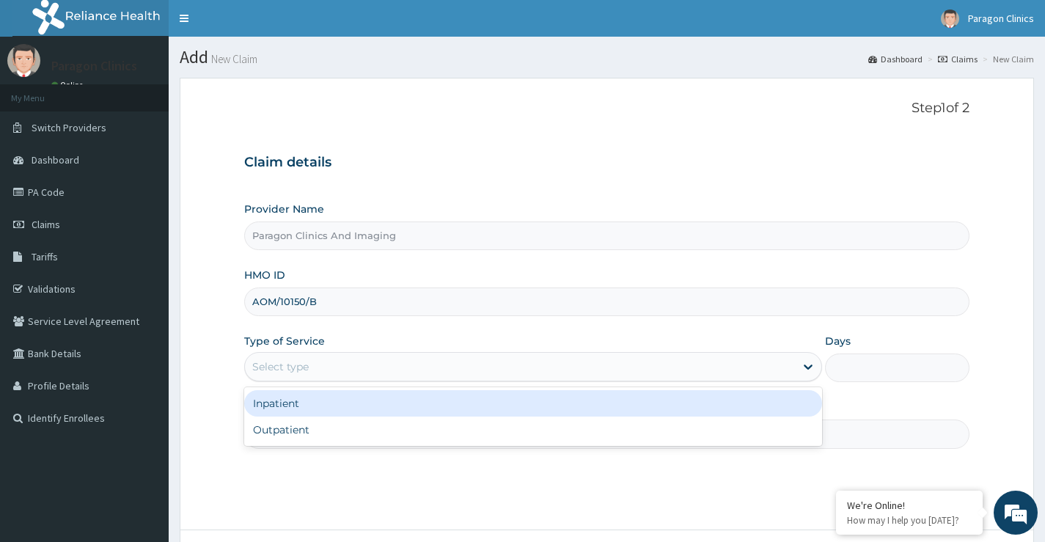
click at [306, 381] on div "Select type" at bounding box center [533, 366] width 578 height 29
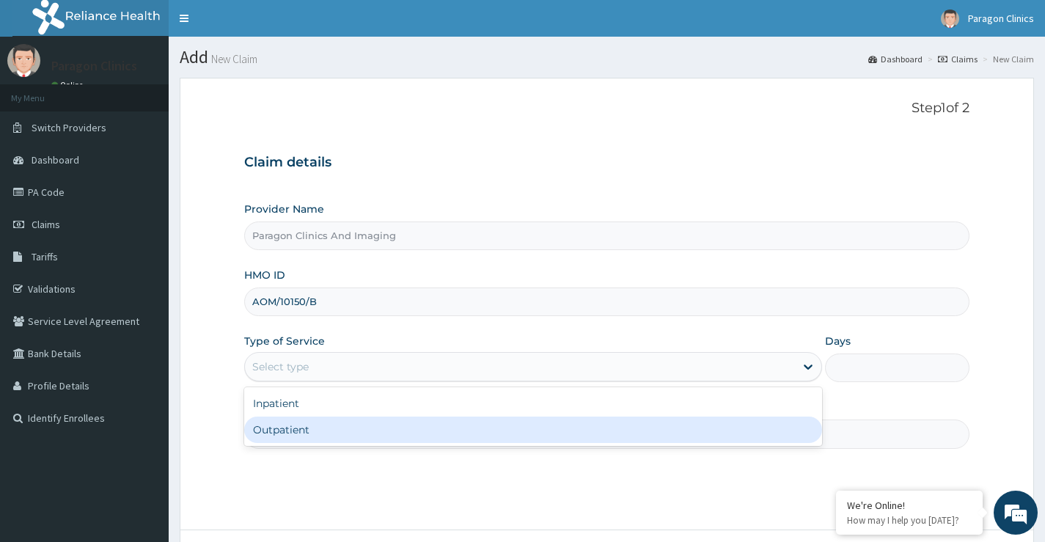
click at [296, 438] on div "Outpatient" at bounding box center [533, 430] width 578 height 26
type input "1"
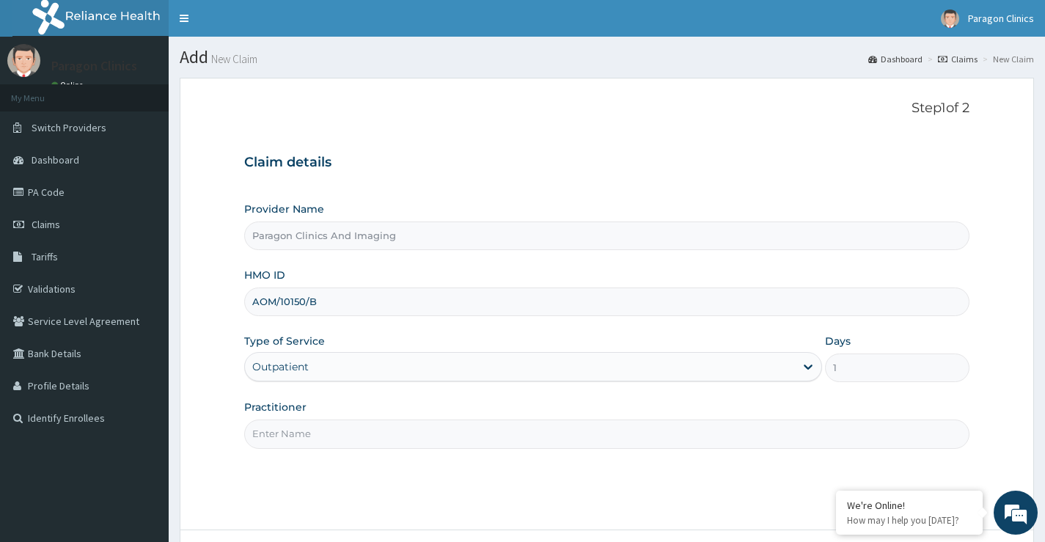
click at [320, 433] on input "Practitioner" at bounding box center [606, 434] width 725 height 29
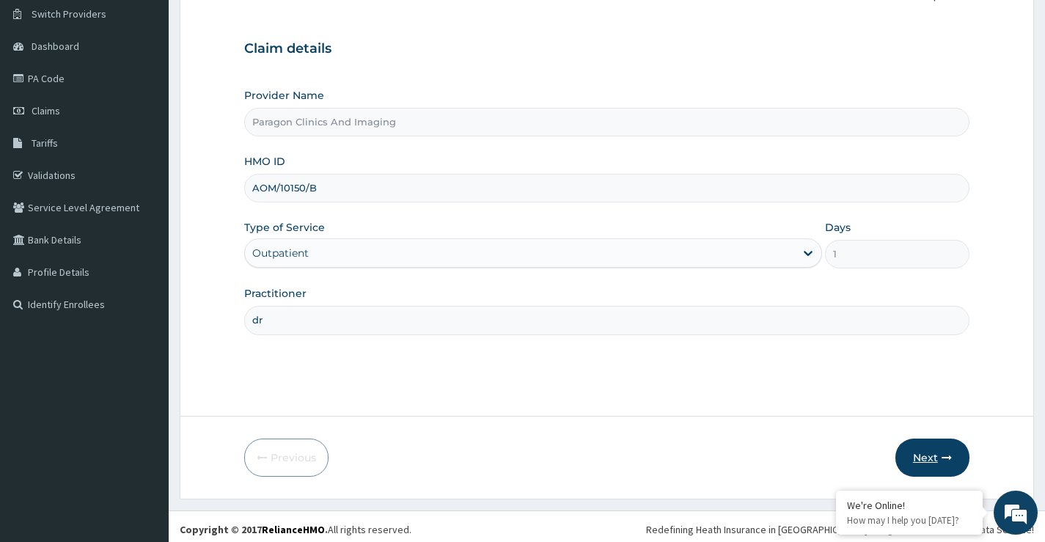
scroll to position [120, 0]
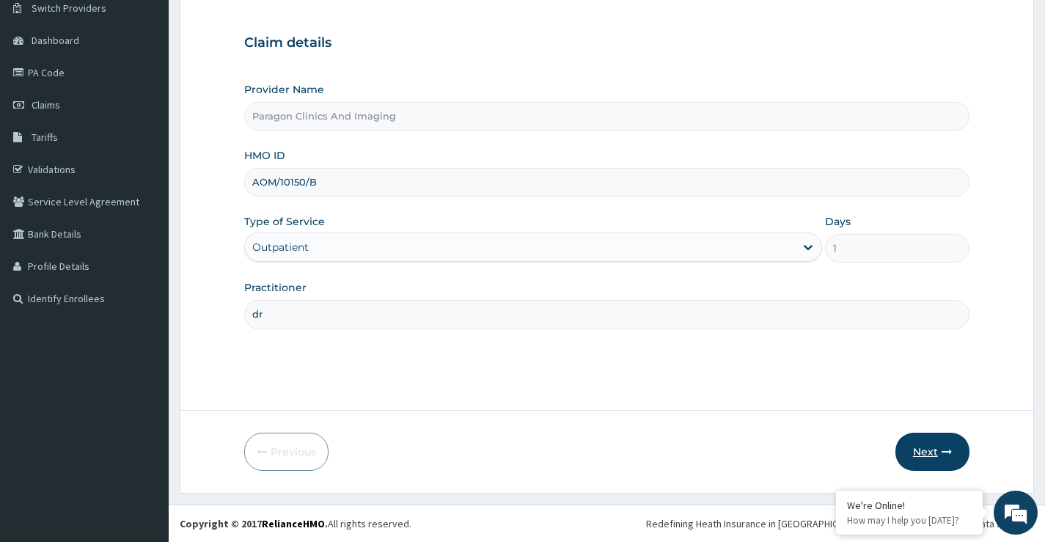
type input "dr"
click at [918, 439] on button "Next" at bounding box center [933, 452] width 74 height 38
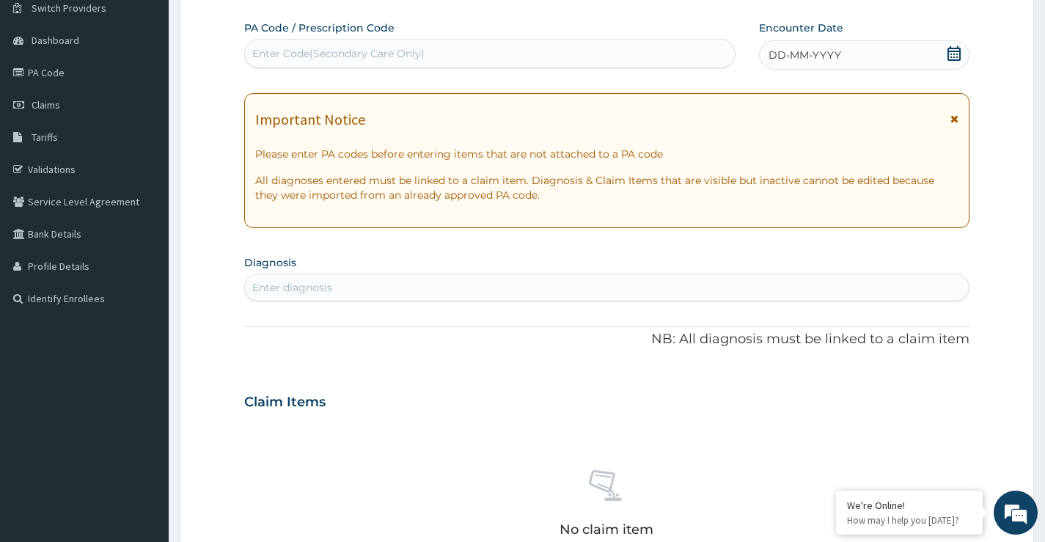
scroll to position [0, 0]
click at [954, 51] on icon at bounding box center [954, 53] width 13 height 15
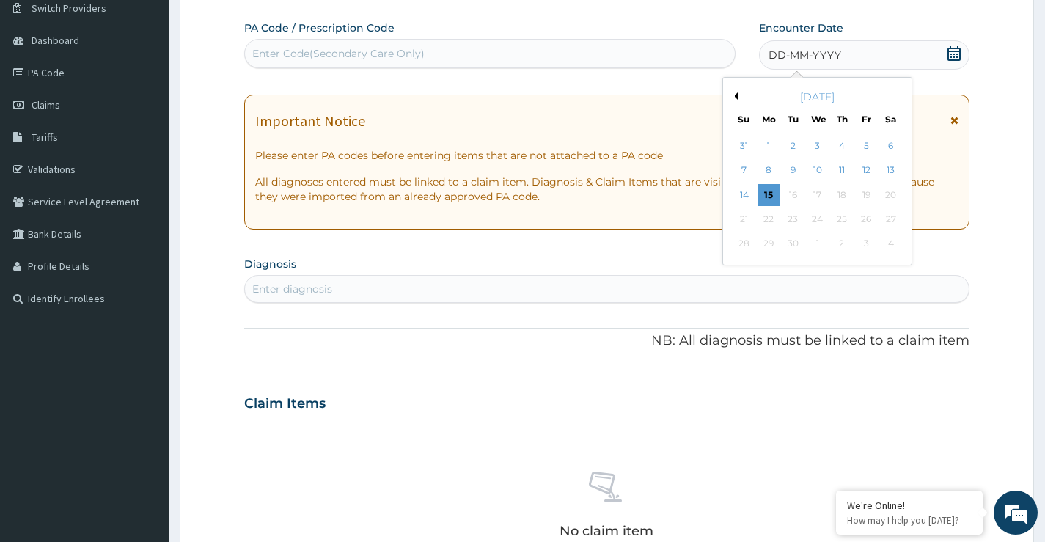
click at [737, 94] on button "Previous Month" at bounding box center [734, 95] width 7 height 7
click at [864, 215] on div "22" at bounding box center [866, 219] width 22 height 22
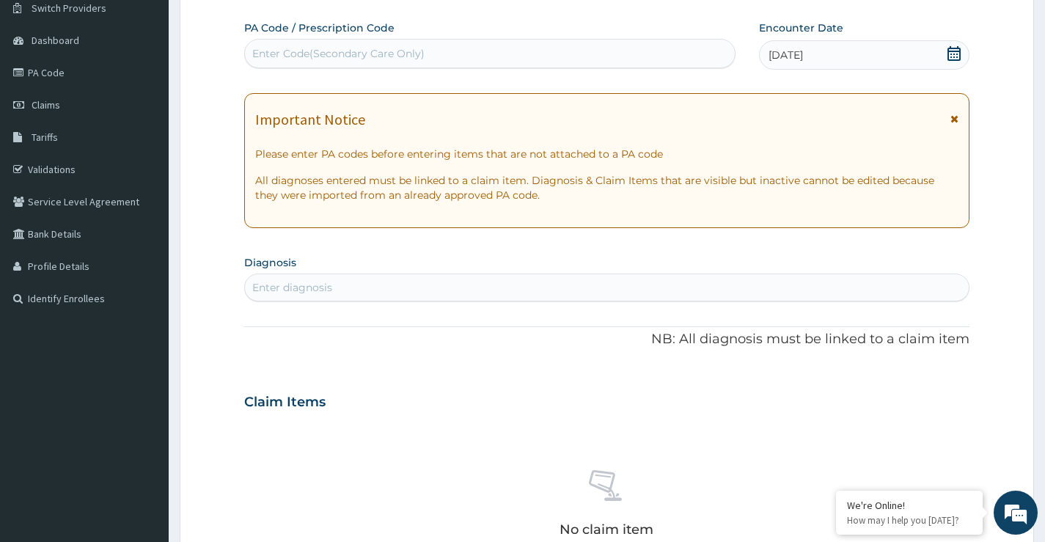
click at [300, 292] on div "Enter diagnosis" at bounding box center [292, 287] width 80 height 15
type input "malar"
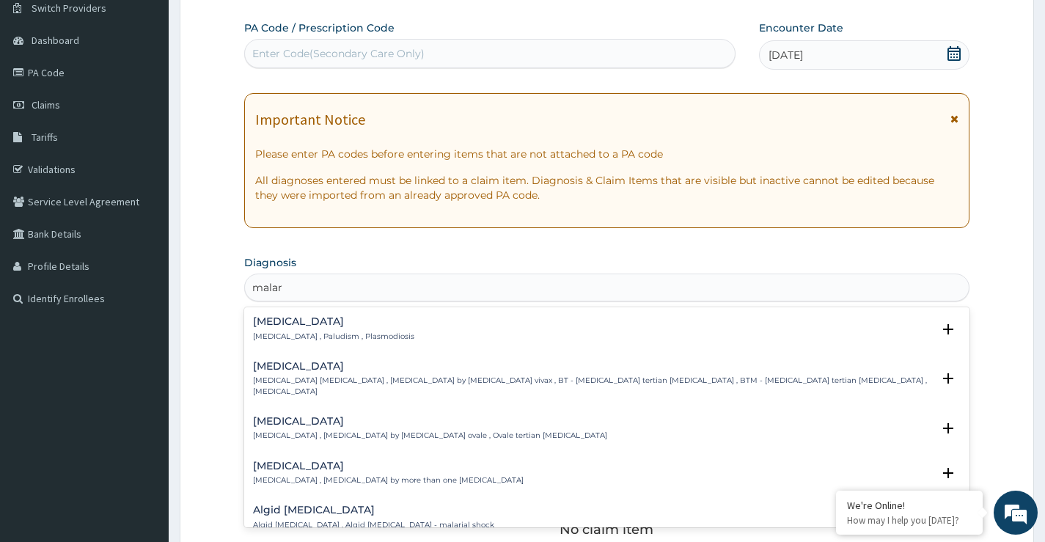
click at [283, 332] on p "Malaria , Paludism , Plasmodiosis" at bounding box center [333, 337] width 161 height 10
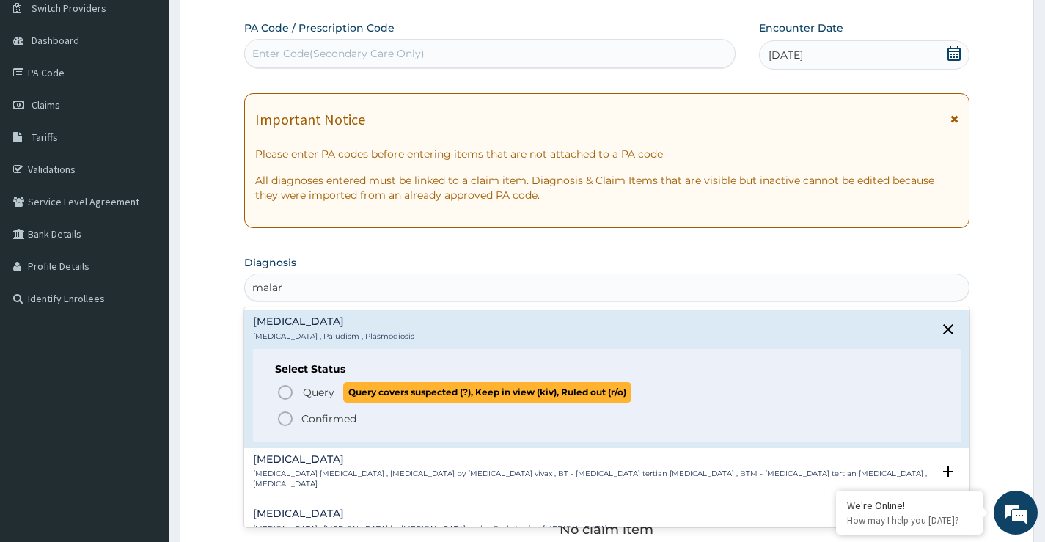
click at [292, 393] on circle "status option query" at bounding box center [285, 392] width 13 height 13
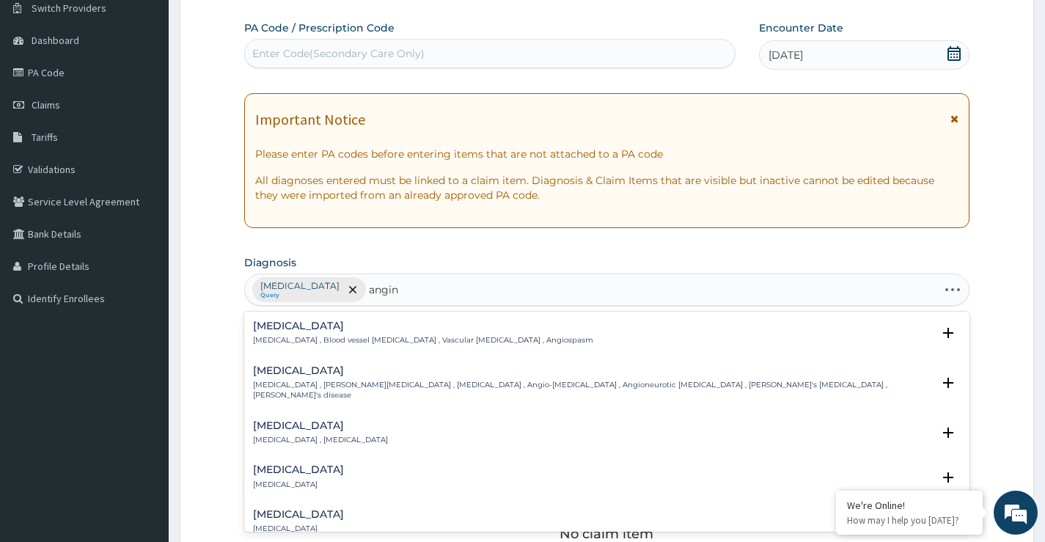
type input "angina"
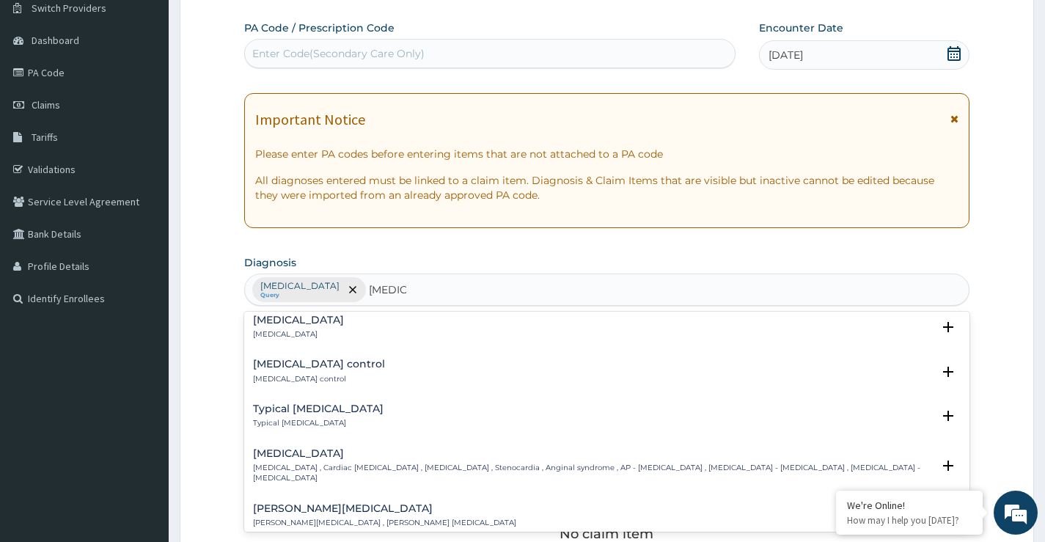
scroll to position [73, 0]
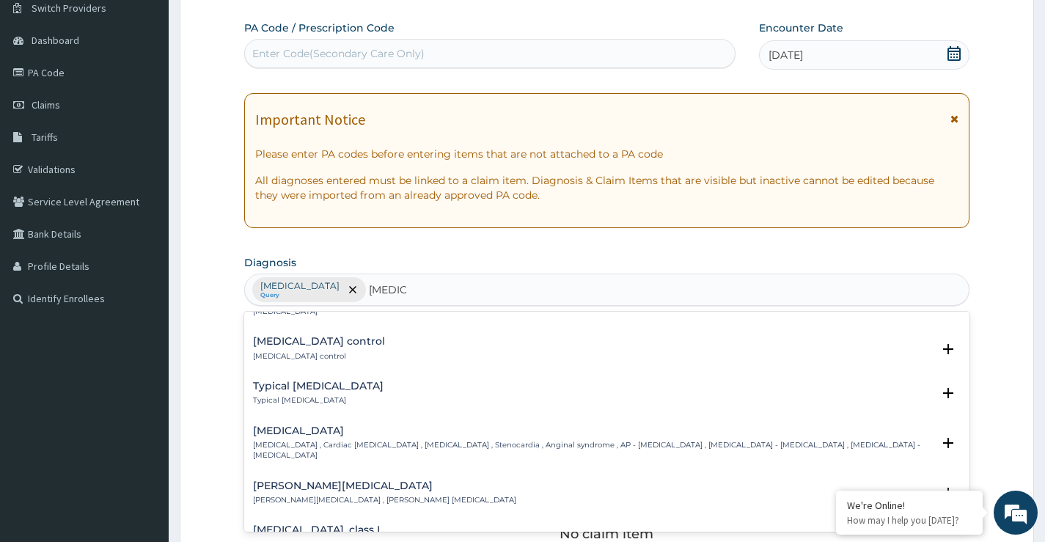
click at [298, 427] on h4 "Angina pectoris" at bounding box center [592, 430] width 679 height 11
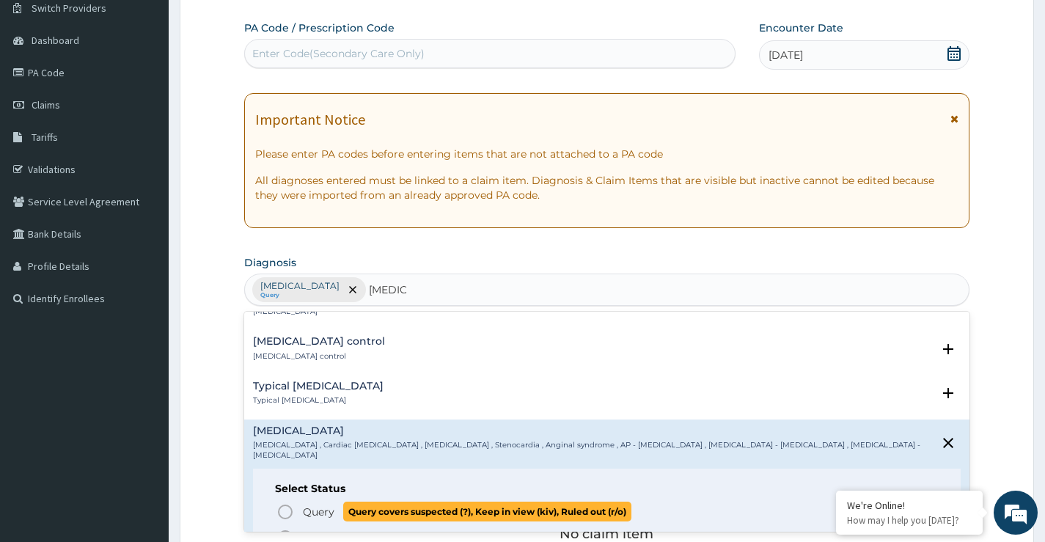
click at [309, 505] on span "Query" at bounding box center [319, 512] width 32 height 15
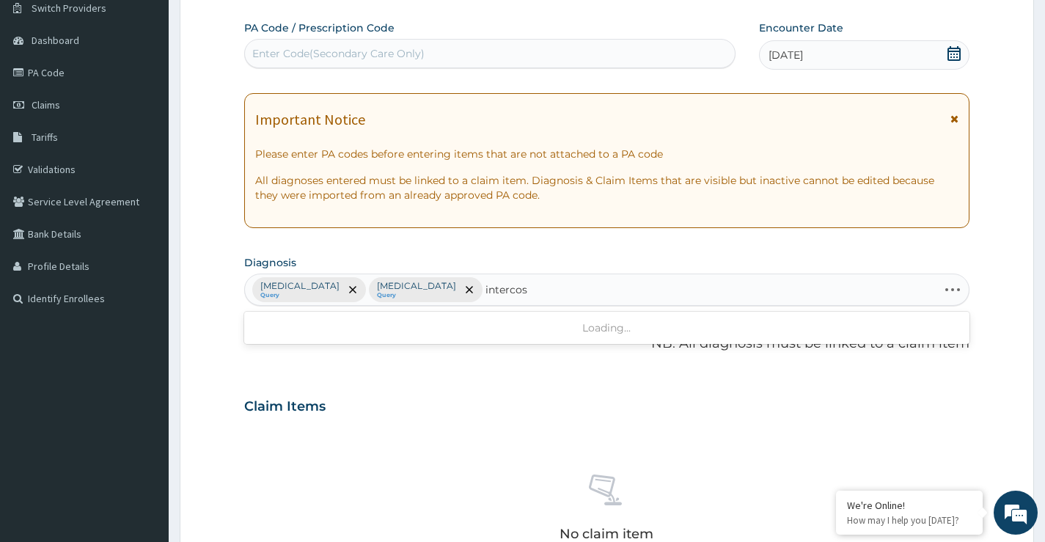
type input "intercost"
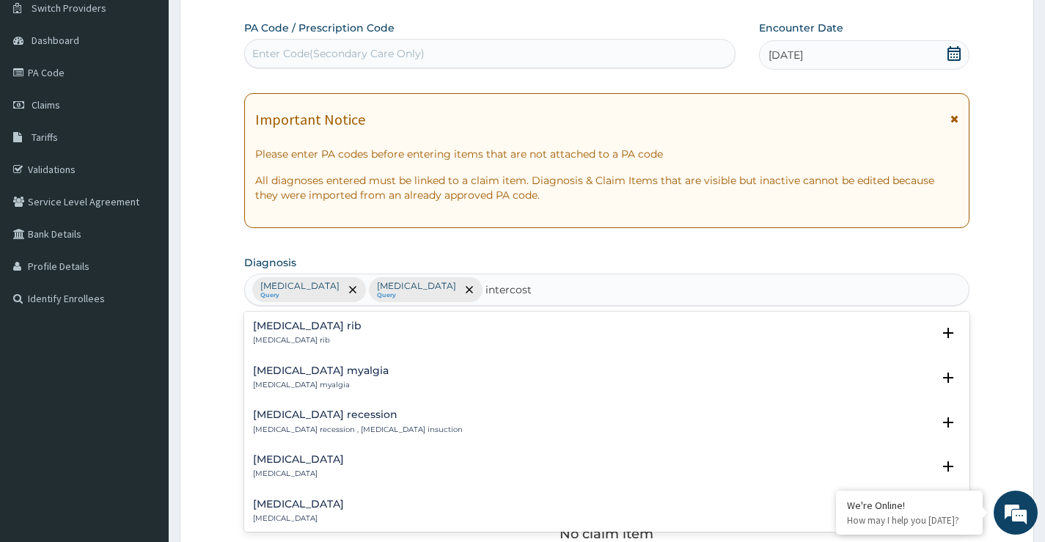
click at [272, 327] on h4 "Intercostal rib" at bounding box center [307, 326] width 109 height 11
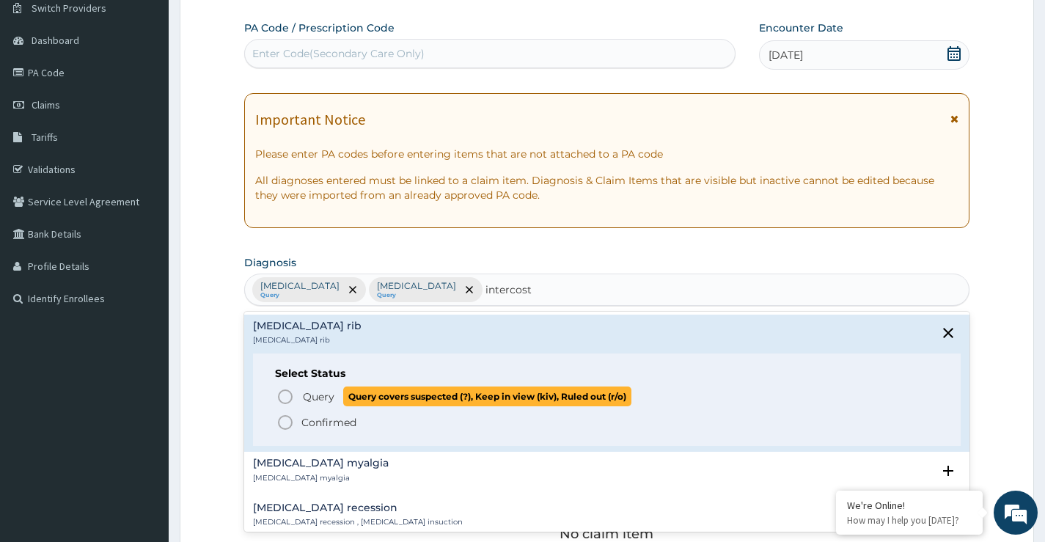
drag, startPoint x: 279, startPoint y: 395, endPoint x: 348, endPoint y: 243, distance: 166.5
click at [281, 395] on icon "status option query" at bounding box center [286, 397] width 18 height 18
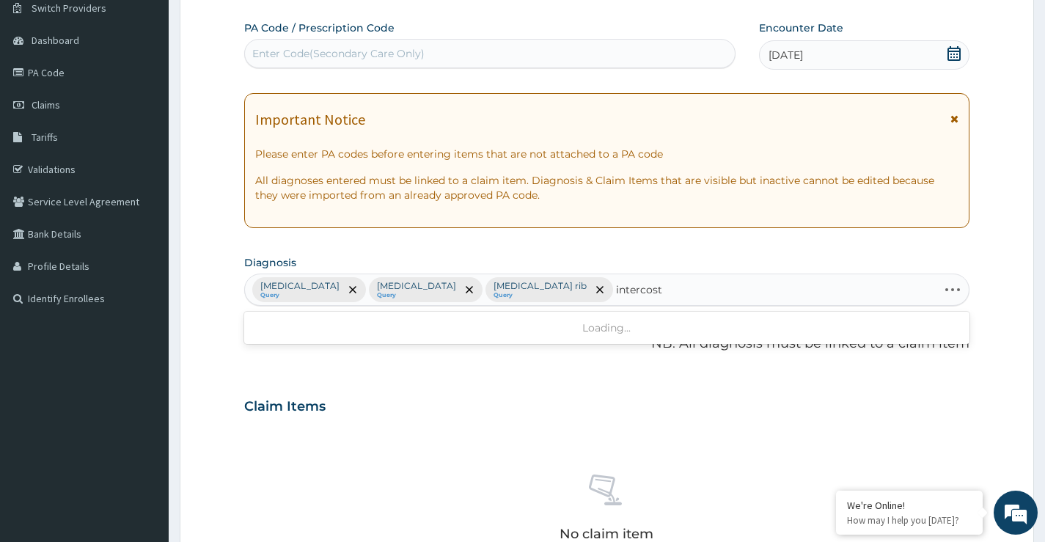
type input "intercosta"
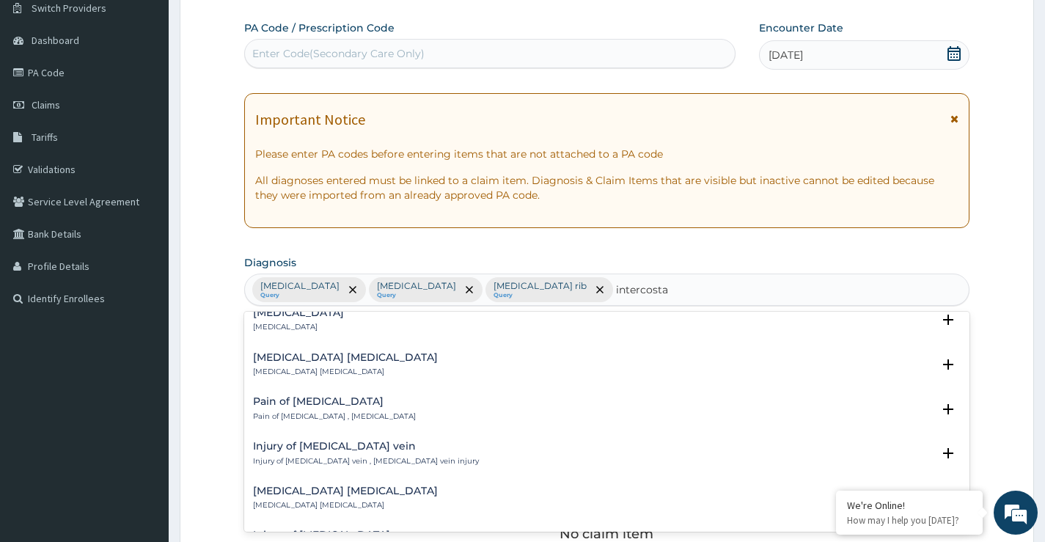
scroll to position [0, 0]
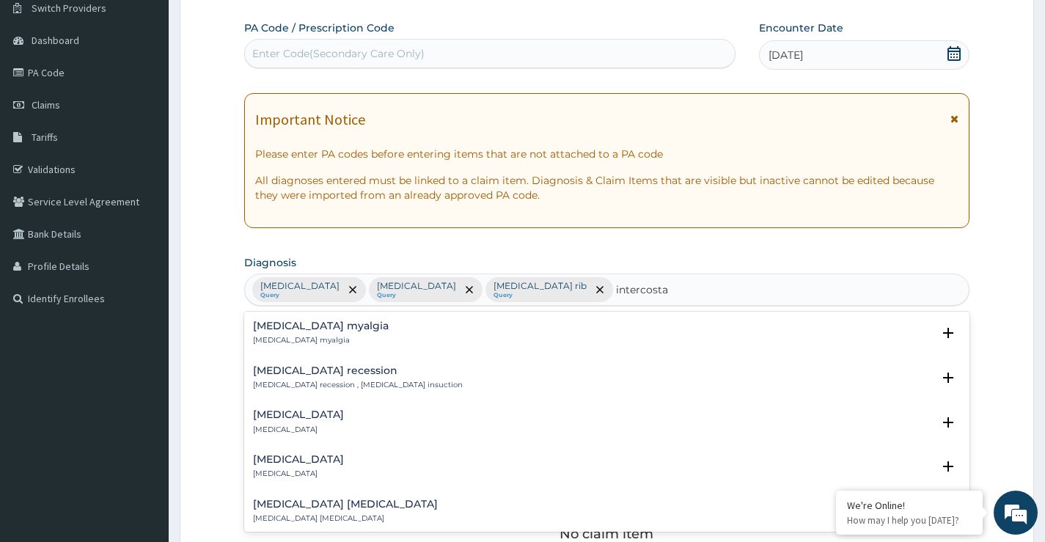
click at [326, 327] on h4 "Intercostal myalgia" at bounding box center [321, 326] width 136 height 11
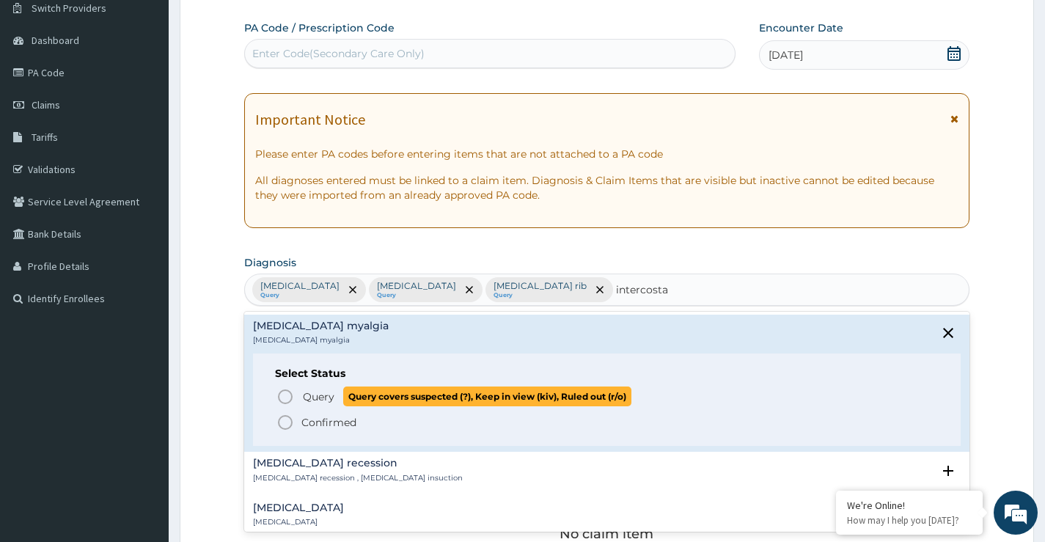
click at [313, 397] on span "Query" at bounding box center [319, 396] width 32 height 15
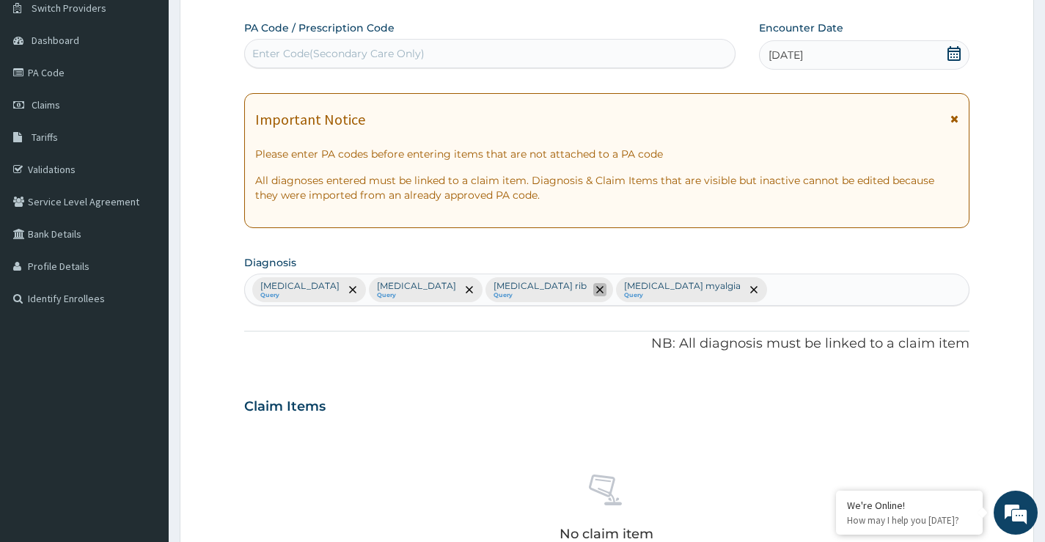
click at [596, 287] on icon "remove selection option" at bounding box center [599, 289] width 7 height 7
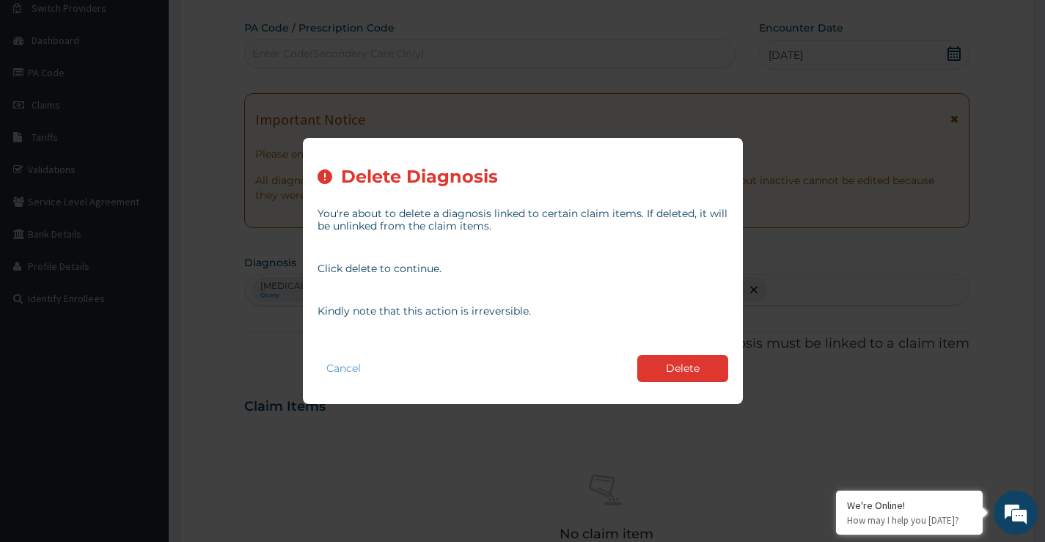
drag, startPoint x: 667, startPoint y: 387, endPoint x: 676, endPoint y: 367, distance: 21.7
click at [670, 384] on div "Cancel Delete" at bounding box center [523, 369] width 411 height 42
click at [676, 367] on button "Delete" at bounding box center [682, 368] width 91 height 27
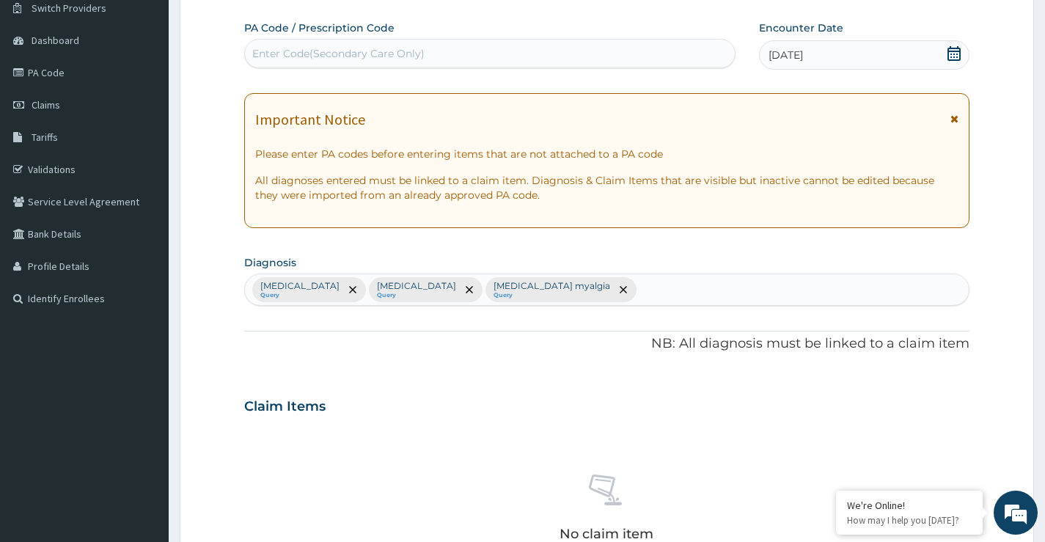
click at [574, 296] on div "Malaria Query Angina pectoris Query Intercostal myalgia Query" at bounding box center [607, 289] width 724 height 31
type input "[MEDICAL_DATA]"
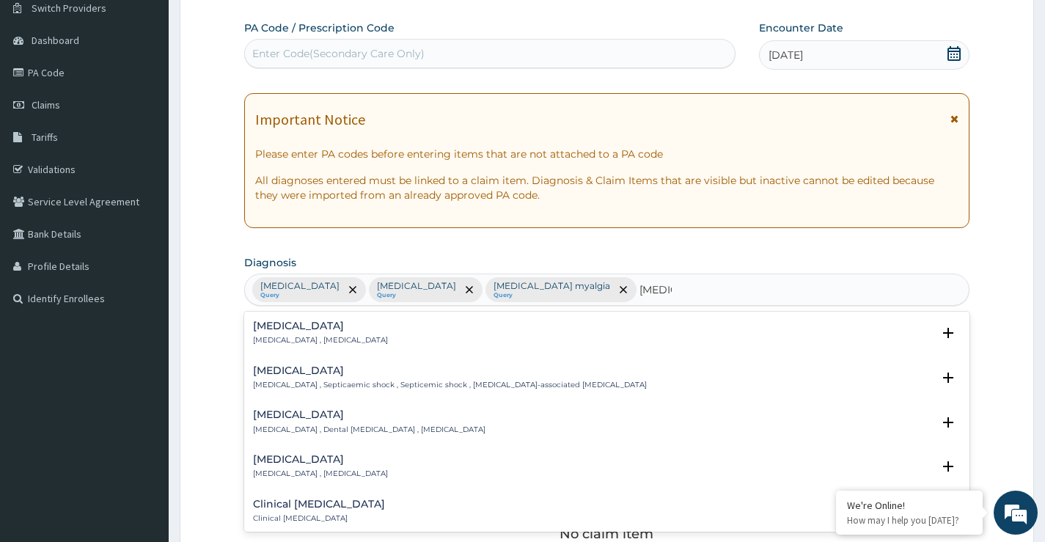
click at [269, 336] on p "[MEDICAL_DATA] , [MEDICAL_DATA]" at bounding box center [320, 340] width 135 height 10
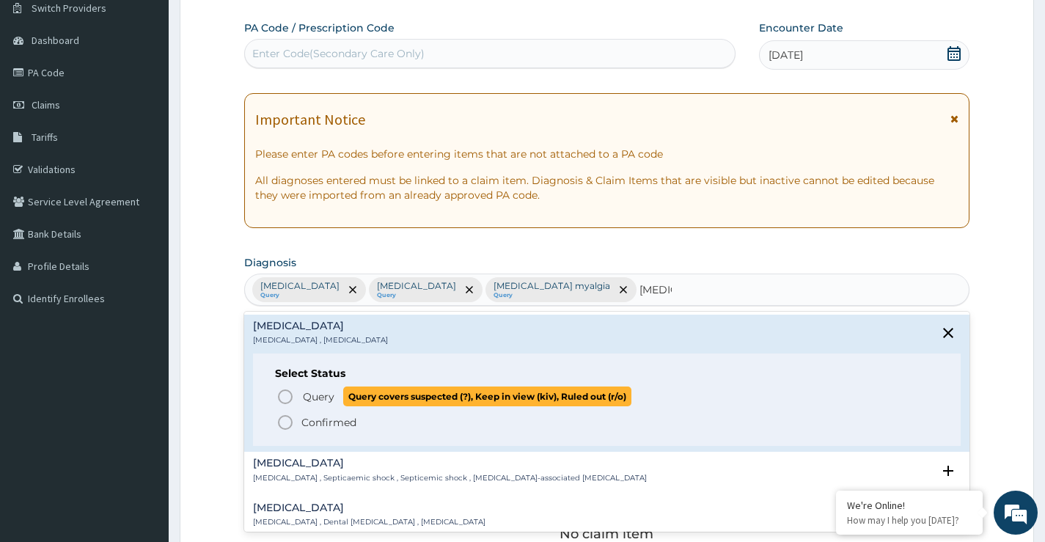
click at [294, 399] on icon "status option query" at bounding box center [286, 397] width 18 height 18
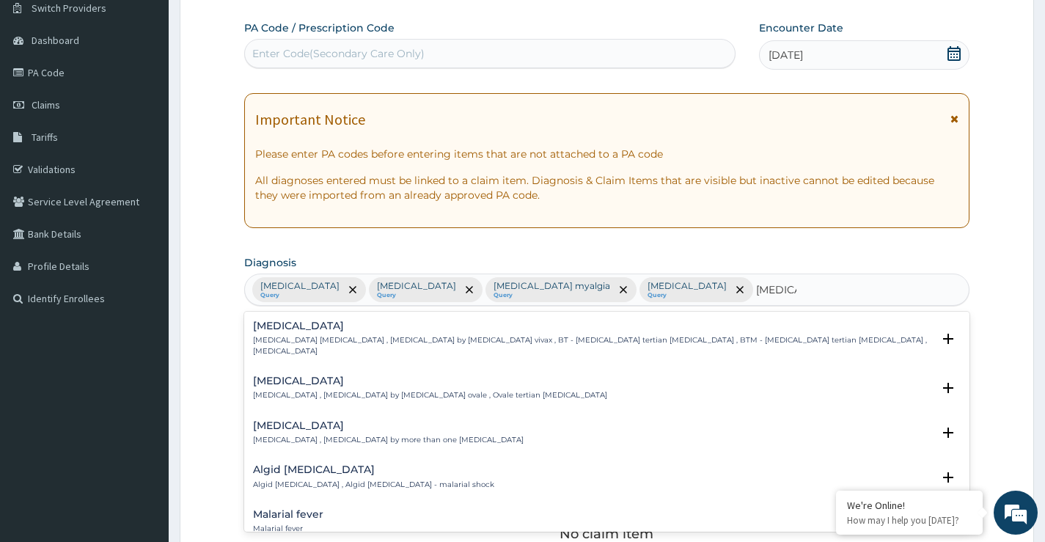
type input "[MEDICAL_DATA]"
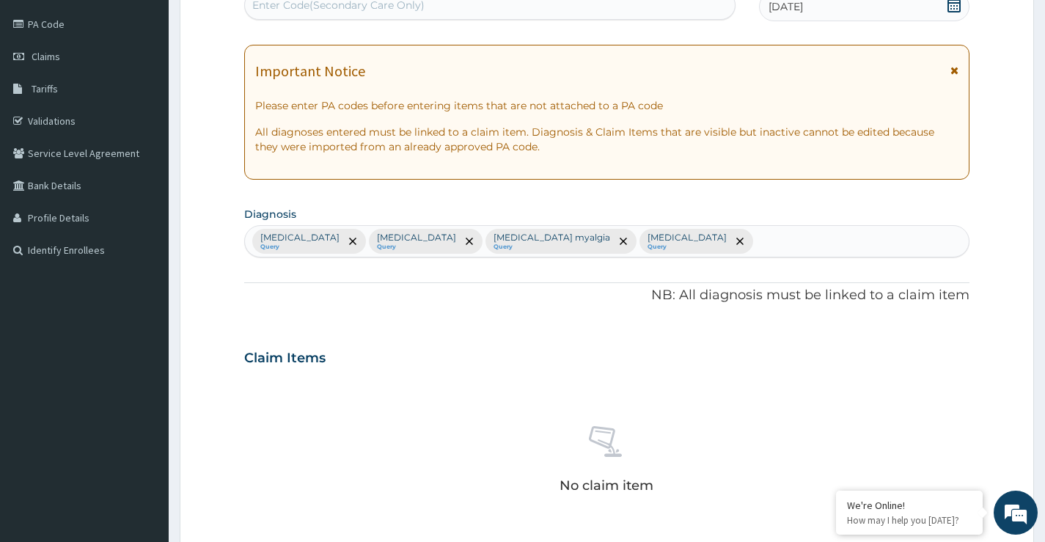
scroll to position [413, 0]
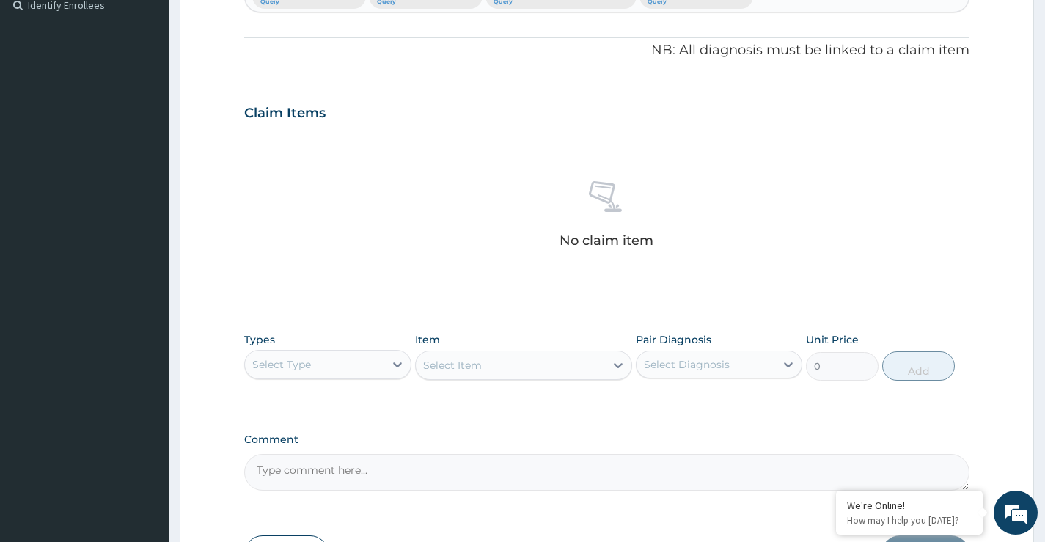
click at [323, 361] on div "Select Type" at bounding box center [314, 364] width 139 height 23
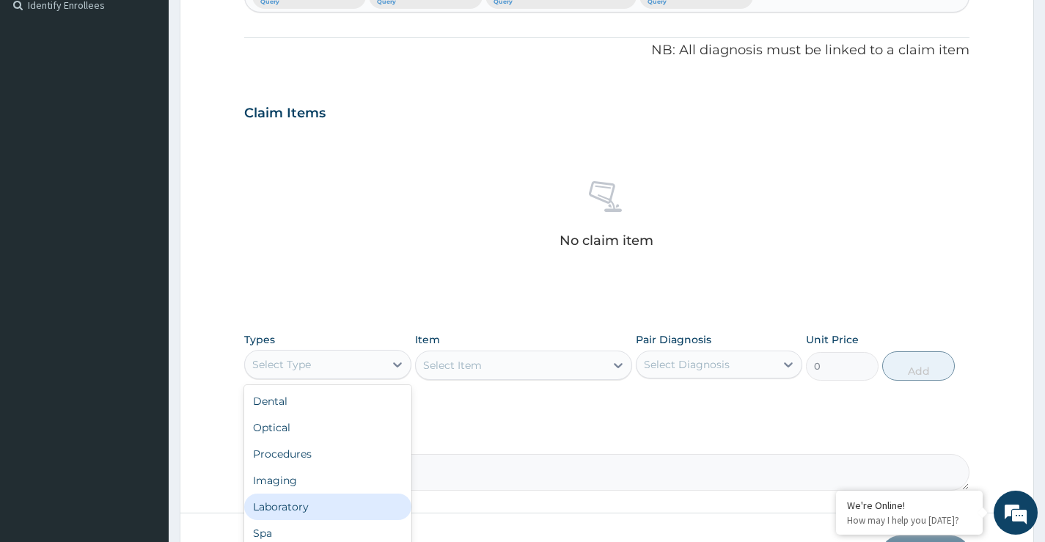
click at [281, 506] on div "Laboratory" at bounding box center [327, 507] width 167 height 26
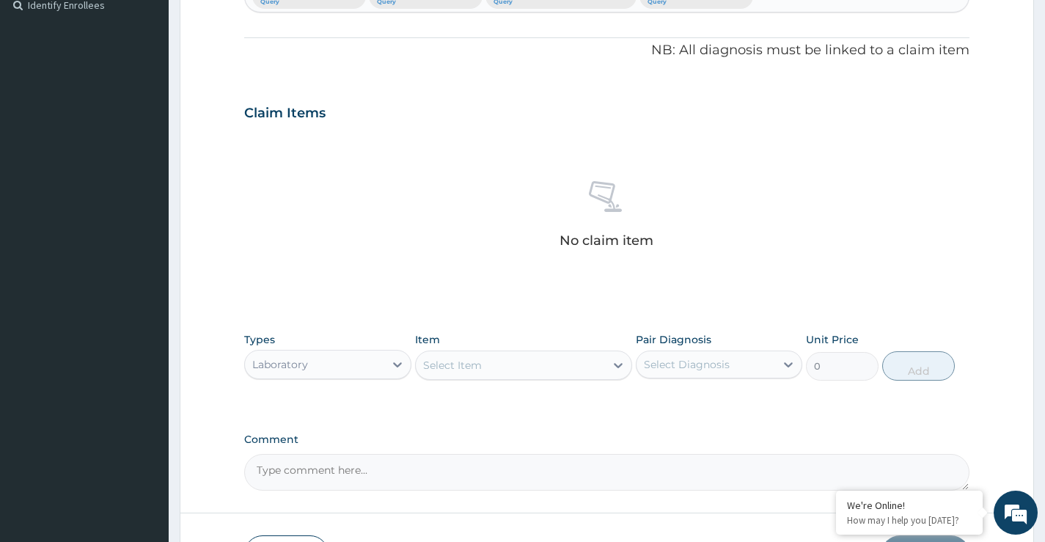
click at [464, 365] on div "Select Item" at bounding box center [452, 365] width 59 height 15
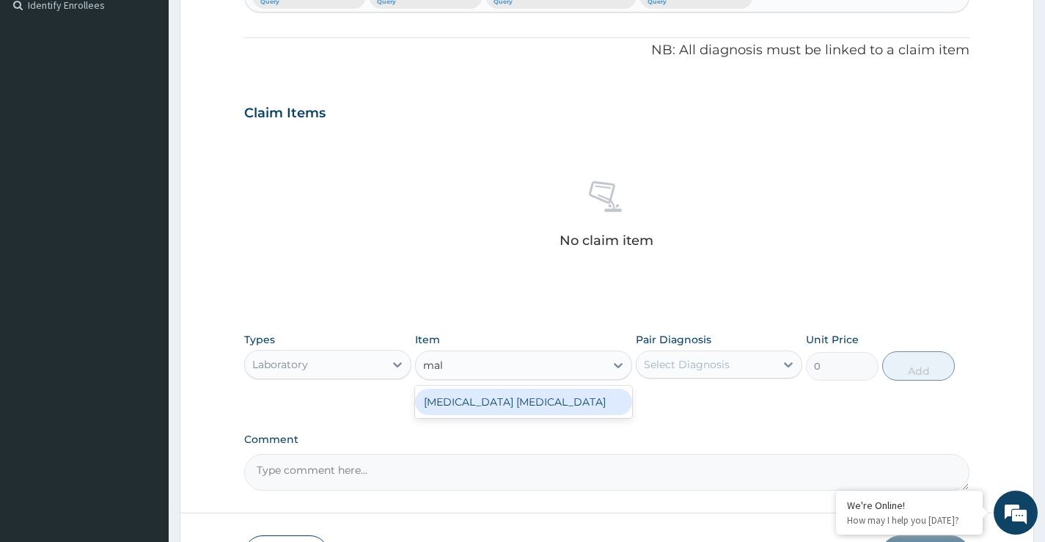
type input "mala"
click at [472, 407] on div "[MEDICAL_DATA] [MEDICAL_DATA]" at bounding box center [524, 402] width 218 height 26
type input "1500"
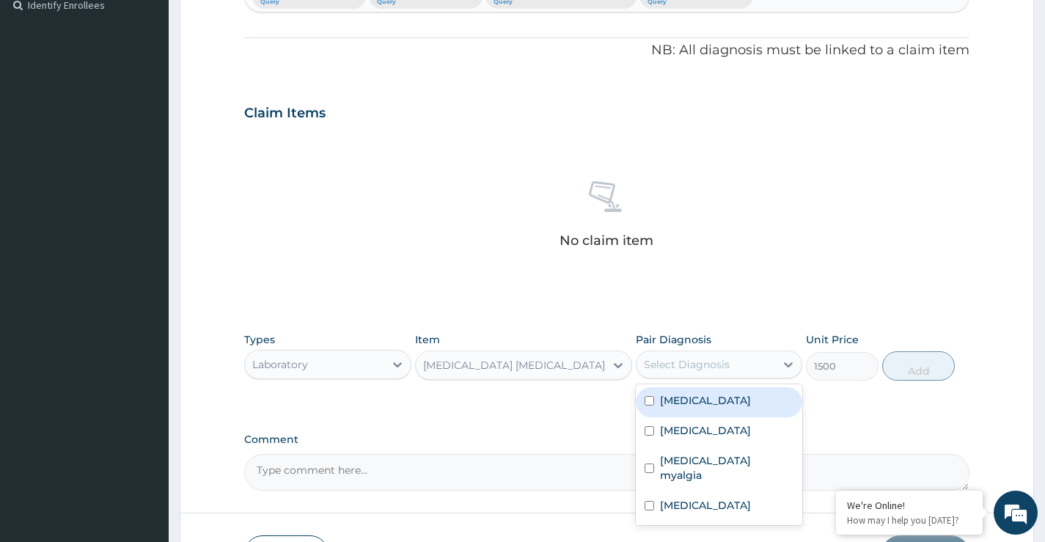
drag, startPoint x: 721, startPoint y: 361, endPoint x: 707, endPoint y: 411, distance: 51.8
click at [720, 361] on div "Select Diagnosis" at bounding box center [687, 364] width 86 height 15
drag, startPoint x: 695, startPoint y: 398, endPoint x: 904, endPoint y: 389, distance: 209.2
click at [696, 398] on label "[MEDICAL_DATA]" at bounding box center [705, 400] width 91 height 15
checkbox input "true"
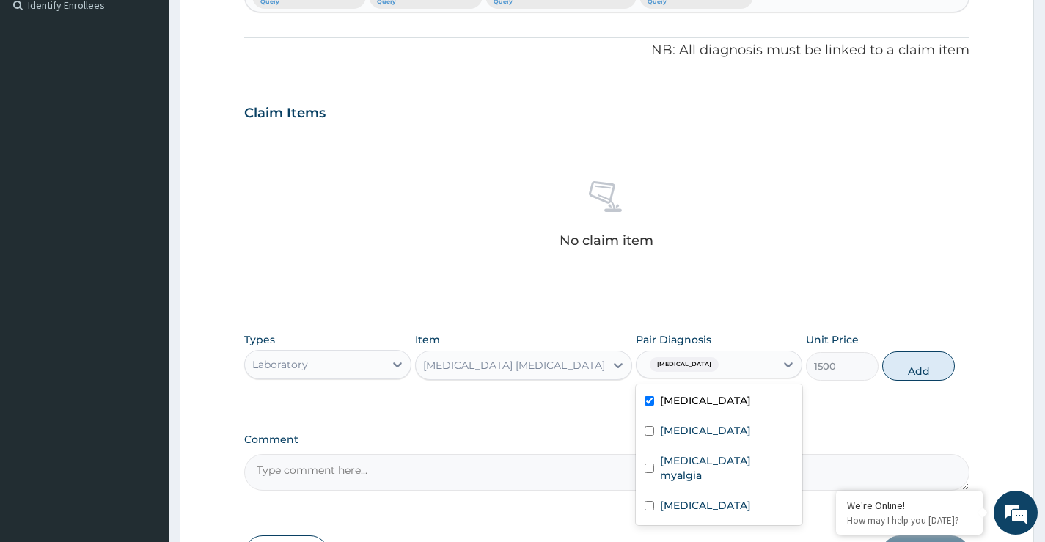
click at [921, 369] on button "Add" at bounding box center [918, 365] width 73 height 29
type input "0"
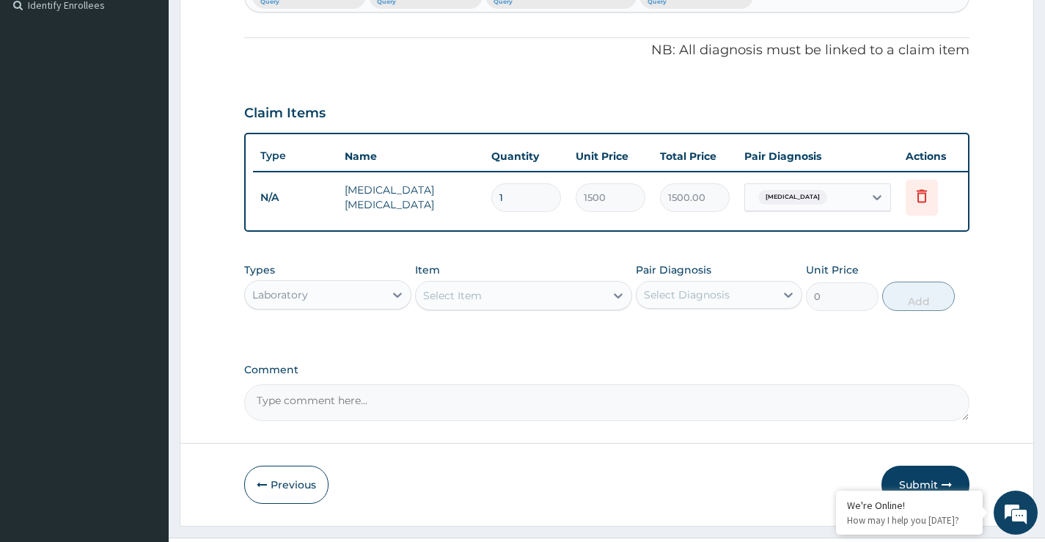
drag, startPoint x: 363, startPoint y: 301, endPoint x: 356, endPoint y: 323, distance: 22.5
click at [362, 304] on div "Laboratory" at bounding box center [314, 294] width 139 height 23
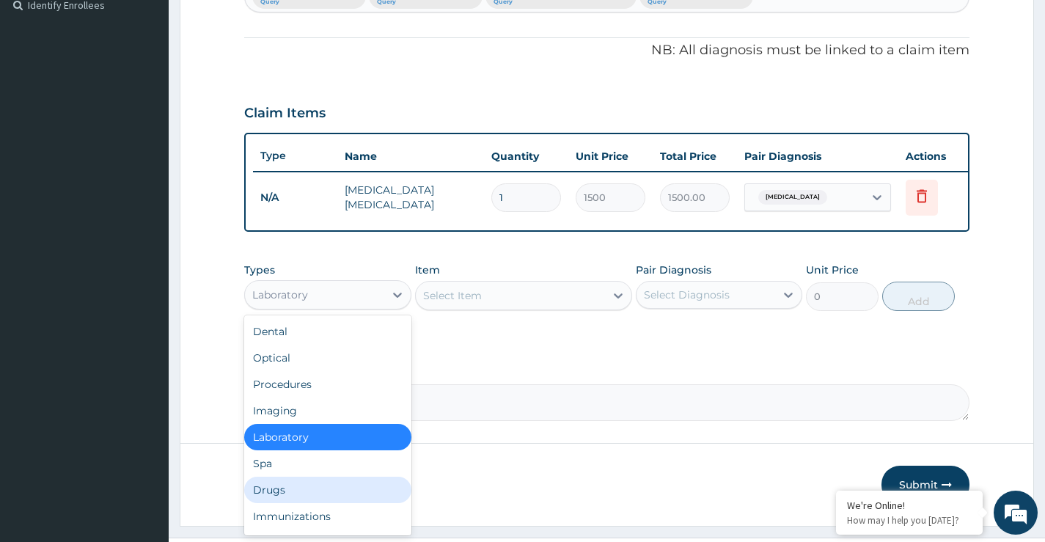
click at [277, 497] on div "Drugs" at bounding box center [327, 490] width 167 height 26
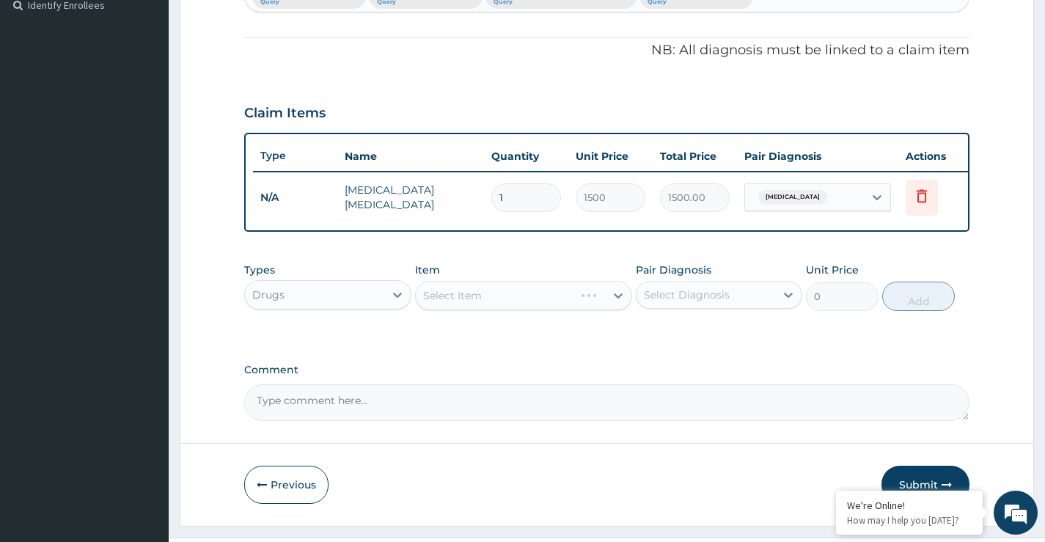
click at [466, 310] on div "Select Item" at bounding box center [524, 295] width 218 height 29
click at [480, 303] on div "Select Item" at bounding box center [452, 295] width 59 height 15
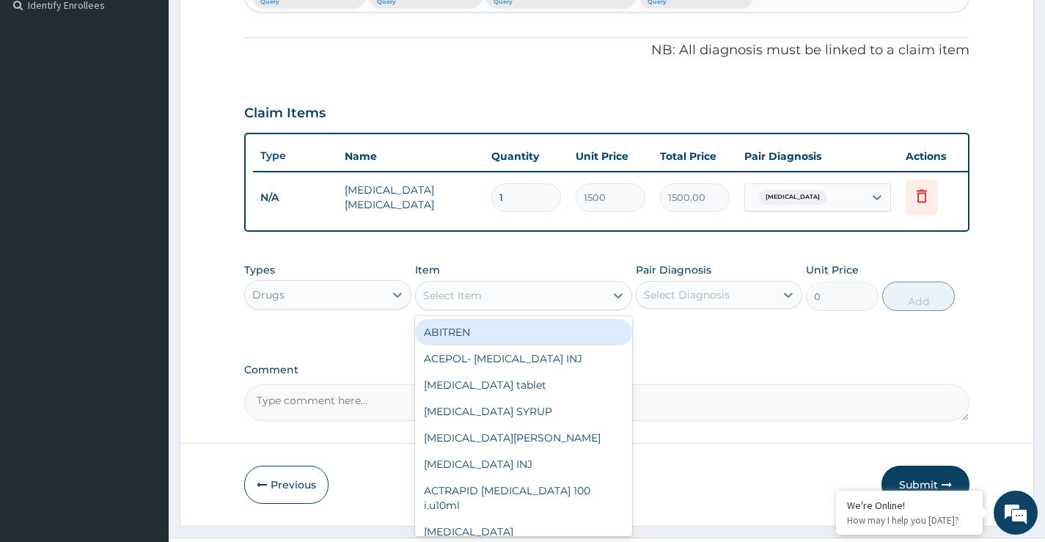
paste input "CELEBREX"
type input "CELEBREX"
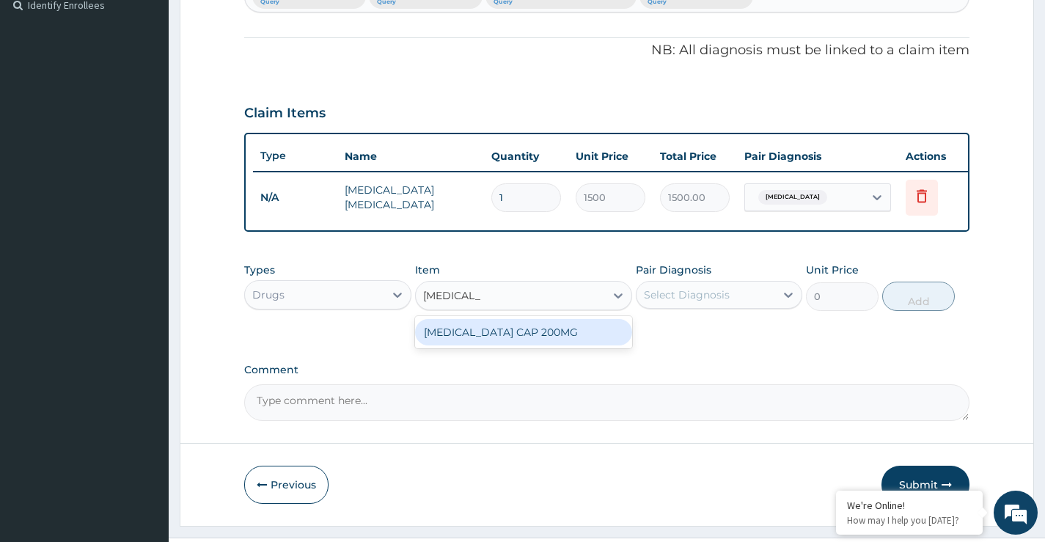
click at [495, 341] on div "CELEBREX CAP 200MG" at bounding box center [524, 332] width 218 height 26
type input "511.5"
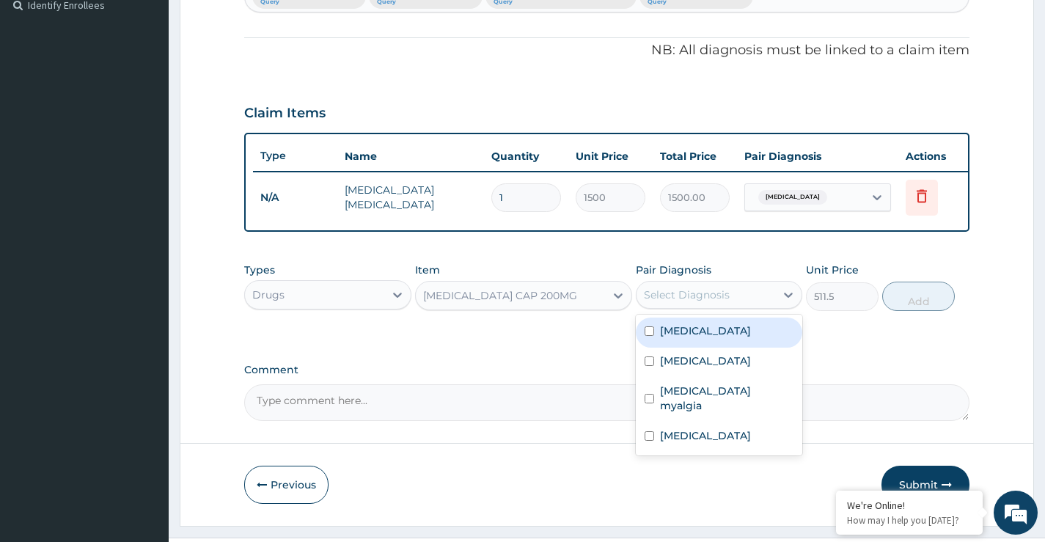
click at [678, 302] on div "Select Diagnosis" at bounding box center [687, 295] width 86 height 15
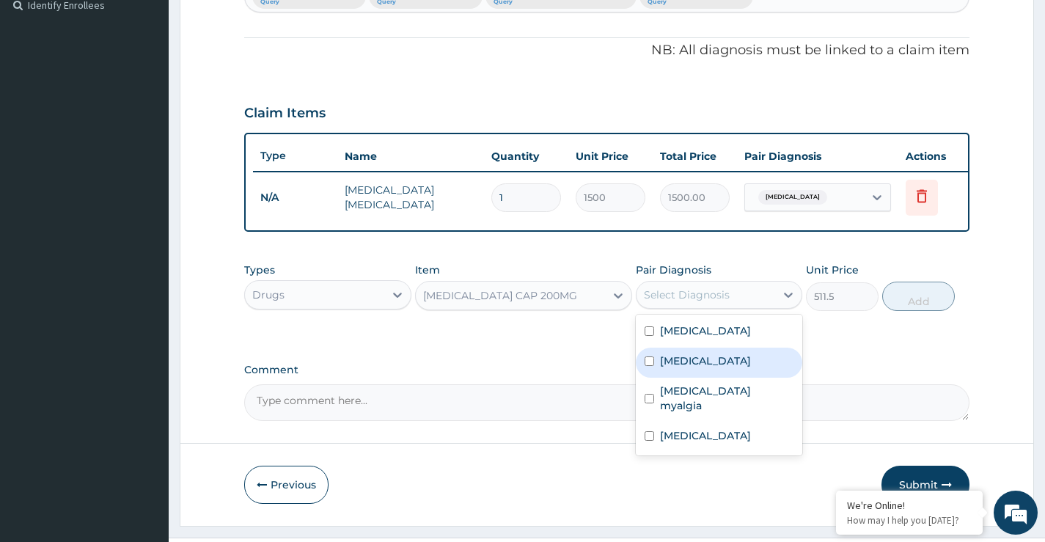
click at [706, 368] on label "Angina pectoris" at bounding box center [705, 361] width 91 height 15
checkbox input "true"
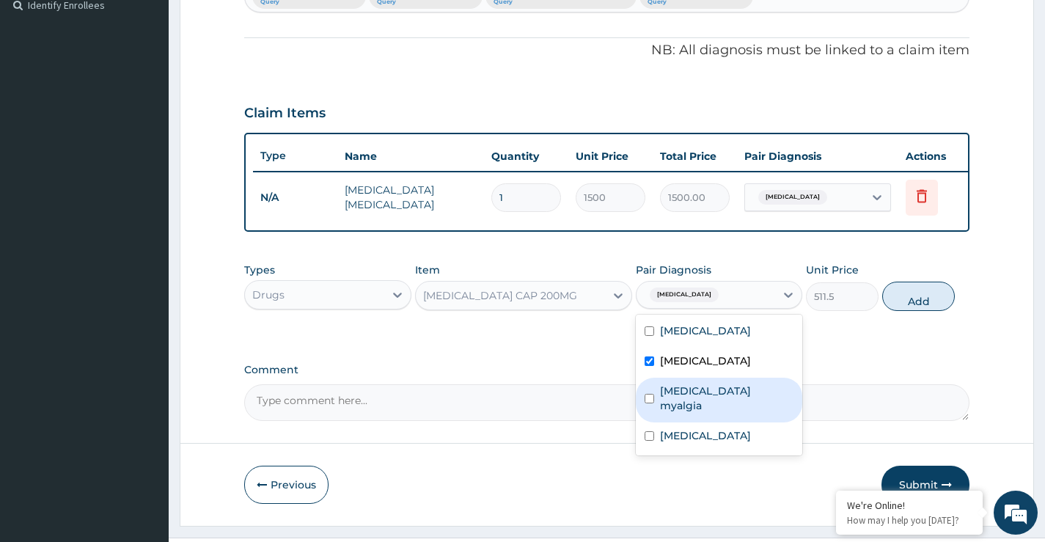
click at [720, 406] on label "Intercostal myalgia" at bounding box center [726, 398] width 133 height 29
checkbox input "true"
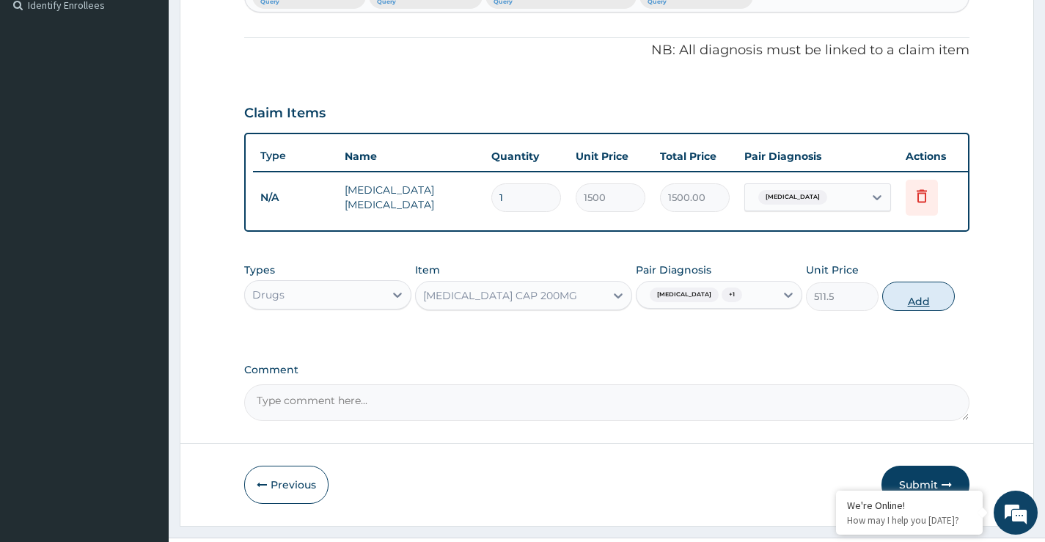
click at [908, 306] on button "Add" at bounding box center [918, 296] width 73 height 29
type input "0"
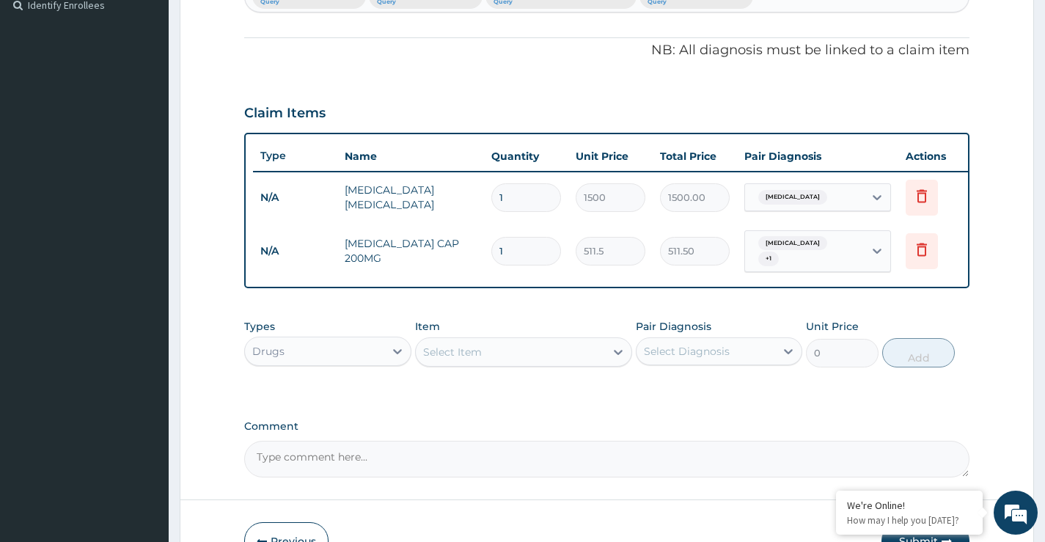
type input "10"
type input "5115.00"
type input "1"
type input "511.50"
type input "14"
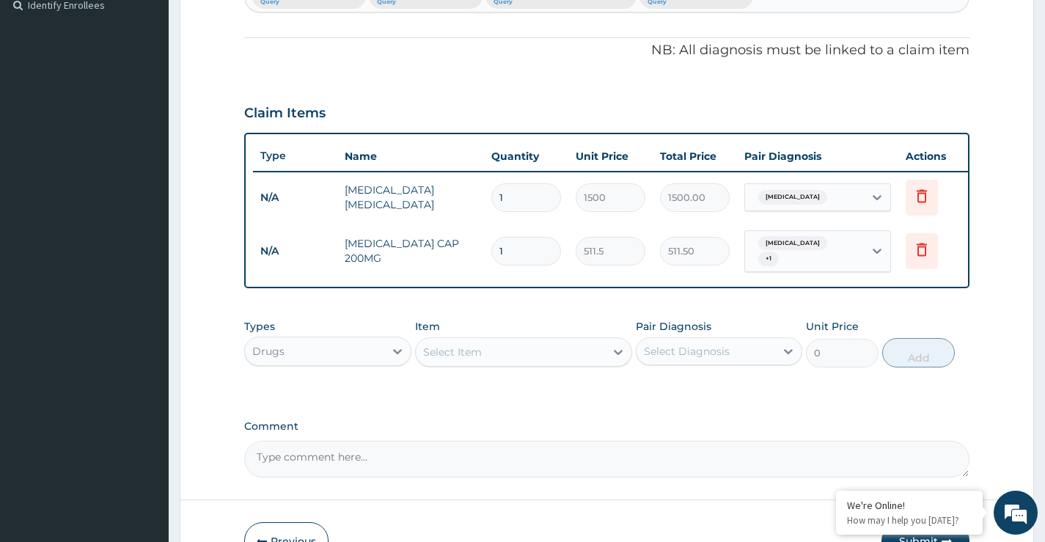
type input "7161.00"
type input "14"
click at [455, 357] on div "Select Item" at bounding box center [452, 352] width 59 height 15
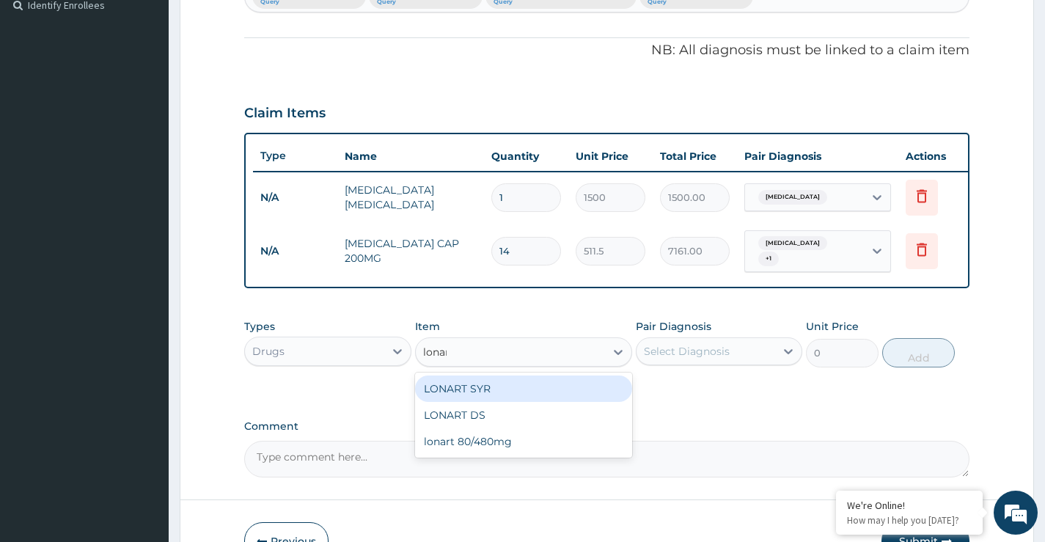
type input "lonart"
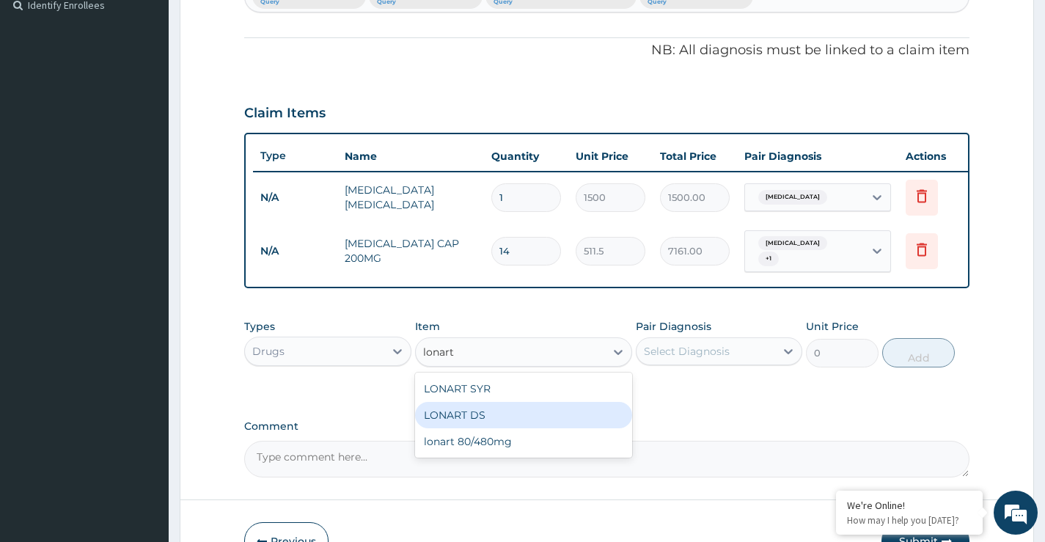
click at [492, 421] on div "LONART DS" at bounding box center [524, 415] width 218 height 26
type input "560"
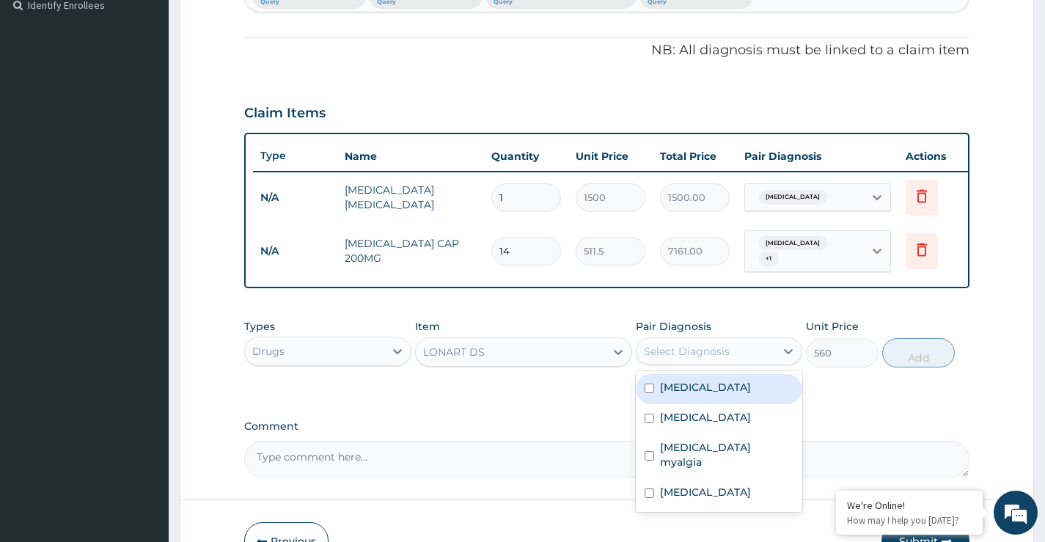
click at [685, 355] on div "Select Diagnosis" at bounding box center [687, 351] width 86 height 15
click at [695, 395] on label "[MEDICAL_DATA]" at bounding box center [705, 387] width 91 height 15
checkbox input "true"
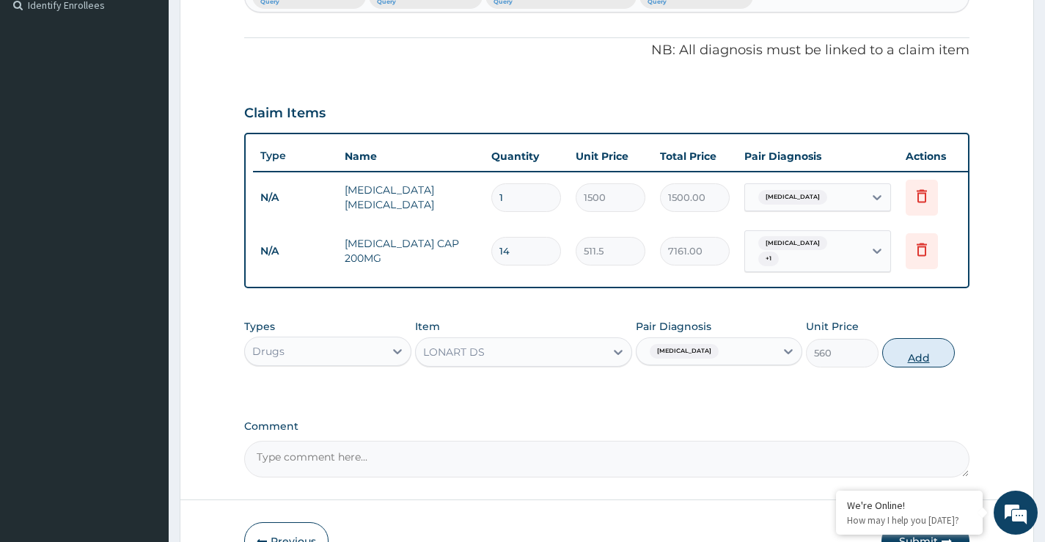
click at [923, 367] on button "Add" at bounding box center [918, 352] width 73 height 29
type input "0"
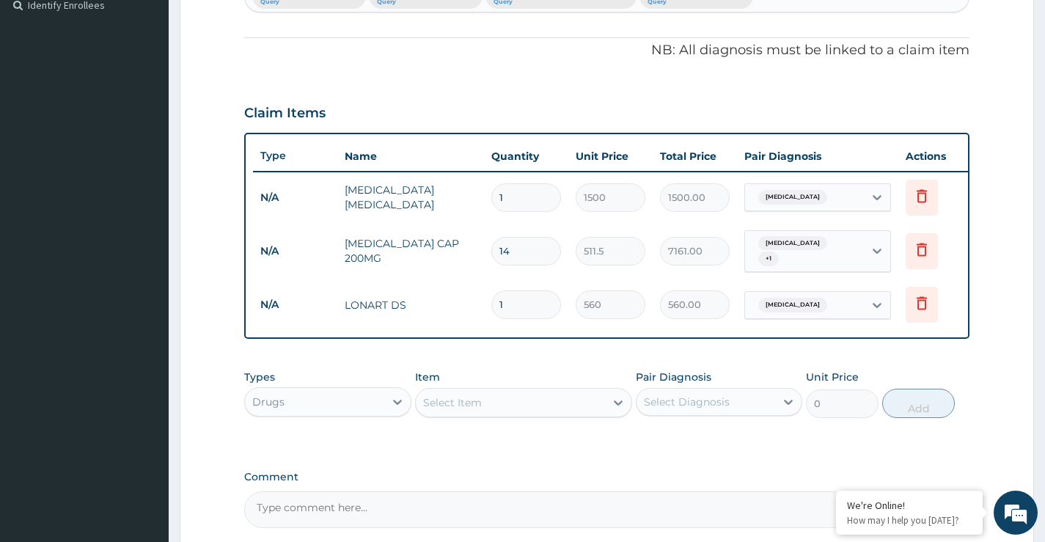
type input "0.00"
type input "6"
type input "3360.00"
type input "6"
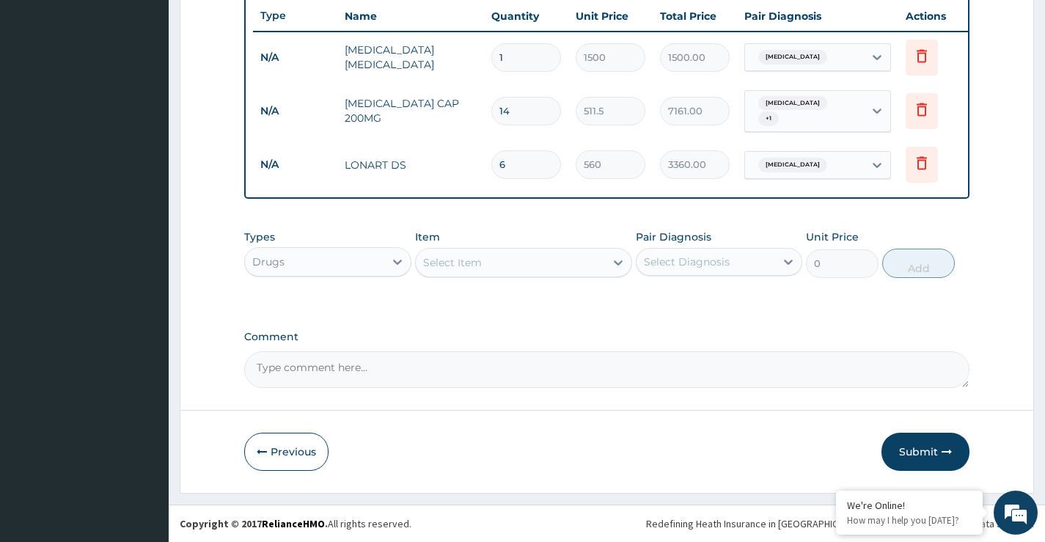
scroll to position [558, 0]
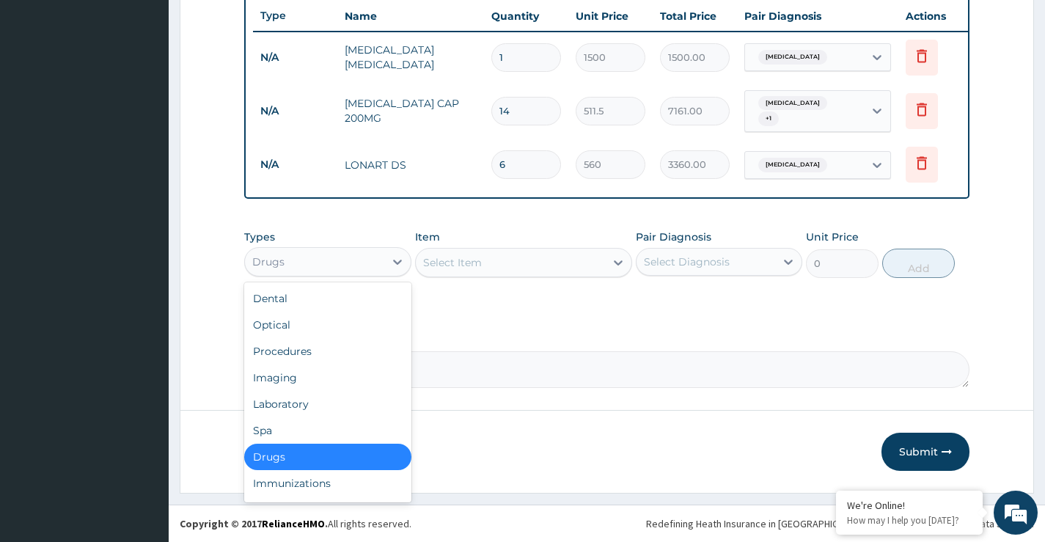
click at [373, 258] on div "Drugs" at bounding box center [314, 261] width 139 height 23
click at [284, 378] on div "Imaging" at bounding box center [327, 378] width 167 height 26
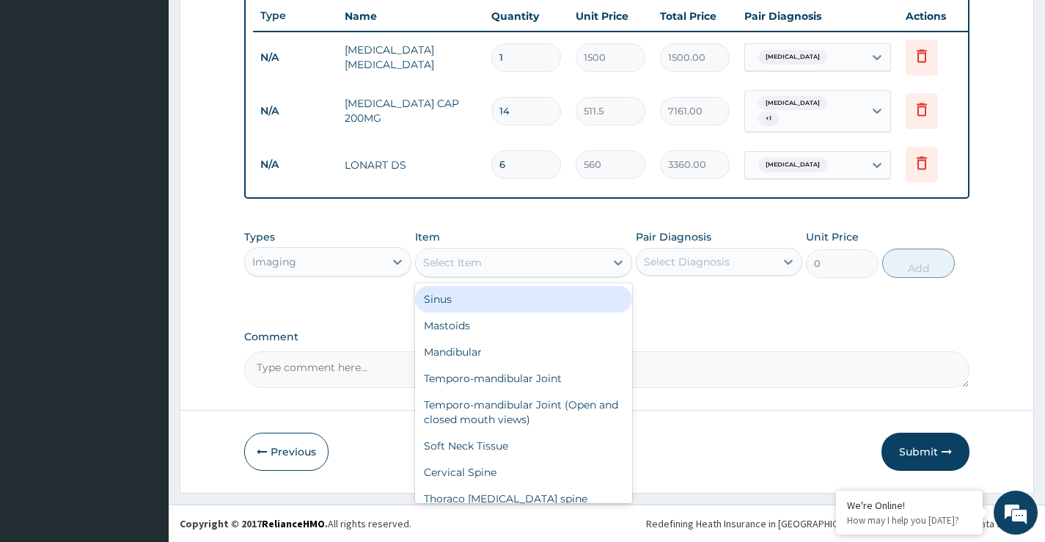
click at [492, 266] on div "Select Item" at bounding box center [511, 262] width 190 height 23
paste input "Chest"
type input "Chest"
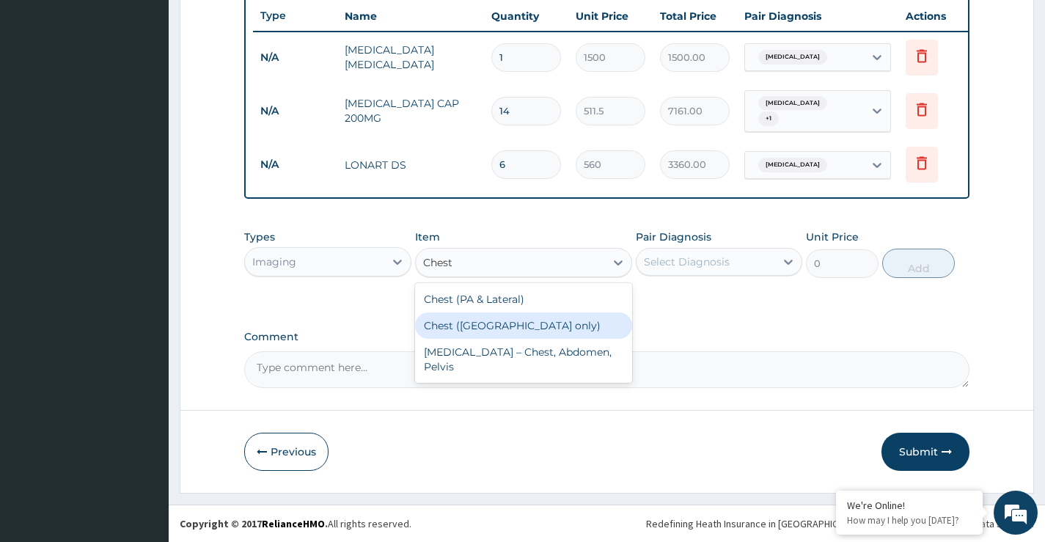
click at [490, 329] on div "Chest (PA only)" at bounding box center [524, 325] width 218 height 26
type input "8000"
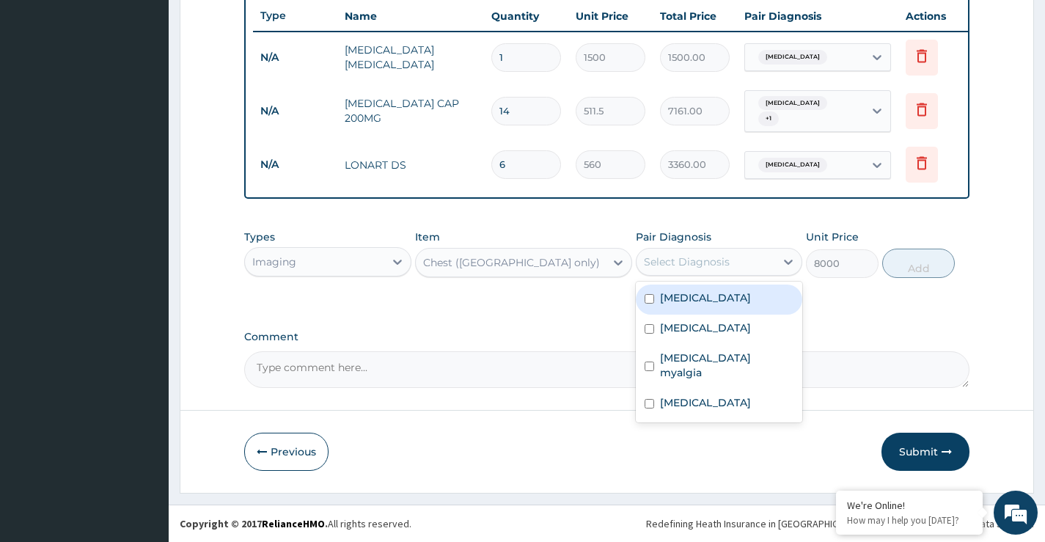
drag, startPoint x: 657, startPoint y: 261, endPoint x: 678, endPoint y: 279, distance: 28.1
click at [659, 263] on div "Select Diagnosis" at bounding box center [687, 262] width 86 height 15
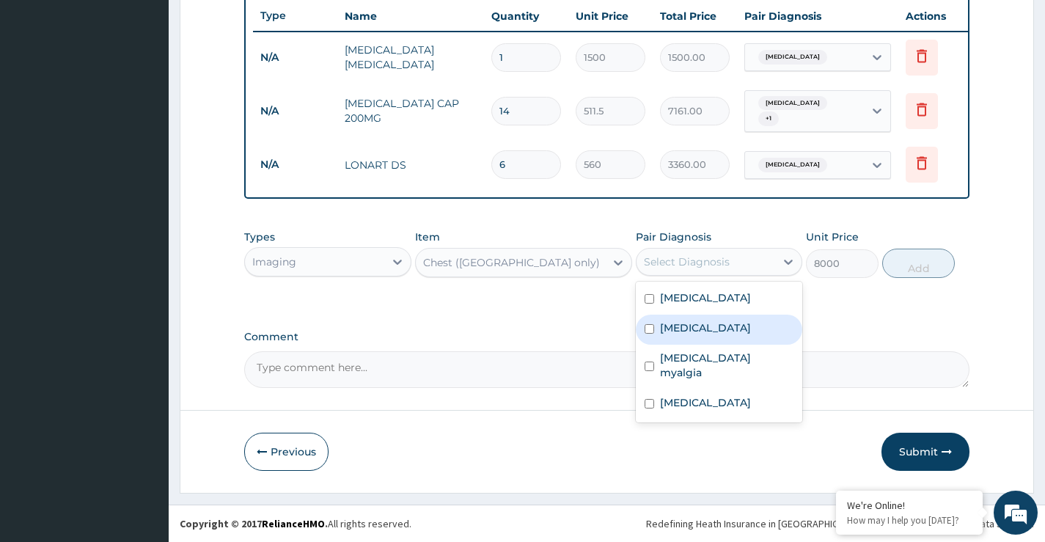
click at [691, 328] on label "Angina pectoris" at bounding box center [705, 328] width 91 height 15
checkbox input "true"
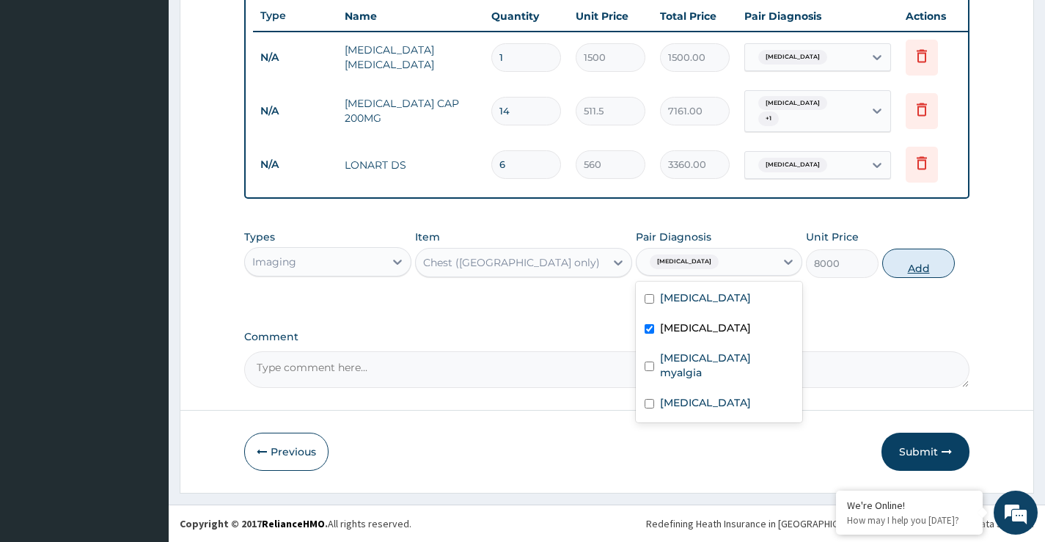
click at [915, 270] on button "Add" at bounding box center [918, 263] width 73 height 29
type input "0"
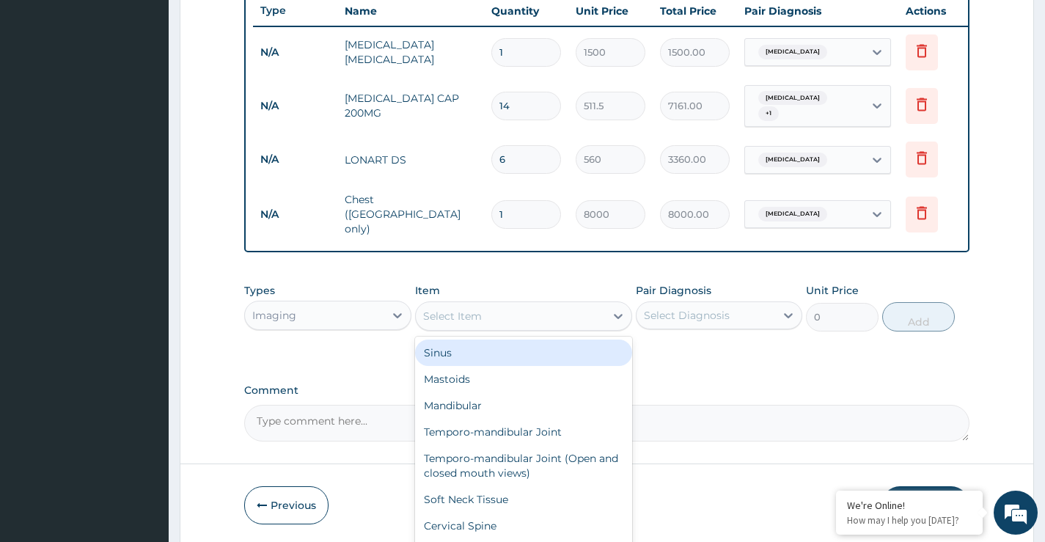
click at [464, 317] on div "Select Item" at bounding box center [452, 316] width 59 height 15
click at [366, 318] on div "Imaging" at bounding box center [314, 315] width 139 height 23
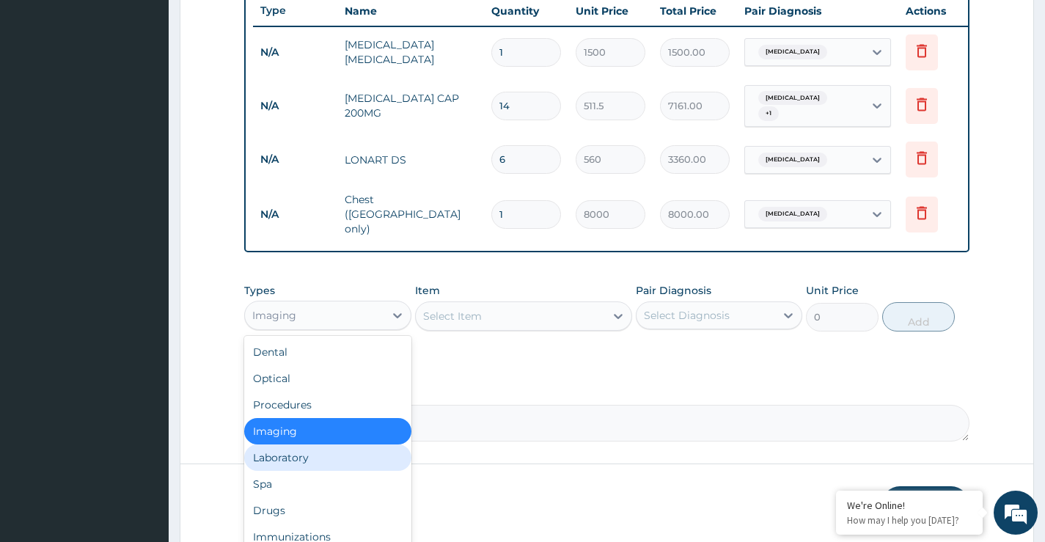
click at [293, 453] on div "Laboratory" at bounding box center [327, 457] width 167 height 26
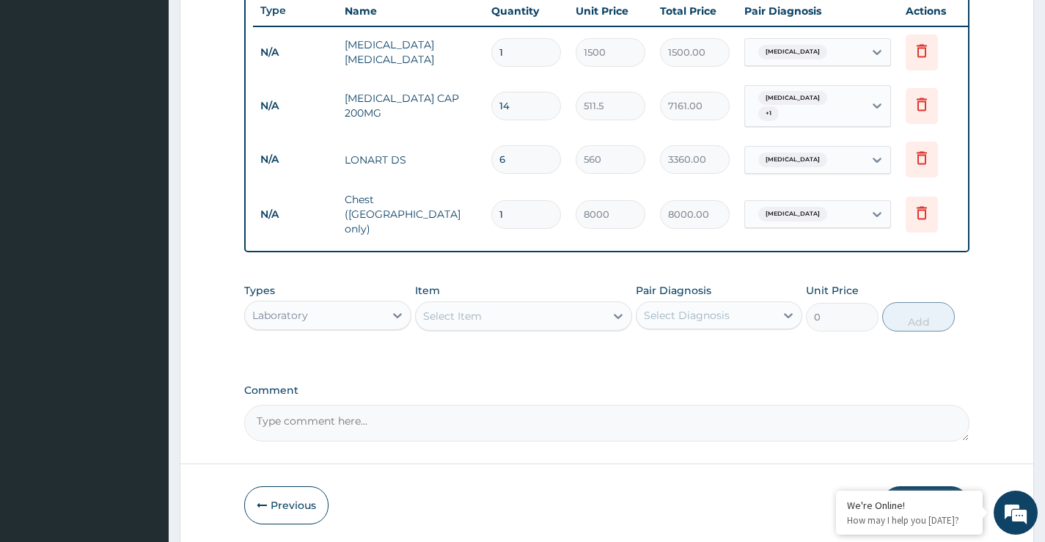
scroll to position [485, 0]
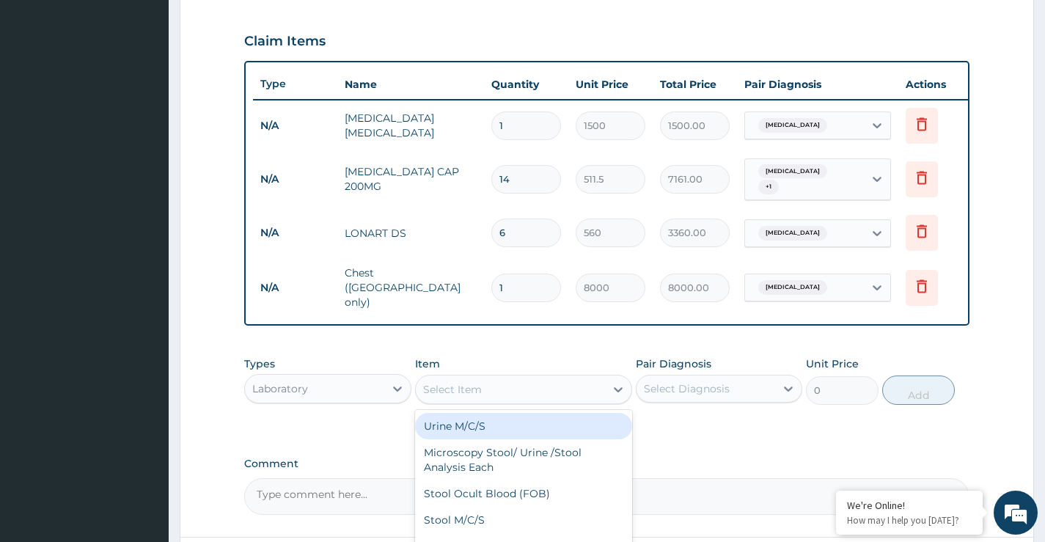
click at [469, 390] on div "Select Item" at bounding box center [452, 389] width 59 height 15
type input "full"
click at [488, 420] on div "Full Blood Count" at bounding box center [524, 426] width 218 height 26
type input "5000"
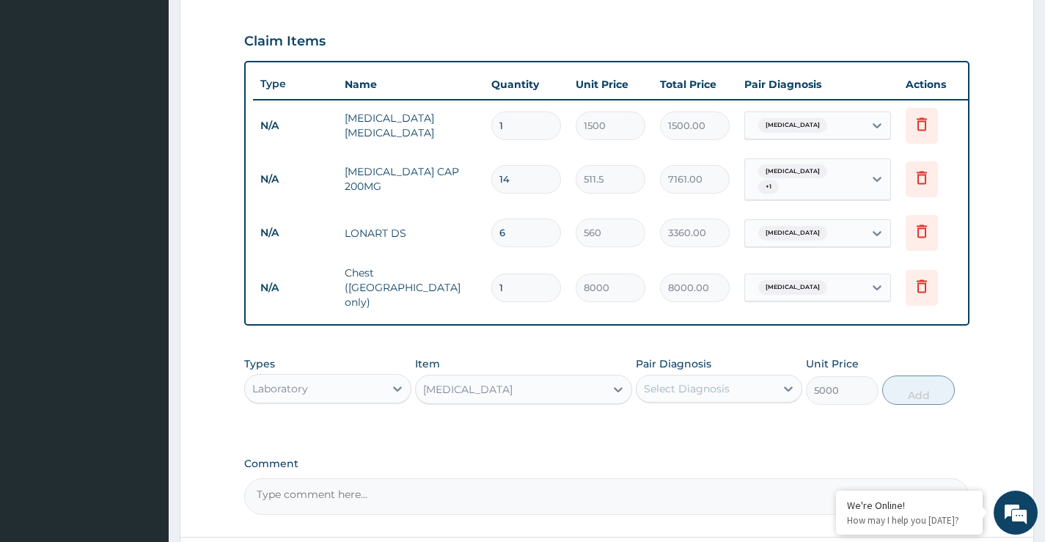
click at [722, 387] on div "Select Diagnosis" at bounding box center [687, 388] width 86 height 15
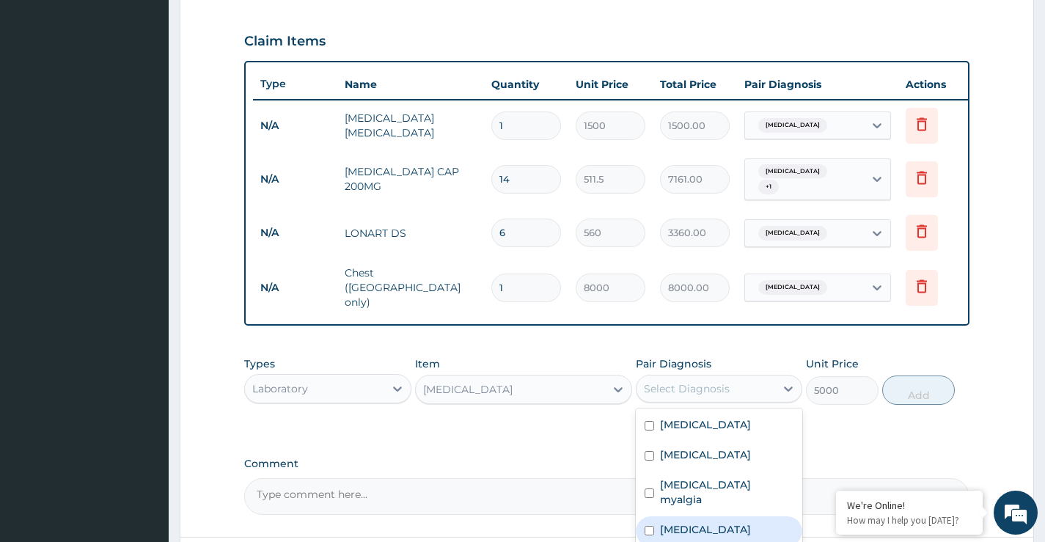
click at [706, 516] on div "Sepsis" at bounding box center [719, 531] width 167 height 30
checkbox input "true"
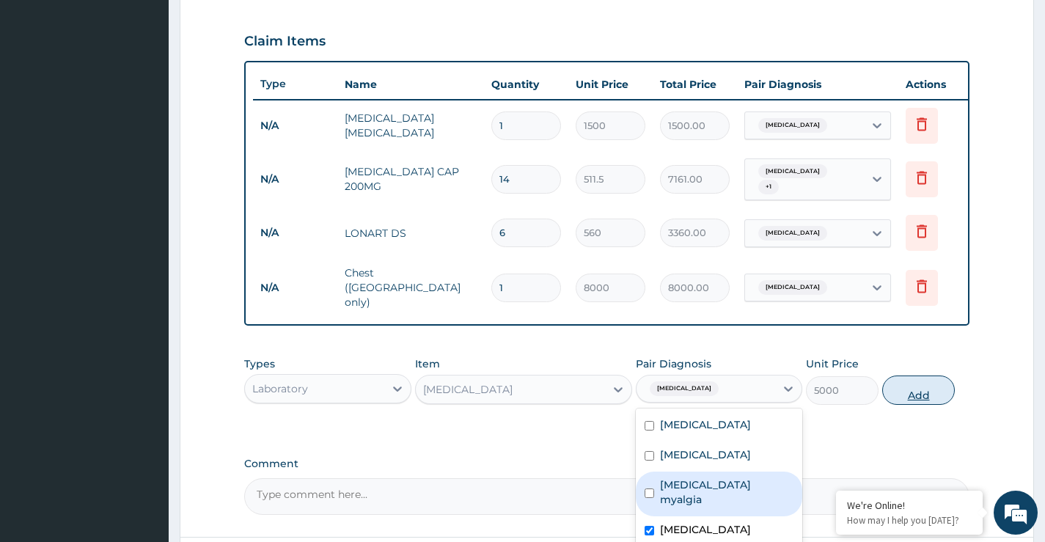
click at [916, 383] on button "Add" at bounding box center [918, 390] width 73 height 29
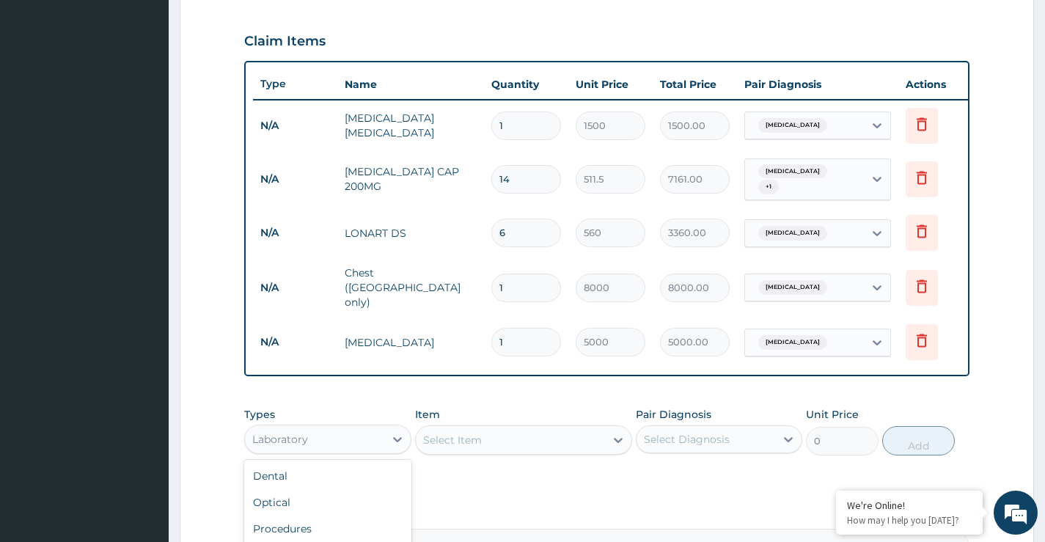
click at [325, 441] on div "Laboratory" at bounding box center [314, 439] width 139 height 23
click at [309, 524] on div "Procedures" at bounding box center [327, 529] width 167 height 26
click at [533, 428] on div "Select Item" at bounding box center [511, 439] width 190 height 23
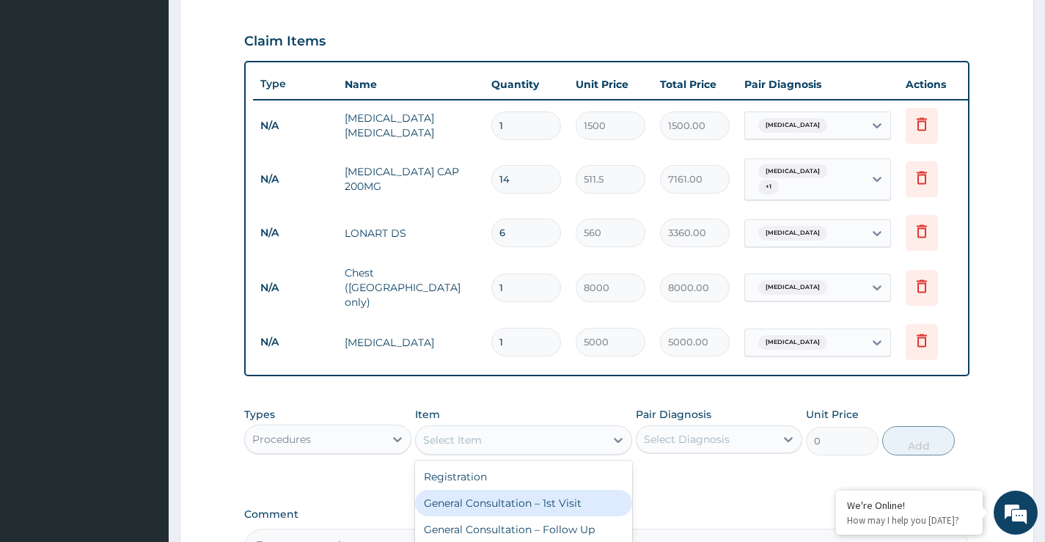
drag, startPoint x: 508, startPoint y: 502, endPoint x: 667, endPoint y: 469, distance: 161.7
click at [510, 500] on div "General Consultation – 1st Visit" at bounding box center [524, 503] width 218 height 26
type input "4000"
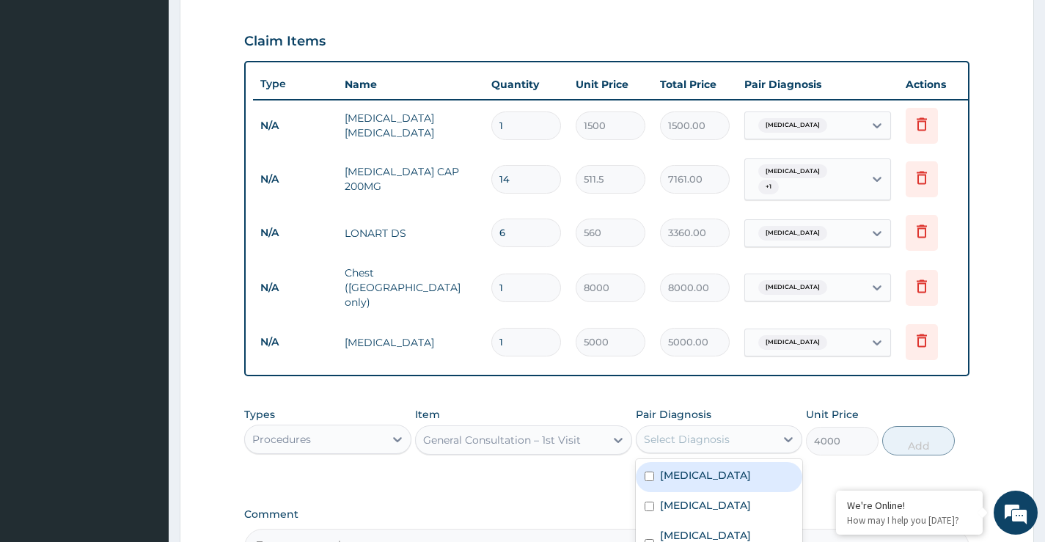
drag, startPoint x: 698, startPoint y: 428, endPoint x: 696, endPoint y: 460, distance: 32.3
click at [697, 428] on div "Select Diagnosis" at bounding box center [706, 439] width 139 height 23
drag, startPoint x: 696, startPoint y: 468, endPoint x: 701, endPoint y: 495, distance: 27.6
click at [696, 472] on label "Malaria" at bounding box center [705, 475] width 91 height 15
checkbox input "true"
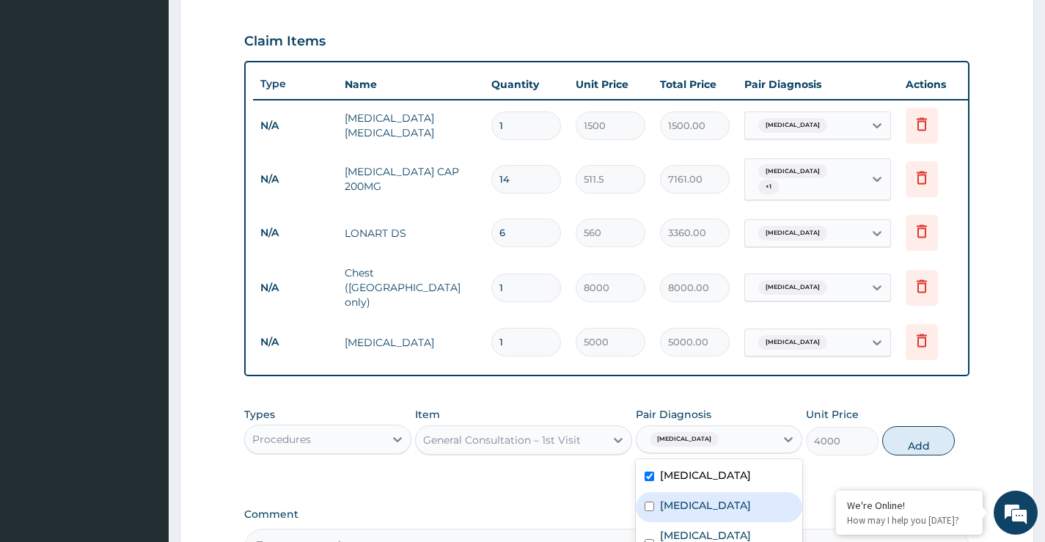
drag, startPoint x: 705, startPoint y: 505, endPoint x: 709, endPoint y: 517, distance: 13.0
click at [706, 510] on div "Angina pectoris" at bounding box center [719, 507] width 167 height 30
checkbox input "true"
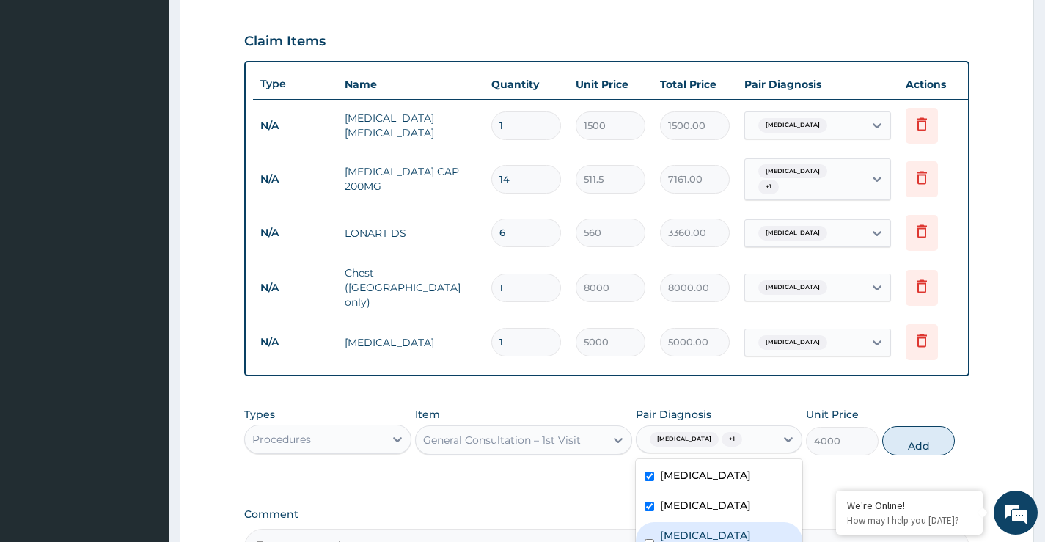
click at [709, 533] on label "Intercostal myalgia" at bounding box center [726, 542] width 133 height 29
checkbox input "true"
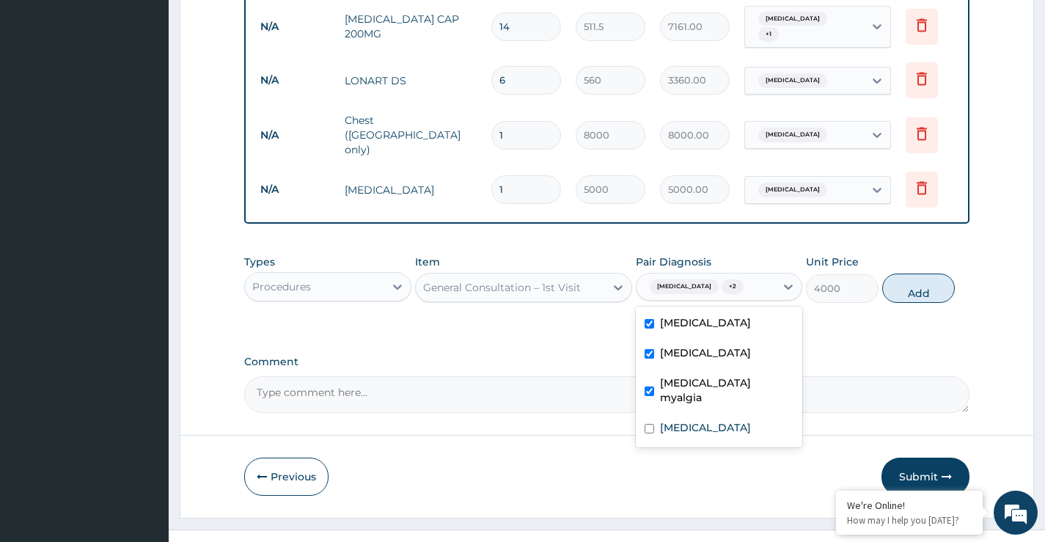
scroll to position [659, 0]
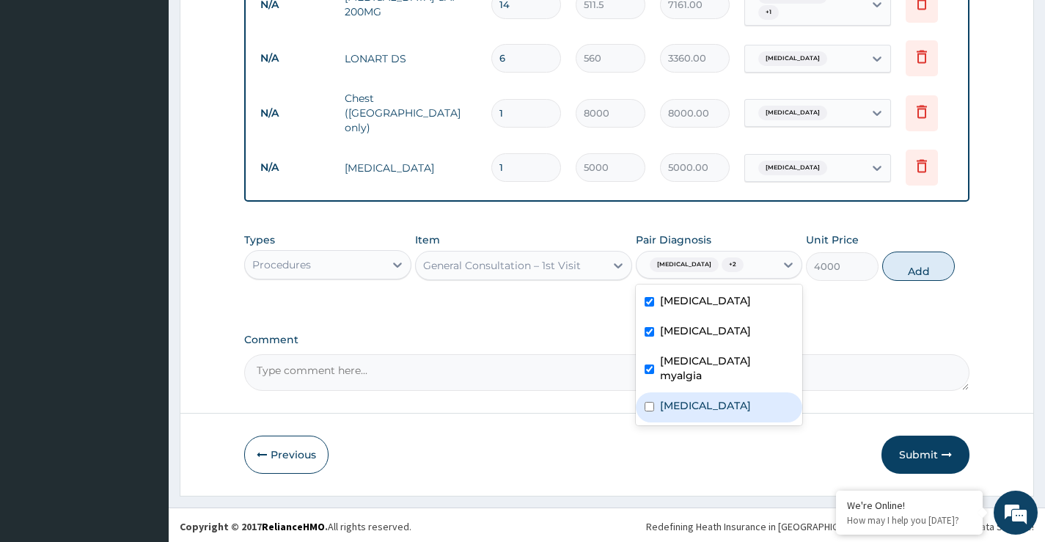
drag, startPoint x: 676, startPoint y: 389, endPoint x: 779, endPoint y: 331, distance: 118.5
click at [681, 398] on label "Sepsis" at bounding box center [705, 405] width 91 height 15
checkbox input "true"
click at [920, 256] on button "Add" at bounding box center [918, 266] width 73 height 29
type input "0"
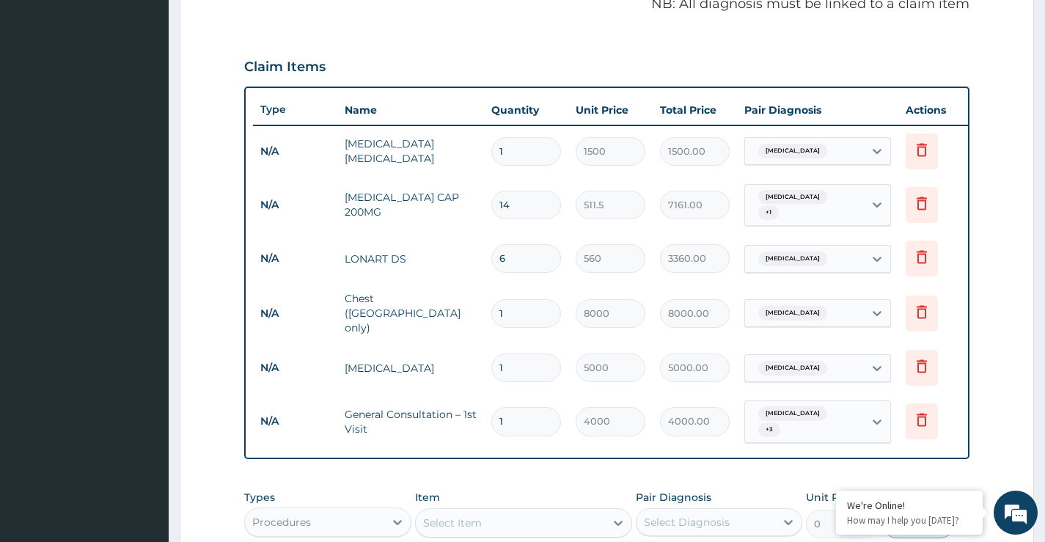
scroll to position [439, 0]
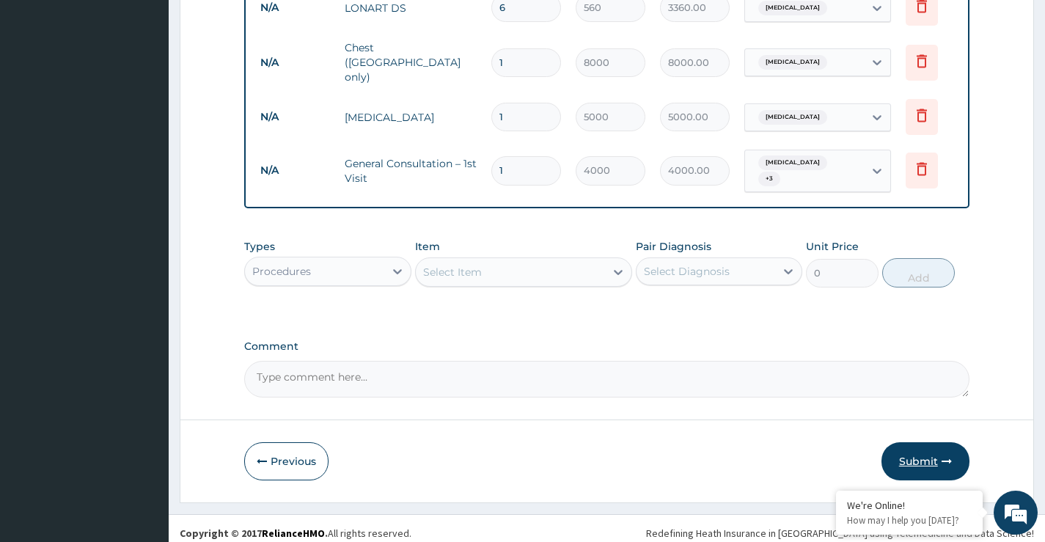
click at [940, 453] on button "Submit" at bounding box center [926, 461] width 88 height 38
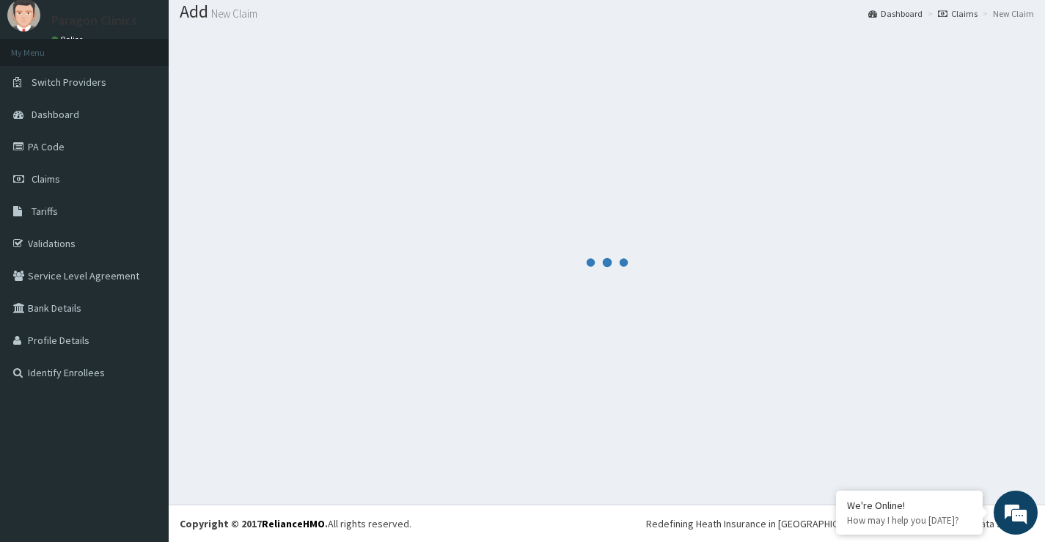
scroll to position [45, 0]
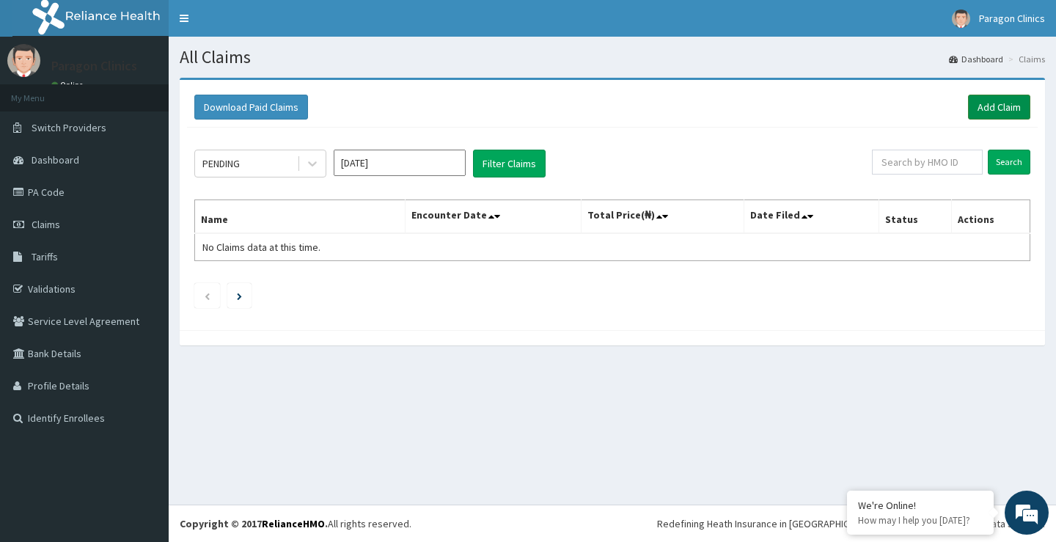
click at [995, 105] on link "Add Claim" at bounding box center [999, 107] width 62 height 25
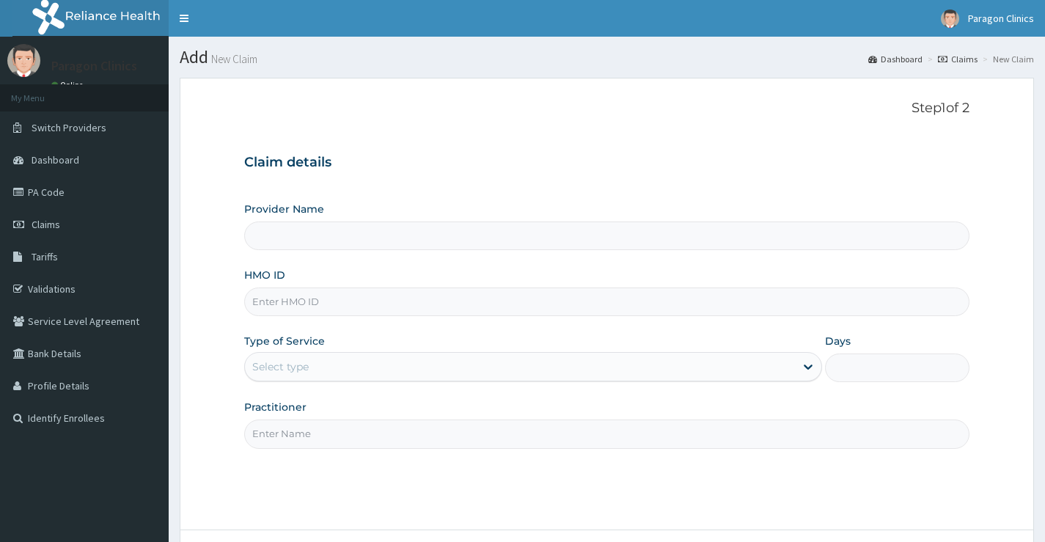
click at [279, 293] on input "HMO ID" at bounding box center [606, 302] width 725 height 29
paste input "ORV/10002/B"
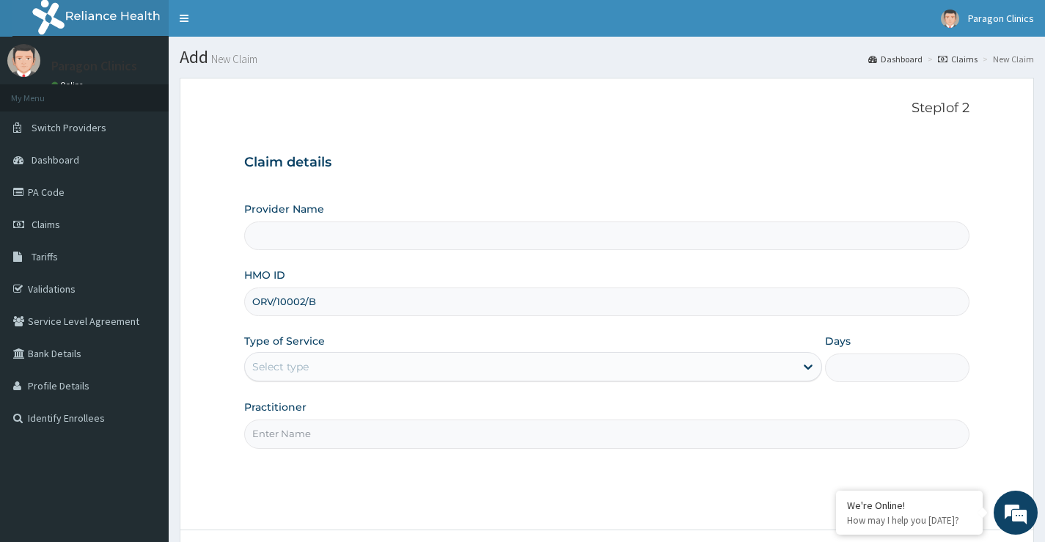
type input "ORV/10002/B"
drag, startPoint x: 308, startPoint y: 373, endPoint x: 308, endPoint y: 385, distance: 12.5
click at [308, 377] on div "Select type" at bounding box center [520, 366] width 550 height 23
type input "Paragon Clinics And Imaging"
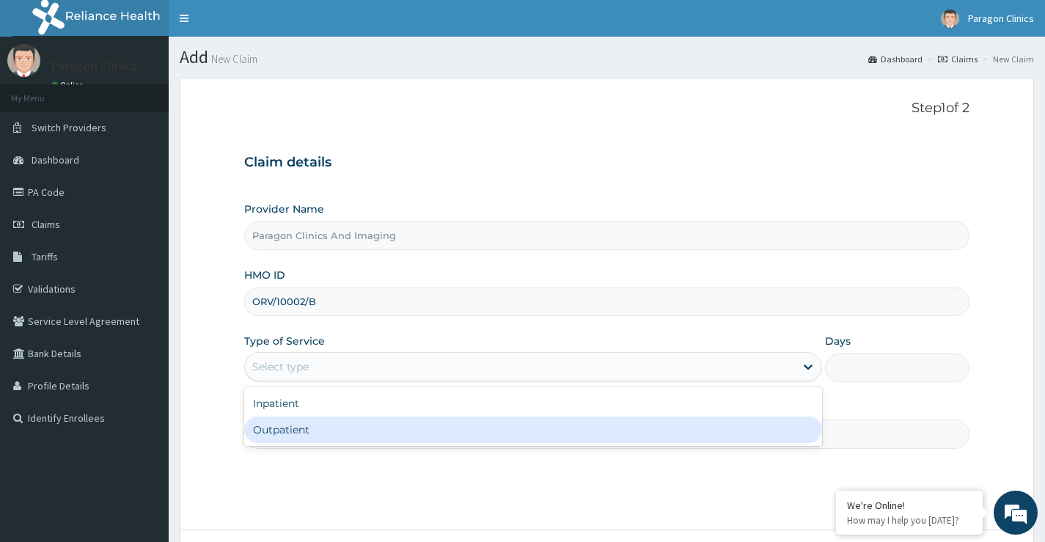
click at [297, 427] on div "Outpatient" at bounding box center [533, 430] width 578 height 26
type input "1"
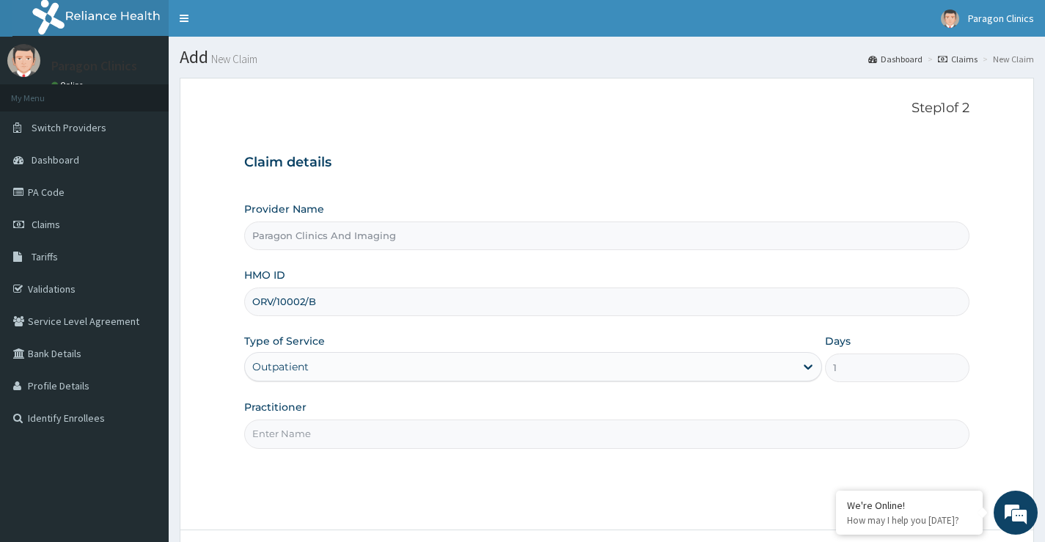
click at [299, 431] on input "Practitioner" at bounding box center [606, 434] width 725 height 29
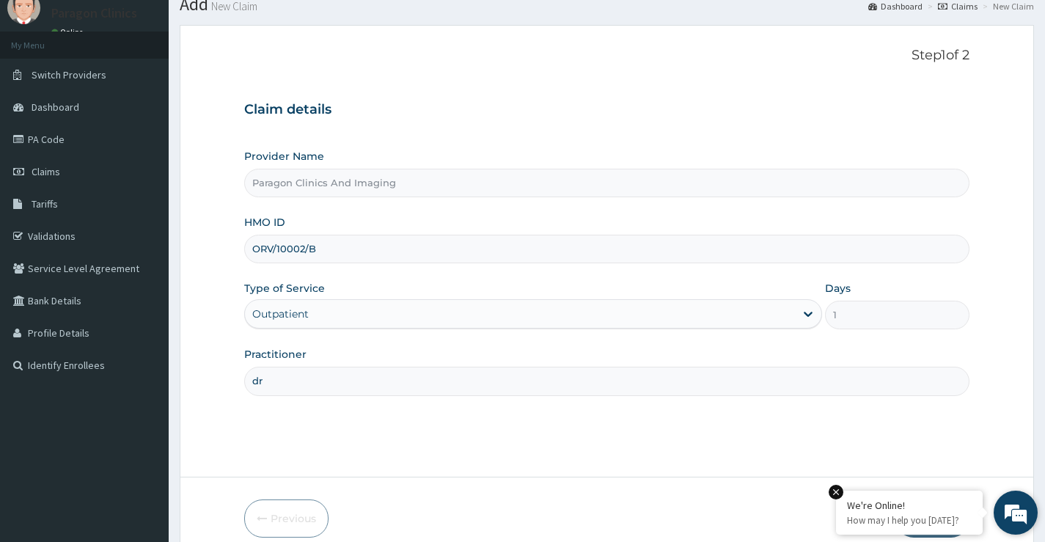
scroll to position [120, 0]
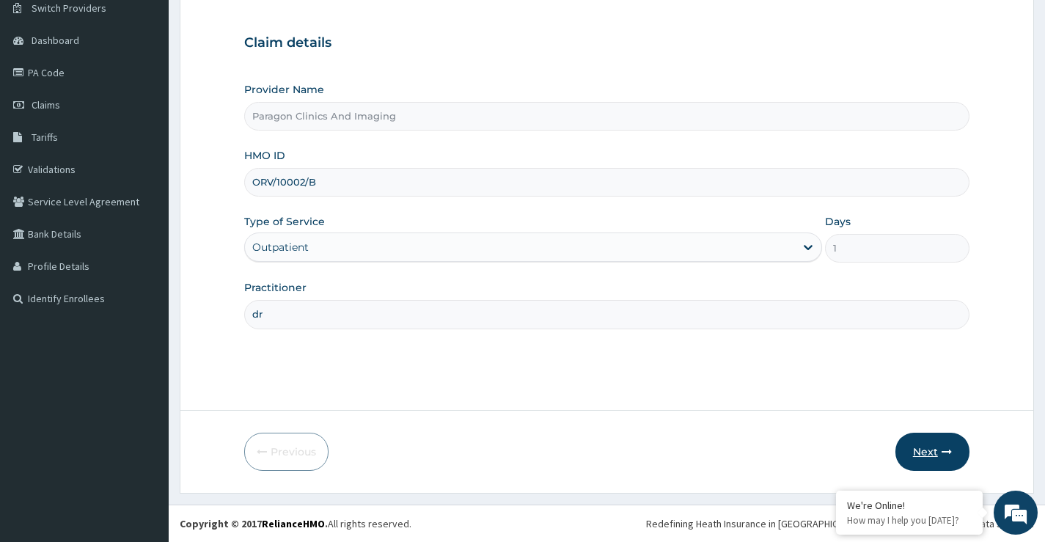
type input "dr"
click at [929, 453] on button "Next" at bounding box center [933, 452] width 74 height 38
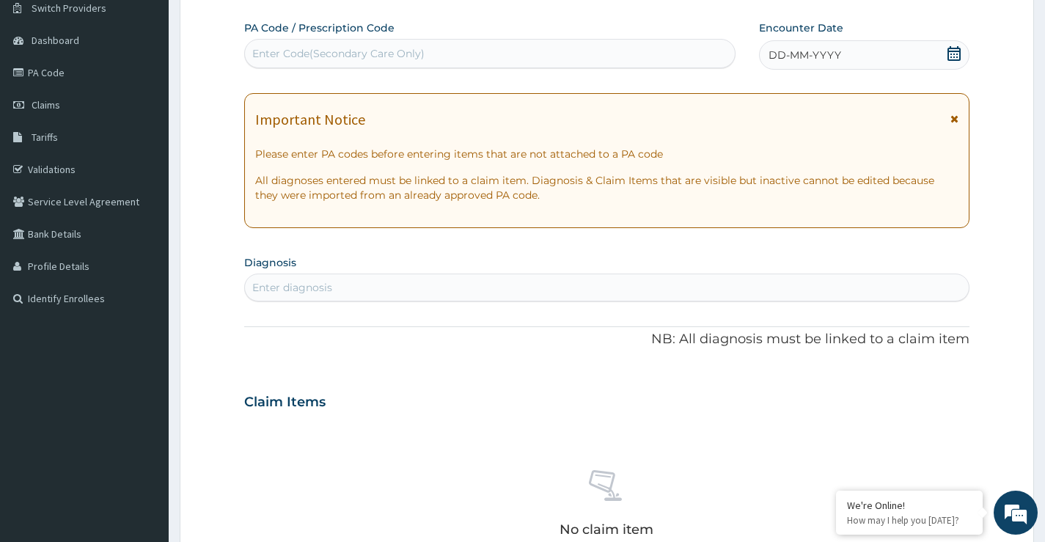
click at [949, 59] on icon at bounding box center [954, 53] width 15 height 15
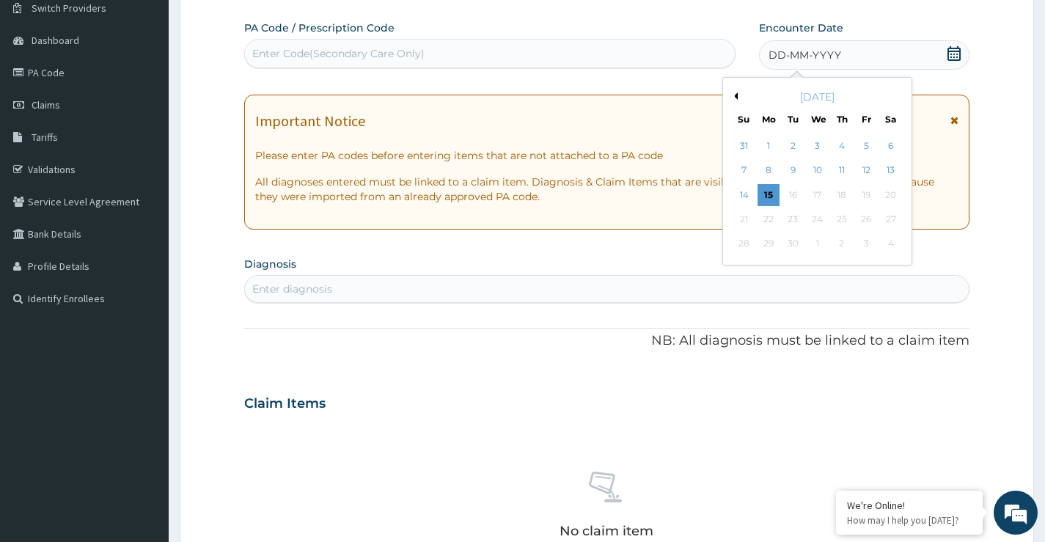
scroll to position [0, 0]
click at [733, 95] on button "Previous Month" at bounding box center [734, 95] width 7 height 7
click at [868, 220] on div "22" at bounding box center [866, 219] width 22 height 22
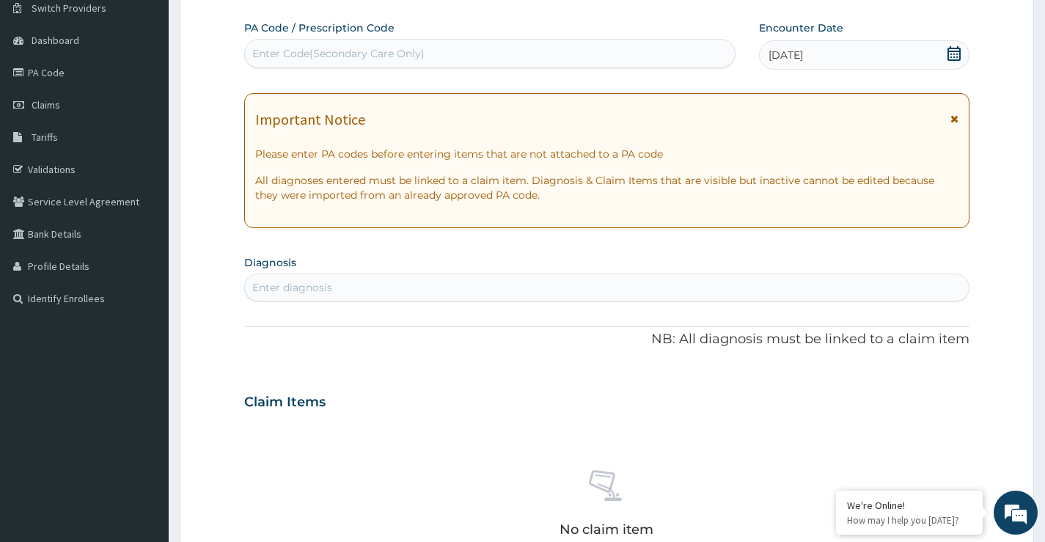
click at [299, 287] on div "Enter diagnosis" at bounding box center [292, 287] width 80 height 15
type input "malar"
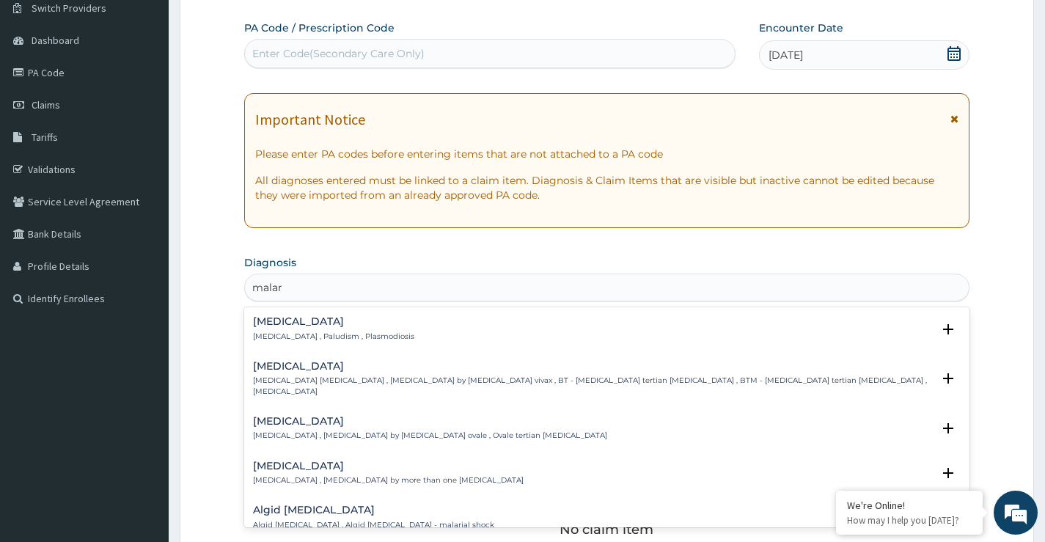
click at [293, 328] on div "[MEDICAL_DATA] [MEDICAL_DATA] , Paludism , Plasmodiosis" at bounding box center [333, 329] width 161 height 26
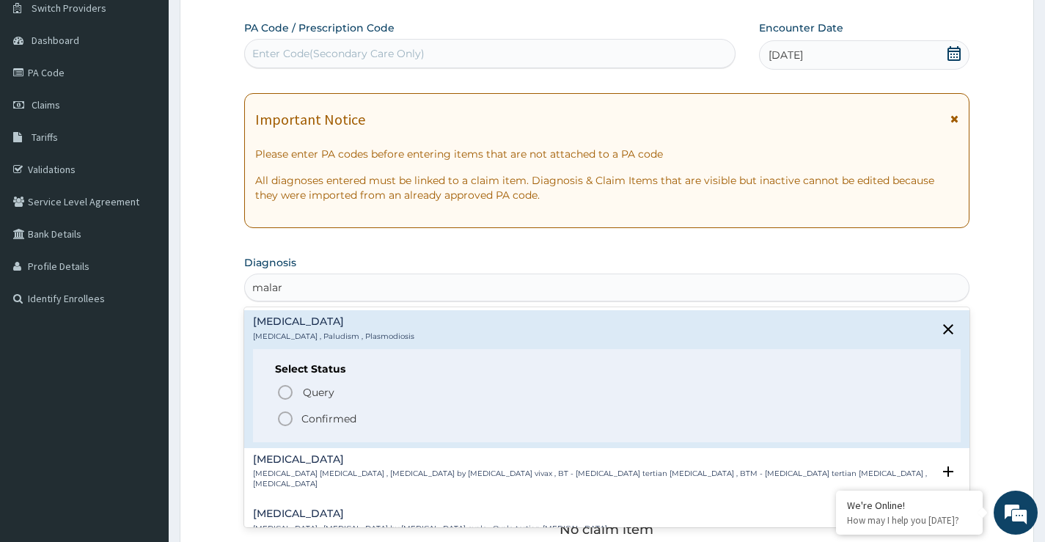
click at [304, 384] on div "Select Status Query Query covers suspected (?), Keep in view (kiv), Ruled out (…" at bounding box center [607, 395] width 708 height 93
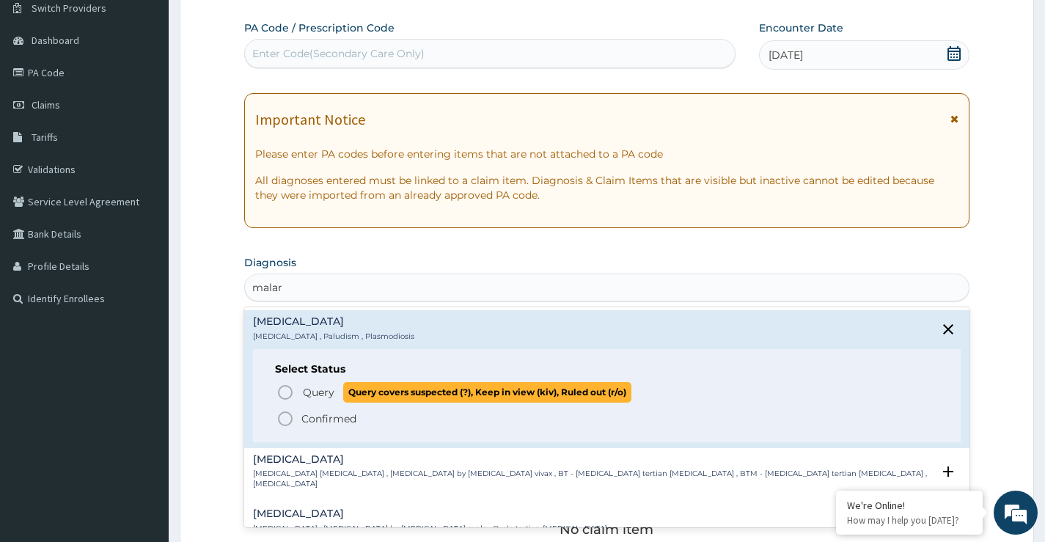
click at [305, 391] on span "Query" at bounding box center [319, 392] width 32 height 15
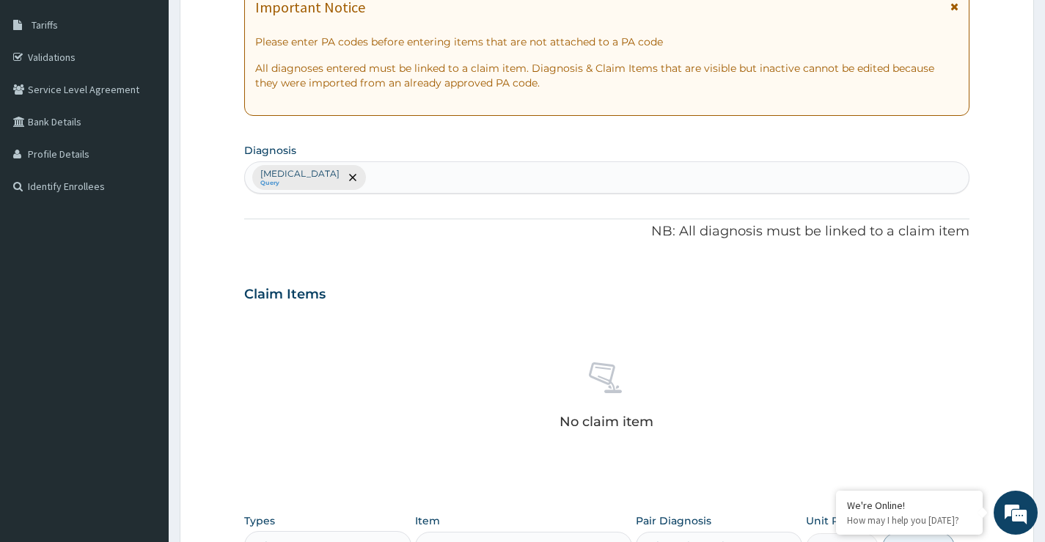
scroll to position [413, 0]
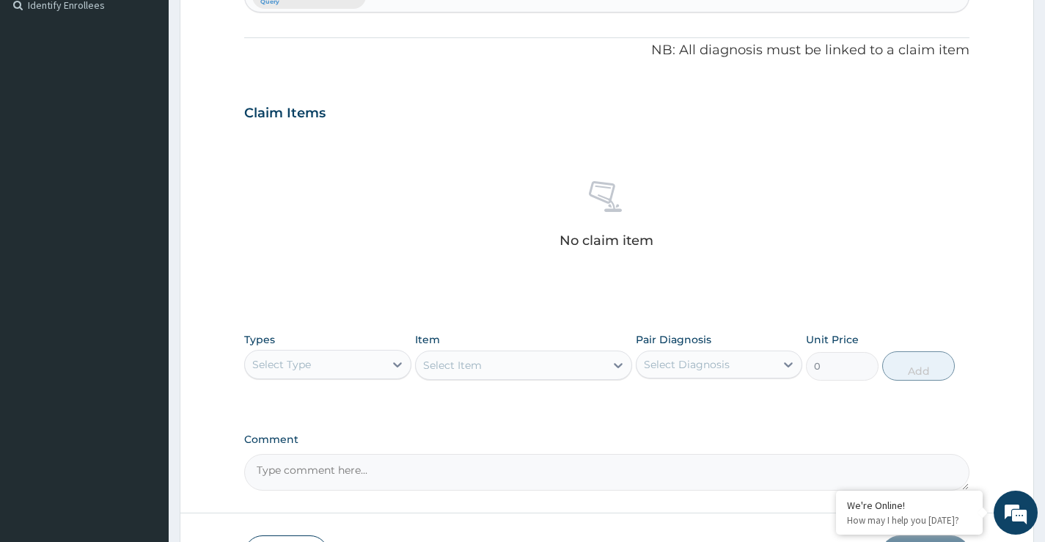
click at [340, 357] on div "Select Type" at bounding box center [314, 364] width 139 height 23
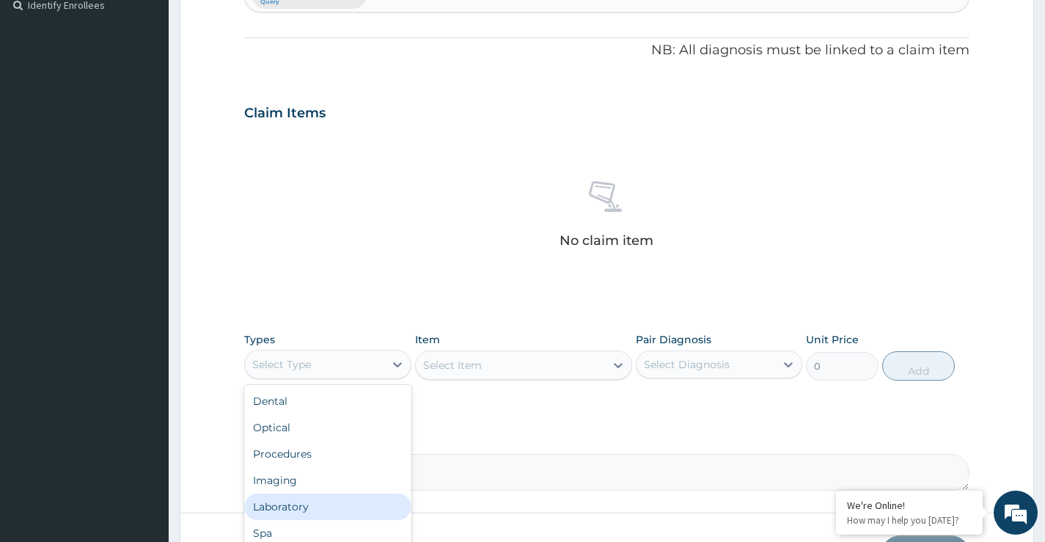
click at [292, 513] on div "Laboratory" at bounding box center [327, 507] width 167 height 26
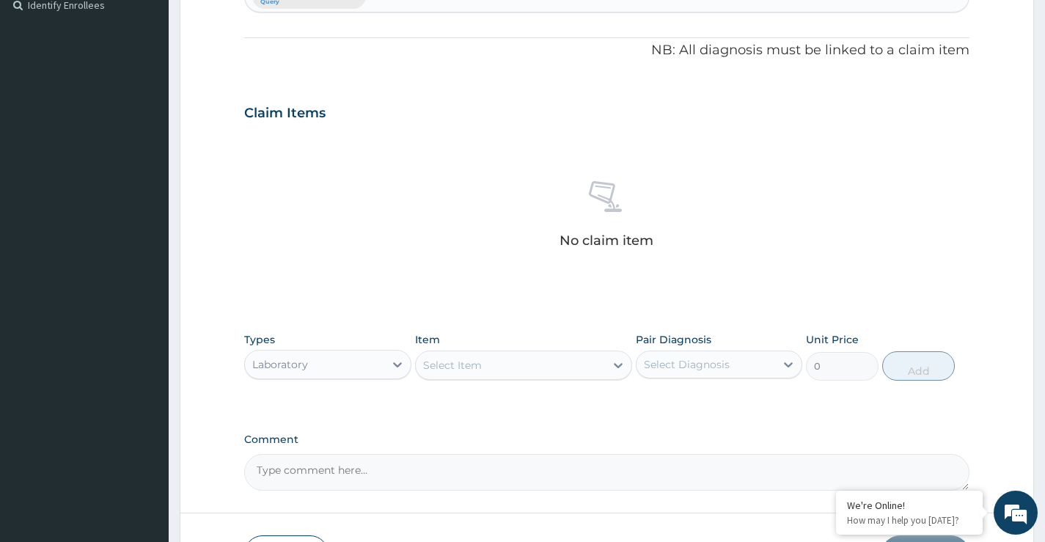
click at [491, 371] on div "Select Item" at bounding box center [511, 365] width 190 height 23
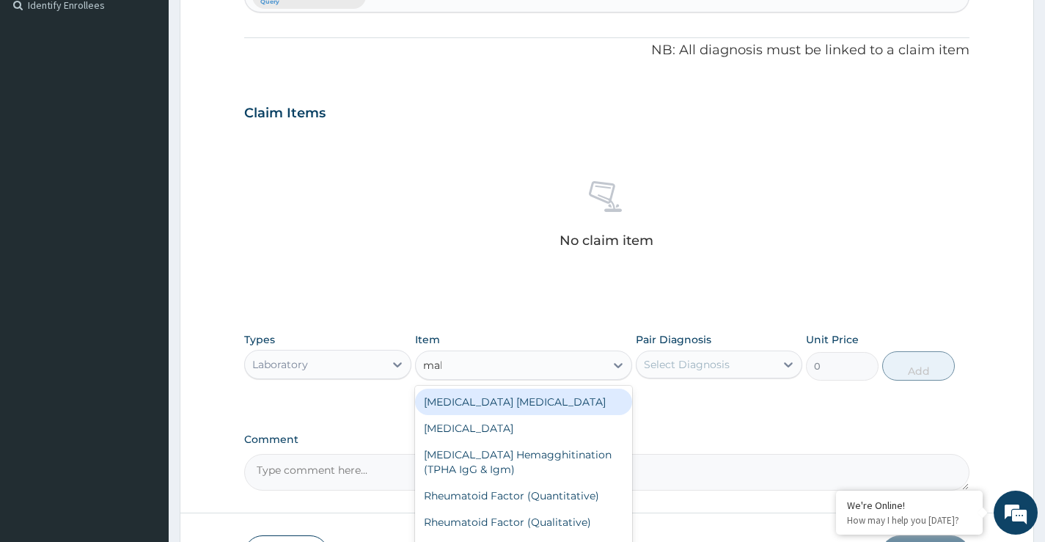
type input "mala"
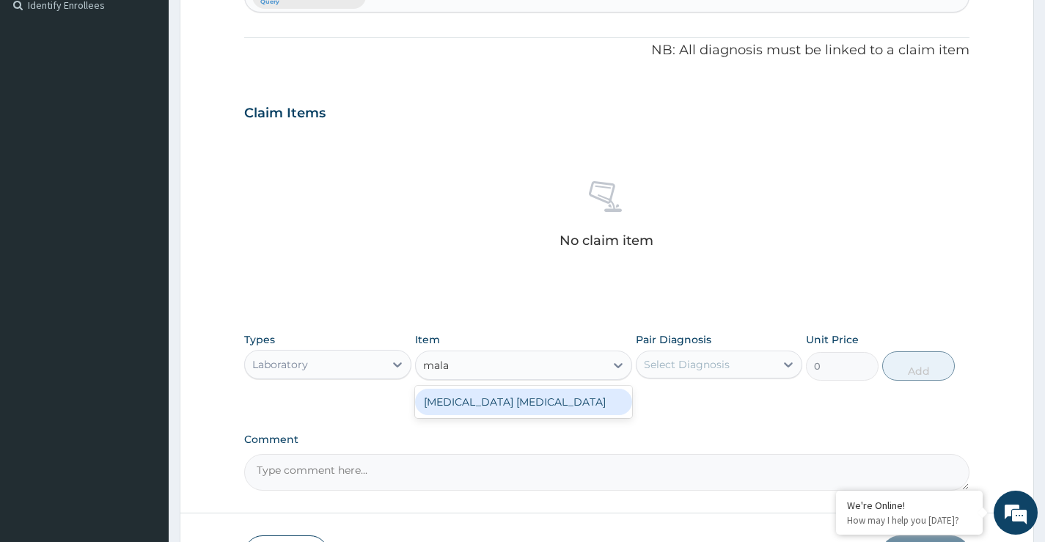
drag, startPoint x: 504, startPoint y: 399, endPoint x: 512, endPoint y: 399, distance: 8.1
click at [505, 399] on div "[MEDICAL_DATA] [MEDICAL_DATA]" at bounding box center [524, 402] width 218 height 26
type input "1500"
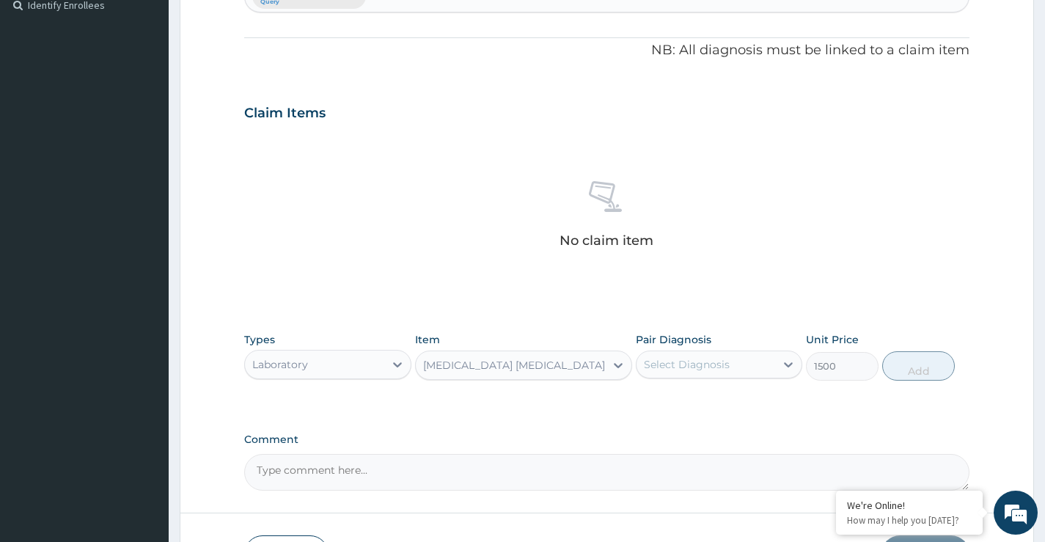
click at [743, 365] on div "Select Diagnosis" at bounding box center [706, 364] width 139 height 23
drag, startPoint x: 734, startPoint y: 397, endPoint x: 839, endPoint y: 395, distance: 104.9
click at [736, 398] on div "[MEDICAL_DATA]" at bounding box center [719, 402] width 167 height 30
checkbox input "true"
click at [912, 367] on button "Add" at bounding box center [918, 365] width 73 height 29
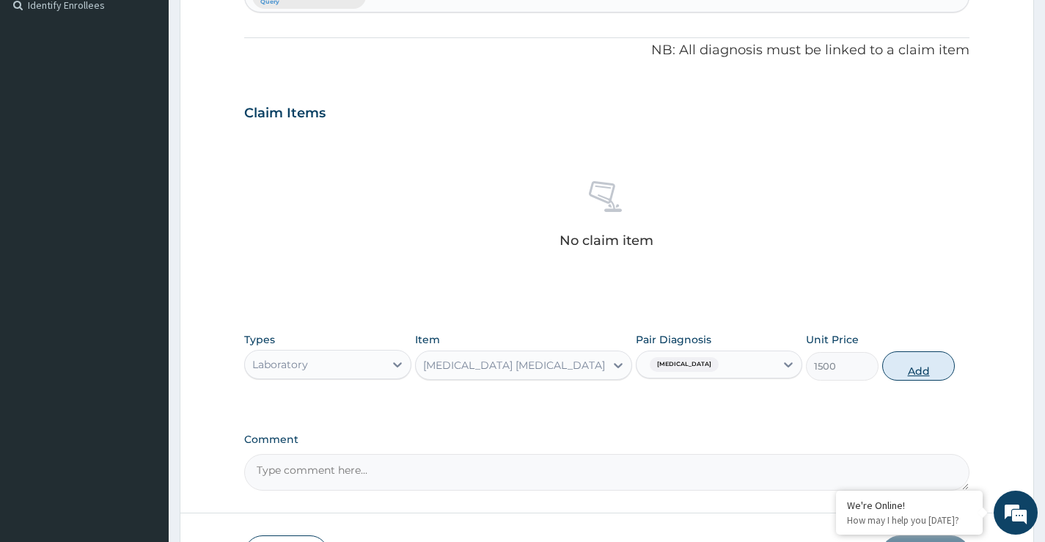
type input "0"
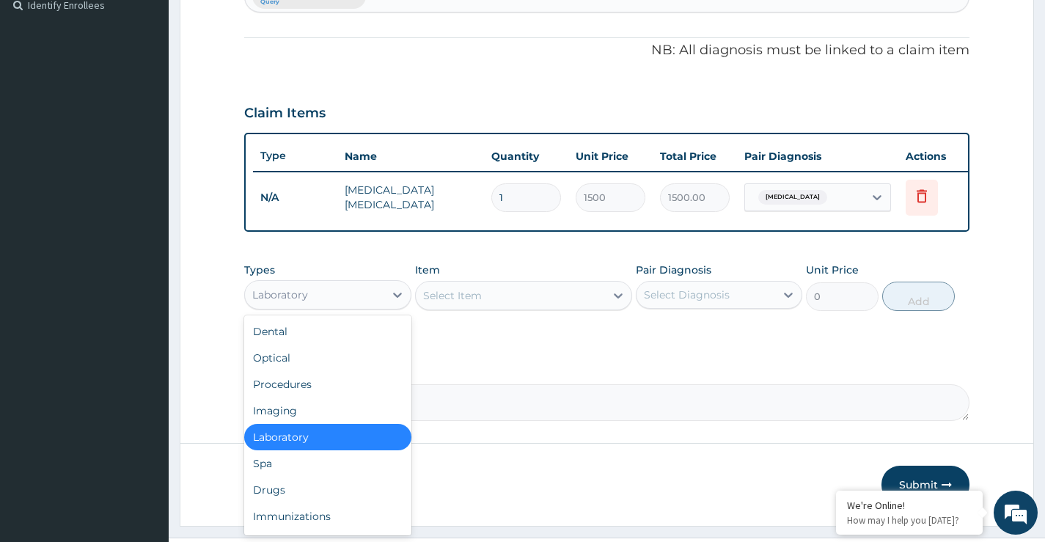
click at [337, 307] on div "Laboratory" at bounding box center [314, 294] width 139 height 23
click at [271, 496] on div "Drugs" at bounding box center [327, 490] width 167 height 26
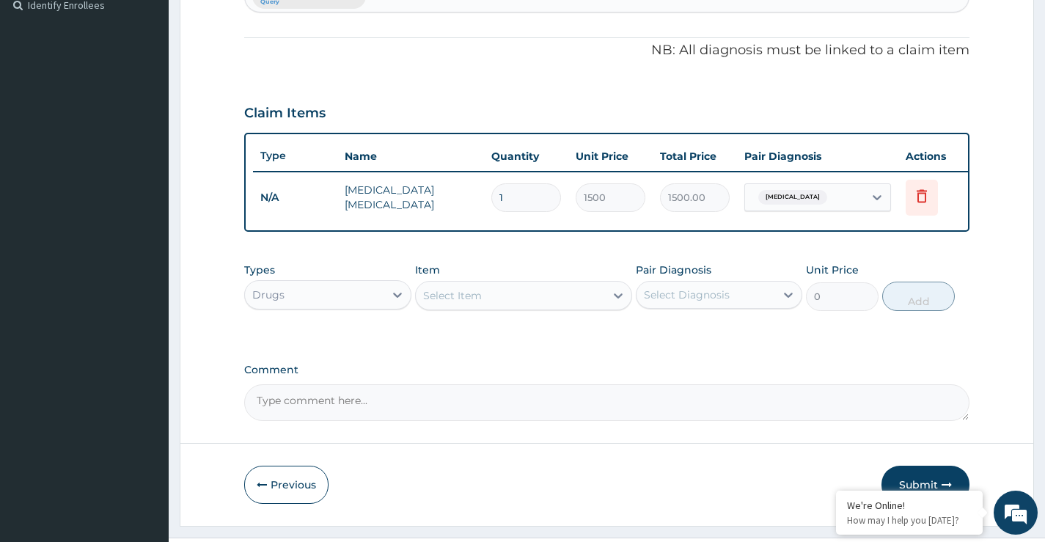
click at [482, 307] on div "Select Item" at bounding box center [511, 295] width 190 height 23
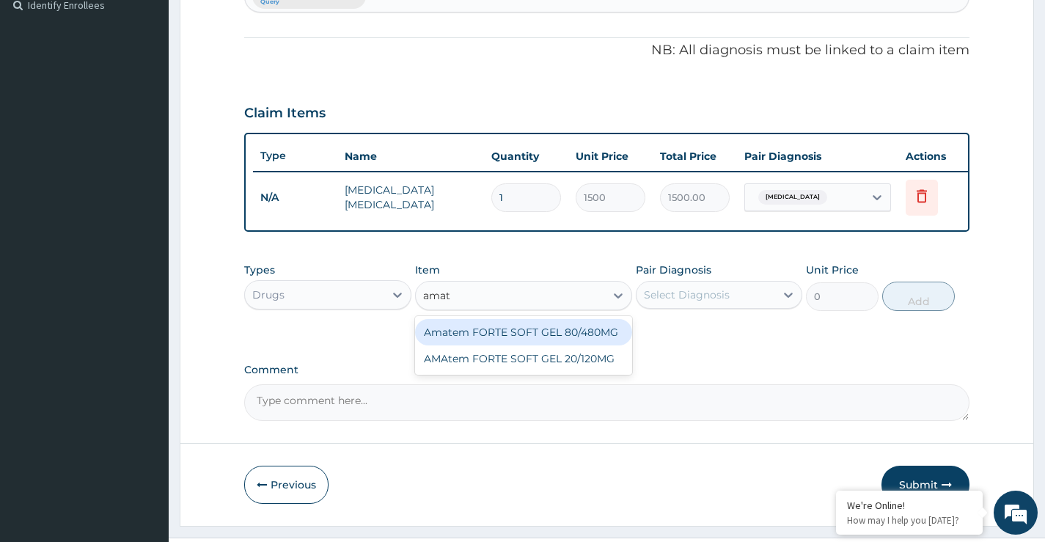
type input "amate"
click at [541, 338] on div "Amatem FORTE SOFT GEL 80/480MG" at bounding box center [524, 332] width 218 height 26
type input "560"
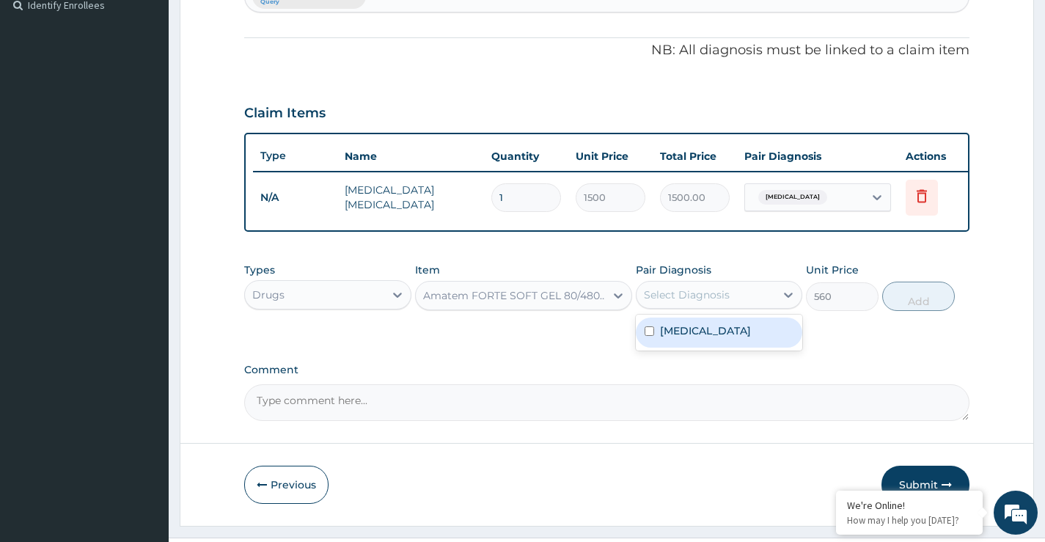
click at [684, 302] on div "Select Diagnosis" at bounding box center [687, 295] width 86 height 15
click at [700, 343] on div "[MEDICAL_DATA]" at bounding box center [719, 333] width 167 height 30
checkbox input "true"
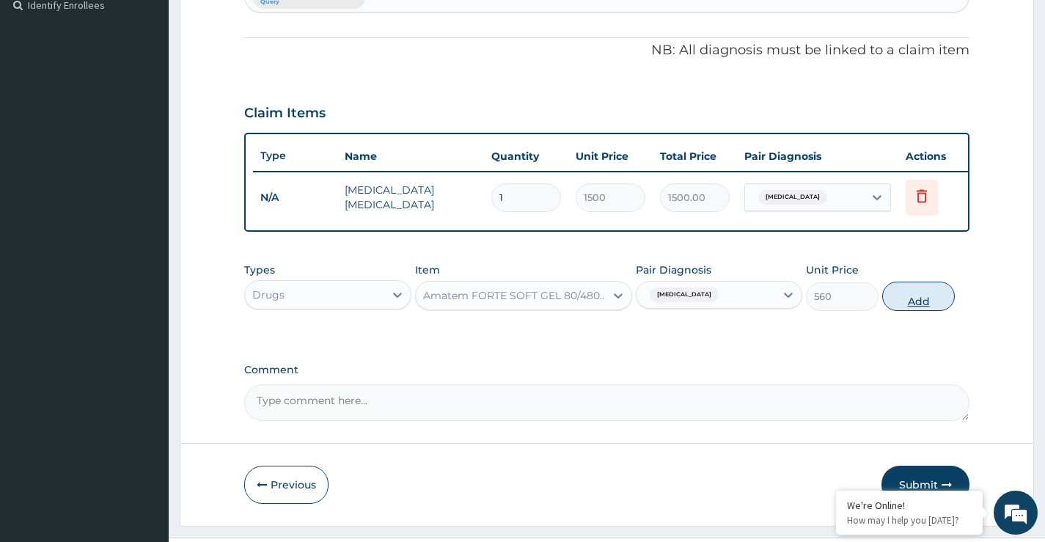
click at [924, 311] on button "Add" at bounding box center [918, 296] width 73 height 29
type input "0"
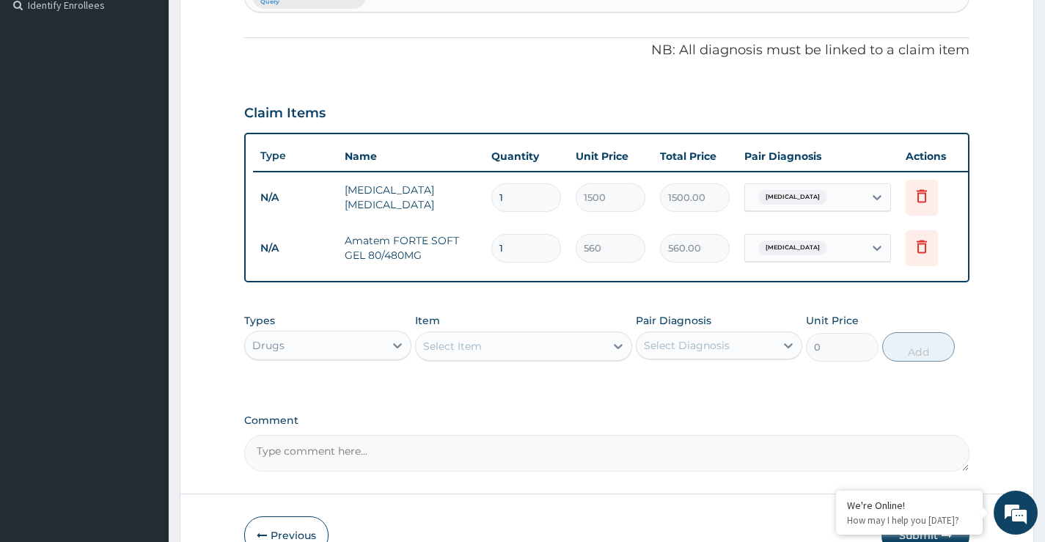
type input "0.00"
type input "6"
type input "3360.00"
type input "6"
click at [461, 354] on div "Select Item" at bounding box center [452, 346] width 59 height 15
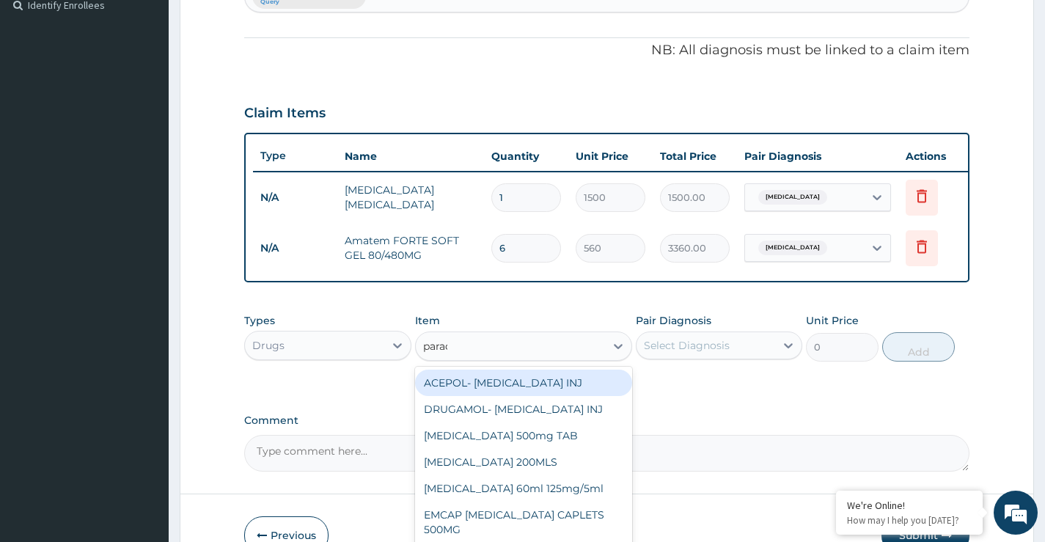
type input "parace"
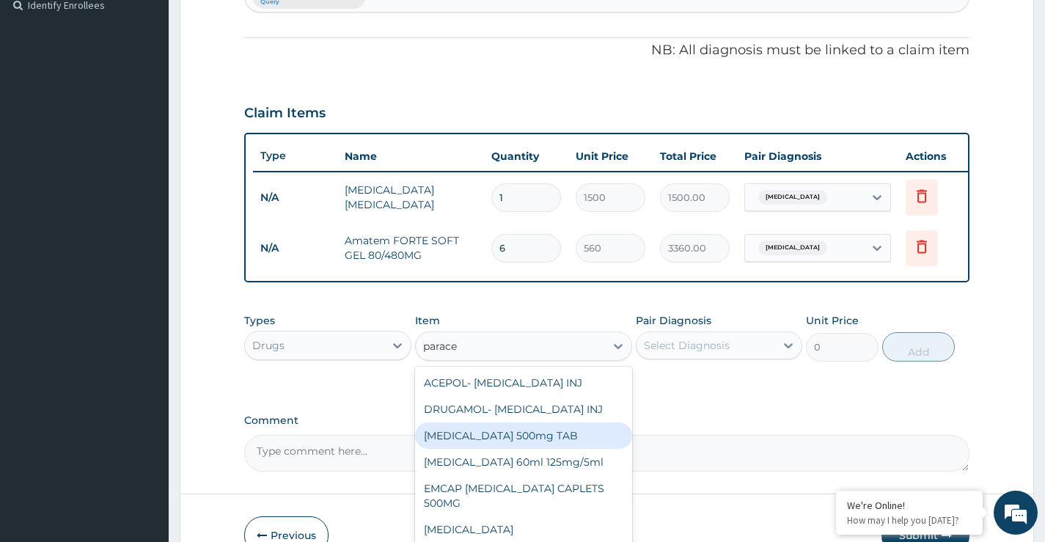
drag, startPoint x: 507, startPoint y: 447, endPoint x: 552, endPoint y: 449, distance: 45.5
click at [508, 448] on div "[MEDICAL_DATA] 500mg TAB" at bounding box center [524, 435] width 218 height 26
type input "11"
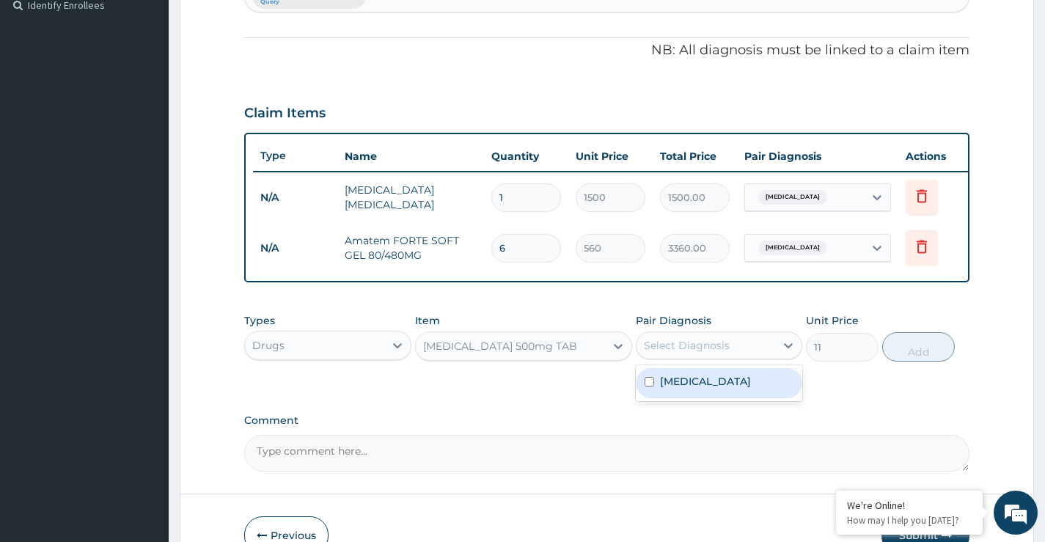
click at [714, 353] on div "Select Diagnosis" at bounding box center [687, 345] width 86 height 15
drag, startPoint x: 704, startPoint y: 404, endPoint x: 793, endPoint y: 389, distance: 90.0
click at [707, 398] on div "[MEDICAL_DATA]" at bounding box center [719, 383] width 167 height 30
checkbox input "true"
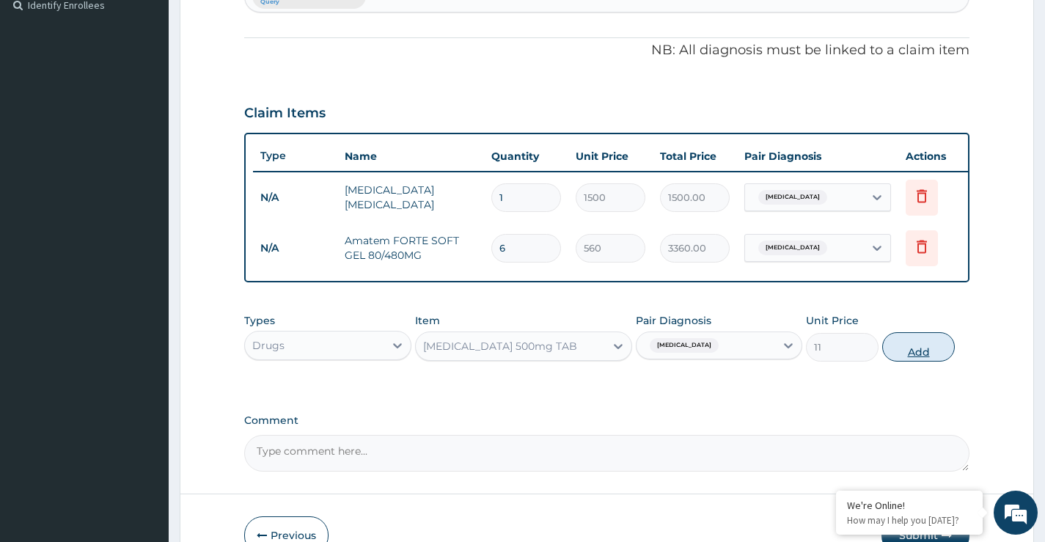
click at [901, 362] on button "Add" at bounding box center [918, 346] width 73 height 29
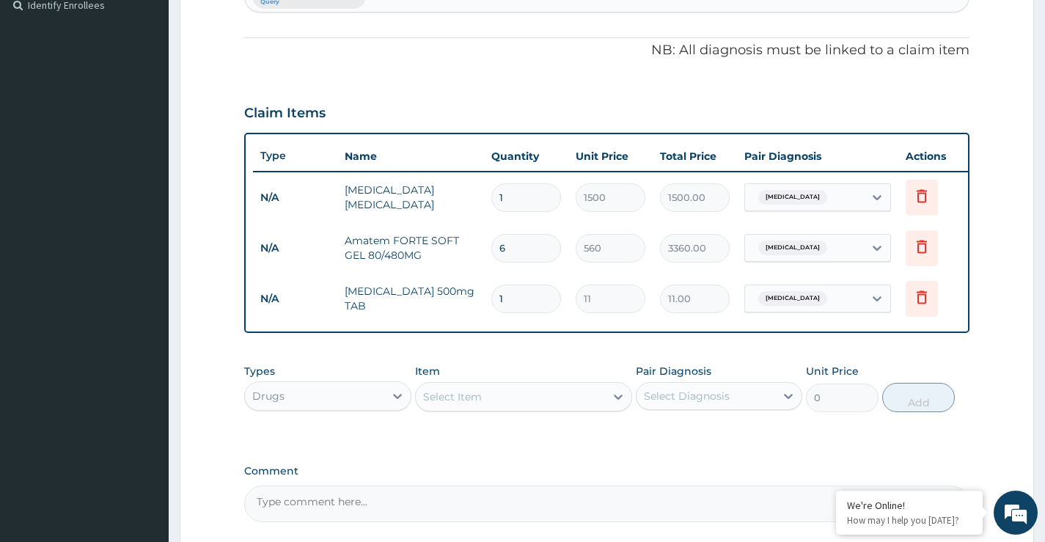
click at [505, 409] on div "Select Item" at bounding box center [511, 396] width 190 height 23
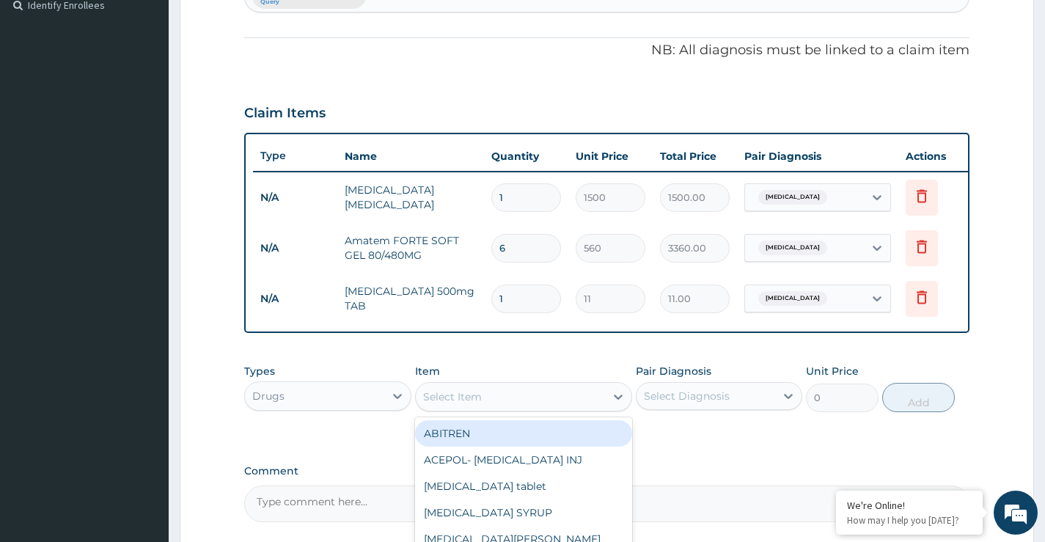
click at [484, 447] on div "ABITREN" at bounding box center [524, 433] width 218 height 26
type input "63.25"
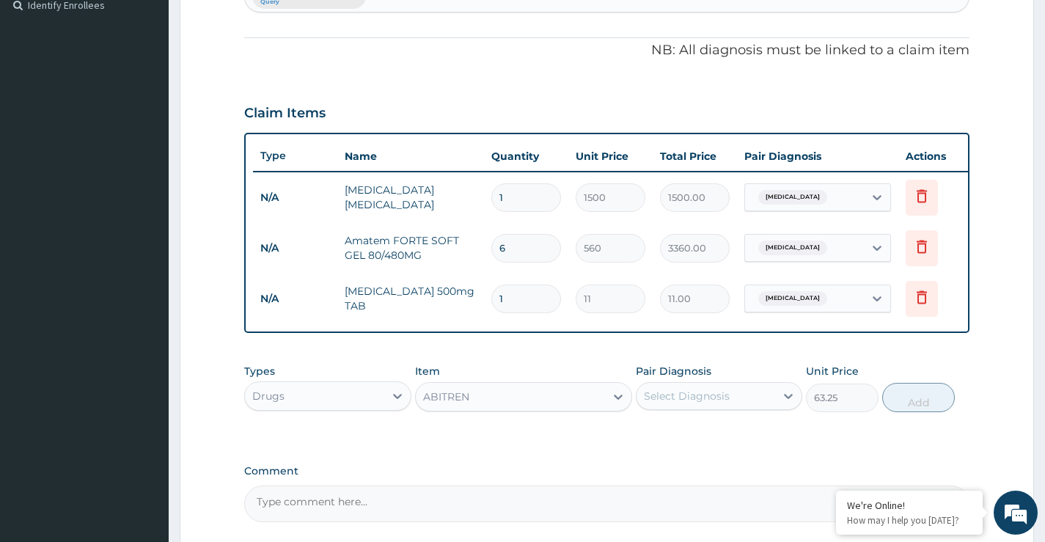
click at [477, 409] on div "ABITREN" at bounding box center [511, 396] width 190 height 23
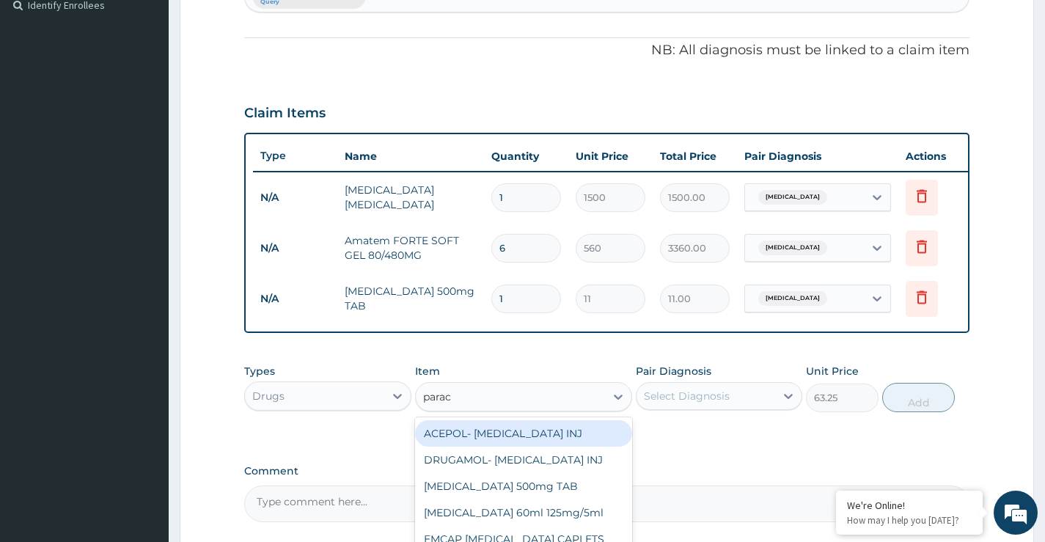
type input "parace"
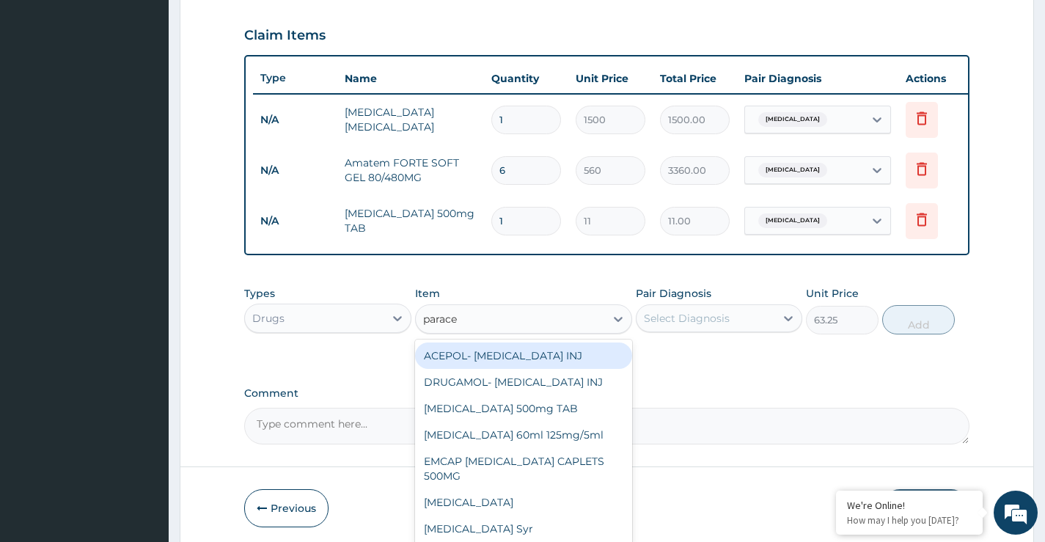
scroll to position [558, 0]
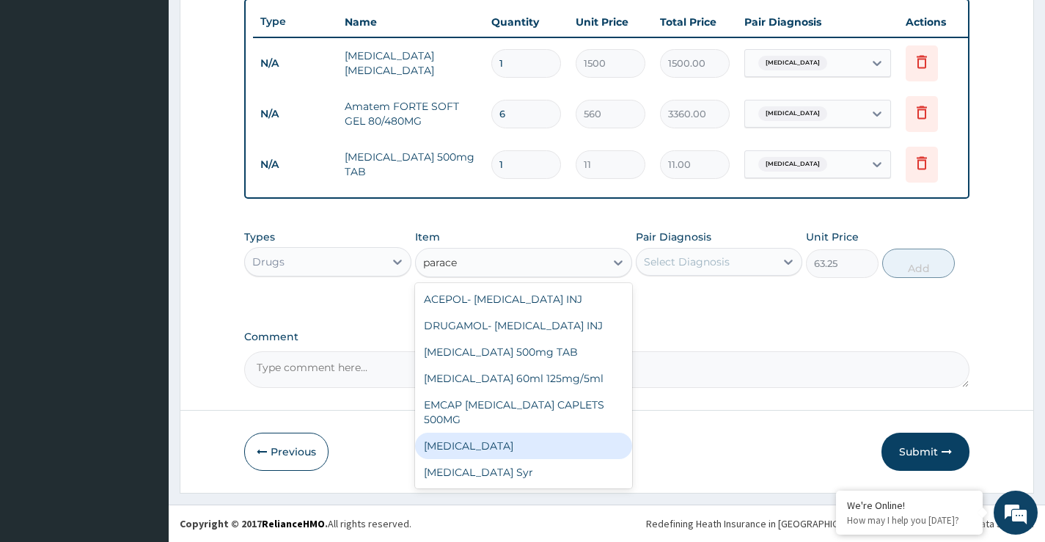
drag, startPoint x: 488, startPoint y: 448, endPoint x: 720, endPoint y: 379, distance: 241.8
click at [489, 448] on div "[MEDICAL_DATA]" at bounding box center [524, 446] width 218 height 26
type input "13"
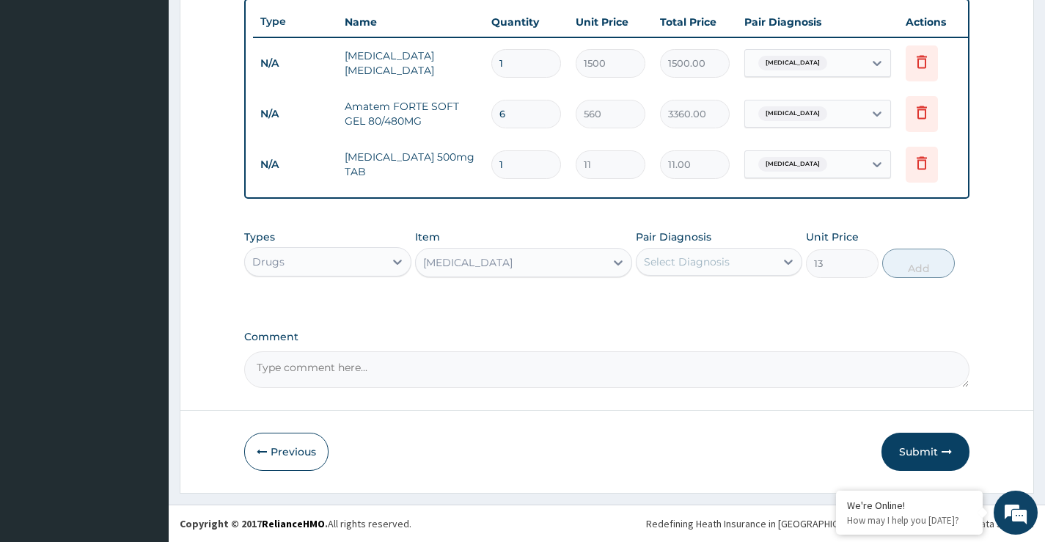
click at [757, 249] on div "Select Diagnosis" at bounding box center [719, 262] width 167 height 28
drag, startPoint x: 738, startPoint y: 302, endPoint x: 959, endPoint y: 272, distance: 222.8
click at [744, 300] on div "[MEDICAL_DATA]" at bounding box center [719, 300] width 167 height 30
checkbox input "true"
click at [938, 261] on button "Add" at bounding box center [918, 263] width 73 height 29
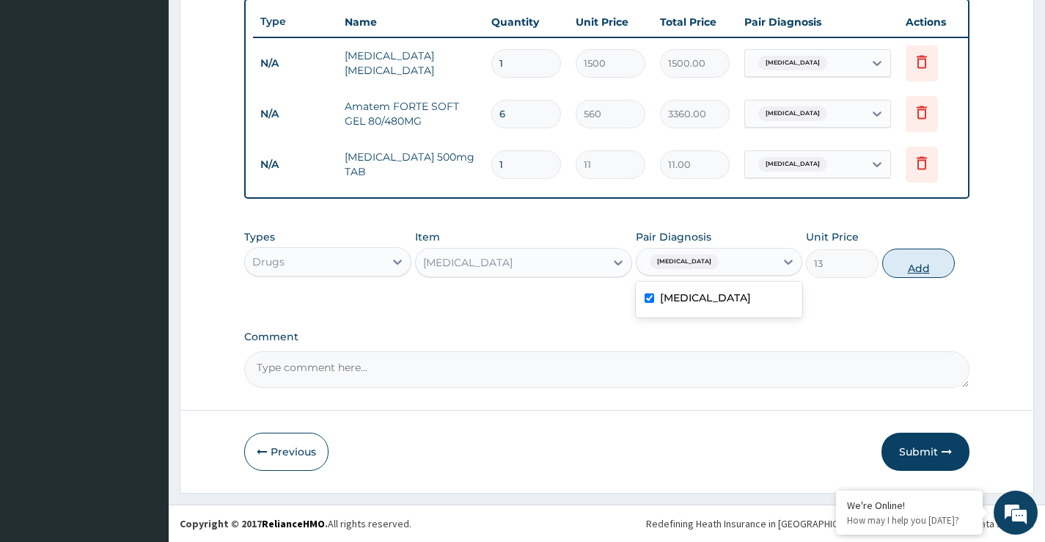
type input "0"
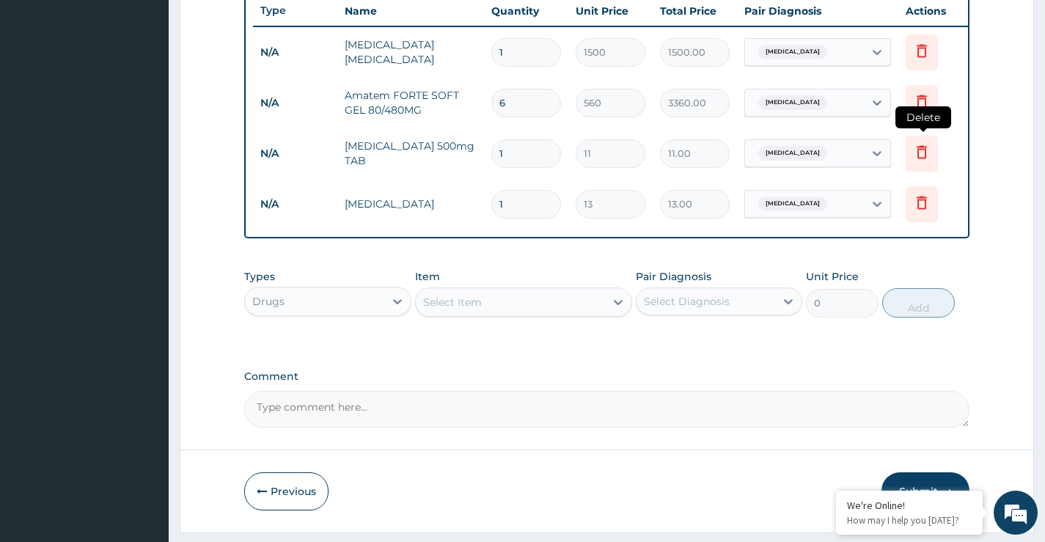
click at [926, 155] on icon at bounding box center [922, 151] width 10 height 13
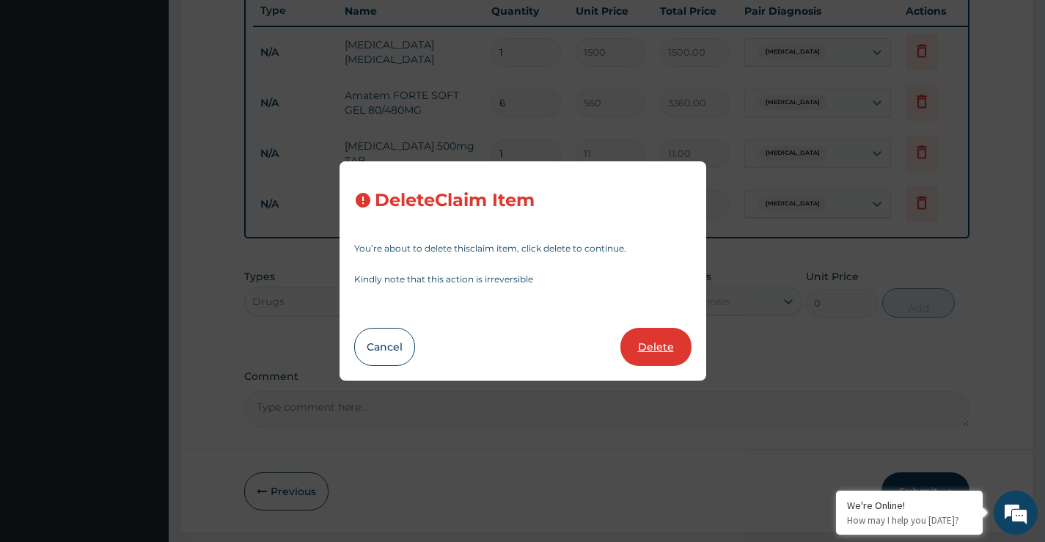
click at [659, 361] on button "Delete" at bounding box center [656, 347] width 71 height 38
type input "13"
type input "13.00"
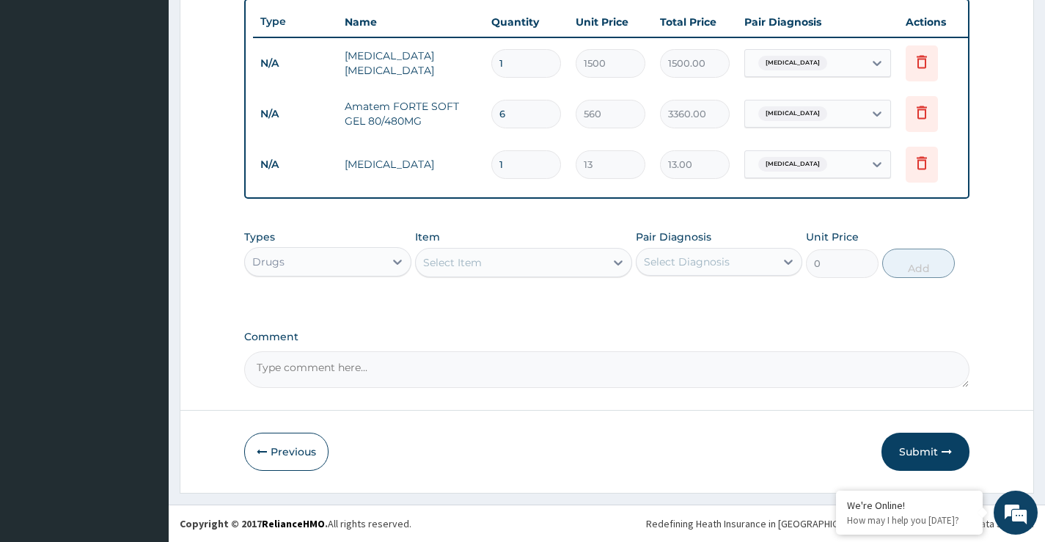
click at [298, 259] on div "Drugs" at bounding box center [314, 261] width 139 height 23
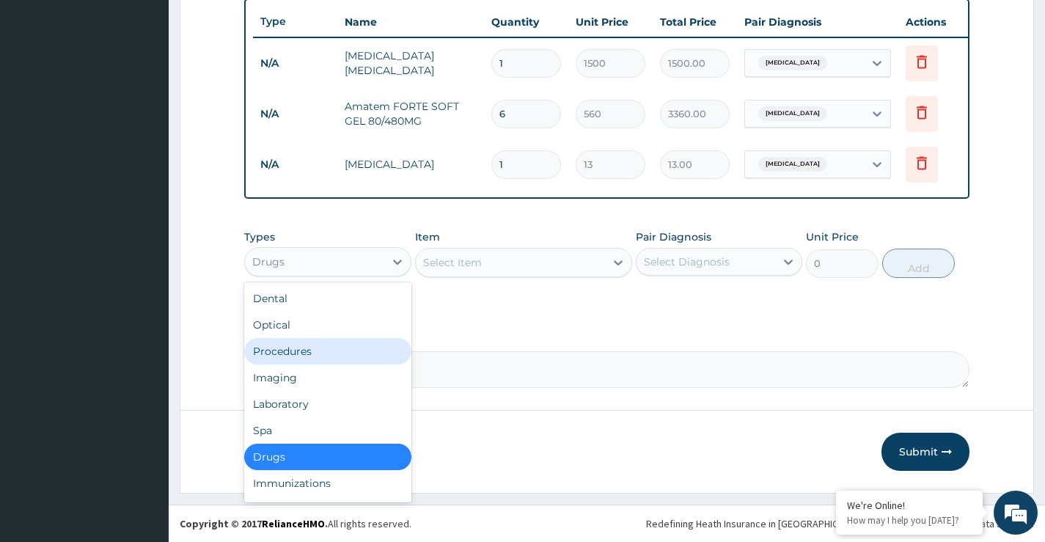
drag, startPoint x: 304, startPoint y: 351, endPoint x: 453, endPoint y: 299, distance: 157.0
click at [305, 352] on div "Procedures" at bounding box center [327, 351] width 167 height 26
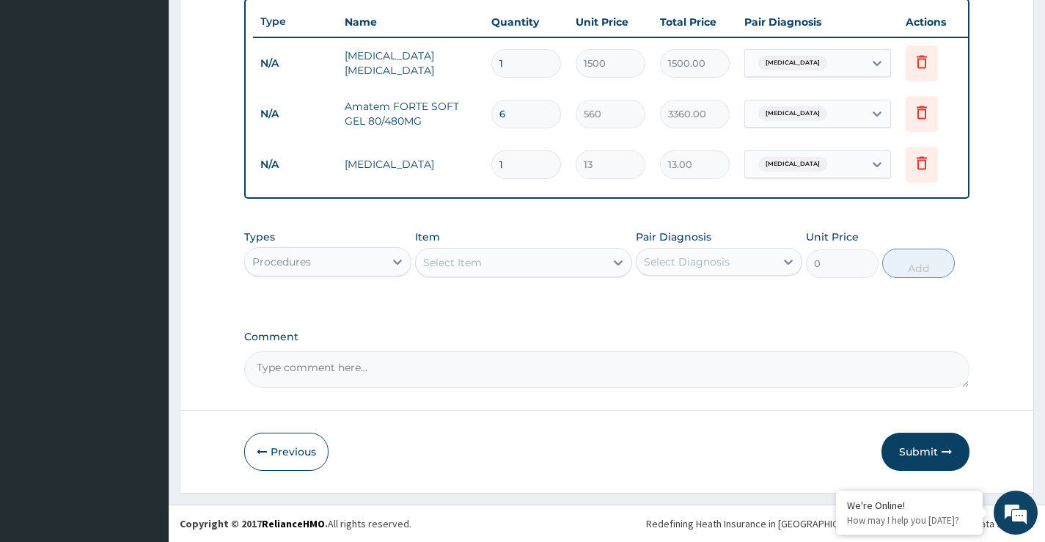
click at [538, 166] on input "1" at bounding box center [526, 164] width 70 height 29
type input "18"
type input "234.00"
type input "18"
click at [547, 273] on div "Select Item" at bounding box center [511, 262] width 190 height 23
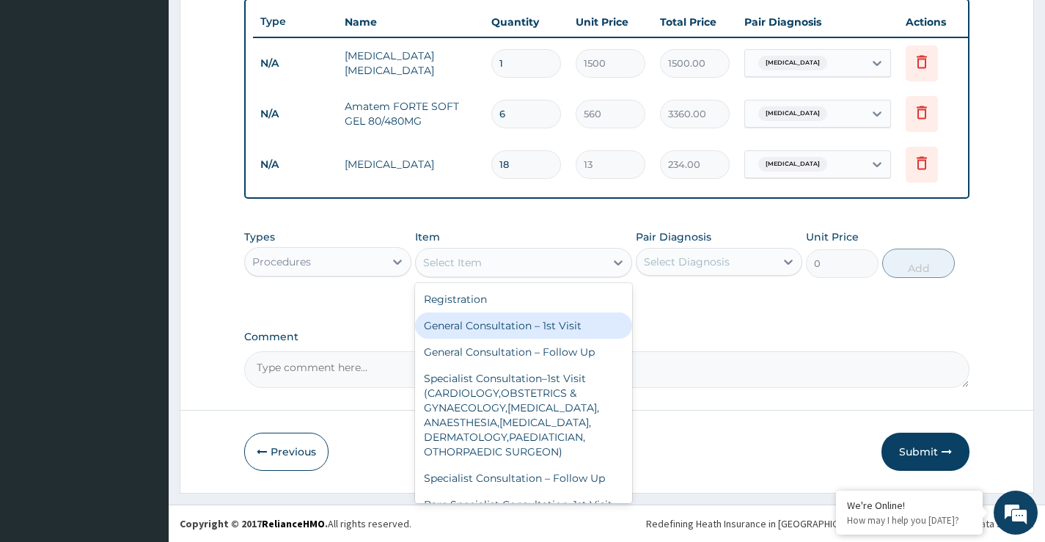
click at [519, 327] on div "General Consultation – 1st Visit" at bounding box center [524, 325] width 218 height 26
type input "4000"
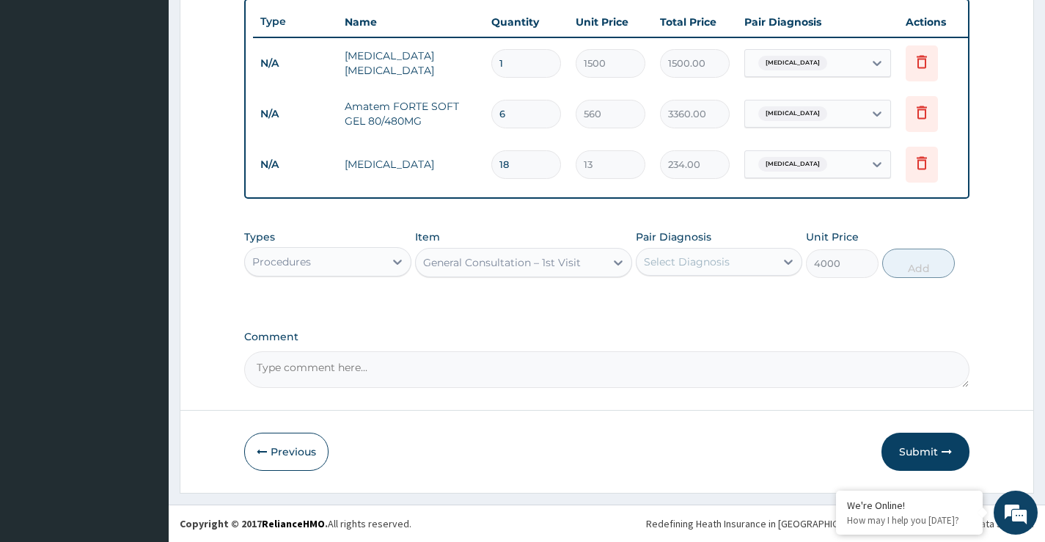
click at [700, 257] on div "Select Diagnosis" at bounding box center [687, 262] width 86 height 15
click at [700, 313] on div "[MEDICAL_DATA]" at bounding box center [719, 300] width 167 height 30
click at [777, 290] on div "[MEDICAL_DATA]" at bounding box center [719, 300] width 167 height 30
checkbox input "false"
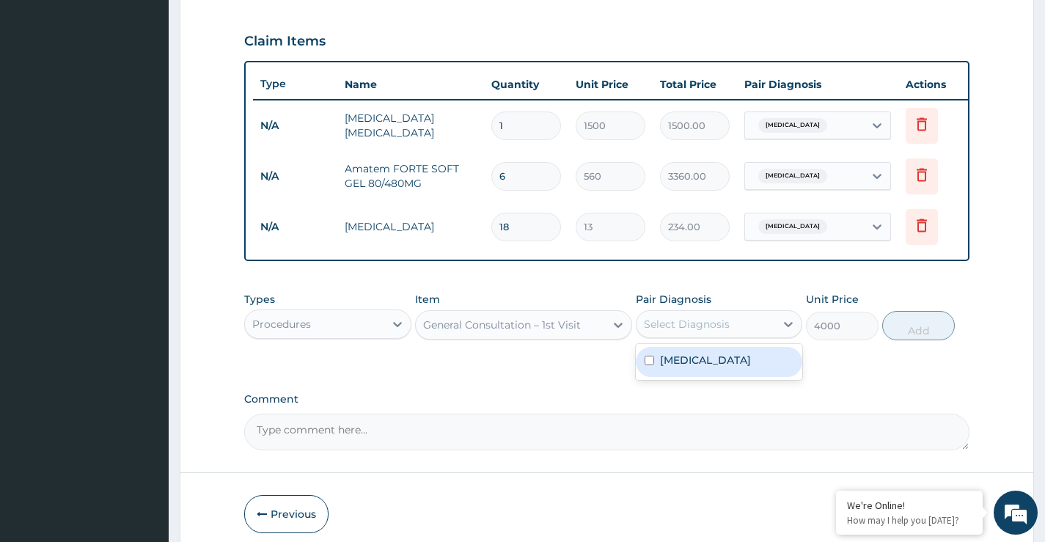
click at [710, 332] on div "Select Diagnosis" at bounding box center [687, 324] width 86 height 15
drag, startPoint x: 700, startPoint y: 376, endPoint x: 805, endPoint y: 371, distance: 105.0
click at [702, 376] on div "[MEDICAL_DATA]" at bounding box center [719, 362] width 167 height 30
checkbox input "true"
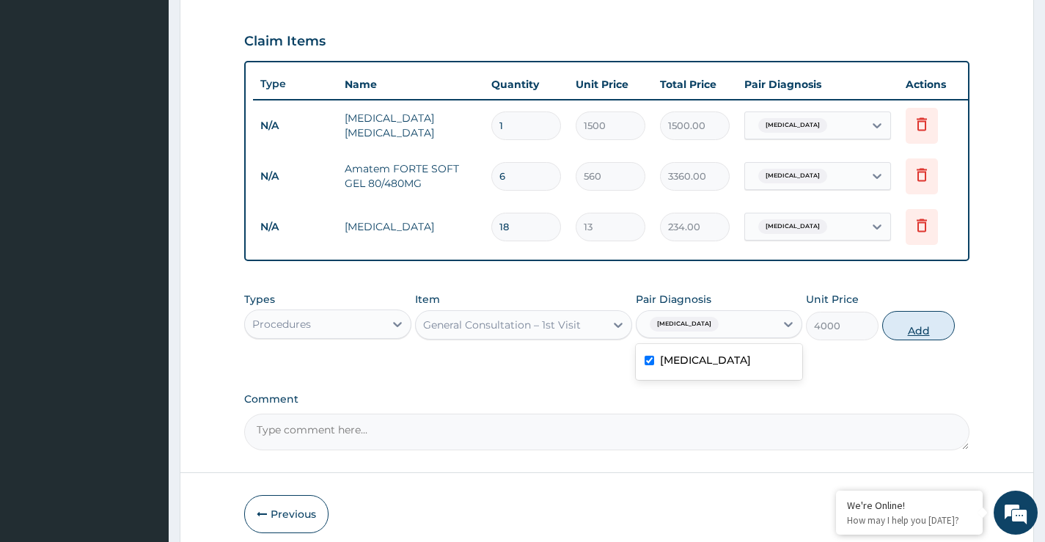
click at [916, 330] on button "Add" at bounding box center [918, 325] width 73 height 29
type input "0"
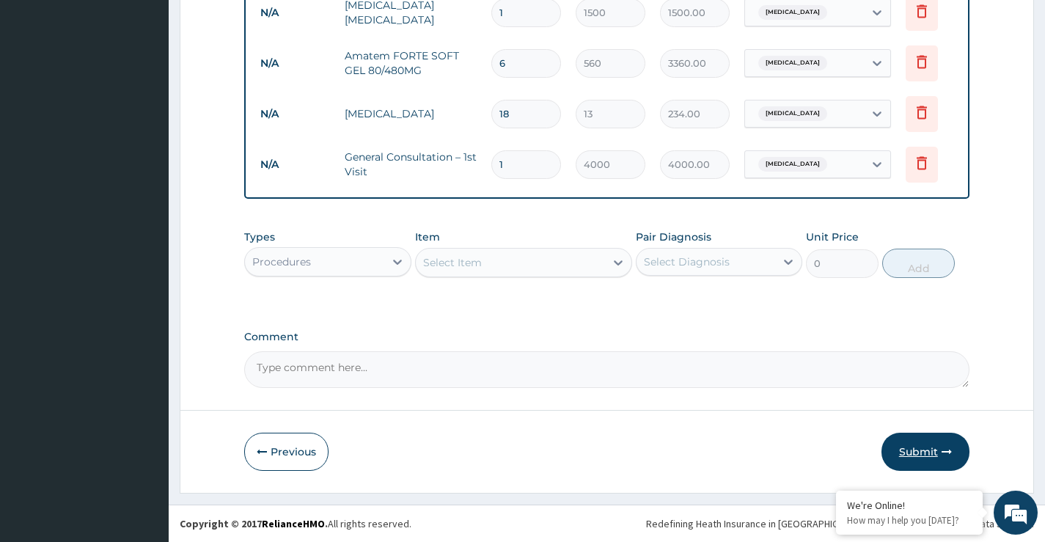
click at [927, 439] on button "Submit" at bounding box center [926, 452] width 88 height 38
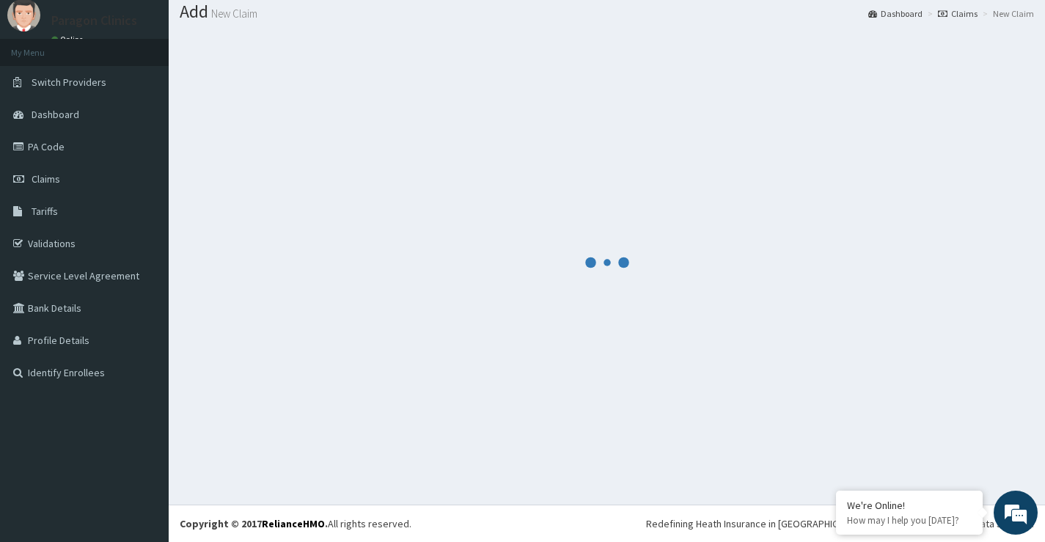
scroll to position [45, 0]
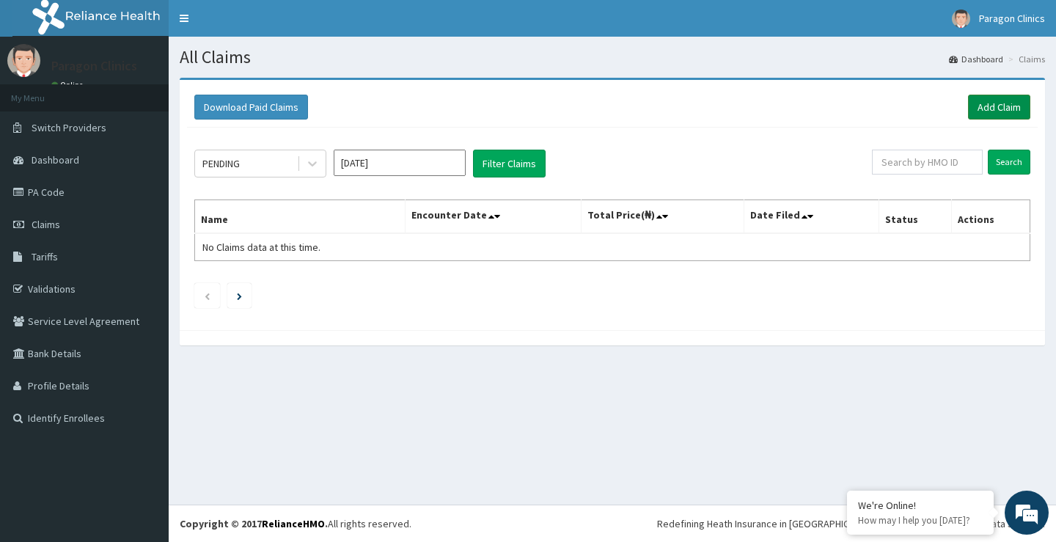
click at [995, 103] on link "Add Claim" at bounding box center [999, 107] width 62 height 25
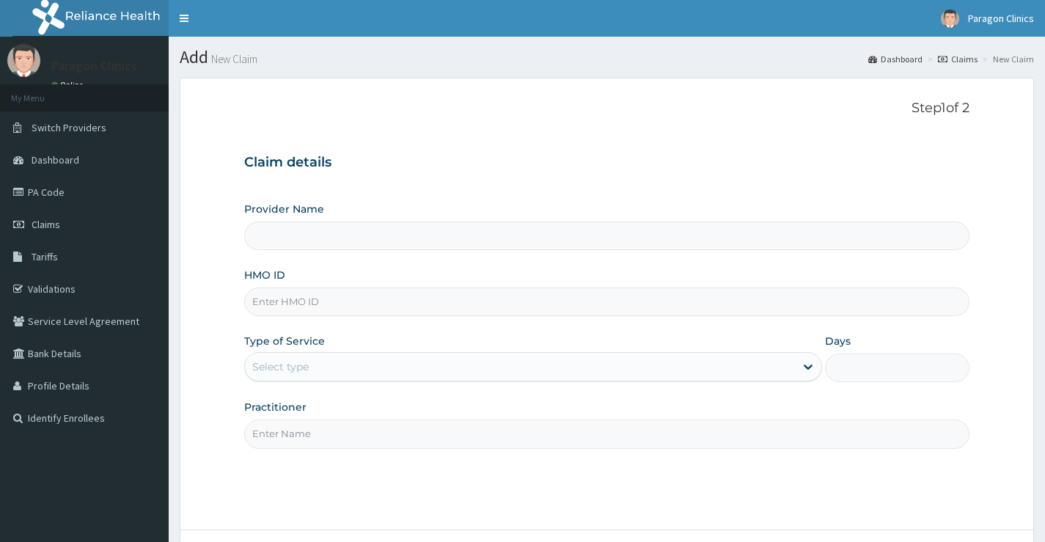
click at [280, 297] on input "HMO ID" at bounding box center [606, 302] width 725 height 29
paste input "AOM/10024/A"
type input "AOM/10024/A"
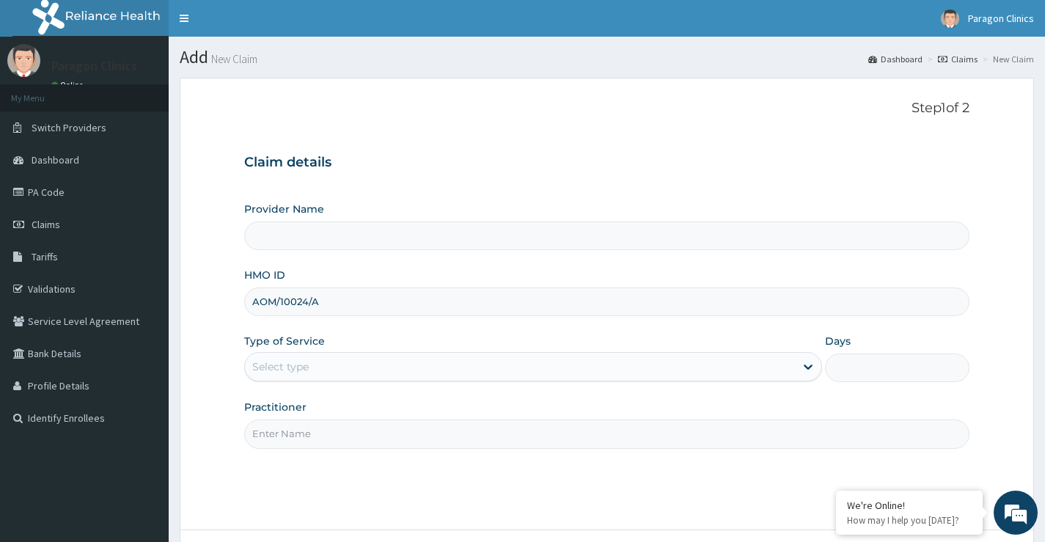
type input "Paragon Clinics And Imaging"
type input "AOM/10024/A"
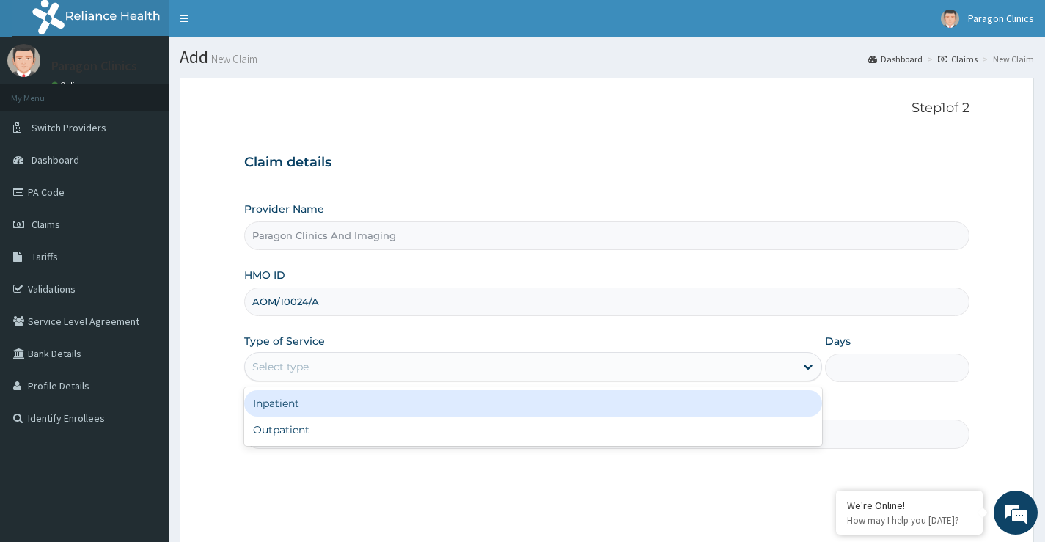
click at [290, 370] on div "Select type" at bounding box center [280, 366] width 56 height 15
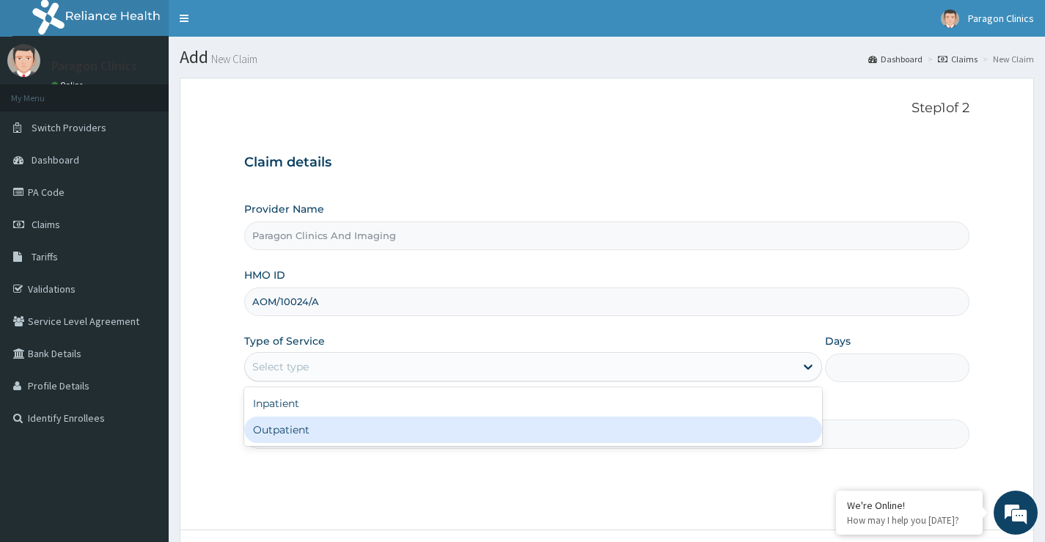
click at [289, 430] on div "Outpatient" at bounding box center [533, 430] width 578 height 26
type input "1"
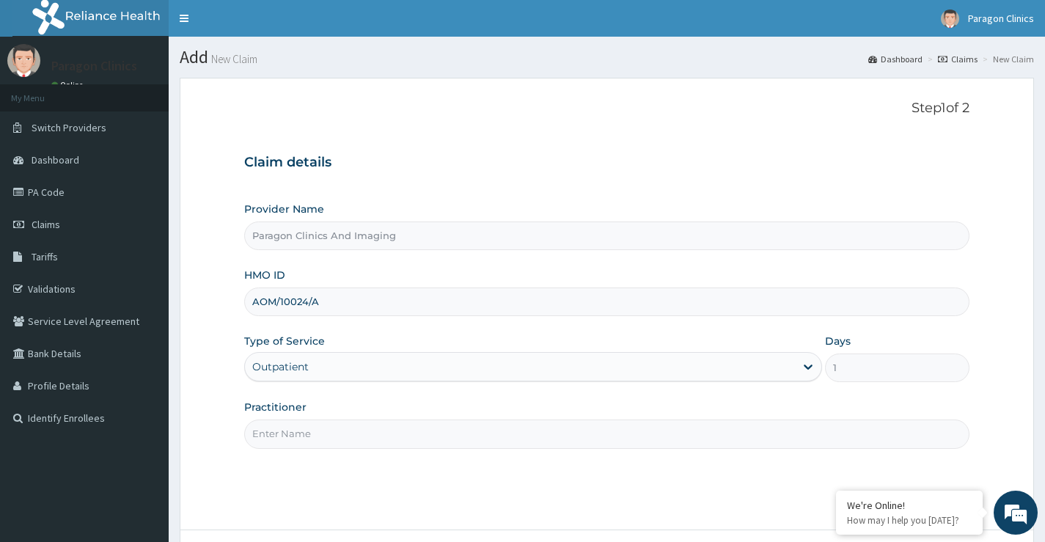
click at [299, 441] on input "Practitioner" at bounding box center [606, 434] width 725 height 29
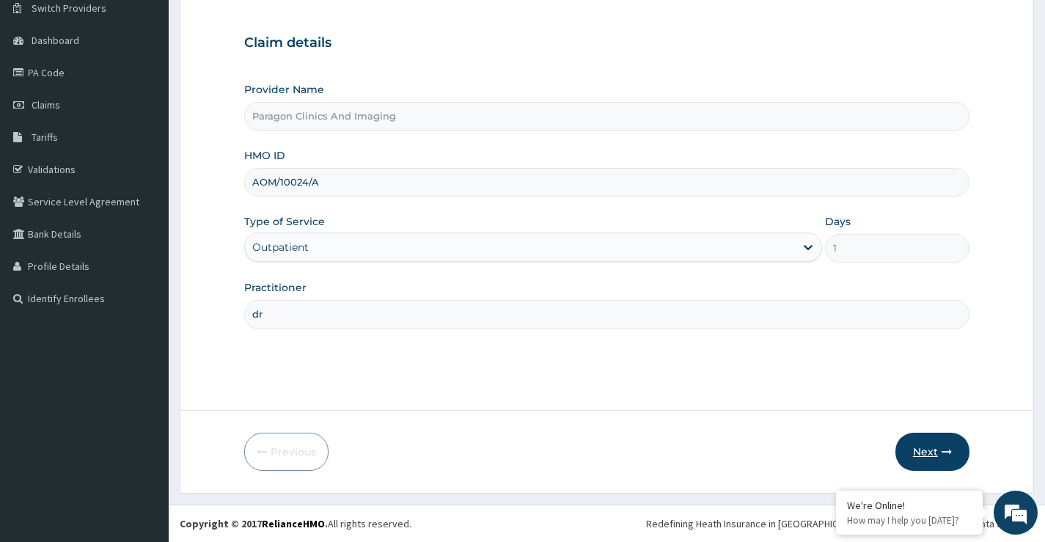
type input "dr"
click at [939, 450] on button "Next" at bounding box center [933, 452] width 74 height 38
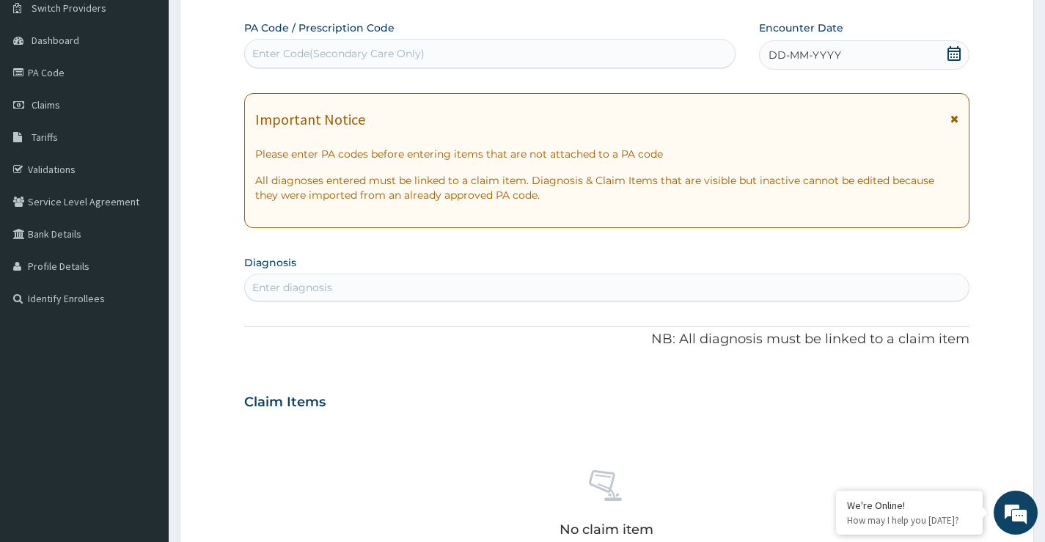
click at [953, 60] on icon at bounding box center [954, 53] width 13 height 15
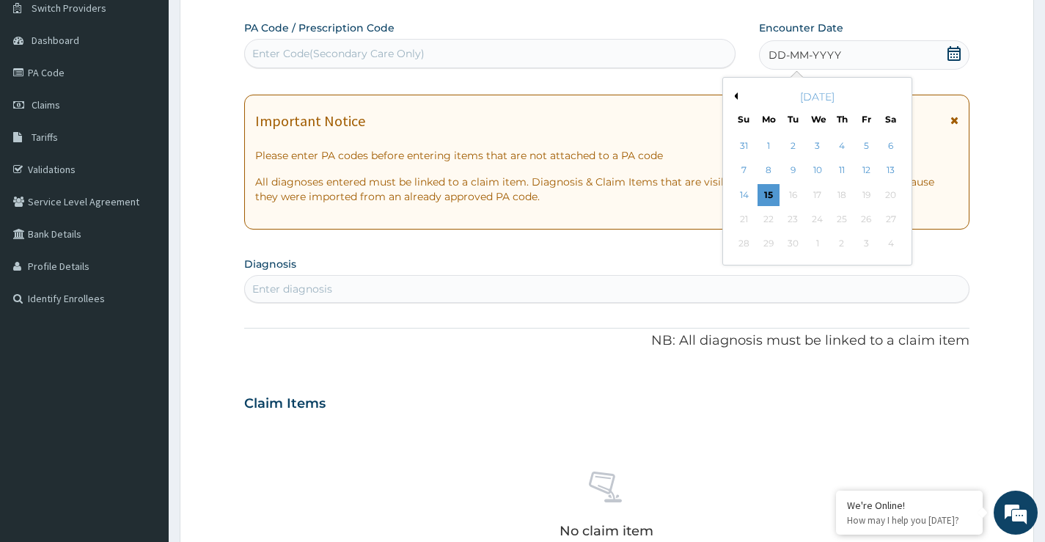
click at [739, 99] on div "[DATE]" at bounding box center [817, 96] width 177 height 15
click at [736, 96] on button "Previous Month" at bounding box center [734, 95] width 7 height 7
click at [891, 222] on div "23" at bounding box center [890, 219] width 22 height 22
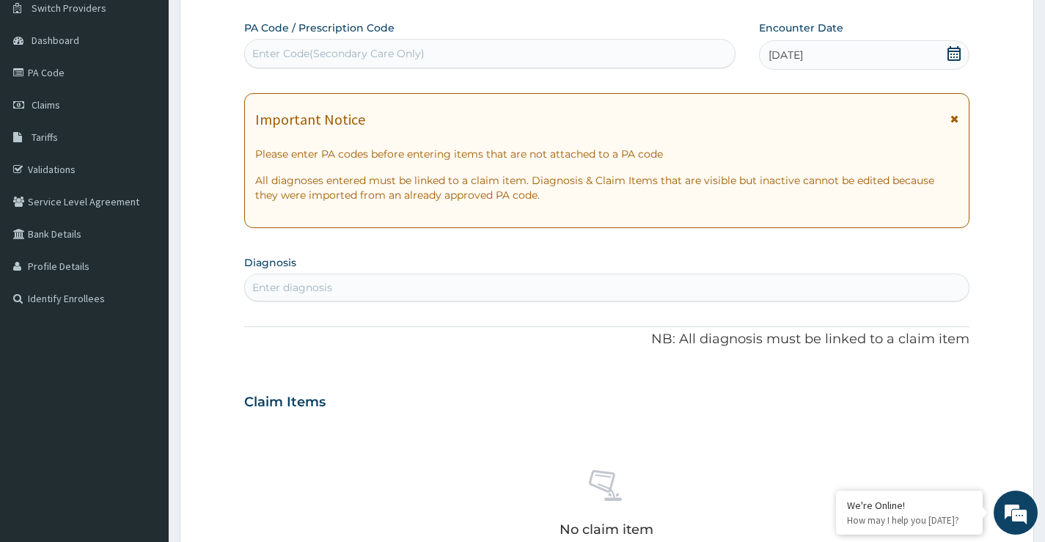
click at [325, 288] on div "Enter diagnosis" at bounding box center [292, 287] width 80 height 15
type input "acute upper res"
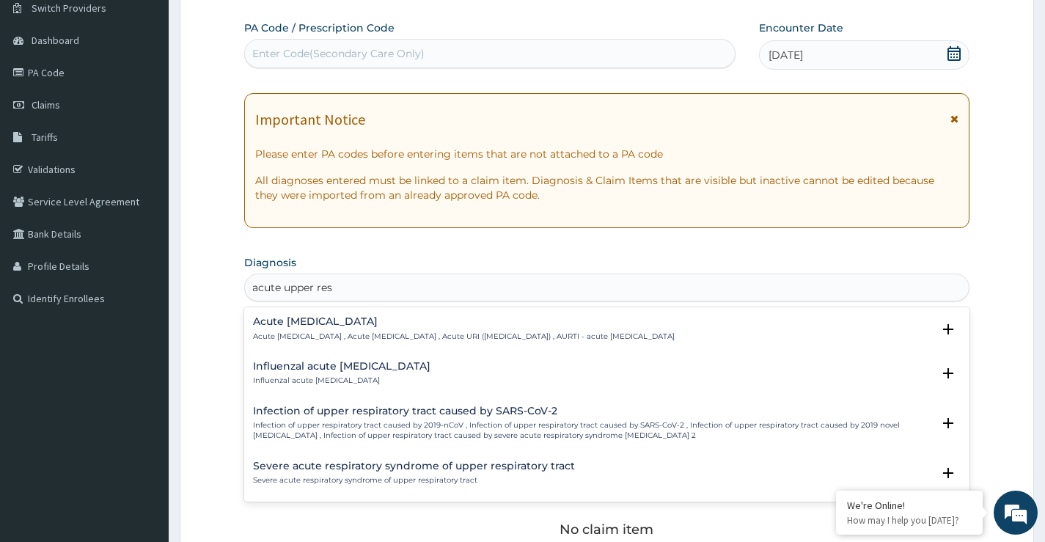
click at [369, 325] on h4 "Acute [MEDICAL_DATA]" at bounding box center [464, 321] width 422 height 11
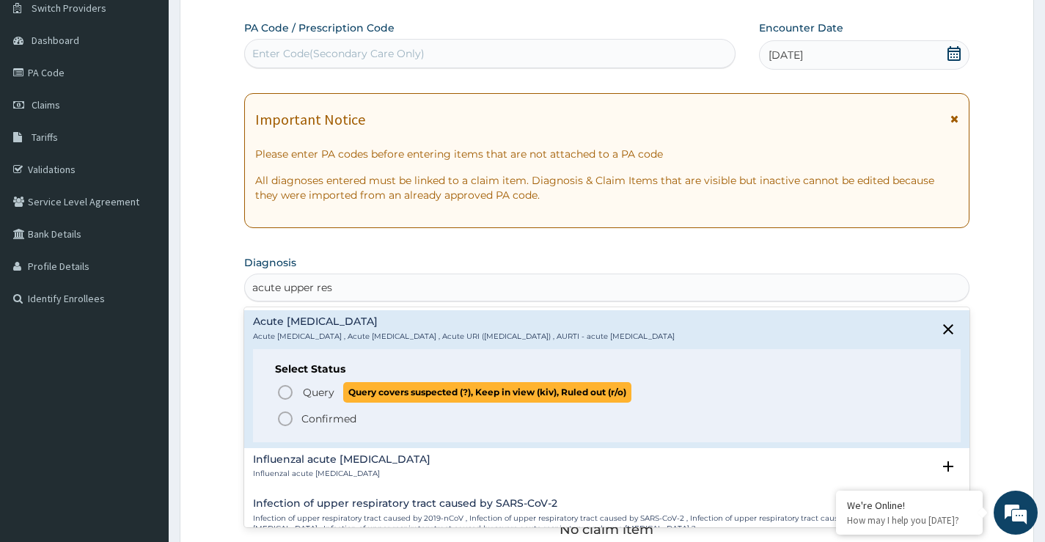
click at [329, 391] on span "Query" at bounding box center [319, 392] width 32 height 15
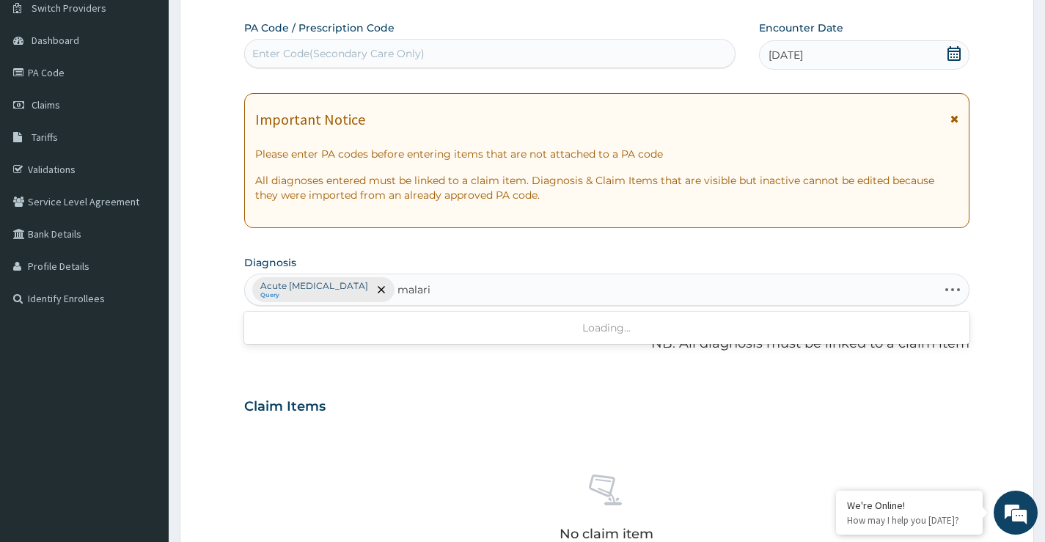
type input "[MEDICAL_DATA]"
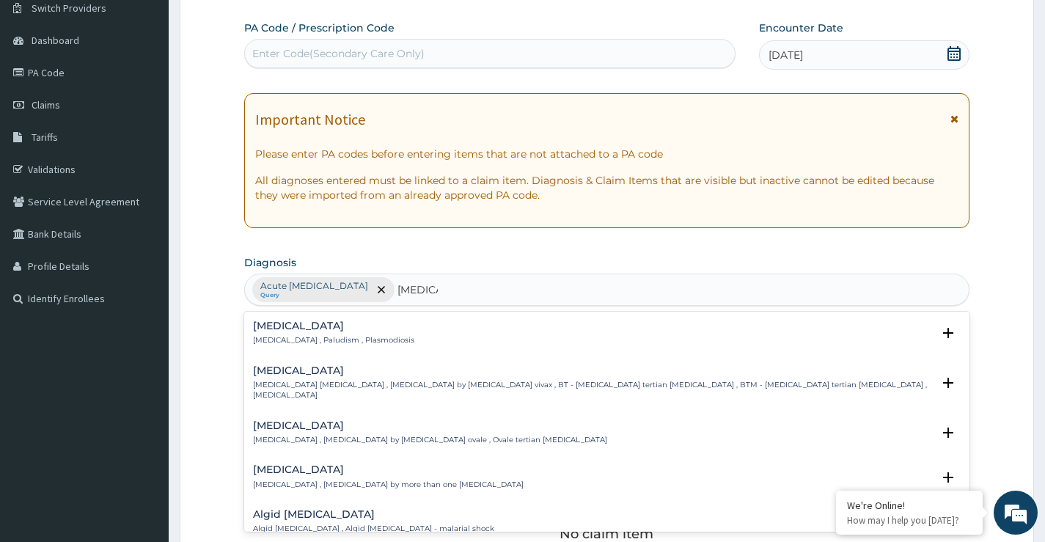
click at [283, 327] on h4 "[MEDICAL_DATA]" at bounding box center [333, 326] width 161 height 11
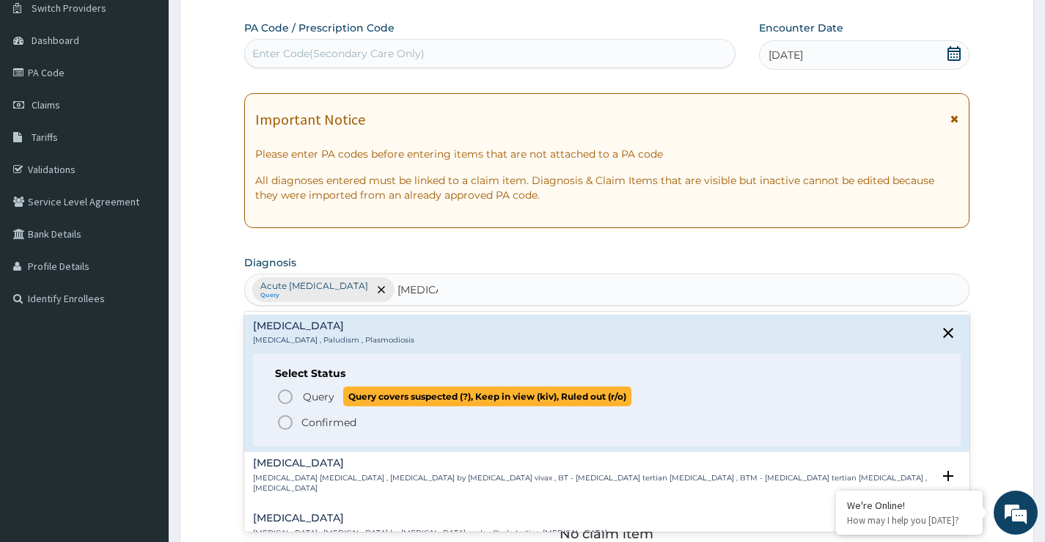
click at [282, 398] on icon "status option query" at bounding box center [286, 397] width 18 height 18
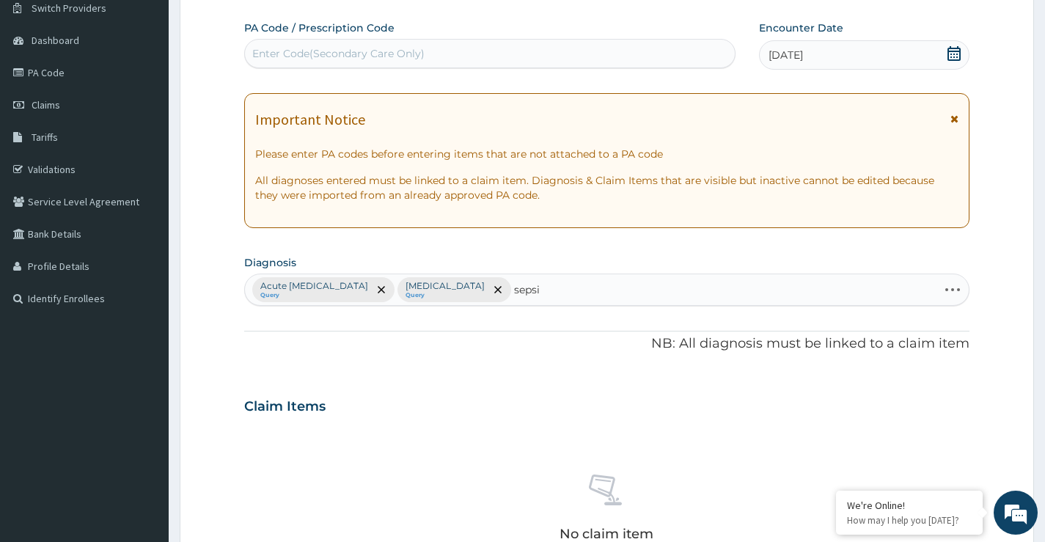
type input "[MEDICAL_DATA]"
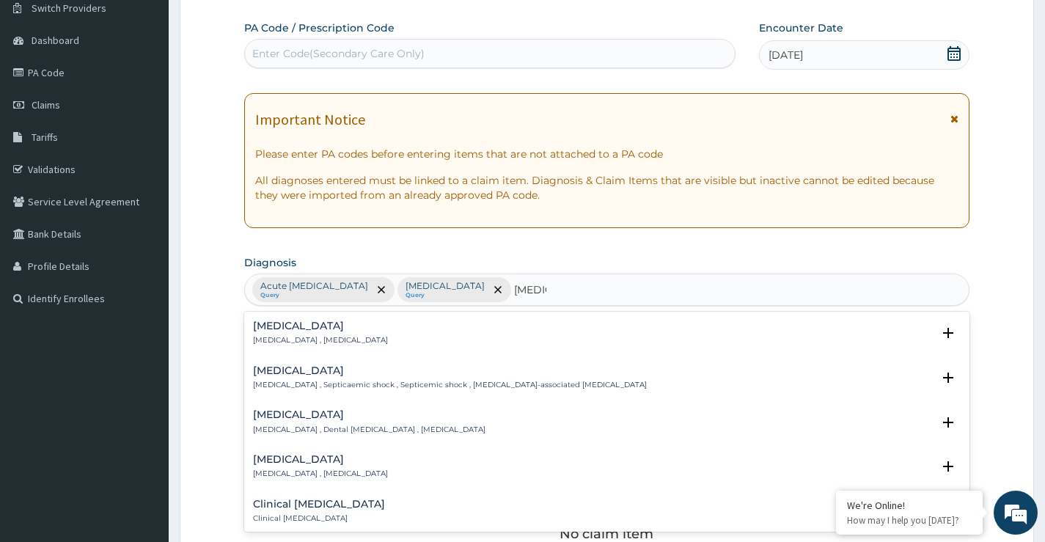
click at [283, 332] on h4 "[MEDICAL_DATA]" at bounding box center [320, 326] width 135 height 11
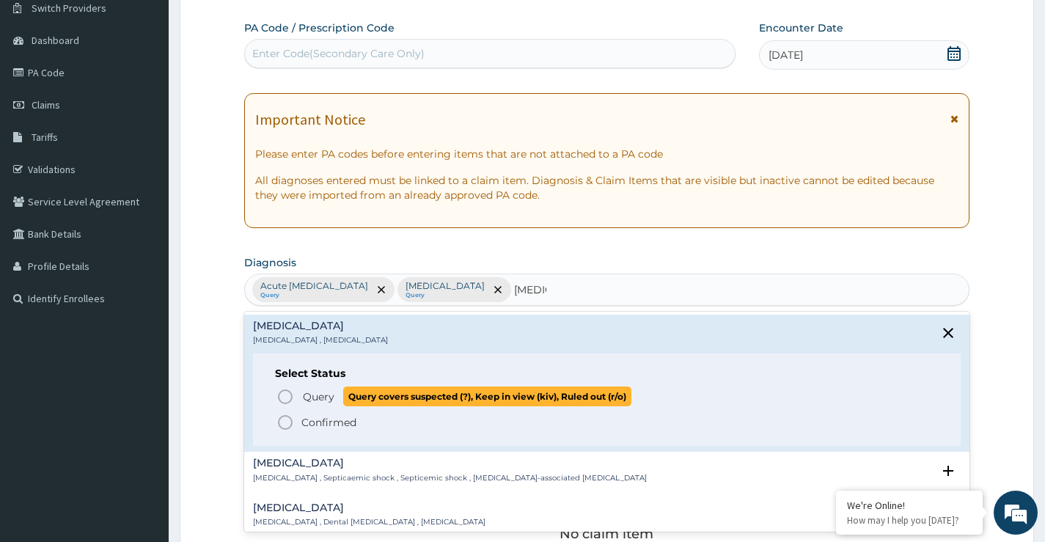
click at [301, 396] on p "Query Query covers suspected (?), Keep in view (kiv), Ruled out (r/o)" at bounding box center [466, 397] width 330 height 20
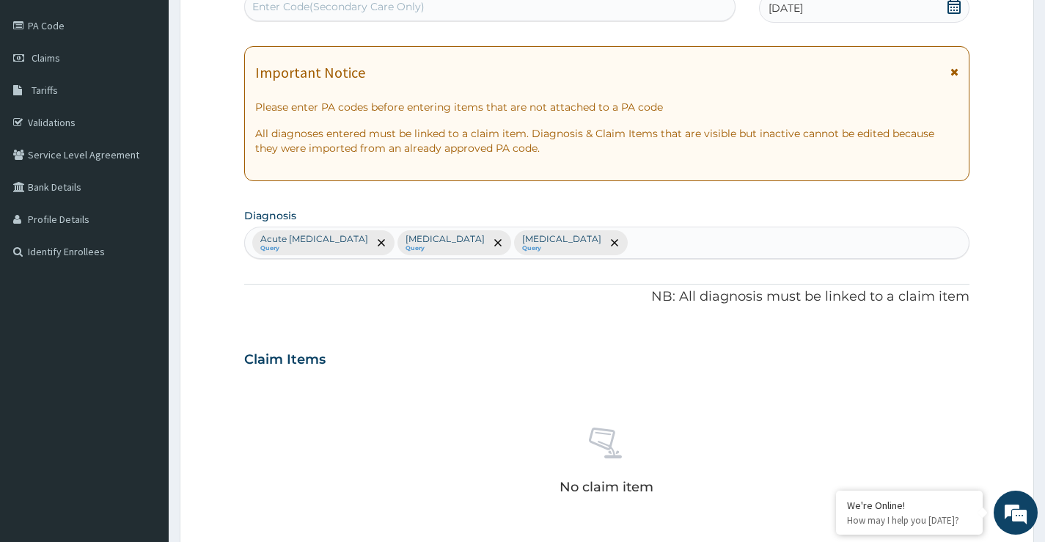
scroll to position [413, 0]
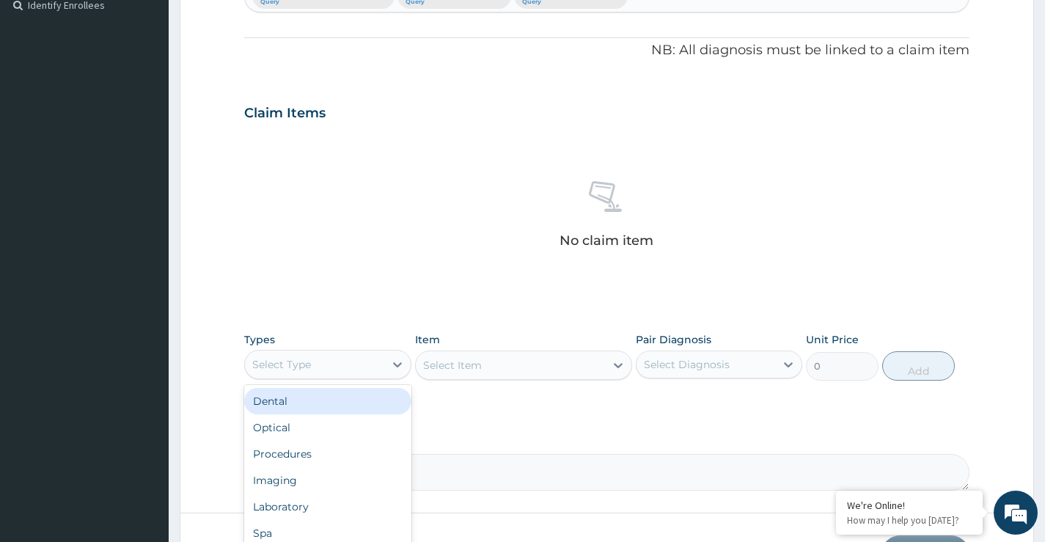
click at [321, 369] on div "Select Type" at bounding box center [314, 364] width 139 height 23
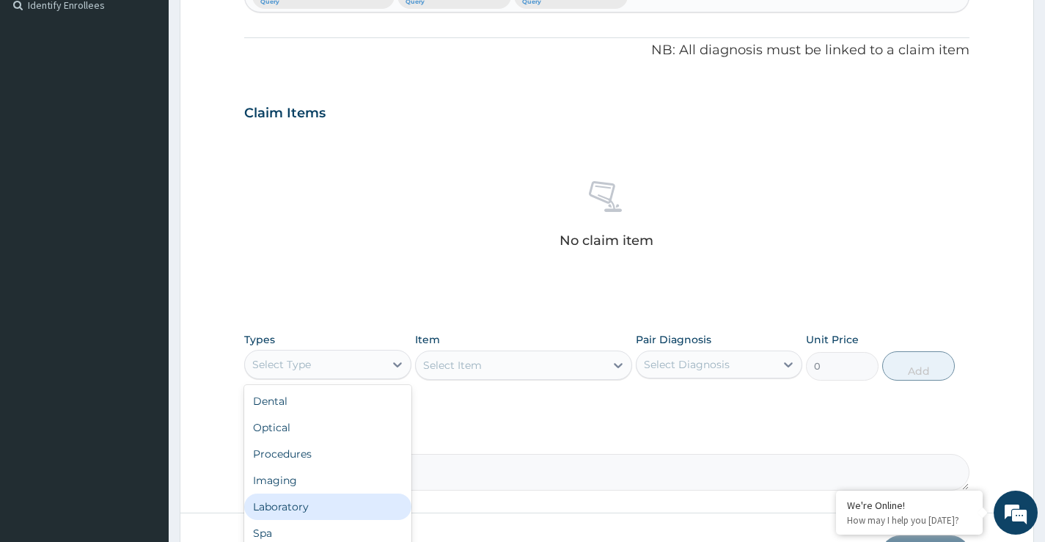
click at [296, 508] on div "Laboratory" at bounding box center [327, 507] width 167 height 26
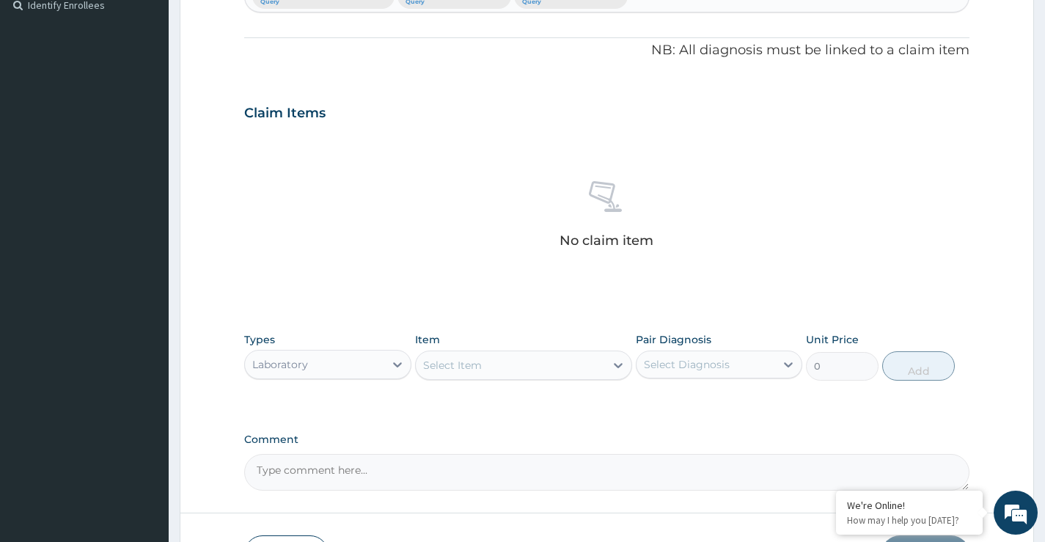
click at [477, 365] on div "Select Item" at bounding box center [452, 365] width 59 height 15
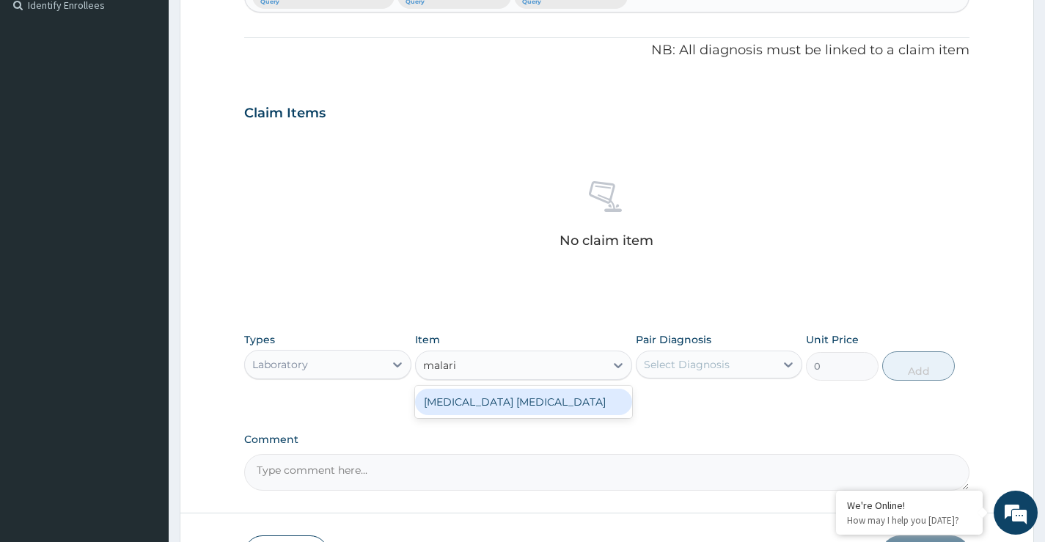
type input "[MEDICAL_DATA]"
click at [515, 408] on div "[MEDICAL_DATA] [MEDICAL_DATA]" at bounding box center [524, 402] width 218 height 26
type input "1500"
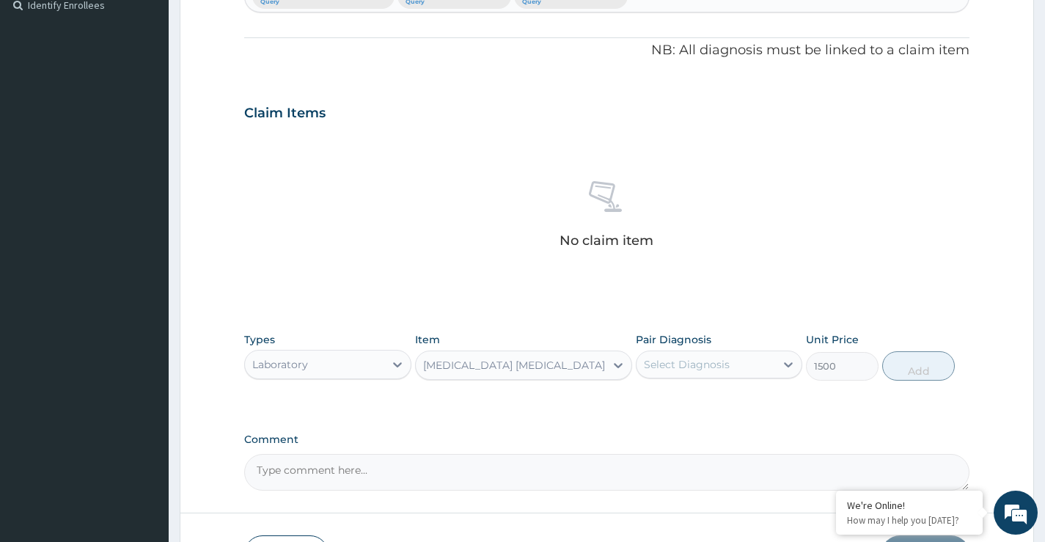
click at [714, 362] on div "Select Diagnosis" at bounding box center [687, 364] width 86 height 15
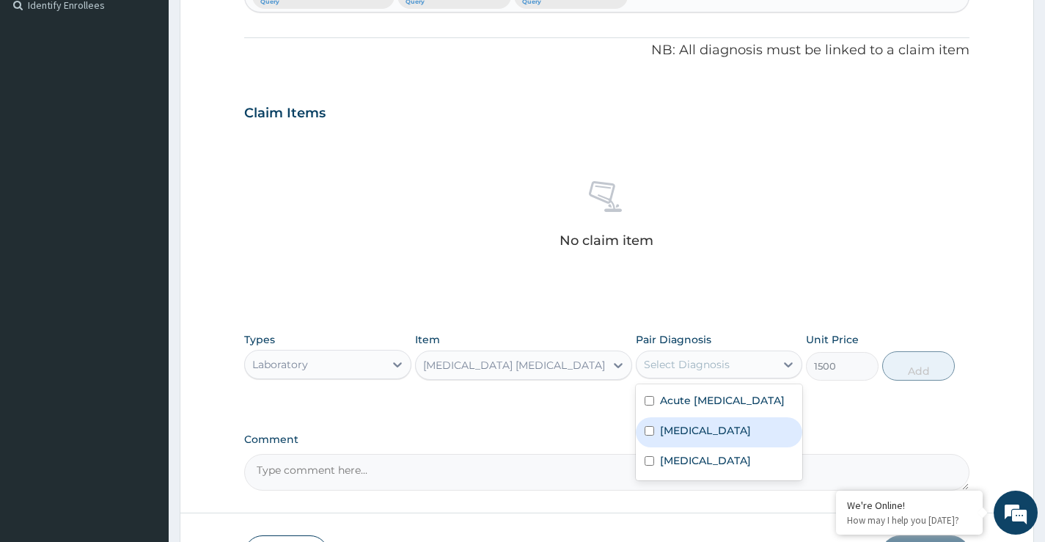
click at [692, 438] on label "[MEDICAL_DATA]" at bounding box center [705, 430] width 91 height 15
checkbox input "true"
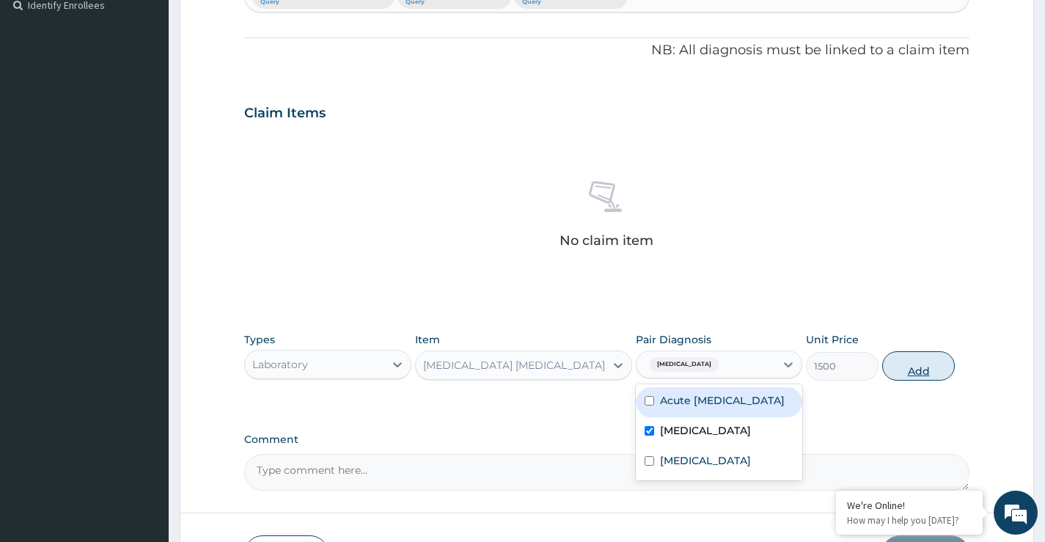
click at [901, 367] on button "Add" at bounding box center [918, 365] width 73 height 29
type input "0"
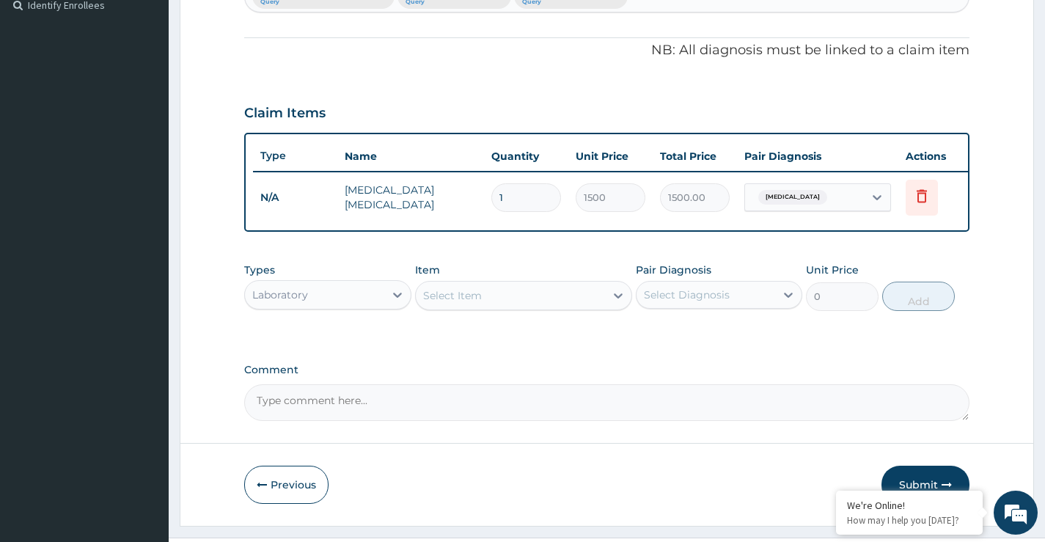
click at [474, 303] on div "Select Item" at bounding box center [452, 295] width 59 height 15
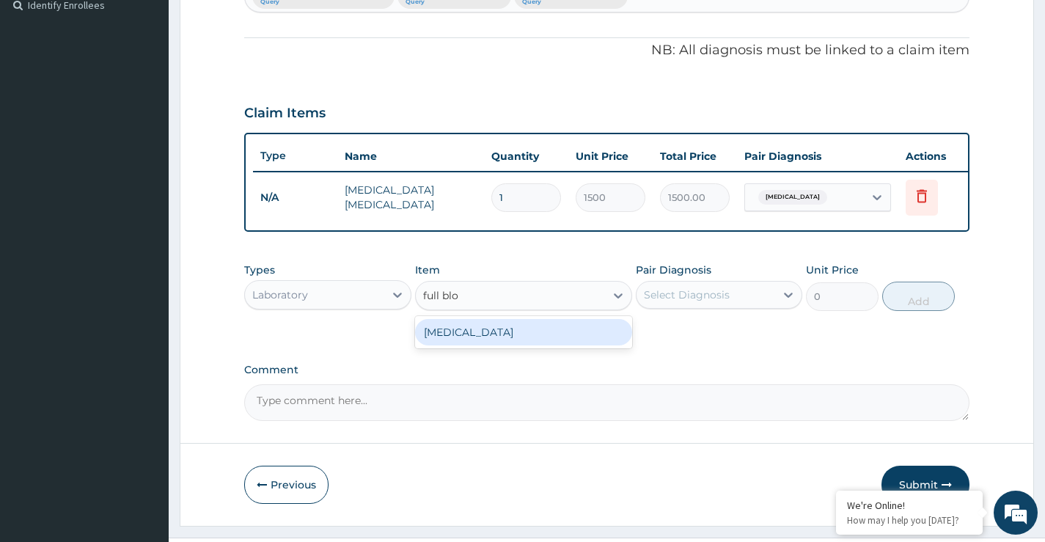
type input "full bloo"
click at [483, 345] on div "[MEDICAL_DATA]" at bounding box center [524, 332] width 218 height 26
type input "5000"
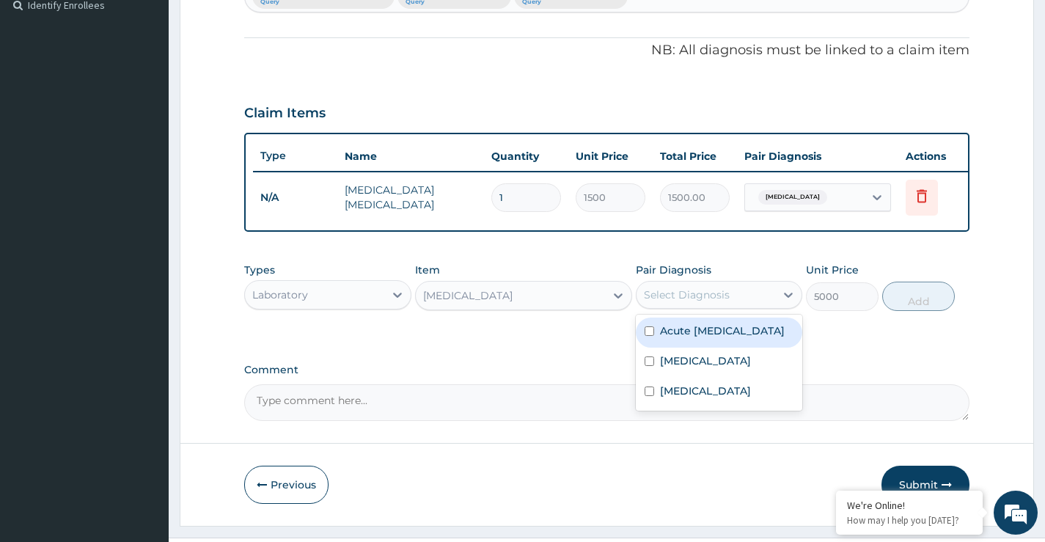
click at [728, 302] on div "Select Diagnosis" at bounding box center [687, 295] width 86 height 15
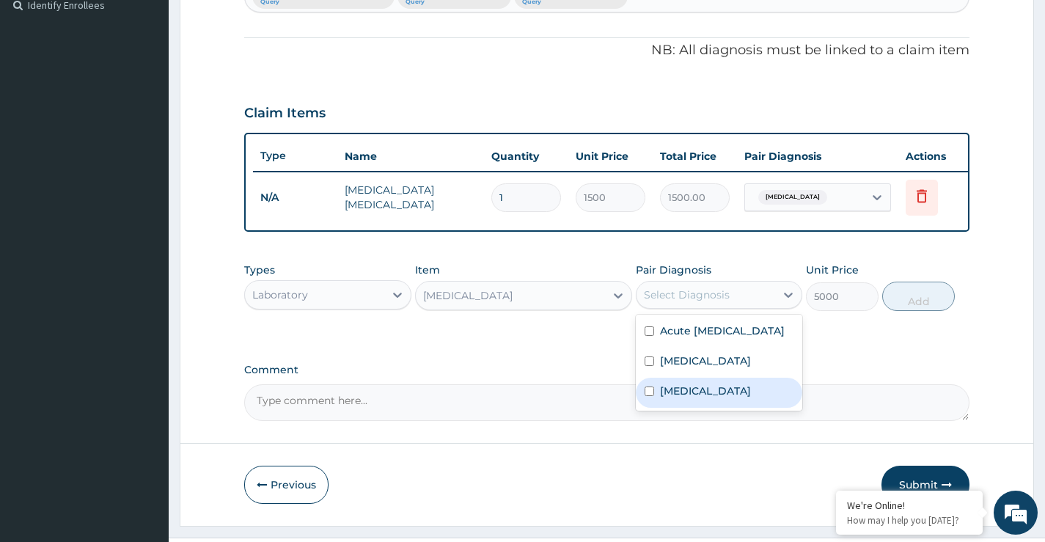
click at [698, 408] on div "[MEDICAL_DATA]" at bounding box center [719, 393] width 167 height 30
checkbox input "true"
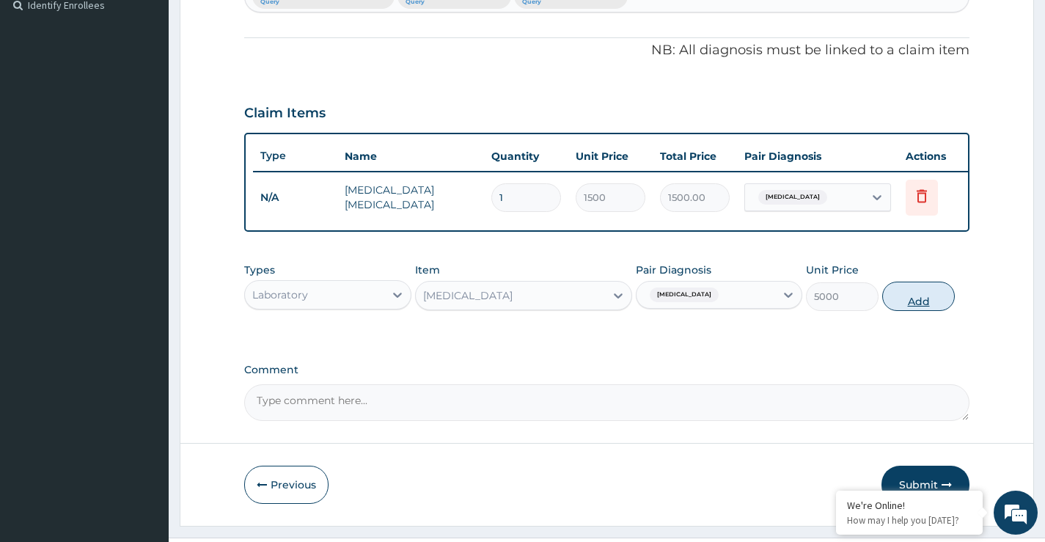
click at [923, 309] on button "Add" at bounding box center [918, 296] width 73 height 29
type input "0"
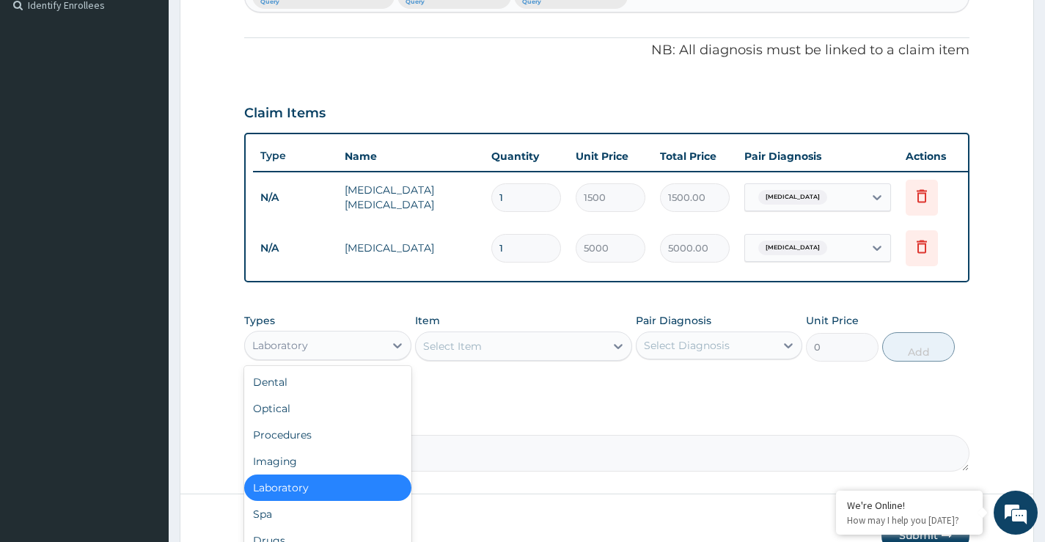
drag, startPoint x: 338, startPoint y: 360, endPoint x: 329, endPoint y: 387, distance: 28.5
click at [338, 357] on div "Laboratory" at bounding box center [314, 345] width 139 height 23
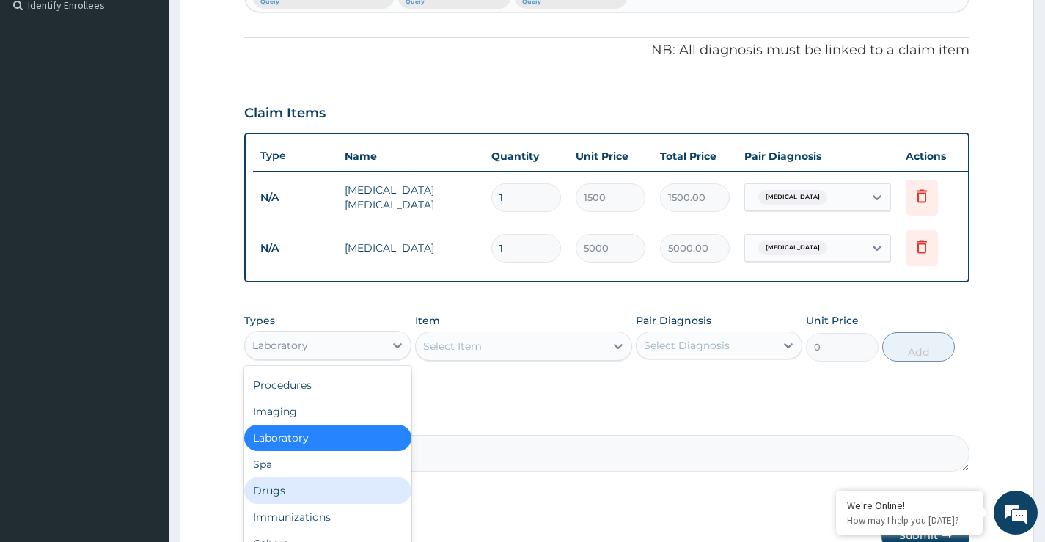
click at [286, 500] on div "Drugs" at bounding box center [327, 490] width 167 height 26
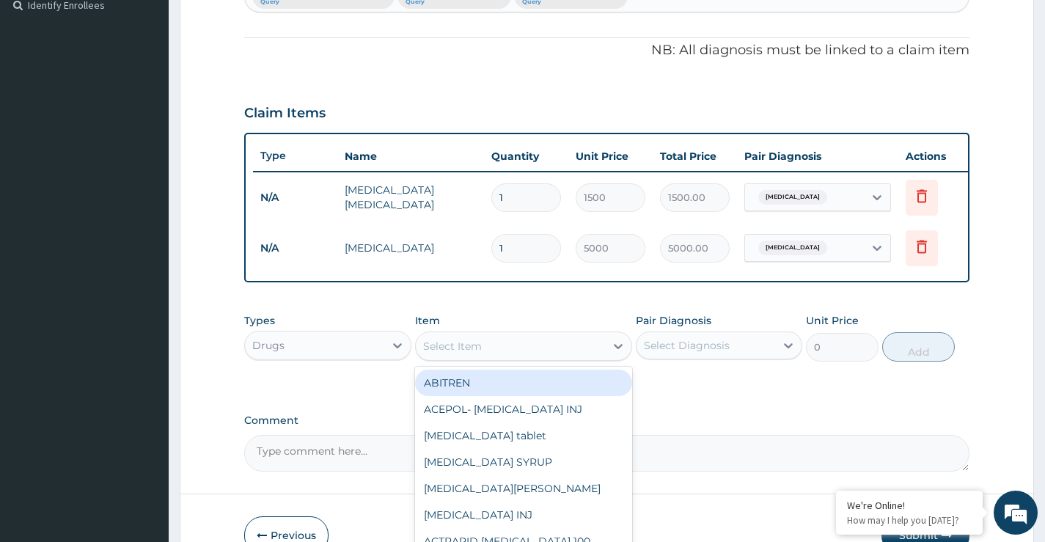
click at [479, 354] on div "Select Item" at bounding box center [452, 346] width 59 height 15
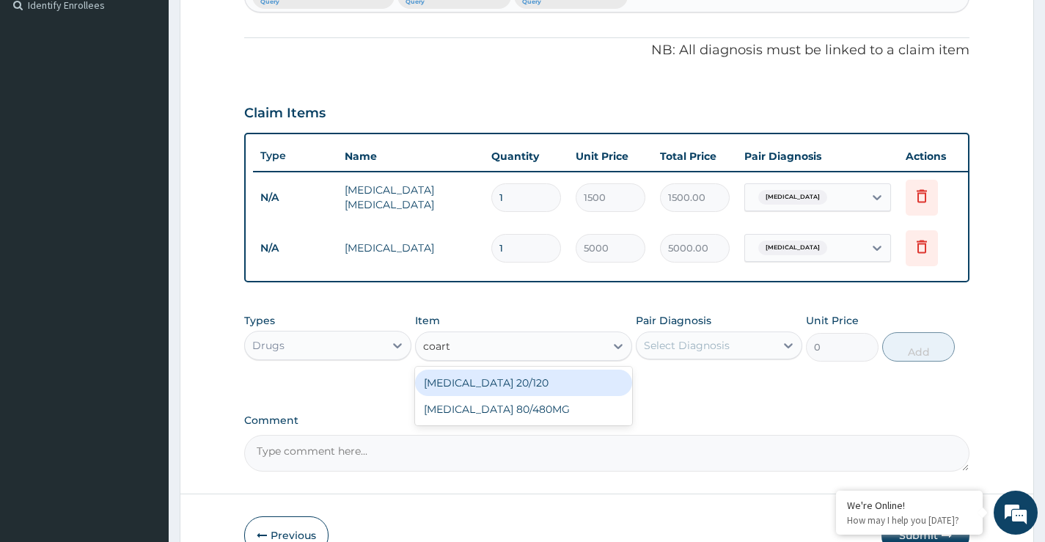
type input "coarte"
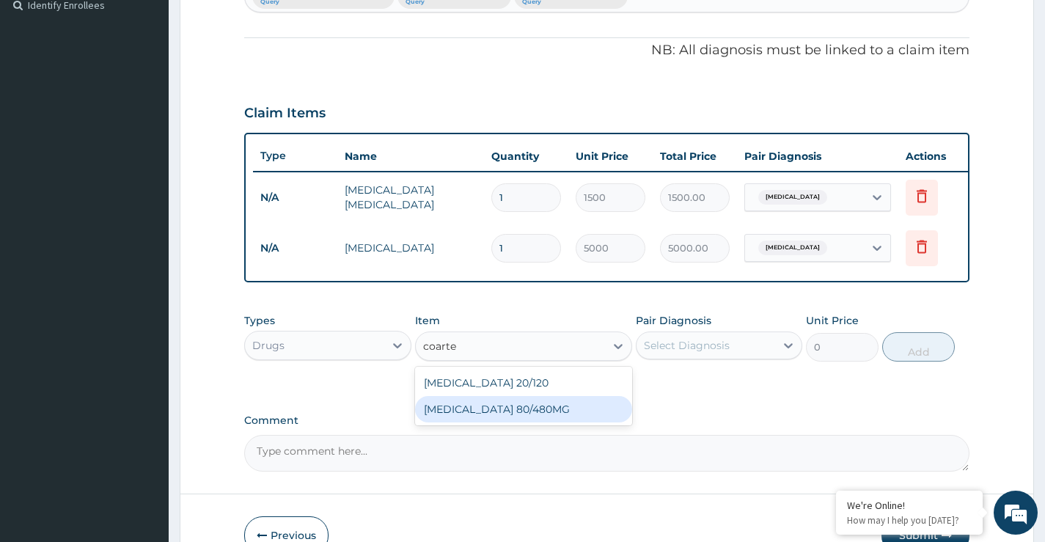
drag, startPoint x: 500, startPoint y: 424, endPoint x: 617, endPoint y: 382, distance: 124.6
click at [501, 422] on div "[MEDICAL_DATA] 80/480MG" at bounding box center [524, 409] width 218 height 26
type input "1010"
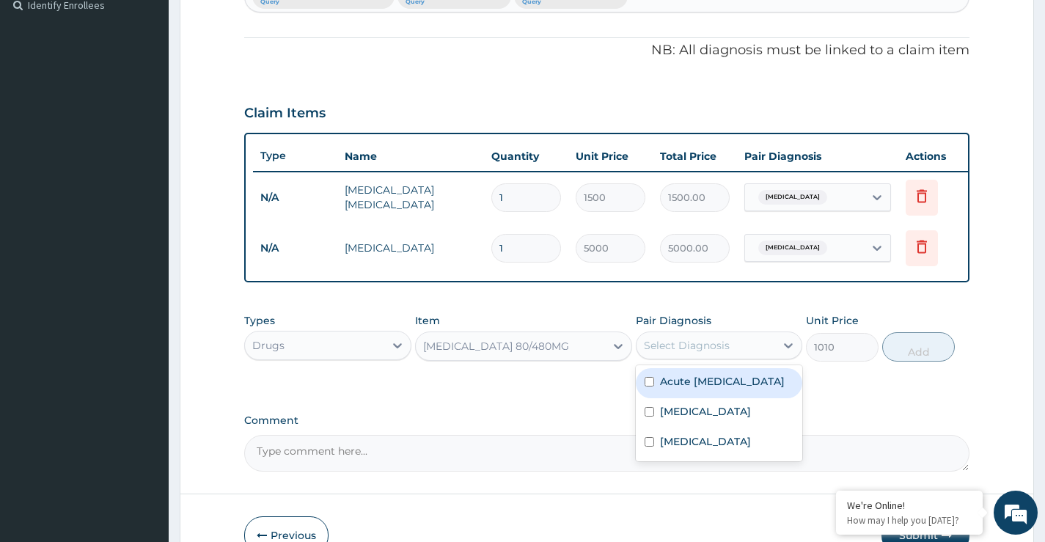
drag, startPoint x: 650, startPoint y: 360, endPoint x: 687, endPoint y: 390, distance: 48.0
click at [651, 353] on div "Select Diagnosis" at bounding box center [687, 345] width 86 height 15
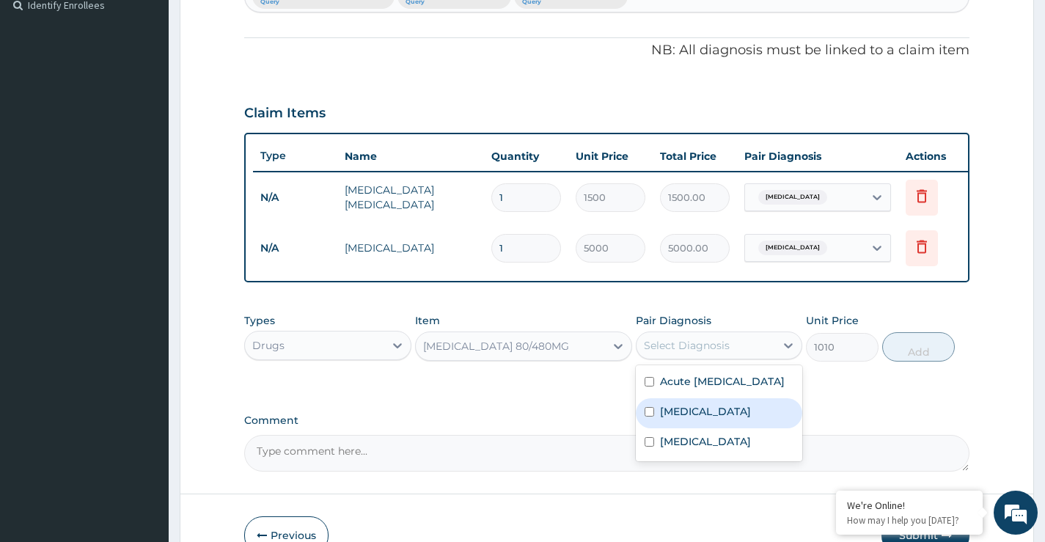
click at [684, 419] on label "[MEDICAL_DATA]" at bounding box center [705, 411] width 91 height 15
checkbox input "true"
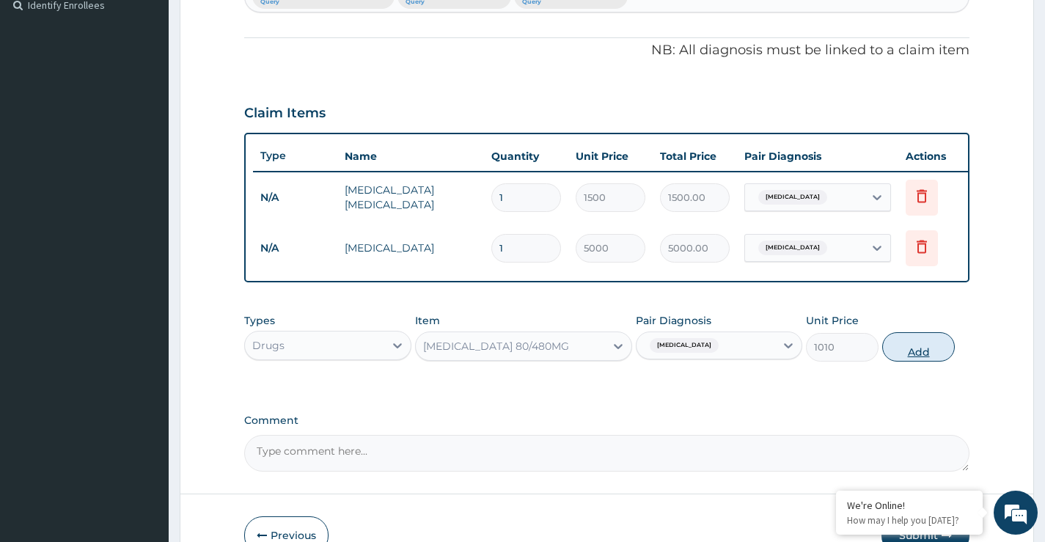
drag, startPoint x: 901, startPoint y: 352, endPoint x: 469, endPoint y: 104, distance: 498.1
click at [901, 351] on button "Add" at bounding box center [918, 346] width 73 height 29
type input "0"
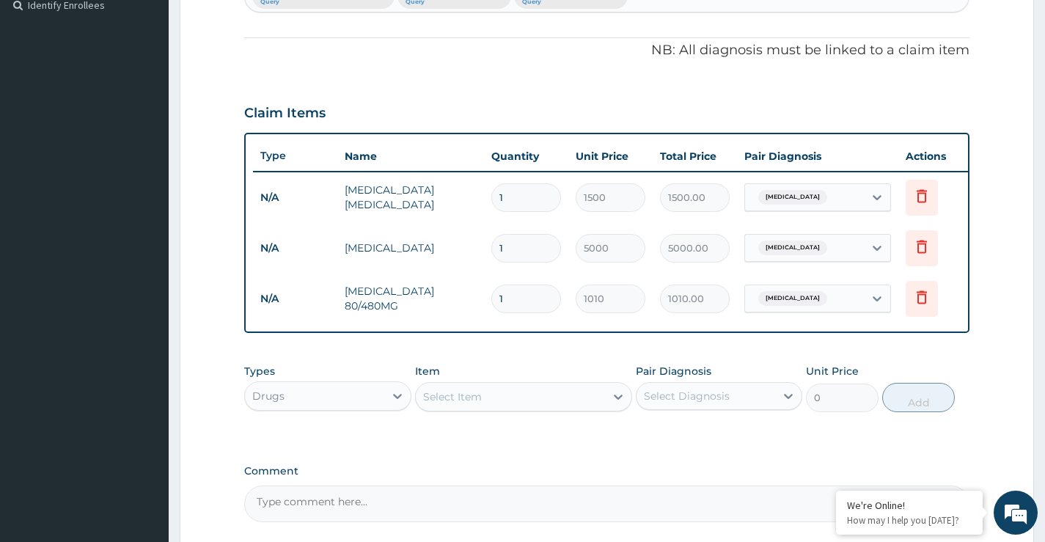
click at [462, 404] on div "Select Item" at bounding box center [452, 396] width 59 height 15
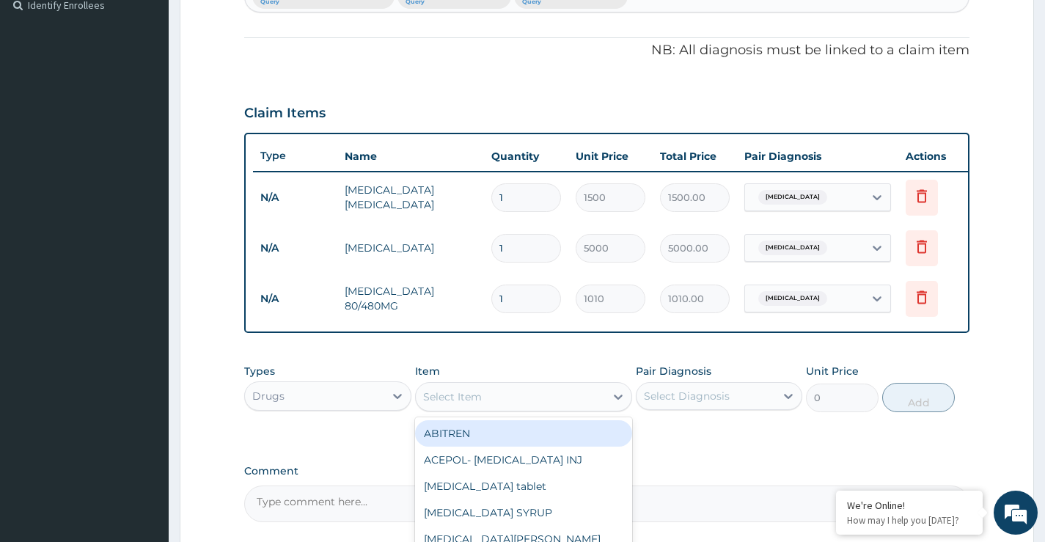
paste input "[MEDICAL_DATA]"
type input "[MEDICAL_DATA]"
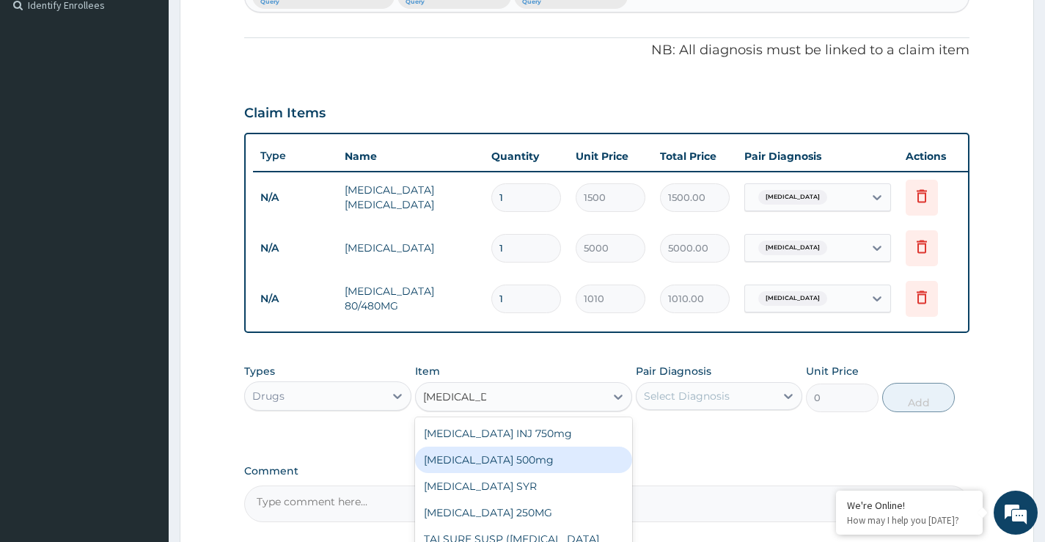
click at [490, 473] on div "[MEDICAL_DATA] 500mg" at bounding box center [524, 460] width 218 height 26
type input "316.25"
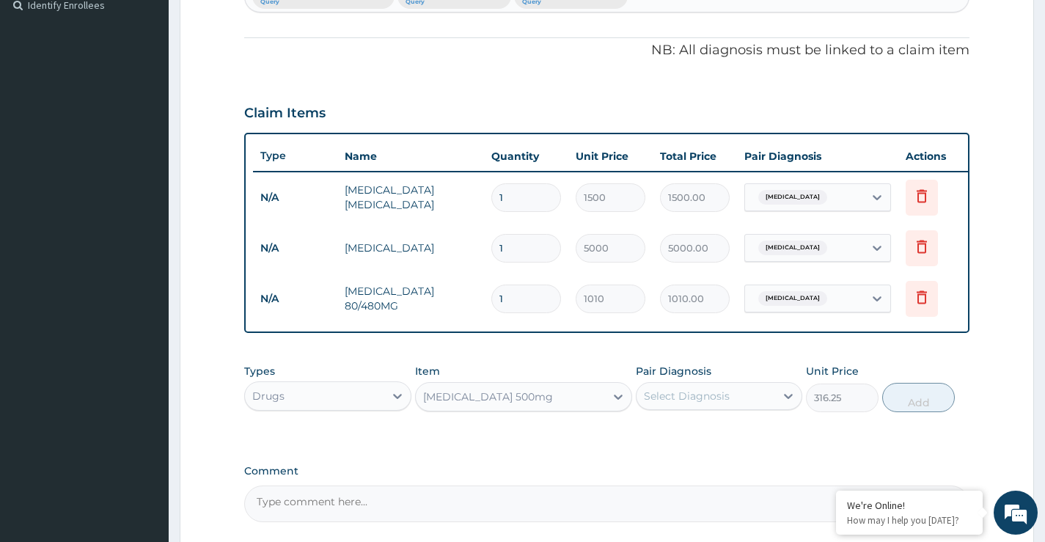
click at [685, 403] on div "Select Diagnosis" at bounding box center [687, 396] width 86 height 15
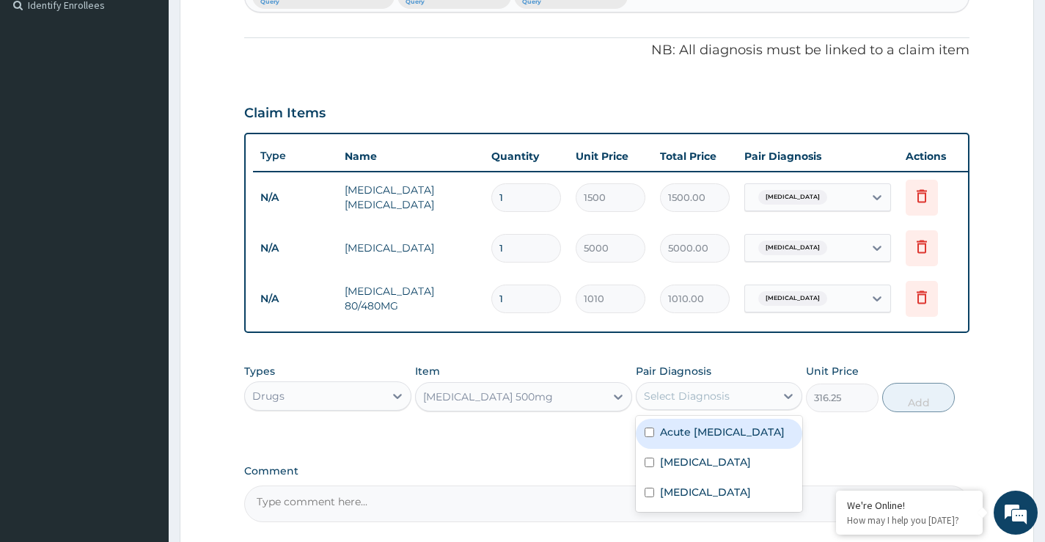
drag, startPoint x: 693, startPoint y: 442, endPoint x: 700, endPoint y: 493, distance: 51.9
click at [694, 439] on label "Acute [MEDICAL_DATA]" at bounding box center [722, 432] width 125 height 15
checkbox input "true"
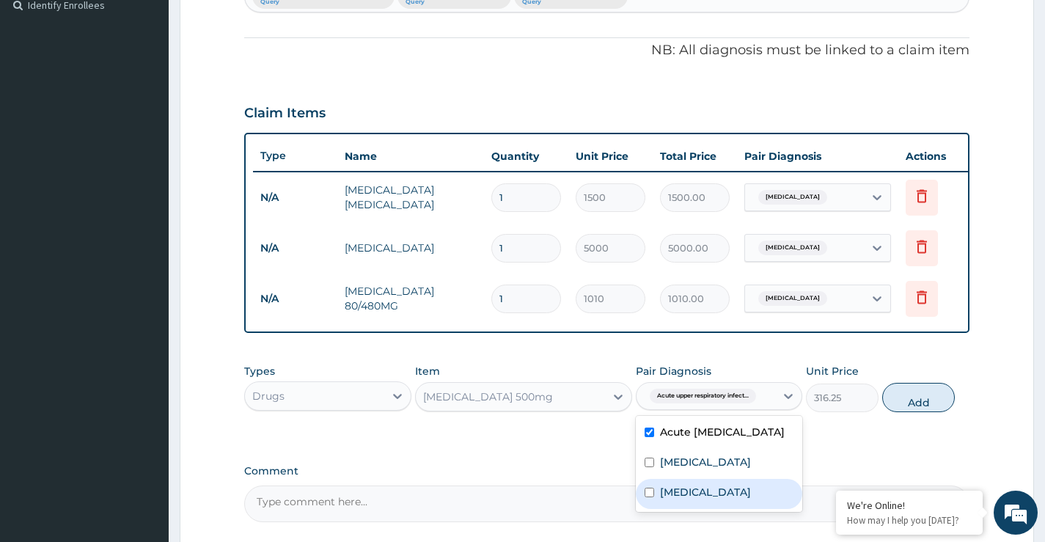
click at [694, 509] on div "[MEDICAL_DATA]" at bounding box center [719, 494] width 167 height 30
checkbox input "true"
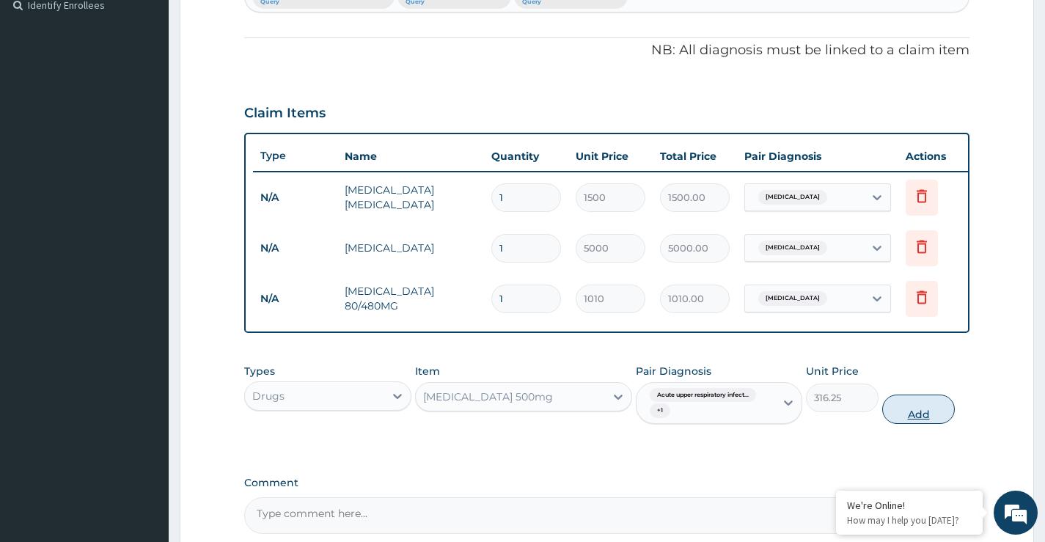
click at [923, 422] on button "Add" at bounding box center [918, 409] width 73 height 29
type input "0"
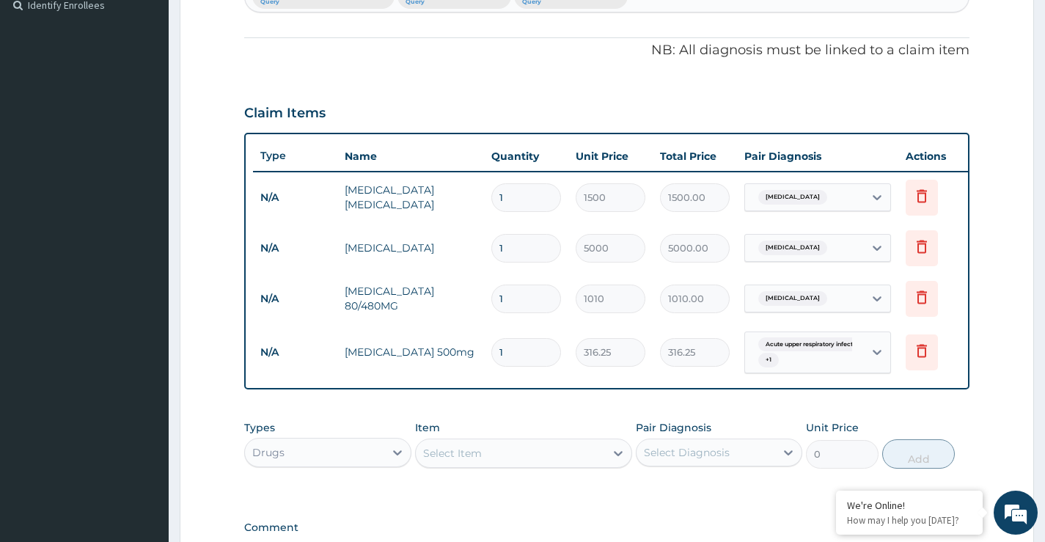
click at [485, 462] on div "Select Item" at bounding box center [511, 453] width 190 height 23
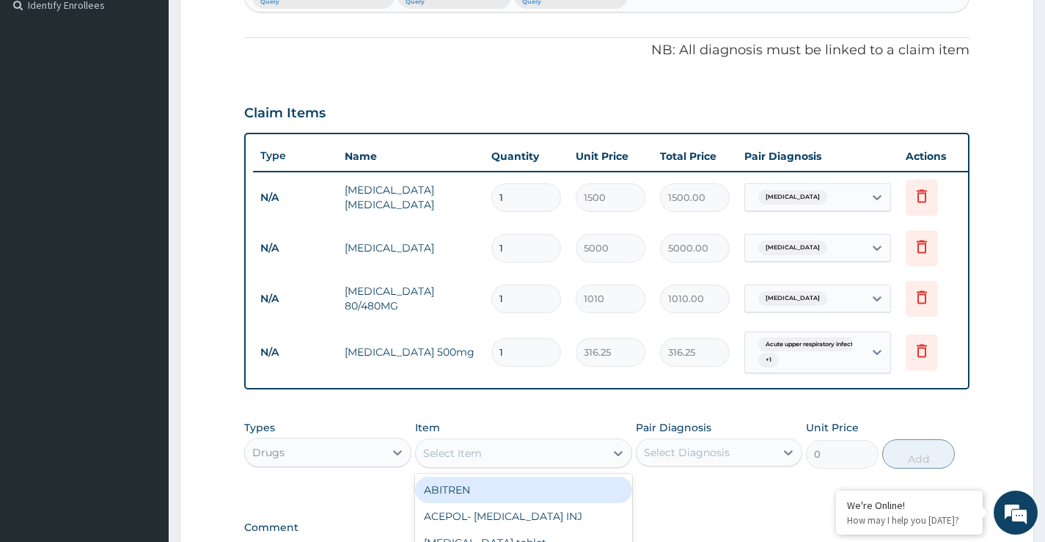
paste input "LORATYN"
type input "LORATYN"
drag, startPoint x: 492, startPoint y: 486, endPoint x: 495, endPoint y: 494, distance: 8.6
click at [494, 491] on div "LORATYN 10mg" at bounding box center [524, 490] width 218 height 32
drag, startPoint x: 503, startPoint y: 498, endPoint x: 610, endPoint y: 494, distance: 107.2
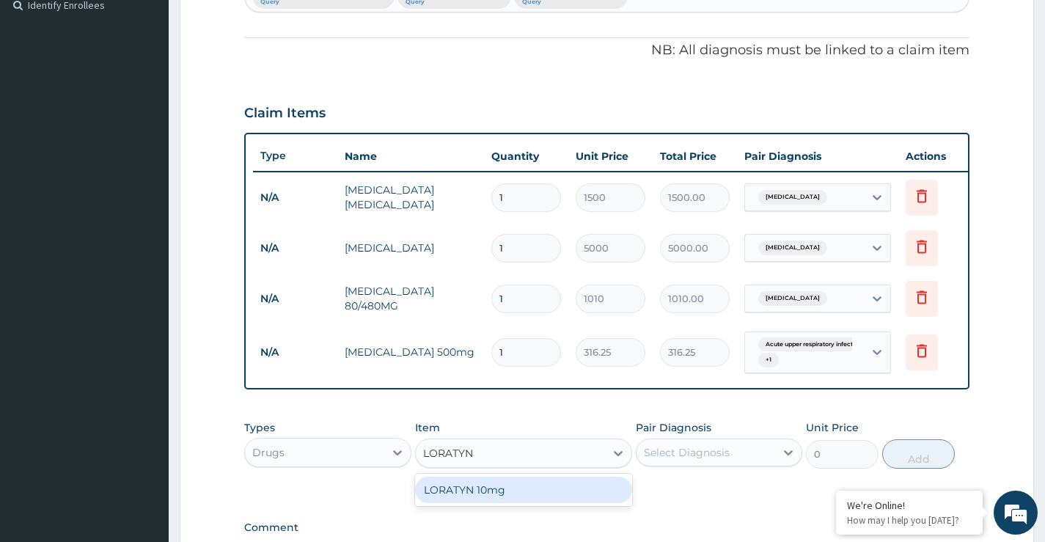
click at [504, 498] on div "LORATYN 10mg" at bounding box center [524, 490] width 218 height 26
type input "50.6"
click at [678, 460] on div "Select Diagnosis" at bounding box center [687, 452] width 86 height 15
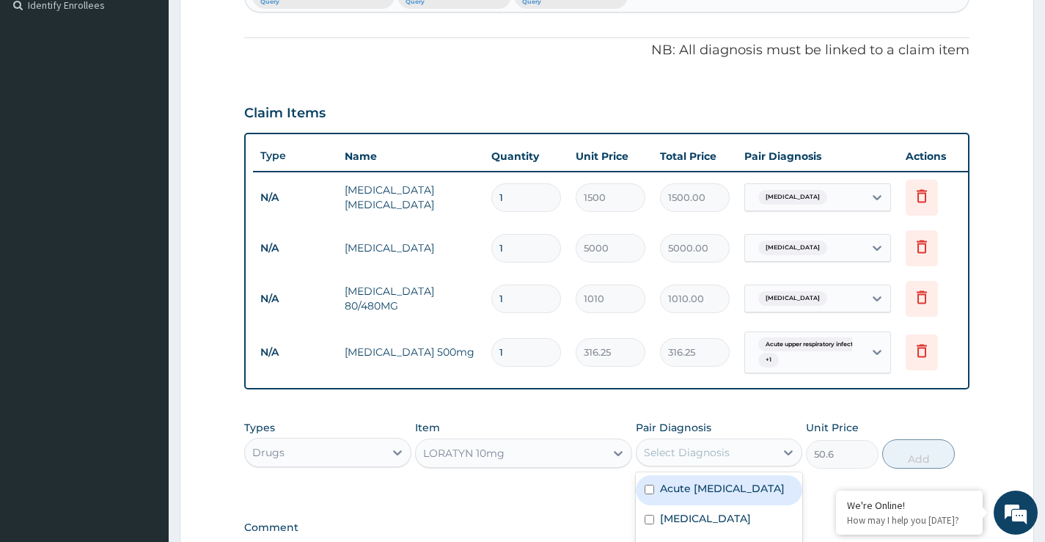
click at [697, 496] on label "Acute [MEDICAL_DATA]" at bounding box center [722, 488] width 125 height 15
checkbox input "true"
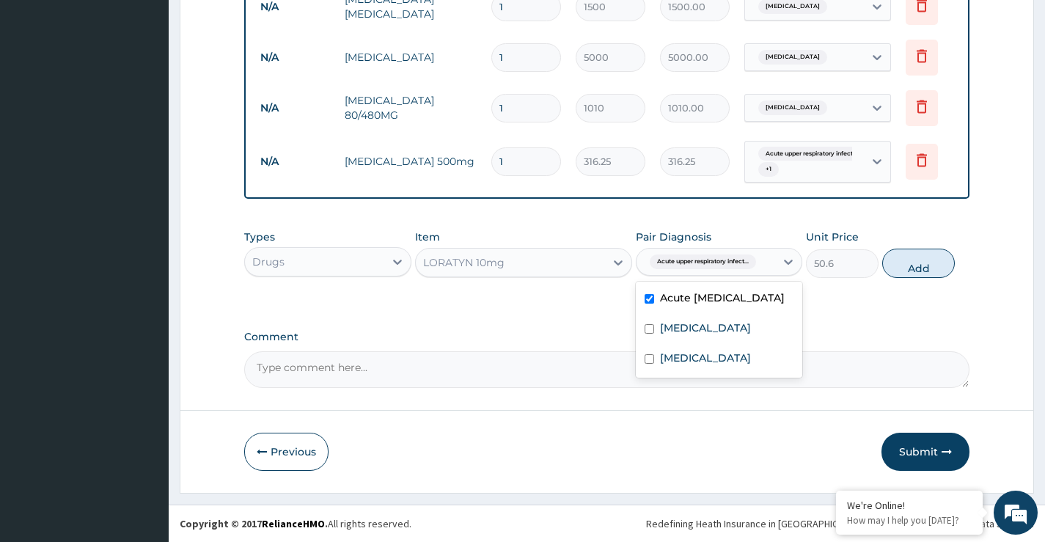
scroll to position [615, 0]
click at [933, 263] on button "Add" at bounding box center [918, 263] width 73 height 29
type input "0"
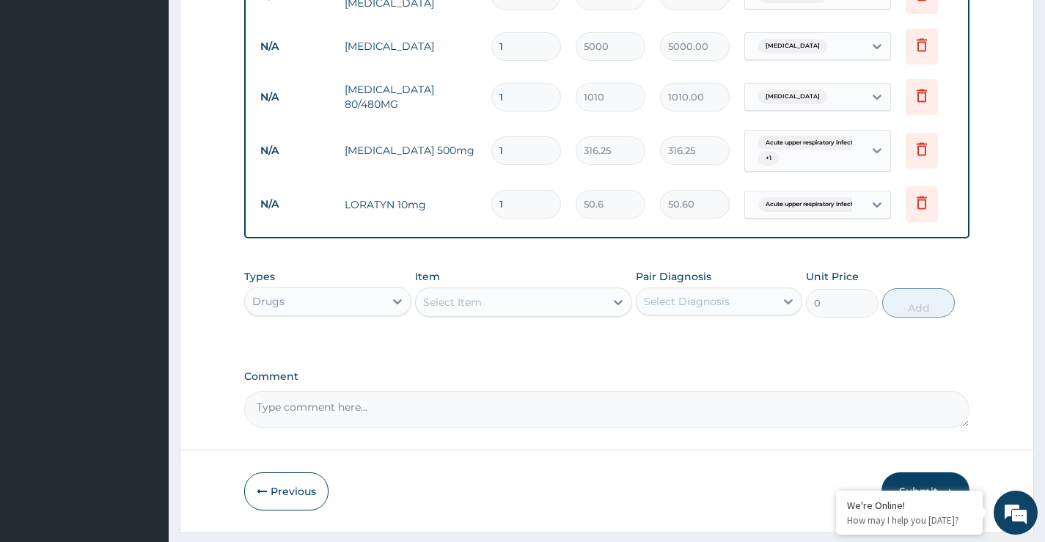
click at [454, 310] on div "Select Item" at bounding box center [452, 302] width 59 height 15
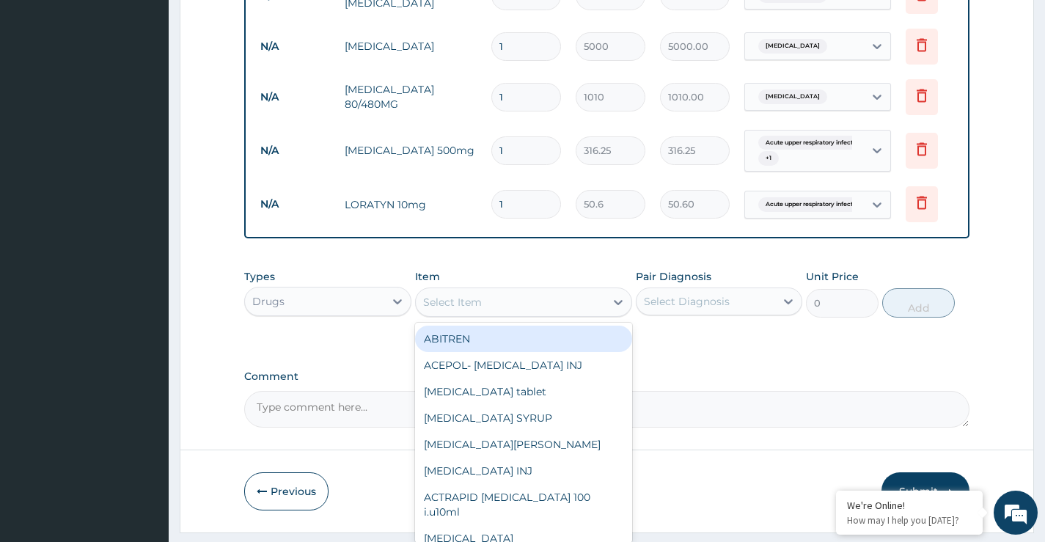
paste input "[MEDICAL_DATA]"
type input "[MEDICAL_DATA]"
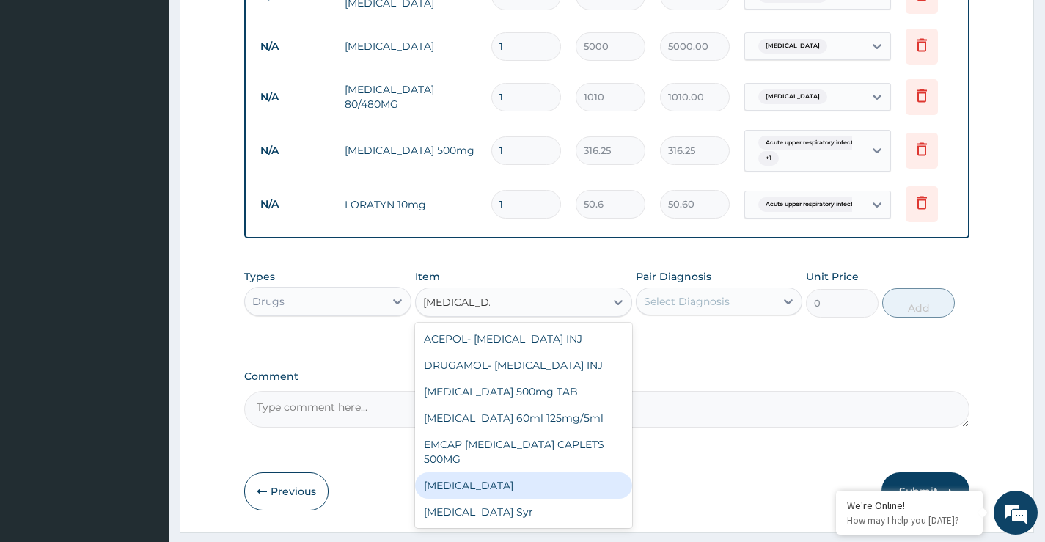
drag, startPoint x: 475, startPoint y: 495, endPoint x: 637, endPoint y: 420, distance: 178.5
click at [477, 495] on div "[MEDICAL_DATA]" at bounding box center [524, 485] width 218 height 26
type input "13"
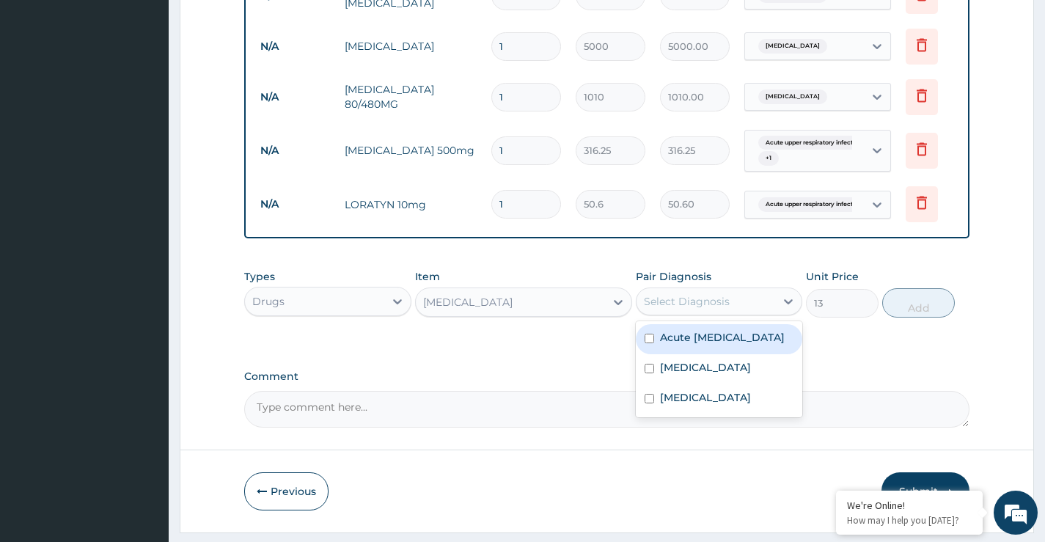
drag, startPoint x: 681, startPoint y: 304, endPoint x: 695, endPoint y: 343, distance: 40.6
click at [682, 304] on div "Select Diagnosis" at bounding box center [706, 301] width 139 height 23
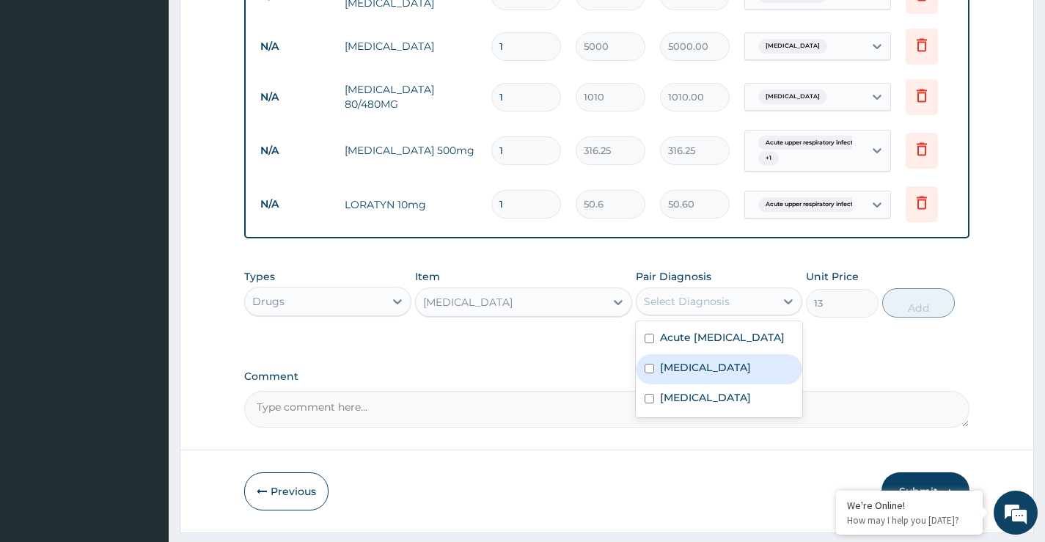
click at [687, 375] on label "[MEDICAL_DATA]" at bounding box center [705, 367] width 91 height 15
checkbox input "true"
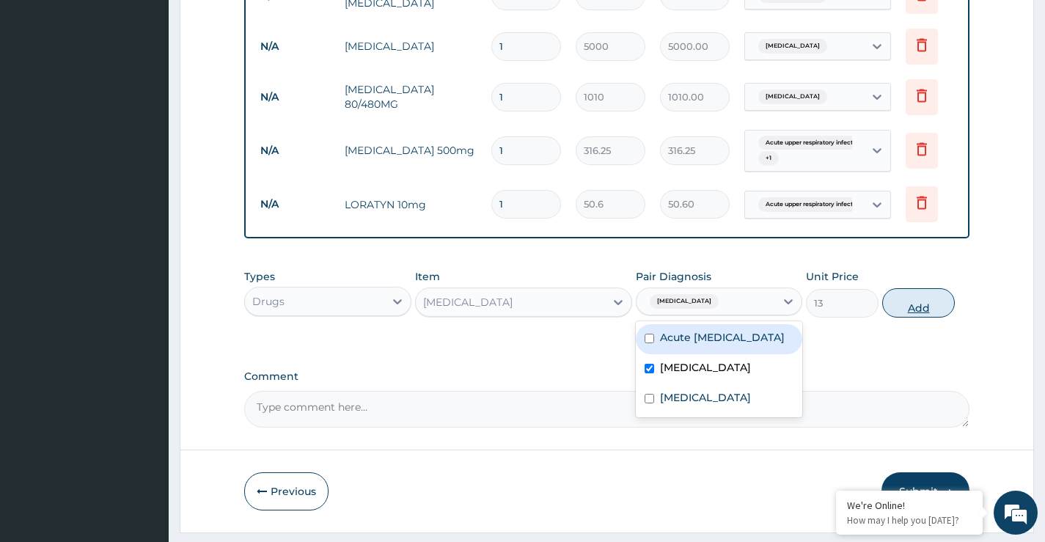
click at [923, 316] on button "Add" at bounding box center [918, 302] width 73 height 29
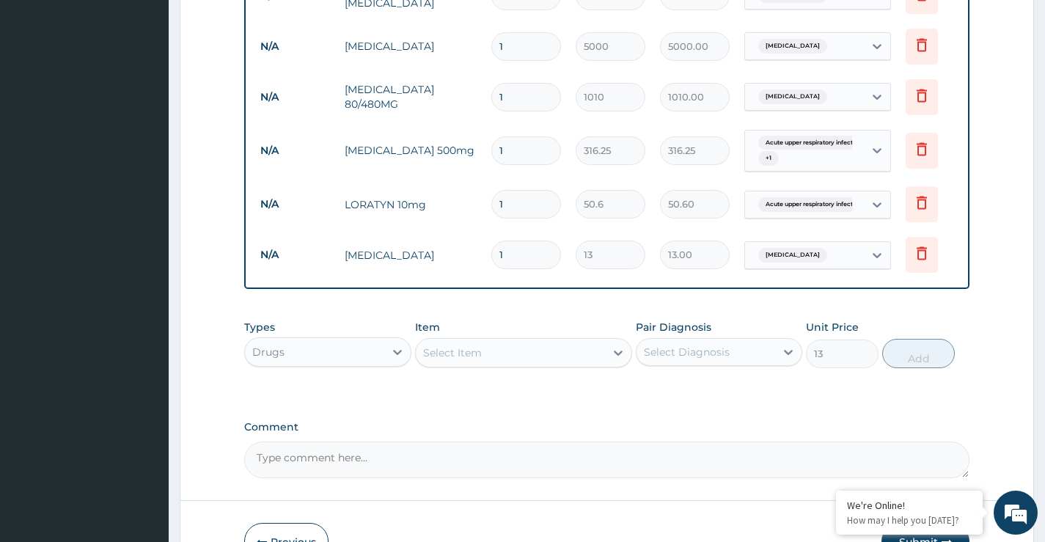
type input "0"
type input "18"
type input "234.00"
type input "18"
drag, startPoint x: 499, startPoint y: 208, endPoint x: 499, endPoint y: 197, distance: 10.3
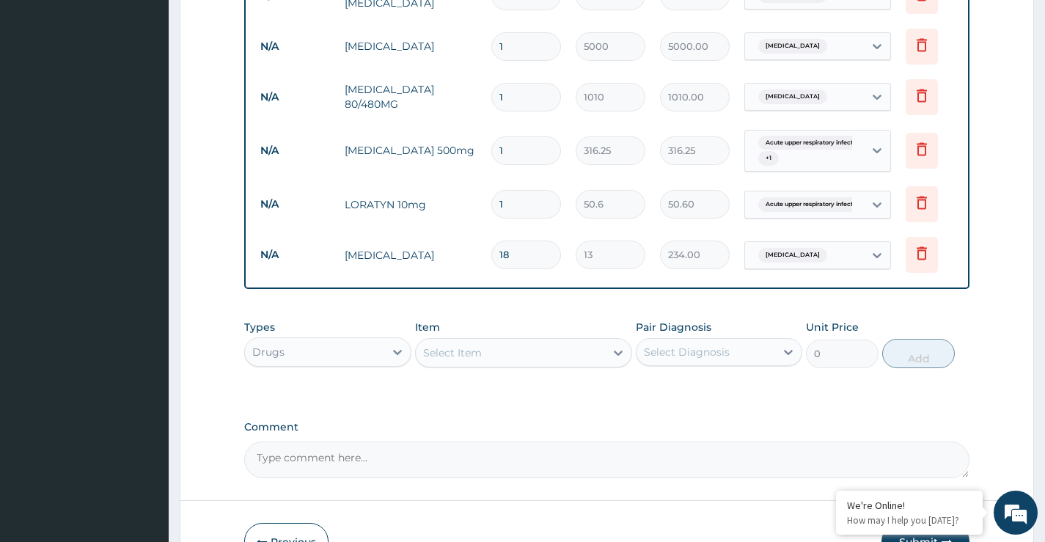
click at [490, 208] on td "1" at bounding box center [526, 204] width 84 height 43
type input "3"
type input "151.80"
type input "3"
click at [508, 149] on input "1" at bounding box center [526, 150] width 70 height 29
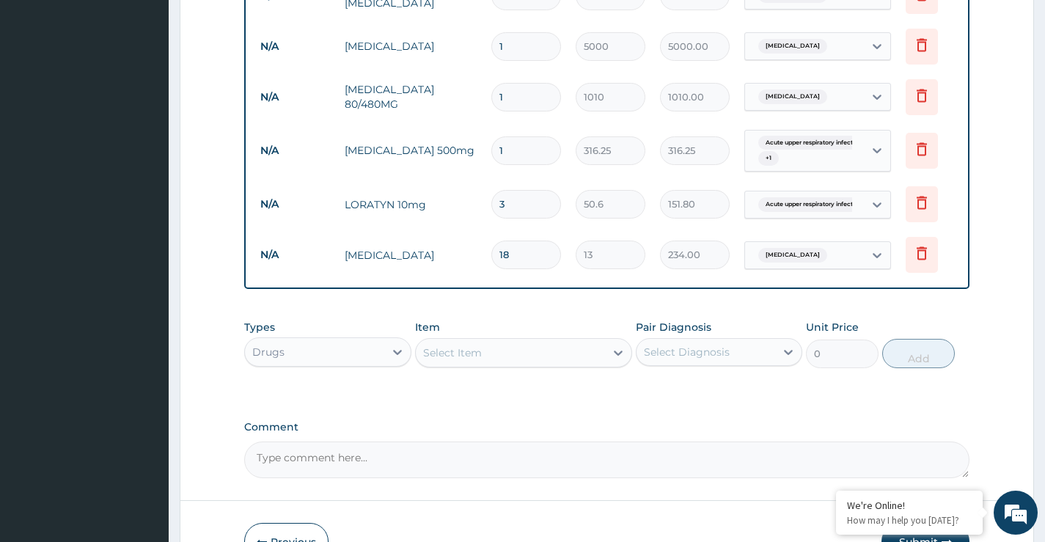
type input "10"
type input "3162.50"
type input "10"
drag, startPoint x: 521, startPoint y: 98, endPoint x: 489, endPoint y: 100, distance: 31.6
click at [489, 100] on td "1" at bounding box center [526, 97] width 84 height 43
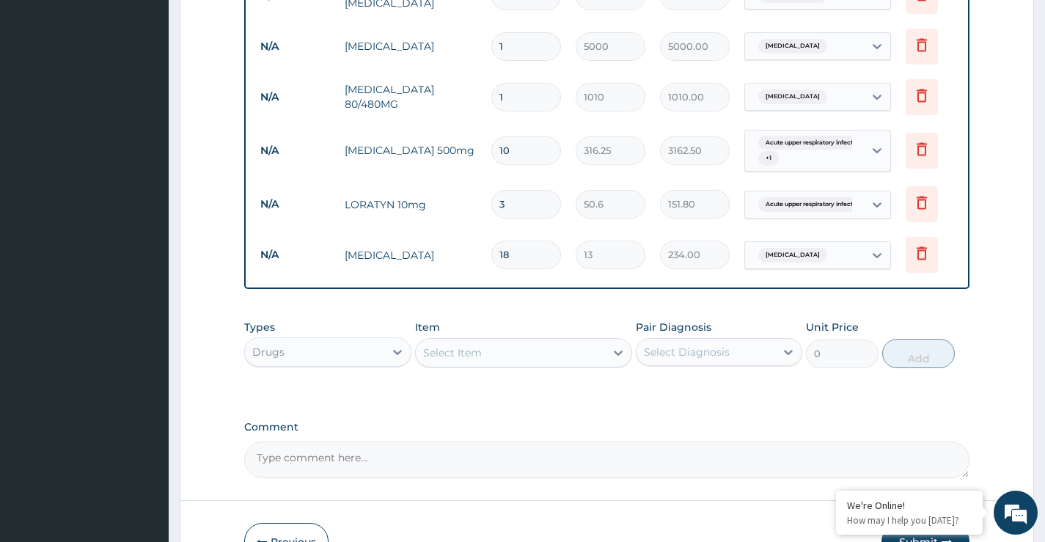
type input "6"
type input "6060.00"
type input "6"
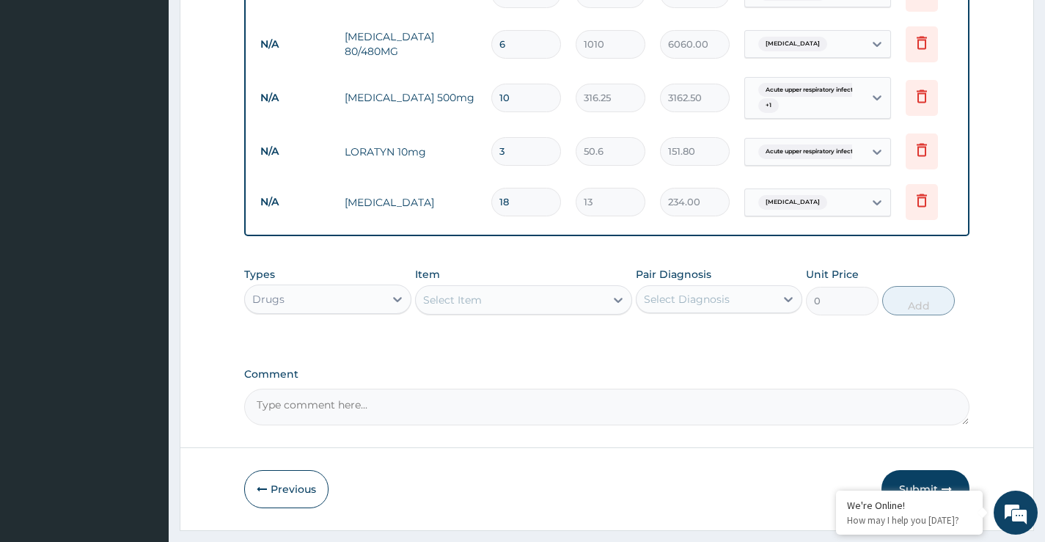
scroll to position [688, 0]
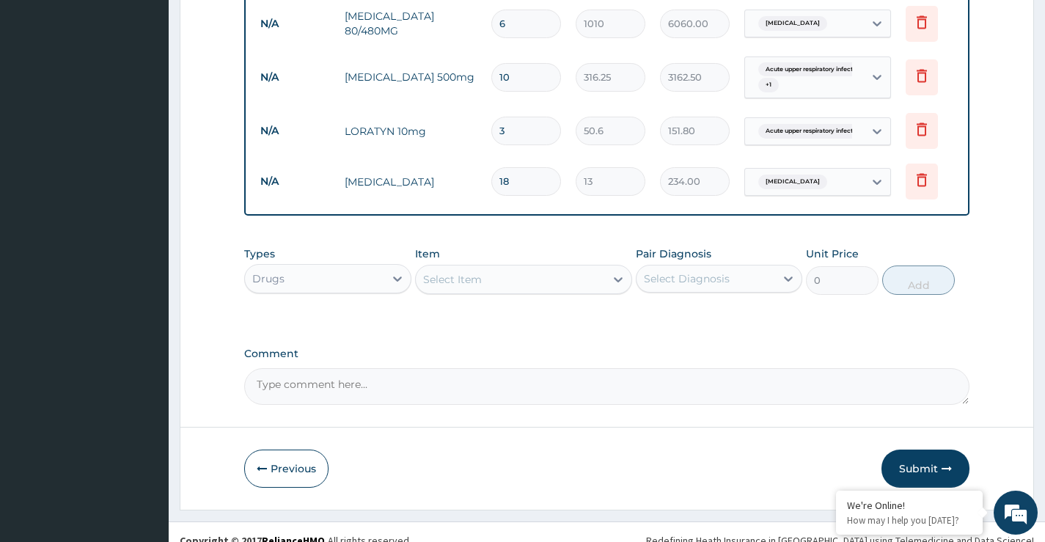
click at [318, 287] on div "Drugs" at bounding box center [314, 278] width 139 height 23
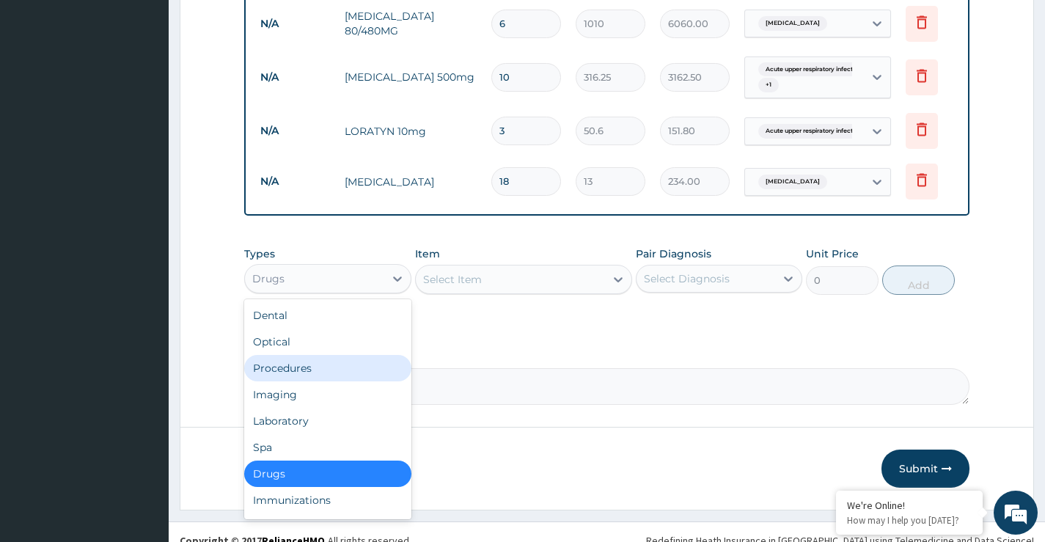
click at [293, 379] on div "Procedures" at bounding box center [327, 368] width 167 height 26
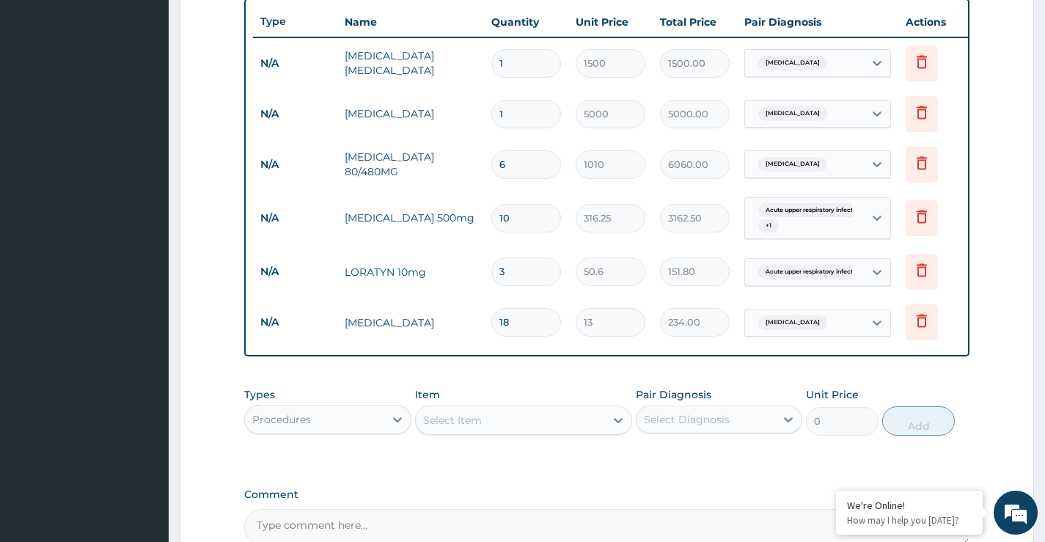
scroll to position [541, 0]
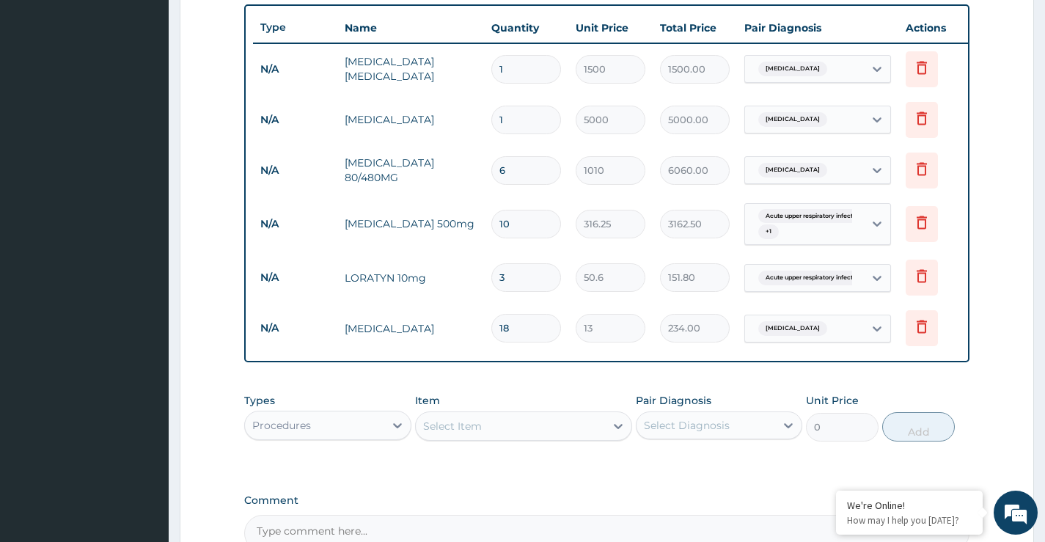
drag, startPoint x: 466, startPoint y: 436, endPoint x: 473, endPoint y: 455, distance: 20.4
click at [467, 433] on div "Select Item" at bounding box center [452, 426] width 59 height 15
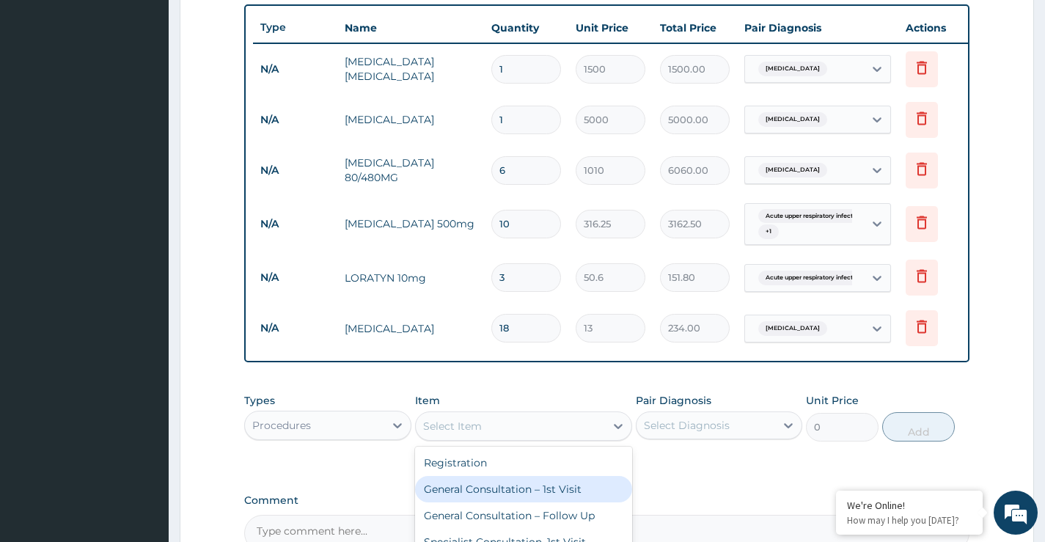
drag, startPoint x: 486, startPoint y: 497, endPoint x: 592, endPoint y: 490, distance: 106.6
click at [488, 498] on div "General Consultation – 1st Visit" at bounding box center [524, 489] width 218 height 26
type input "4000"
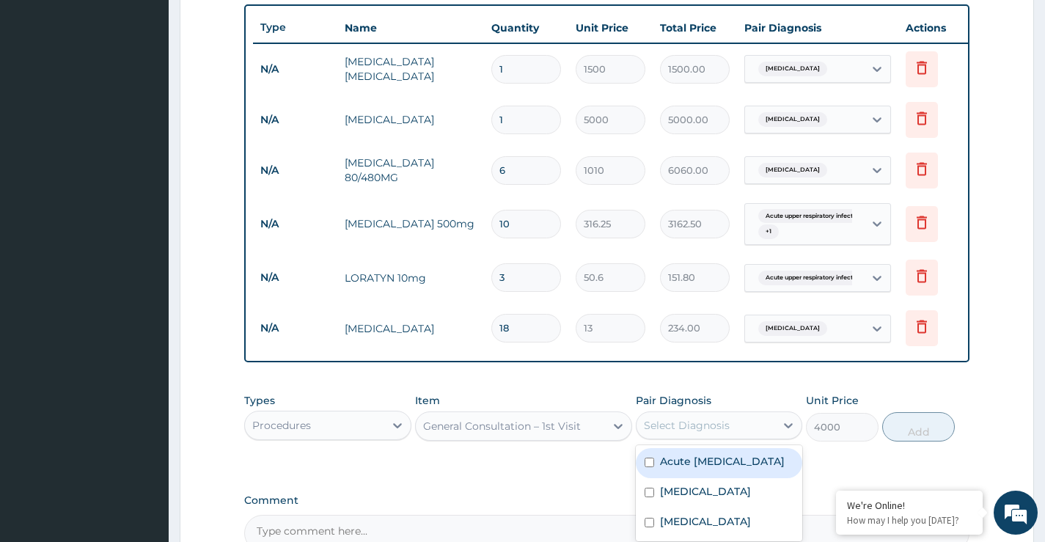
drag, startPoint x: 666, startPoint y: 433, endPoint x: 678, endPoint y: 460, distance: 29.6
click at [667, 433] on div "Select Diagnosis" at bounding box center [687, 425] width 86 height 15
click at [678, 464] on div "Acute [MEDICAL_DATA]" at bounding box center [719, 463] width 167 height 30
checkbox input "true"
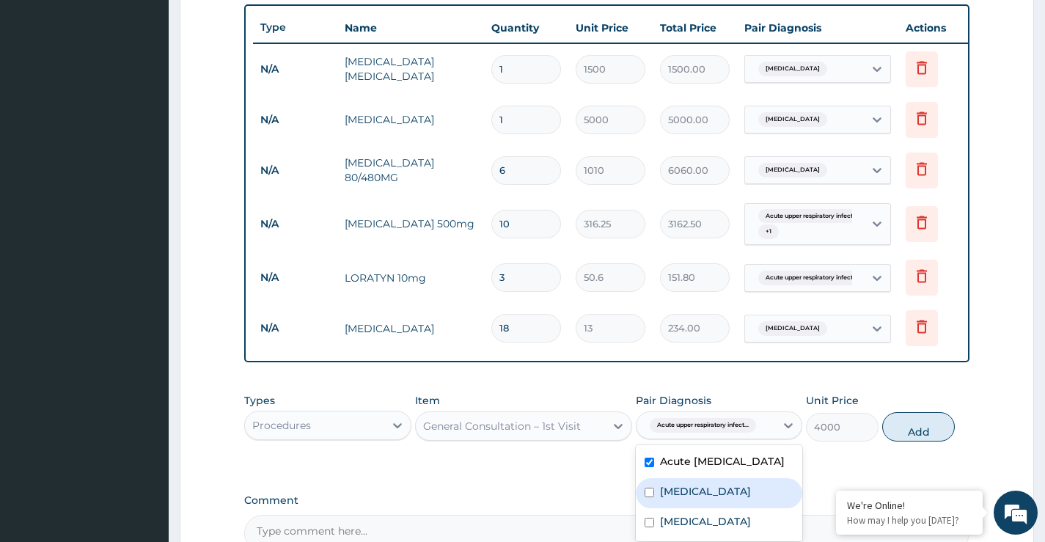
click at [681, 499] on label "[MEDICAL_DATA]" at bounding box center [705, 491] width 91 height 15
checkbox input "true"
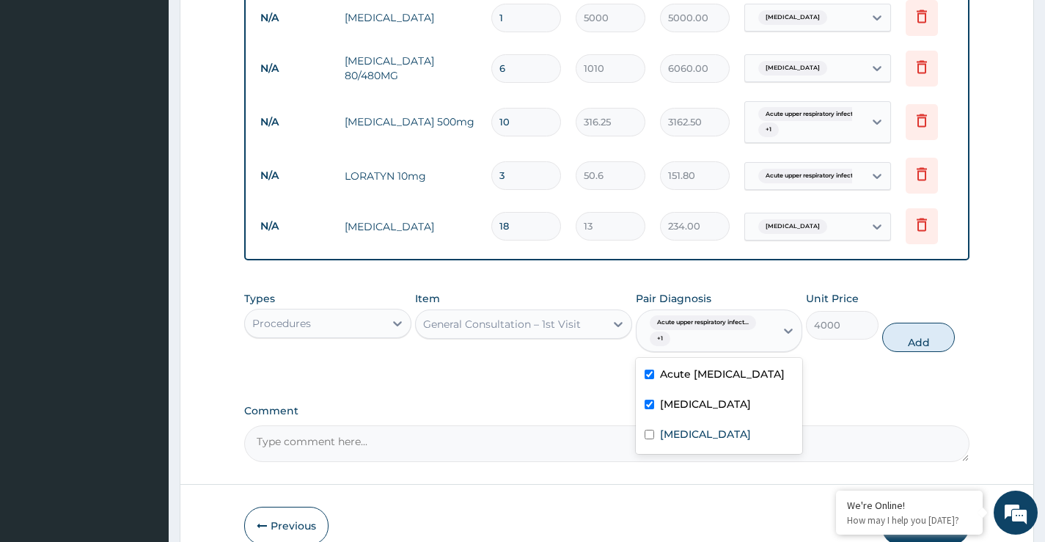
scroll to position [728, 0]
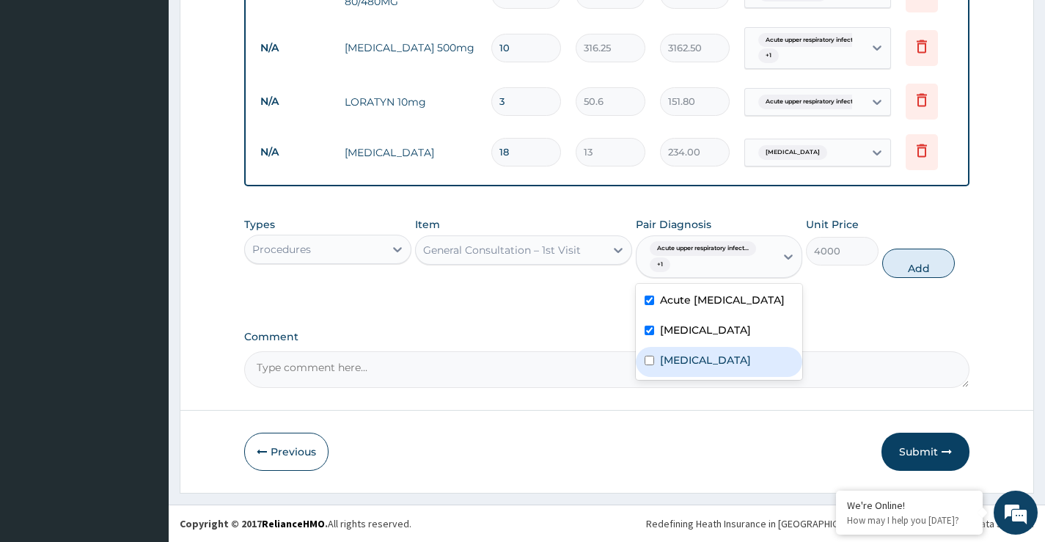
drag, startPoint x: 662, startPoint y: 371, endPoint x: 812, endPoint y: 324, distance: 156.8
click at [664, 367] on label "[MEDICAL_DATA]" at bounding box center [705, 360] width 91 height 15
checkbox input "true"
click at [925, 263] on button "Add" at bounding box center [918, 263] width 73 height 29
type input "0"
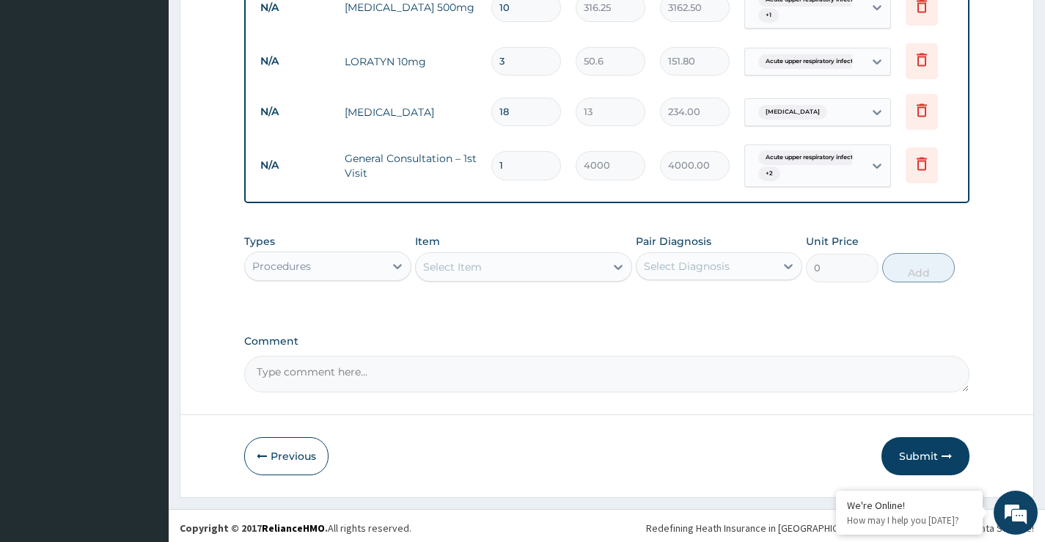
scroll to position [773, 0]
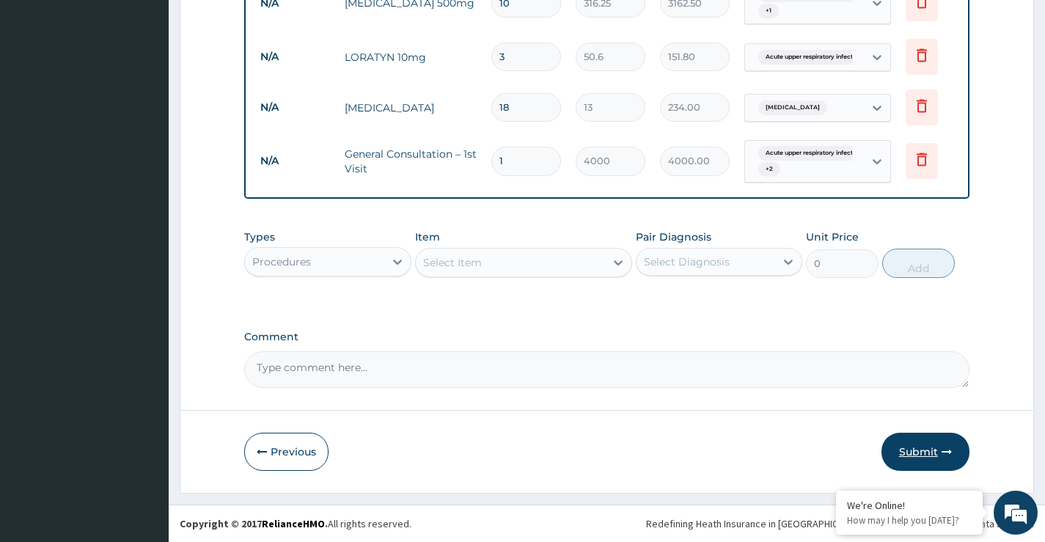
click at [923, 450] on button "Submit" at bounding box center [926, 452] width 88 height 38
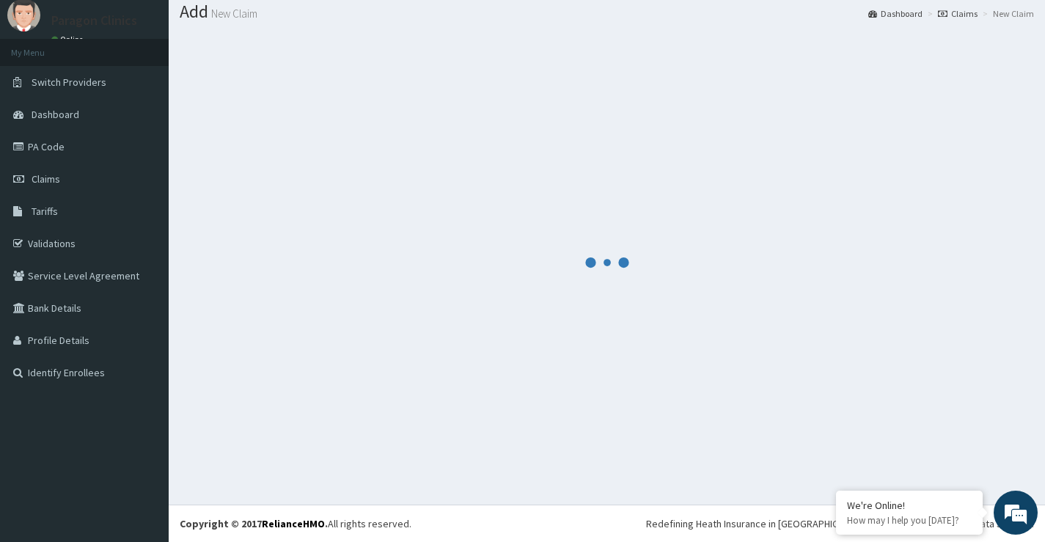
scroll to position [45, 0]
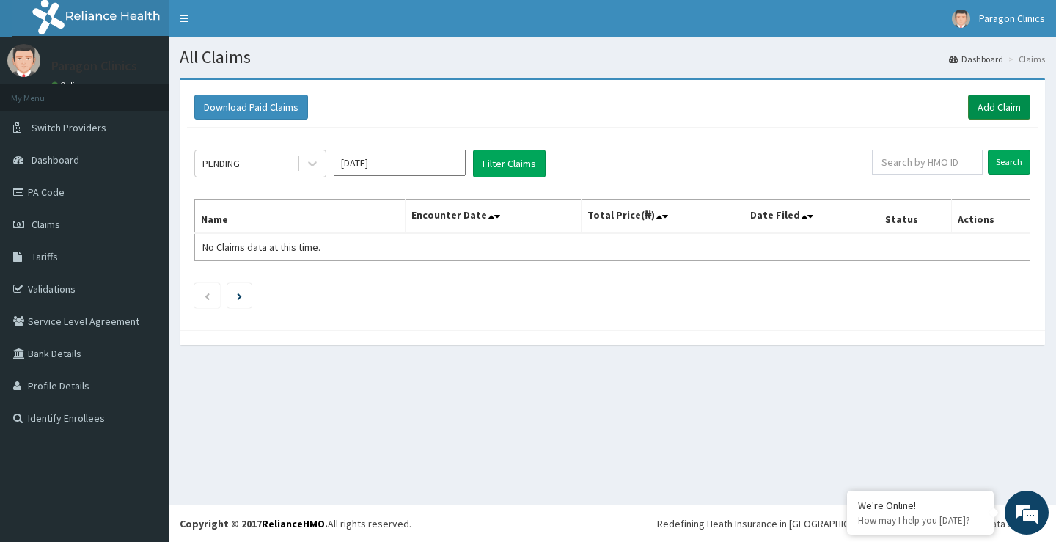
click at [992, 101] on link "Add Claim" at bounding box center [999, 107] width 62 height 25
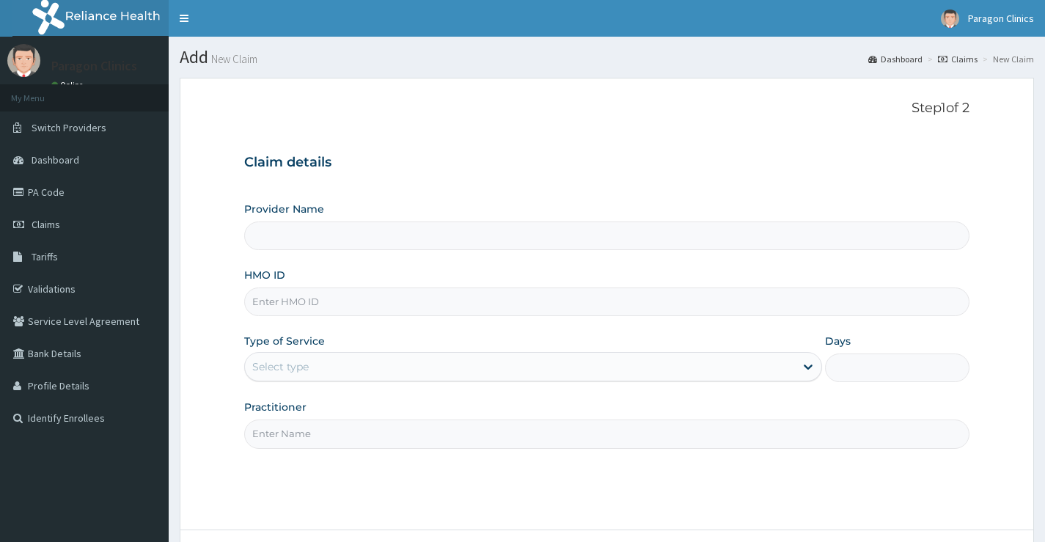
click at [293, 307] on input "HMO ID" at bounding box center [606, 302] width 725 height 29
paste input "CAO/10010/G"
type input "CAO/10010/G"
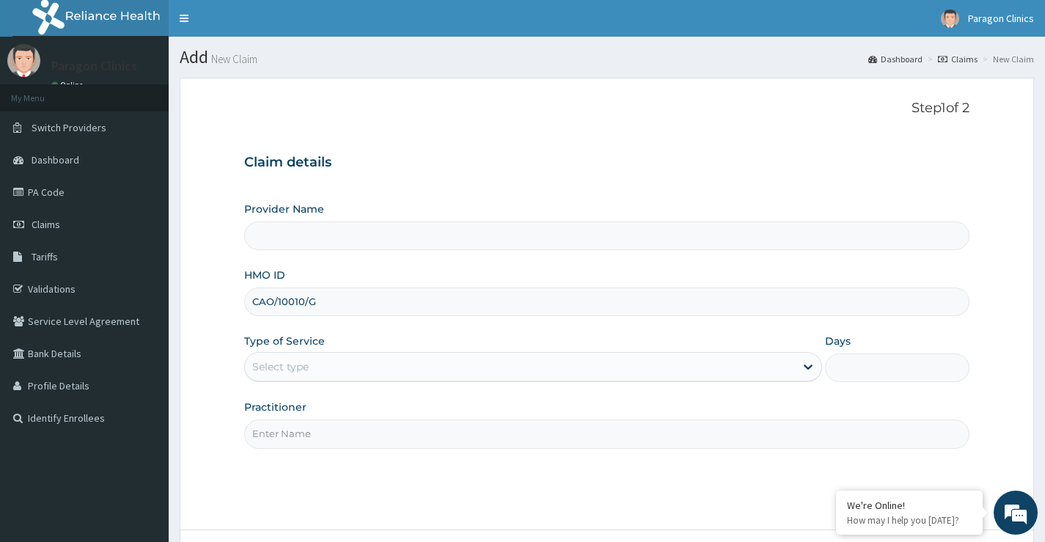
type input "Paragon Clinics And Imaging"
type input "CAO/10010/G"
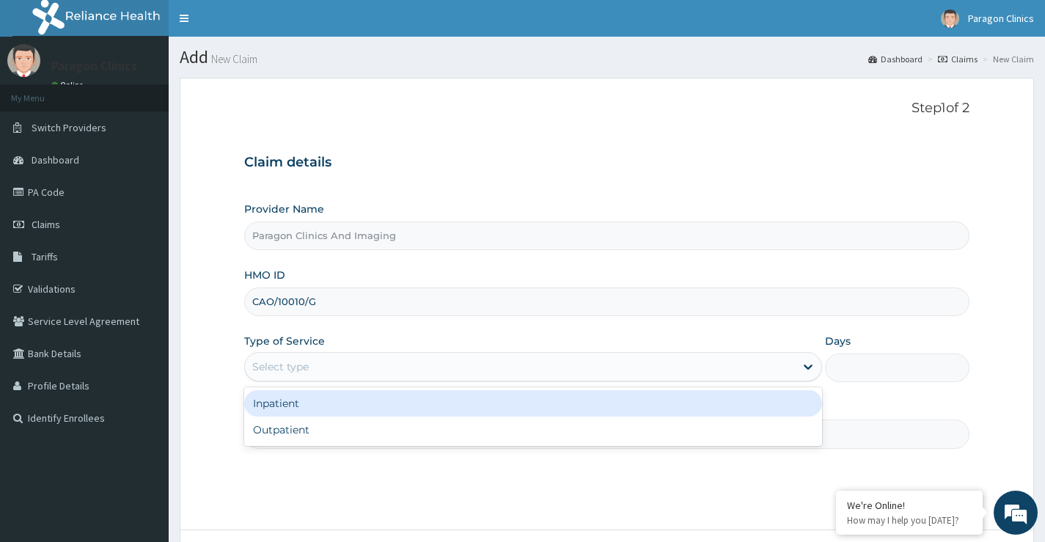
click at [309, 365] on div "Select type" at bounding box center [280, 366] width 56 height 15
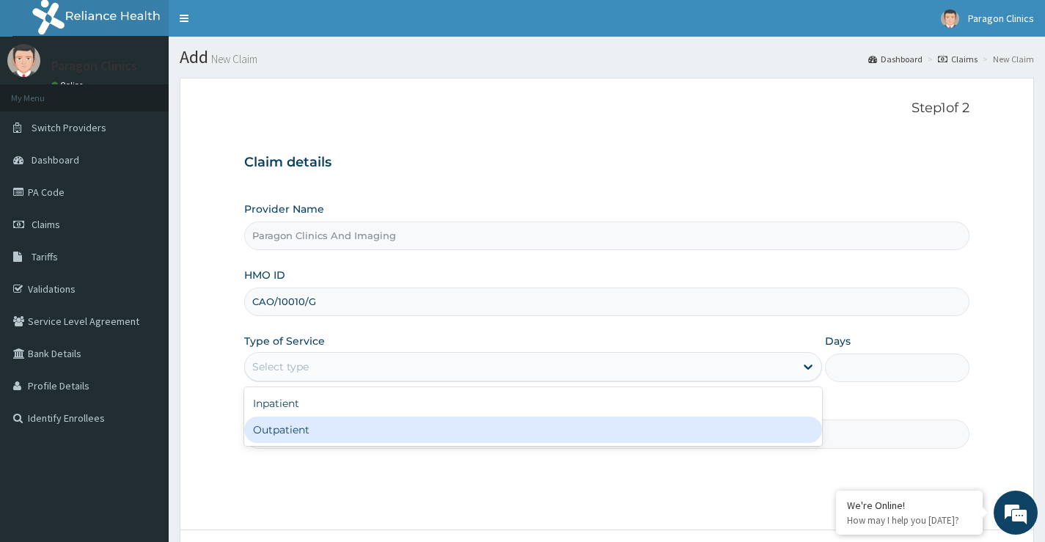
click at [304, 430] on div "Outpatient" at bounding box center [533, 430] width 578 height 26
type input "1"
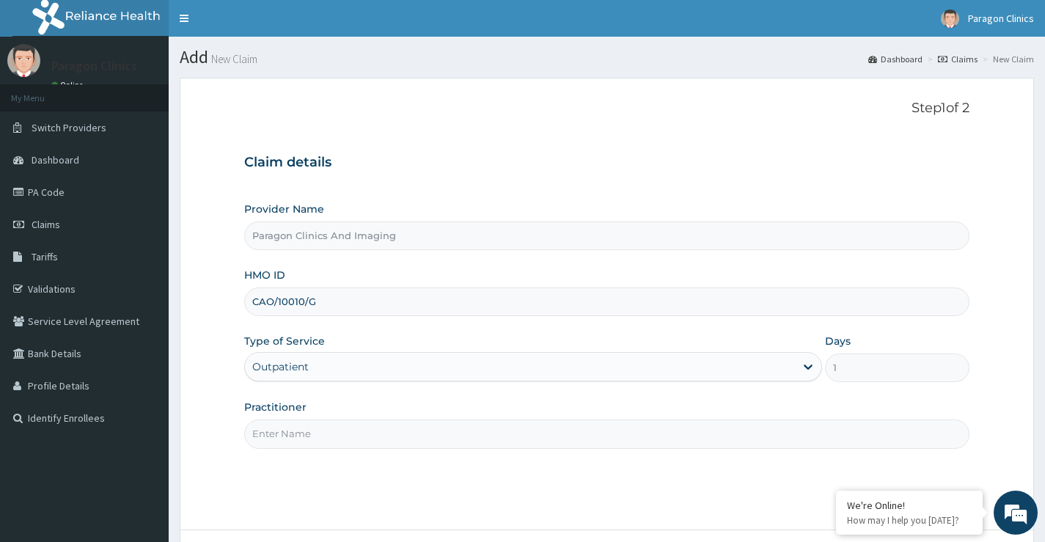
click at [304, 432] on input "Practitioner" at bounding box center [606, 434] width 725 height 29
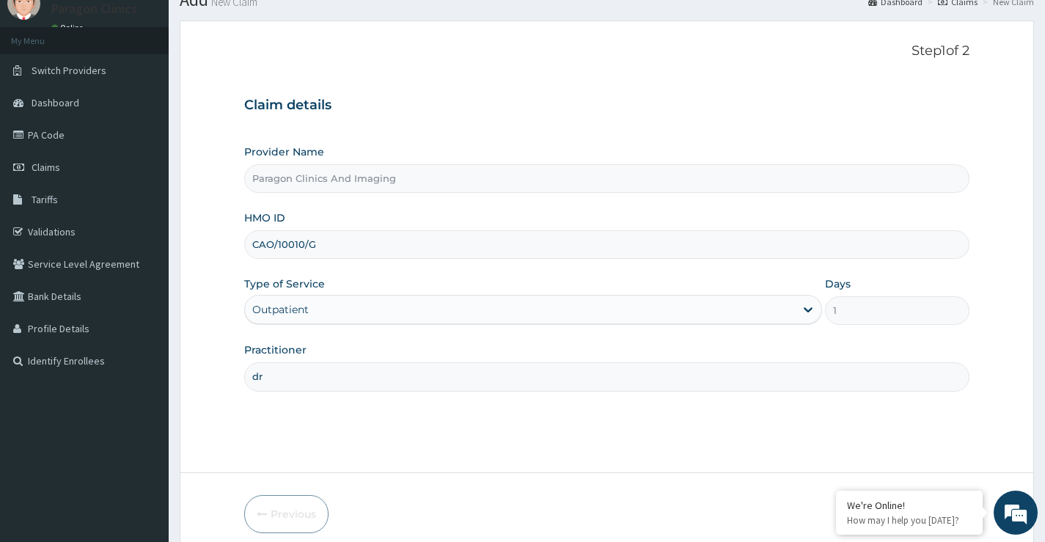
scroll to position [120, 0]
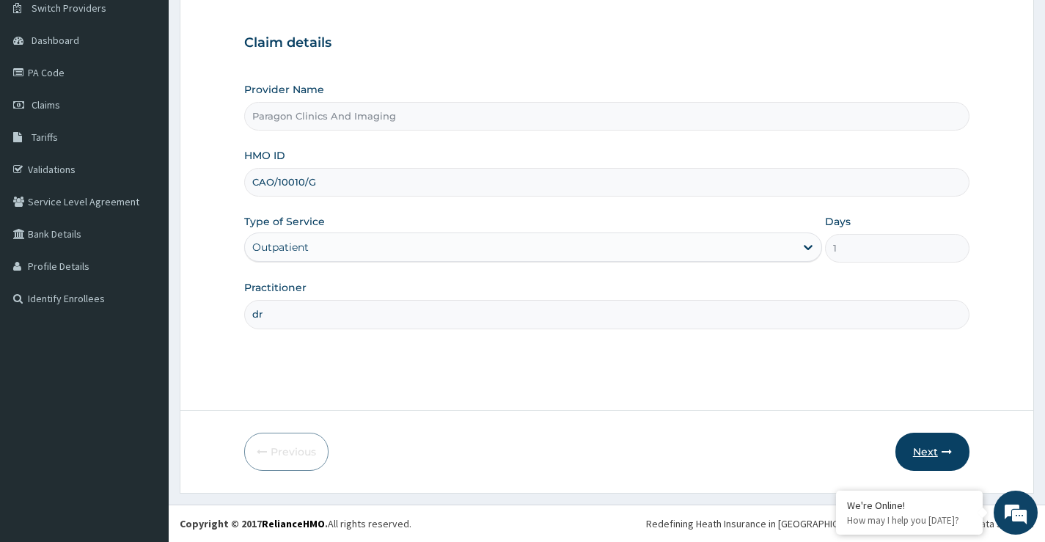
type input "dr"
click at [921, 451] on button "Next" at bounding box center [933, 452] width 74 height 38
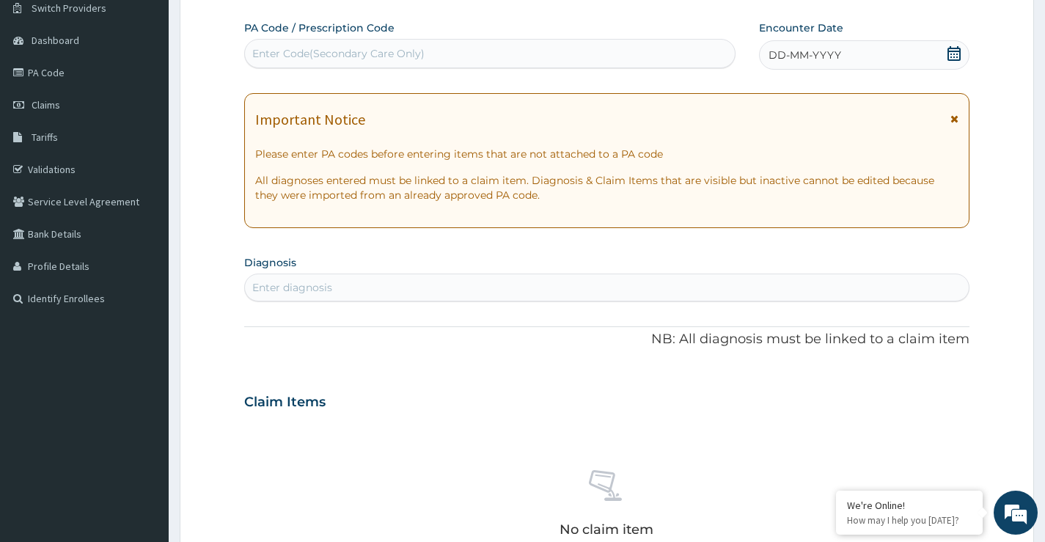
scroll to position [0, 0]
click at [954, 54] on icon at bounding box center [954, 53] width 13 height 15
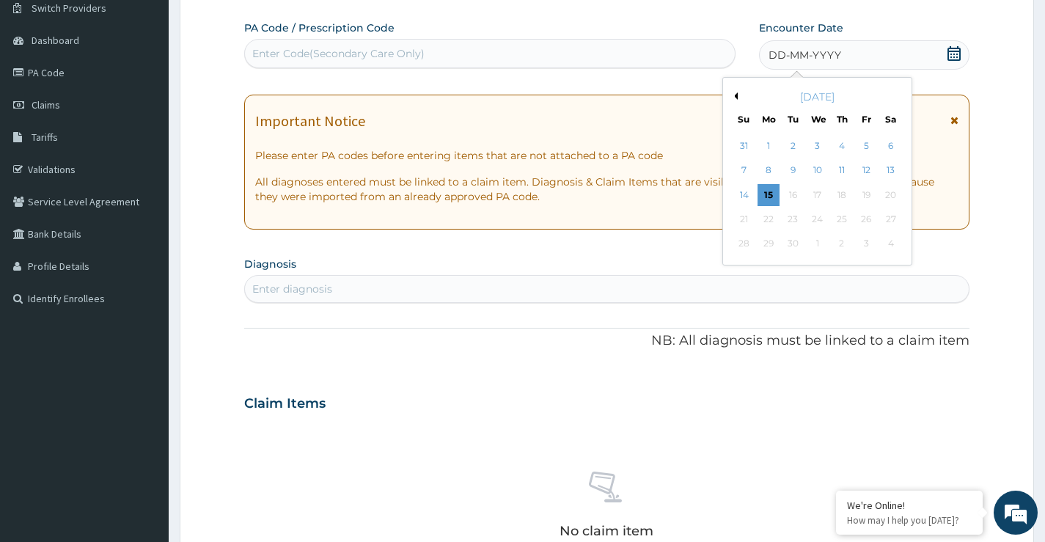
click at [736, 95] on button "Previous Month" at bounding box center [734, 95] width 7 height 7
click at [772, 242] on div "25" at bounding box center [769, 244] width 22 height 22
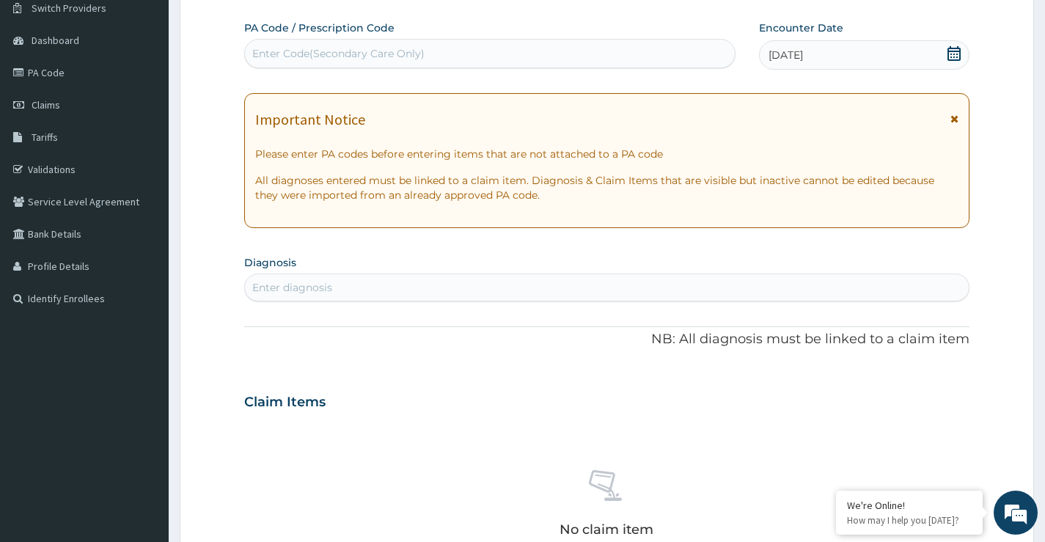
click at [341, 292] on div "Enter diagnosis" at bounding box center [607, 287] width 724 height 23
click at [275, 290] on input "burb of first" at bounding box center [282, 287] width 61 height 15
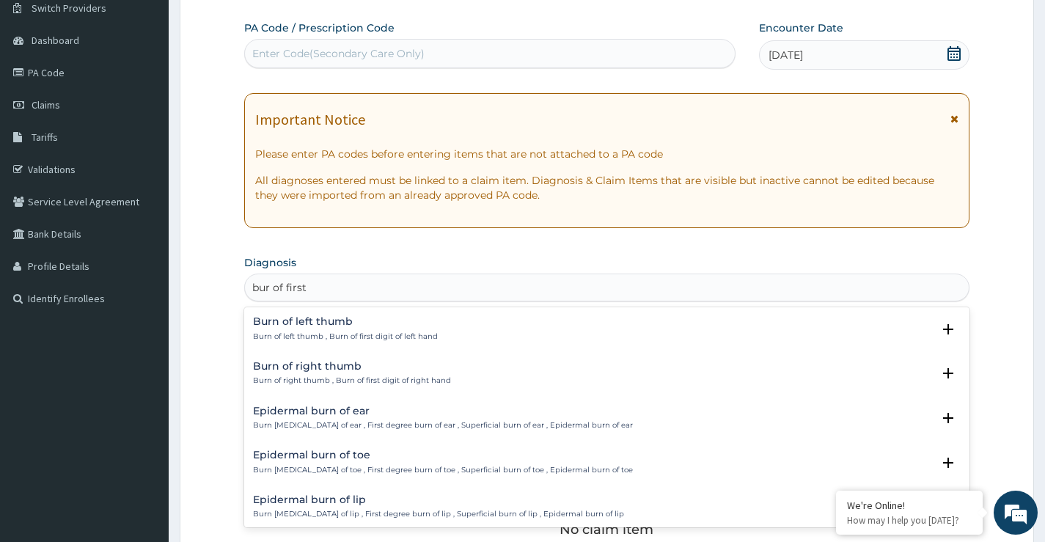
type input "burn of first"
click at [321, 287] on div "burn of first" at bounding box center [607, 287] width 724 height 23
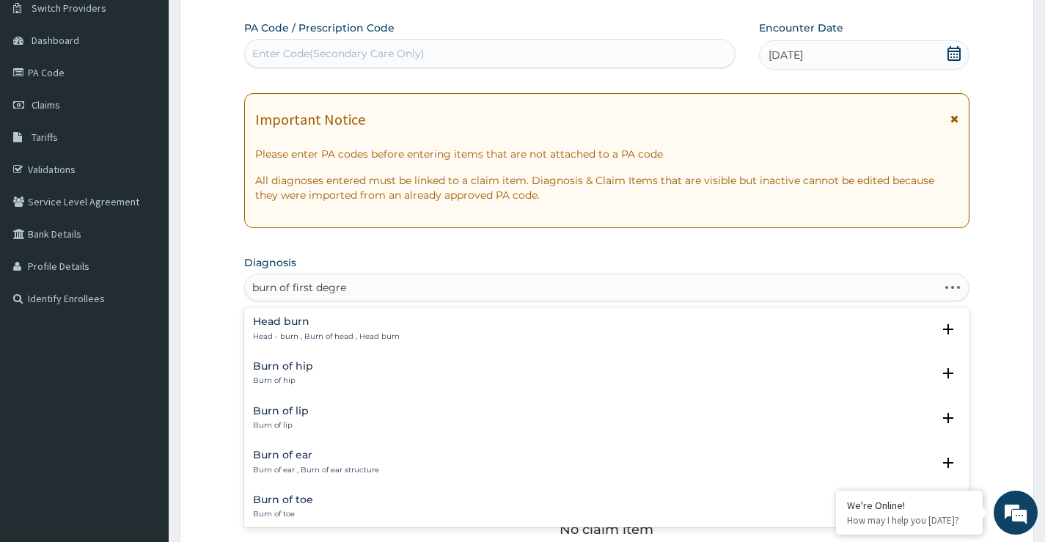
type input "burn of first degree"
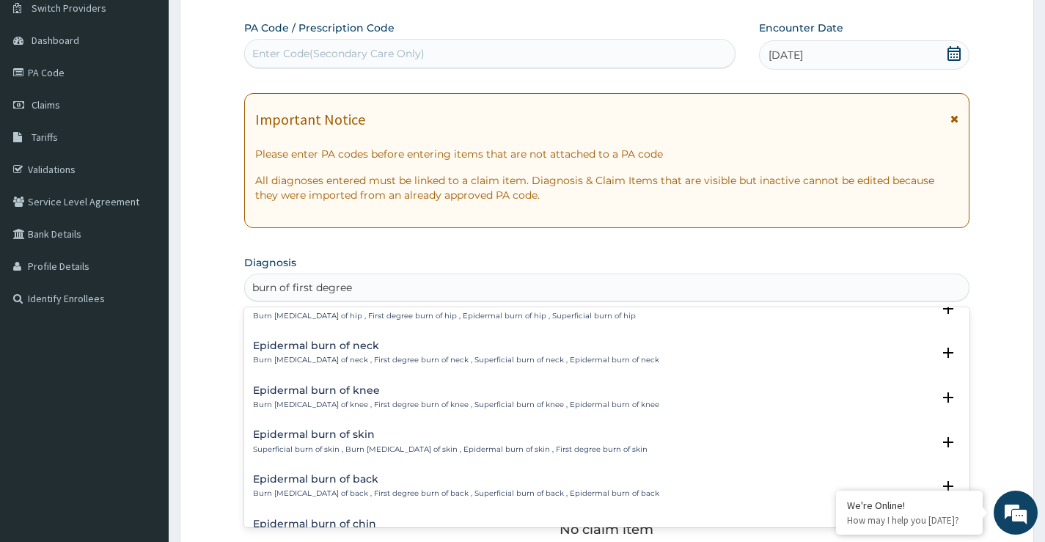
scroll to position [147, 0]
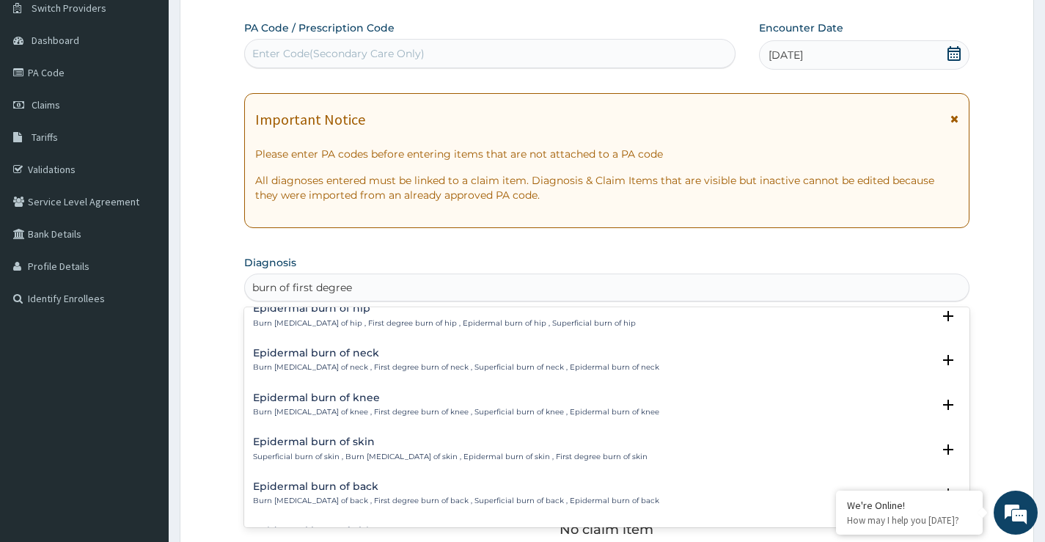
click at [349, 447] on h4 "Epidermal burn of skin" at bounding box center [450, 441] width 395 height 11
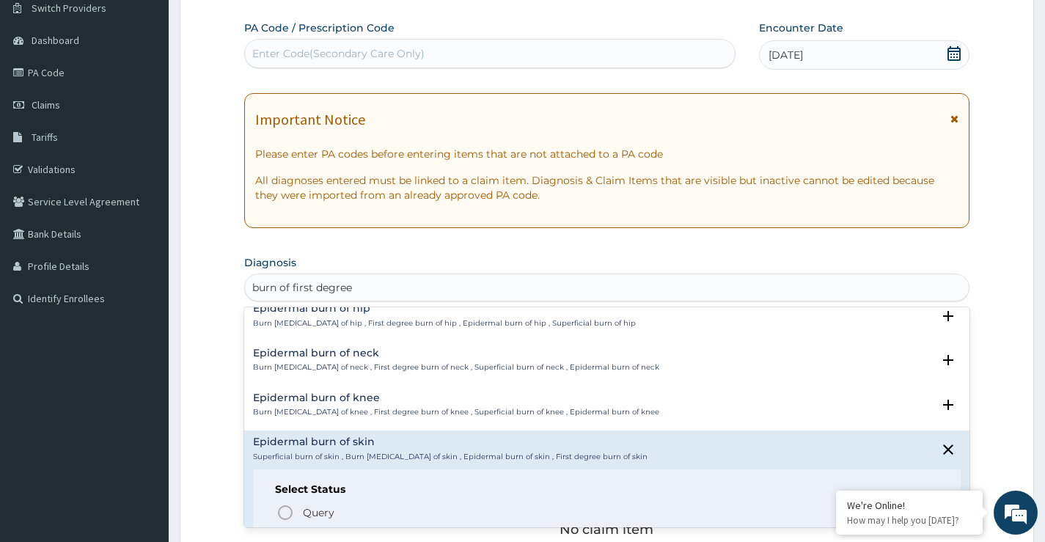
scroll to position [0, 0]
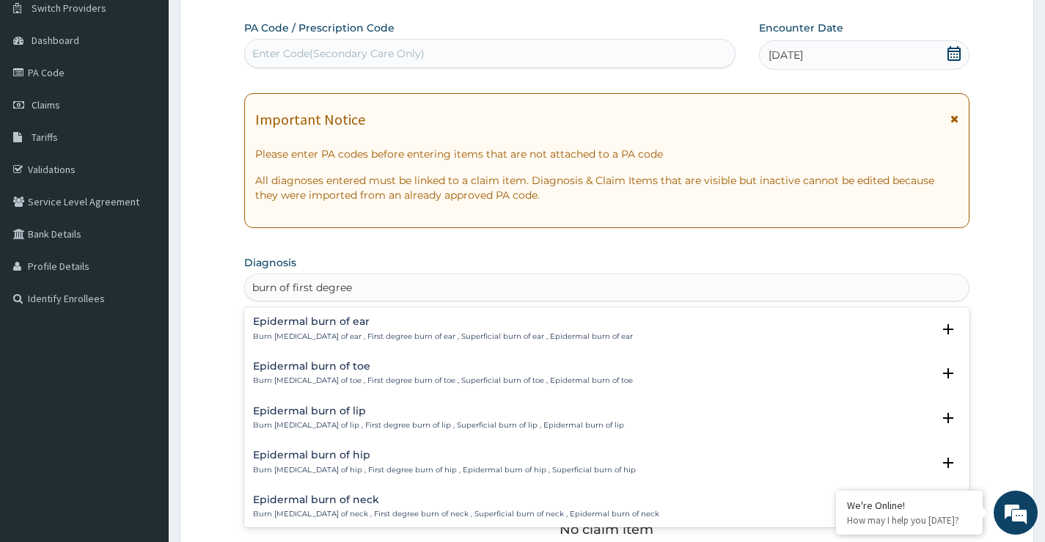
click at [303, 318] on h4 "Epidermal burn of ear" at bounding box center [443, 321] width 380 height 11
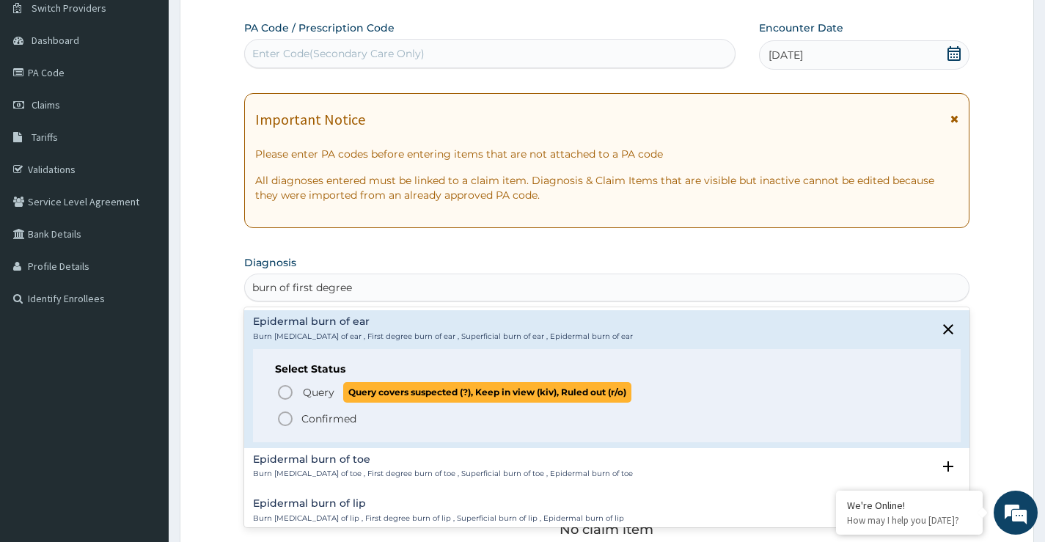
click at [304, 385] on span "Query" at bounding box center [319, 392] width 32 height 15
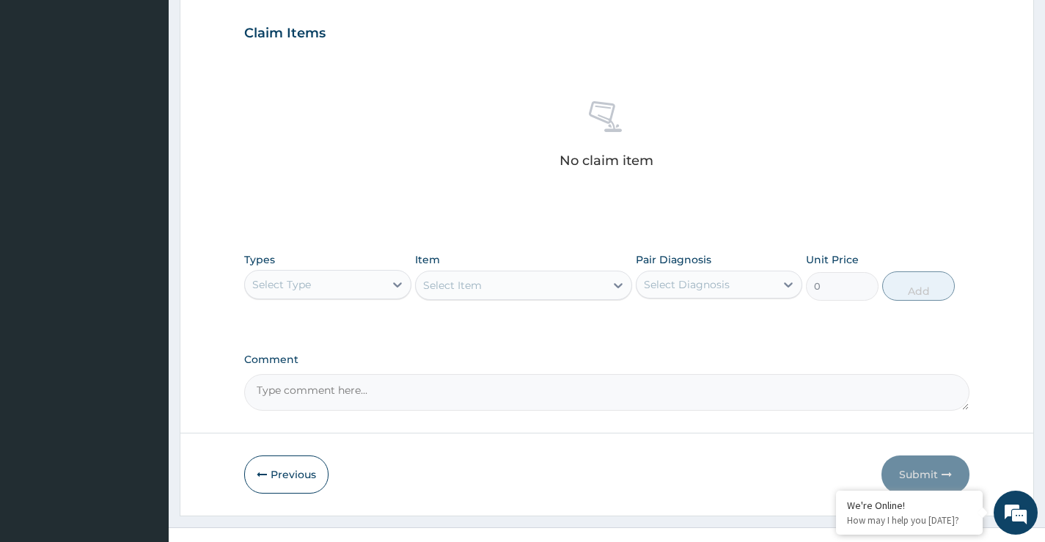
scroll to position [516, 0]
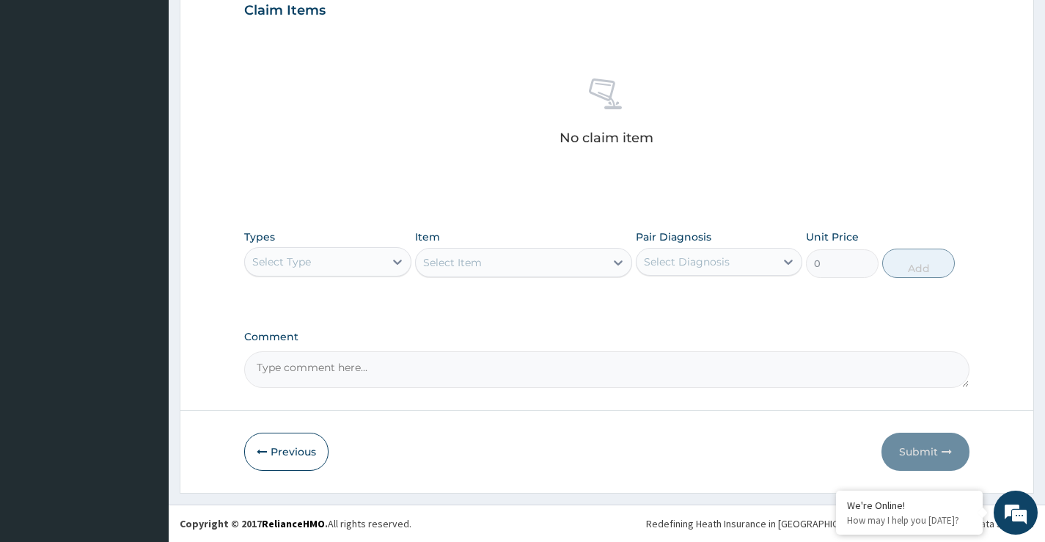
click at [343, 271] on div "Select Type" at bounding box center [314, 261] width 139 height 23
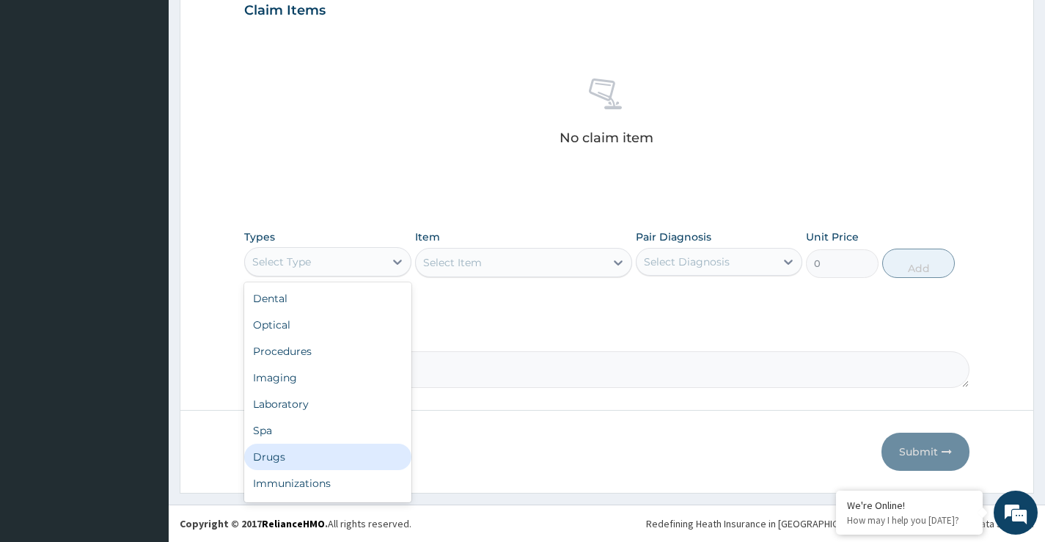
drag, startPoint x: 284, startPoint y: 458, endPoint x: 409, endPoint y: 387, distance: 144.6
click at [285, 458] on div "Drugs" at bounding box center [327, 457] width 167 height 26
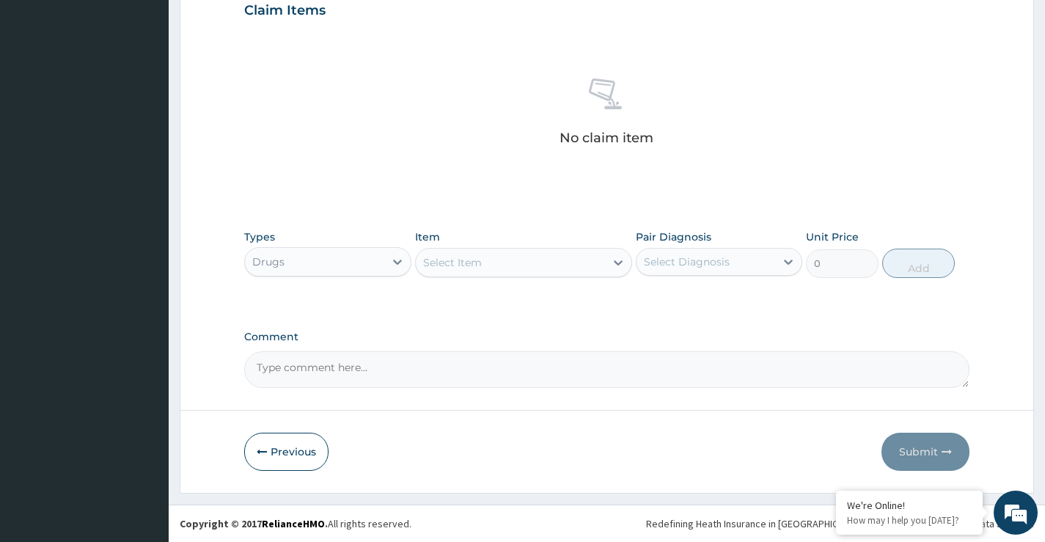
click at [472, 266] on div "Select Item" at bounding box center [452, 262] width 59 height 15
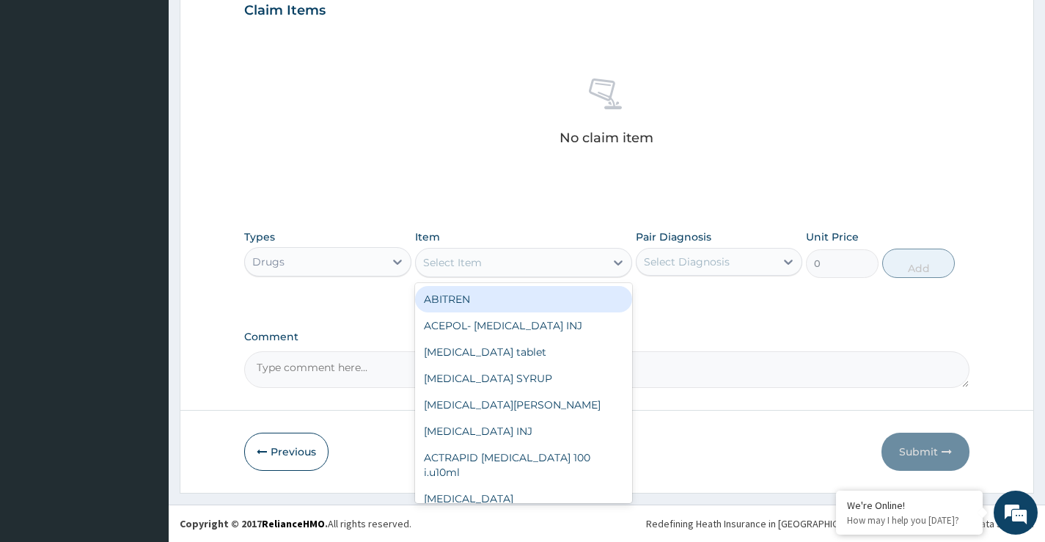
click at [472, 266] on div "Select Item" at bounding box center [452, 262] width 59 height 15
paste input "Diclofenac"
type input "Diclofenac"
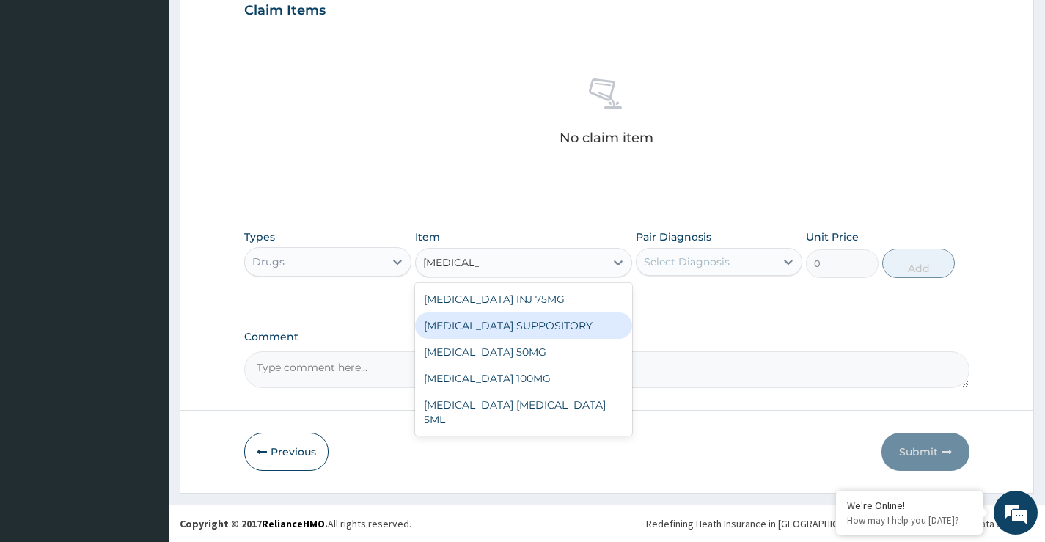
click at [531, 321] on div "[MEDICAL_DATA] SUPPOSITORY" at bounding box center [524, 325] width 218 height 26
type input "442.2"
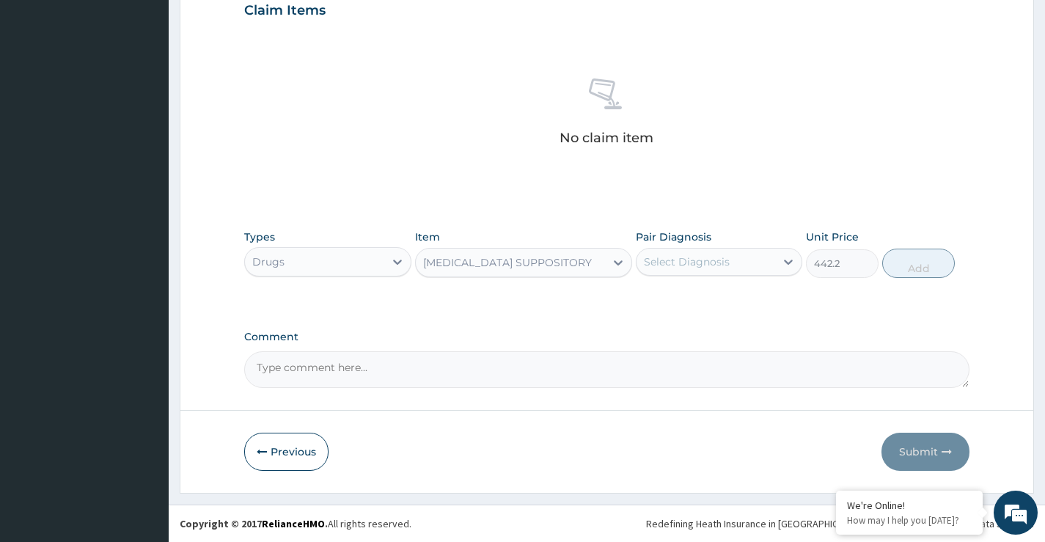
drag, startPoint x: 695, startPoint y: 260, endPoint x: 700, endPoint y: 275, distance: 16.5
click at [695, 263] on div "Select Diagnosis" at bounding box center [687, 262] width 86 height 15
drag, startPoint x: 706, startPoint y: 299, endPoint x: 726, endPoint y: 302, distance: 20.7
click at [719, 301] on label "Epidermal burn of ear" at bounding box center [718, 297] width 117 height 15
checkbox input "true"
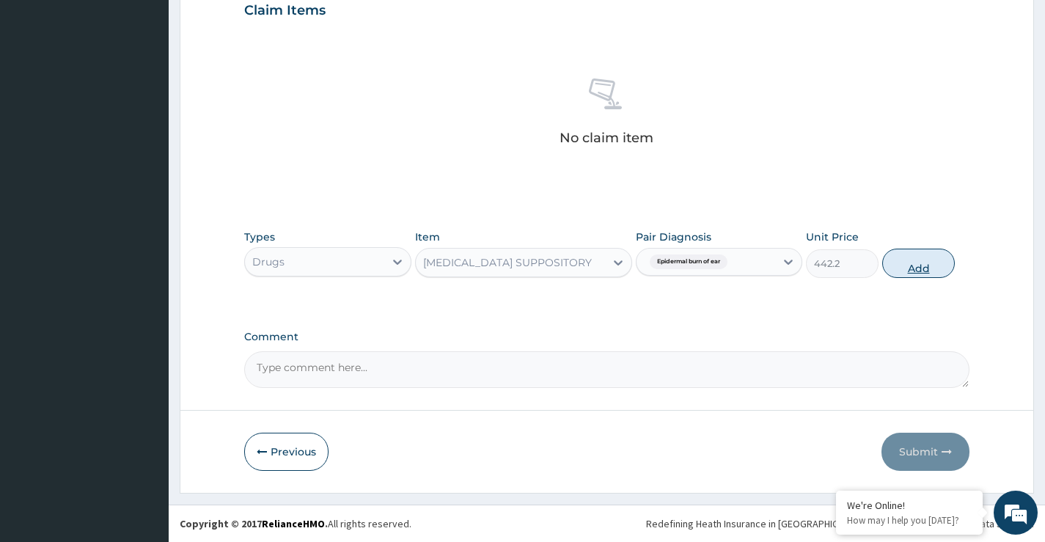
click at [904, 263] on button "Add" at bounding box center [918, 263] width 73 height 29
type input "0"
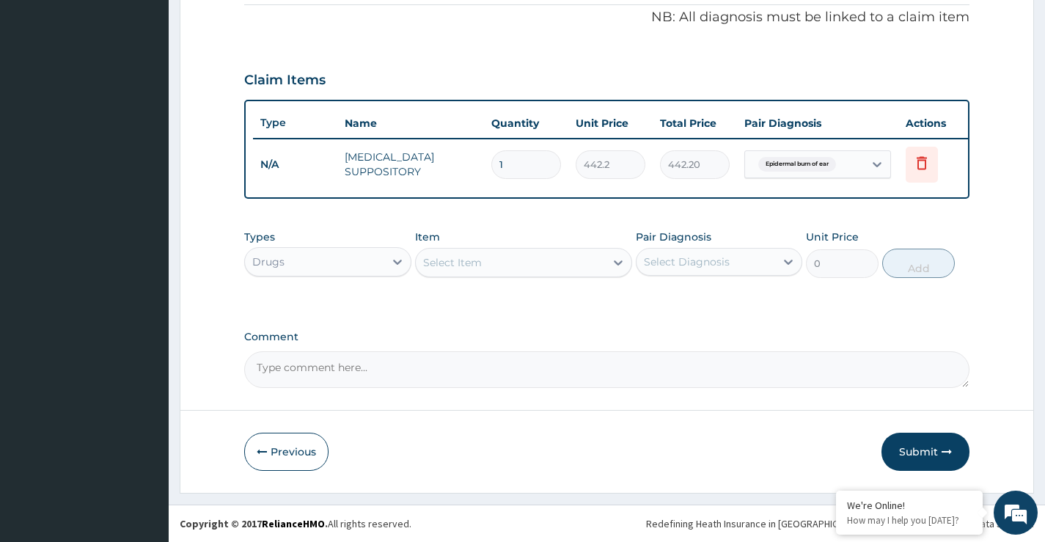
click at [464, 257] on div "Select Item" at bounding box center [452, 262] width 59 height 15
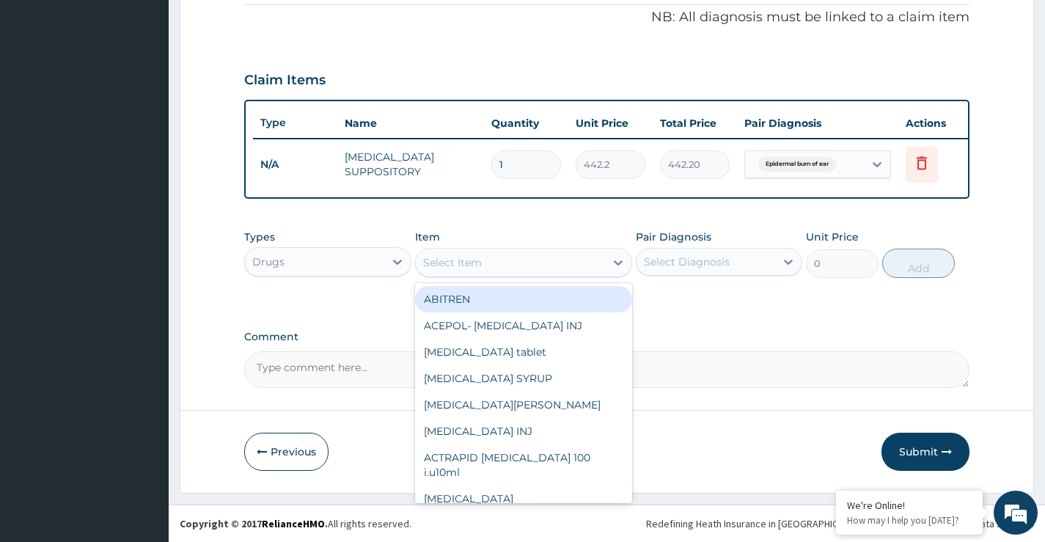
paste input "dermazine"
type input "dermazine"
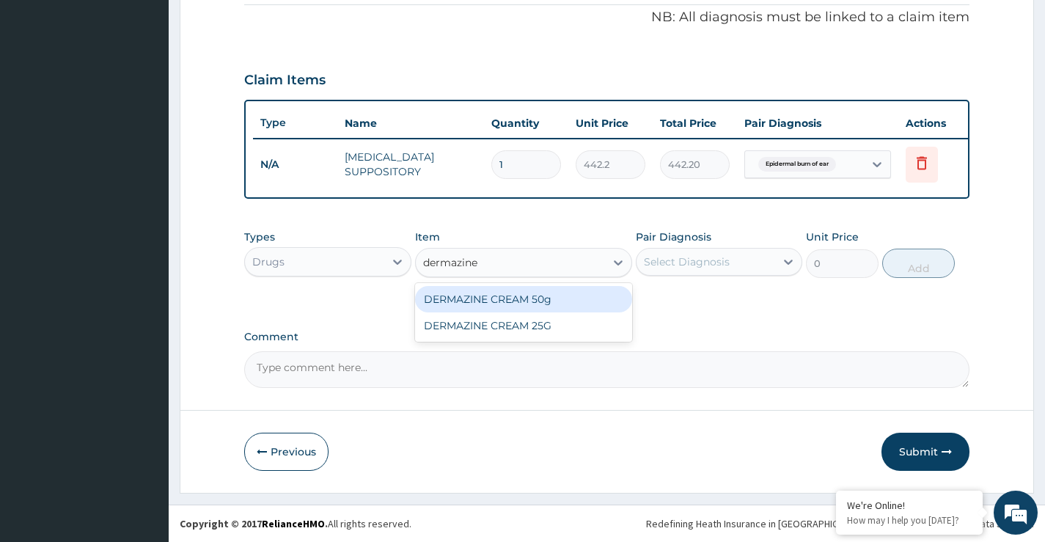
click at [527, 299] on div "DERMAZINE CREAM 50g" at bounding box center [524, 299] width 218 height 26
type input "1897.5"
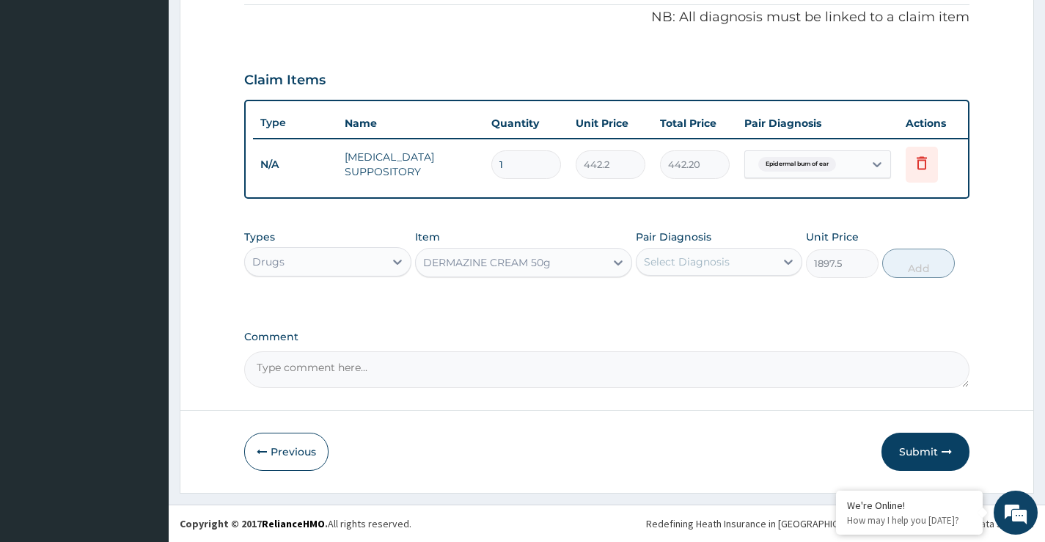
click at [749, 268] on div "Select Diagnosis" at bounding box center [706, 261] width 139 height 23
drag, startPoint x: 708, startPoint y: 313, endPoint x: 731, endPoint y: 299, distance: 26.7
click at [709, 312] on div "Epidermal burn of ear" at bounding box center [719, 300] width 167 height 30
checkbox input "true"
drag, startPoint x: 912, startPoint y: 265, endPoint x: 617, endPoint y: 288, distance: 295.7
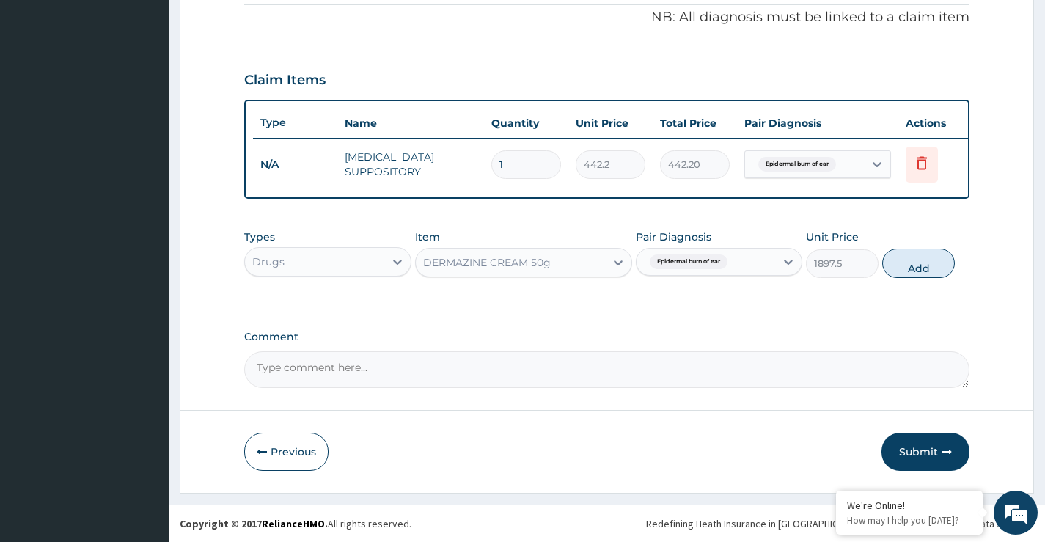
click at [911, 265] on button "Add" at bounding box center [918, 263] width 73 height 29
type input "0"
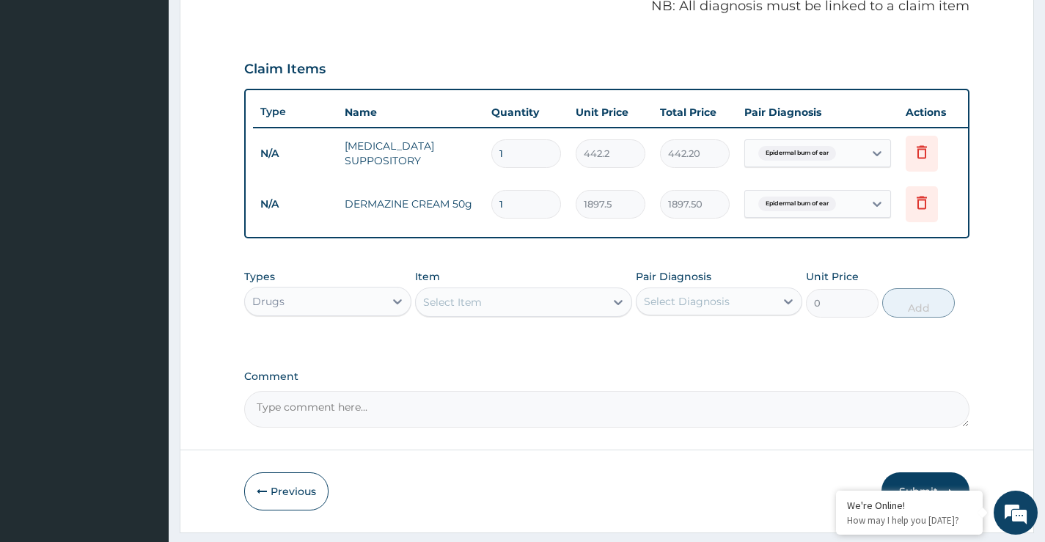
click at [555, 312] on div "Select Item" at bounding box center [511, 301] width 190 height 23
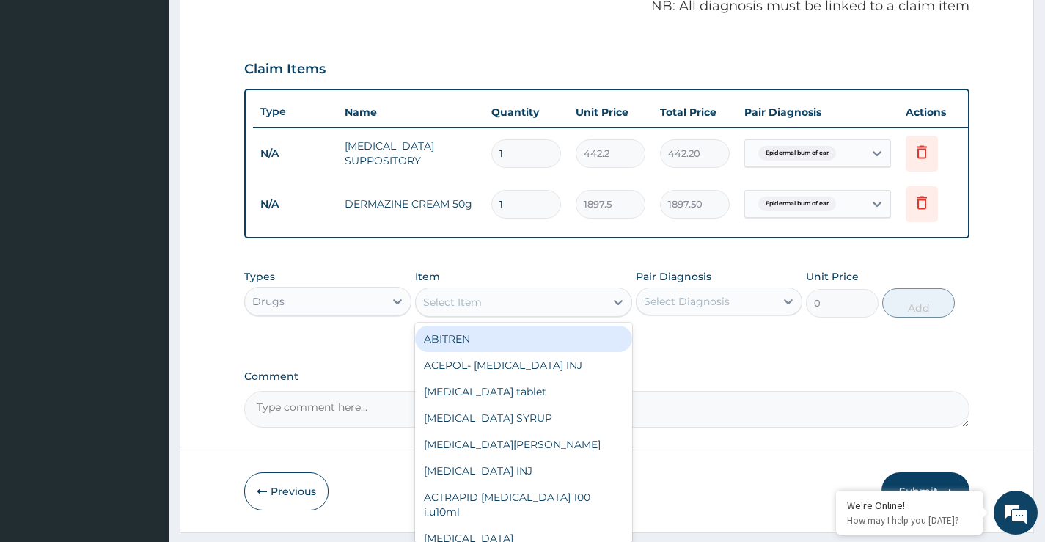
paste input "Brustan"
type input "Brustan"
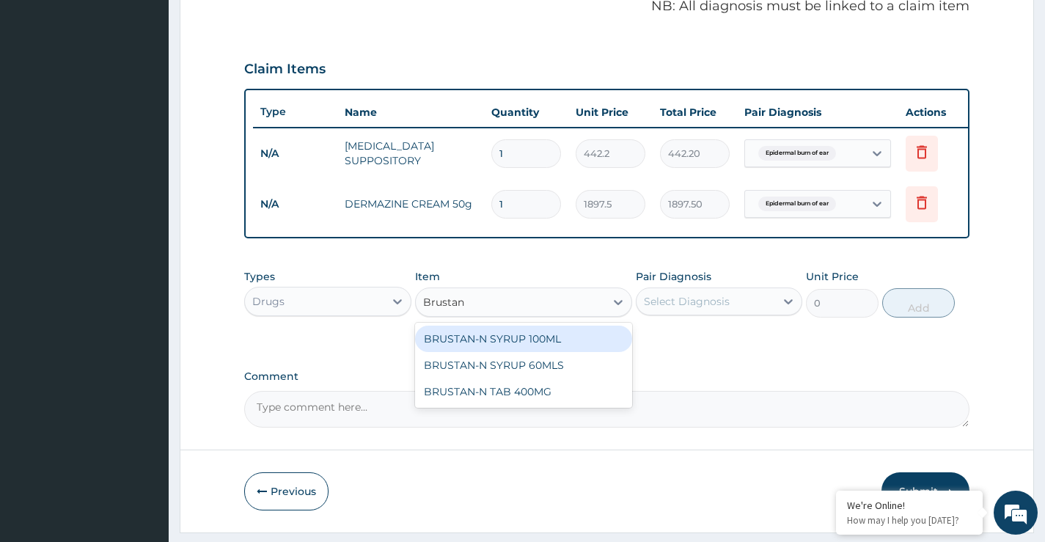
click at [571, 340] on div "BRUSTAN-N SYRUP 100ML" at bounding box center [524, 339] width 218 height 26
type input "704"
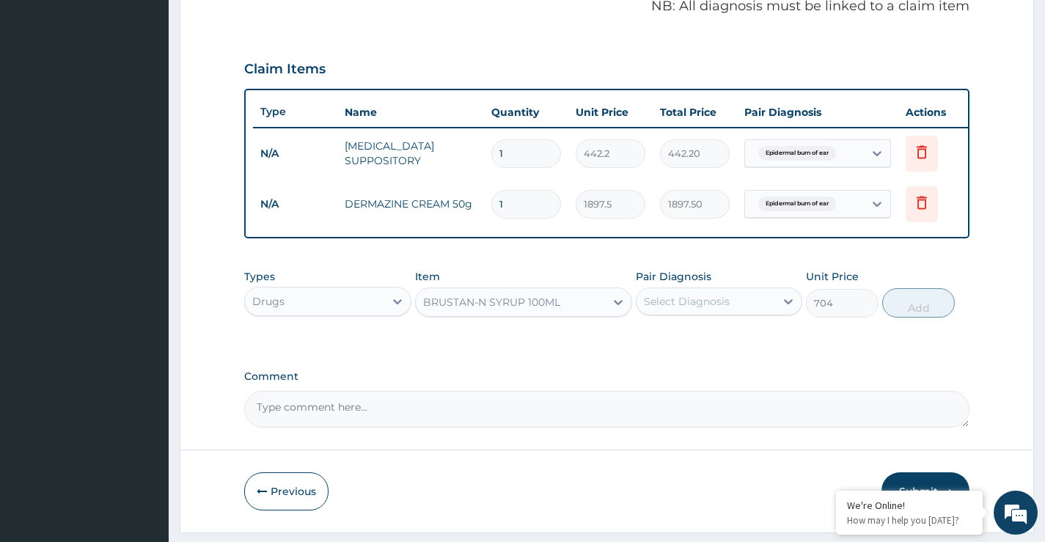
click at [483, 296] on div "Item BRUSTAN-N SYRUP 100ML" at bounding box center [524, 293] width 218 height 48
click at [495, 314] on div "BRUSTAN-N SYRUP 100ML" at bounding box center [511, 301] width 190 height 23
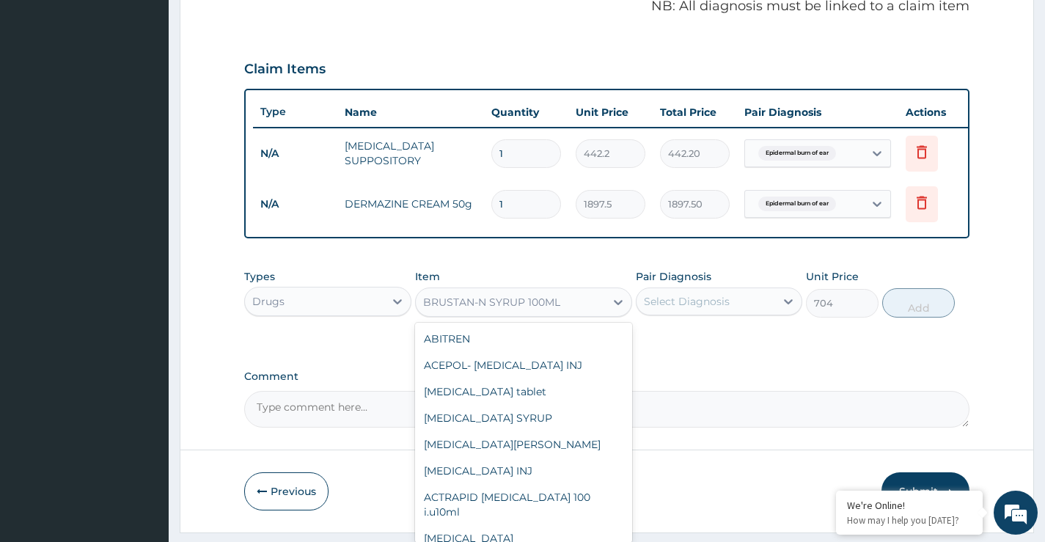
scroll to position [11979, 0]
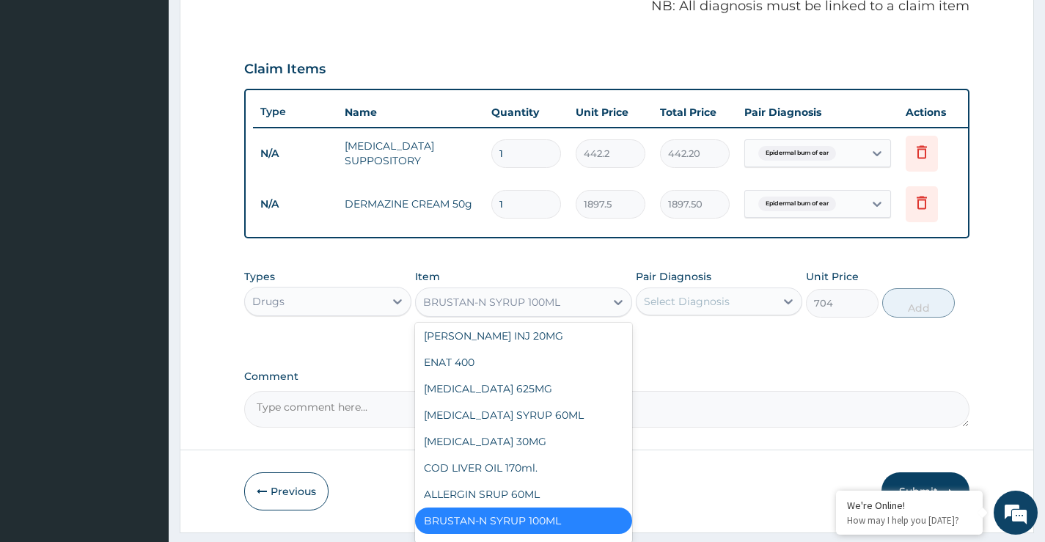
paste input "Brustan"
type input "Brustan"
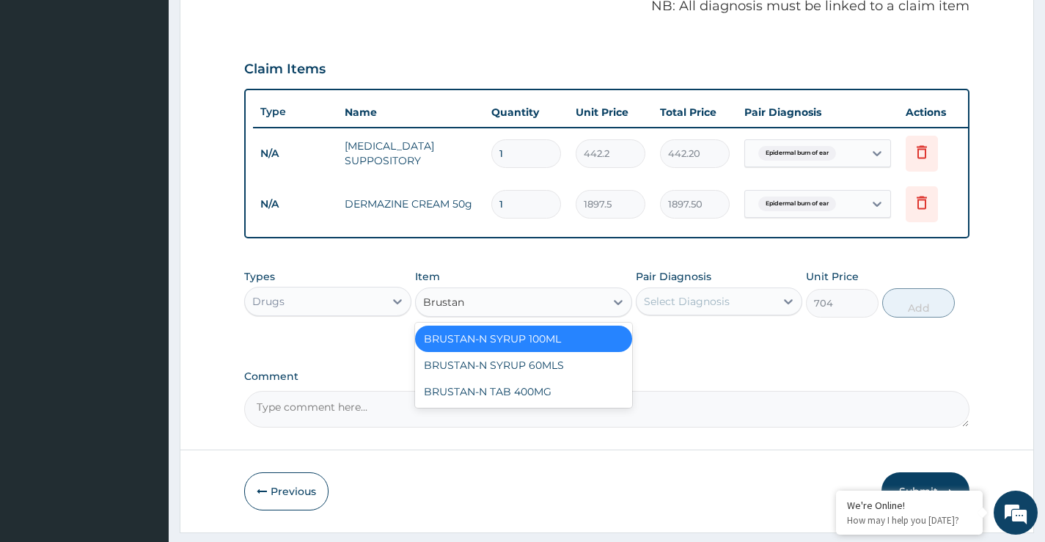
scroll to position [0, 0]
click at [514, 378] on div "BRUSTAN-N SYRUP 60MLS" at bounding box center [524, 365] width 218 height 26
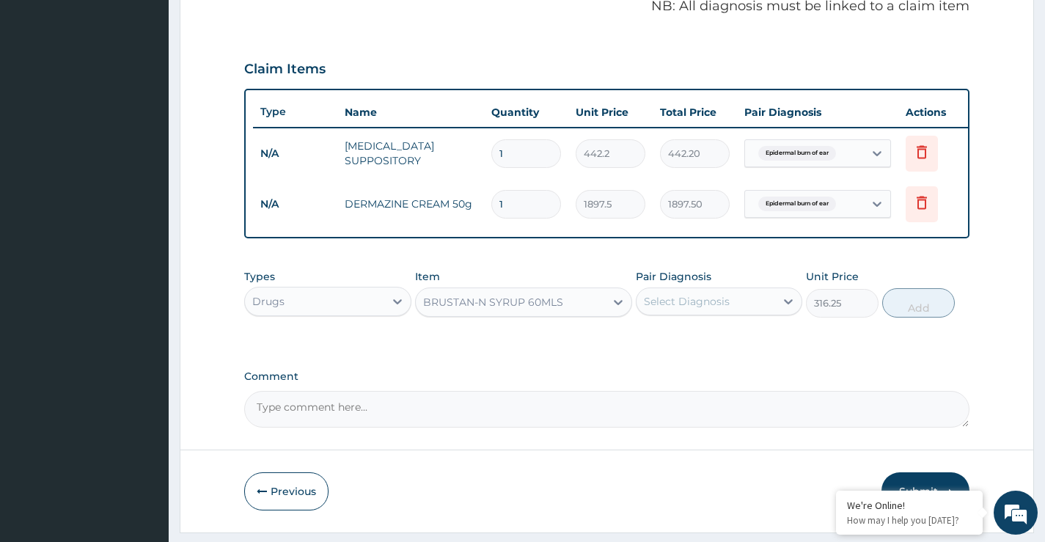
drag, startPoint x: 533, startPoint y: 312, endPoint x: 529, endPoint y: 319, distance: 7.6
click at [532, 310] on div "BRUSTAN-N SYRUP 60MLS" at bounding box center [493, 302] width 140 height 15
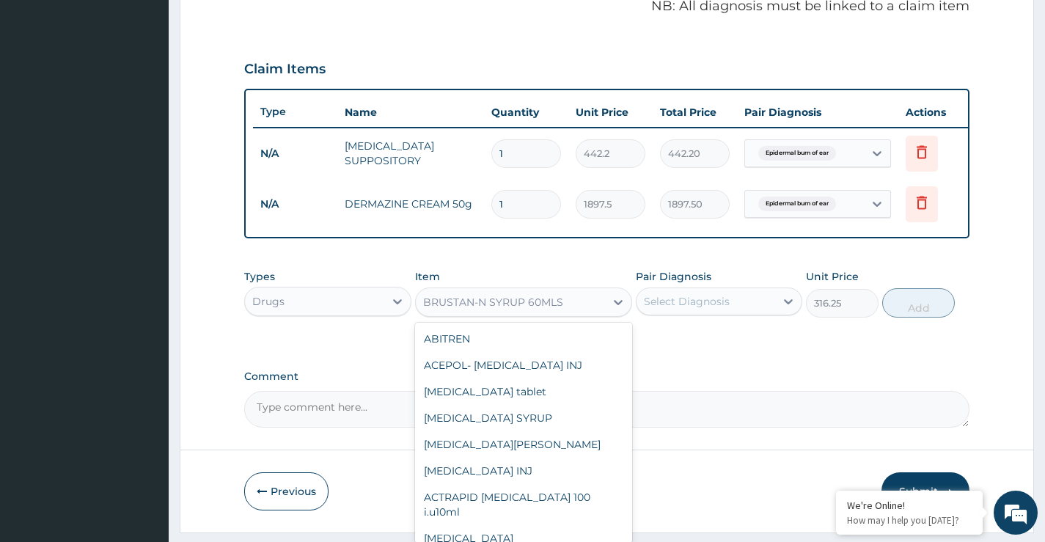
scroll to position [16723, 0]
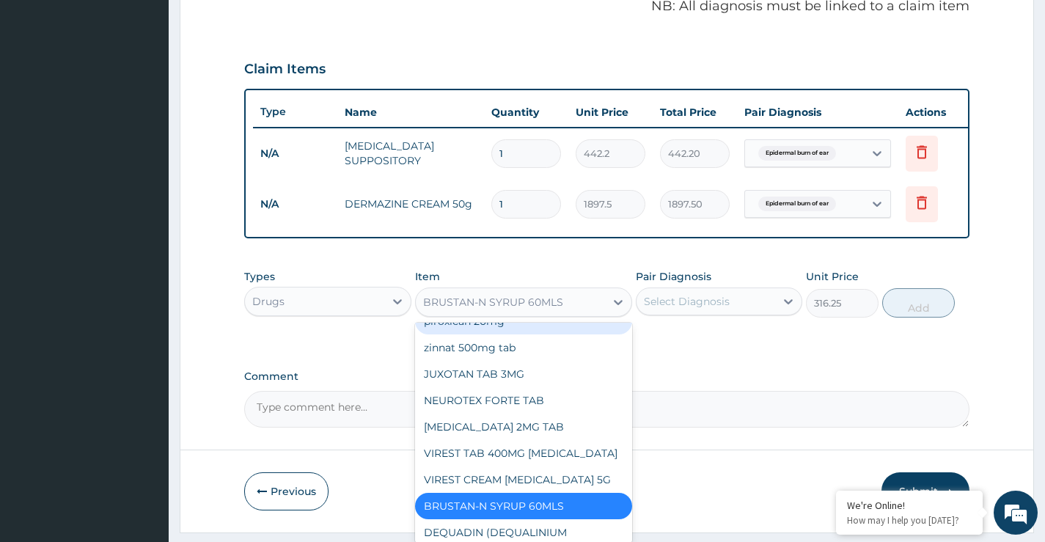
click at [497, 334] on div "piroxican 20mg" at bounding box center [524, 321] width 218 height 26
type input "63.25"
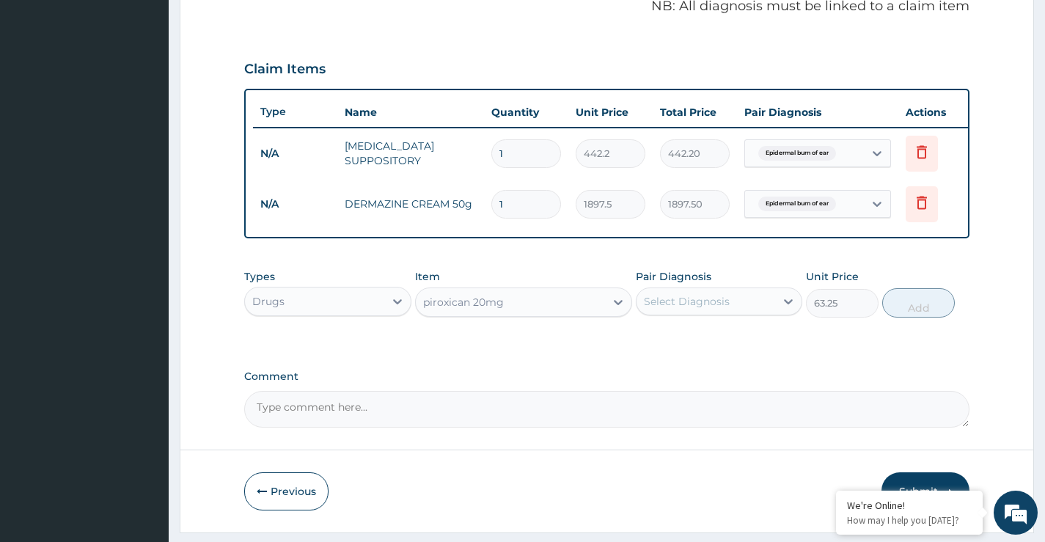
click at [505, 314] on div "piroxican 20mg" at bounding box center [511, 301] width 190 height 23
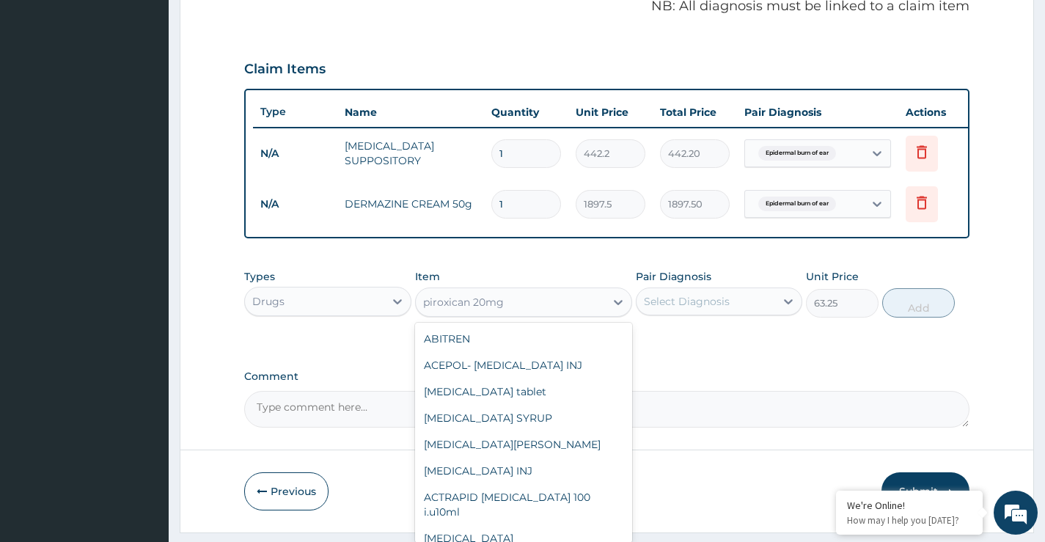
scroll to position [16539, 0]
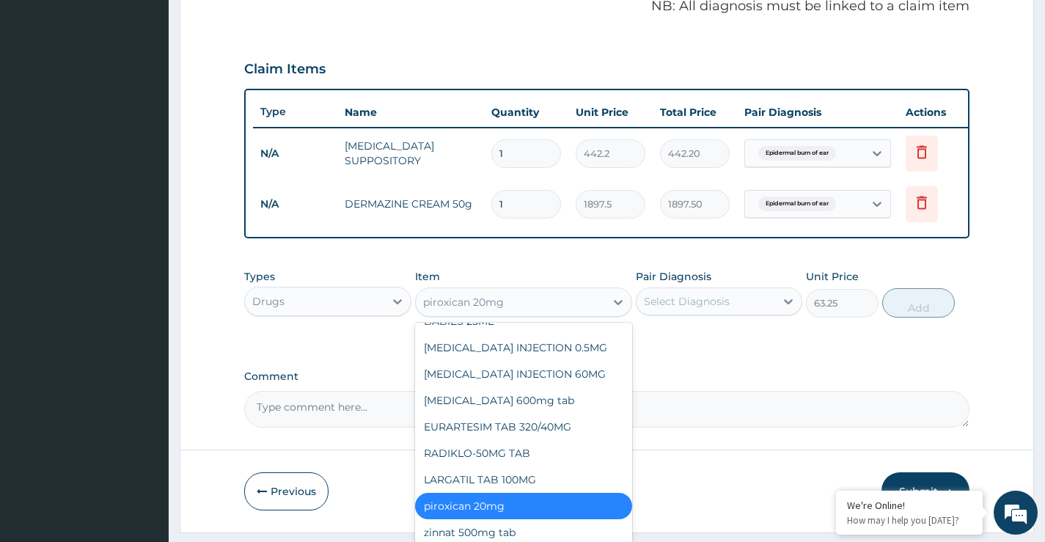
paste input "Brustan"
type input "Brustan"
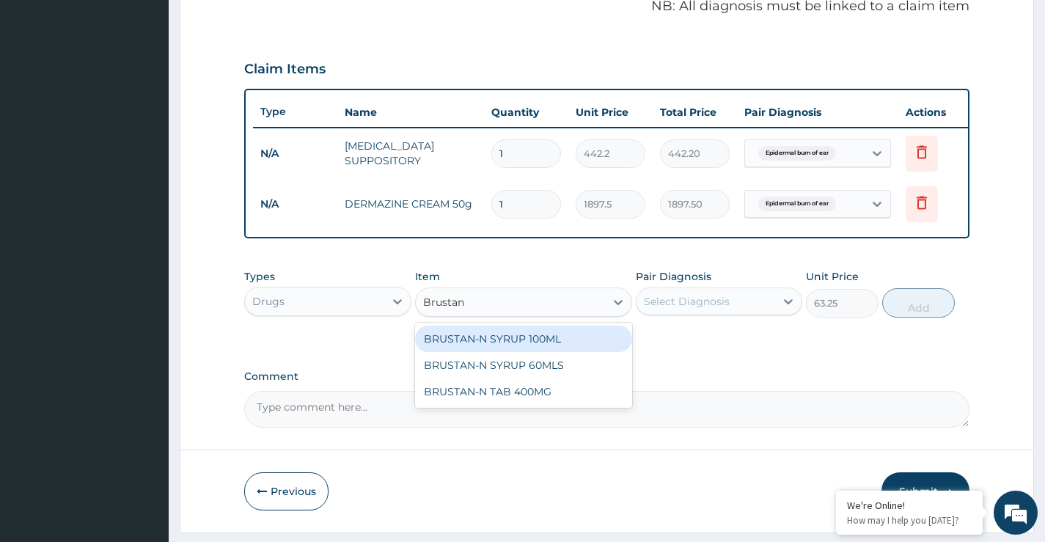
scroll to position [0, 0]
drag, startPoint x: 519, startPoint y: 345, endPoint x: 531, endPoint y: 346, distance: 12.5
click at [519, 346] on div "BRUSTAN-N SYRUP 100ML" at bounding box center [524, 339] width 218 height 26
type input "704"
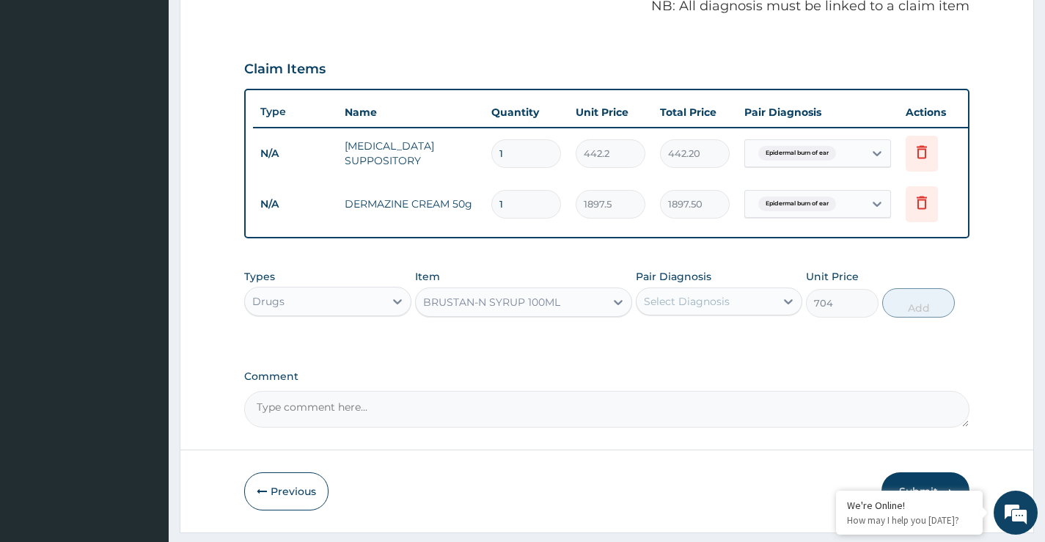
click at [722, 306] on div "Select Diagnosis" at bounding box center [687, 301] width 86 height 15
click at [707, 354] on div "Epidermal burn of ear" at bounding box center [719, 339] width 167 height 30
checkbox input "true"
click at [905, 317] on button "Add" at bounding box center [918, 302] width 73 height 29
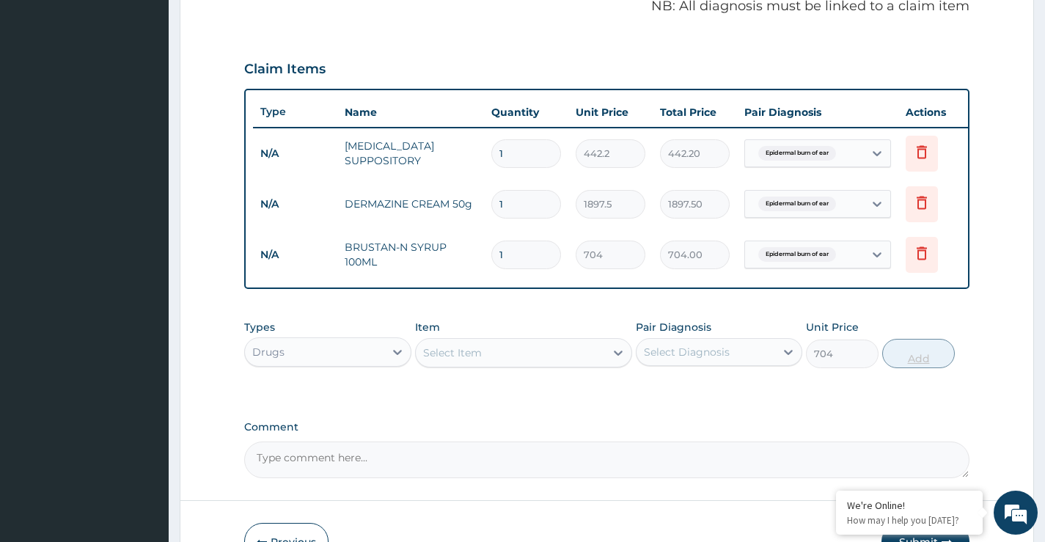
type input "0"
click at [460, 360] on div "Select Item" at bounding box center [452, 352] width 59 height 15
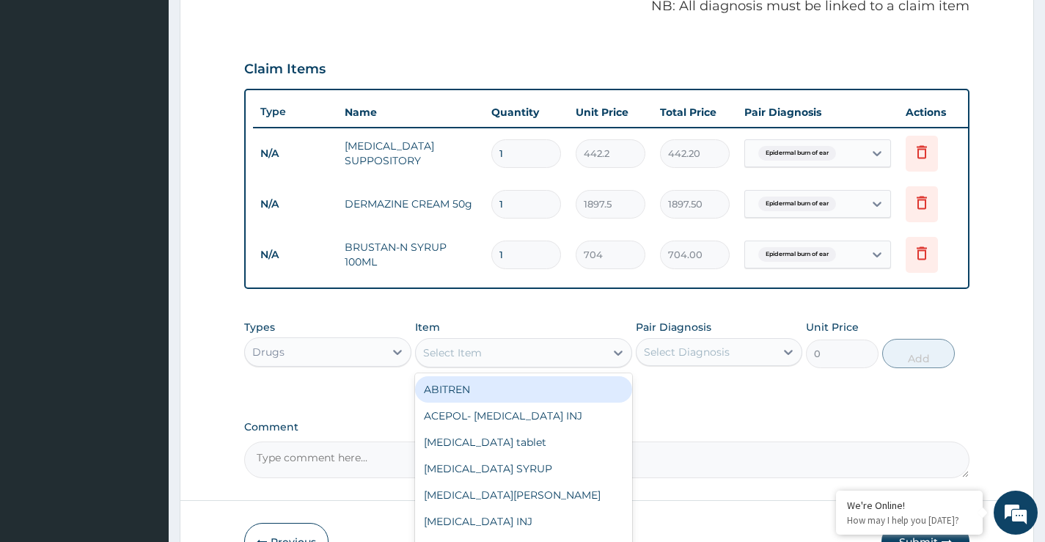
paste input "CEFUROXIME"
type input "CEFUROXIME"
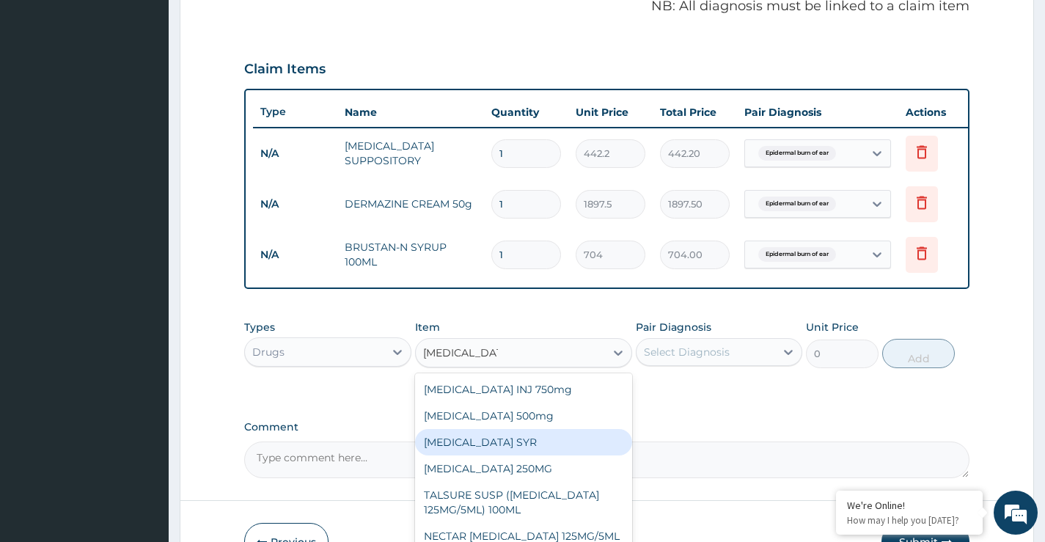
click at [558, 455] on div "[MEDICAL_DATA] SYR" at bounding box center [524, 442] width 218 height 26
type input "2631.2"
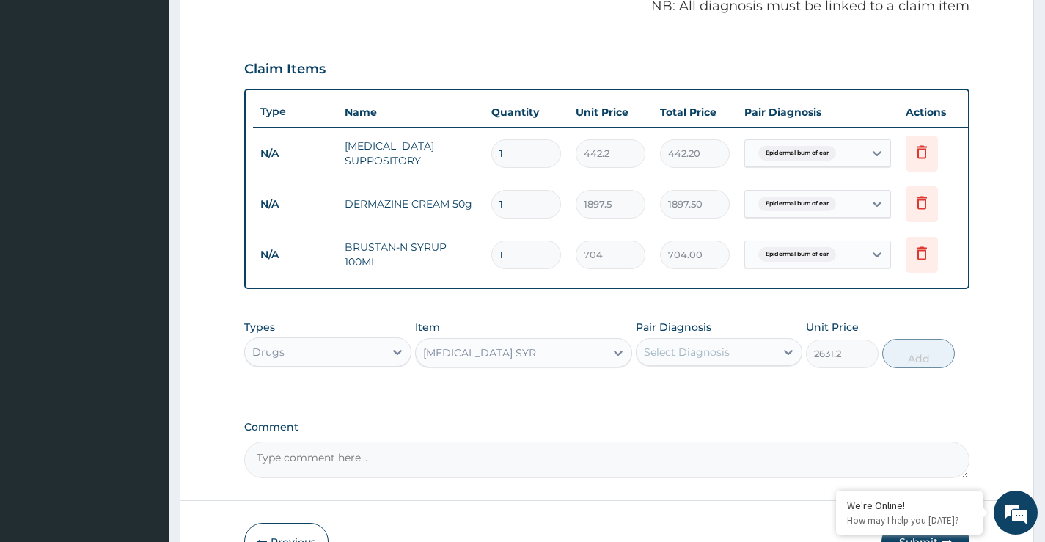
click at [691, 364] on div "Select Diagnosis" at bounding box center [706, 351] width 139 height 23
click at [690, 395] on label "Epidermal burn of ear" at bounding box center [718, 388] width 117 height 15
checkbox input "true"
drag, startPoint x: 915, startPoint y: 370, endPoint x: 669, endPoint y: 252, distance: 273.0
click at [916, 368] on button "Add" at bounding box center [918, 353] width 73 height 29
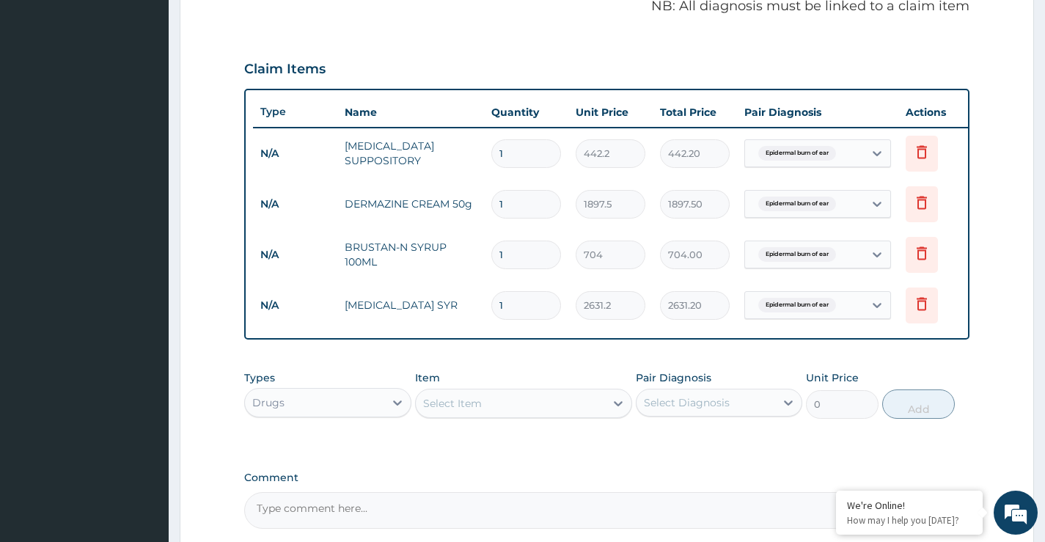
click at [359, 414] on div "Drugs" at bounding box center [314, 402] width 139 height 23
click at [293, 499] on div "Procedures" at bounding box center [327, 492] width 167 height 26
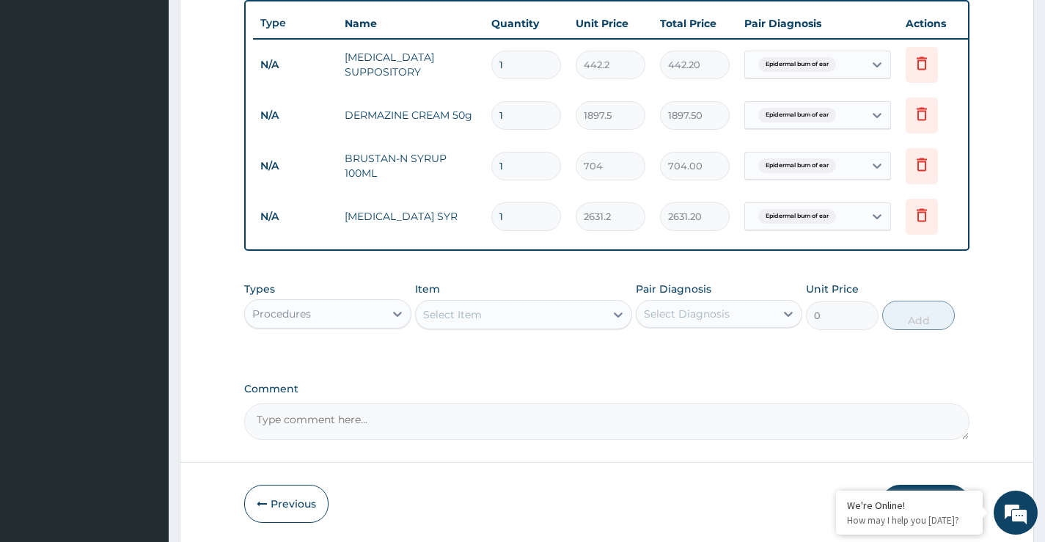
scroll to position [462, 0]
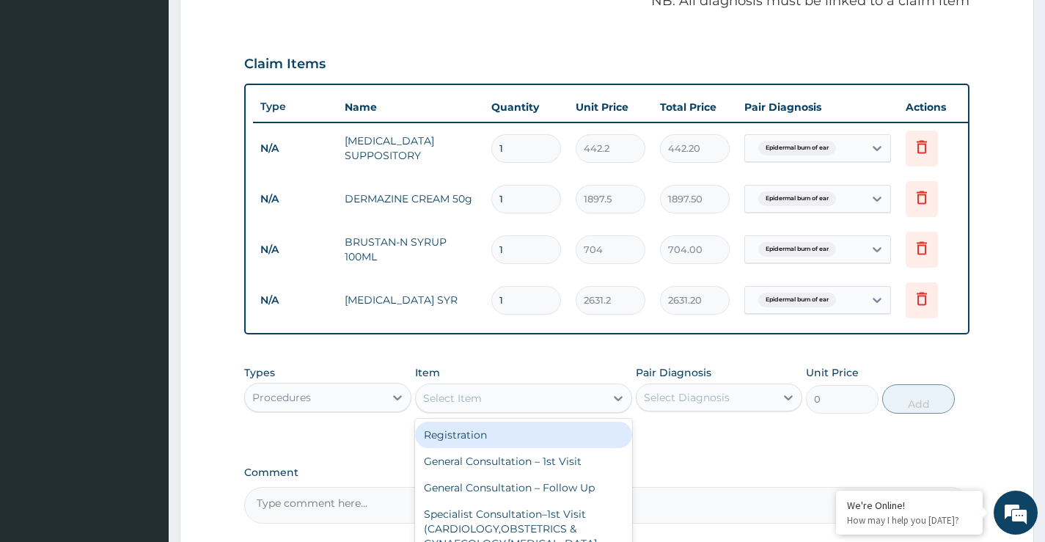
click at [499, 410] on div "Select Item" at bounding box center [511, 398] width 190 height 23
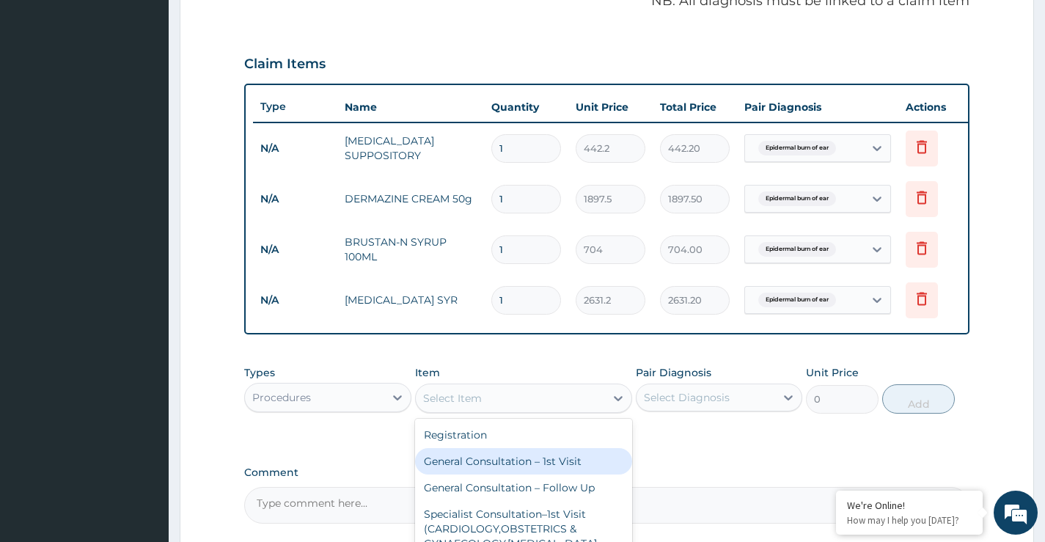
click at [515, 475] on div "General Consultation – 1st Visit" at bounding box center [524, 461] width 218 height 26
type input "4000"
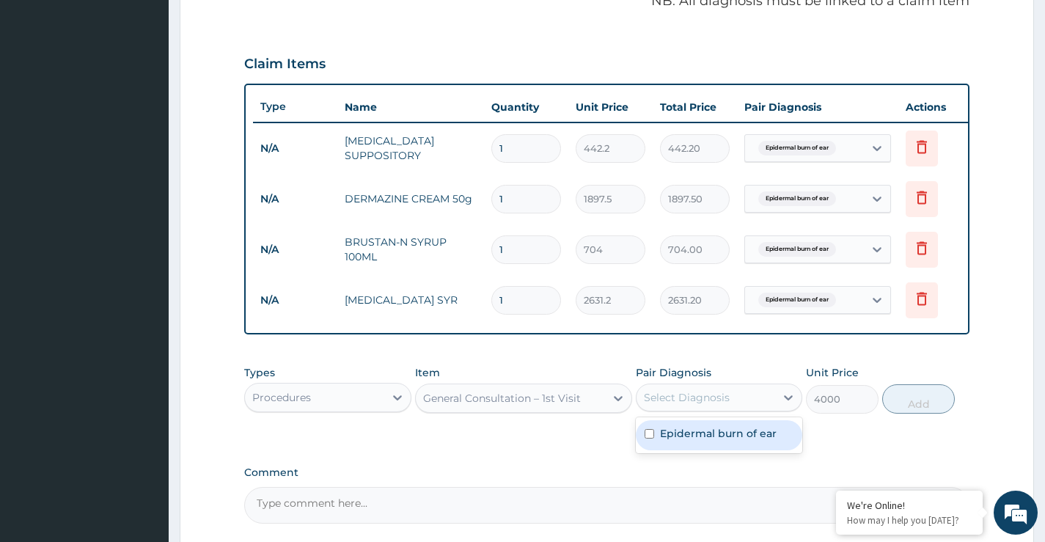
click at [667, 405] on div "Select Diagnosis" at bounding box center [687, 397] width 86 height 15
click at [678, 441] on label "Epidermal burn of ear" at bounding box center [718, 433] width 117 height 15
checkbox input "true"
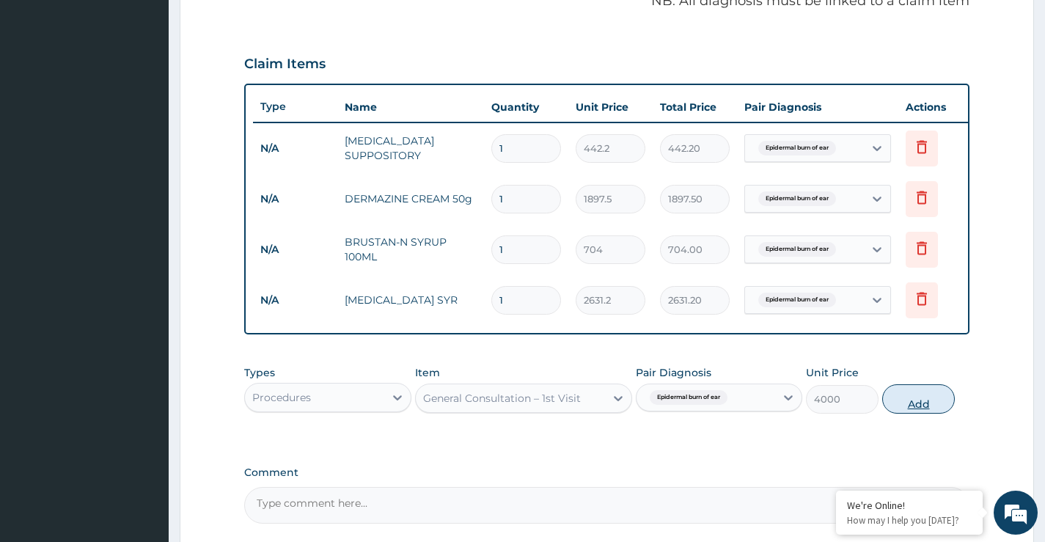
click at [909, 406] on button "Add" at bounding box center [918, 398] width 73 height 29
type input "0"
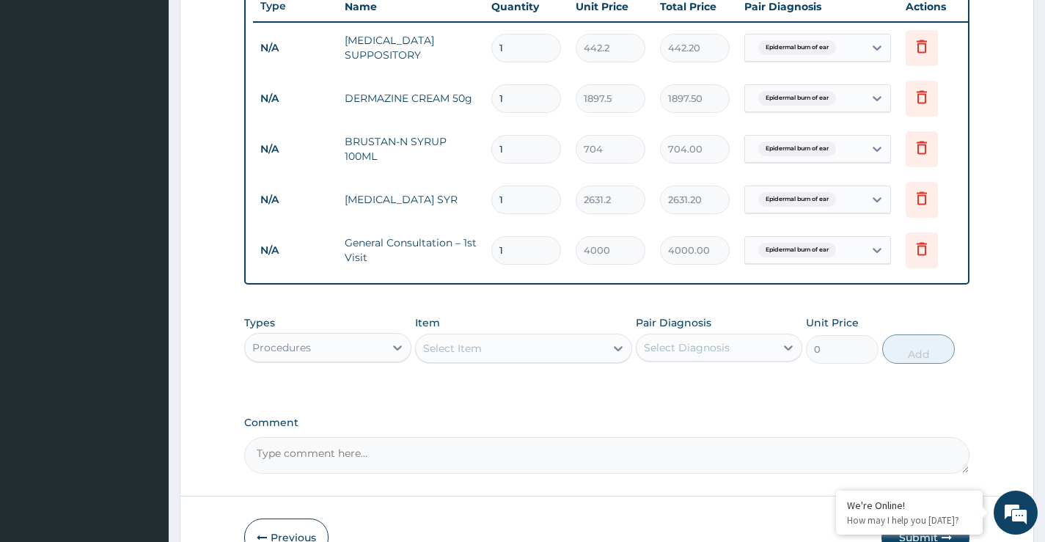
scroll to position [659, 0]
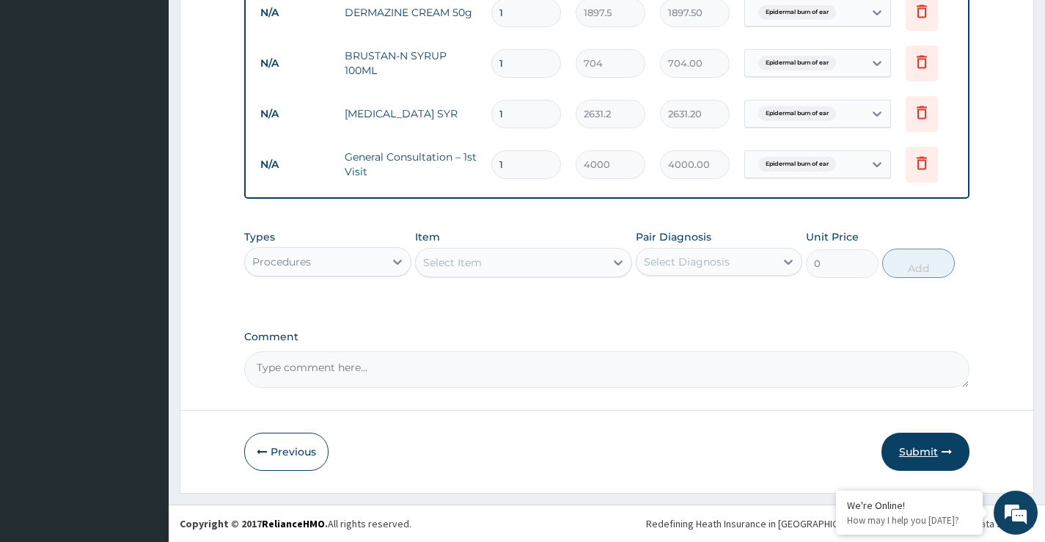
click at [935, 451] on button "Submit" at bounding box center [926, 452] width 88 height 38
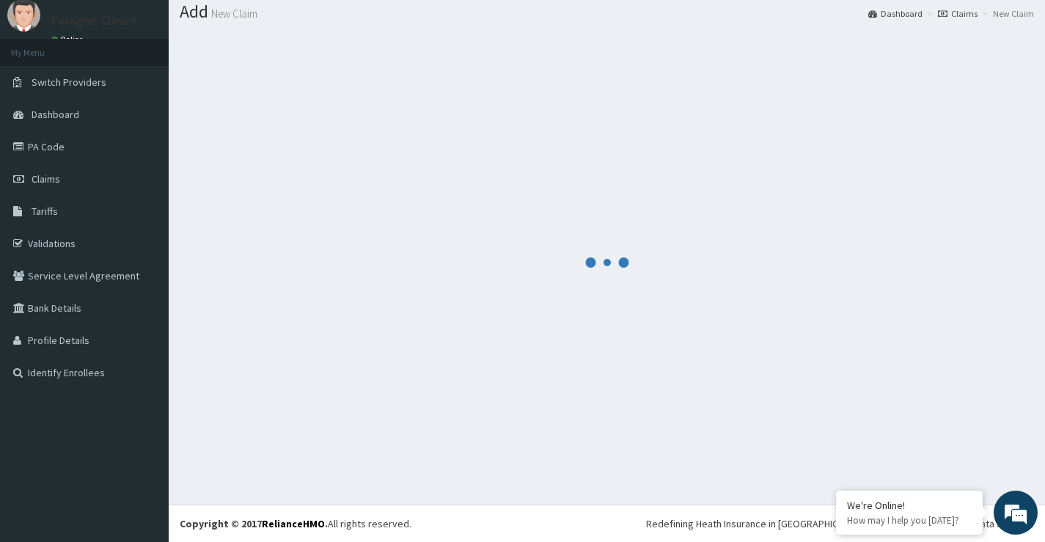
scroll to position [45, 0]
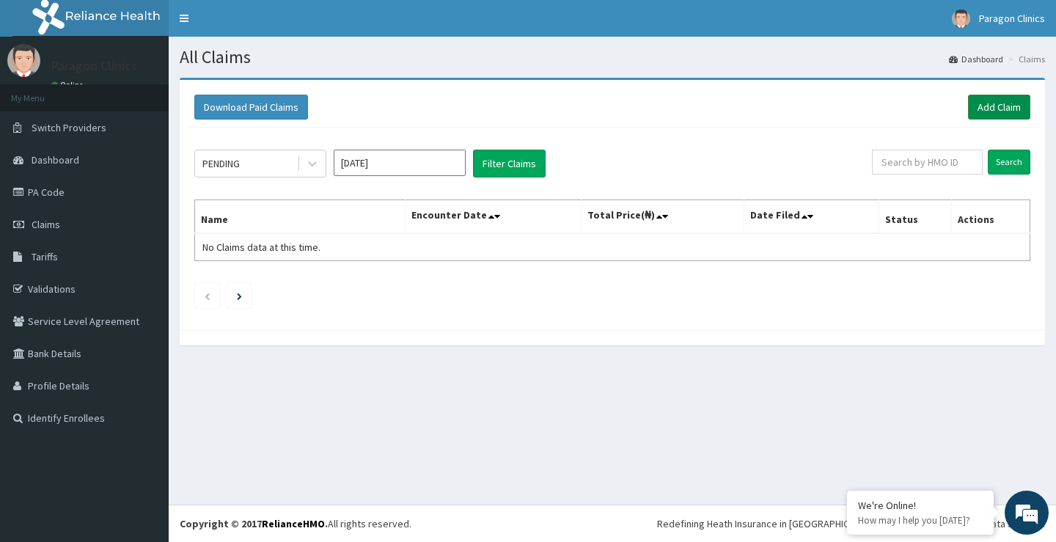
click at [984, 110] on link "Add Claim" at bounding box center [999, 107] width 62 height 25
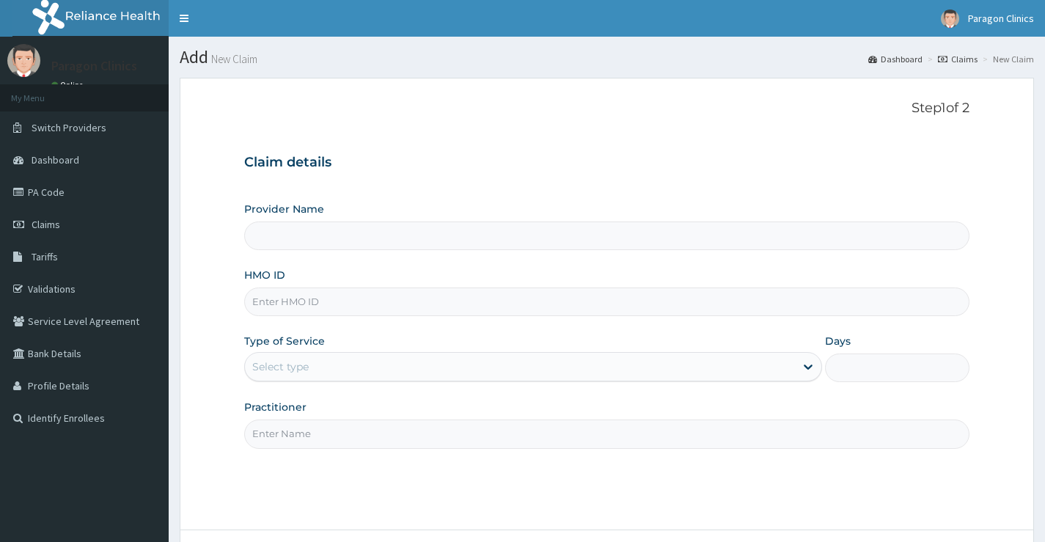
click at [304, 296] on input "HMO ID" at bounding box center [606, 302] width 725 height 29
paste input "AOM/10160/A"
type input "AOM/10160/A"
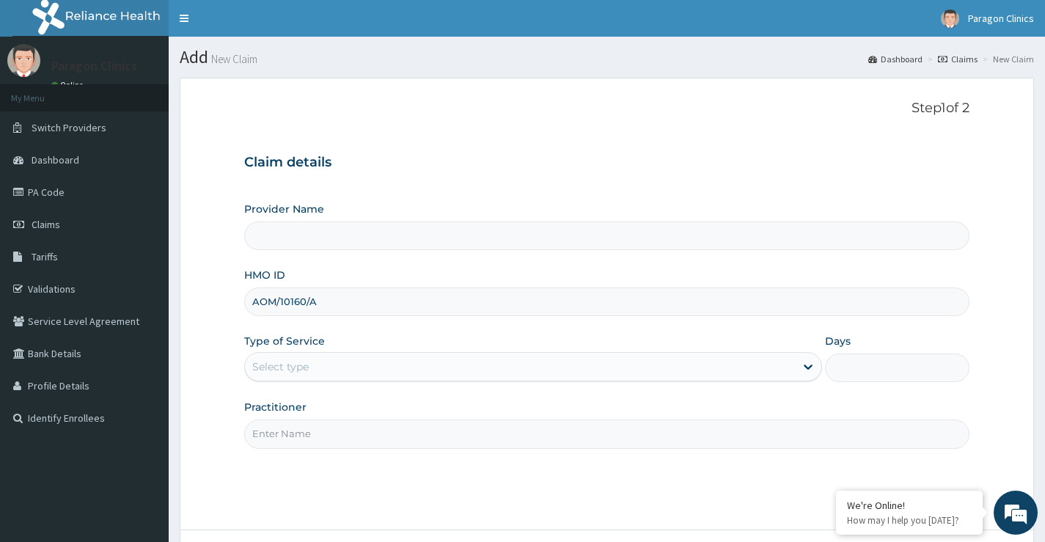
type input "Paragon Clinics And Imaging"
type input "AOM/10160/A"
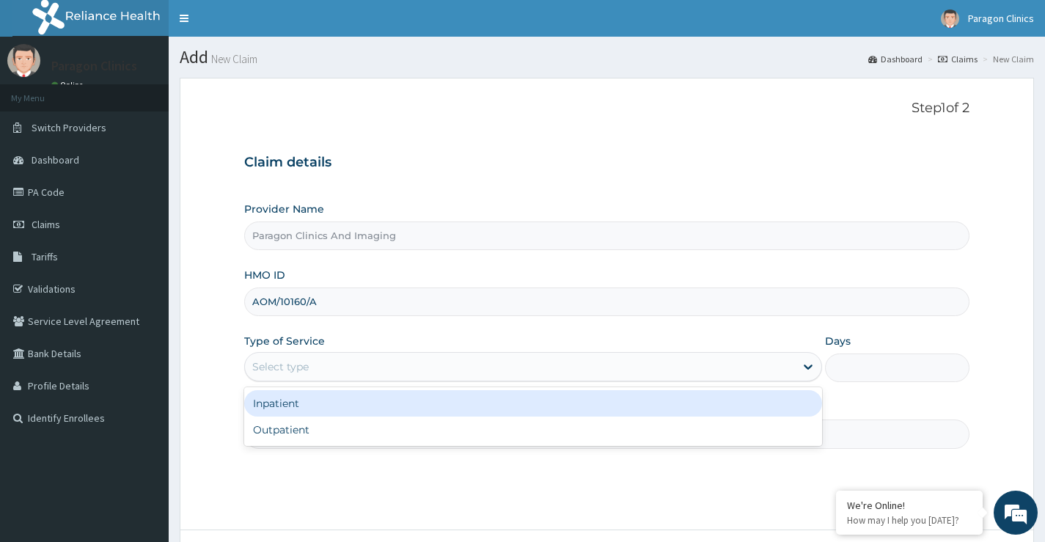
click at [288, 376] on div "Select type" at bounding box center [520, 366] width 550 height 23
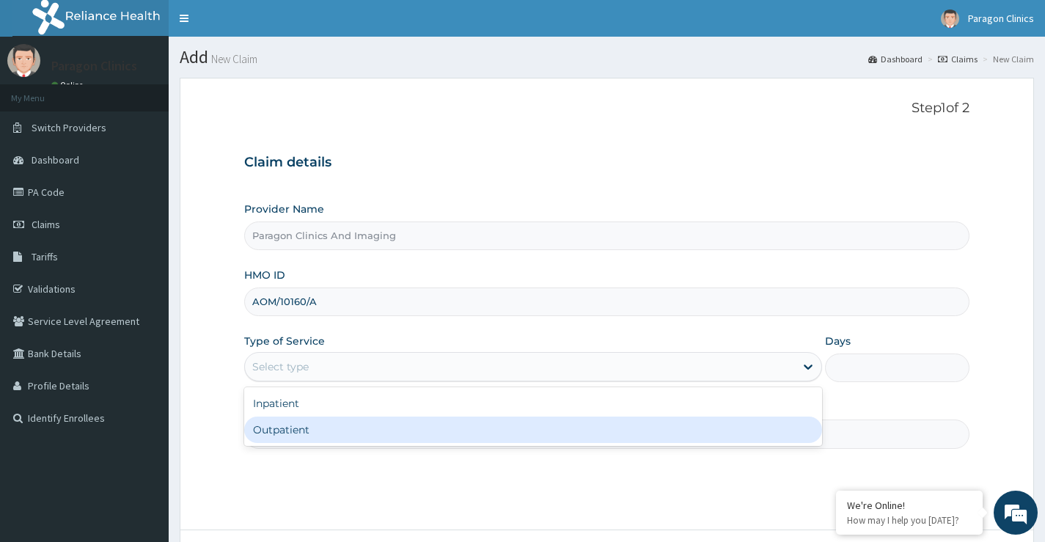
click at [292, 431] on div "Outpatient" at bounding box center [533, 430] width 578 height 26
type input "1"
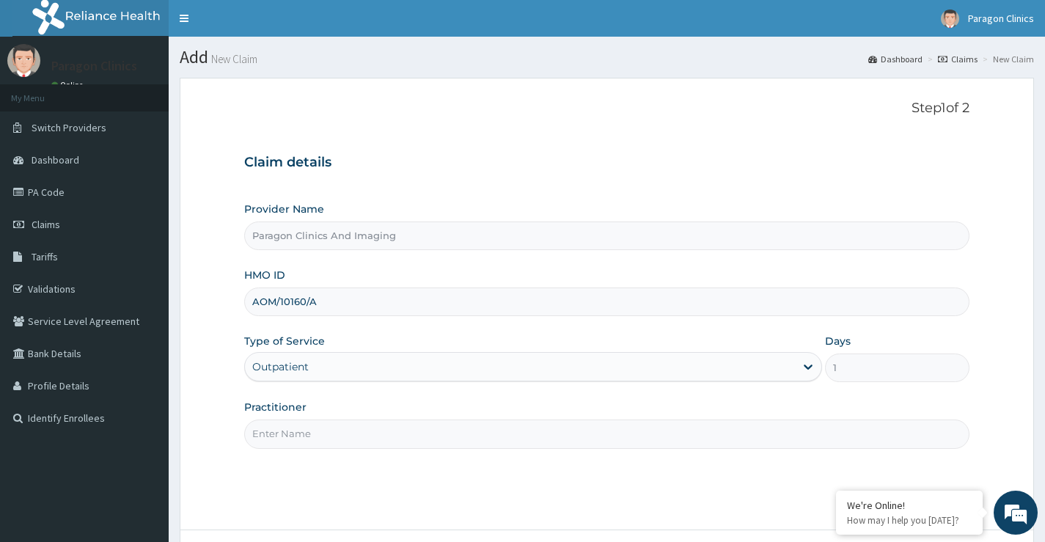
click at [300, 431] on input "Practitioner" at bounding box center [606, 434] width 725 height 29
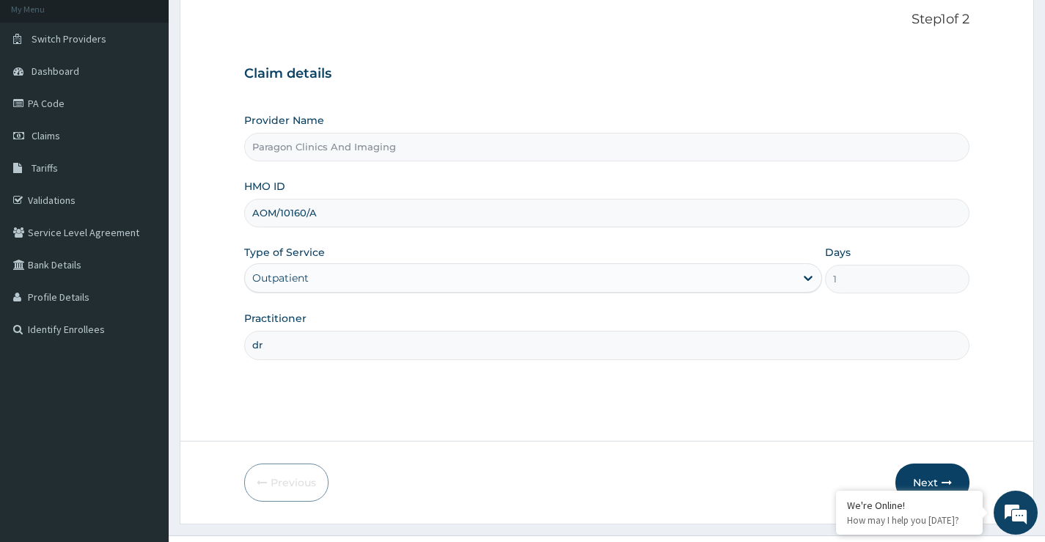
scroll to position [120, 0]
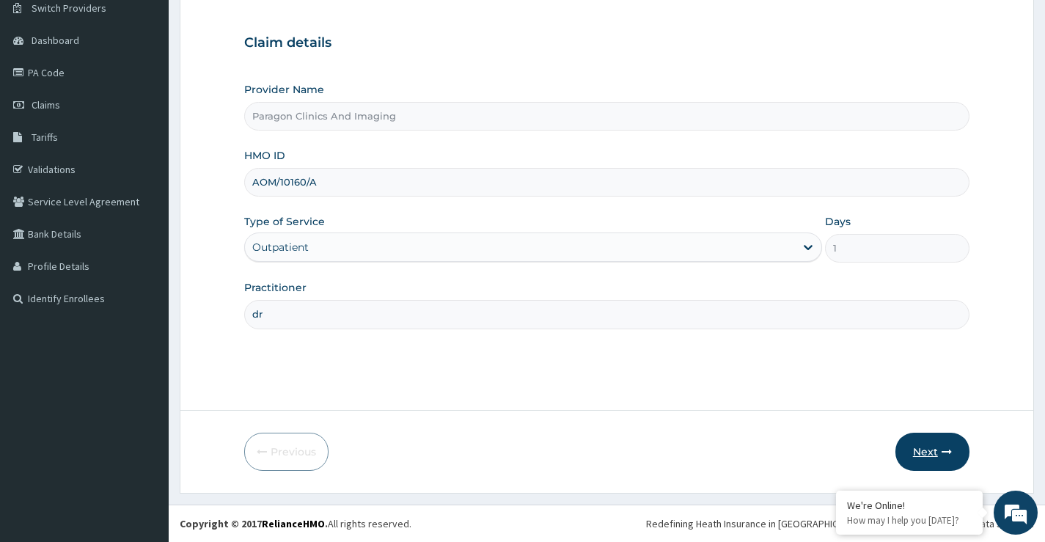
type input "dr"
click at [931, 454] on button "Next" at bounding box center [933, 452] width 74 height 38
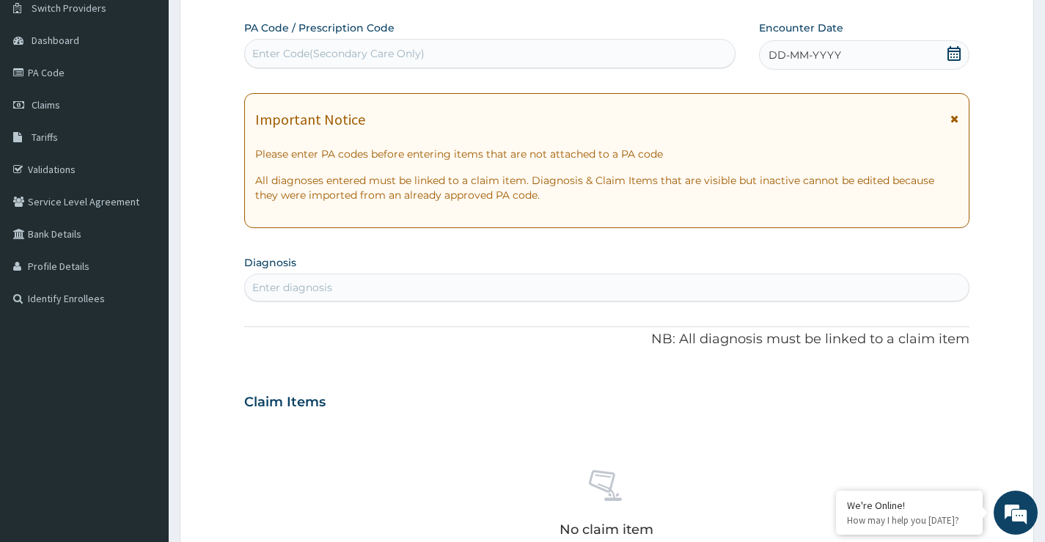
scroll to position [0, 0]
click at [948, 52] on icon at bounding box center [954, 53] width 13 height 15
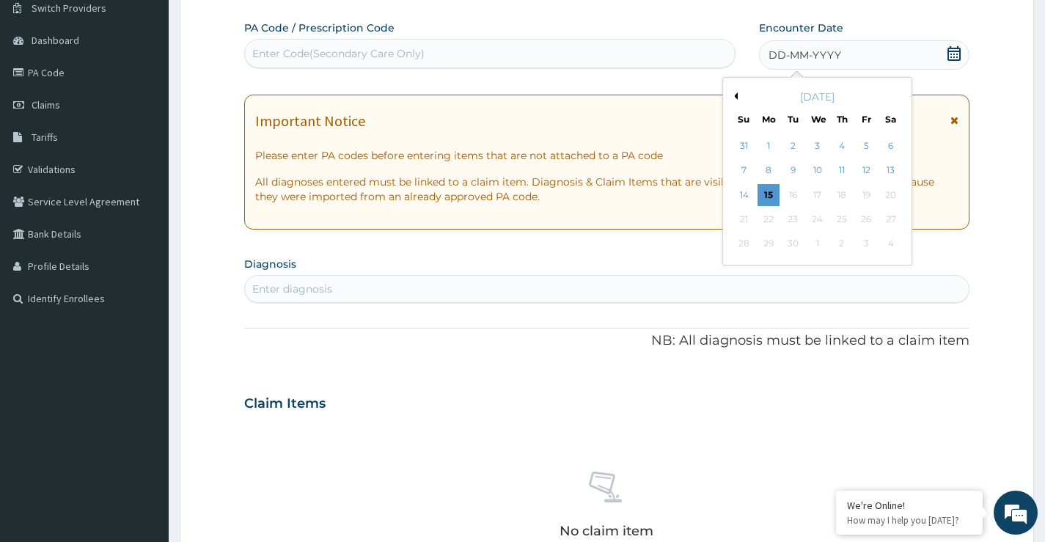
click at [736, 93] on button "Previous Month" at bounding box center [734, 95] width 7 height 7
drag, startPoint x: 816, startPoint y: 244, endPoint x: 795, endPoint y: 248, distance: 21.6
click at [816, 244] on div "27" at bounding box center [817, 244] width 22 height 22
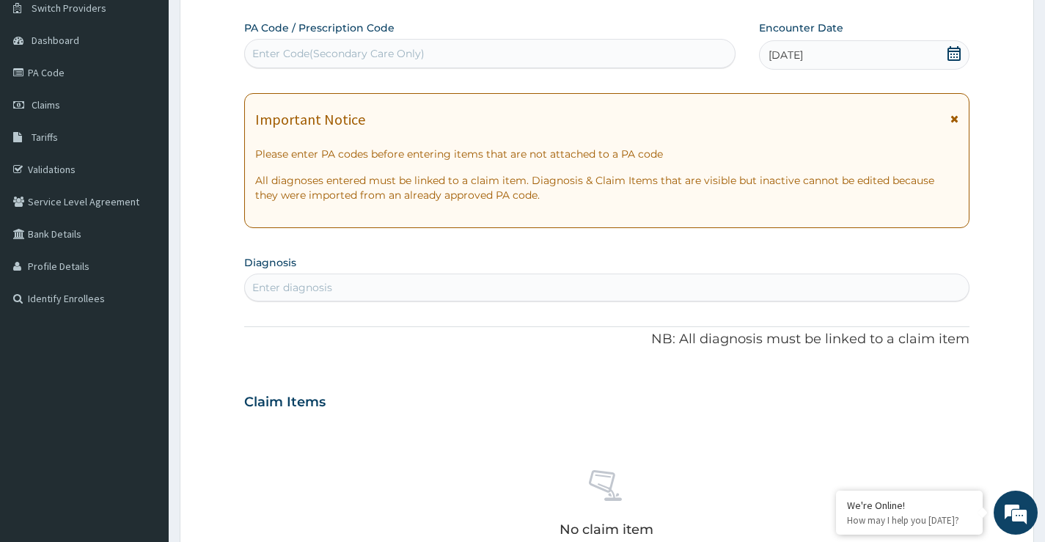
click at [304, 290] on div "Enter diagnosis" at bounding box center [292, 287] width 80 height 15
type input "[MEDICAL_DATA]"
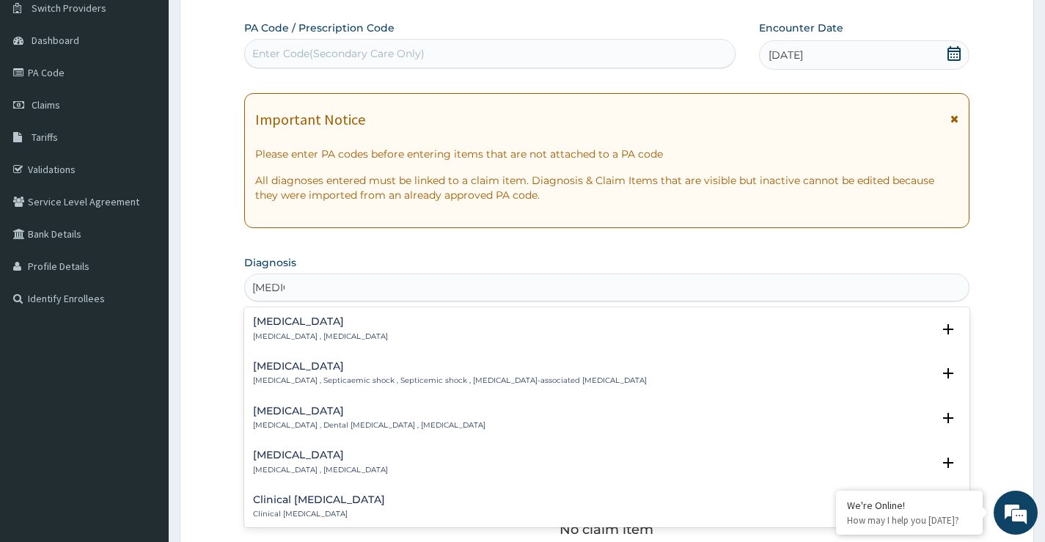
click at [285, 321] on h4 "[MEDICAL_DATA]" at bounding box center [320, 321] width 135 height 11
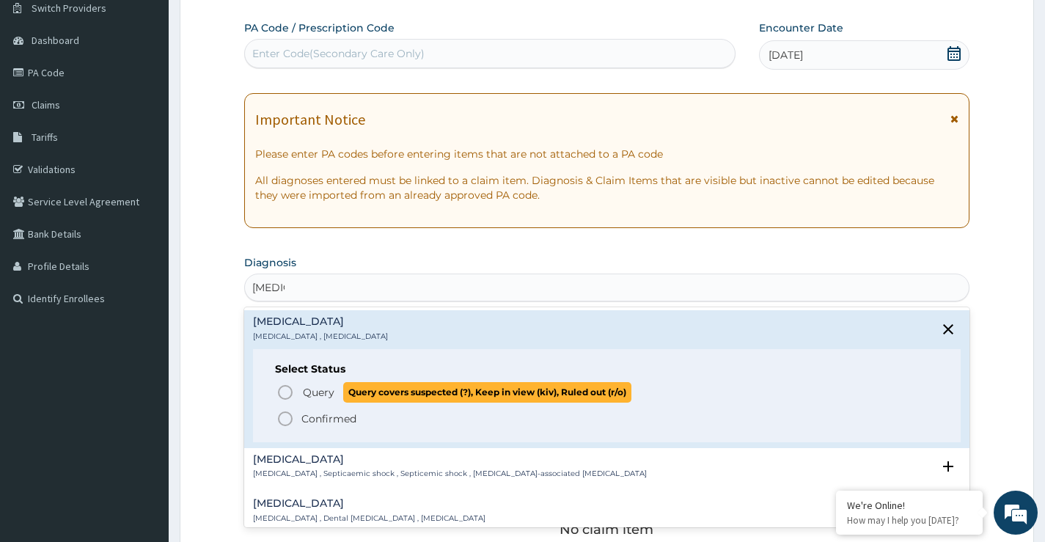
drag, startPoint x: 304, startPoint y: 395, endPoint x: 334, endPoint y: 257, distance: 141.1
click at [304, 395] on span "Query" at bounding box center [319, 392] width 32 height 15
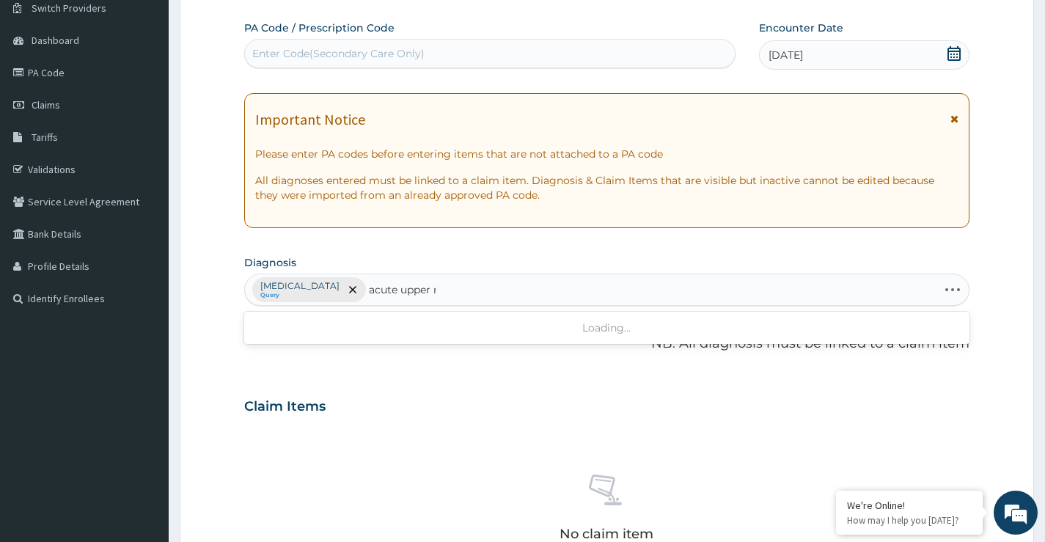
type input "acute upper re"
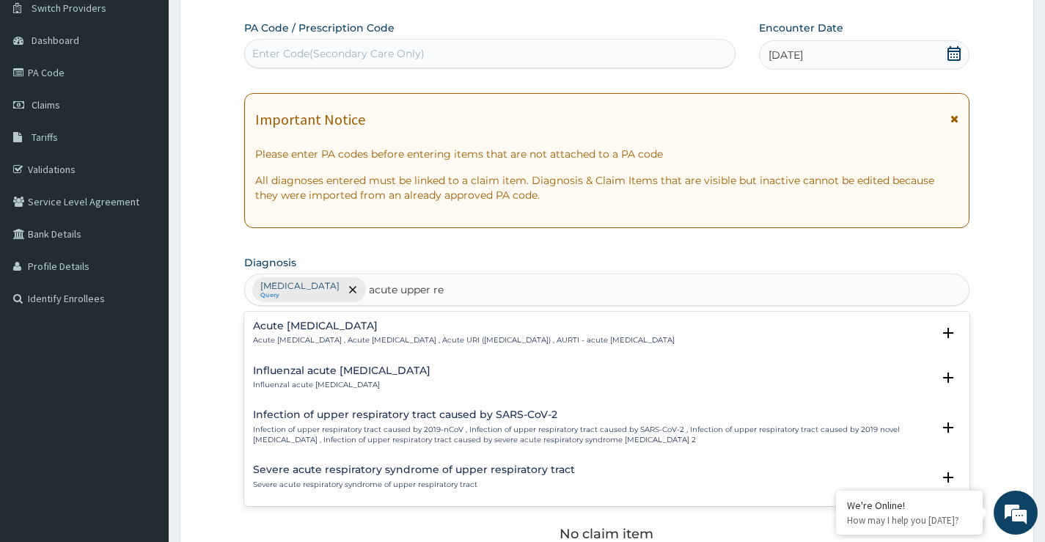
click at [337, 324] on h4 "Acute [MEDICAL_DATA]" at bounding box center [464, 326] width 422 height 11
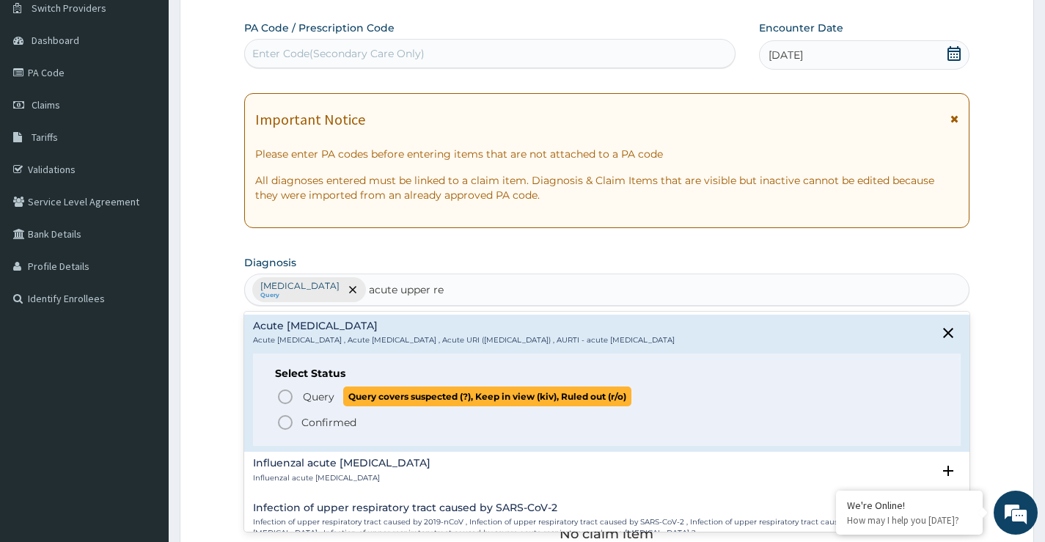
click at [324, 395] on span "Query" at bounding box center [319, 396] width 32 height 15
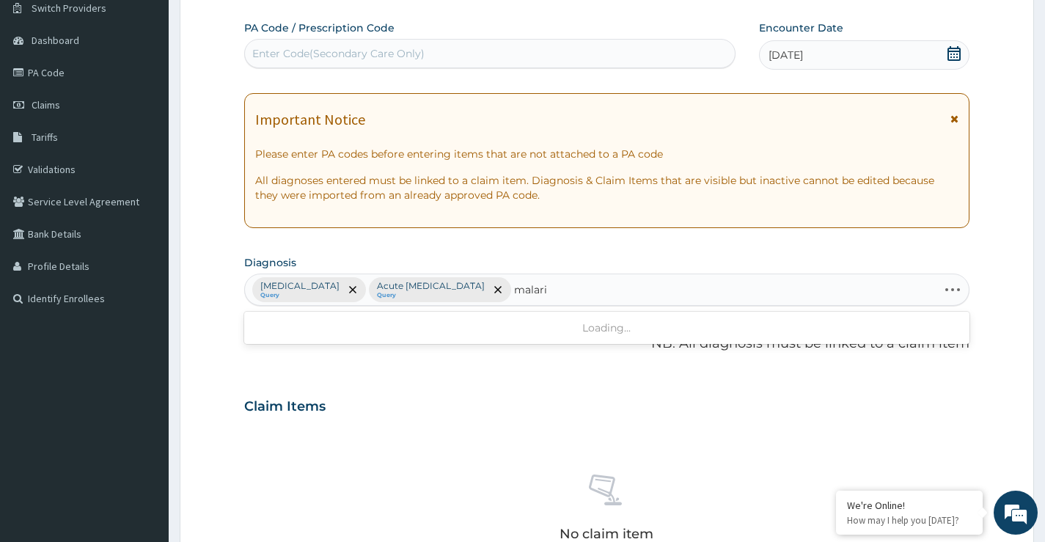
type input "[MEDICAL_DATA]"
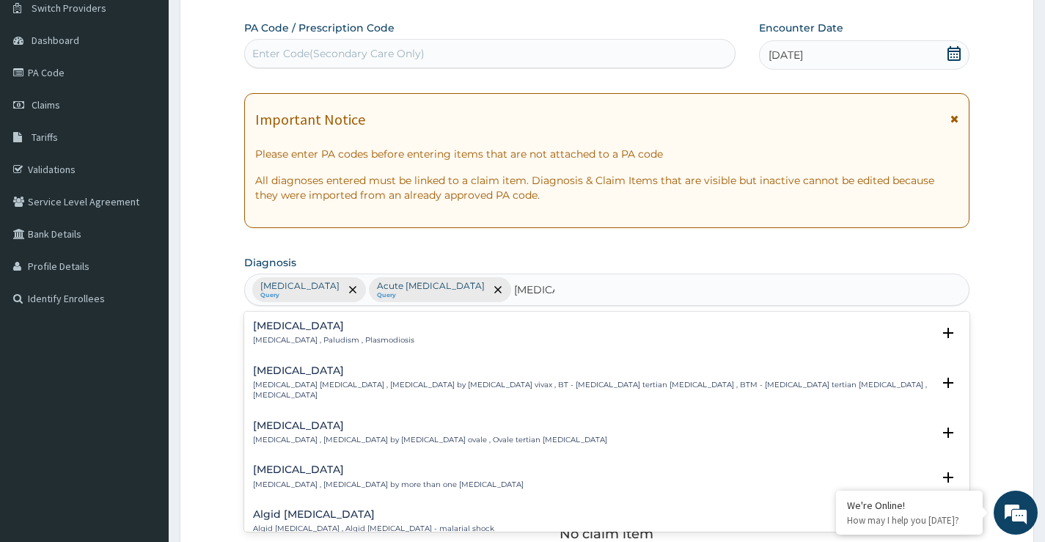
click at [283, 333] on div "[MEDICAL_DATA] [MEDICAL_DATA] , Paludism , Plasmodiosis" at bounding box center [333, 334] width 161 height 26
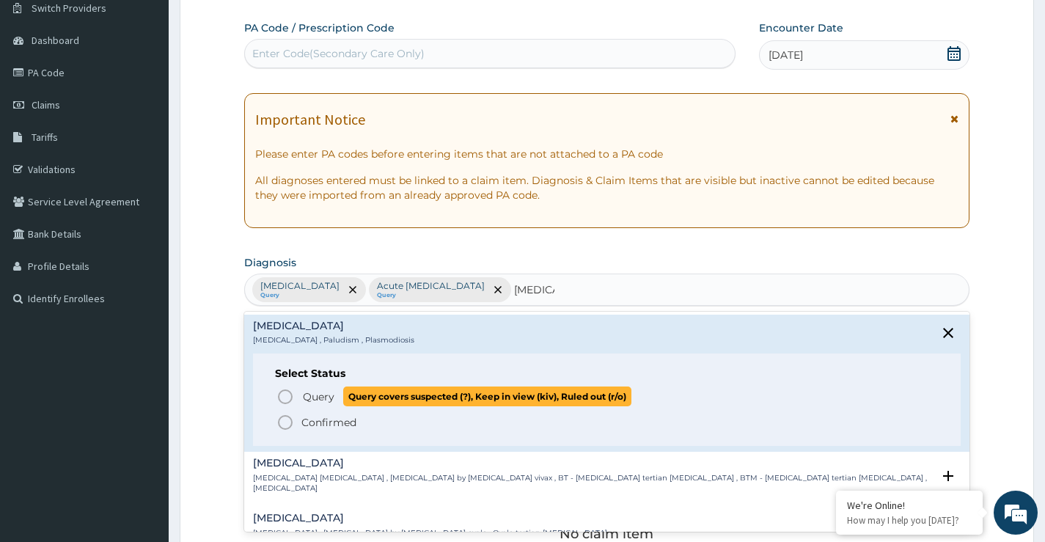
click at [285, 389] on icon "status option query" at bounding box center [286, 397] width 18 height 18
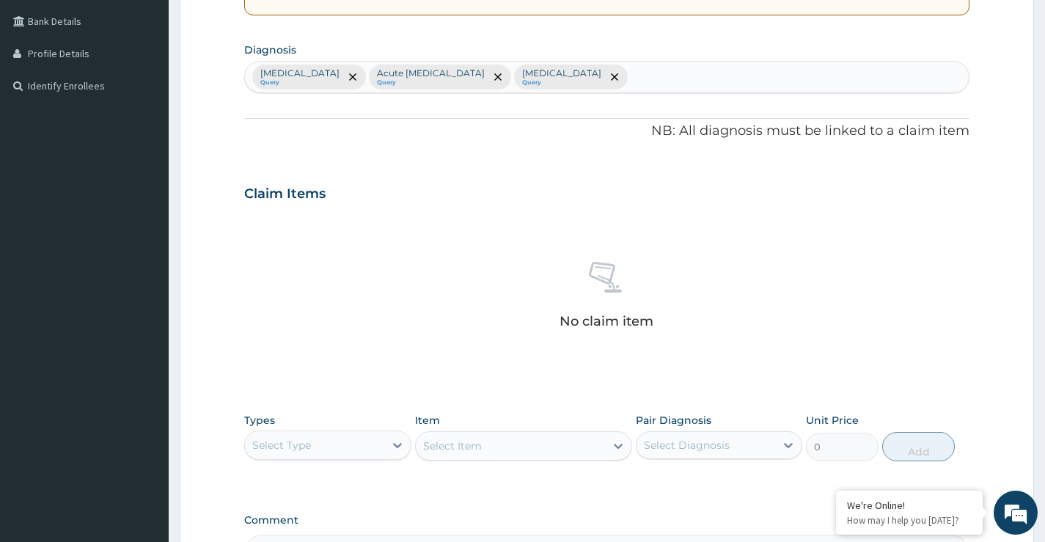
scroll to position [340, 0]
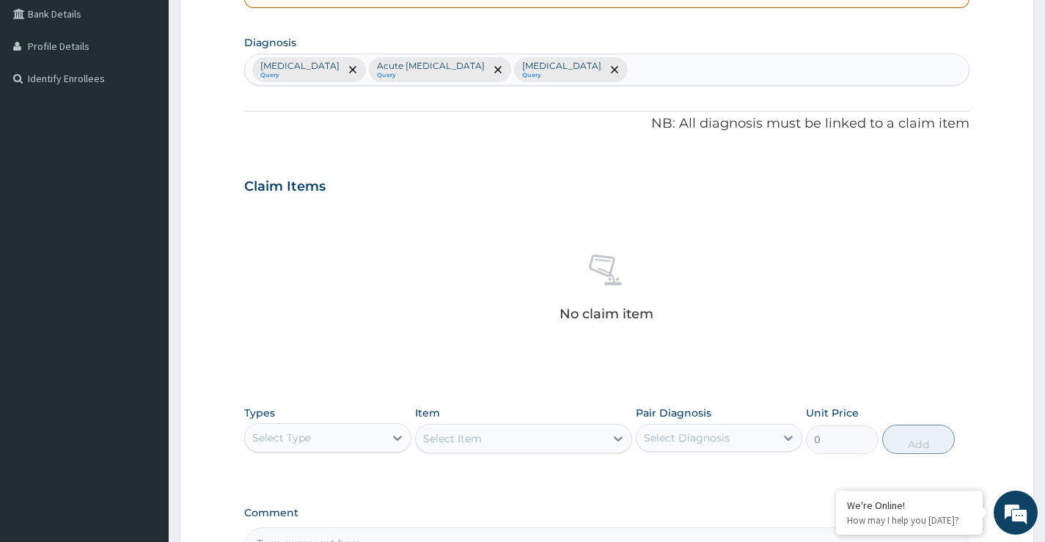
click at [342, 439] on div "Select Type" at bounding box center [314, 437] width 139 height 23
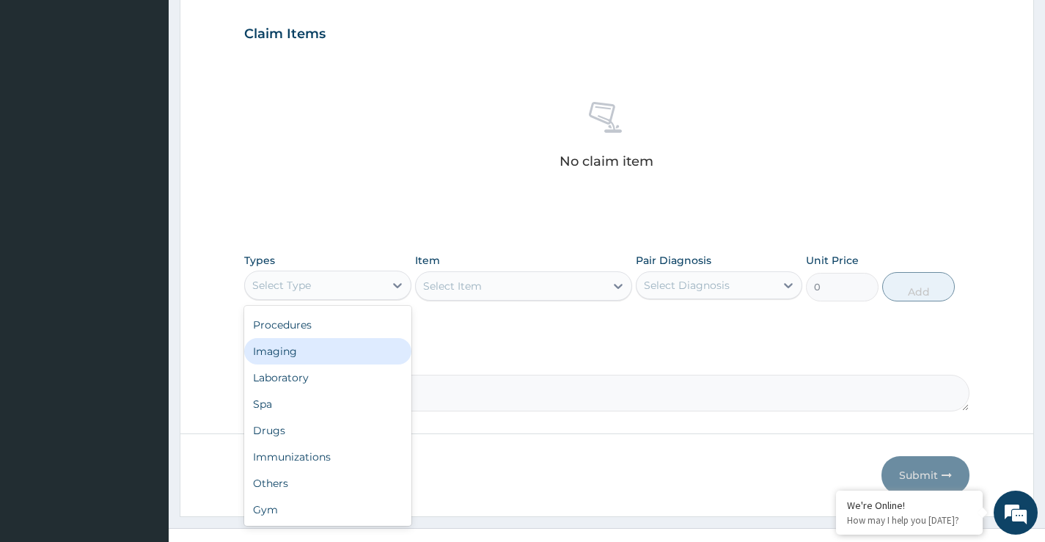
scroll to position [516, 0]
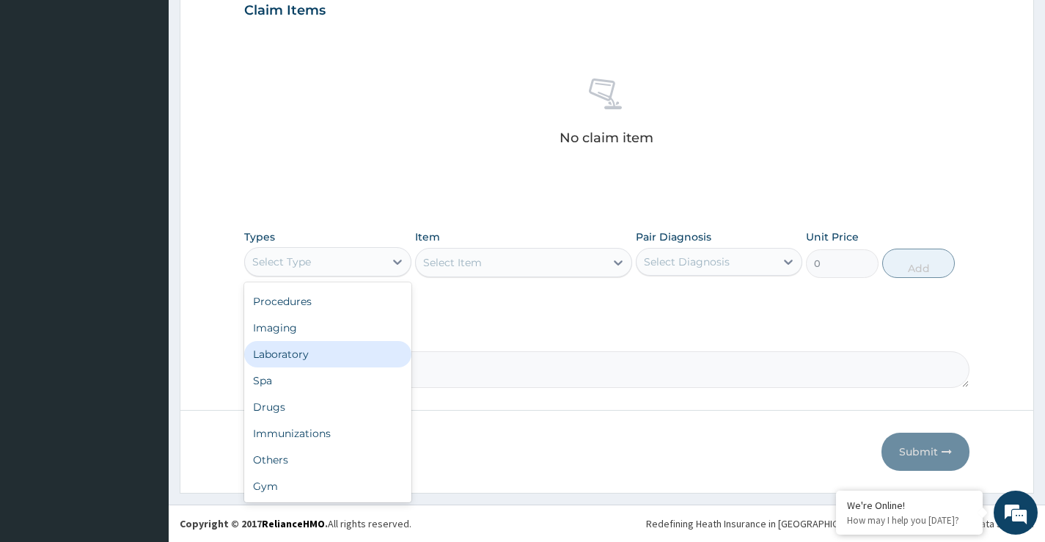
click at [296, 352] on div "Laboratory" at bounding box center [327, 354] width 167 height 26
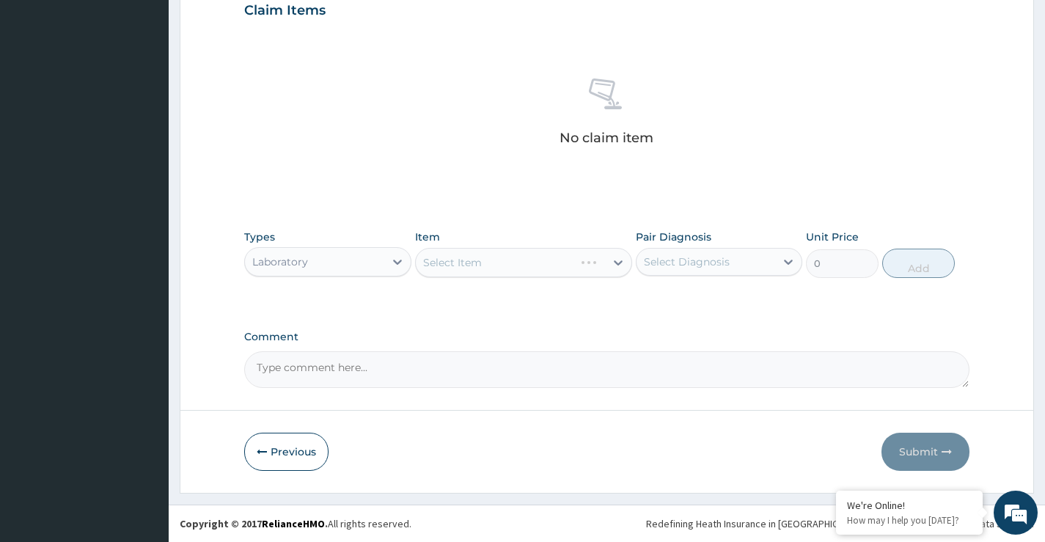
click at [474, 263] on div "Select Item" at bounding box center [524, 262] width 218 height 29
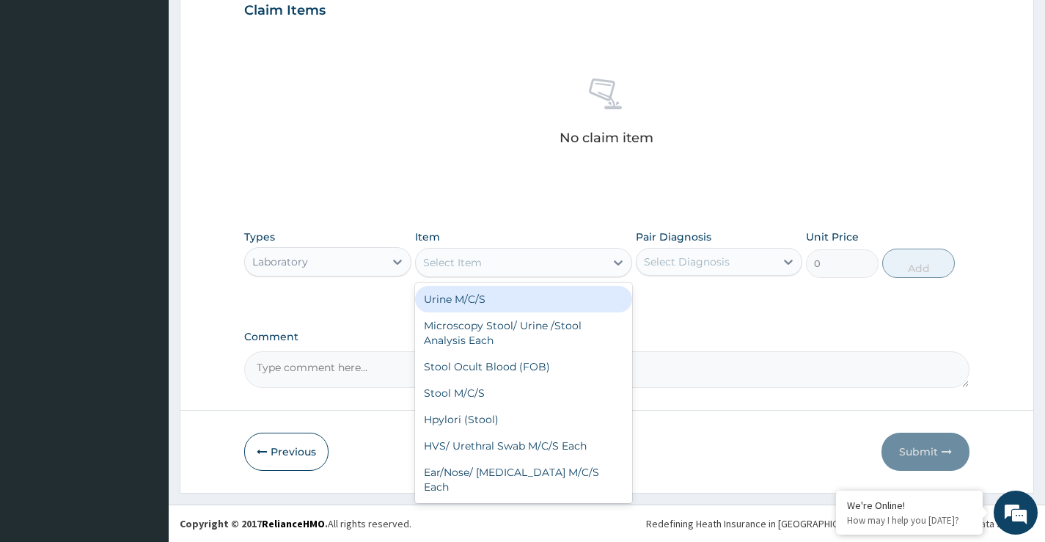
click at [474, 263] on div "Select Item" at bounding box center [452, 262] width 59 height 15
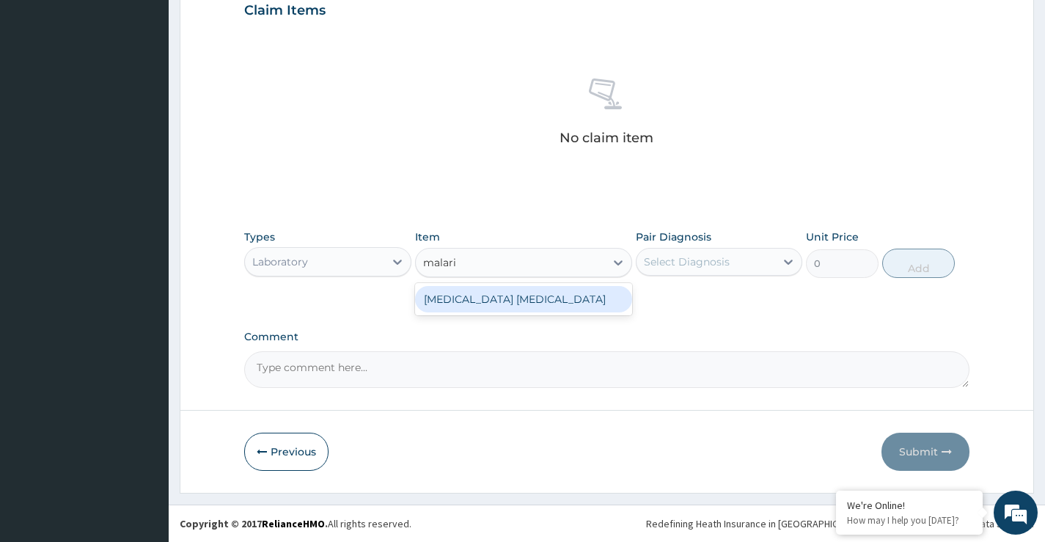
type input "[MEDICAL_DATA]"
drag, startPoint x: 472, startPoint y: 294, endPoint x: 573, endPoint y: 305, distance: 101.1
click at [476, 294] on div "[MEDICAL_DATA] [MEDICAL_DATA]" at bounding box center [524, 299] width 218 height 26
type input "1500"
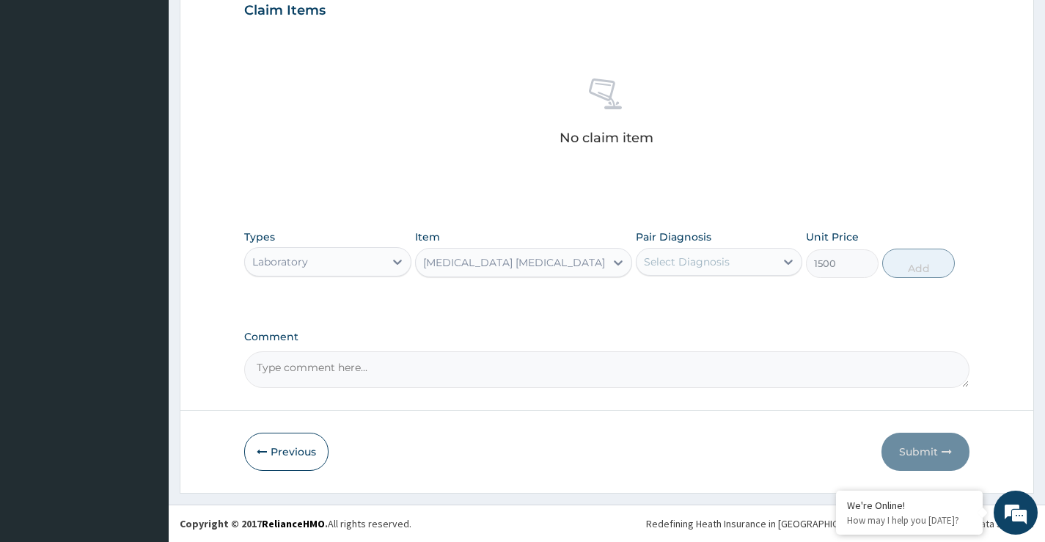
click at [711, 269] on div "Select Diagnosis" at bounding box center [706, 261] width 139 height 23
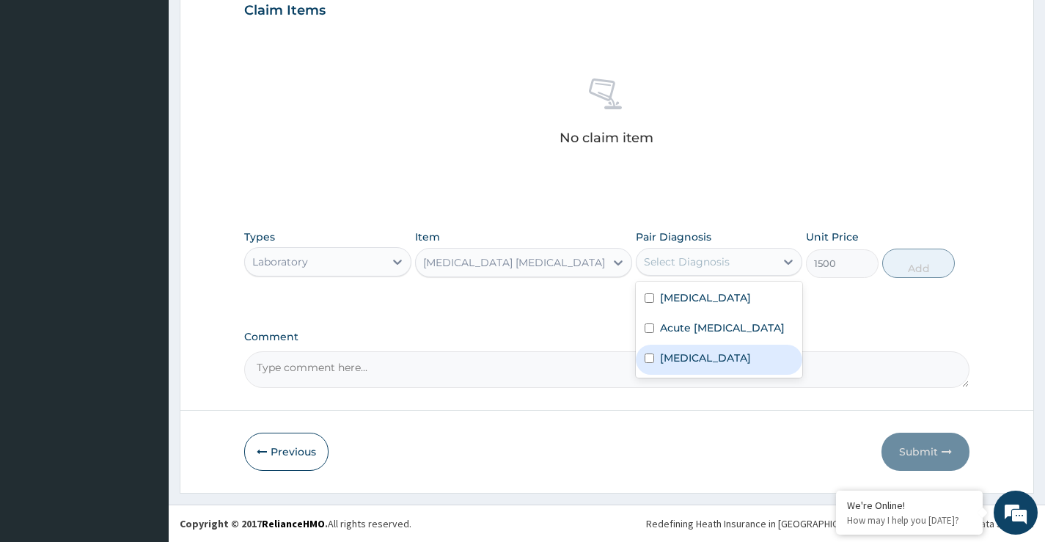
drag, startPoint x: 699, startPoint y: 372, endPoint x: 860, endPoint y: 332, distance: 166.2
click at [699, 373] on div "[MEDICAL_DATA]" at bounding box center [719, 360] width 167 height 30
checkbox input "true"
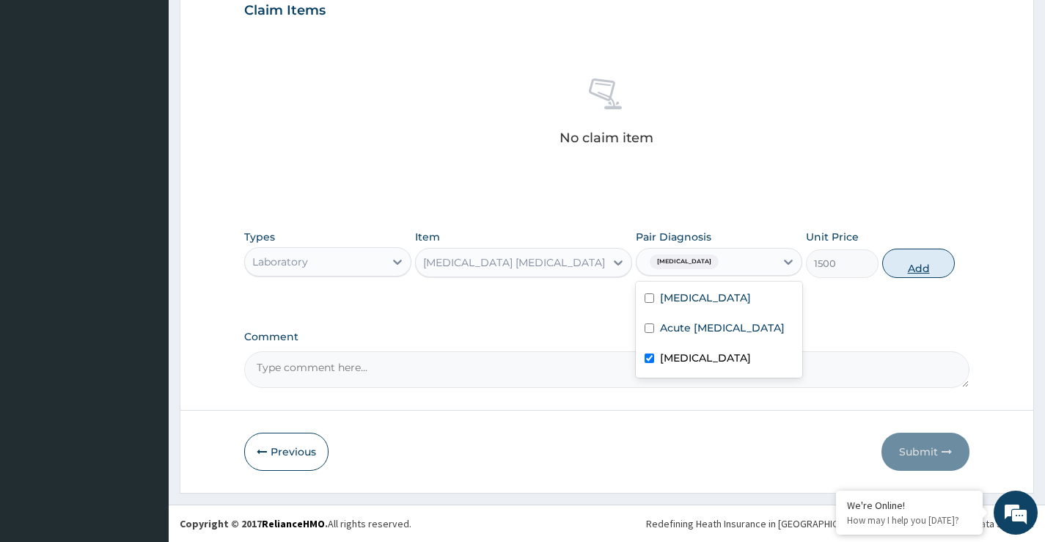
click at [906, 257] on button "Add" at bounding box center [918, 263] width 73 height 29
type input "0"
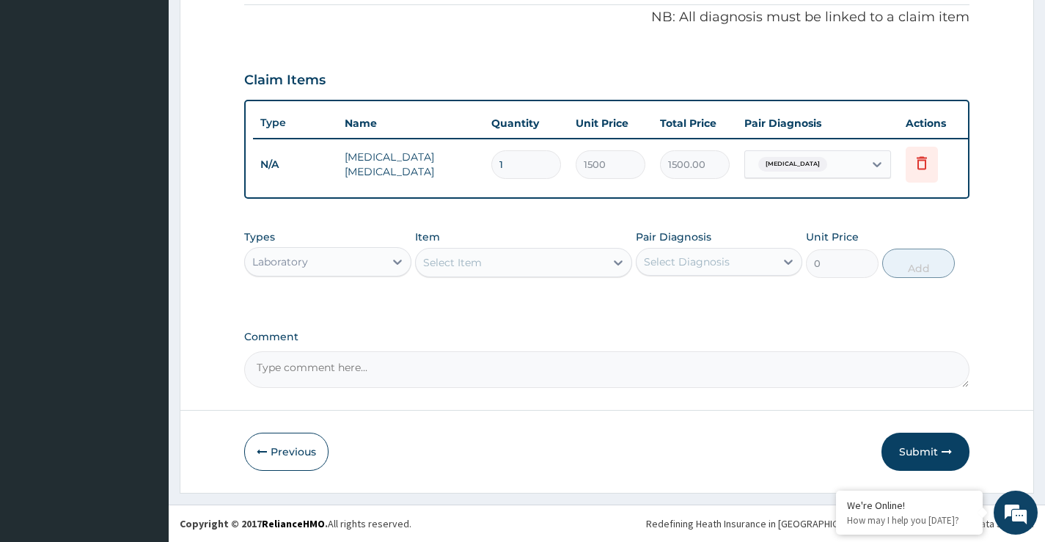
scroll to position [457, 0]
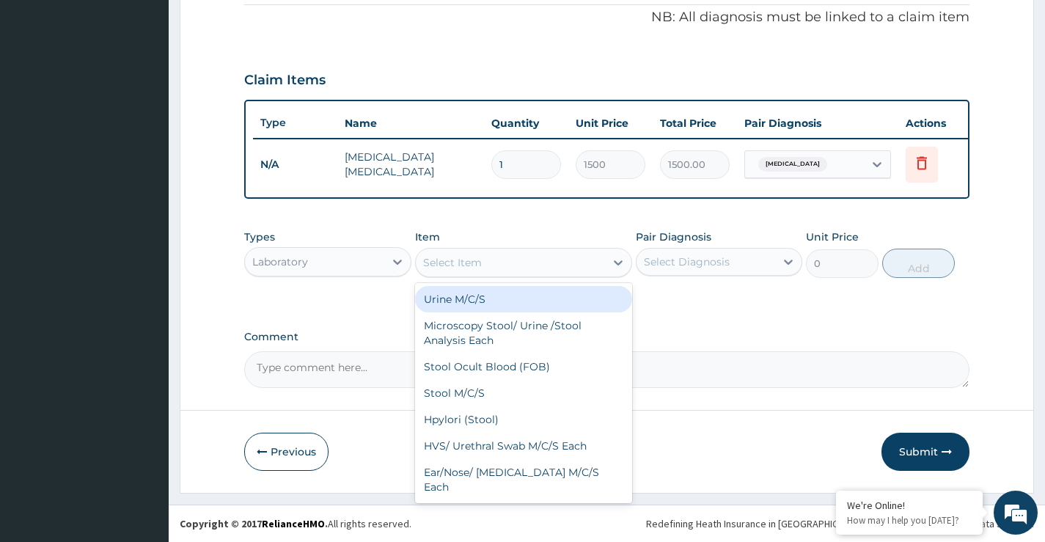
click at [541, 261] on div "Select Item" at bounding box center [511, 262] width 190 height 23
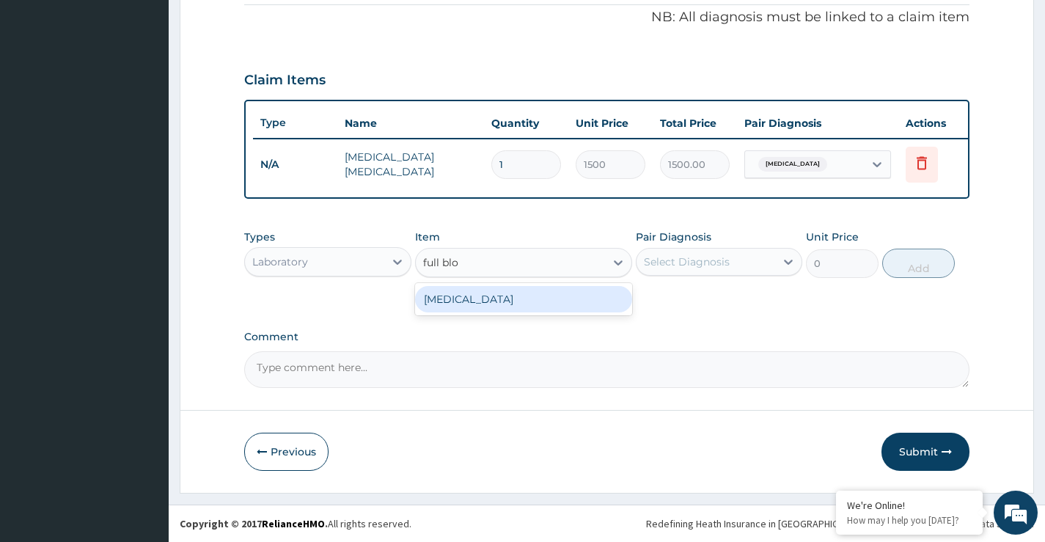
type input "full bloo"
click at [476, 297] on div "[MEDICAL_DATA]" at bounding box center [524, 299] width 218 height 26
type input "5000"
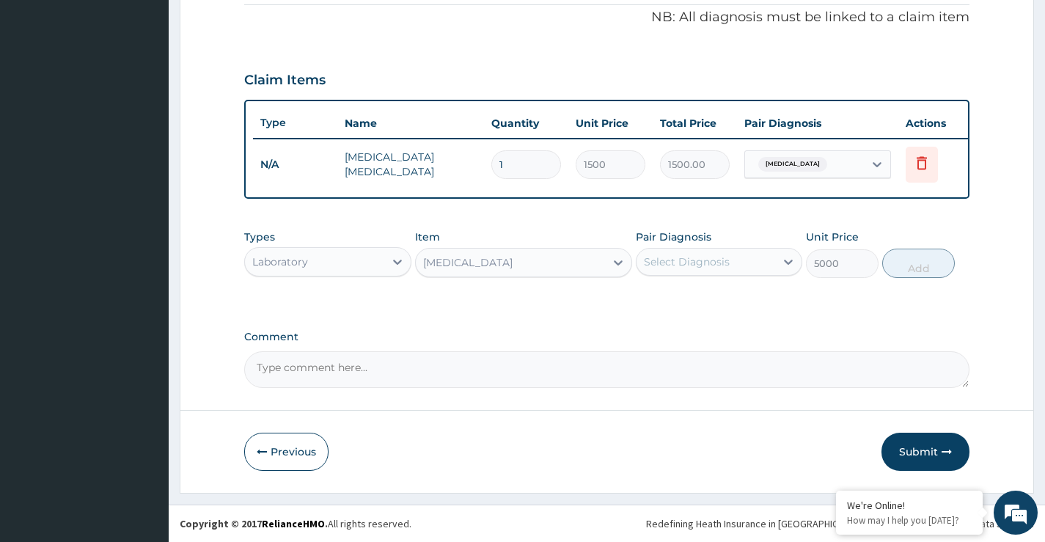
click at [651, 269] on div "Select Diagnosis" at bounding box center [706, 261] width 139 height 23
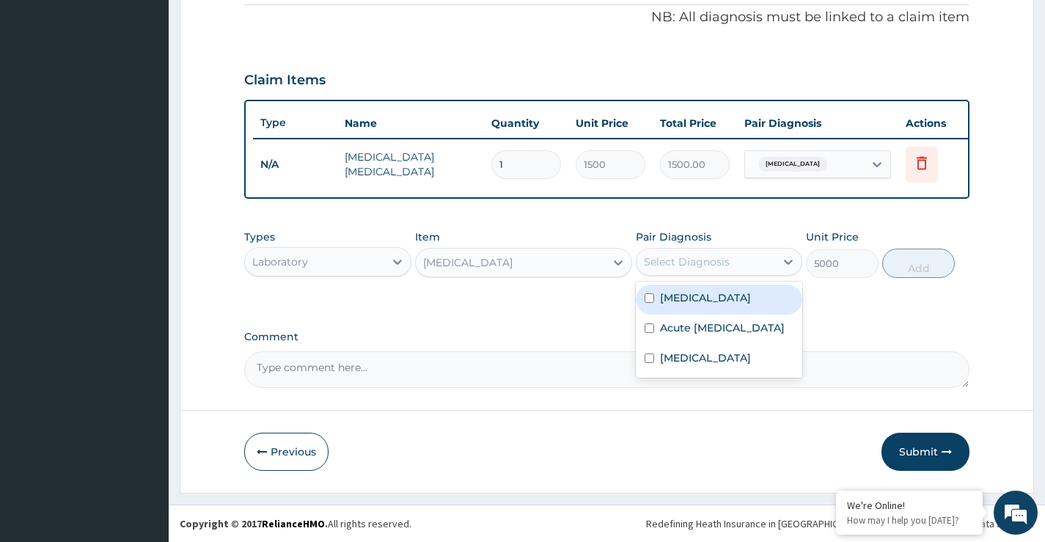
drag, startPoint x: 684, startPoint y: 294, endPoint x: 724, endPoint y: 297, distance: 40.4
click at [684, 293] on label "[MEDICAL_DATA]" at bounding box center [705, 297] width 91 height 15
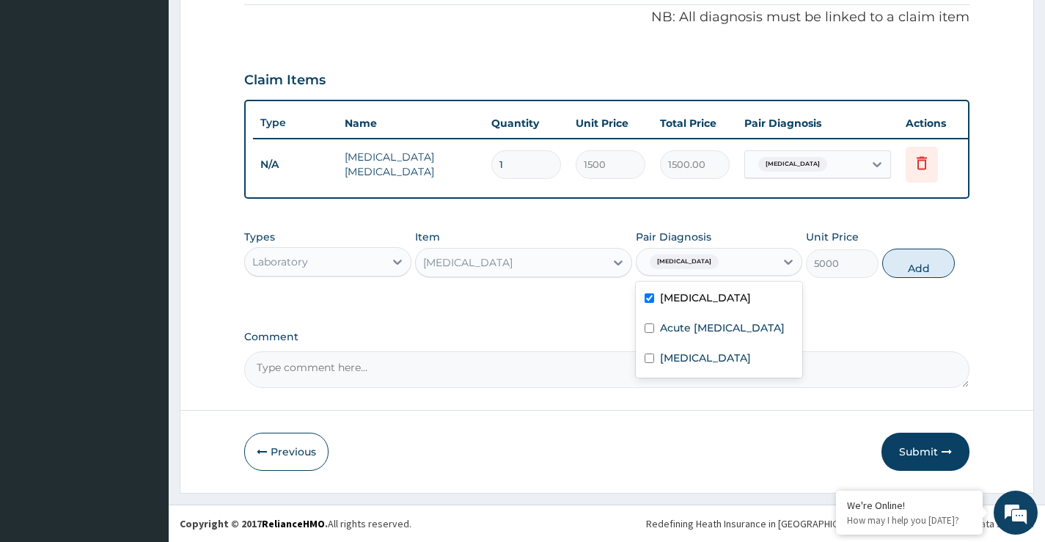
drag, startPoint x: 781, startPoint y: 312, endPoint x: 775, endPoint y: 319, distance: 9.4
click at [780, 313] on div "[MEDICAL_DATA]" at bounding box center [719, 300] width 167 height 30
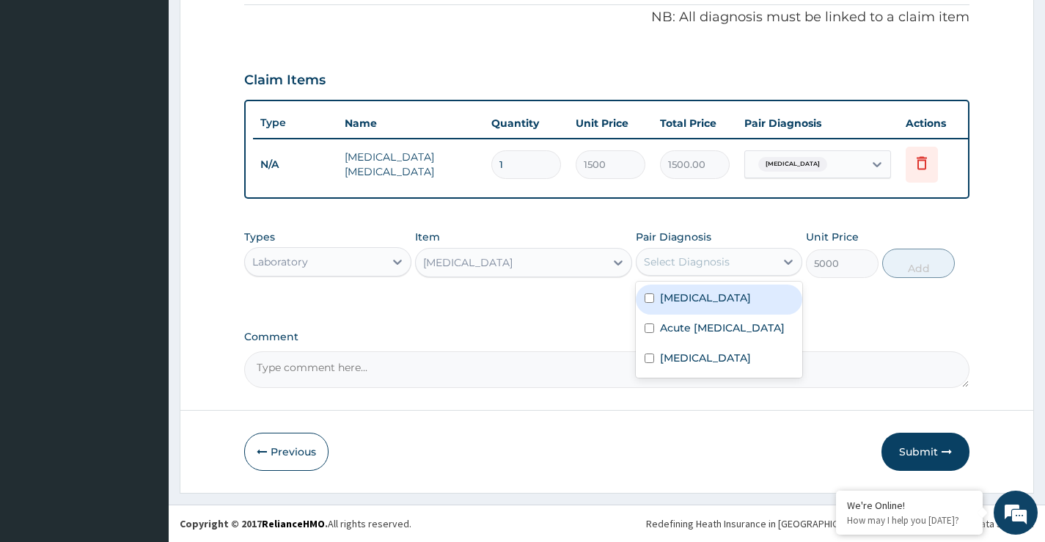
drag, startPoint x: 676, startPoint y: 289, endPoint x: 672, endPoint y: 313, distance: 24.5
click at [675, 290] on div "[MEDICAL_DATA]" at bounding box center [719, 300] width 167 height 30
checkbox input "true"
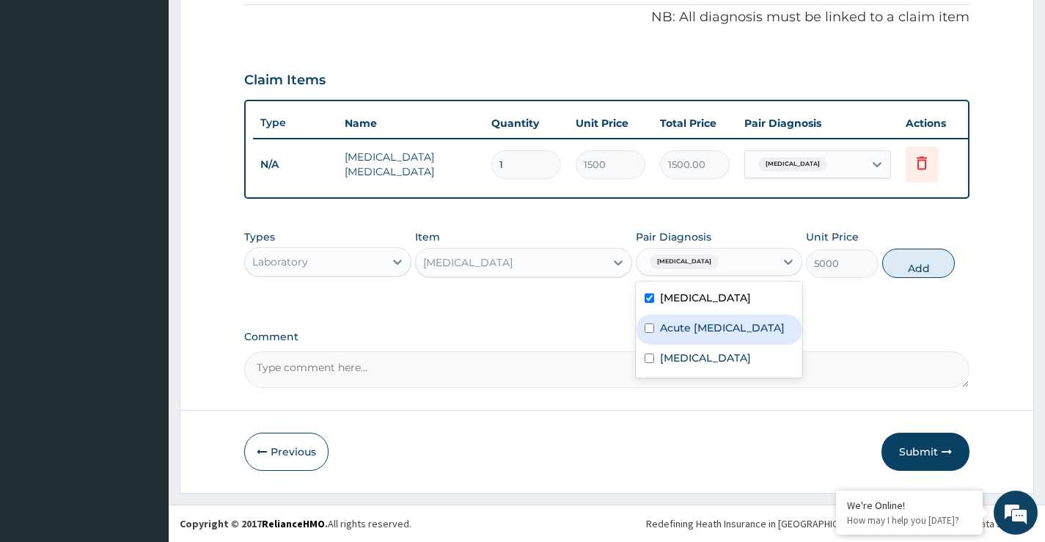
drag, startPoint x: 670, startPoint y: 340, endPoint x: 784, endPoint y: 316, distance: 116.8
click at [678, 335] on label "Acute [MEDICAL_DATA]" at bounding box center [722, 328] width 125 height 15
checkbox input "true"
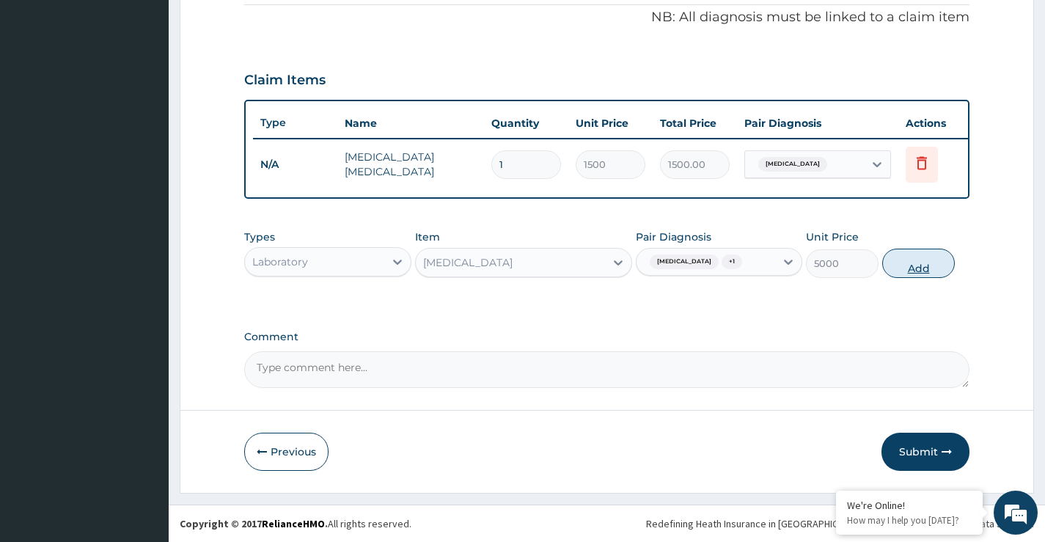
click at [929, 266] on button "Add" at bounding box center [918, 263] width 73 height 29
type input "0"
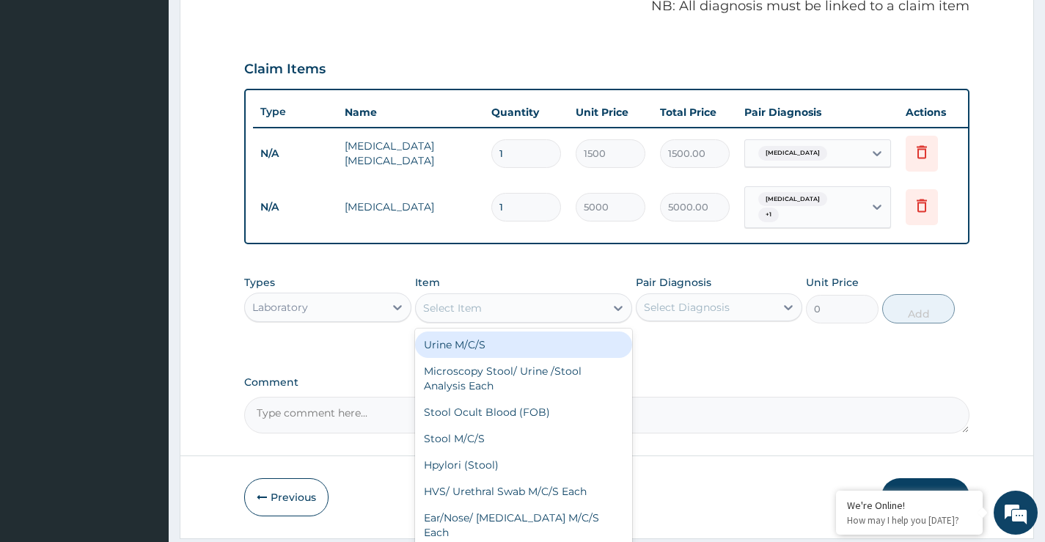
click at [496, 315] on div "Select Item" at bounding box center [511, 307] width 190 height 23
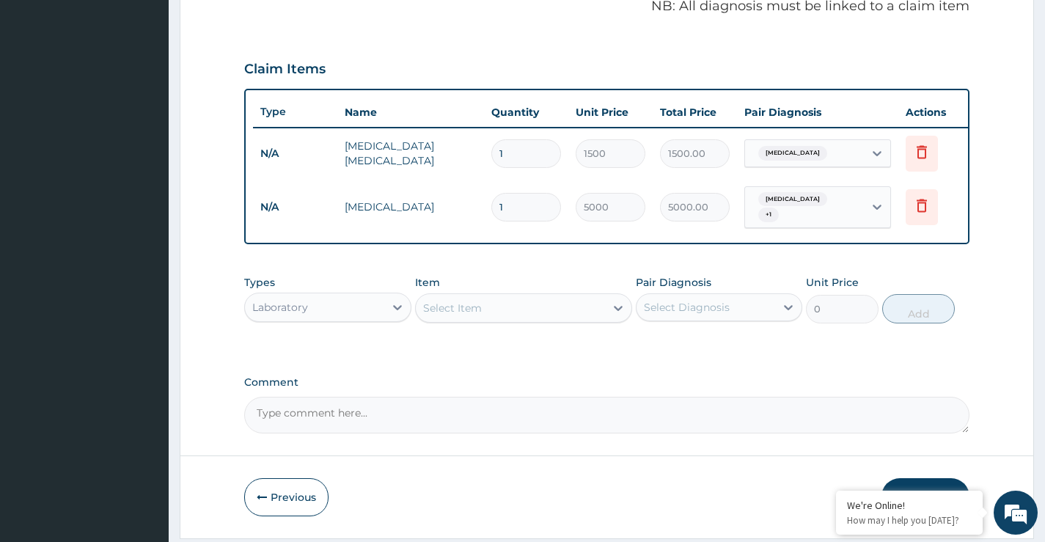
drag, startPoint x: 347, startPoint y: 314, endPoint x: 343, endPoint y: 327, distance: 13.7
click at [346, 315] on div "Laboratory" at bounding box center [314, 307] width 139 height 23
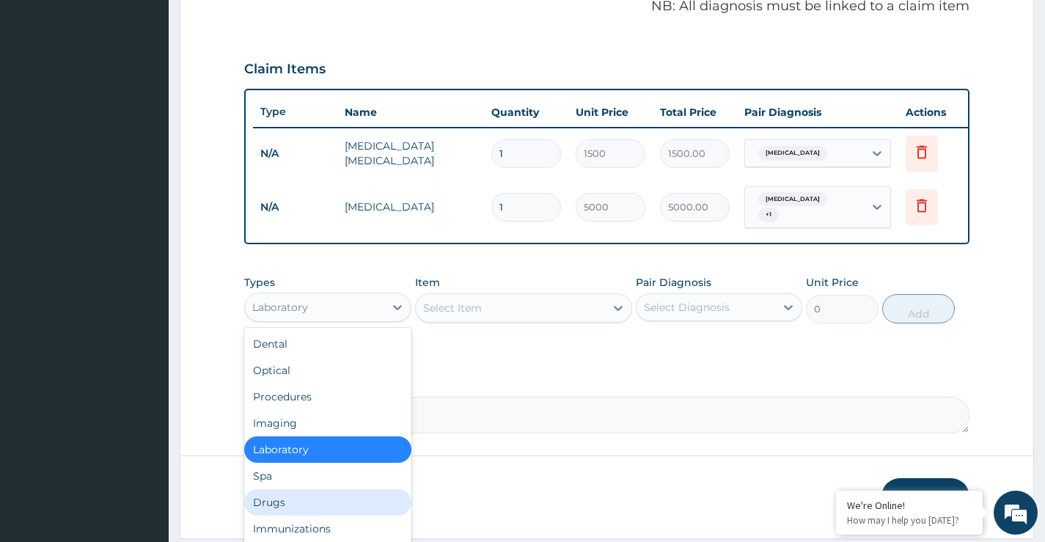
drag, startPoint x: 281, startPoint y: 509, endPoint x: 285, endPoint y: 500, distance: 10.2
click at [282, 507] on div "Drugs" at bounding box center [327, 502] width 167 height 26
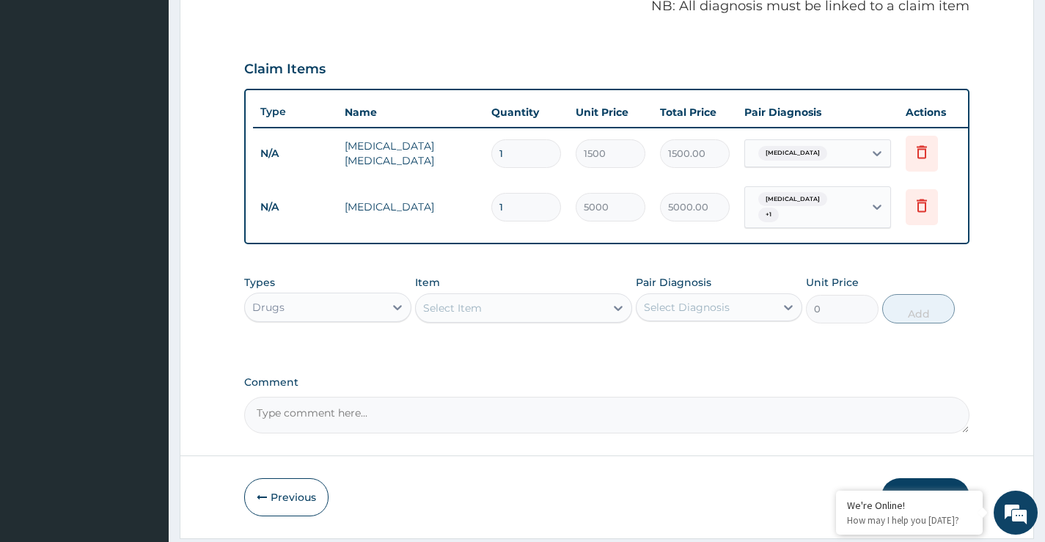
click at [491, 318] on div "Select Item" at bounding box center [511, 307] width 190 height 23
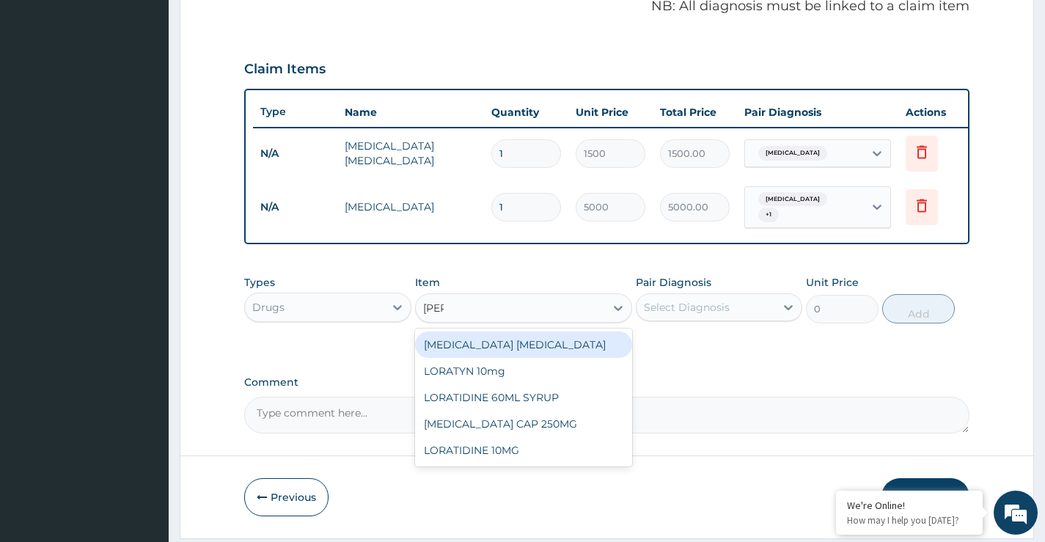
type input "lorat"
click at [490, 357] on div "LORATYN 10mg" at bounding box center [524, 345] width 218 height 26
type input "50.6"
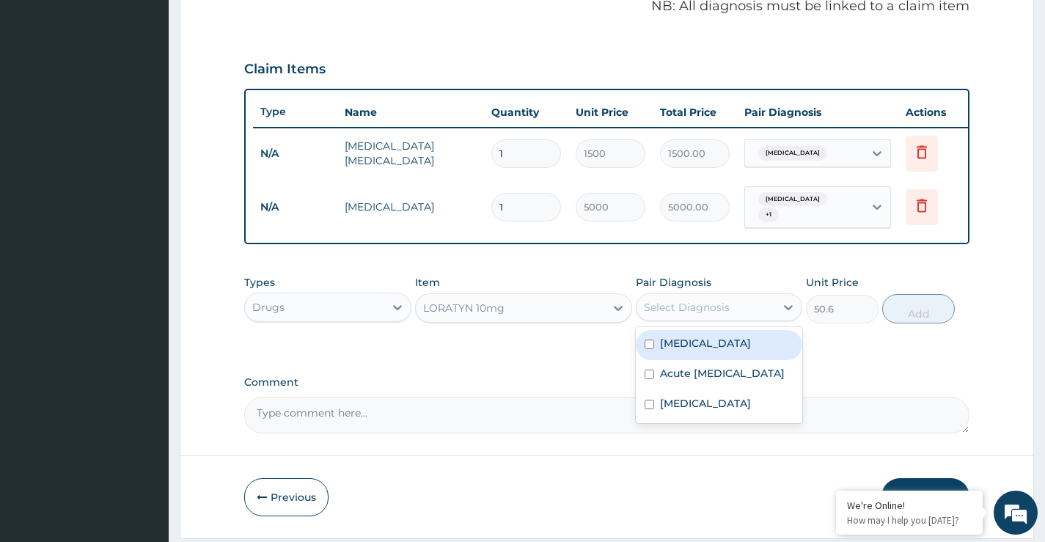
click at [670, 315] on div "Select Diagnosis" at bounding box center [687, 307] width 86 height 15
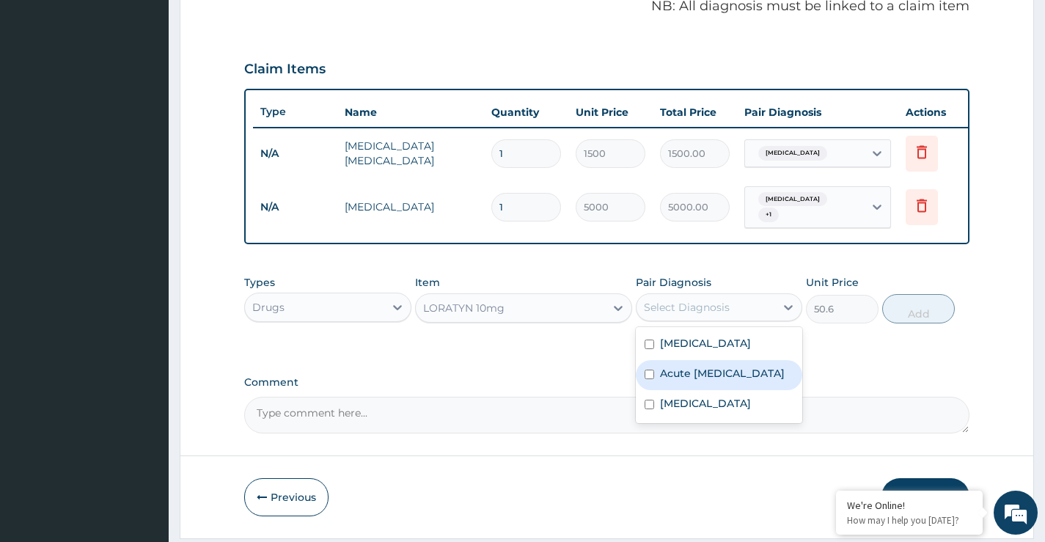
click at [689, 381] on label "Acute [MEDICAL_DATA]" at bounding box center [722, 373] width 125 height 15
checkbox input "true"
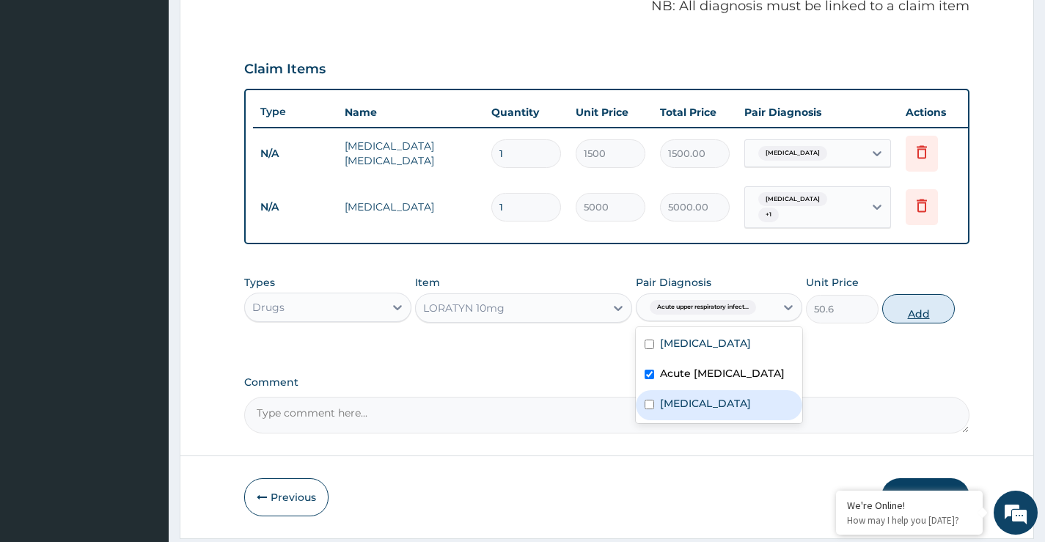
click at [910, 320] on button "Add" at bounding box center [918, 308] width 73 height 29
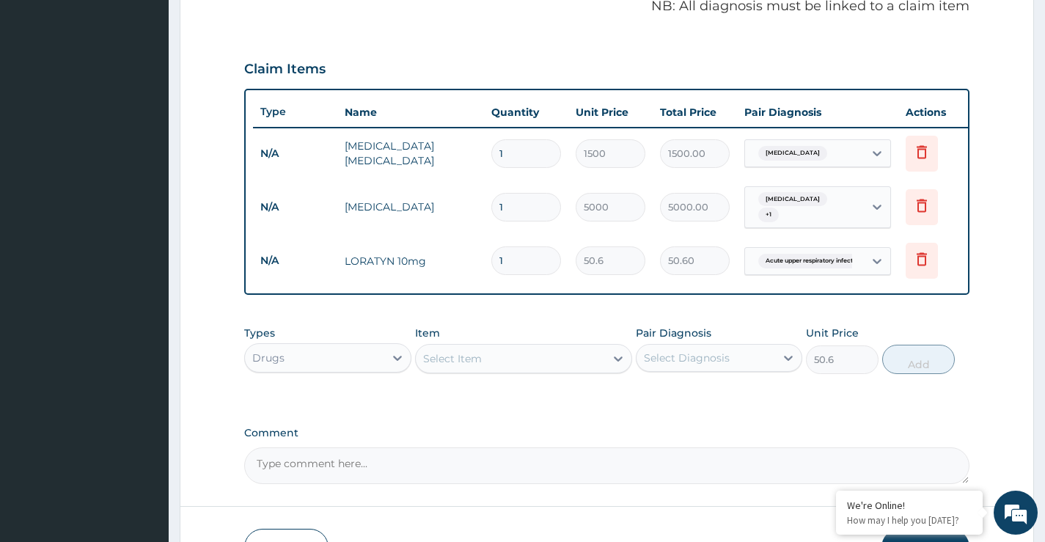
type input "0"
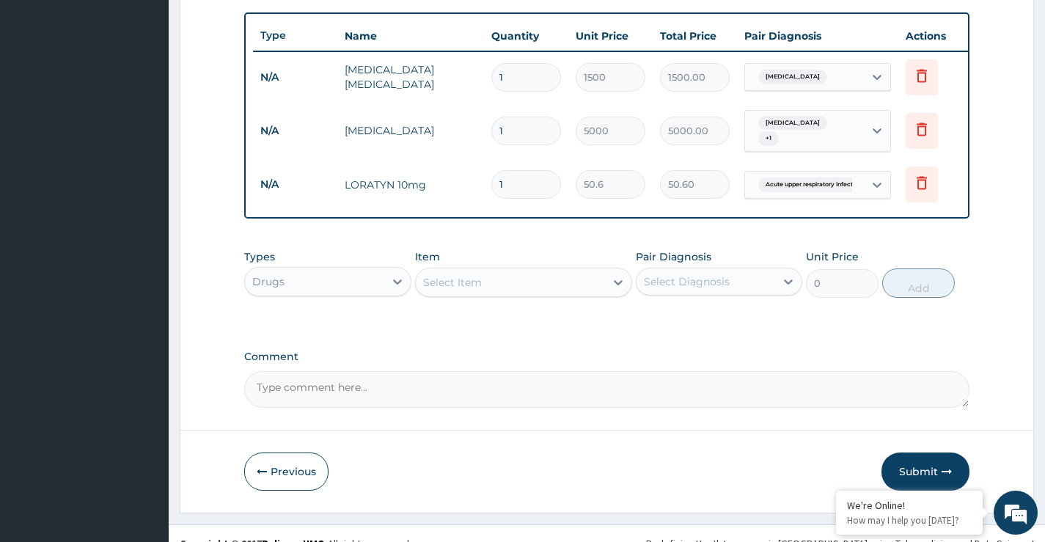
scroll to position [558, 0]
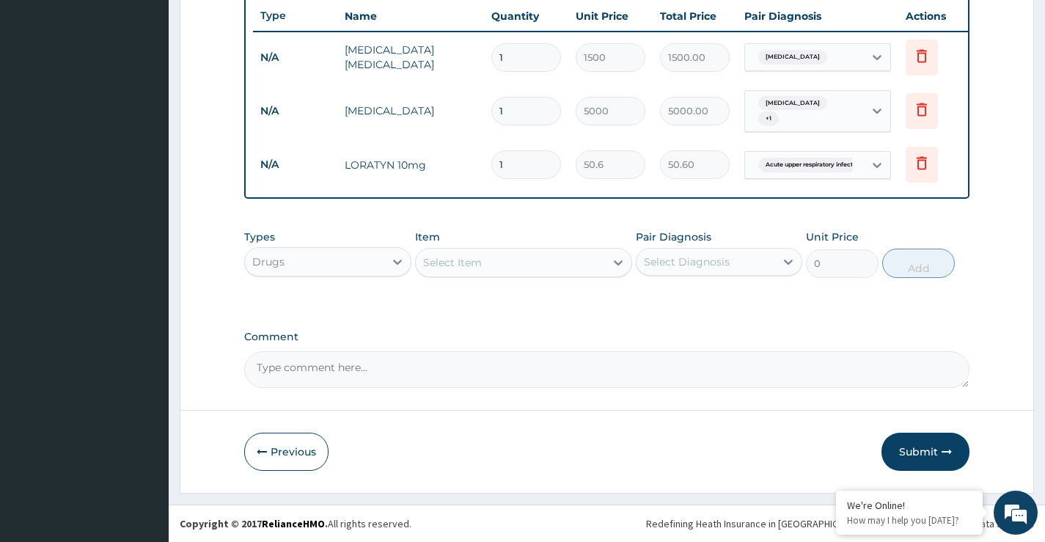
click at [447, 257] on div "Select Item" at bounding box center [452, 262] width 59 height 15
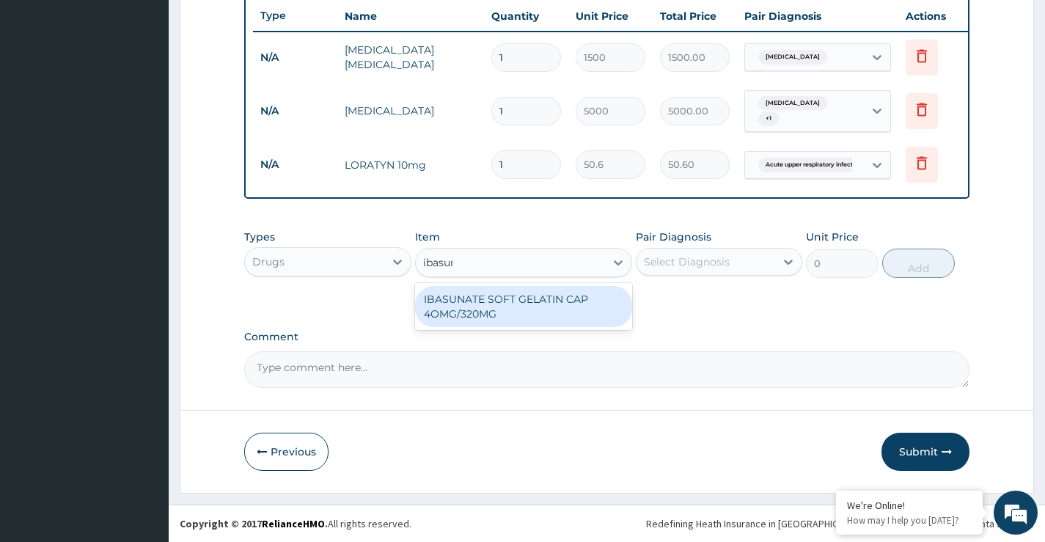
type input "ibasuna"
click at [483, 310] on div "IBASUNATE SOFT GELATIN CAP 4OMG/320MG" at bounding box center [524, 306] width 218 height 41
type input "189.75"
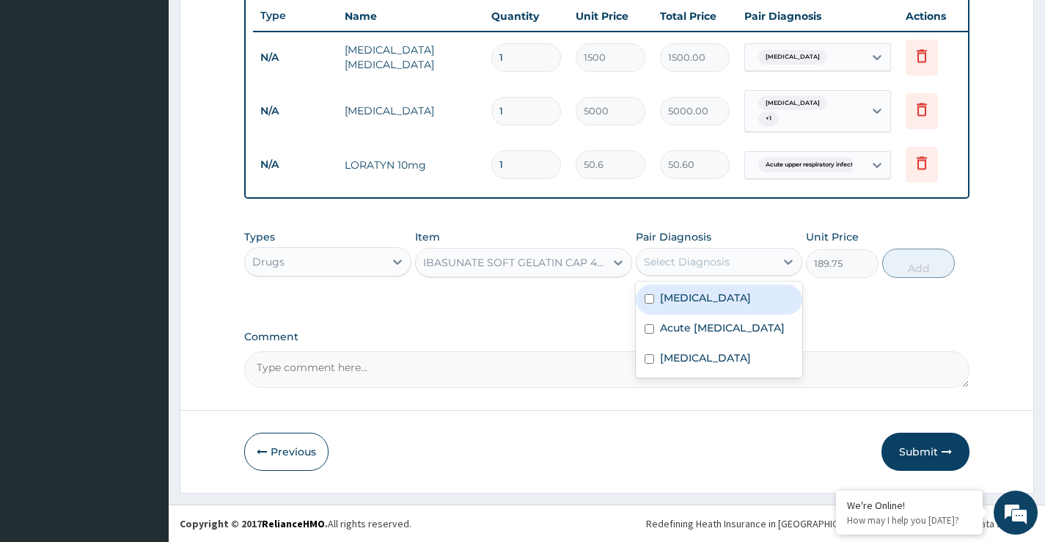
click at [680, 256] on div "Select Diagnosis" at bounding box center [687, 262] width 86 height 15
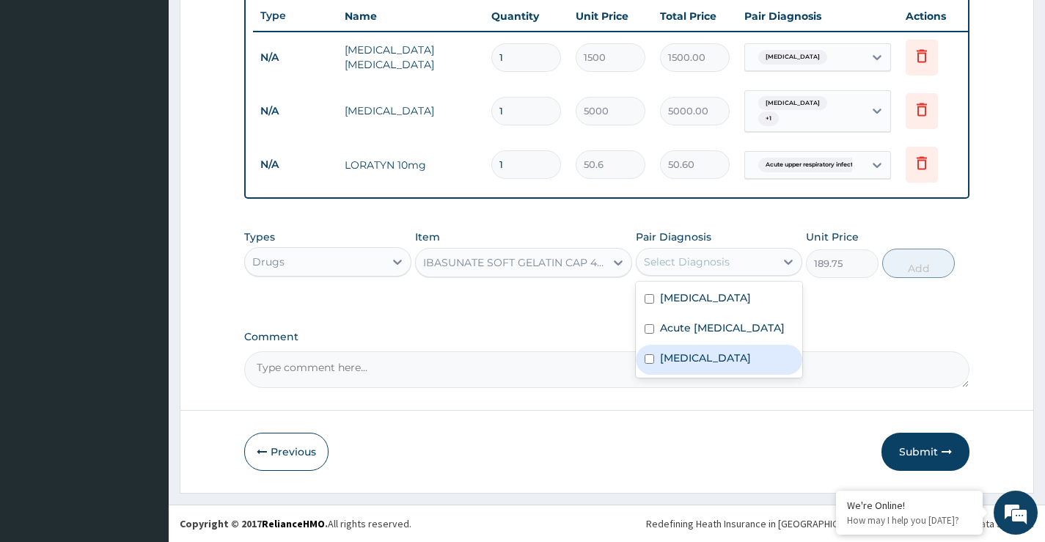
click at [673, 365] on label "[MEDICAL_DATA]" at bounding box center [705, 358] width 91 height 15
checkbox input "true"
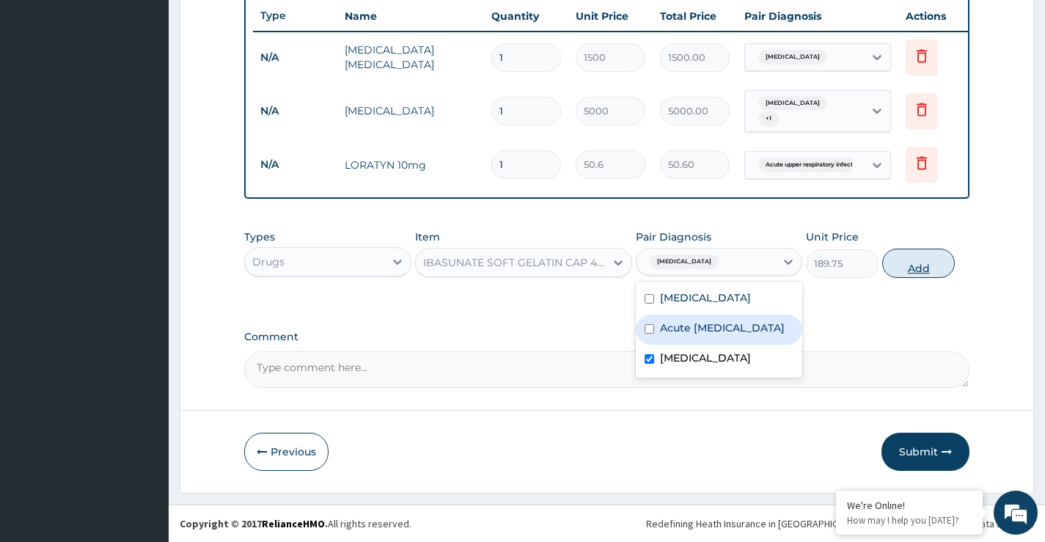
click at [913, 263] on button "Add" at bounding box center [918, 263] width 73 height 29
type input "0"
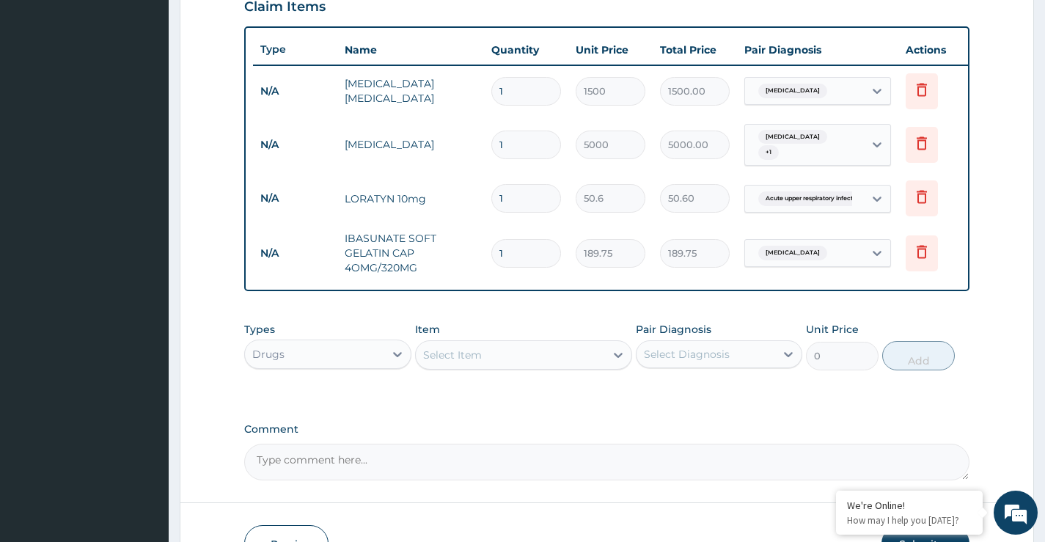
scroll to position [485, 0]
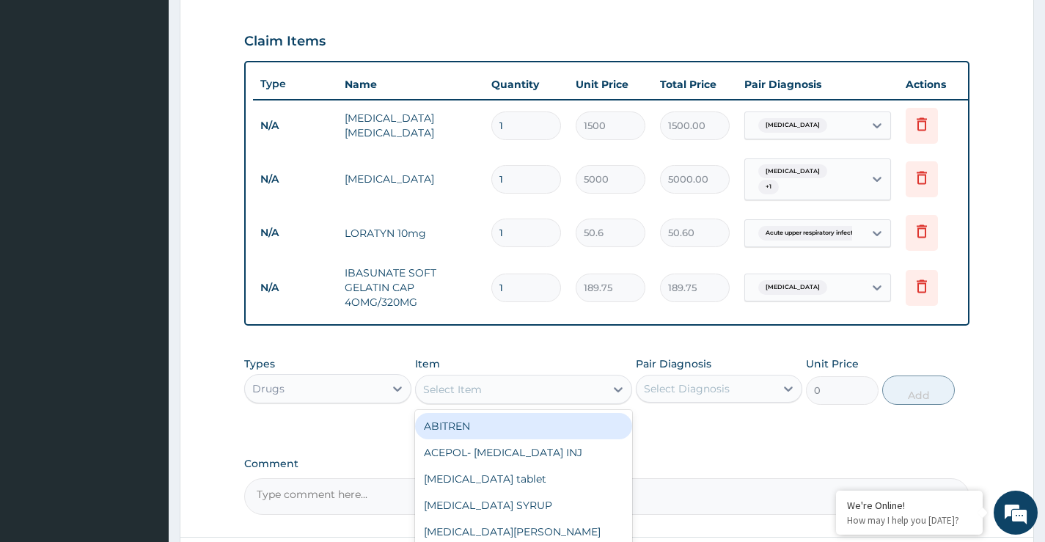
click at [438, 387] on div "Select Item" at bounding box center [452, 389] width 59 height 15
type input "parace"
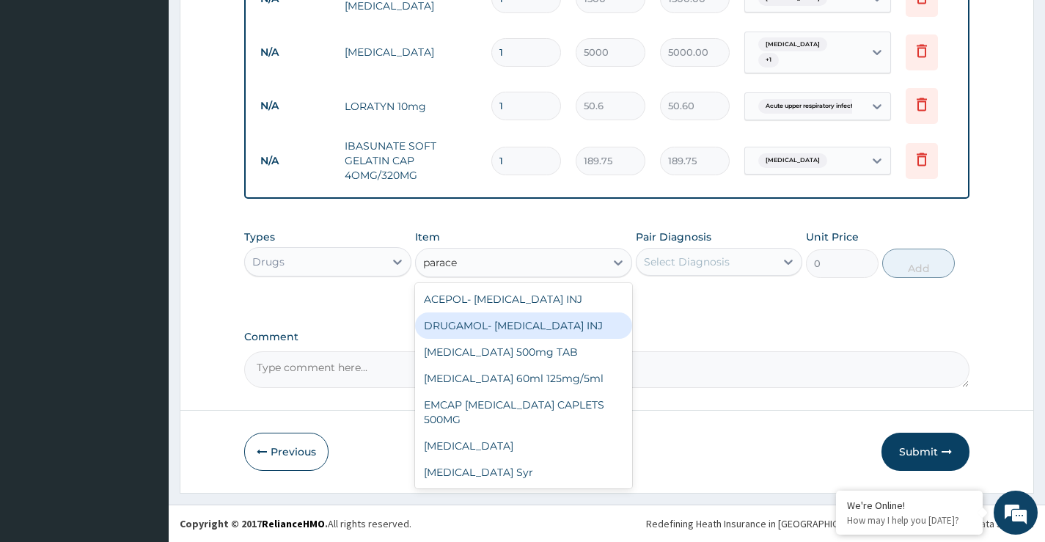
scroll to position [617, 0]
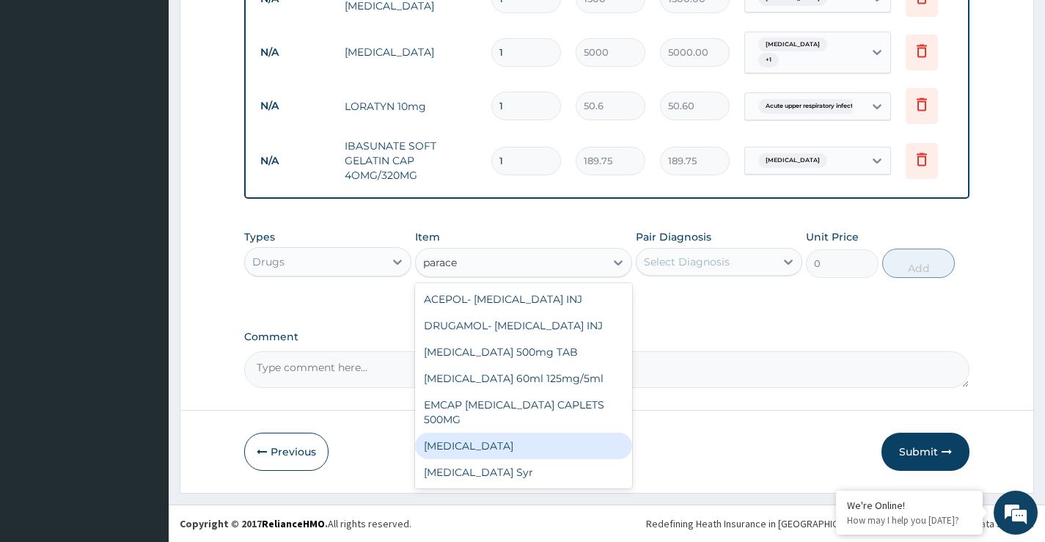
click at [477, 450] on div "[MEDICAL_DATA]" at bounding box center [524, 446] width 218 height 26
type input "13"
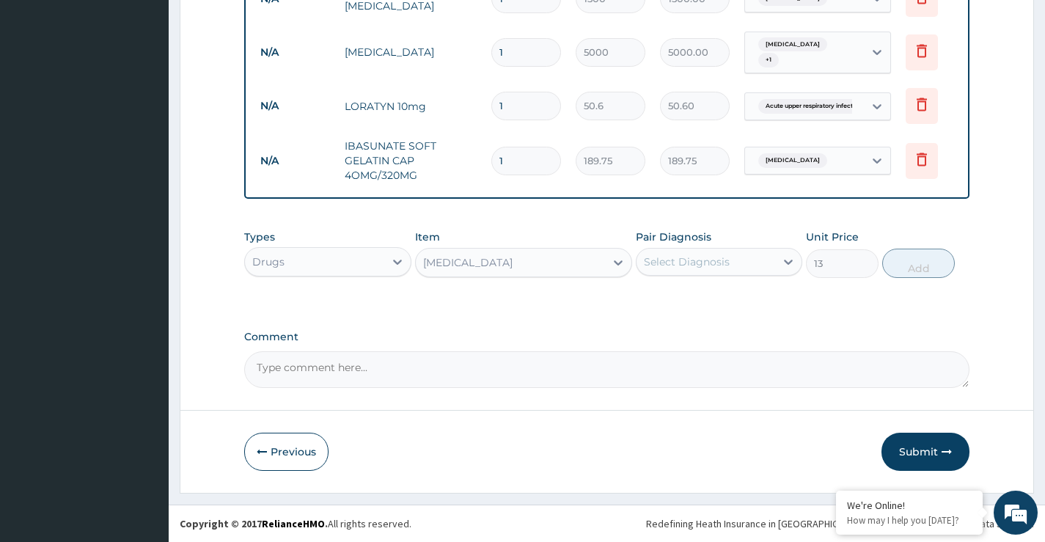
click at [689, 244] on label "Pair Diagnosis" at bounding box center [674, 237] width 76 height 15
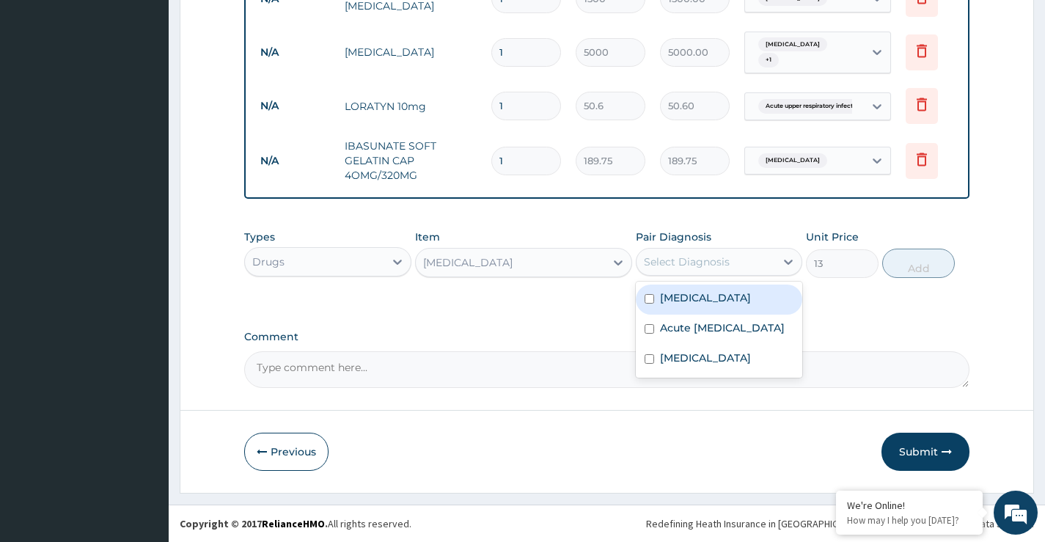
click at [701, 271] on div "Select Diagnosis" at bounding box center [706, 261] width 139 height 23
click at [700, 298] on div "[MEDICAL_DATA]" at bounding box center [719, 300] width 167 height 30
checkbox input "true"
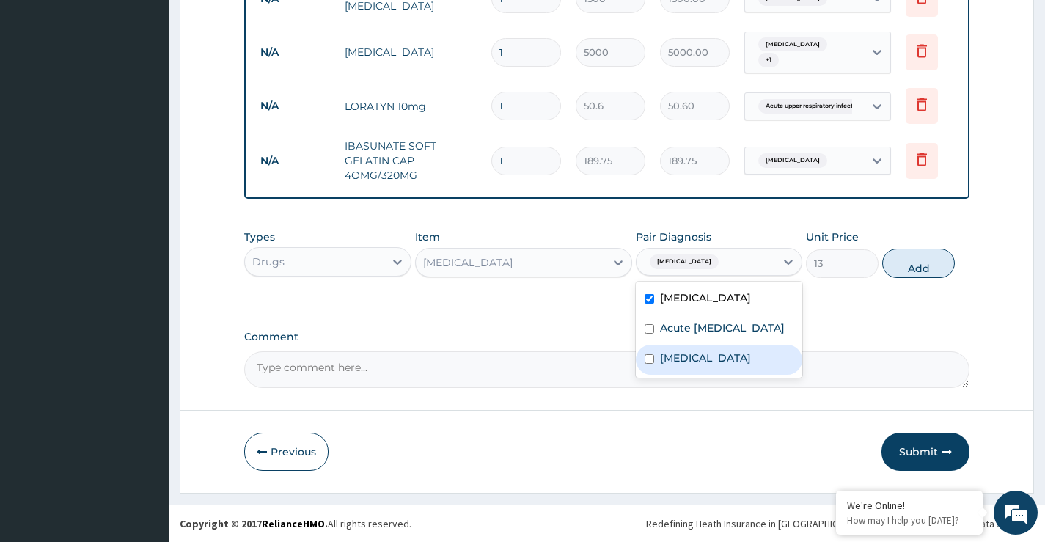
click at [685, 365] on label "[MEDICAL_DATA]" at bounding box center [705, 358] width 91 height 15
checkbox input "true"
click at [676, 290] on label "[MEDICAL_DATA]" at bounding box center [705, 297] width 91 height 15
checkbox input "false"
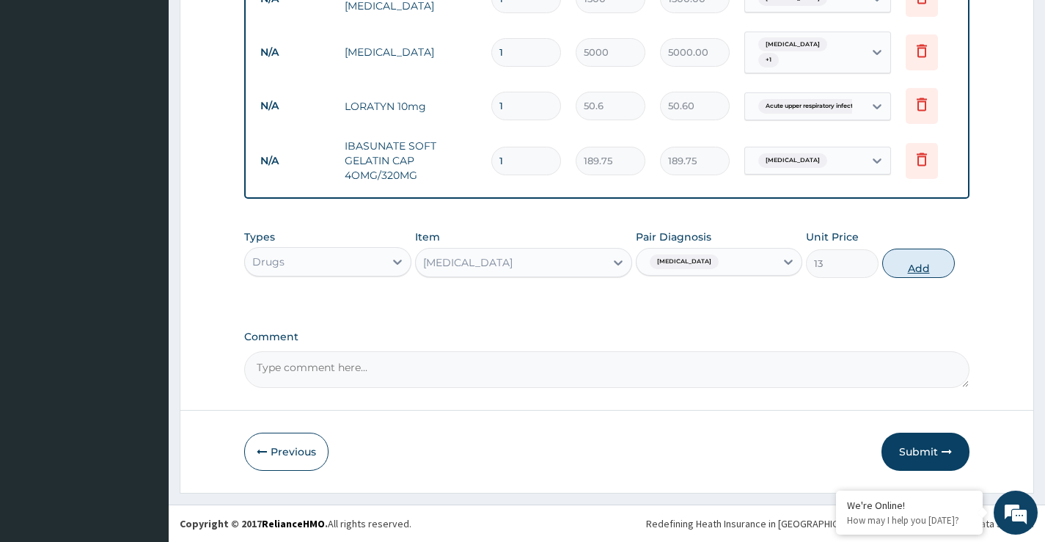
click at [905, 268] on button "Add" at bounding box center [918, 263] width 73 height 29
type input "0"
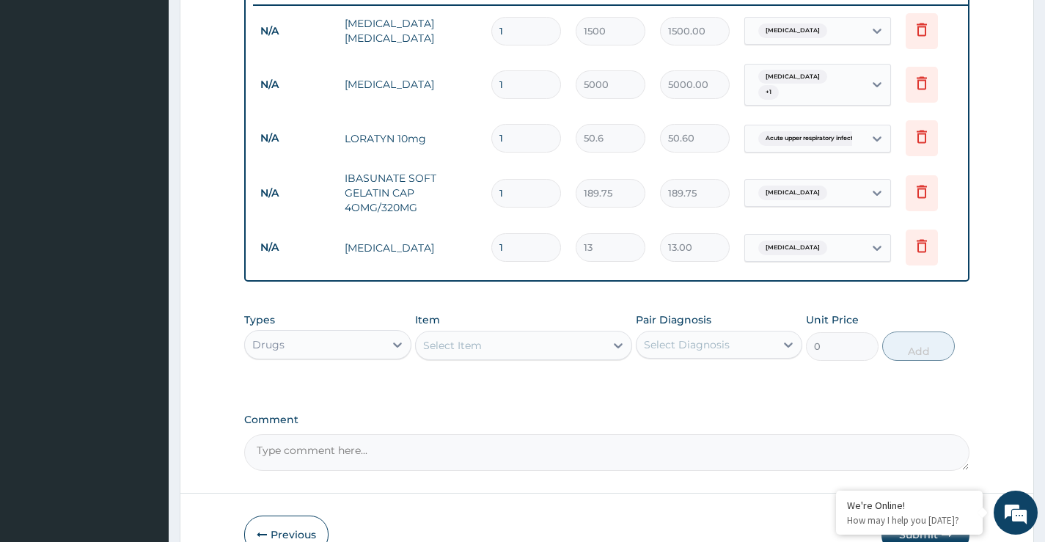
scroll to position [667, 0]
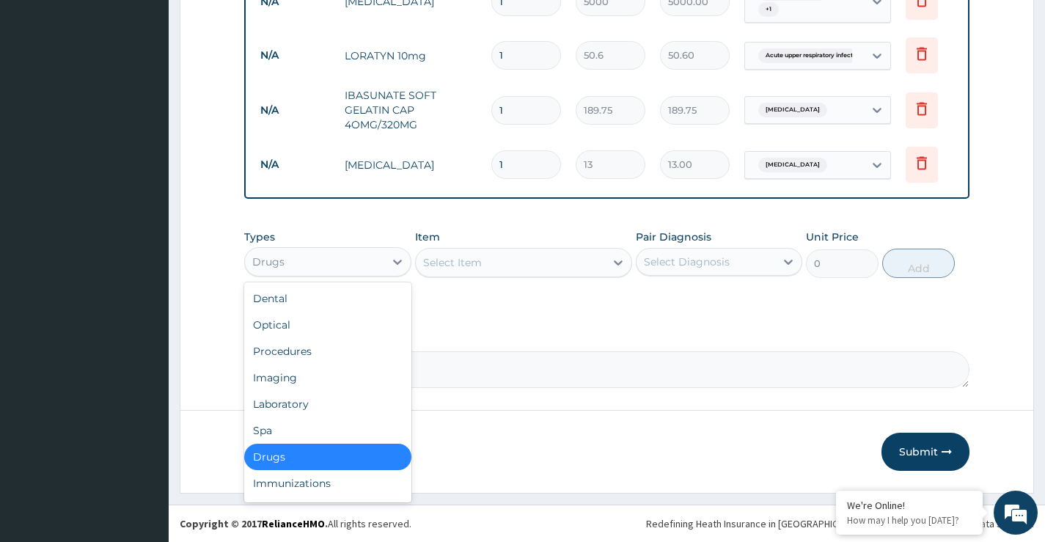
click at [316, 260] on div "Drugs" at bounding box center [314, 261] width 139 height 23
click at [290, 353] on div "Procedures" at bounding box center [327, 351] width 167 height 26
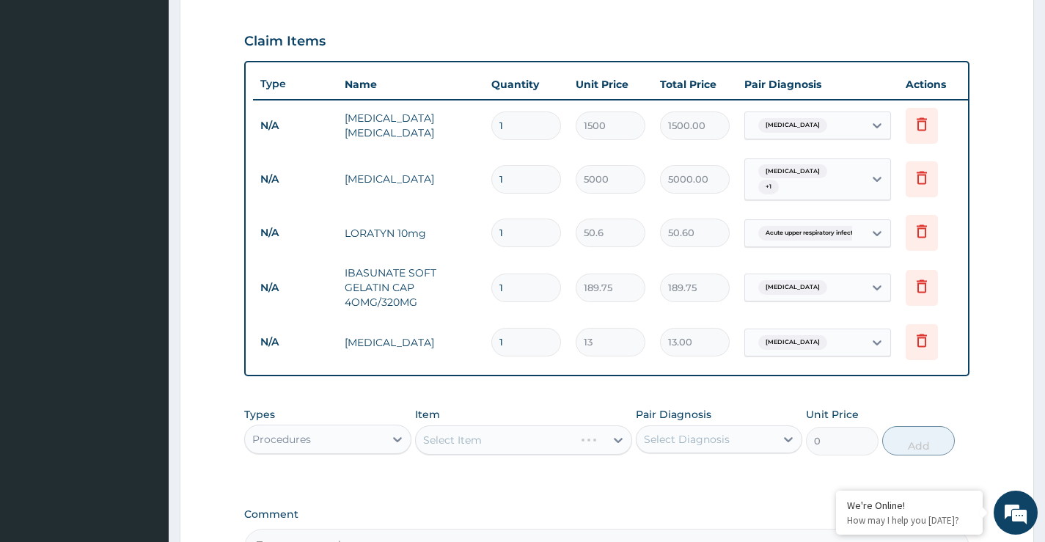
scroll to position [447, 0]
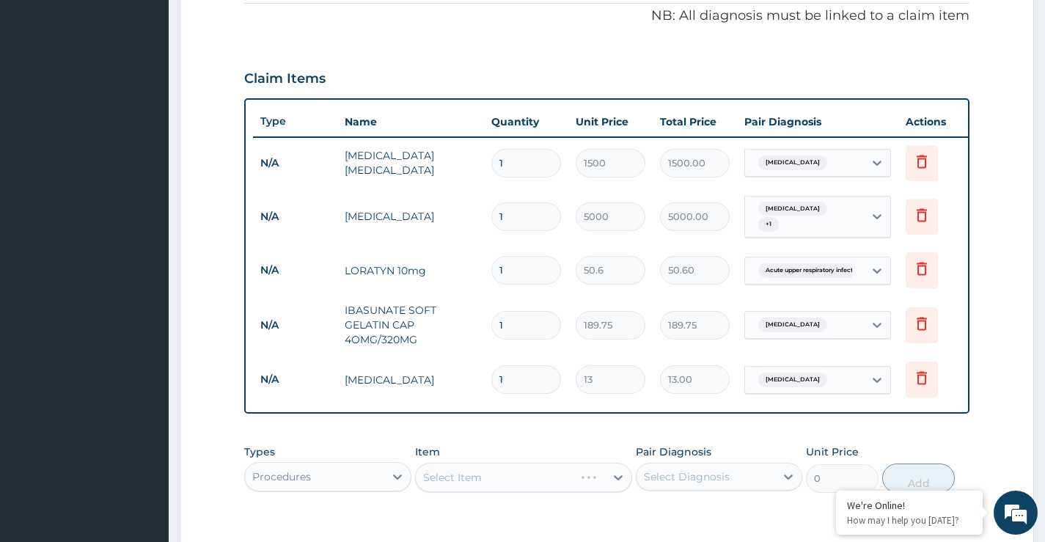
drag, startPoint x: 518, startPoint y: 266, endPoint x: 474, endPoint y: 265, distance: 44.0
click at [470, 268] on tr "N/A LORATYN 10mg 1 50.6 50.60 Acute upper respiratory infect... [GEOGRAPHIC_DAT…" at bounding box center [612, 270] width 719 height 51
type input "5"
type input "253.00"
type input "5"
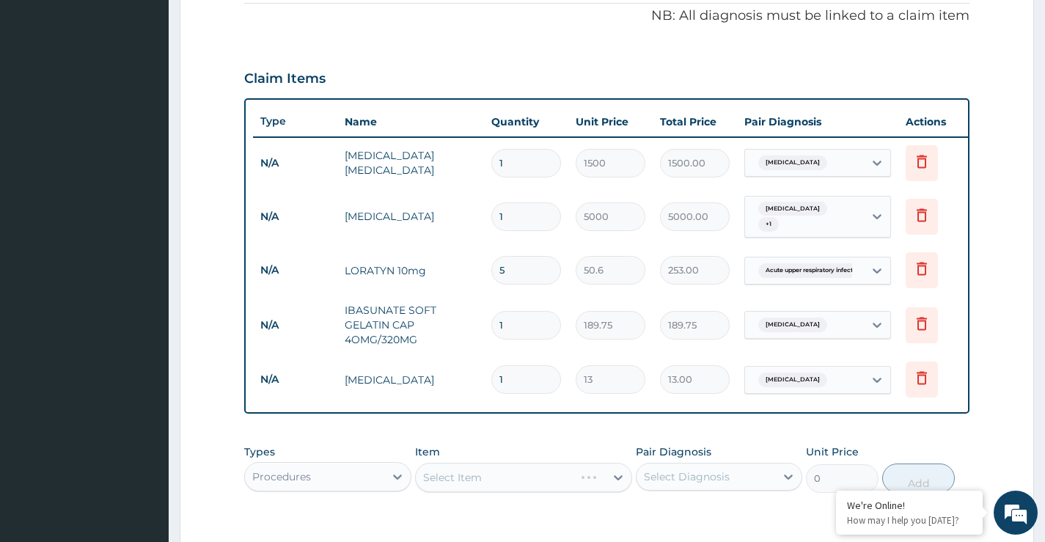
drag, startPoint x: 494, startPoint y: 321, endPoint x: 485, endPoint y: 320, distance: 9.6
click at [485, 320] on td "1" at bounding box center [526, 325] width 84 height 43
type input "9"
type input "1707.75"
type input "9"
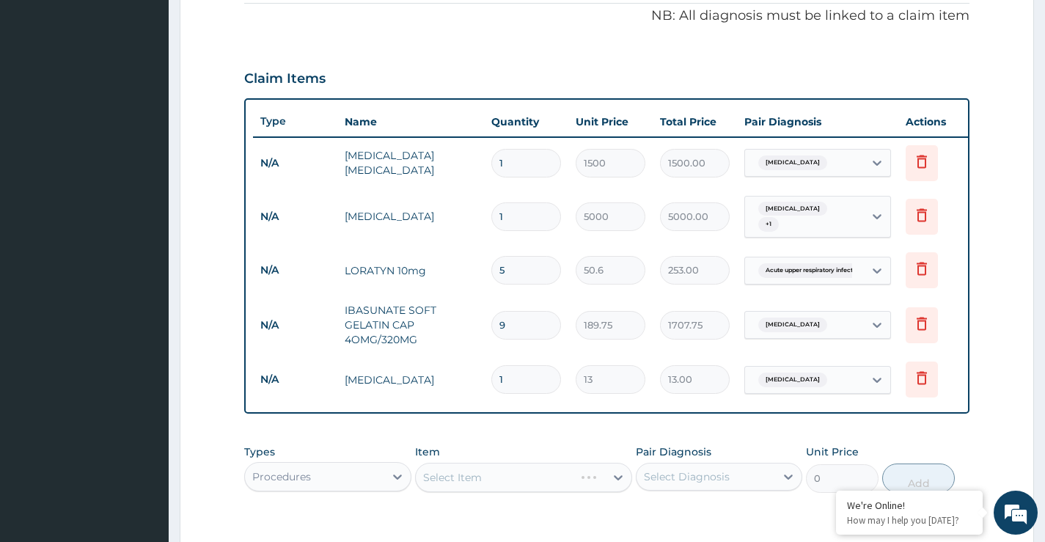
click at [530, 378] on input "1" at bounding box center [526, 379] width 70 height 29
type input "18"
type input "234.00"
type input "18"
click at [463, 476] on div "Select Item" at bounding box center [524, 477] width 218 height 29
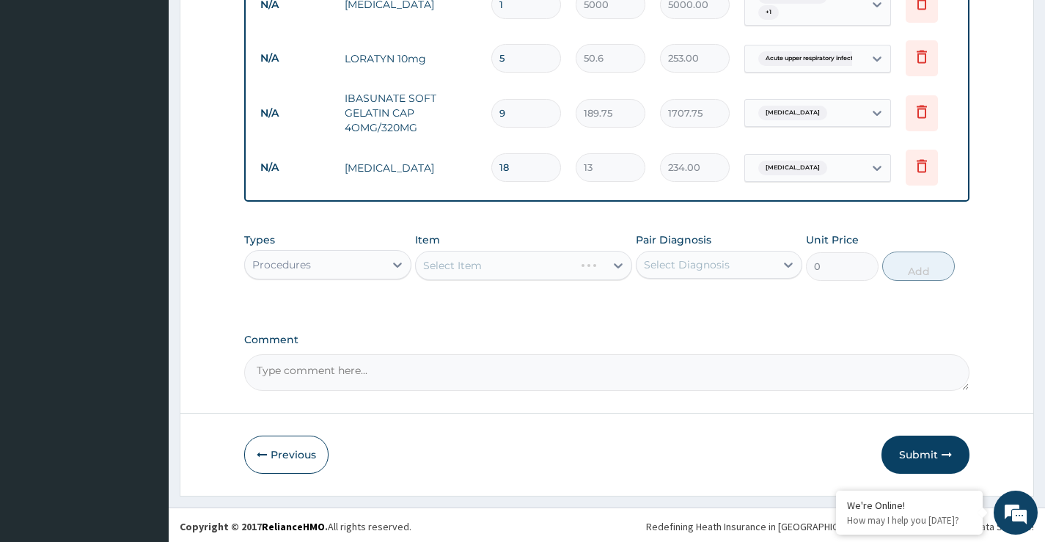
scroll to position [667, 0]
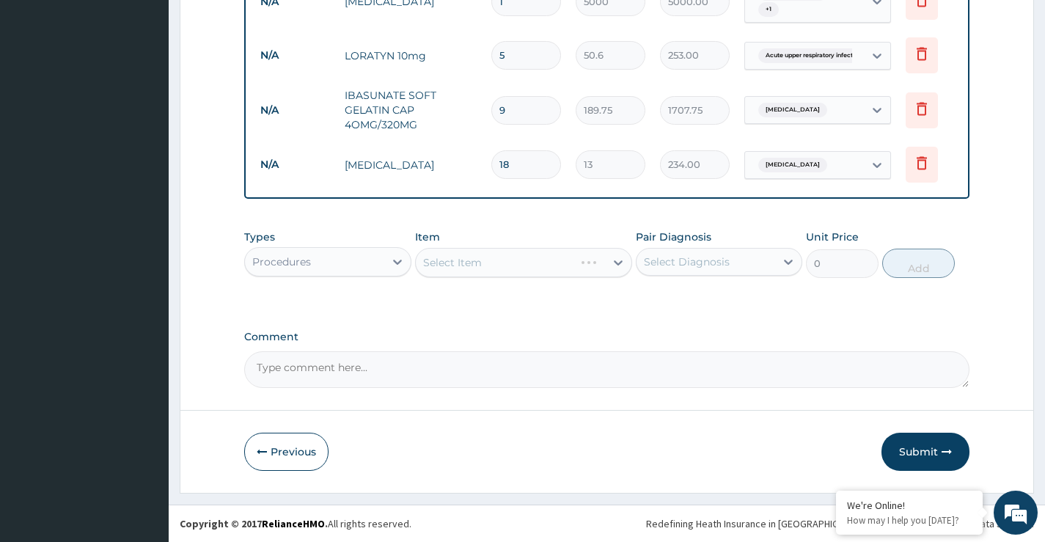
click at [497, 268] on div "Select Item" at bounding box center [524, 262] width 218 height 29
click at [552, 267] on div "Select Item" at bounding box center [524, 262] width 218 height 29
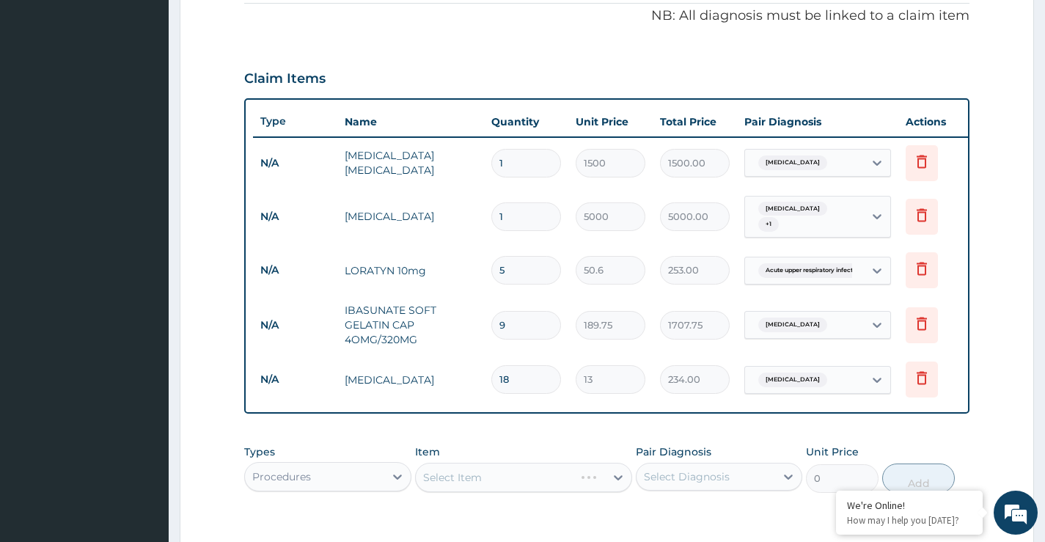
scroll to position [521, 0]
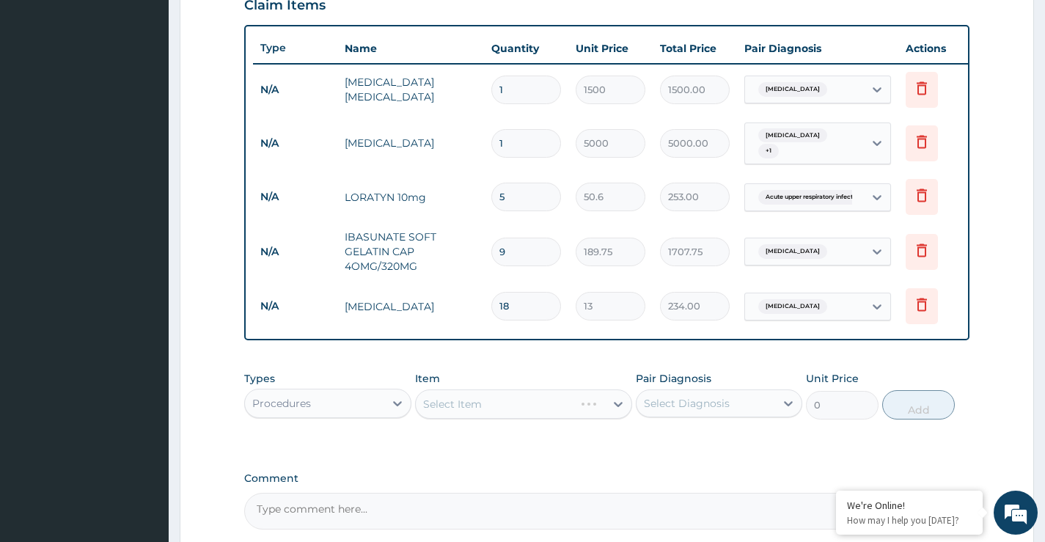
click at [480, 410] on div "Select Item" at bounding box center [524, 403] width 218 height 29
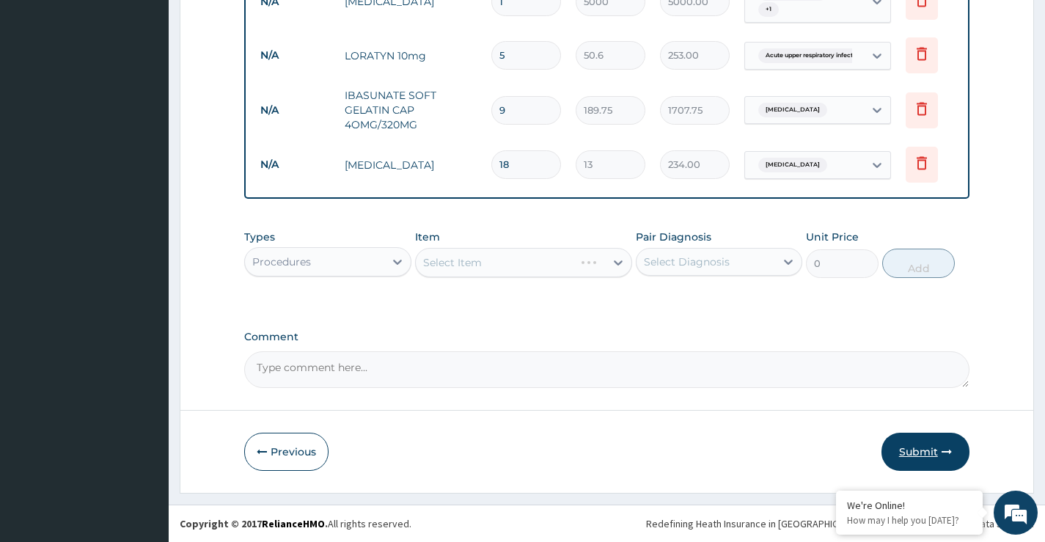
click at [935, 453] on button "Submit" at bounding box center [926, 452] width 88 height 38
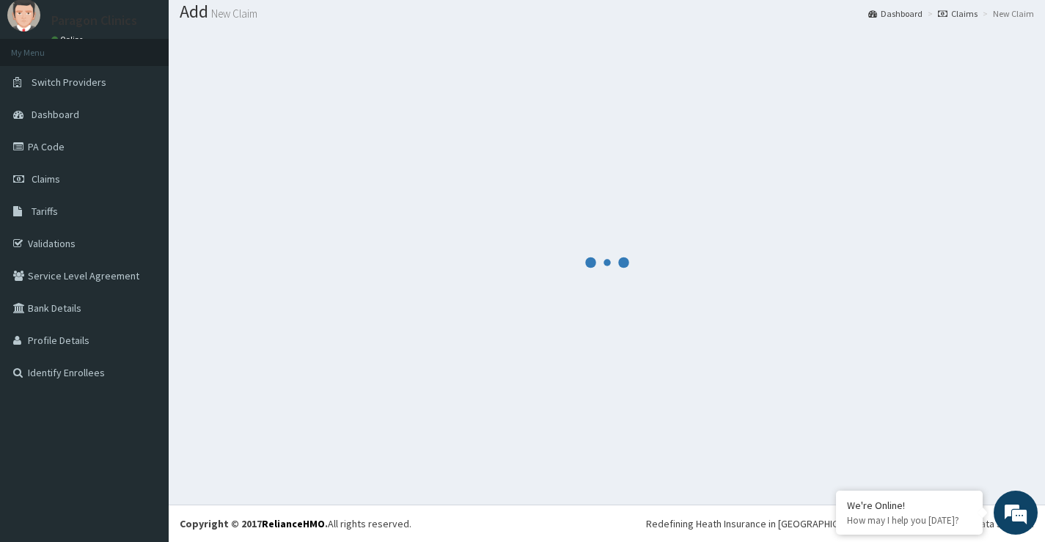
scroll to position [45, 0]
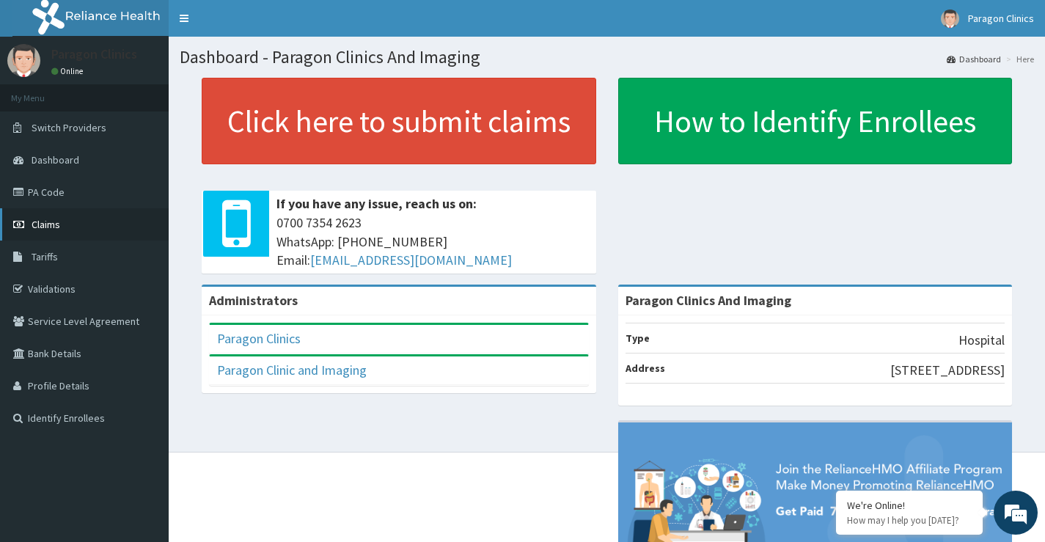
click at [36, 224] on span "Claims" at bounding box center [46, 224] width 29 height 13
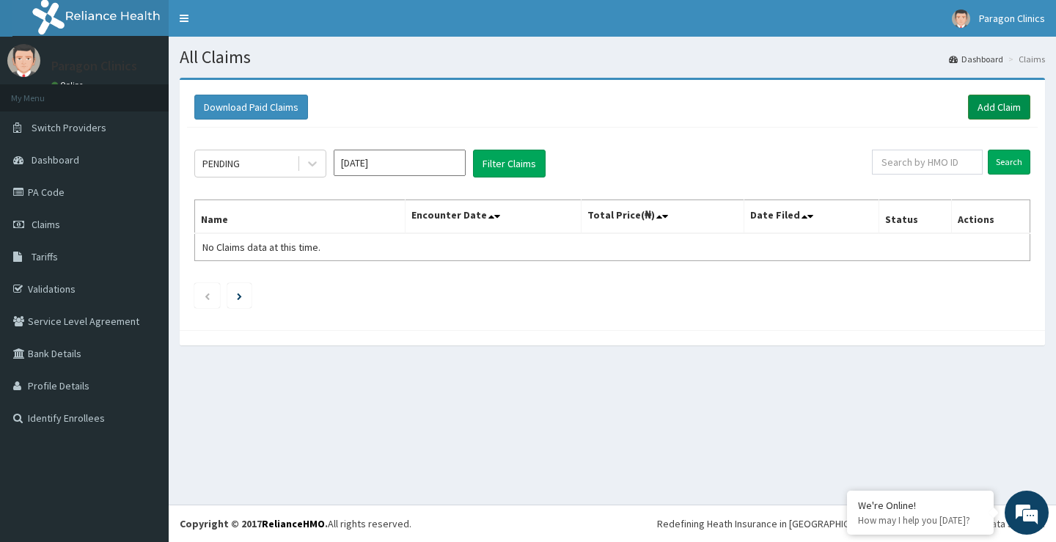
click at [992, 108] on link "Add Claim" at bounding box center [999, 107] width 62 height 25
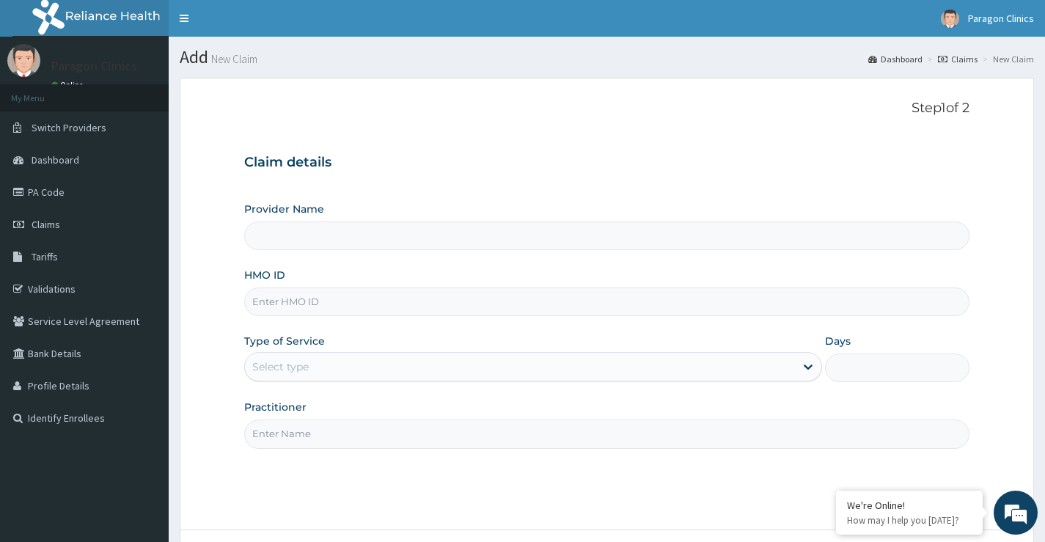
click at [302, 310] on input "HMO ID" at bounding box center [606, 302] width 725 height 29
type input "Paragon Clinics And Imaging"
paste input "AOM/10160/A"
type input "AOM/10160/A"
drag, startPoint x: 300, startPoint y: 364, endPoint x: 310, endPoint y: 377, distance: 16.3
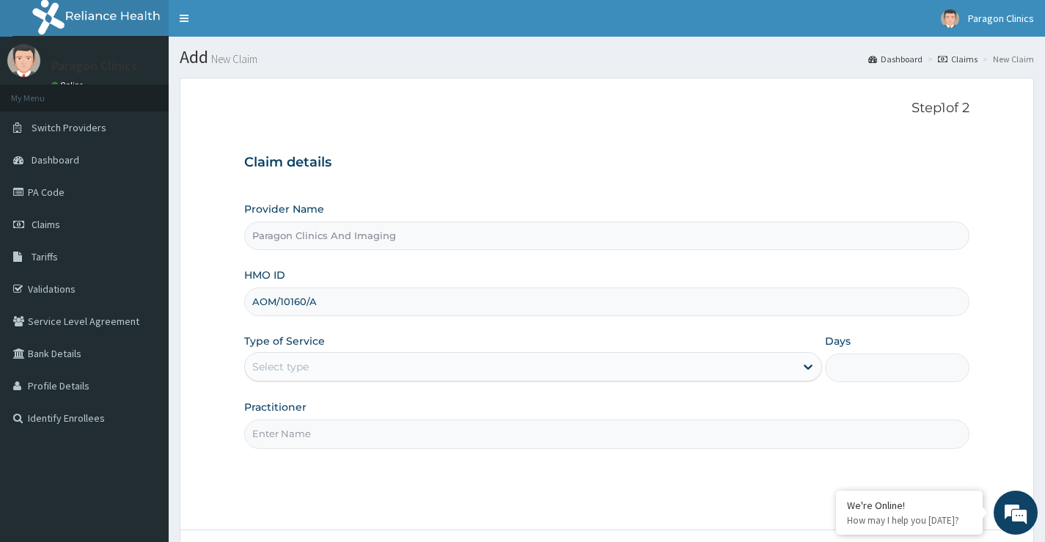
click at [301, 365] on div "Select type" at bounding box center [280, 366] width 56 height 15
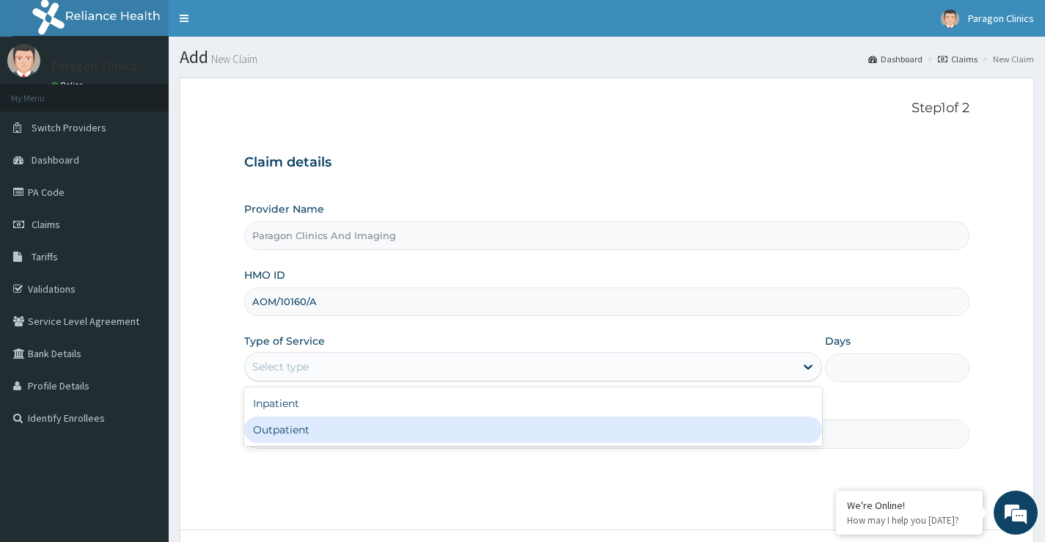
click at [301, 433] on div "Outpatient" at bounding box center [533, 430] width 578 height 26
type input "1"
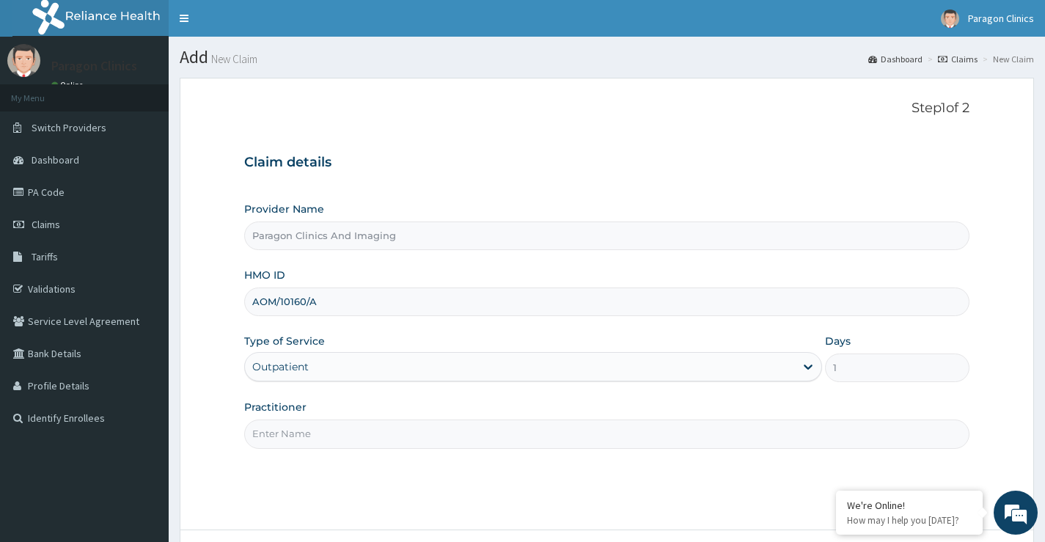
scroll to position [120, 0]
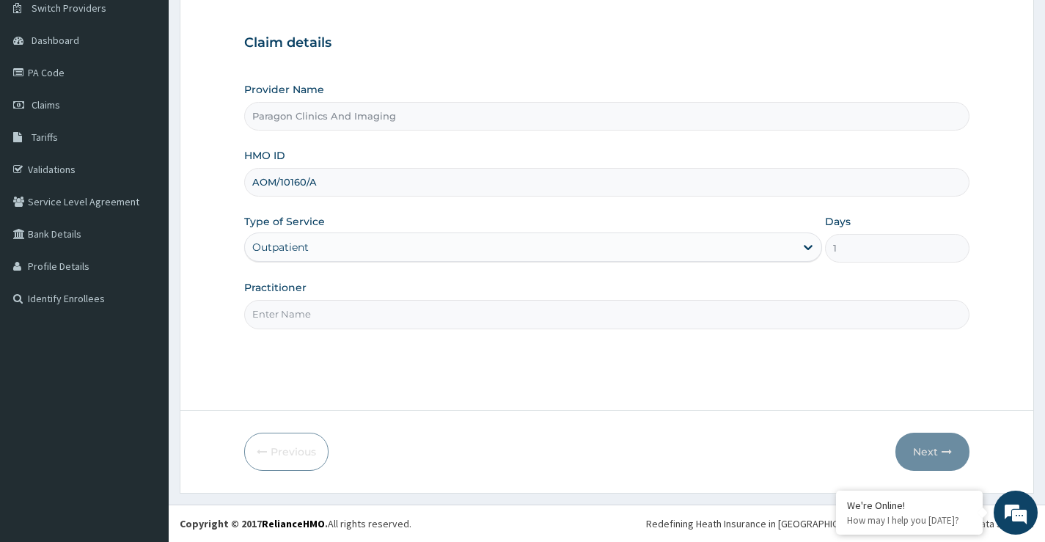
click at [310, 302] on input "Practitioner" at bounding box center [606, 314] width 725 height 29
type input "dr"
click at [926, 456] on button "Next" at bounding box center [933, 452] width 74 height 38
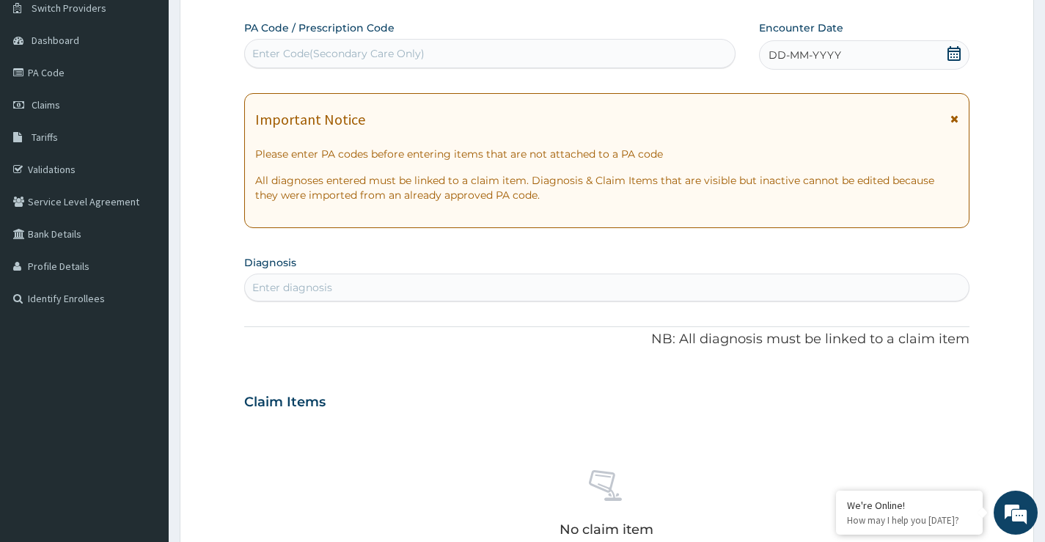
drag, startPoint x: 959, startPoint y: 54, endPoint x: 918, endPoint y: 76, distance: 46.6
click at [959, 54] on icon at bounding box center [954, 53] width 15 height 15
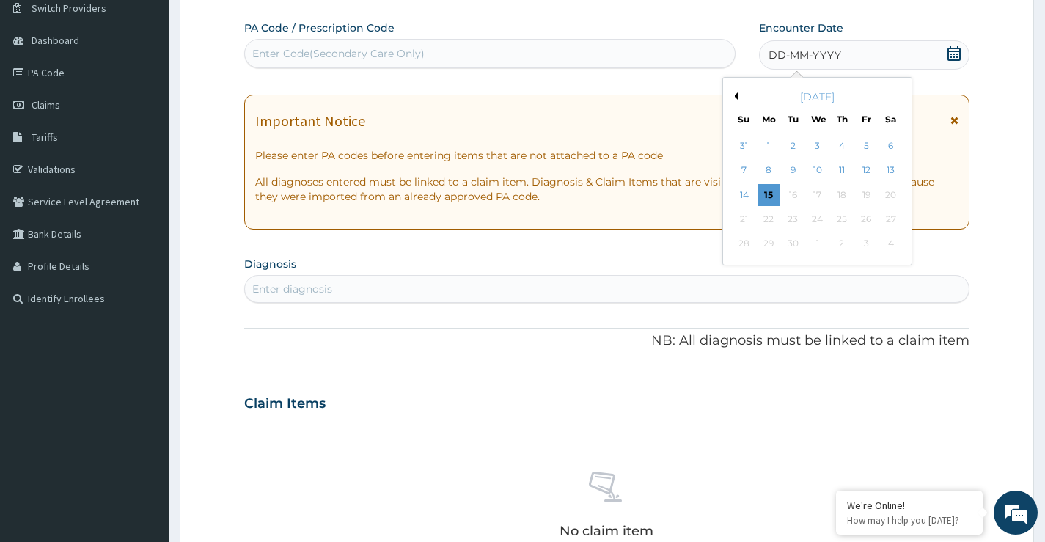
scroll to position [0, 0]
click at [734, 98] on button "Previous Month" at bounding box center [734, 95] width 7 height 7
click at [816, 243] on div "27" at bounding box center [817, 244] width 22 height 22
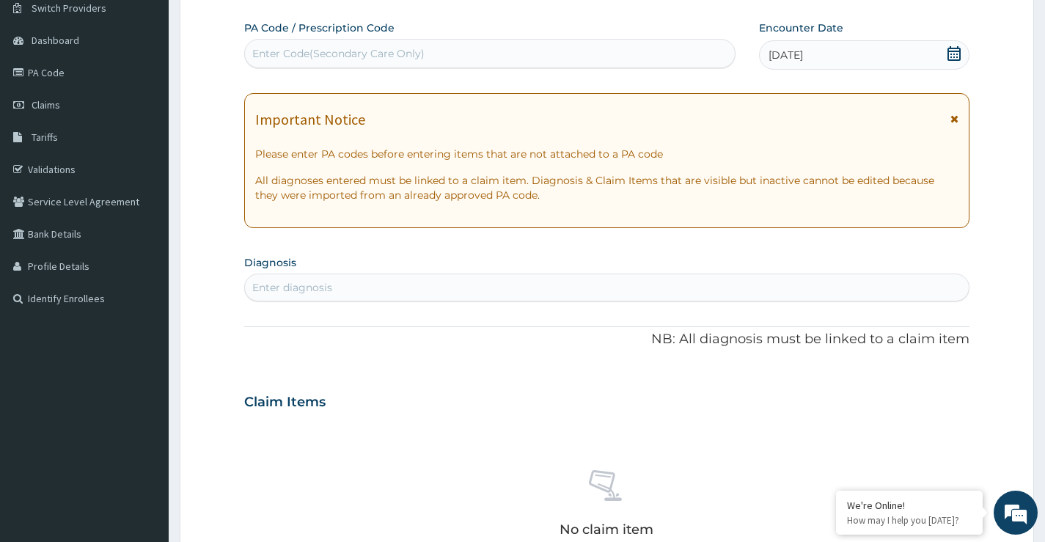
click at [315, 289] on div "Enter diagnosis" at bounding box center [292, 287] width 80 height 15
type input "malaria"
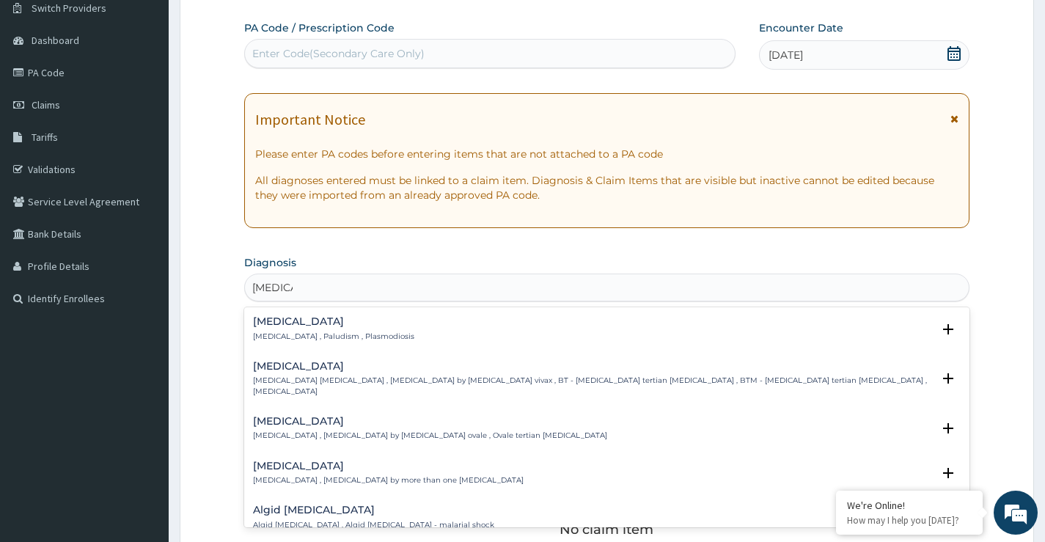
click at [289, 323] on h4 "Malaria" at bounding box center [333, 321] width 161 height 11
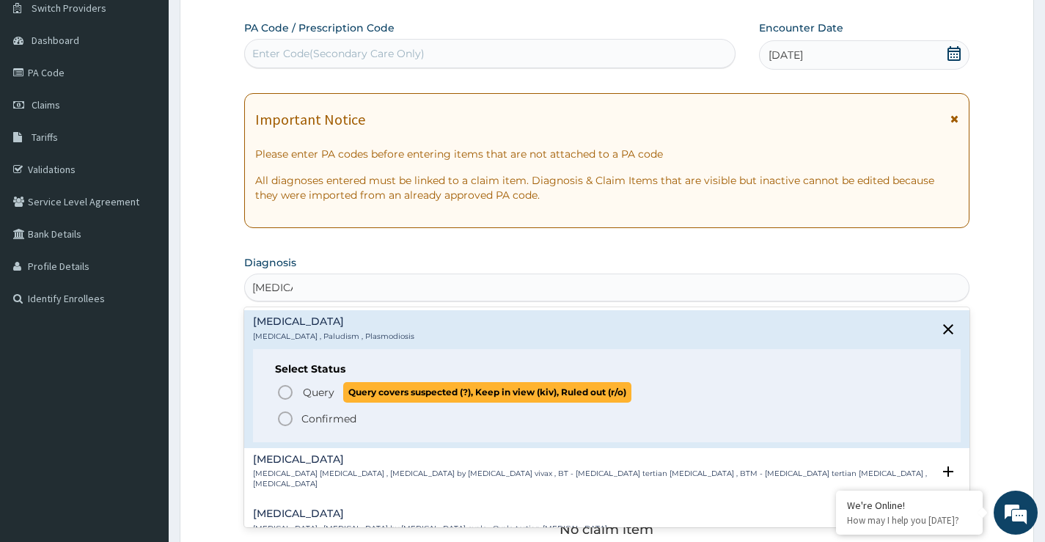
drag, startPoint x: 304, startPoint y: 392, endPoint x: 315, endPoint y: 394, distance: 11.1
click at [304, 392] on span "Query" at bounding box center [319, 392] width 32 height 15
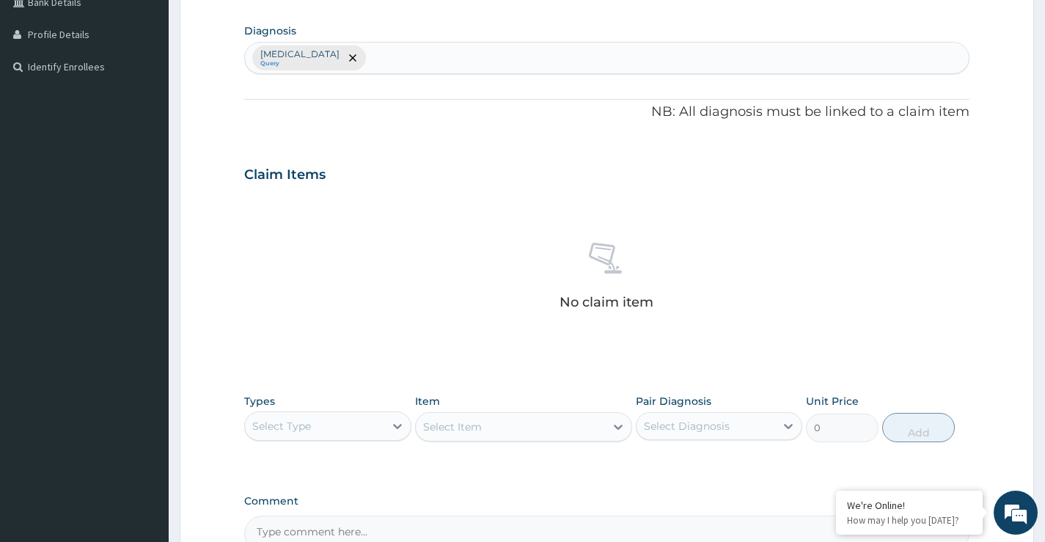
scroll to position [516, 0]
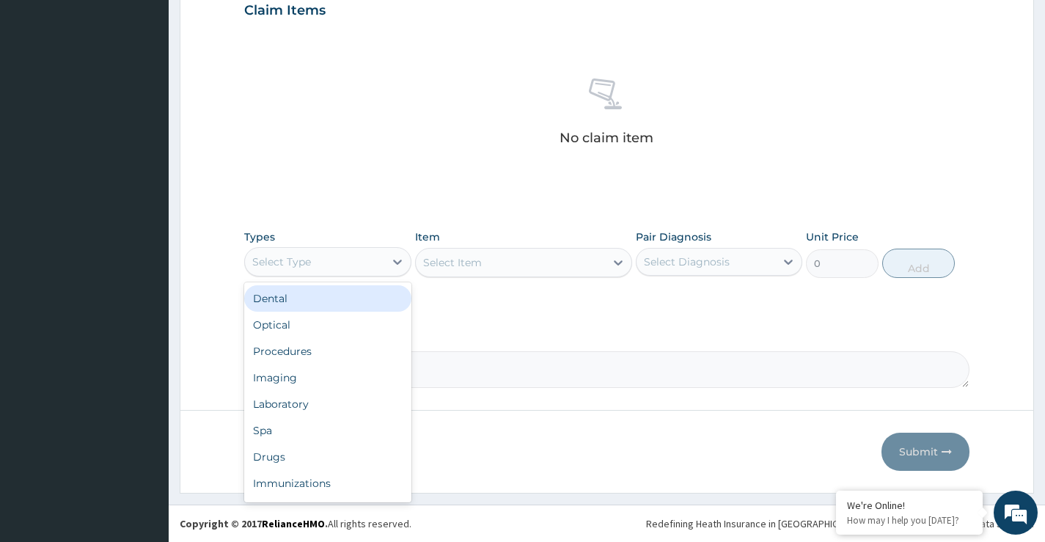
click at [318, 260] on div "Select Type" at bounding box center [314, 261] width 139 height 23
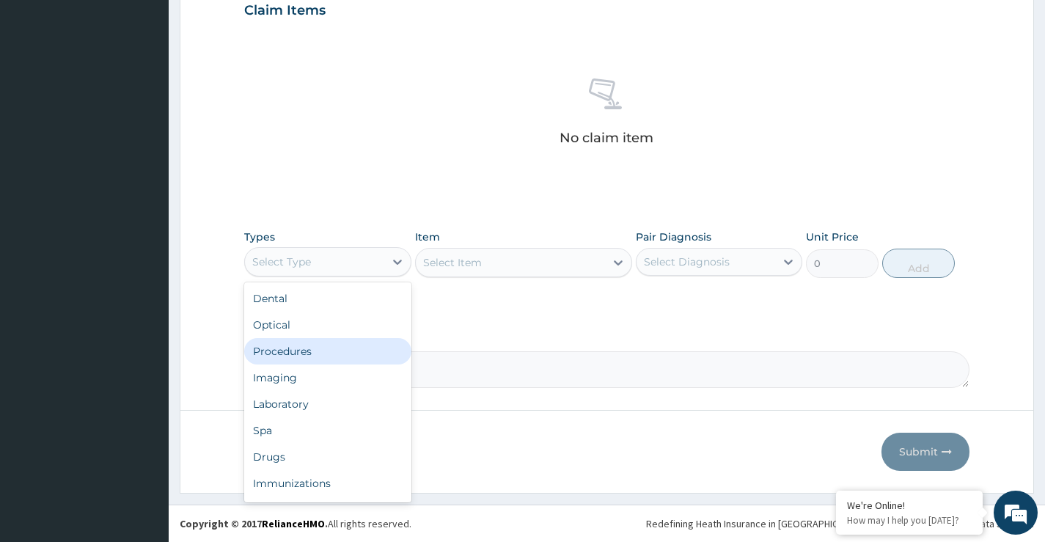
drag, startPoint x: 286, startPoint y: 348, endPoint x: 300, endPoint y: 348, distance: 14.0
click at [290, 348] on div "Procedures" at bounding box center [327, 351] width 167 height 26
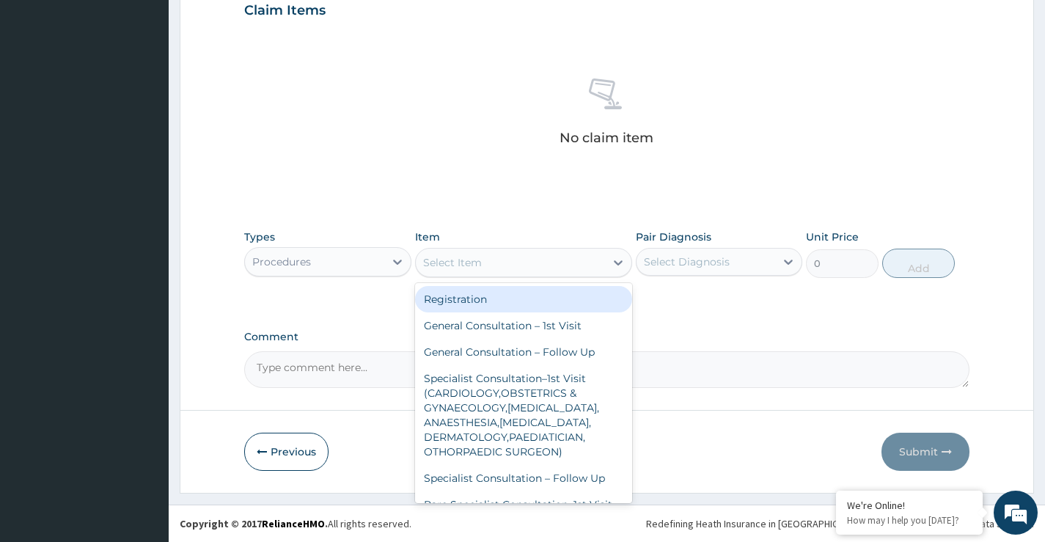
click at [492, 263] on div "Select Item" at bounding box center [511, 262] width 190 height 23
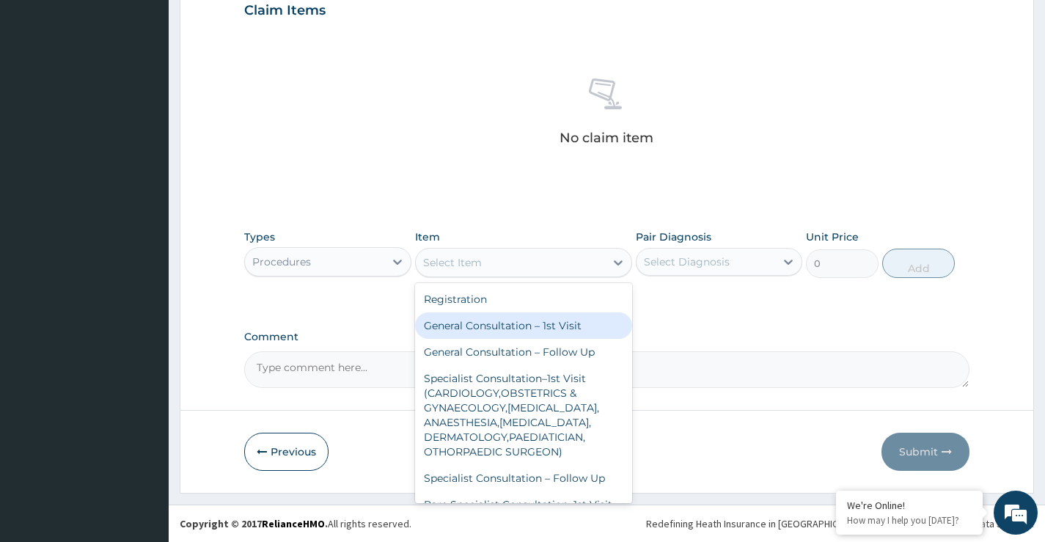
click at [506, 323] on div "General Consultation – 1st Visit" at bounding box center [524, 325] width 218 height 26
type input "4000"
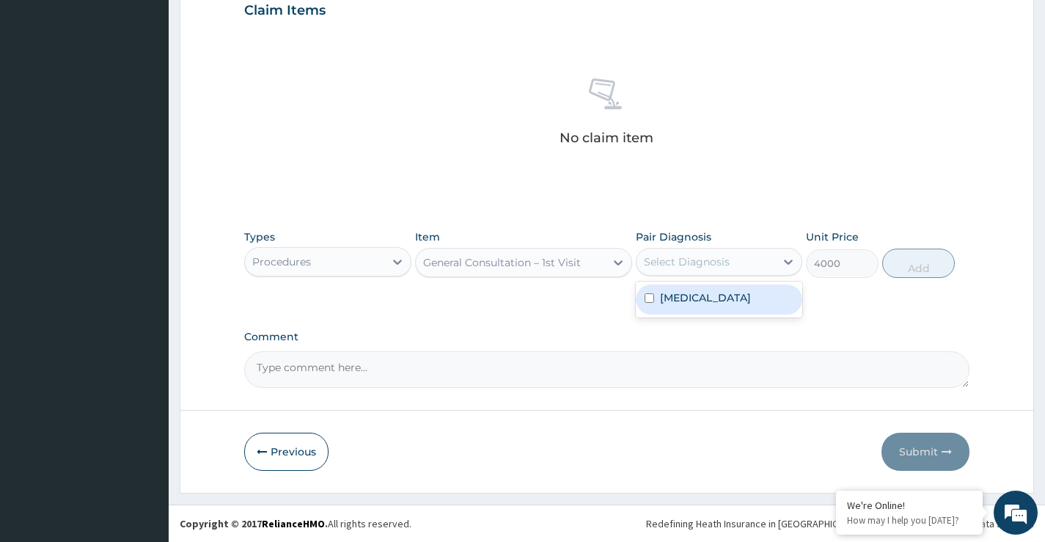
drag, startPoint x: 707, startPoint y: 260, endPoint x: 695, endPoint y: 300, distance: 42.0
click at [705, 268] on div "Select Diagnosis" at bounding box center [687, 262] width 86 height 15
drag, startPoint x: 695, startPoint y: 301, endPoint x: 841, endPoint y: 323, distance: 147.6
click at [699, 304] on div "Malaria" at bounding box center [719, 300] width 167 height 30
checkbox input "true"
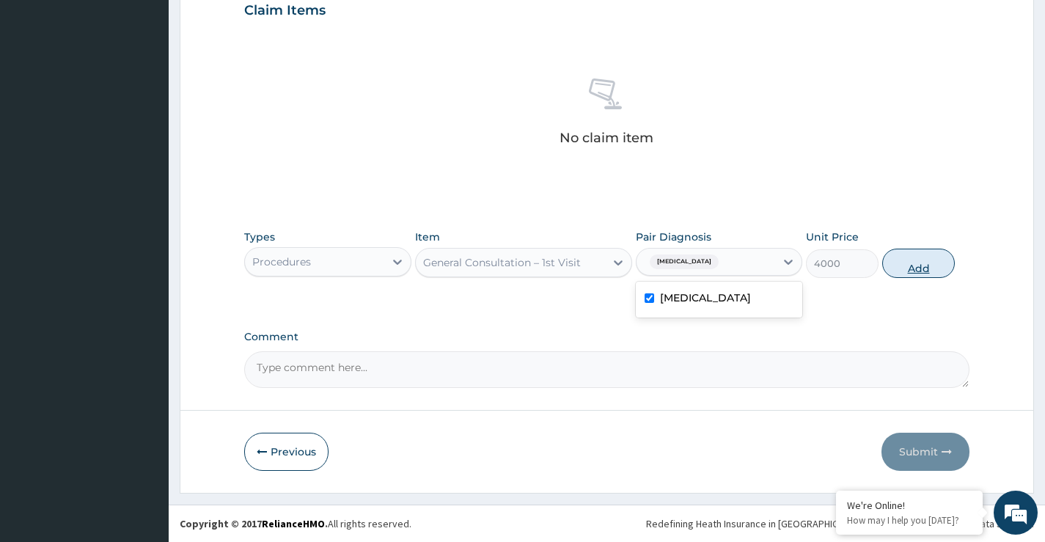
click at [918, 274] on button "Add" at bounding box center [918, 263] width 73 height 29
type input "0"
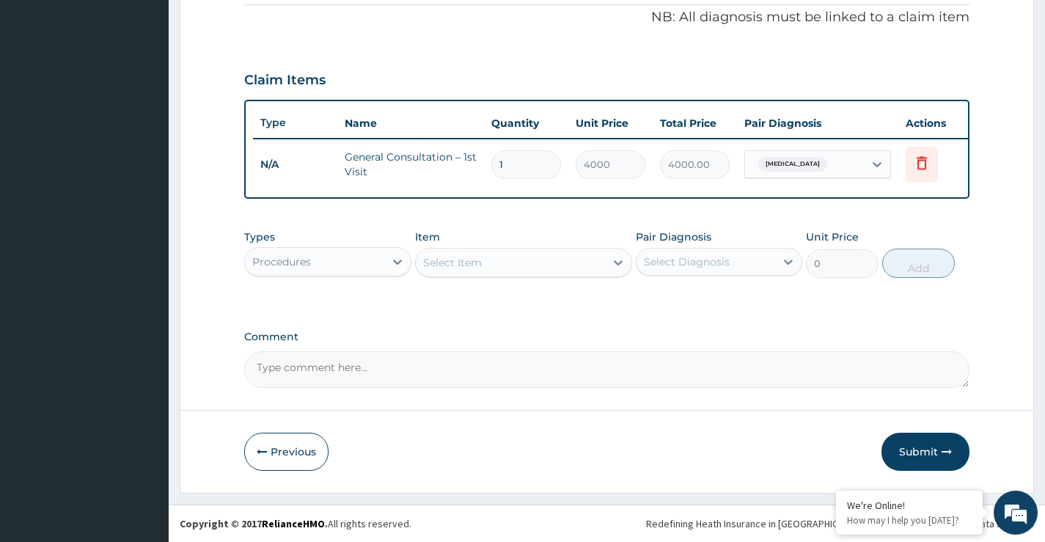
scroll to position [457, 0]
click at [922, 450] on button "Submit" at bounding box center [926, 452] width 88 height 38
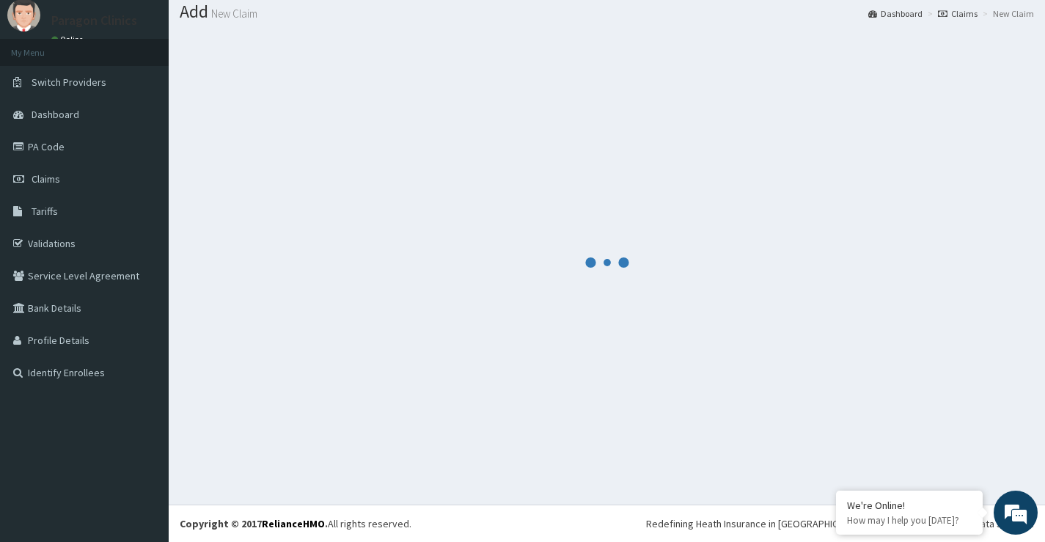
scroll to position [45, 0]
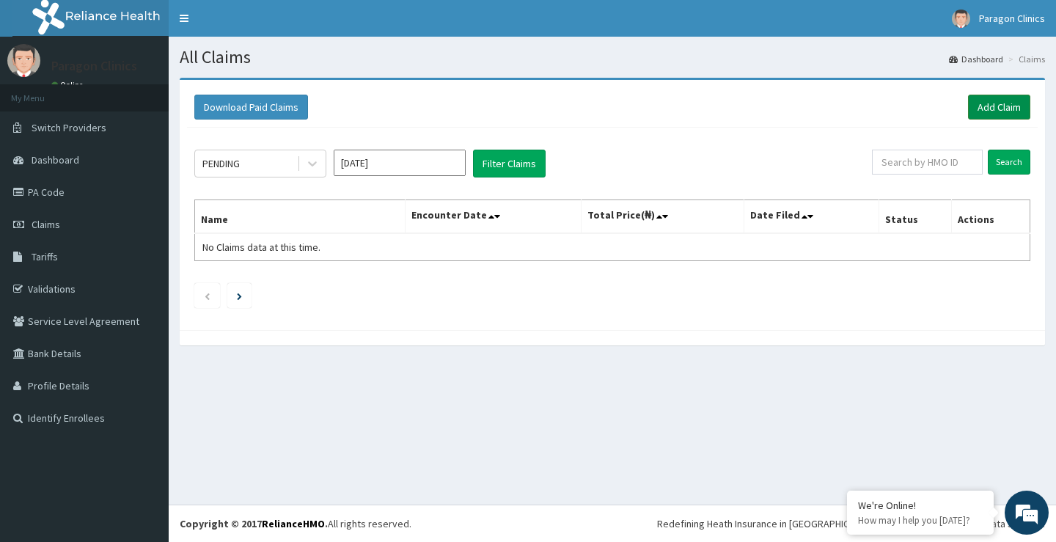
click at [984, 106] on link "Add Claim" at bounding box center [999, 107] width 62 height 25
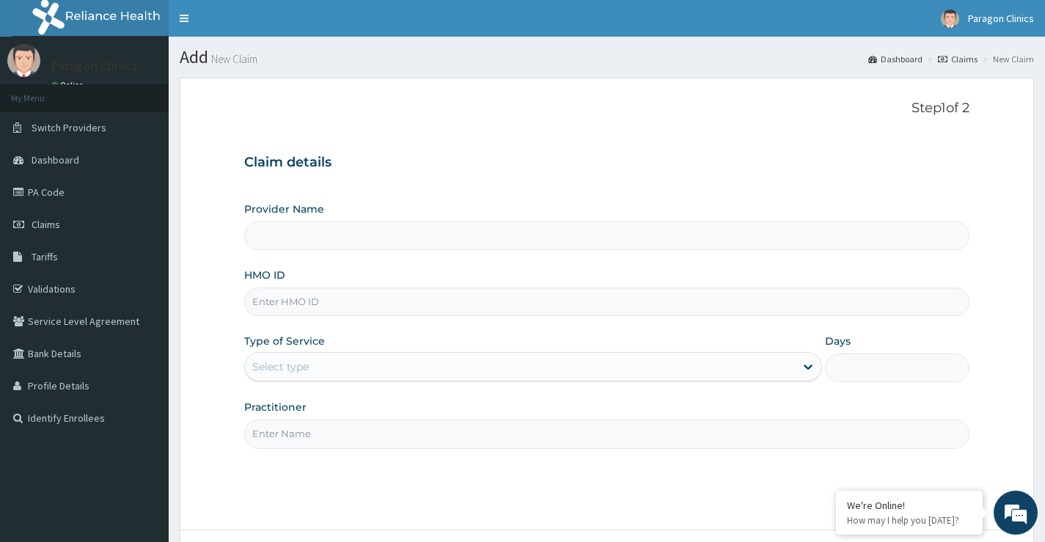
type input "Paragon Clinics And Imaging"
click at [299, 296] on input "HMO ID" at bounding box center [606, 302] width 725 height 29
paste input "CYS/10054/B"
type input "CYS/10054/B"
click at [296, 365] on div "Select type" at bounding box center [280, 366] width 56 height 15
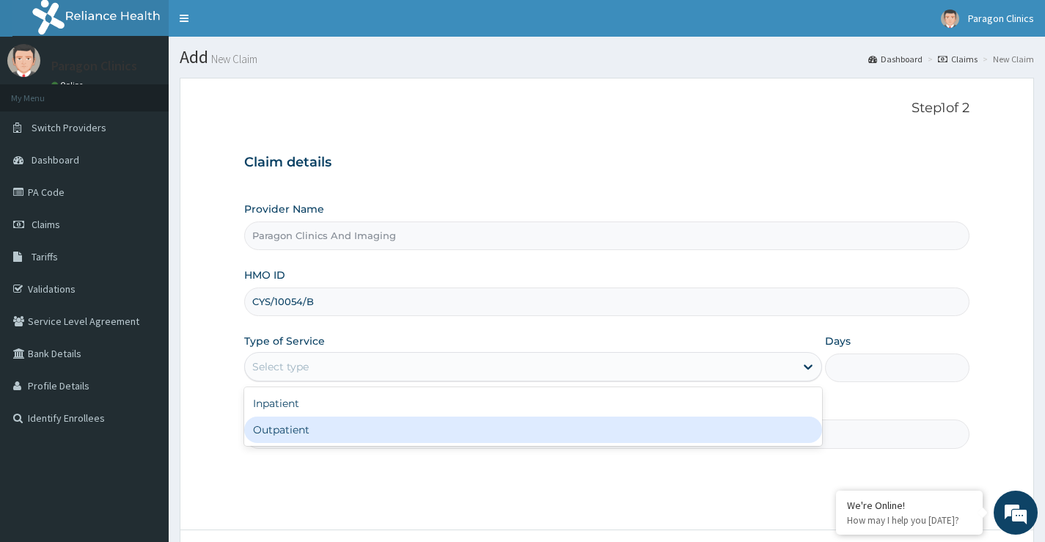
click at [288, 426] on div "Outpatient" at bounding box center [533, 430] width 578 height 26
type input "1"
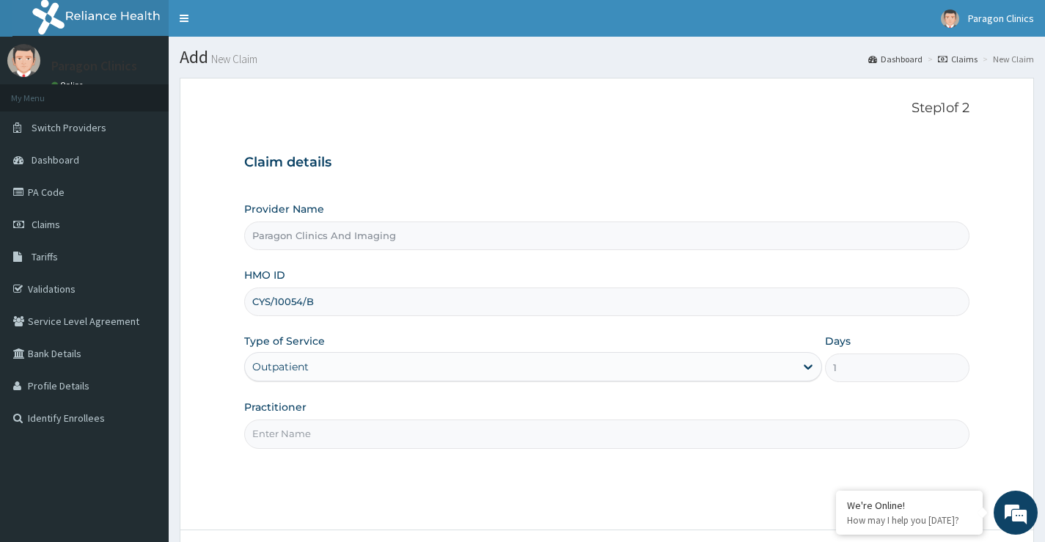
click at [285, 439] on input "Practitioner" at bounding box center [606, 434] width 725 height 29
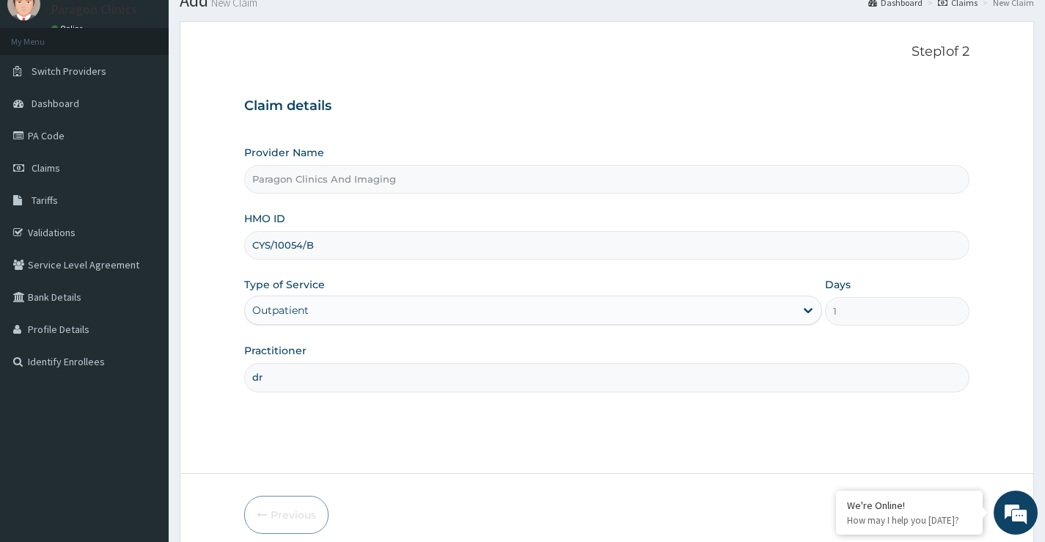
scroll to position [120, 0]
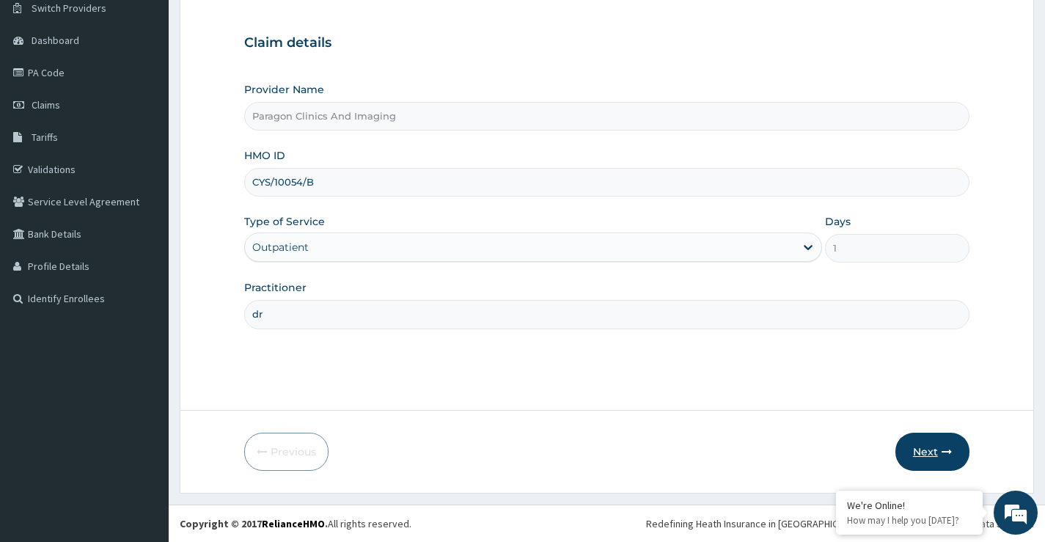
type input "dr"
click at [923, 451] on button "Next" at bounding box center [933, 452] width 74 height 38
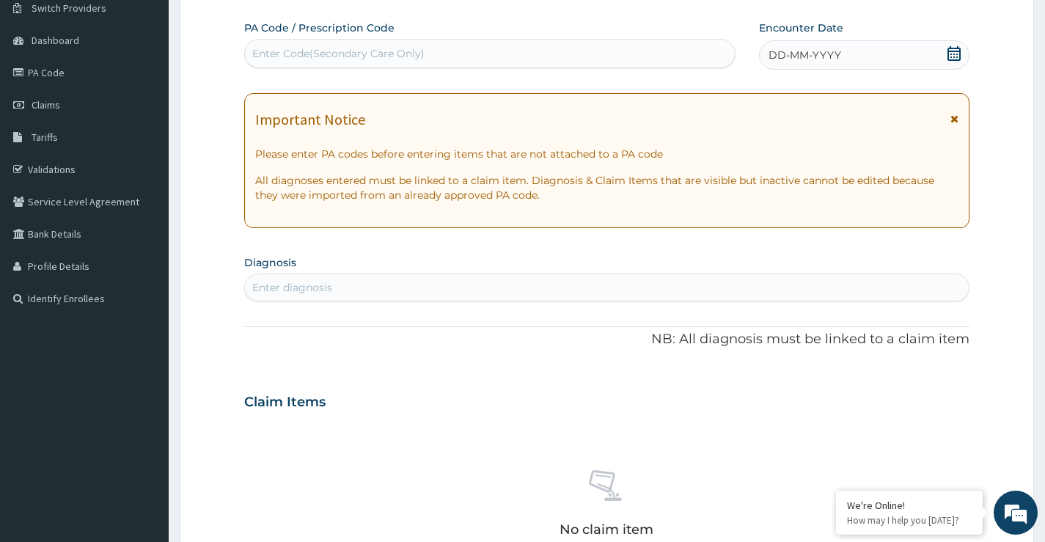
click at [952, 54] on icon at bounding box center [954, 53] width 15 height 15
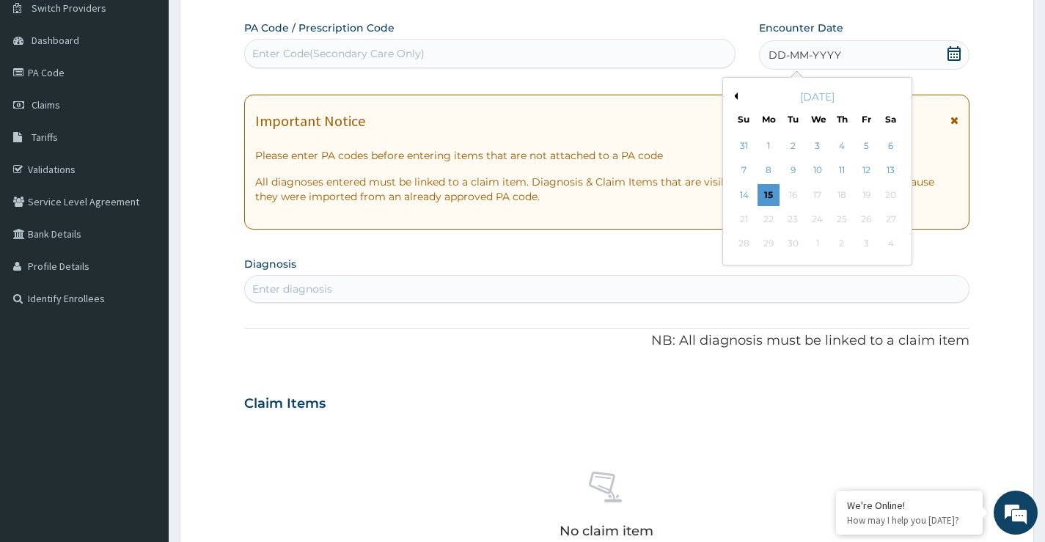
click at [733, 92] on button "Previous Month" at bounding box center [734, 95] width 7 height 7
click at [870, 242] on div "29" at bounding box center [866, 244] width 22 height 22
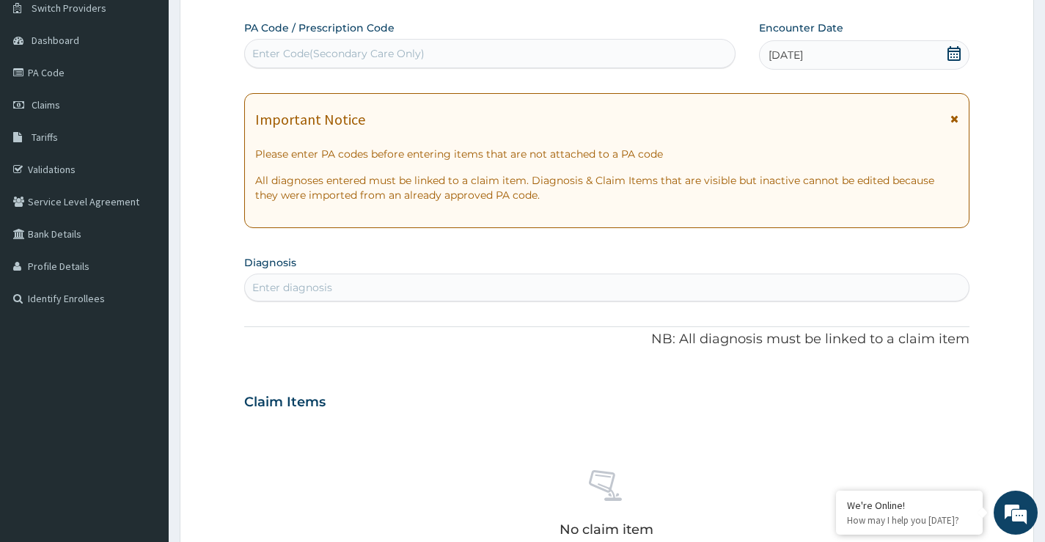
click at [300, 285] on div "Enter diagnosis" at bounding box center [292, 287] width 80 height 15
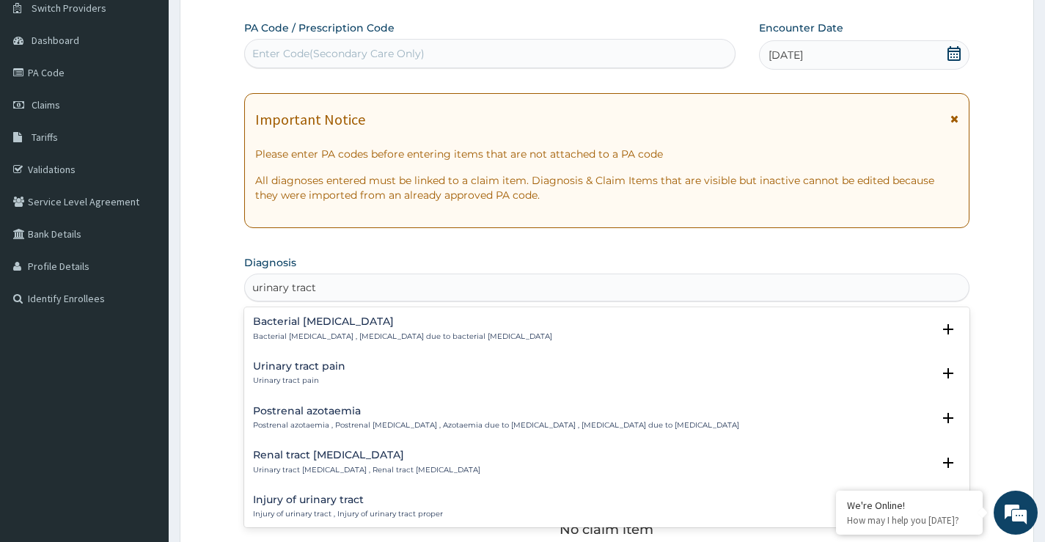
type input "urinary tract"
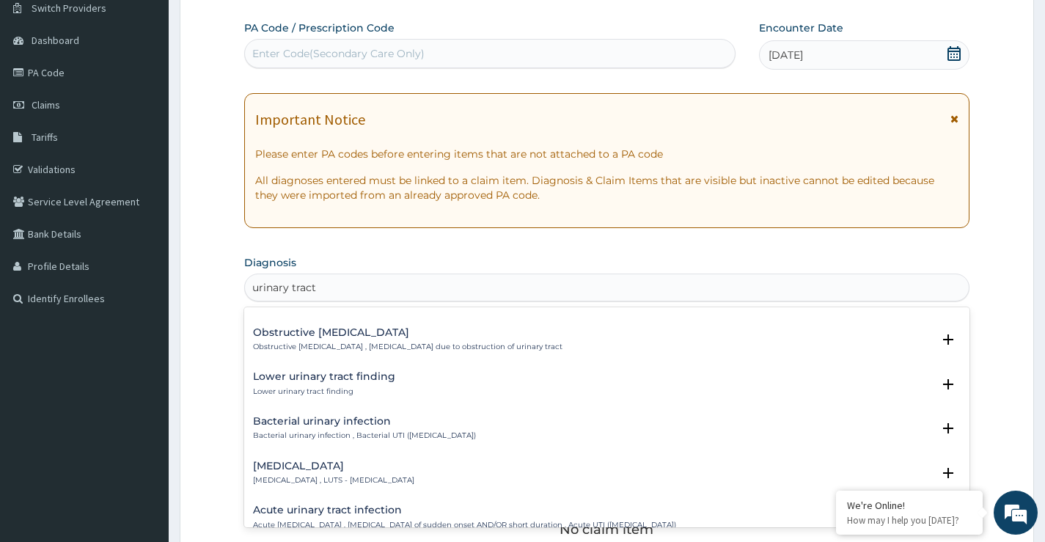
scroll to position [367, 0]
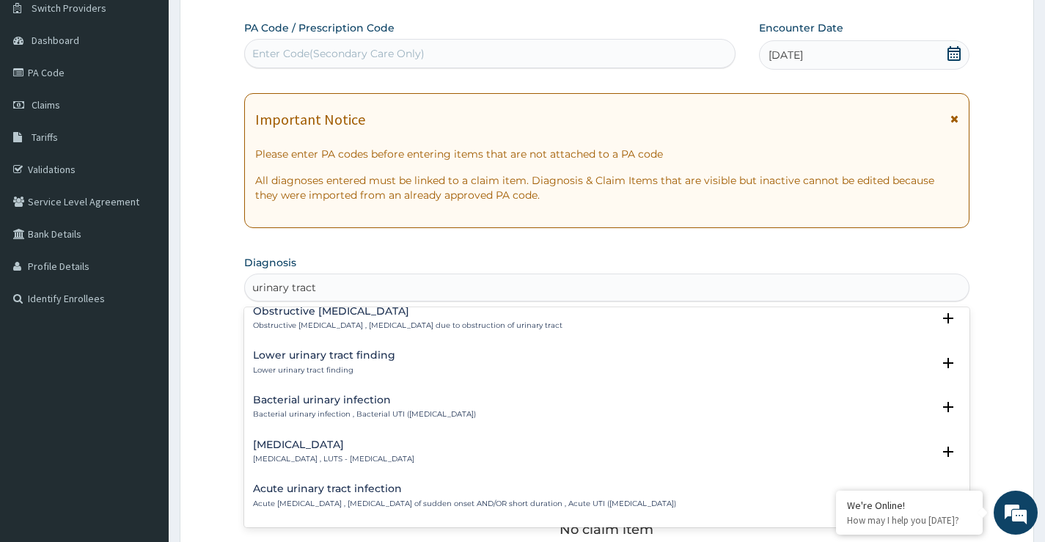
click at [356, 491] on h4 "Acute urinary tract infection" at bounding box center [464, 488] width 423 height 11
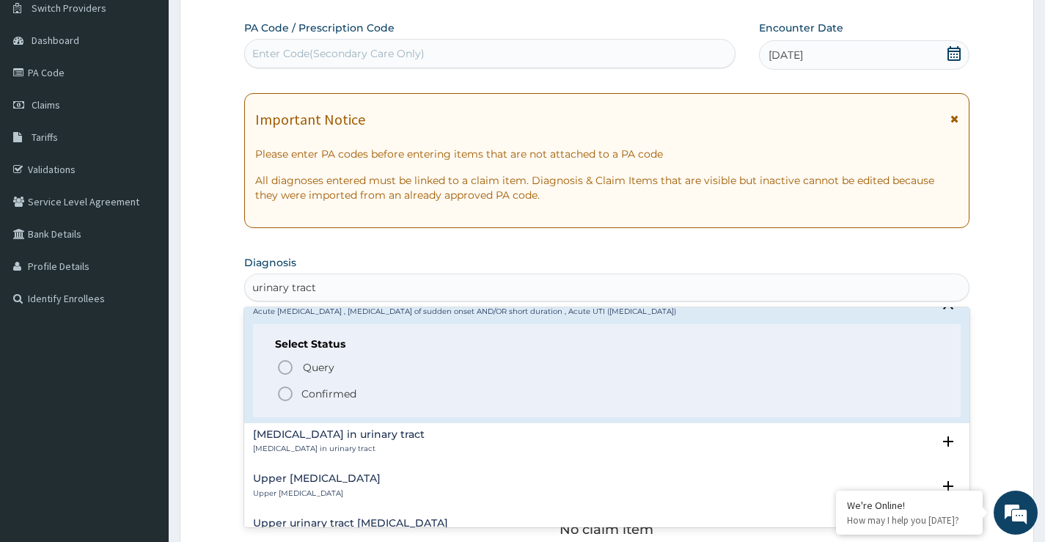
scroll to position [587, 0]
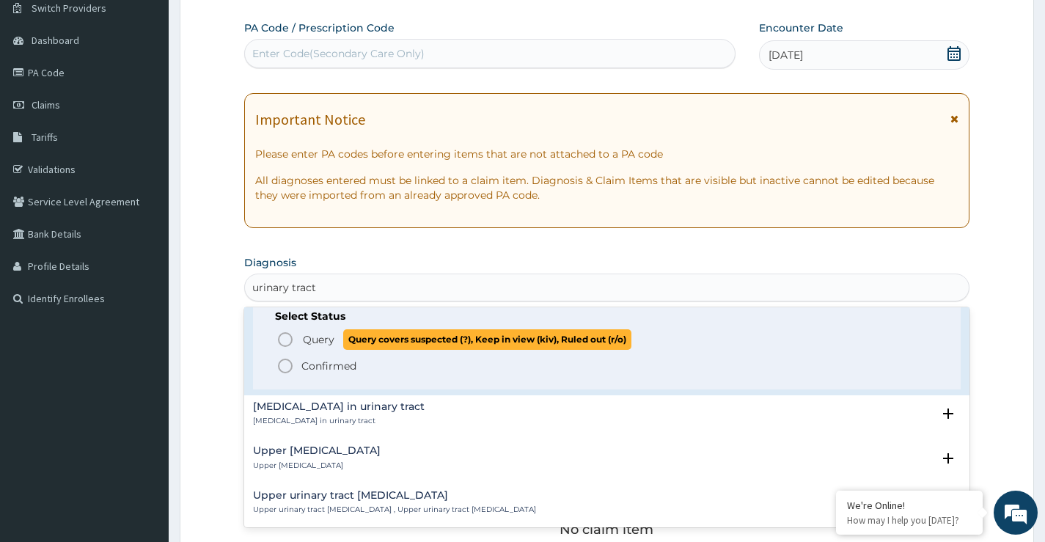
click at [290, 334] on icon "status option query" at bounding box center [286, 340] width 18 height 18
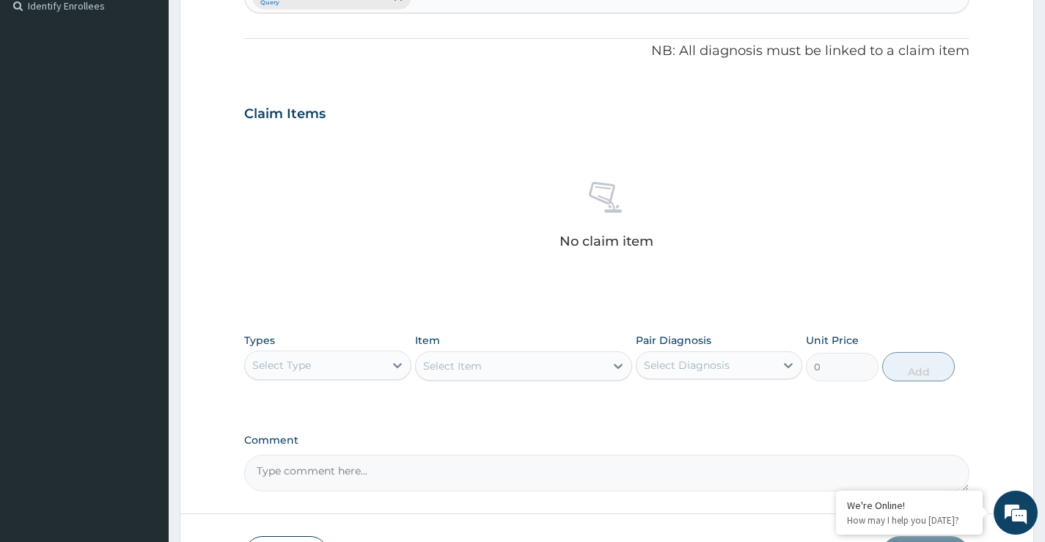
scroll to position [413, 0]
click at [334, 371] on div "Select Type" at bounding box center [314, 364] width 139 height 23
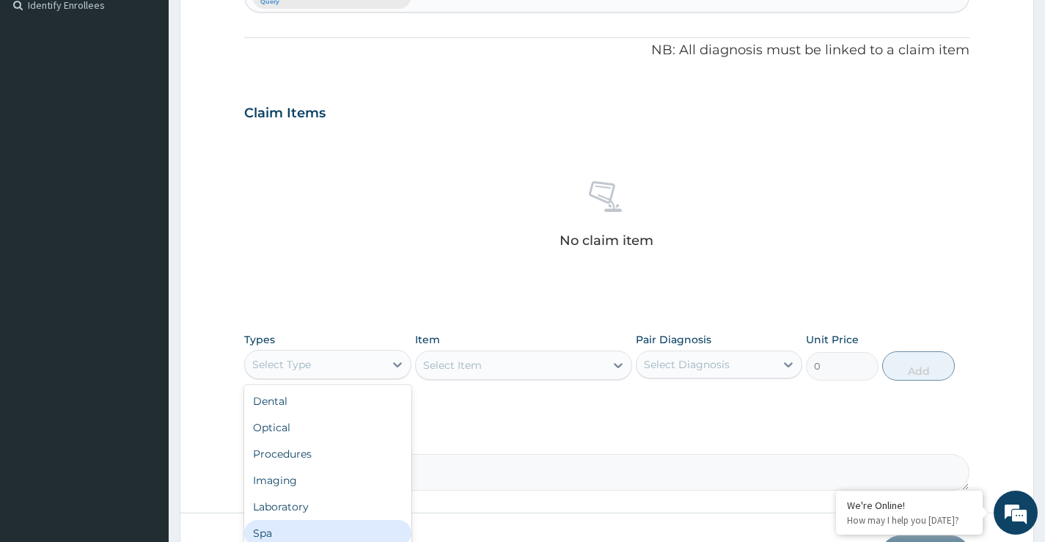
scroll to position [50, 0]
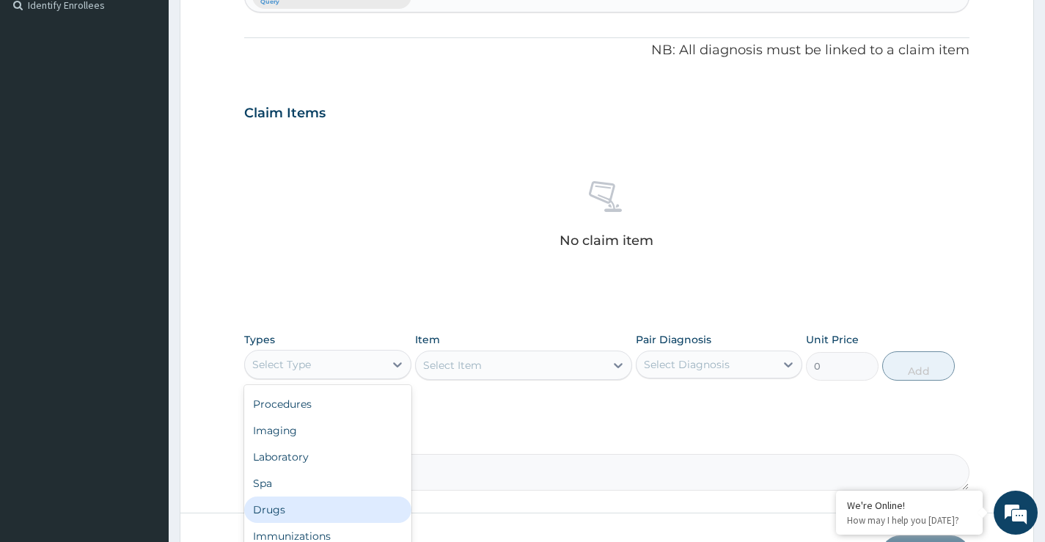
click at [270, 511] on div "Drugs" at bounding box center [327, 510] width 167 height 26
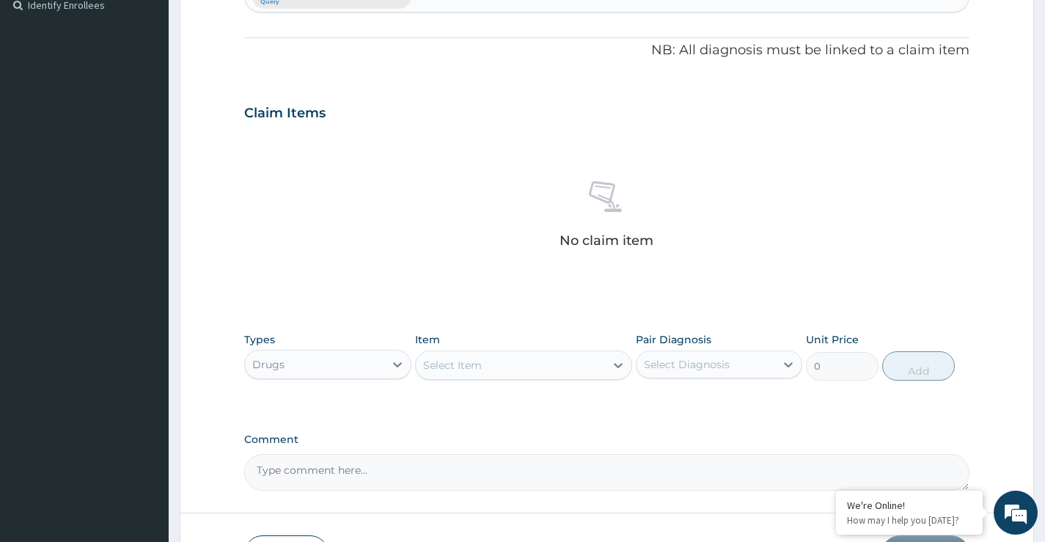
click at [497, 370] on div "Select Item" at bounding box center [511, 365] width 190 height 23
type input "urinalysis"
drag, startPoint x: 326, startPoint y: 363, endPoint x: 321, endPoint y: 381, distance: 19.0
click at [326, 364] on div "Drugs" at bounding box center [314, 364] width 139 height 23
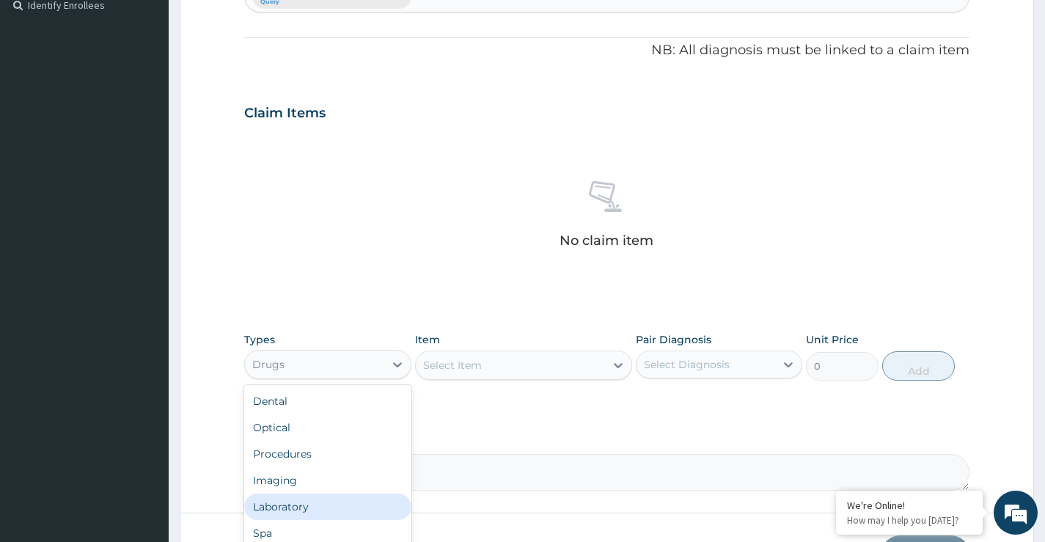
click at [266, 510] on div "Laboratory" at bounding box center [327, 507] width 167 height 26
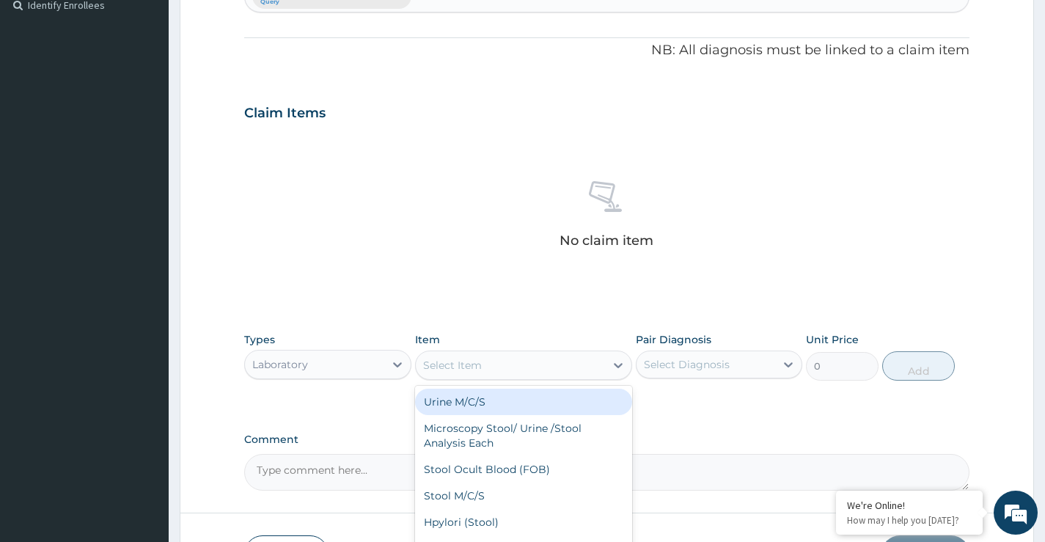
click at [464, 367] on div "Select Item" at bounding box center [452, 365] width 59 height 15
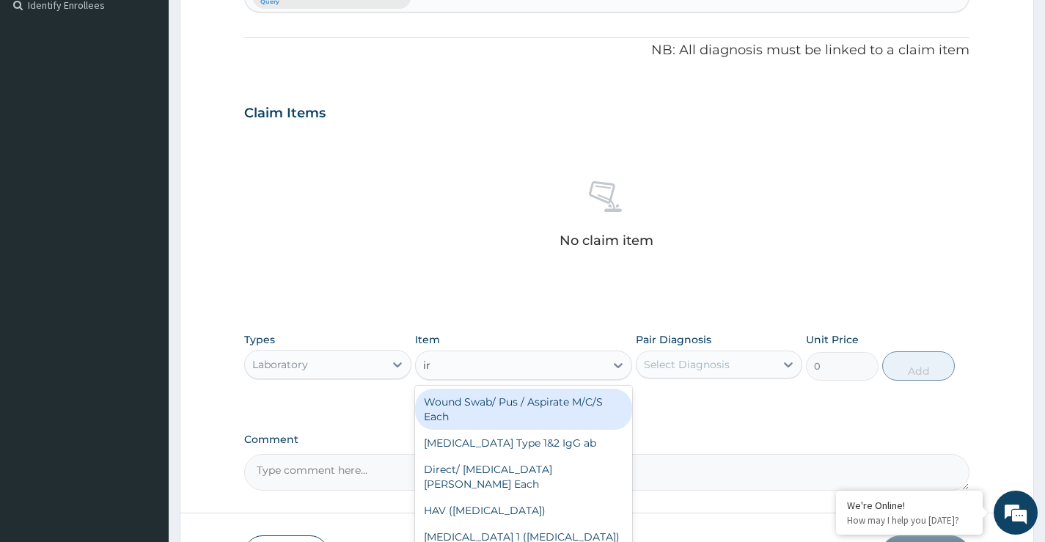
type input "i"
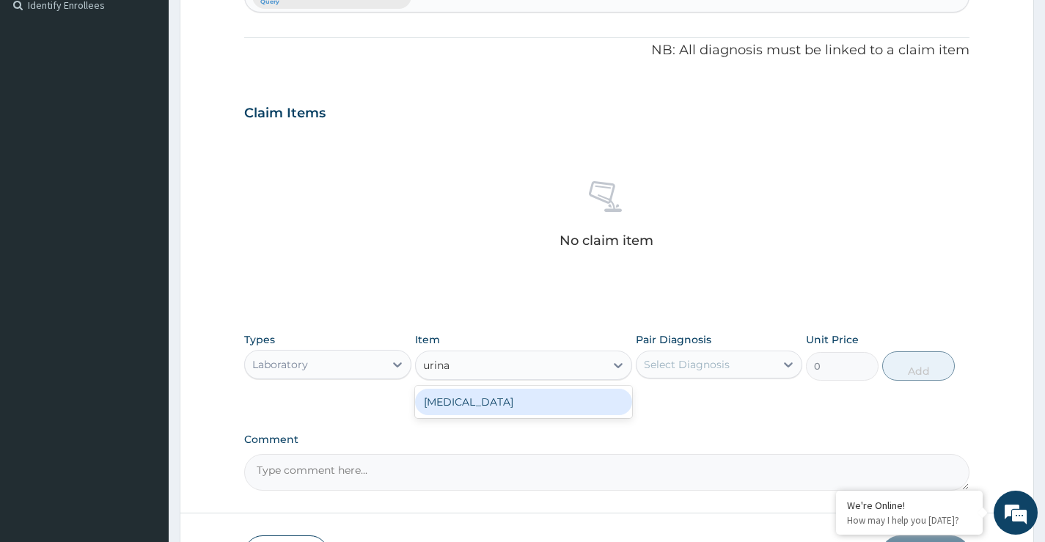
type input "urinal"
click at [442, 409] on div "Urinalysis" at bounding box center [524, 402] width 218 height 26
type input "2250"
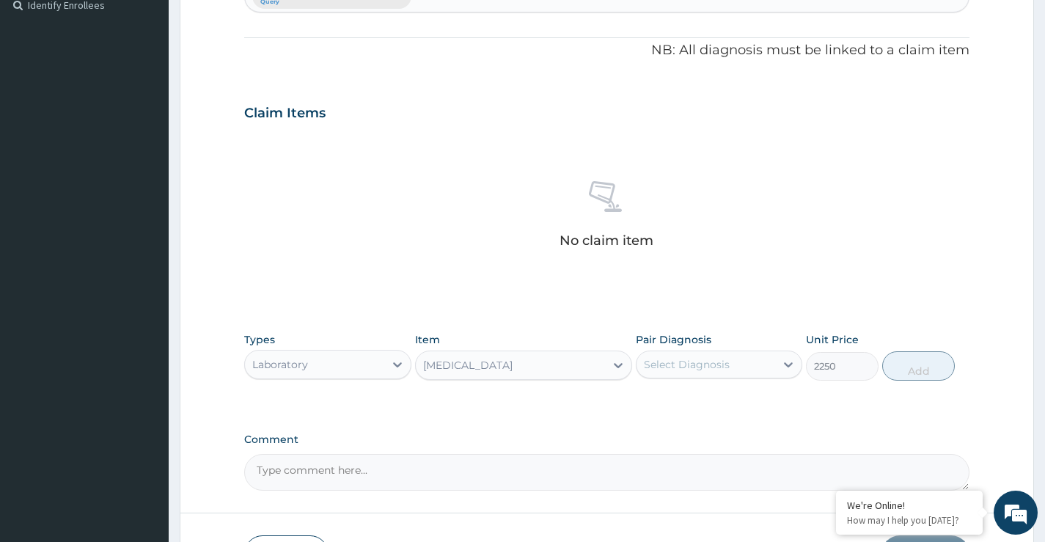
click at [682, 369] on div "Select Diagnosis" at bounding box center [687, 364] width 86 height 15
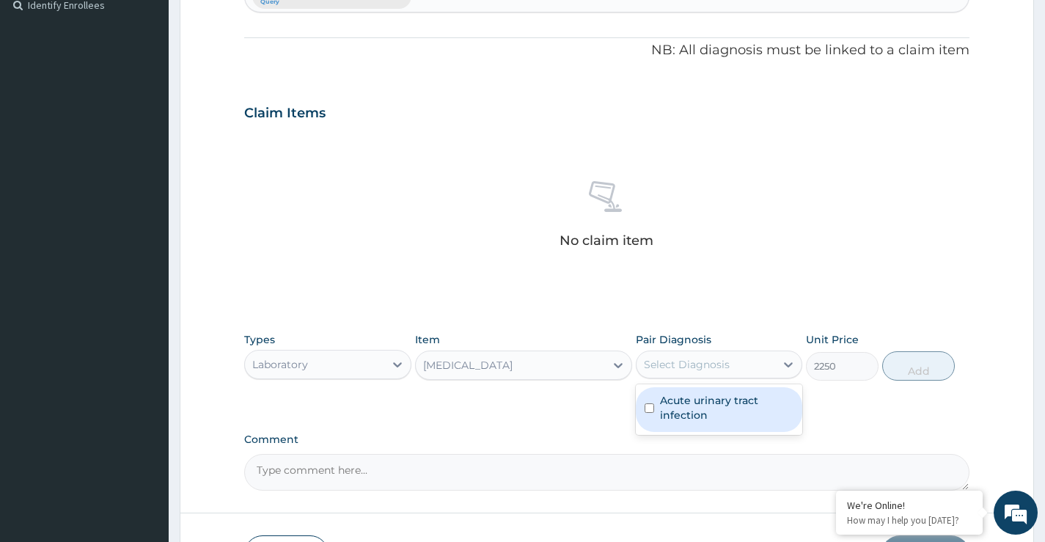
drag, startPoint x: 686, startPoint y: 403, endPoint x: 726, endPoint y: 407, distance: 40.5
click at [689, 405] on label "Acute urinary tract infection" at bounding box center [726, 407] width 133 height 29
checkbox input "true"
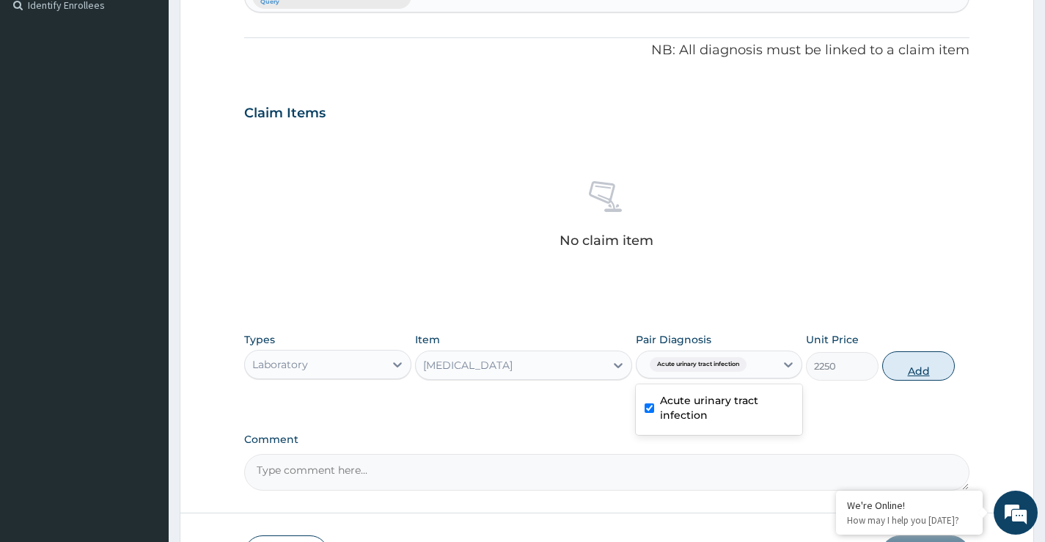
click at [904, 373] on button "Add" at bounding box center [918, 365] width 73 height 29
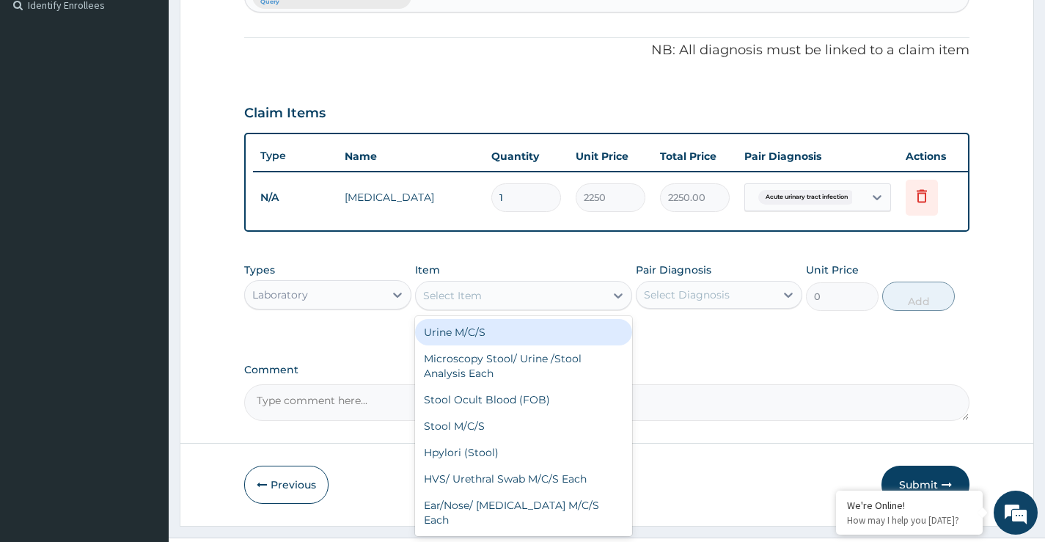
click at [480, 303] on div "Select Item" at bounding box center [452, 295] width 59 height 15
click at [463, 345] on div "Urine M/C/S" at bounding box center [524, 332] width 218 height 26
type input "3000"
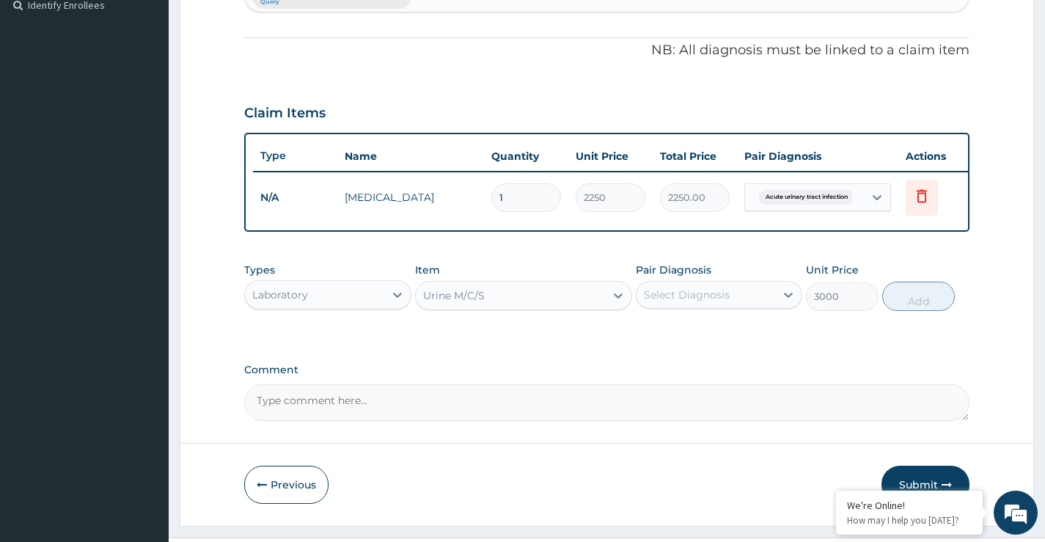
drag, startPoint x: 691, startPoint y: 296, endPoint x: 694, endPoint y: 317, distance: 21.5
click at [692, 297] on div "Select Diagnosis" at bounding box center [706, 294] width 139 height 23
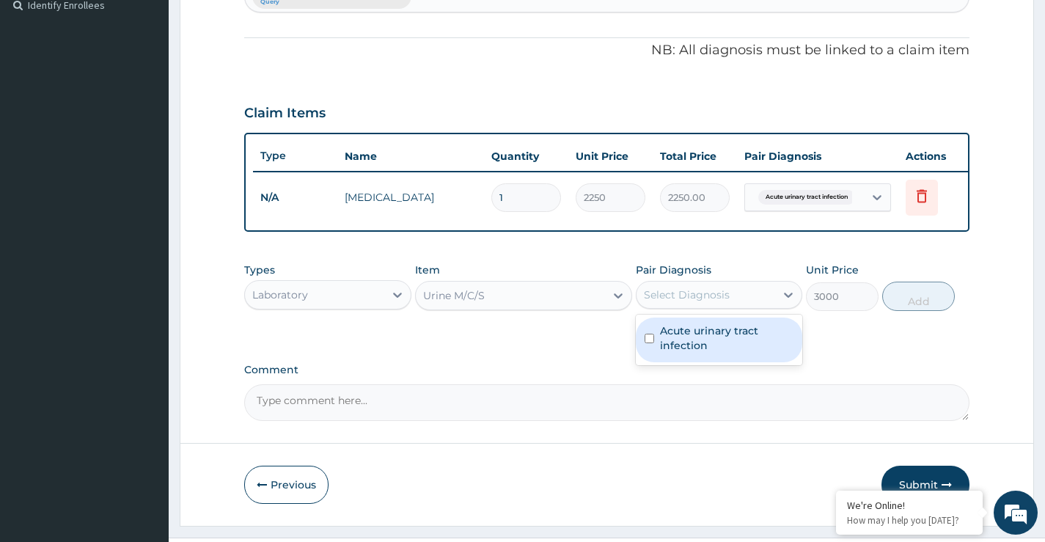
drag, startPoint x: 677, startPoint y: 347, endPoint x: 804, endPoint y: 340, distance: 127.1
click at [696, 351] on label "Acute urinary tract infection" at bounding box center [726, 337] width 133 height 29
checkbox input "true"
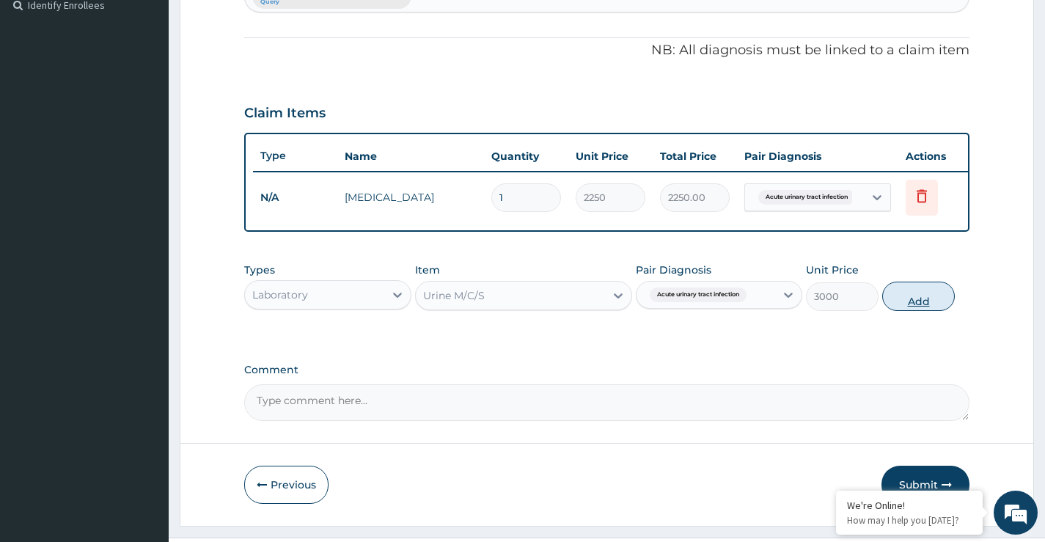
click at [910, 311] on button "Add" at bounding box center [918, 296] width 73 height 29
type input "0"
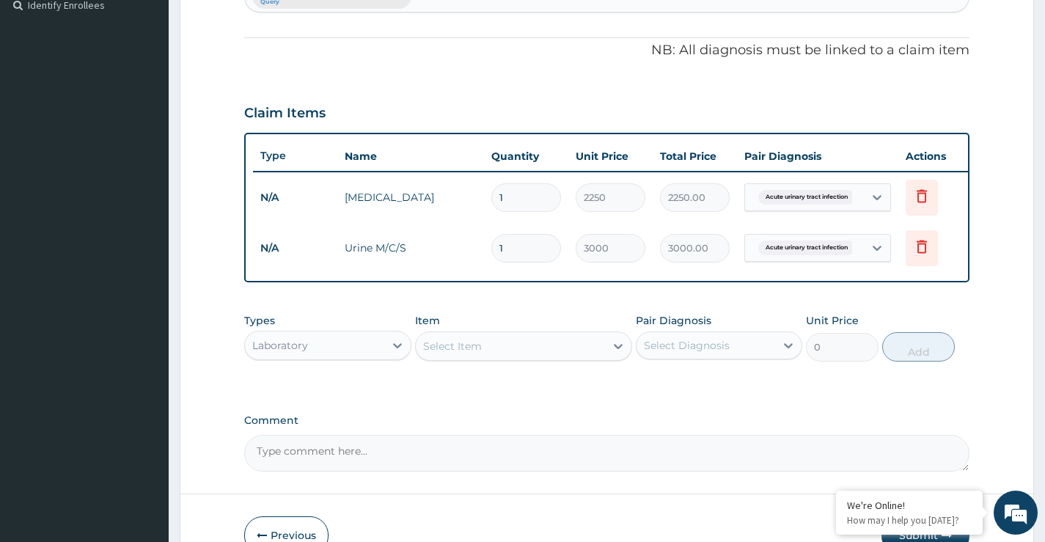
click at [503, 345] on div "Select Item" at bounding box center [524, 346] width 218 height 29
type input "full bl"
drag, startPoint x: 511, startPoint y: 401, endPoint x: 678, endPoint y: 343, distance: 177.0
click at [516, 396] on div "Full Blood Count" at bounding box center [524, 383] width 218 height 26
type input "5000"
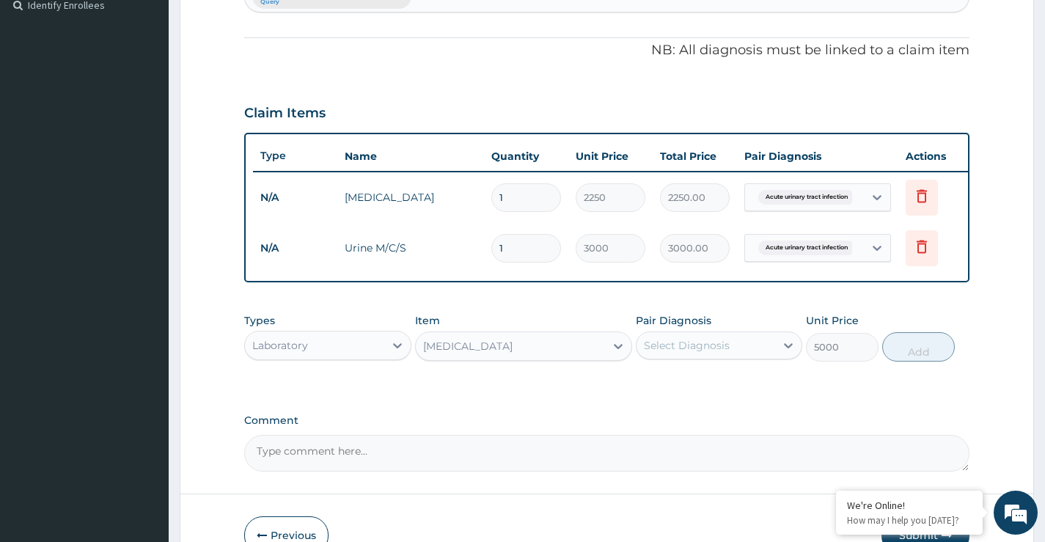
click at [698, 328] on label "Pair Diagnosis" at bounding box center [674, 320] width 76 height 15
drag, startPoint x: 700, startPoint y: 356, endPoint x: 703, endPoint y: 373, distance: 16.3
click at [700, 353] on div "Select Diagnosis" at bounding box center [687, 345] width 86 height 15
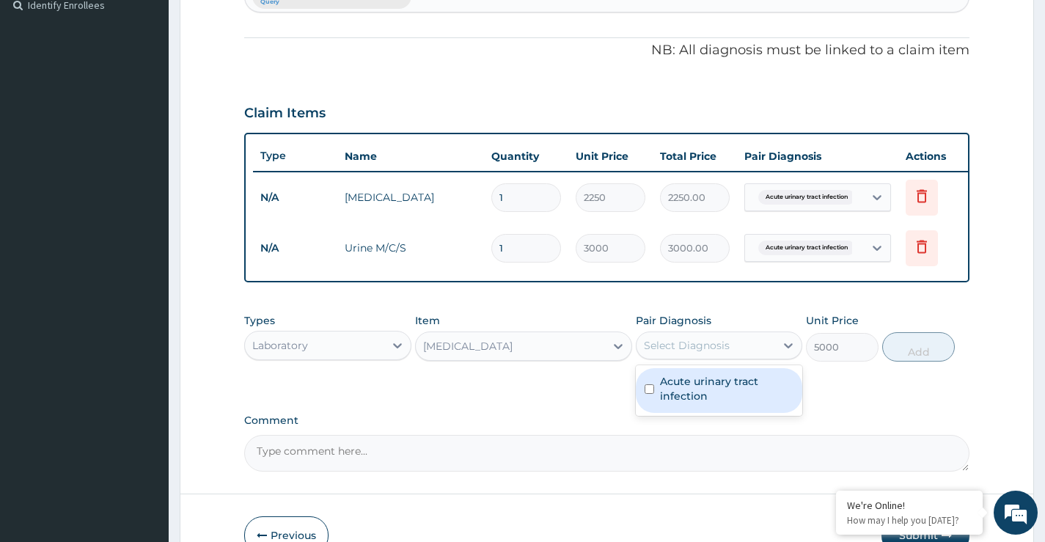
drag, startPoint x: 703, startPoint y: 400, endPoint x: 831, endPoint y: 376, distance: 129.8
click at [704, 400] on label "Acute urinary tract infection" at bounding box center [726, 388] width 133 height 29
checkbox input "true"
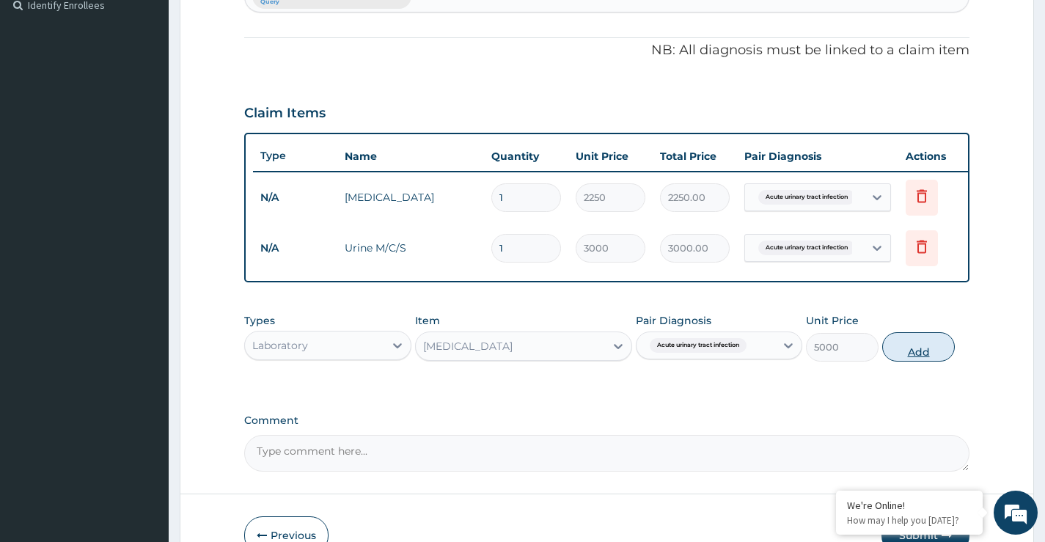
click at [907, 361] on button "Add" at bounding box center [918, 346] width 73 height 29
type input "0"
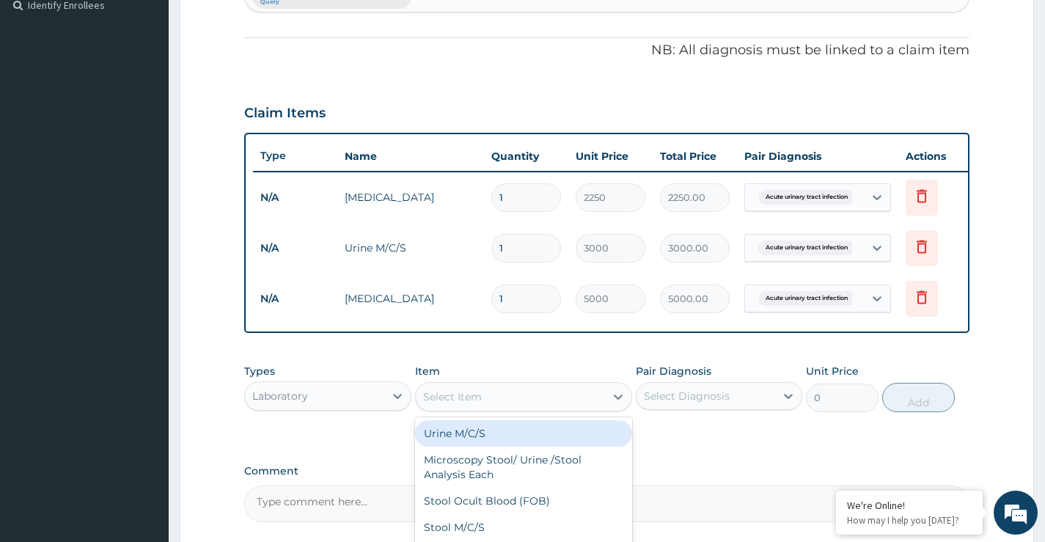
click at [489, 409] on div "Select Item" at bounding box center [511, 396] width 190 height 23
click at [354, 408] on div "Laboratory" at bounding box center [314, 395] width 139 height 23
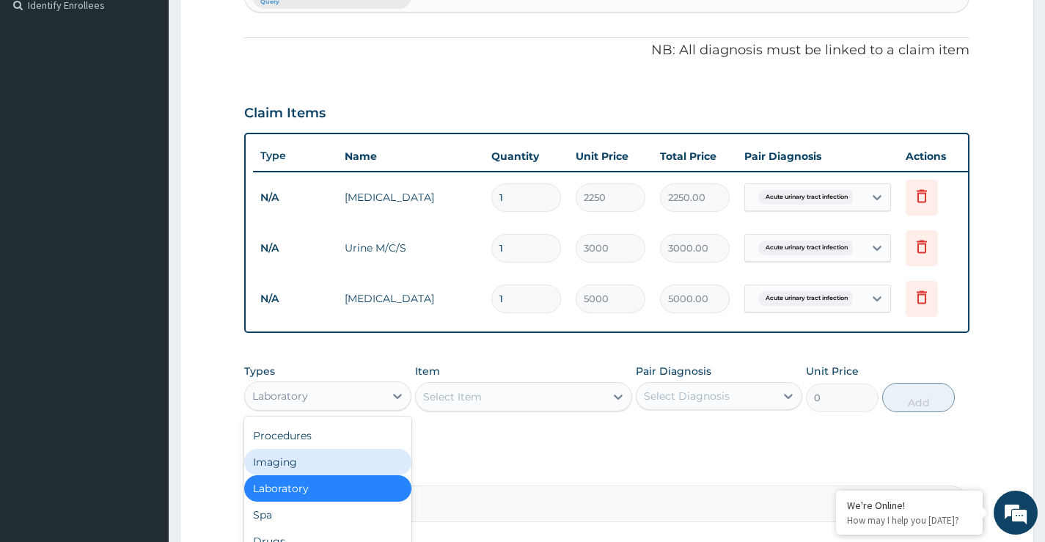
click at [289, 471] on div "Imaging" at bounding box center [327, 462] width 167 height 26
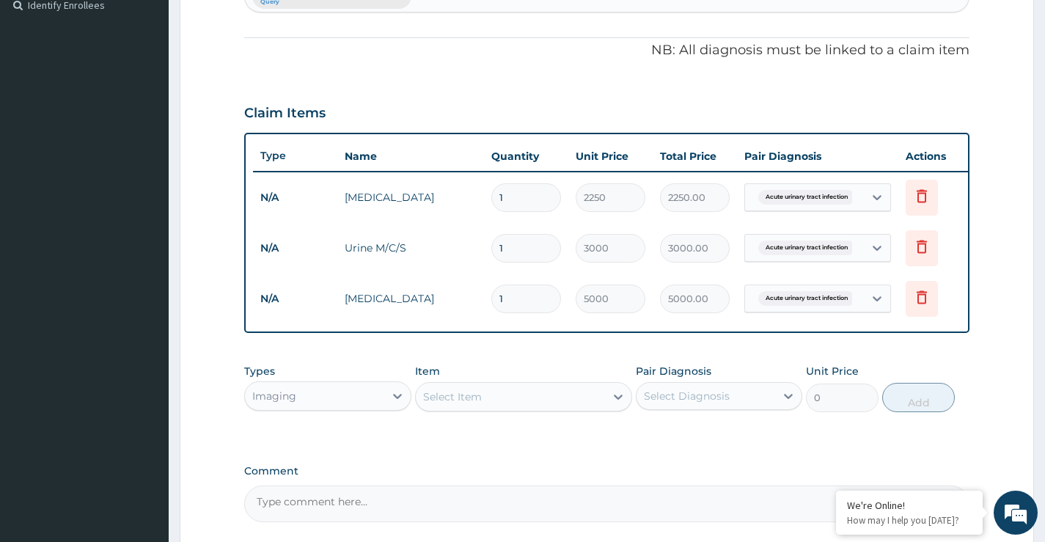
click at [457, 404] on div "Select Item" at bounding box center [452, 396] width 59 height 15
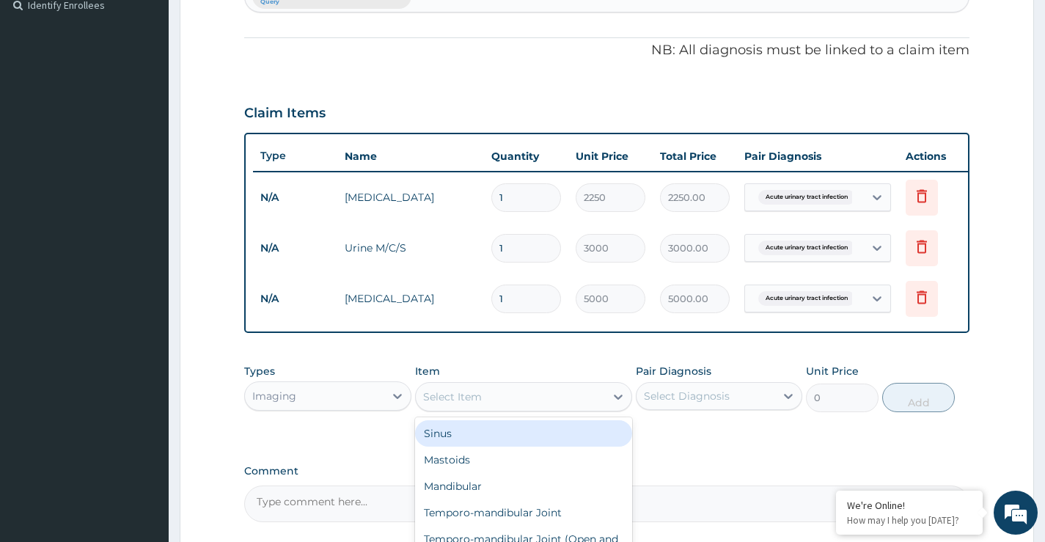
paste input "Abdominal"
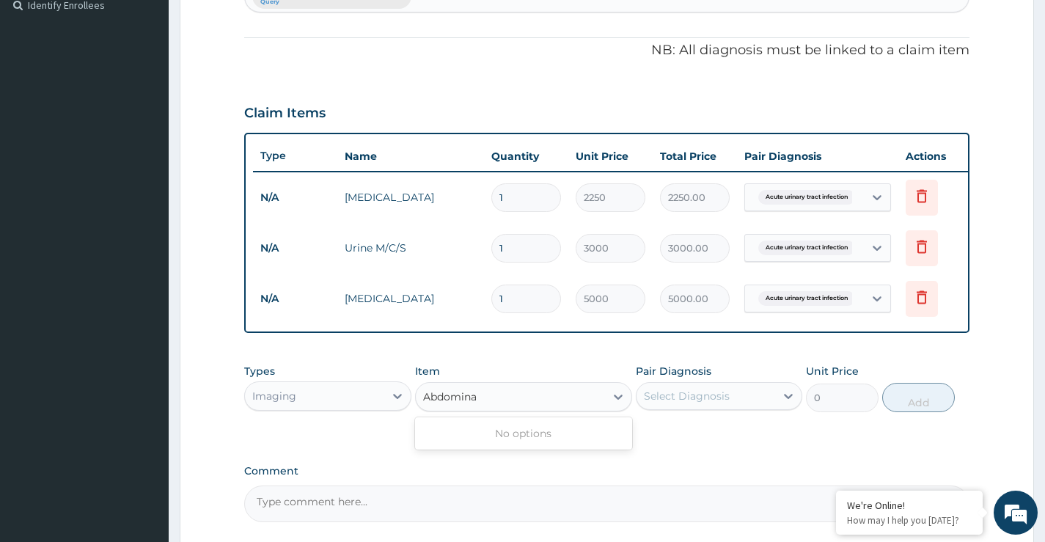
type input "Abdomin"
click at [477, 445] on div "Abdominopelvic" at bounding box center [524, 433] width 218 height 26
click at [325, 399] on div "Imaging" at bounding box center [314, 395] width 139 height 23
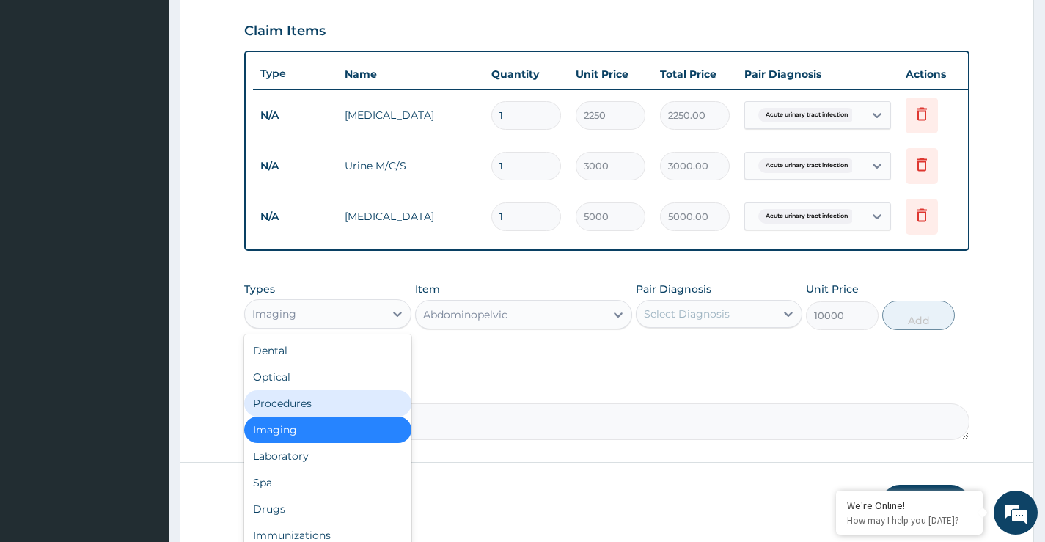
scroll to position [558, 0]
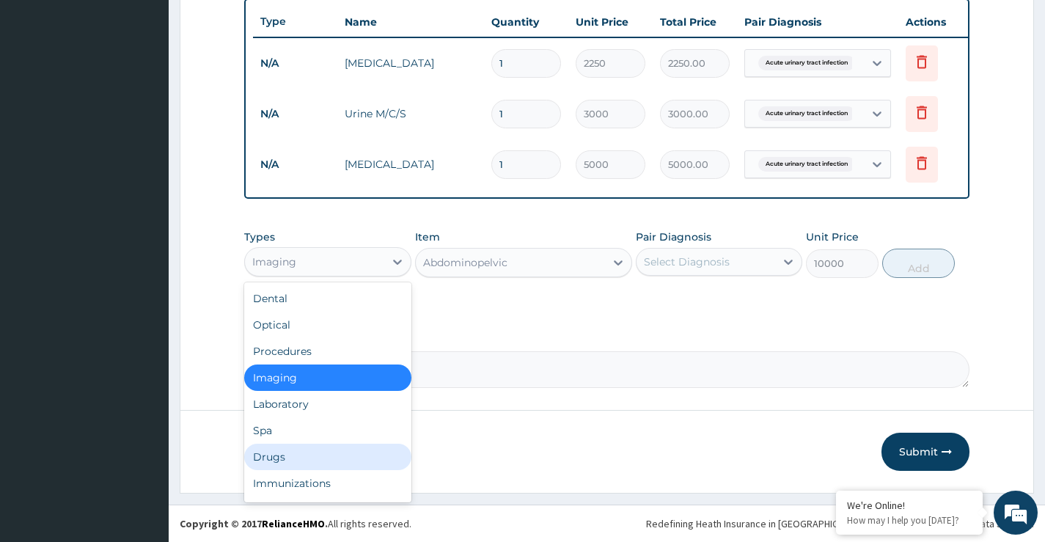
click at [272, 466] on div "Drugs" at bounding box center [327, 457] width 167 height 26
type input "0"
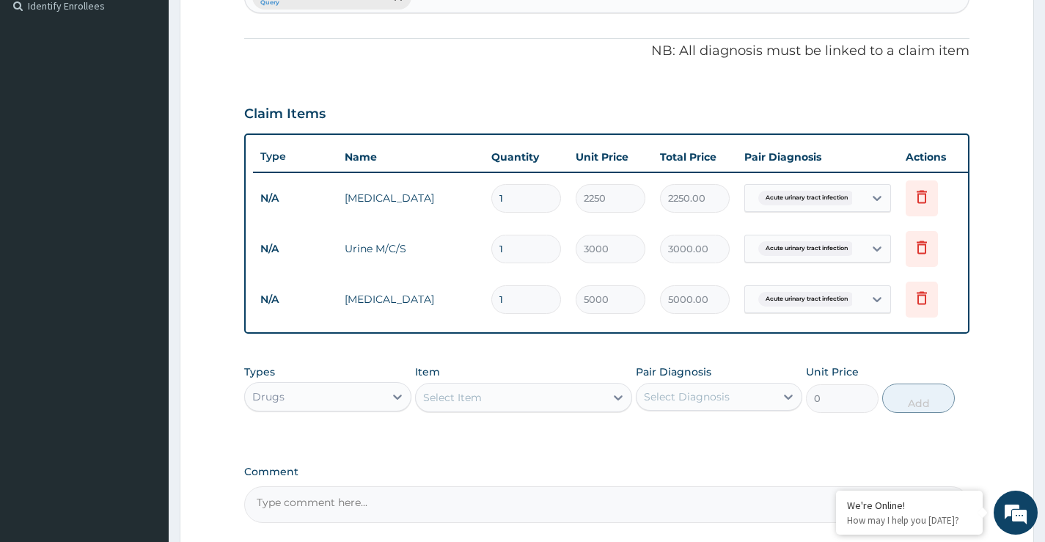
scroll to position [411, 0]
click at [350, 409] on div "Drugs" at bounding box center [314, 397] width 139 height 23
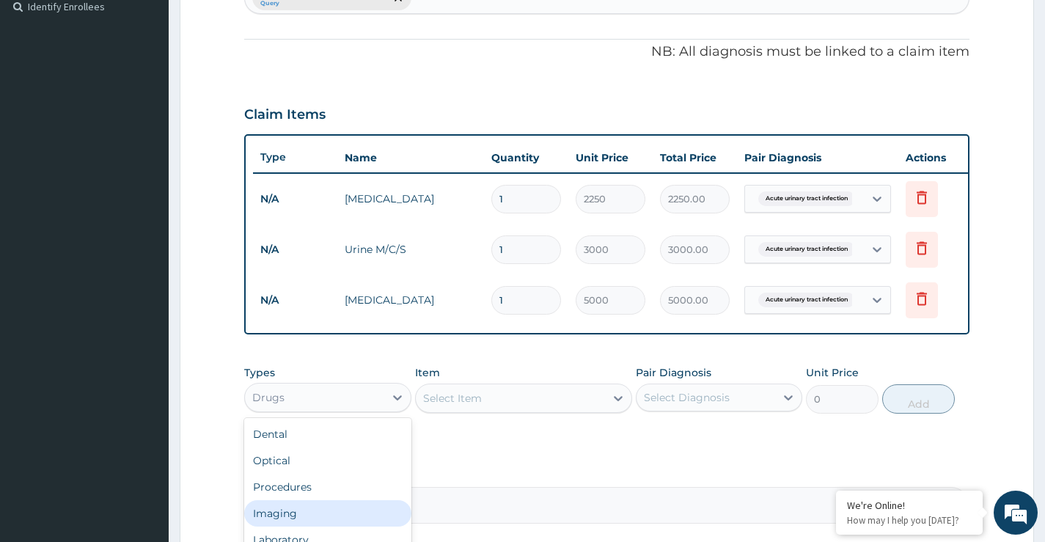
click at [282, 524] on div "Imaging" at bounding box center [327, 513] width 167 height 26
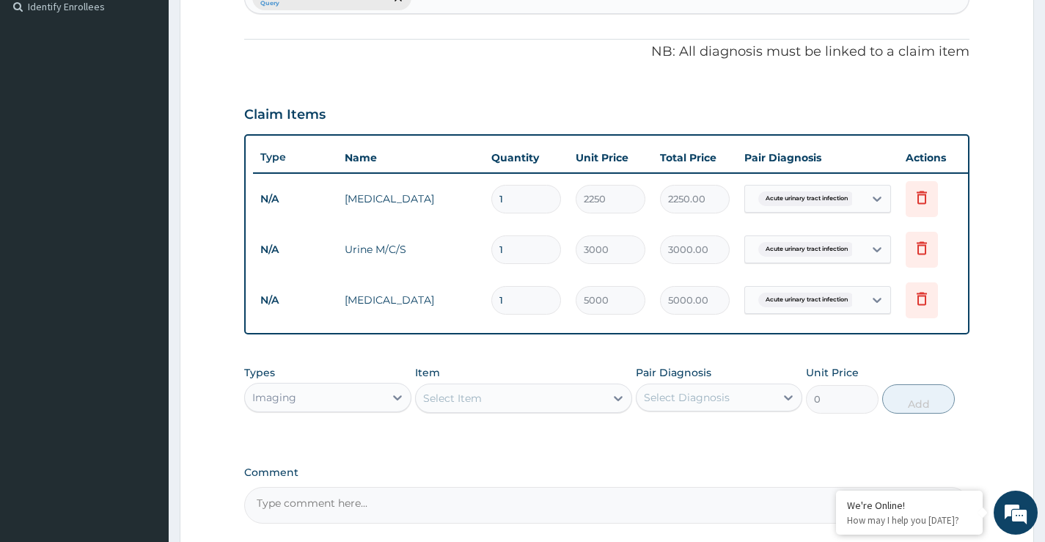
click at [487, 410] on div "Select Item" at bounding box center [511, 398] width 190 height 23
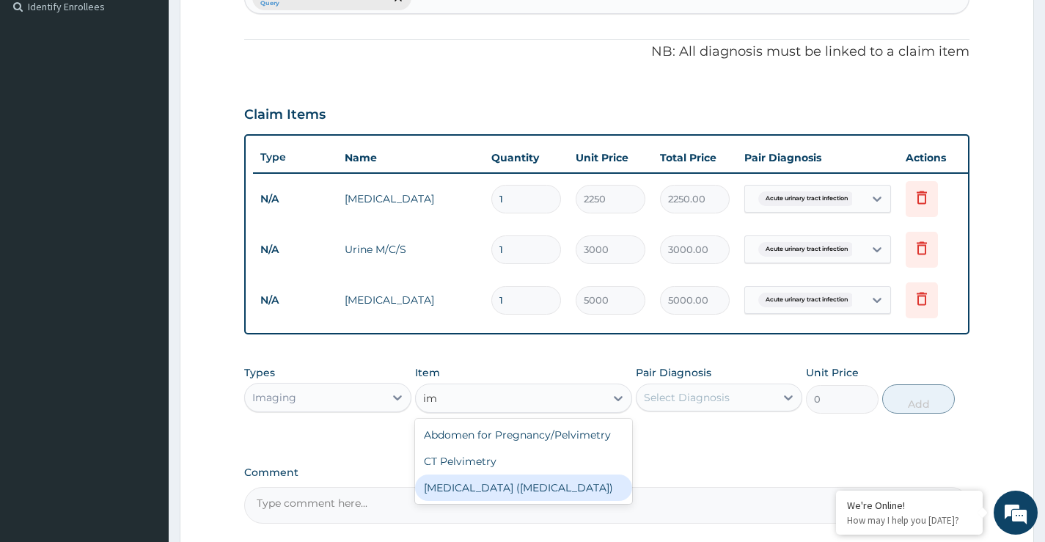
type input "i"
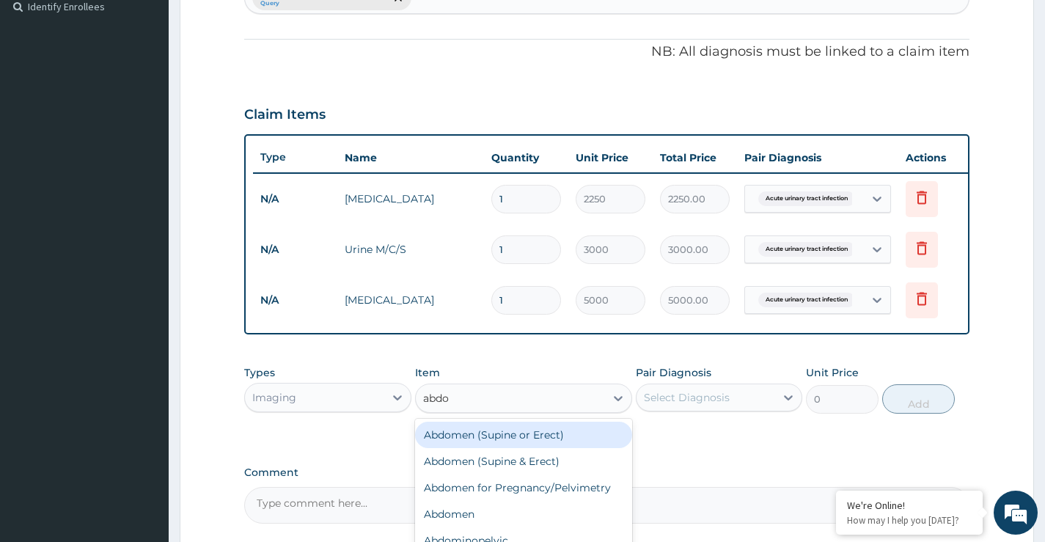
type input "abdom"
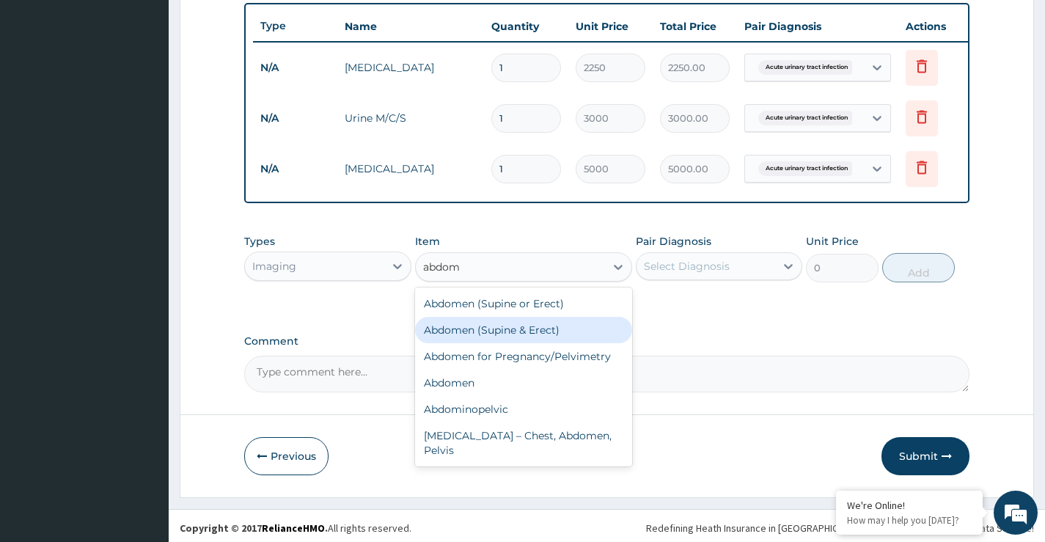
scroll to position [558, 0]
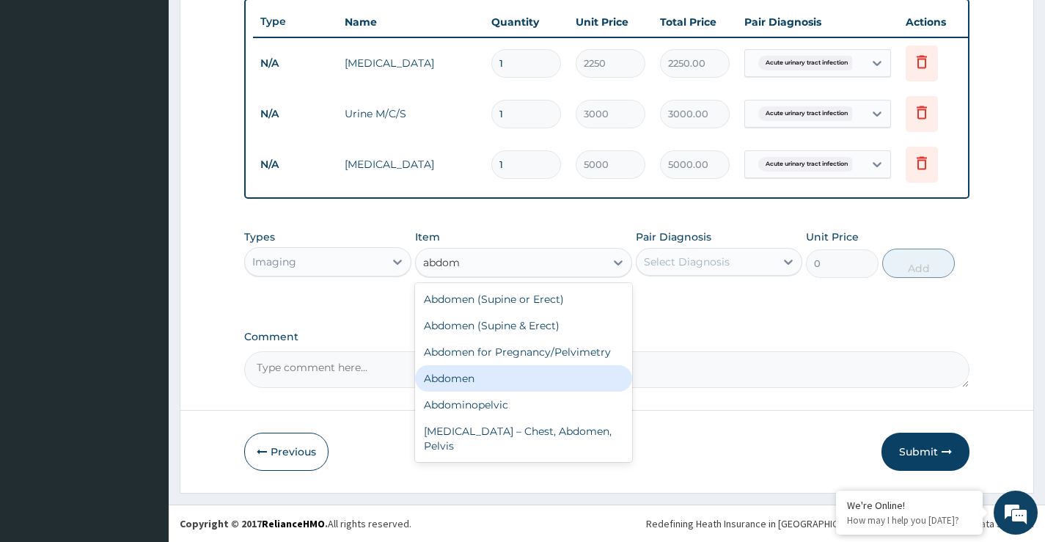
click at [461, 381] on div "Abdomen" at bounding box center [524, 378] width 218 height 26
type input "10000"
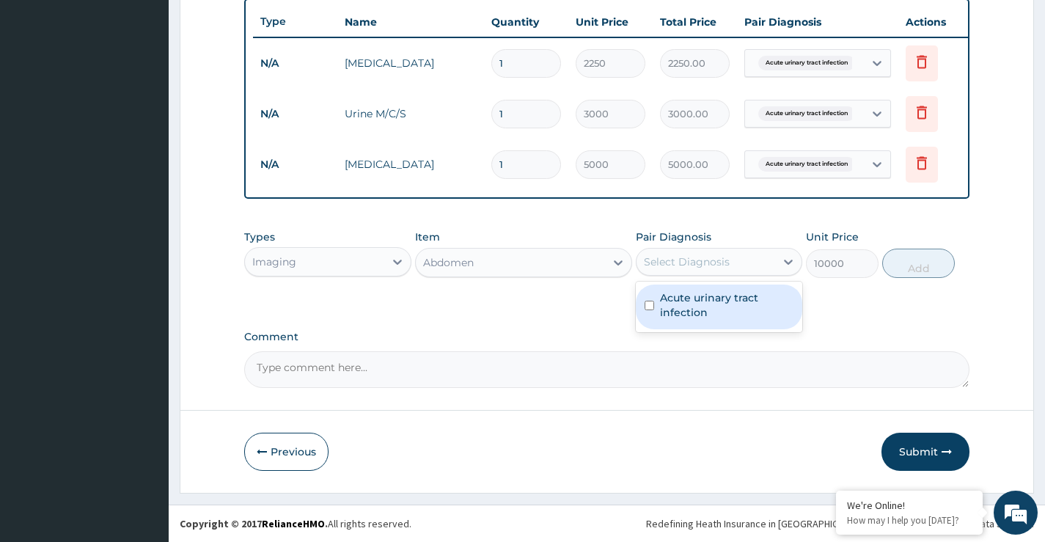
click at [689, 257] on div "Select Diagnosis" at bounding box center [687, 262] width 86 height 15
click at [696, 321] on div "Acute urinary tract infection" at bounding box center [719, 307] width 167 height 45
checkbox input "true"
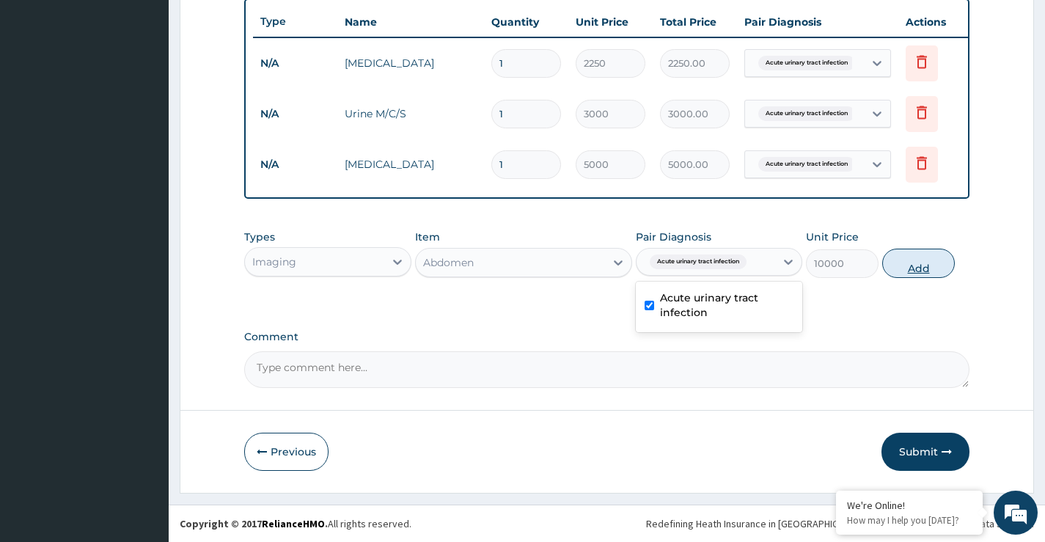
click at [916, 265] on button "Add" at bounding box center [918, 263] width 73 height 29
type input "0"
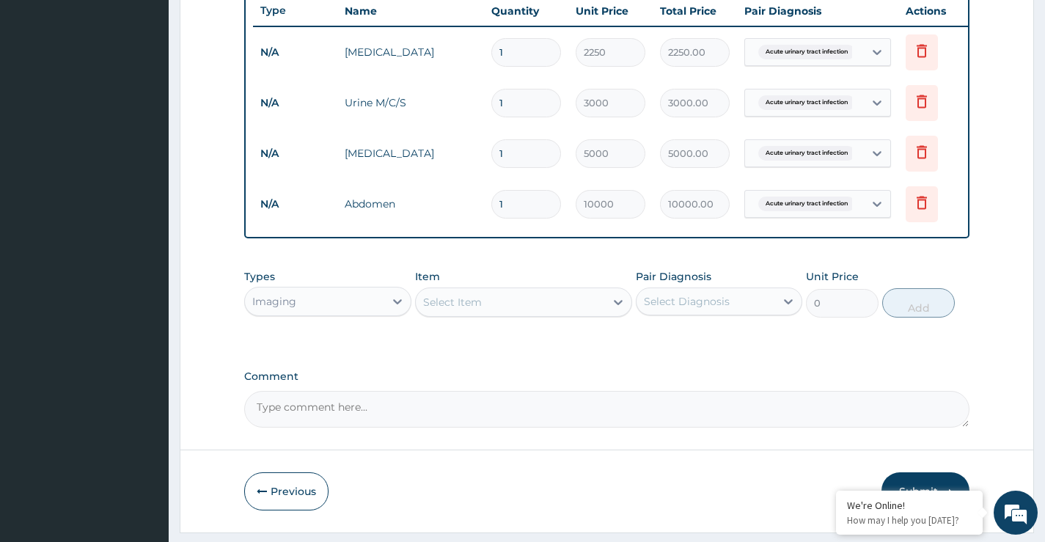
click at [447, 314] on div "Select Item" at bounding box center [511, 301] width 190 height 23
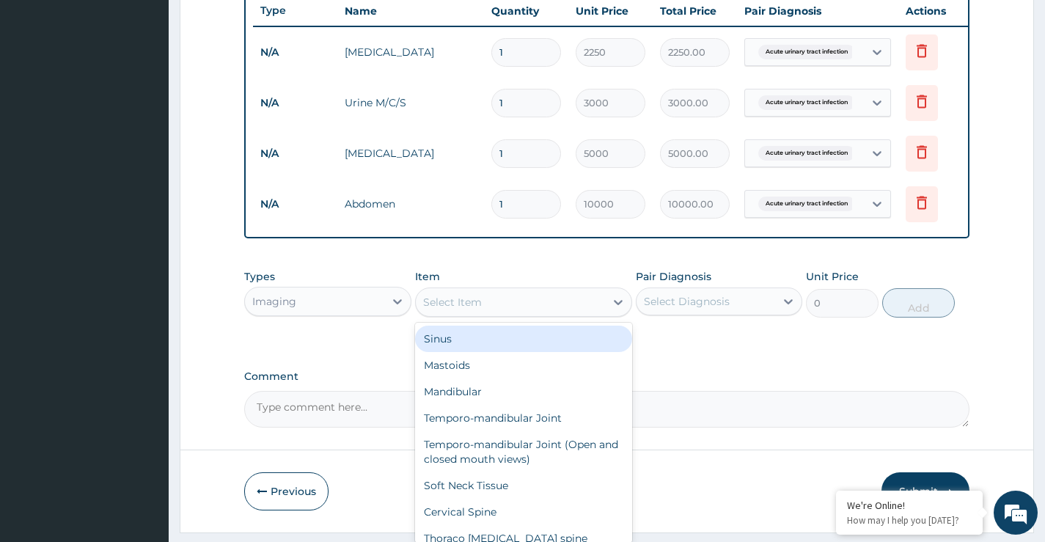
click at [307, 325] on div "Types Imaging Item option Abdomen, selected. option Sinus focused, 1 of 95. 95 …" at bounding box center [606, 293] width 725 height 63
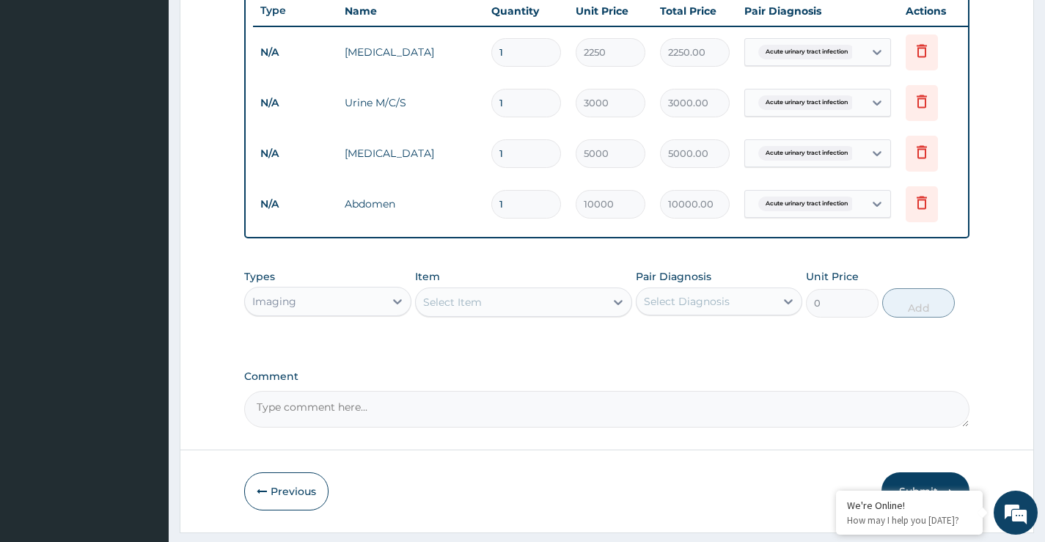
click at [315, 313] on div "Imaging" at bounding box center [314, 301] width 139 height 23
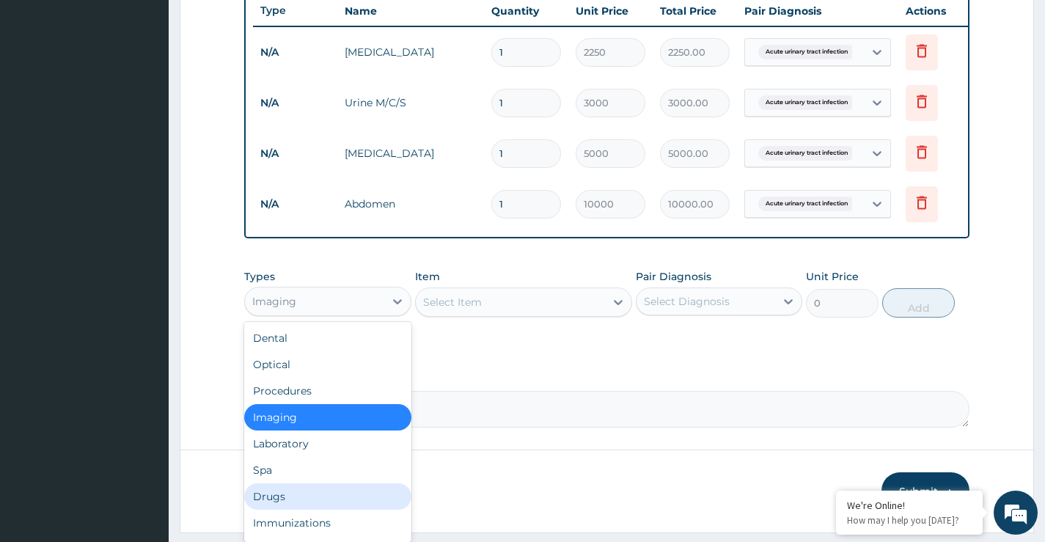
drag, startPoint x: 274, startPoint y: 502, endPoint x: 315, endPoint y: 471, distance: 51.3
click at [274, 502] on div "Drugs" at bounding box center [327, 496] width 167 height 26
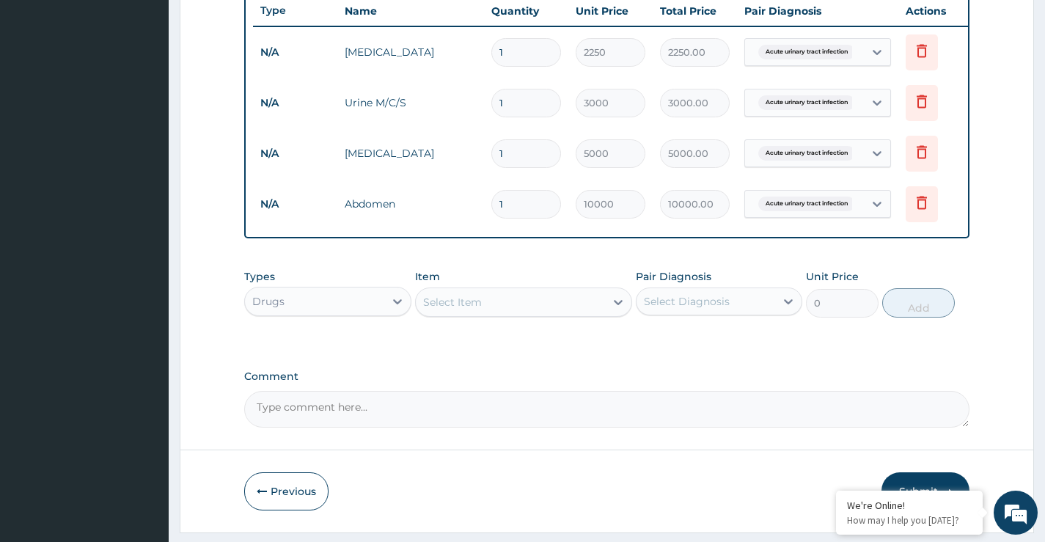
click at [486, 313] on div "Select Item" at bounding box center [511, 301] width 190 height 23
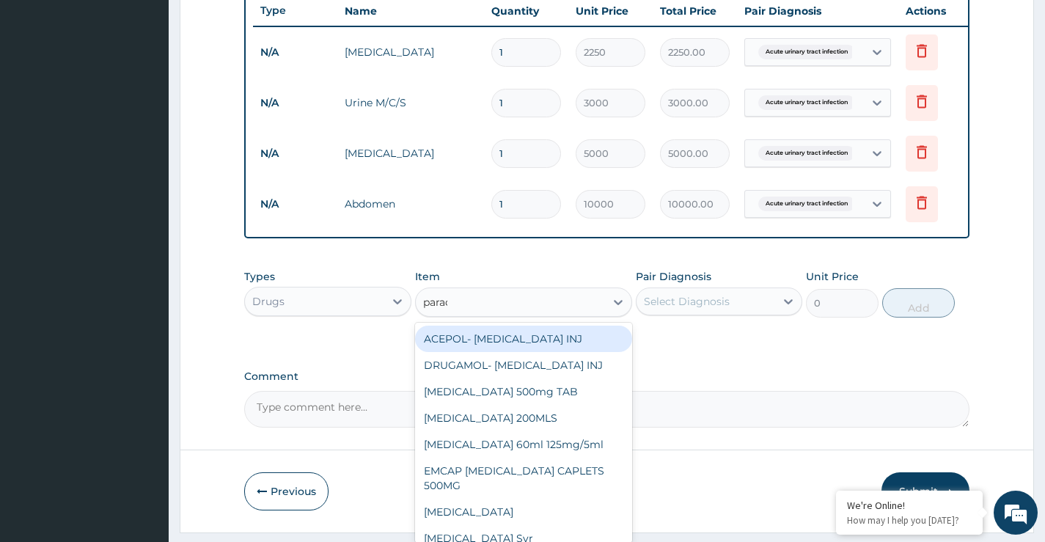
type input "parace"
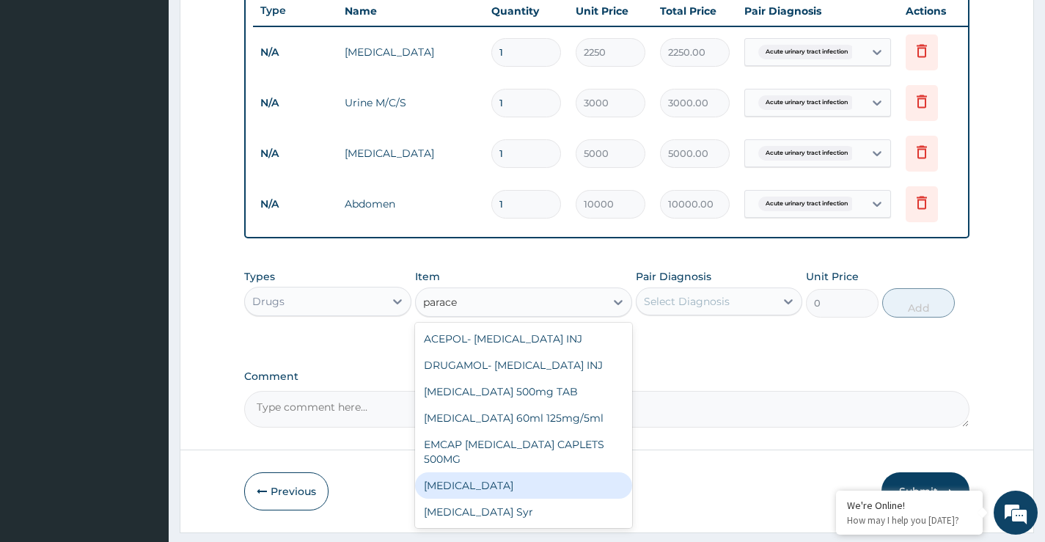
drag, startPoint x: 480, startPoint y: 499, endPoint x: 635, endPoint y: 419, distance: 174.2
click at [481, 499] on div "Paracetamol" at bounding box center [524, 485] width 218 height 26
type input "13"
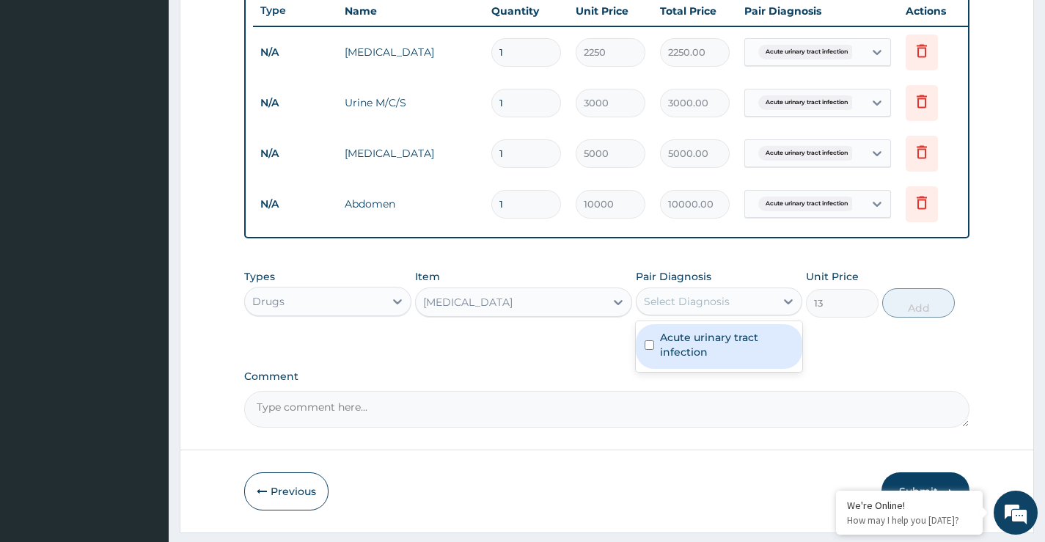
drag, startPoint x: 695, startPoint y: 309, endPoint x: 699, endPoint y: 340, distance: 31.1
click at [695, 309] on div "Select Diagnosis" at bounding box center [687, 301] width 86 height 15
click at [699, 350] on label "Acute urinary tract infection" at bounding box center [726, 344] width 133 height 29
checkbox input "true"
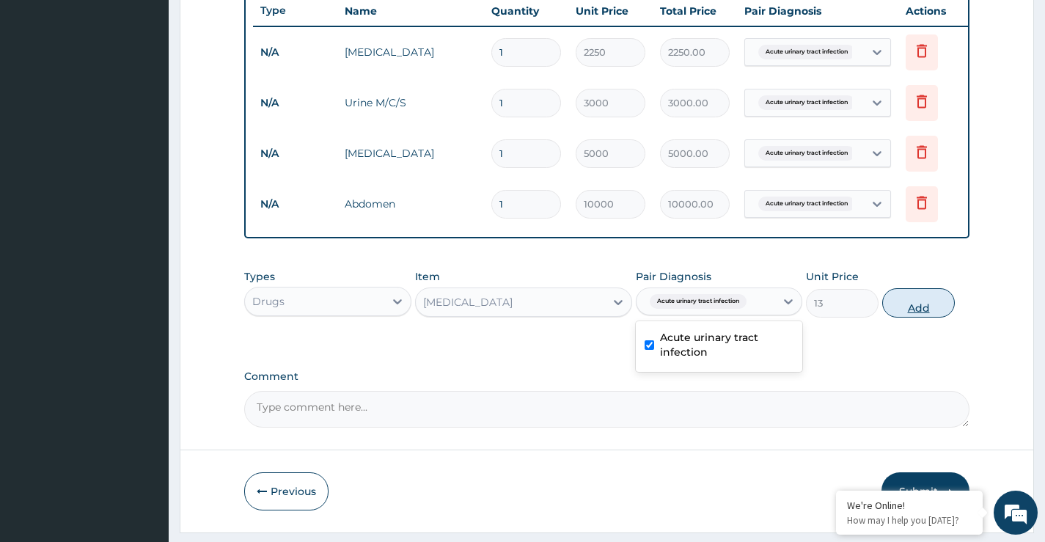
click at [916, 318] on button "Add" at bounding box center [918, 302] width 73 height 29
type input "0"
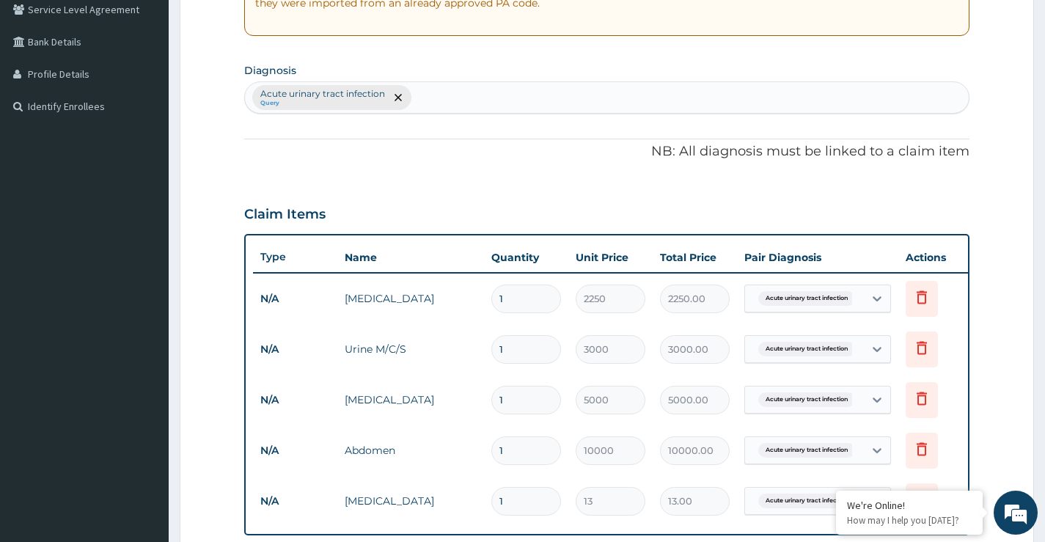
scroll to position [485, 0]
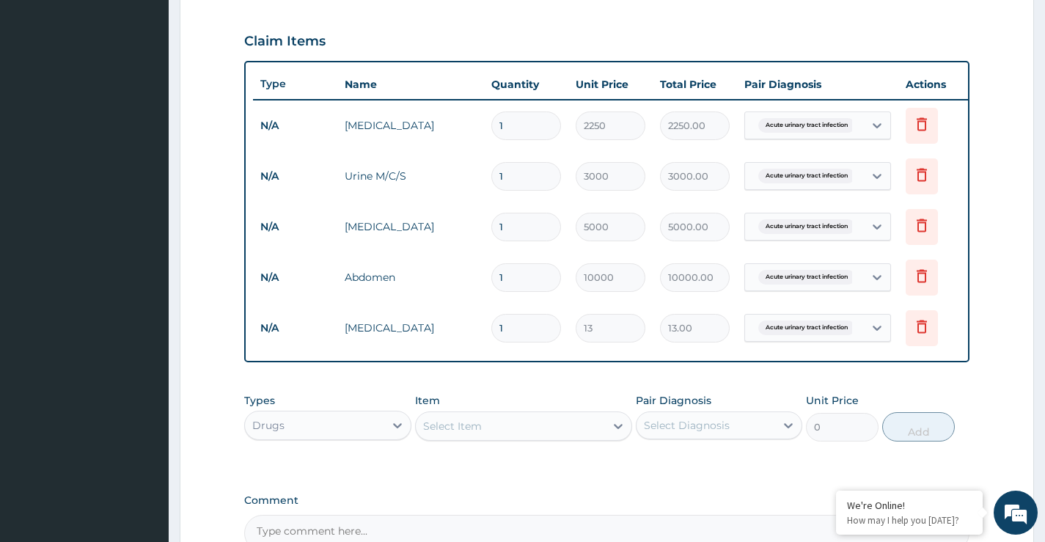
type input "18"
type input "234.00"
type input "18"
drag, startPoint x: 302, startPoint y: 443, endPoint x: 304, endPoint y: 453, distance: 10.5
click at [302, 437] on div "Drugs" at bounding box center [314, 425] width 139 height 23
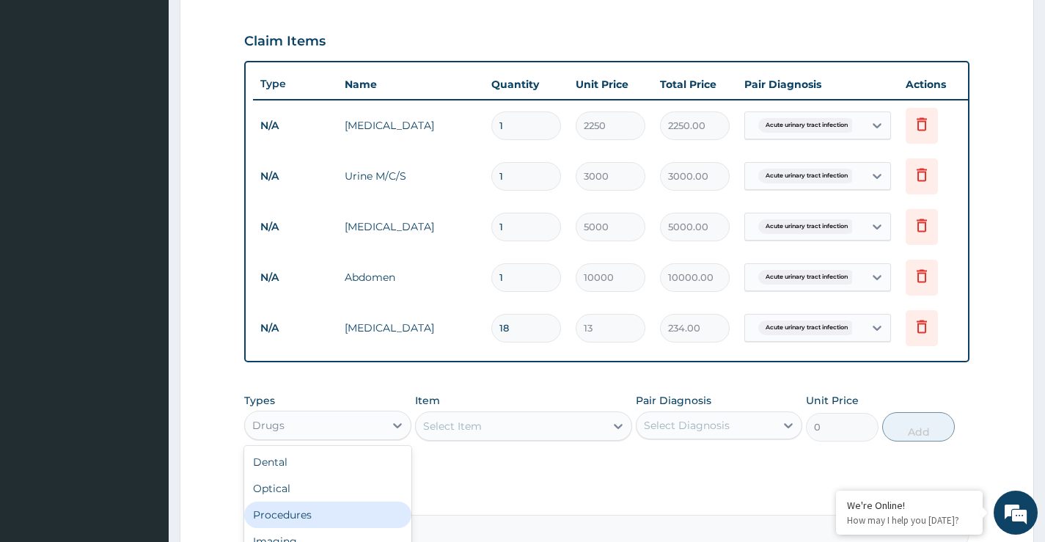
click at [309, 528] on div "Procedures" at bounding box center [327, 515] width 167 height 26
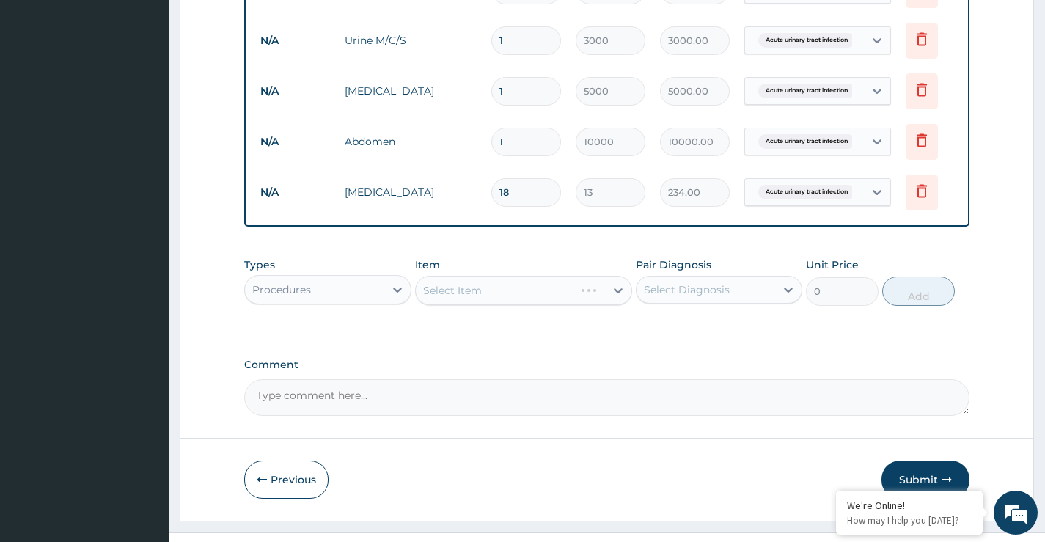
scroll to position [632, 0]
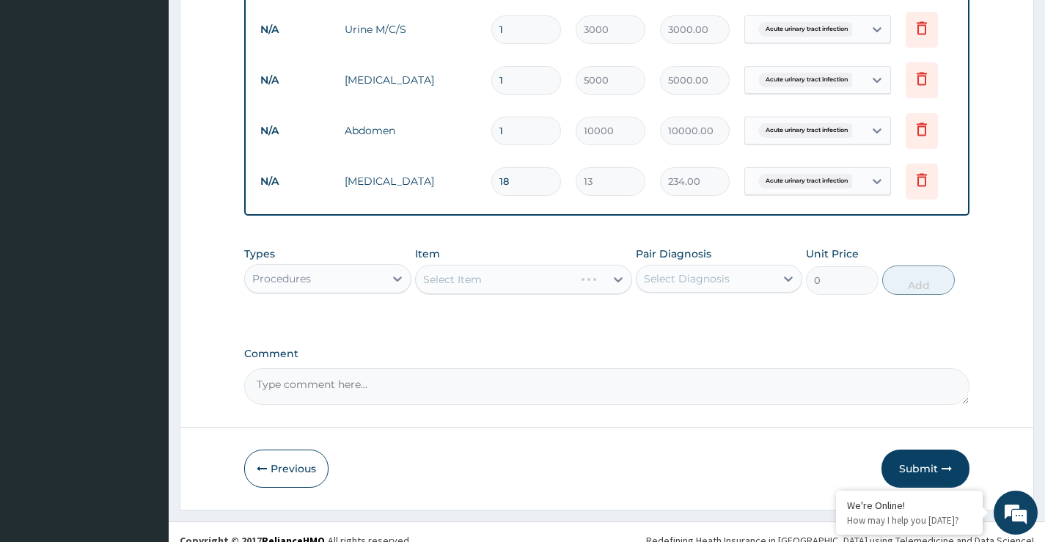
drag, startPoint x: 514, startPoint y: 284, endPoint x: 503, endPoint y: 317, distance: 34.8
click at [513, 286] on div "Select Item" at bounding box center [524, 279] width 218 height 29
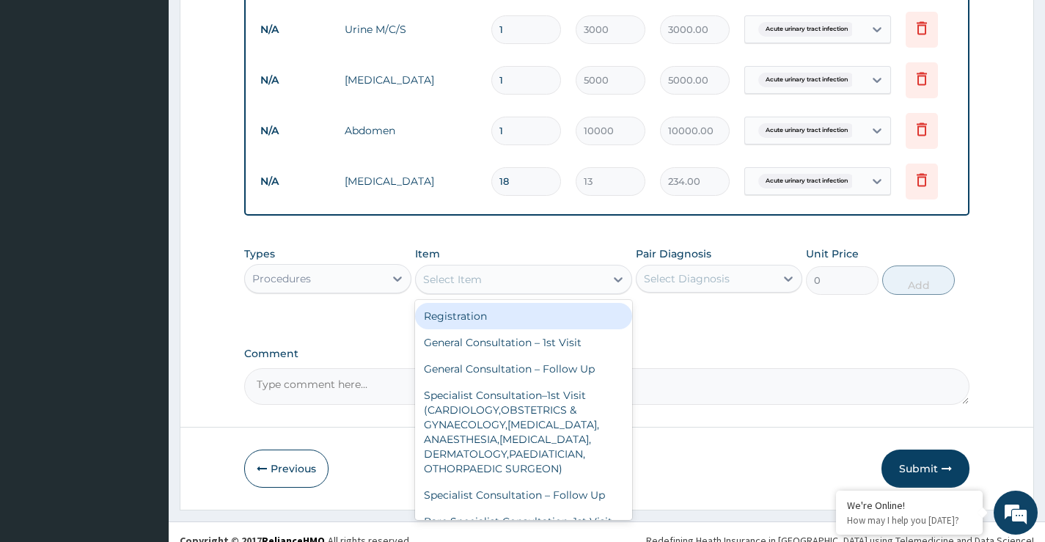
click at [530, 291] on div "Select Item" at bounding box center [511, 279] width 190 height 23
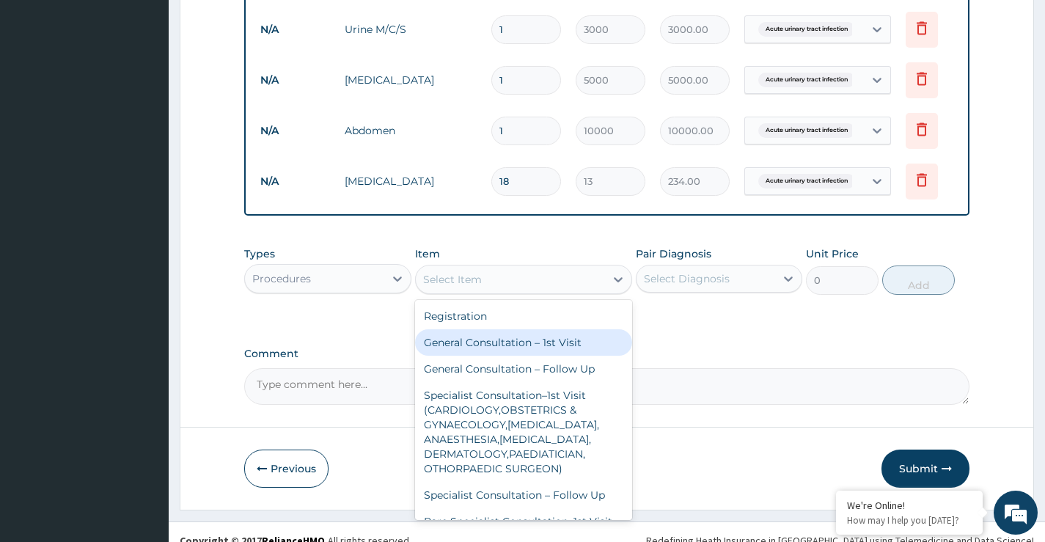
click at [509, 351] on div "General Consultation – 1st Visit" at bounding box center [524, 342] width 218 height 26
type input "4000"
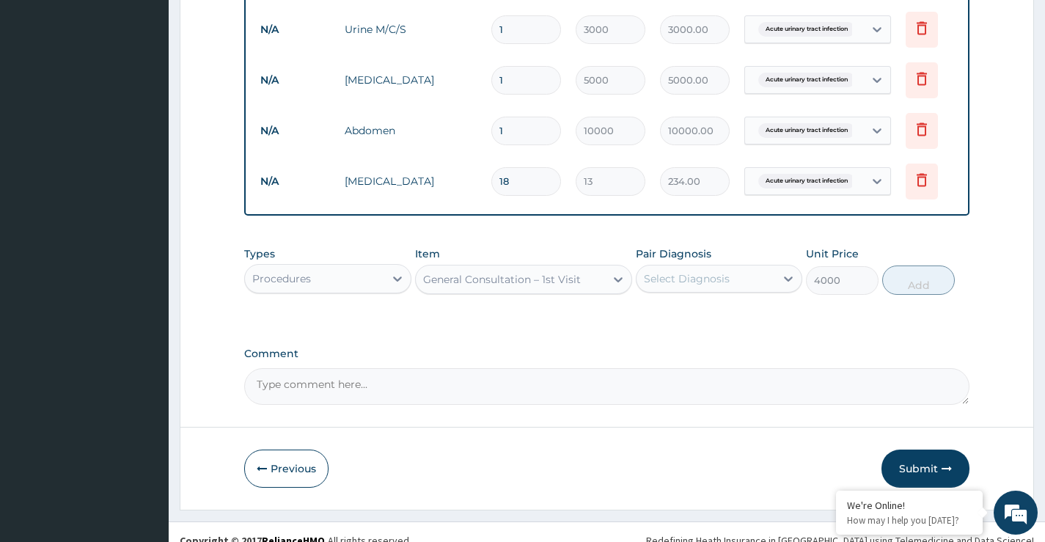
drag, startPoint x: 654, startPoint y: 303, endPoint x: 669, endPoint y: 296, distance: 16.4
click at [655, 293] on div "Select Diagnosis" at bounding box center [719, 279] width 167 height 28
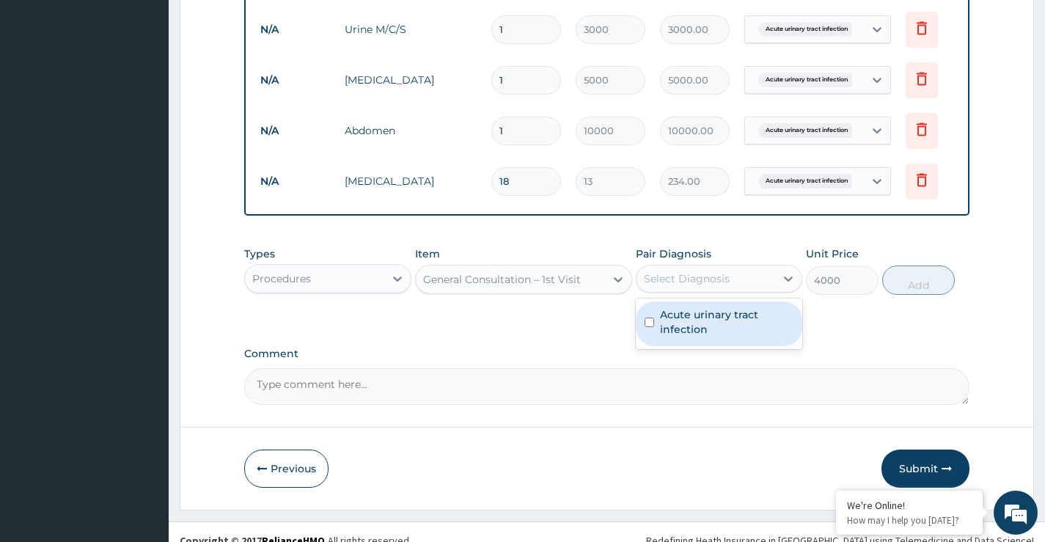
drag, startPoint x: 669, startPoint y: 333, endPoint x: 735, endPoint y: 329, distance: 66.1
click at [670, 334] on label "Acute urinary tract infection" at bounding box center [726, 321] width 133 height 29
checkbox input "true"
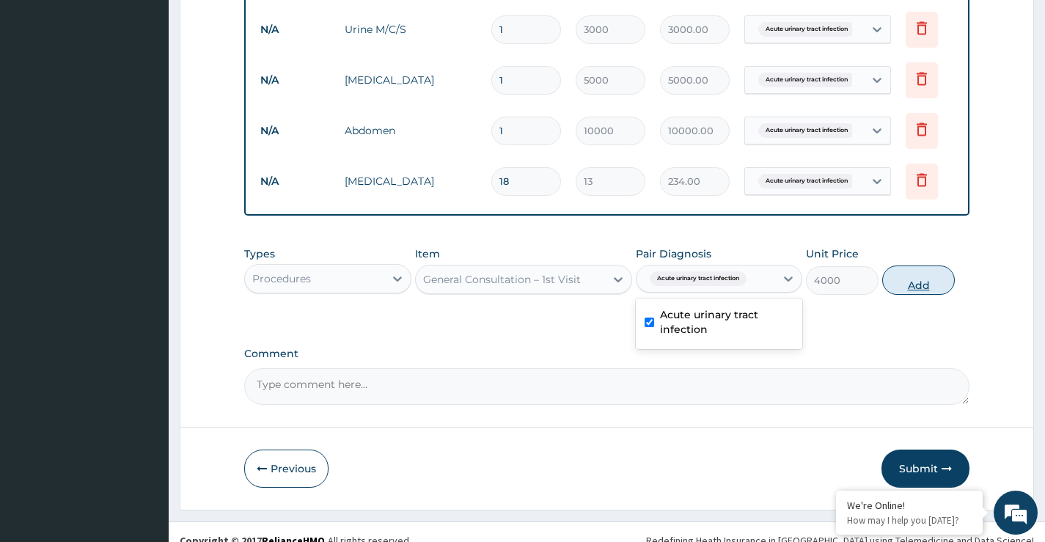
click at [915, 295] on button "Add" at bounding box center [918, 280] width 73 height 29
type input "0"
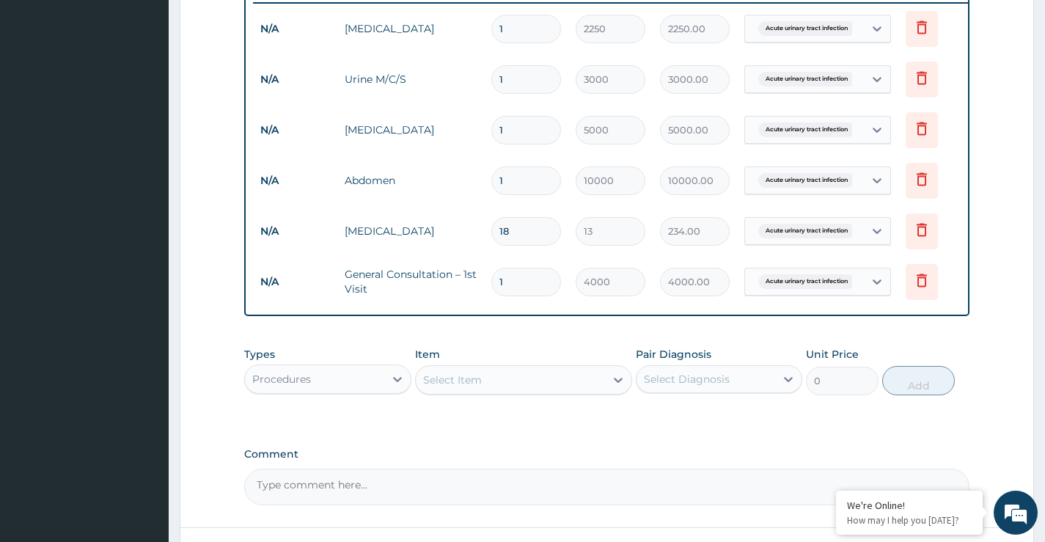
scroll to position [710, 0]
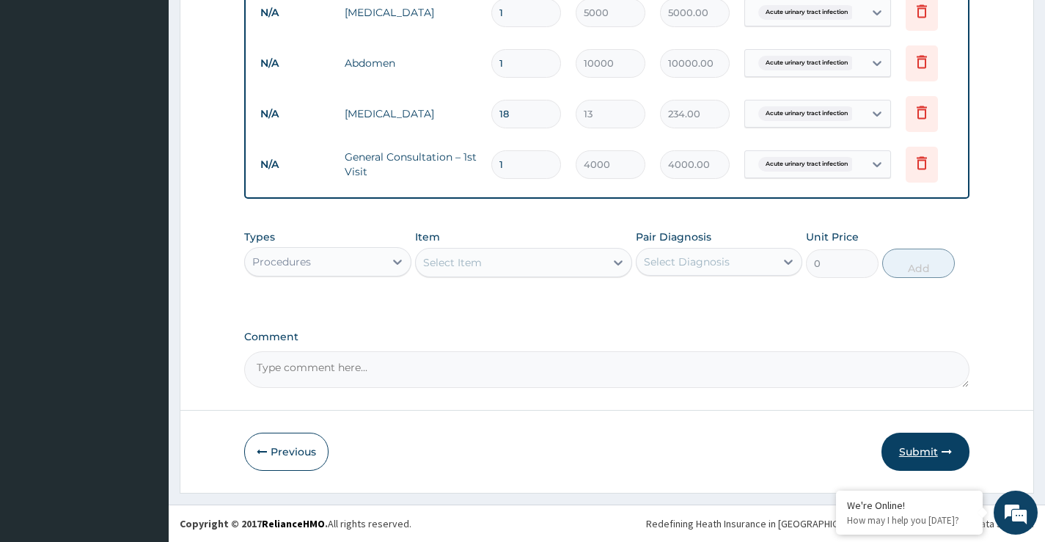
click at [899, 447] on button "Submit" at bounding box center [926, 452] width 88 height 38
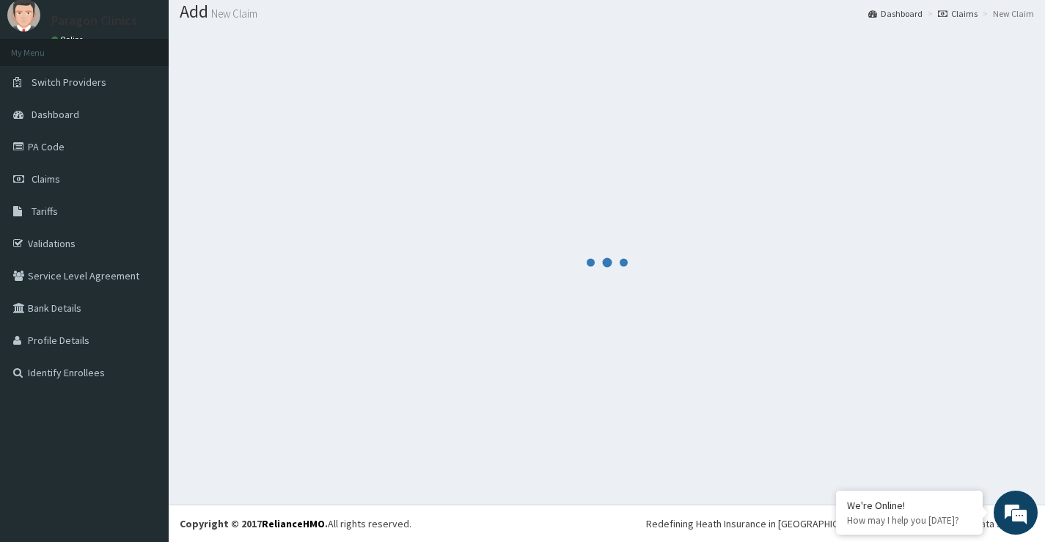
scroll to position [45, 0]
